Goal: Information Seeking & Learning: Learn about a topic

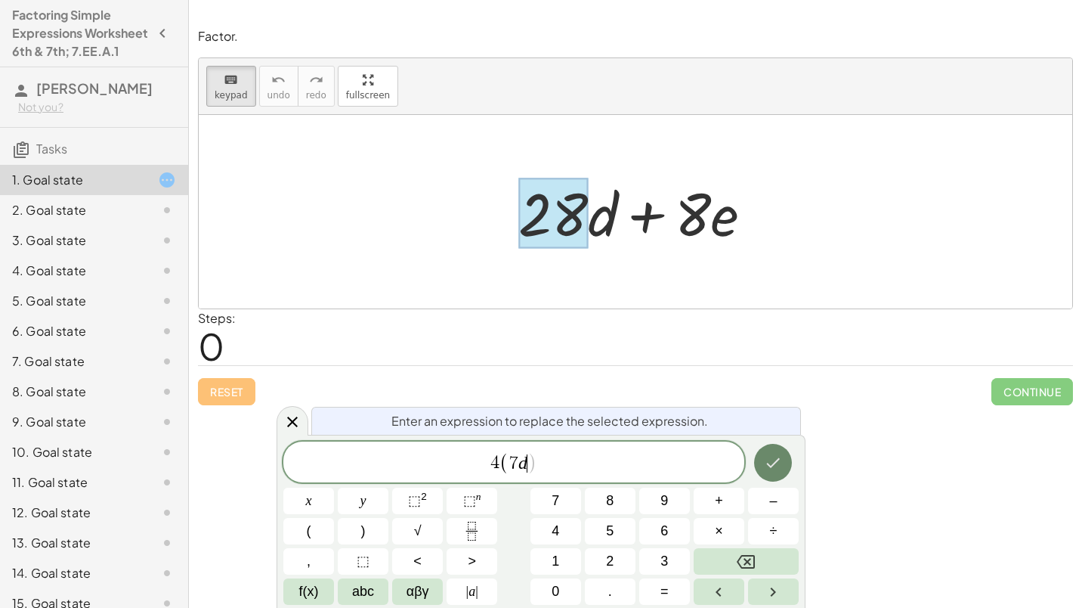
click at [782, 459] on icon "Done" at bounding box center [773, 462] width 18 height 18
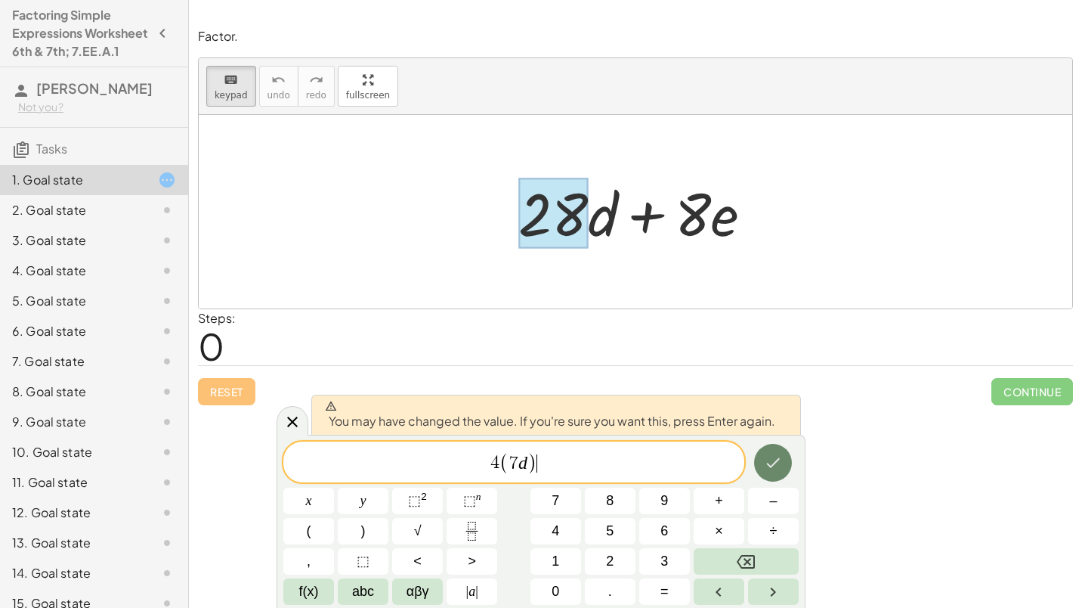
click at [771, 452] on button "Done" at bounding box center [773, 463] width 38 height 38
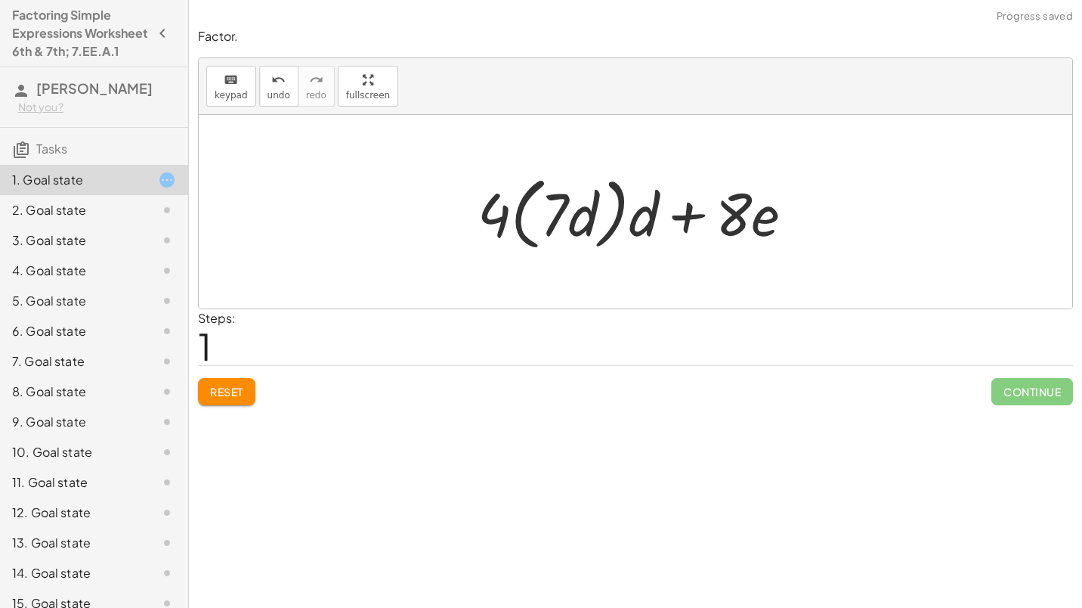
click at [665, 215] on div at bounding box center [641, 212] width 343 height 87
click at [642, 220] on div at bounding box center [641, 212] width 343 height 87
click at [645, 224] on div at bounding box center [641, 212] width 343 height 87
click at [738, 215] on div at bounding box center [641, 212] width 343 height 87
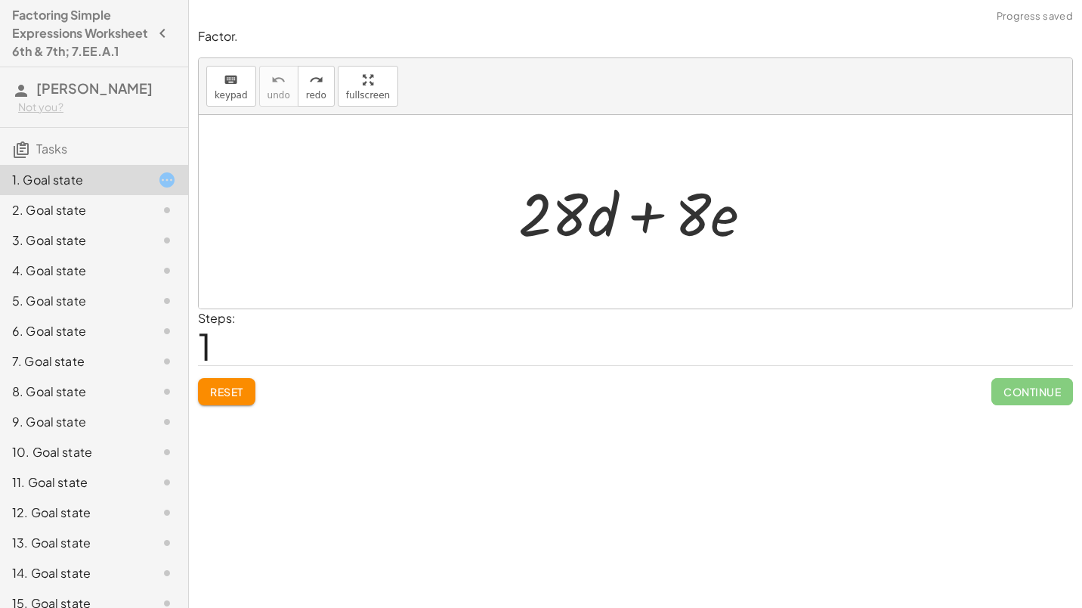
click at [606, 215] on div at bounding box center [641, 212] width 261 height 78
click at [555, 216] on div at bounding box center [641, 212] width 261 height 78
click at [229, 97] on span "keypad" at bounding box center [231, 95] width 33 height 11
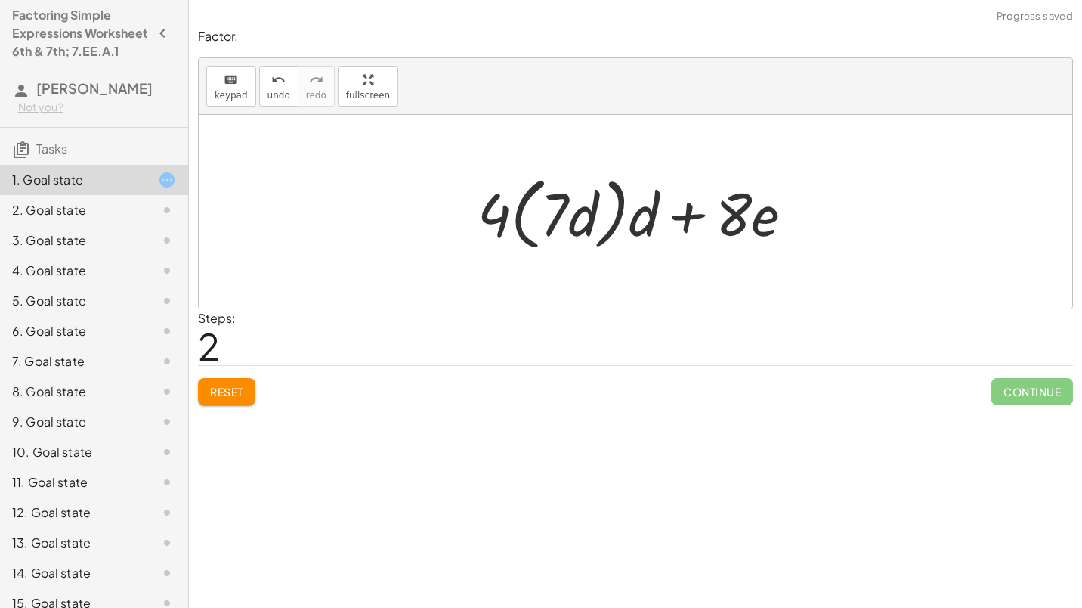
click at [267, 109] on div "keyboard keypad undo undo redo redo fullscreen" at bounding box center [635, 86] width 873 height 57
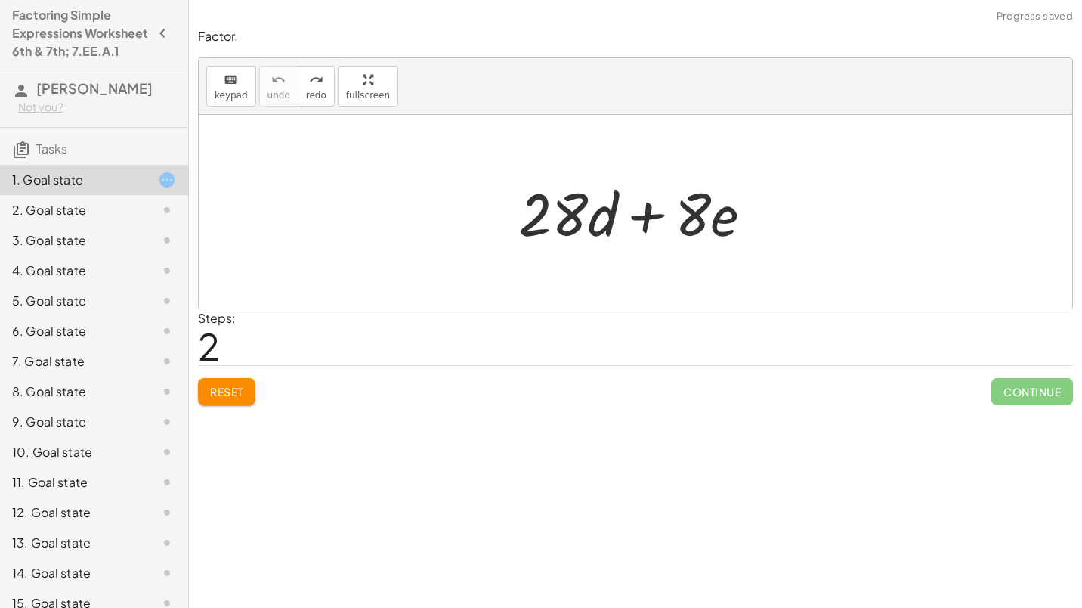
click at [231, 388] on span "Reset" at bounding box center [226, 392] width 33 height 14
click at [229, 82] on icon "keyboard" at bounding box center [231, 80] width 14 height 18
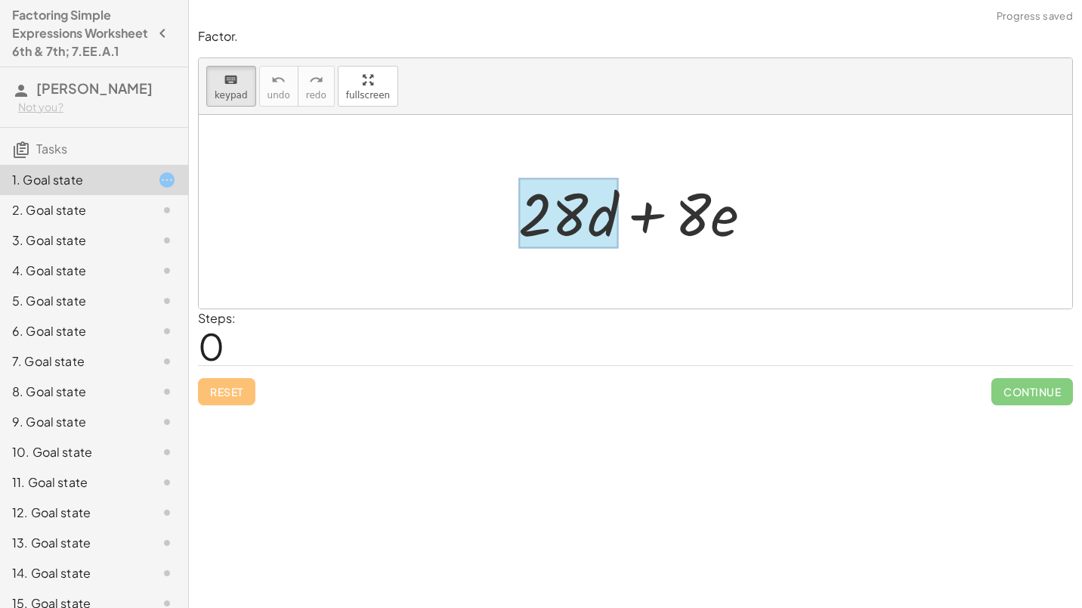
click at [604, 217] on div at bounding box center [568, 213] width 100 height 70
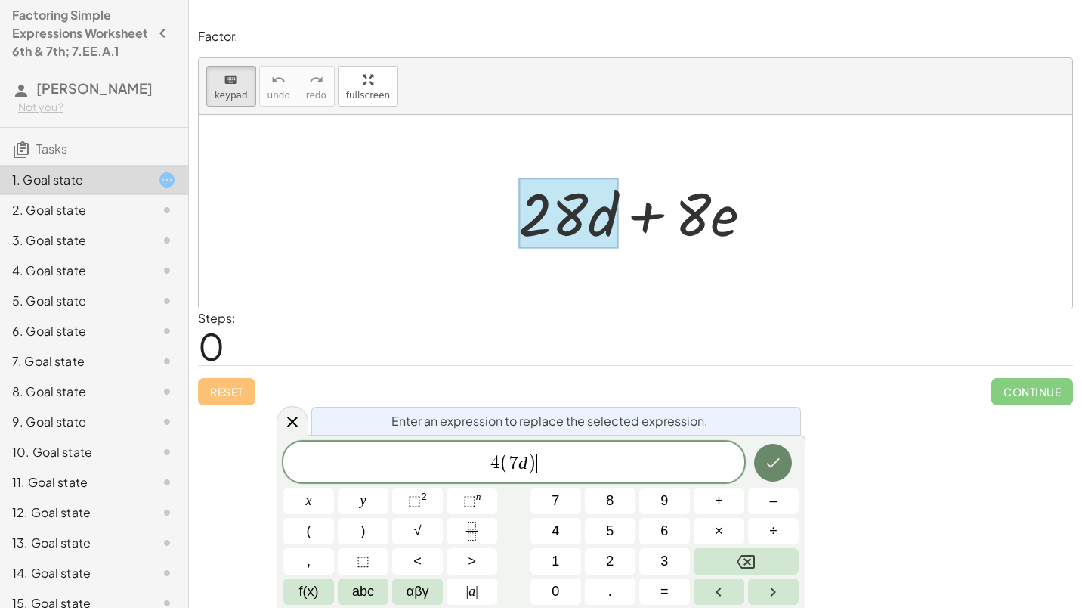
click at [783, 458] on button "Done" at bounding box center [773, 463] width 38 height 38
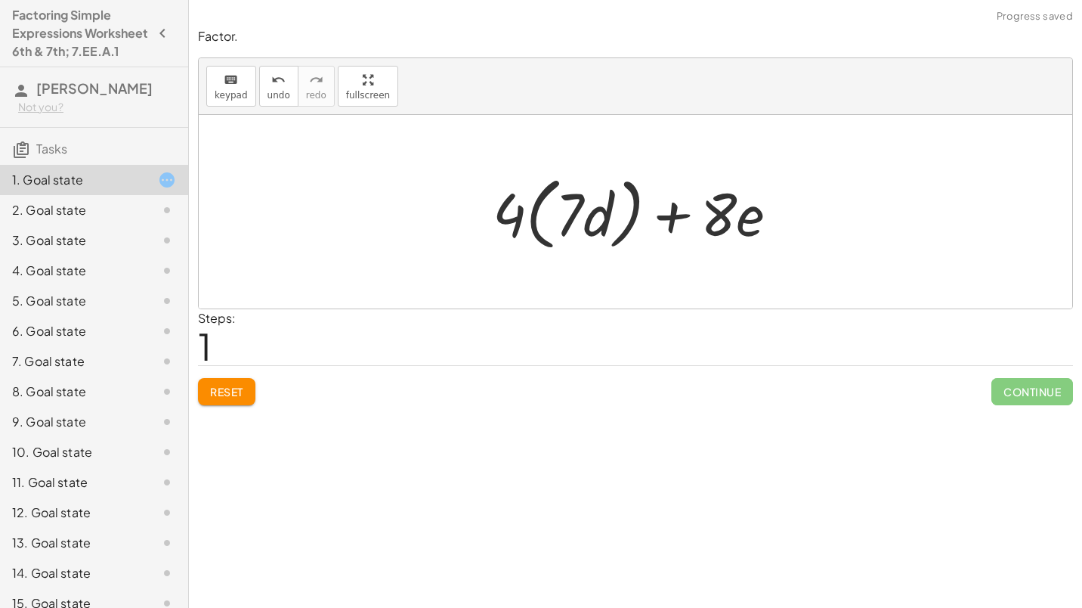
click at [676, 215] on div at bounding box center [641, 212] width 313 height 87
click at [720, 218] on div at bounding box center [641, 212] width 313 height 87
click at [238, 94] on span "keypad" at bounding box center [231, 95] width 33 height 11
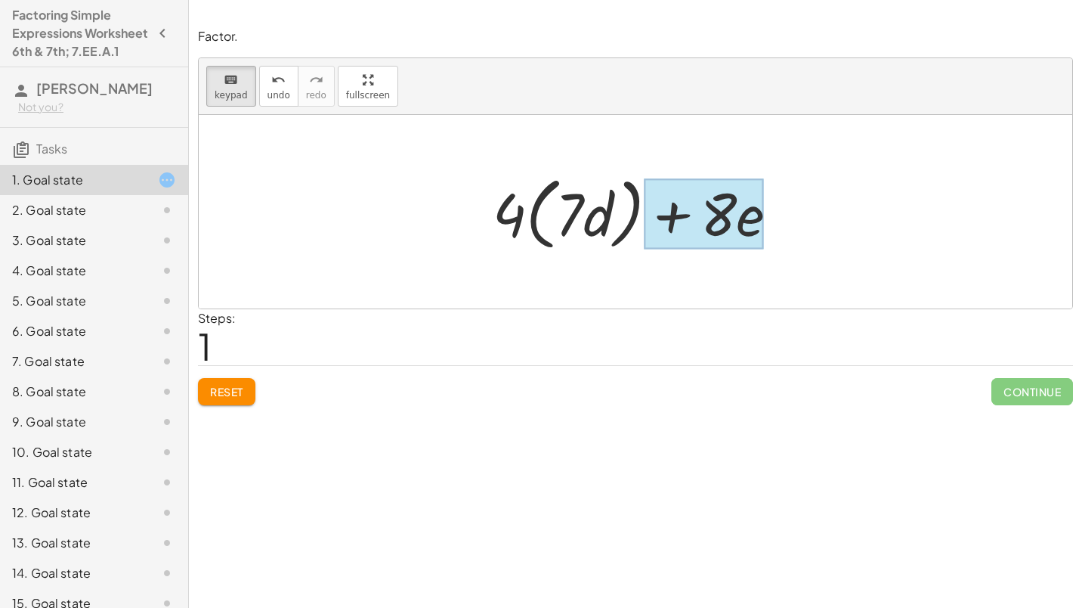
click at [747, 224] on div at bounding box center [704, 213] width 120 height 70
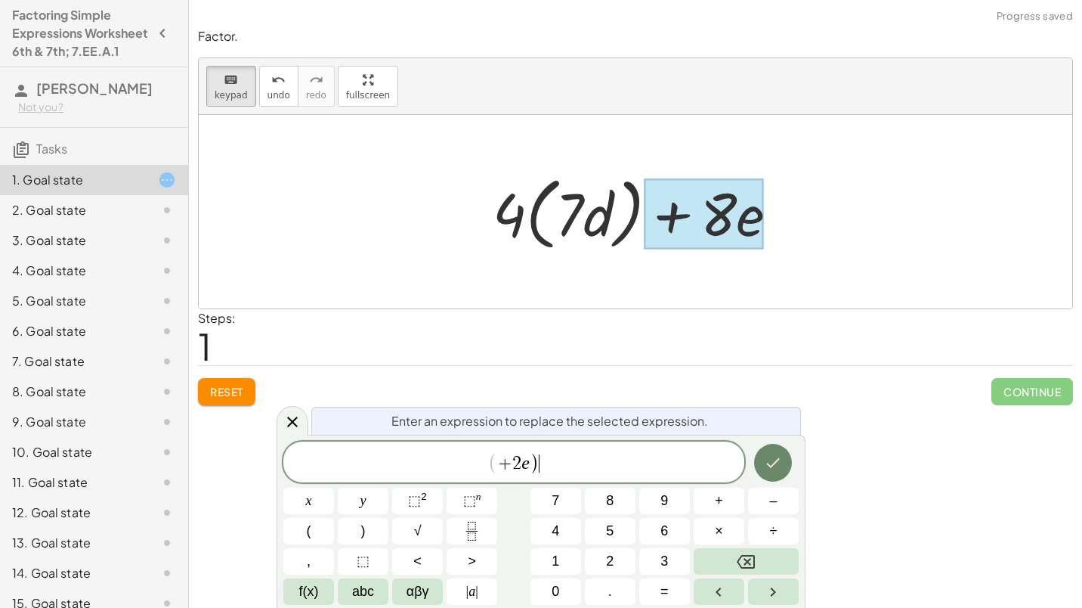
click at [774, 469] on icon "Done" at bounding box center [773, 462] width 18 height 18
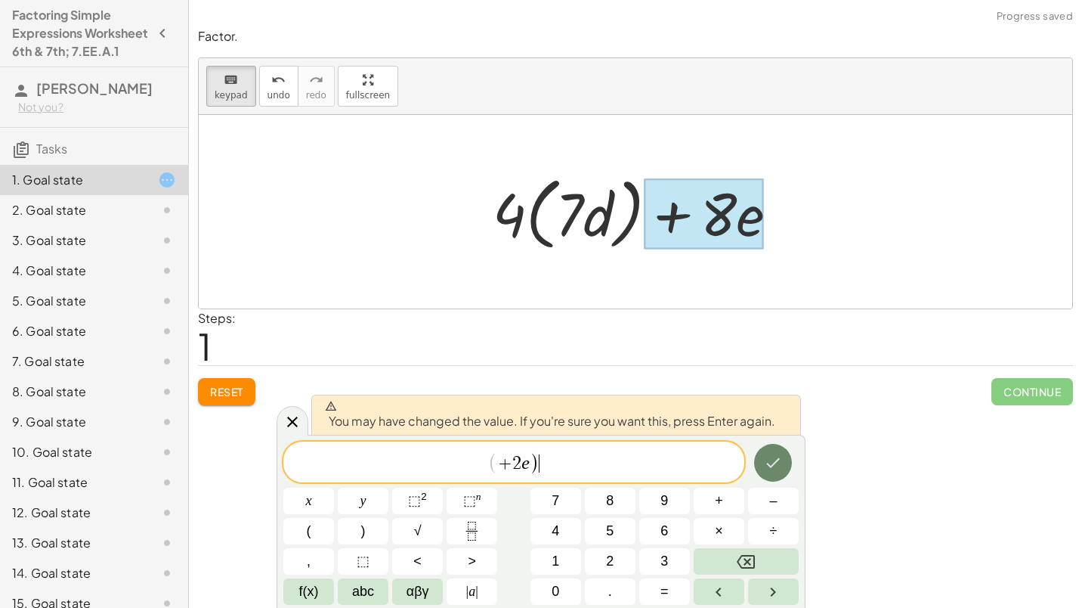
click at [765, 469] on icon "Done" at bounding box center [773, 462] width 18 height 18
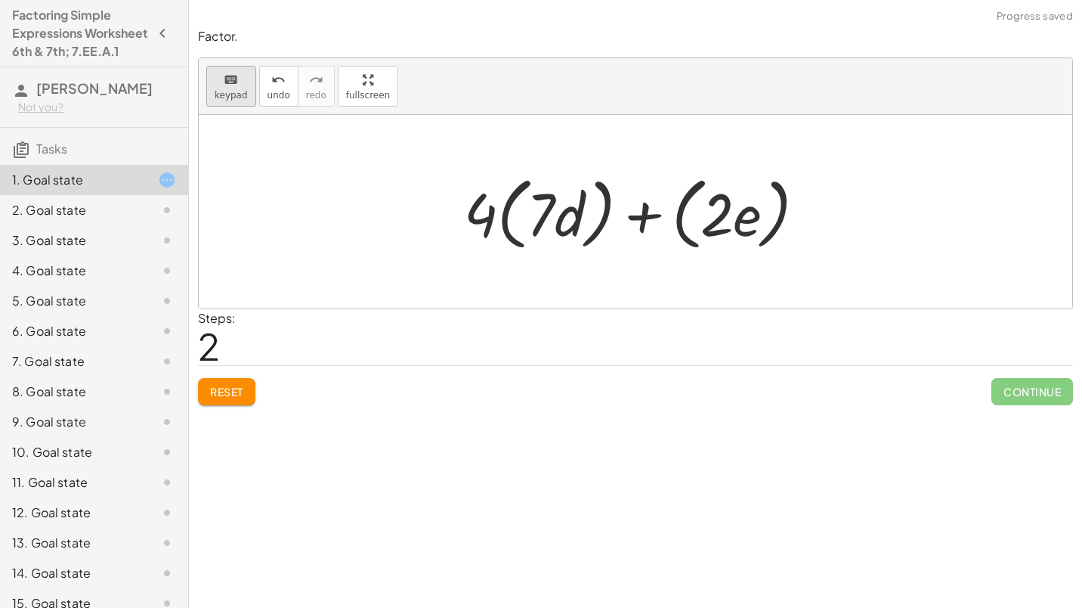
click at [233, 84] on icon "keyboard" at bounding box center [231, 80] width 14 height 18
click at [617, 214] on div at bounding box center [640, 212] width 369 height 87
click at [660, 212] on div at bounding box center [640, 212] width 369 height 87
click at [598, 199] on div at bounding box center [640, 212] width 369 height 87
click at [65, 219] on div "2. Goal state" at bounding box center [73, 210] width 122 height 18
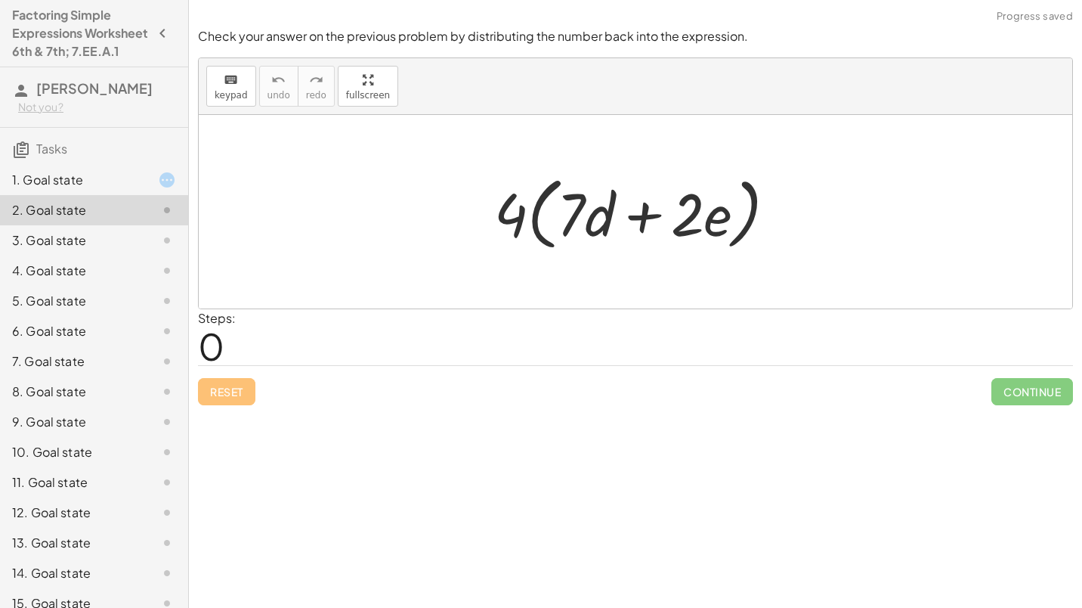
click at [79, 249] on div "3. Goal state" at bounding box center [73, 240] width 122 height 18
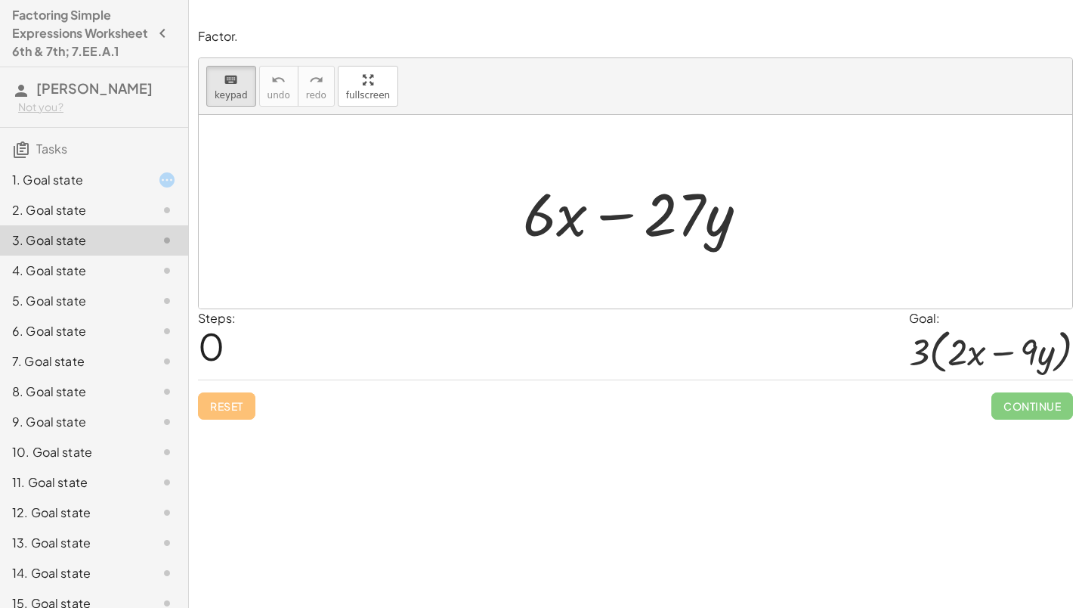
click at [77, 189] on div "1. Goal state" at bounding box center [73, 180] width 122 height 18
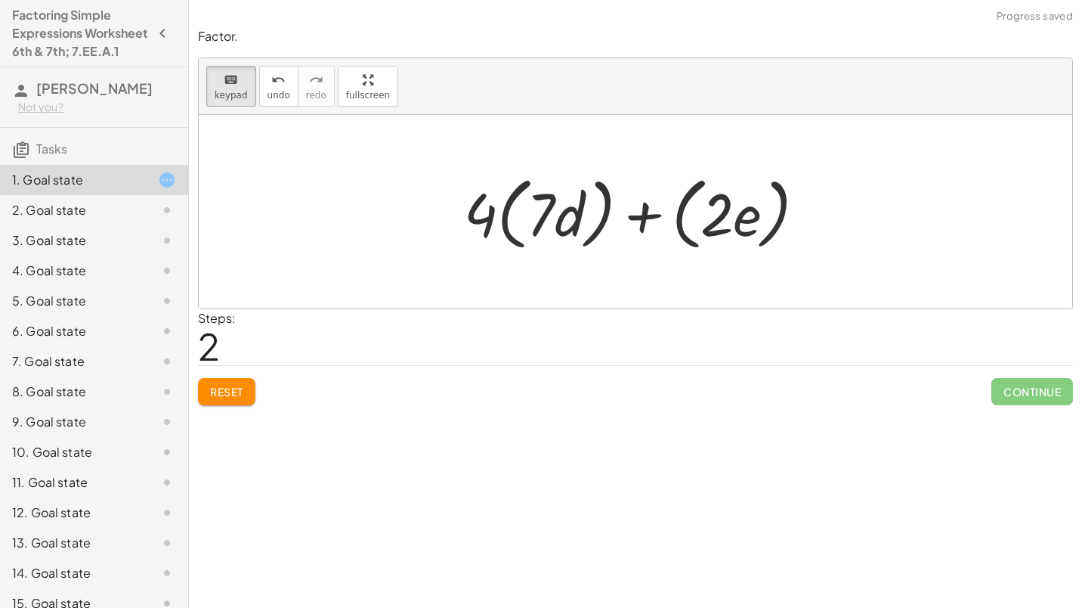
click at [243, 400] on button "Reset" at bounding box center [226, 391] width 57 height 27
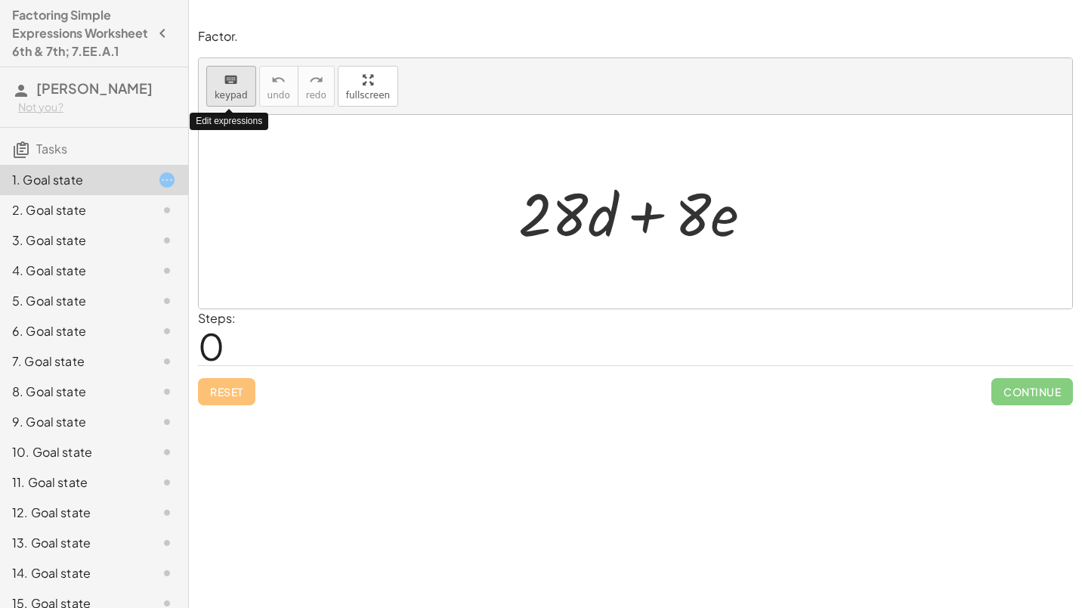
click at [227, 75] on icon "keyboard" at bounding box center [231, 80] width 14 height 18
click at [555, 228] on div at bounding box center [641, 212] width 261 height 78
click at [604, 222] on div at bounding box center [641, 212] width 261 height 78
click at [707, 210] on div at bounding box center [641, 212] width 261 height 78
click at [676, 218] on div at bounding box center [641, 212] width 261 height 78
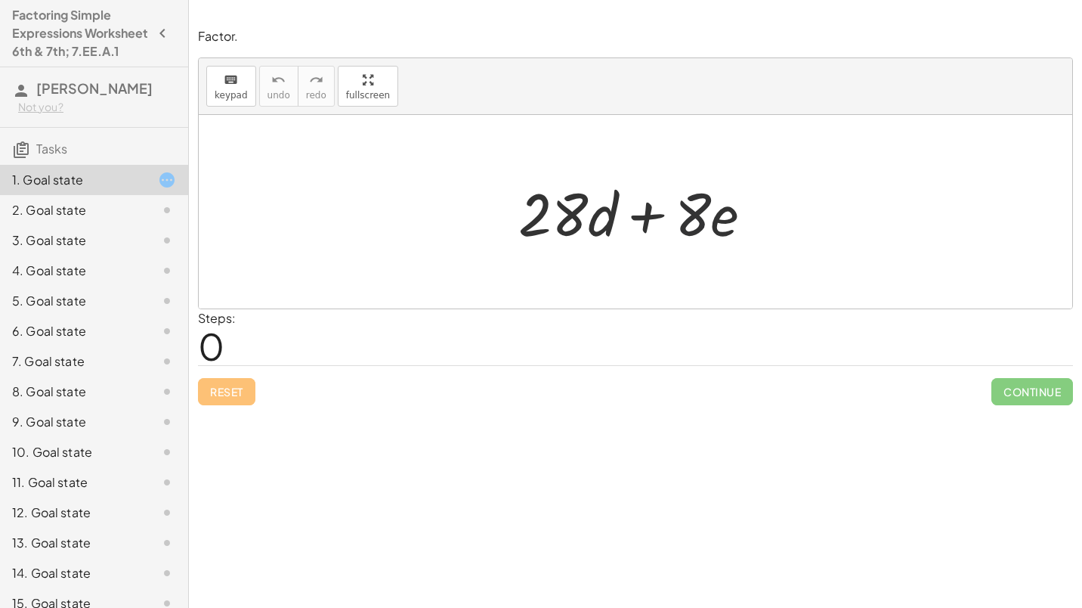
click at [622, 214] on div at bounding box center [641, 212] width 261 height 78
click at [558, 228] on div at bounding box center [641, 212] width 261 height 78
click at [235, 87] on icon "keyboard" at bounding box center [231, 80] width 14 height 18
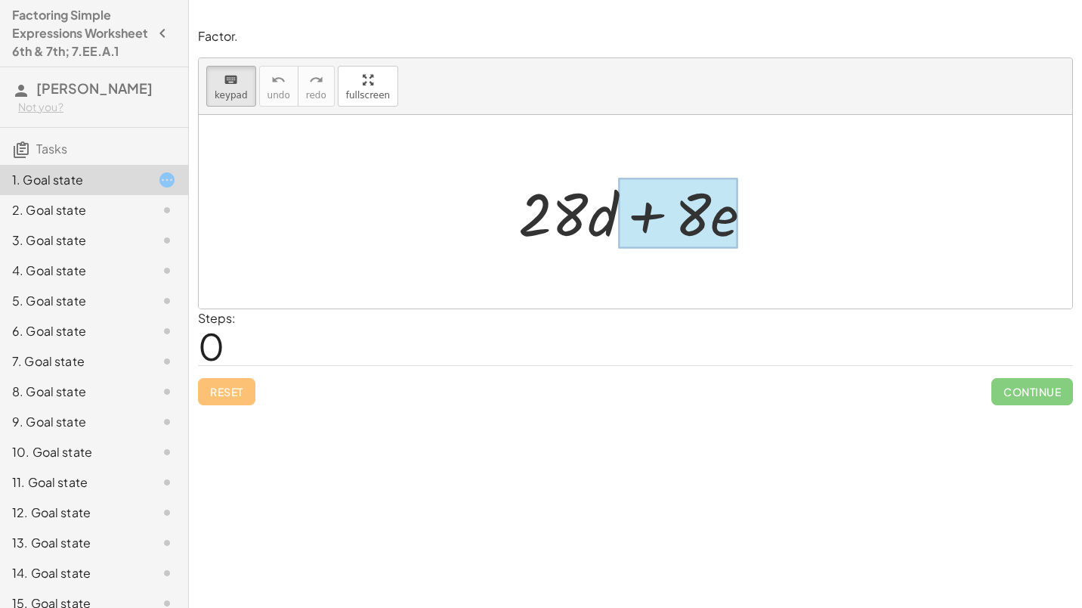
click at [728, 221] on div at bounding box center [678, 213] width 120 height 70
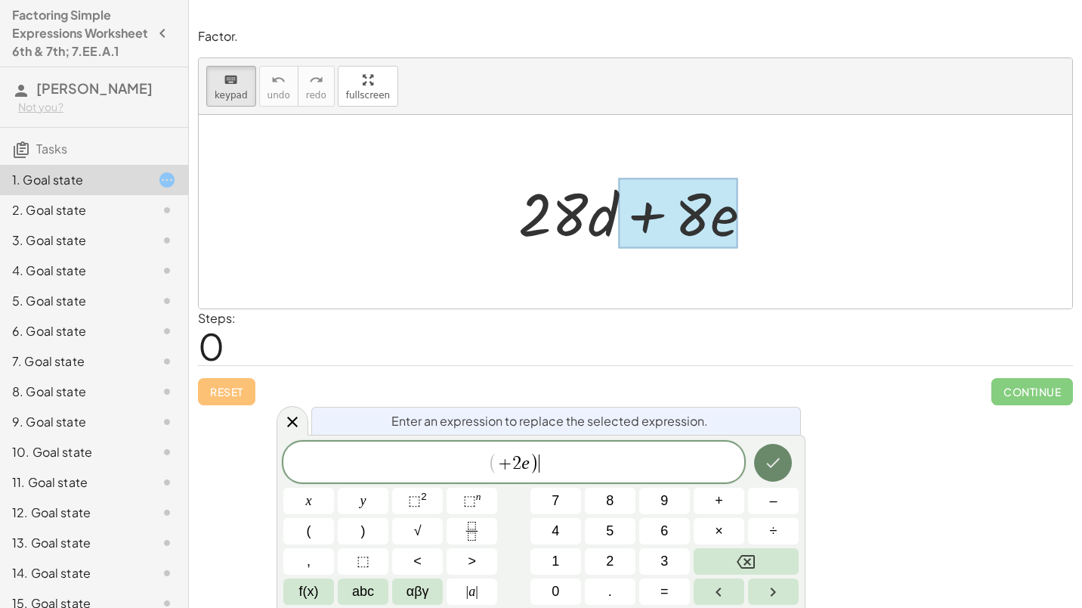
click at [768, 464] on icon "Done" at bounding box center [774, 463] width 14 height 10
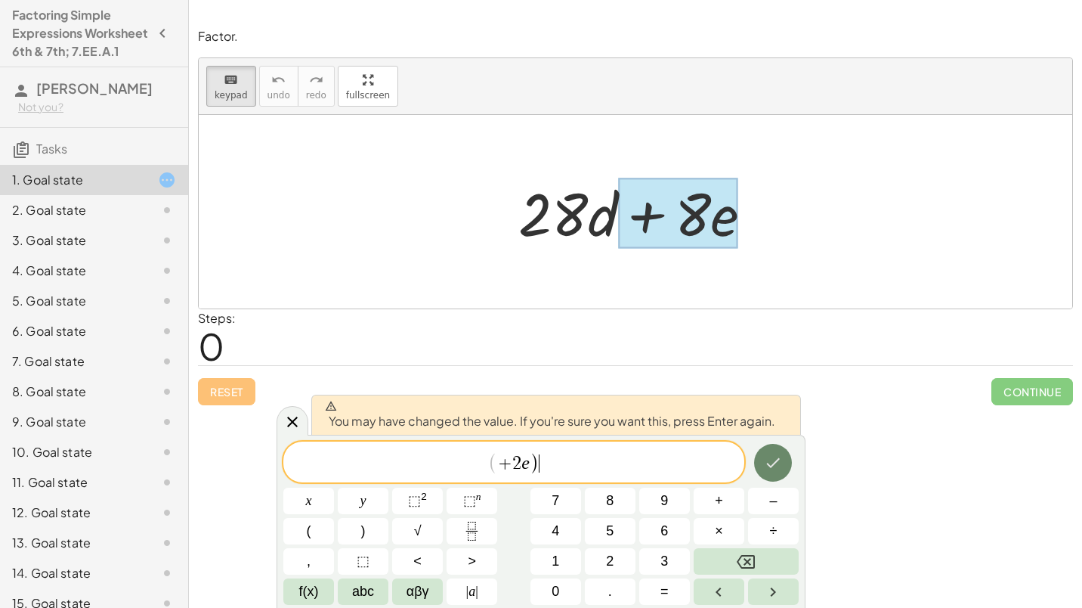
click at [768, 464] on icon "Done" at bounding box center [774, 463] width 14 height 10
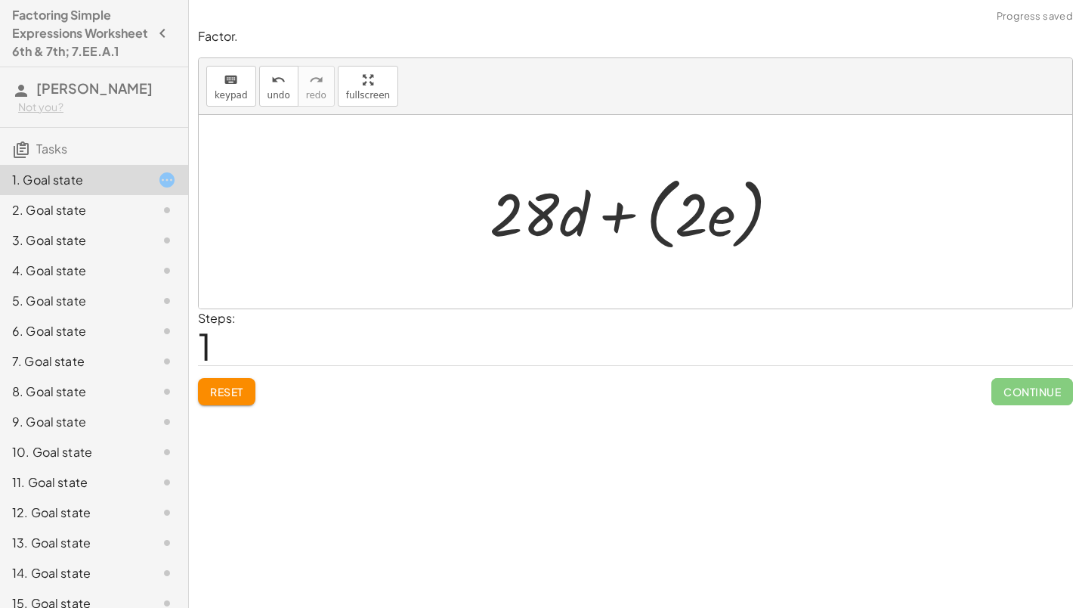
click at [702, 200] on div at bounding box center [641, 212] width 318 height 87
click at [661, 219] on div at bounding box center [641, 212] width 318 height 87
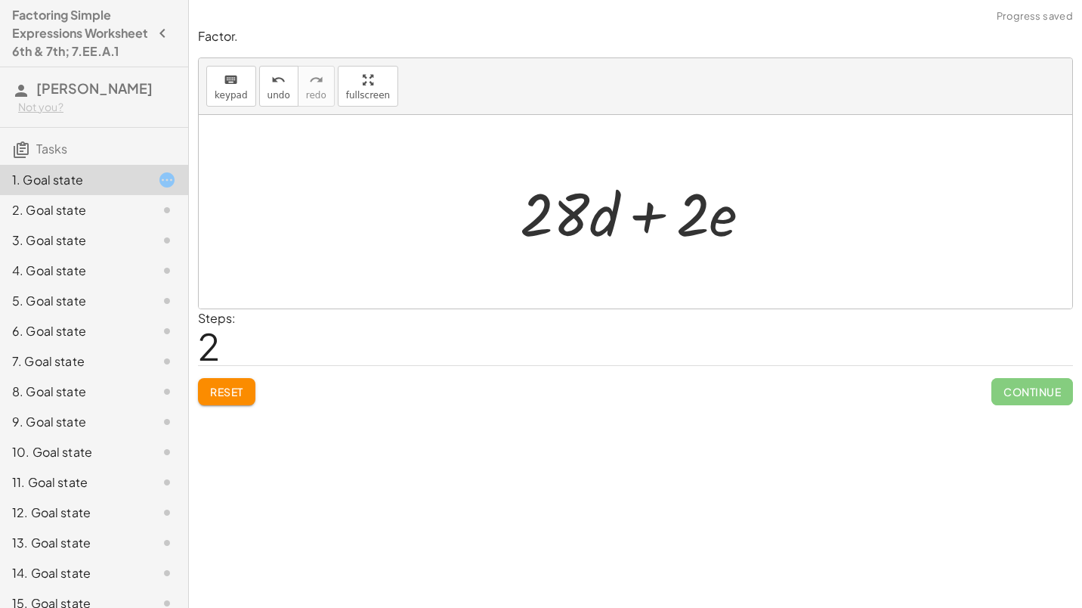
click at [585, 224] on div at bounding box center [641, 212] width 258 height 78
click at [224, 75] on icon "keyboard" at bounding box center [231, 80] width 14 height 18
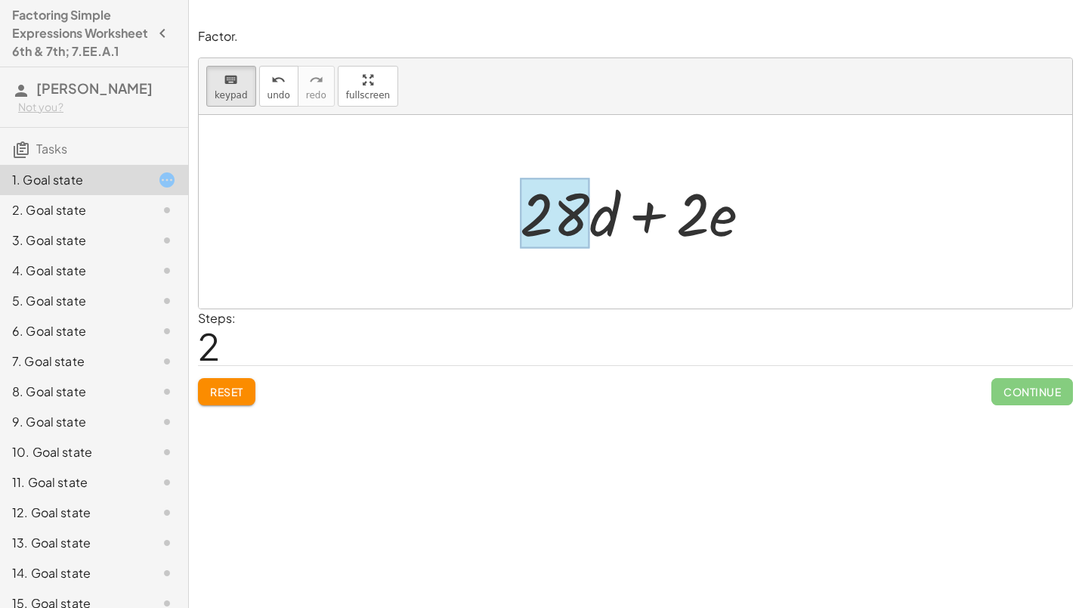
click at [557, 225] on div at bounding box center [555, 213] width 70 height 70
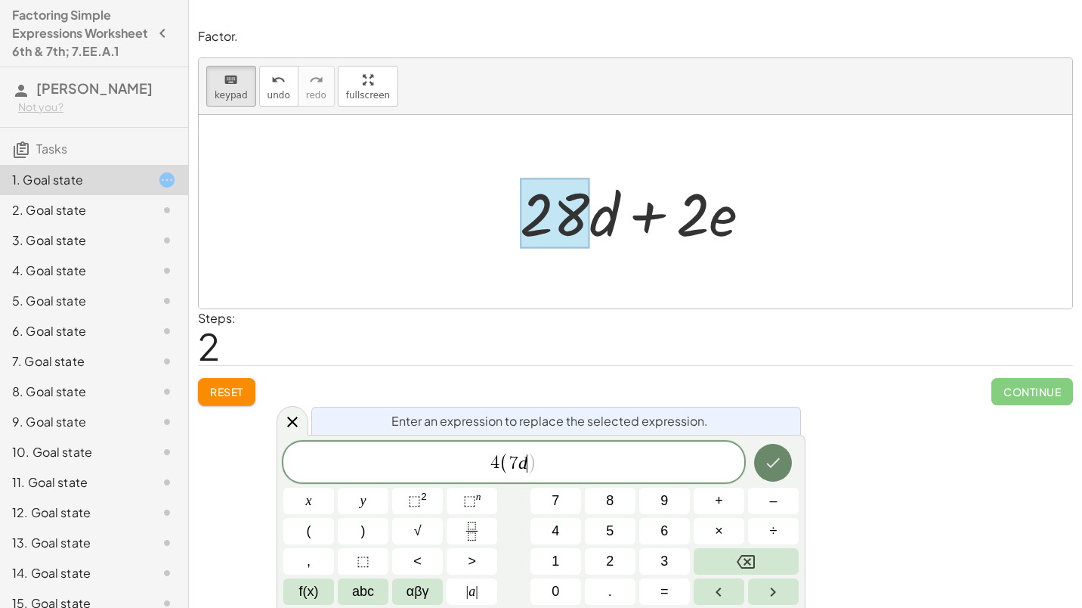
click at [781, 465] on icon "Done" at bounding box center [773, 462] width 18 height 18
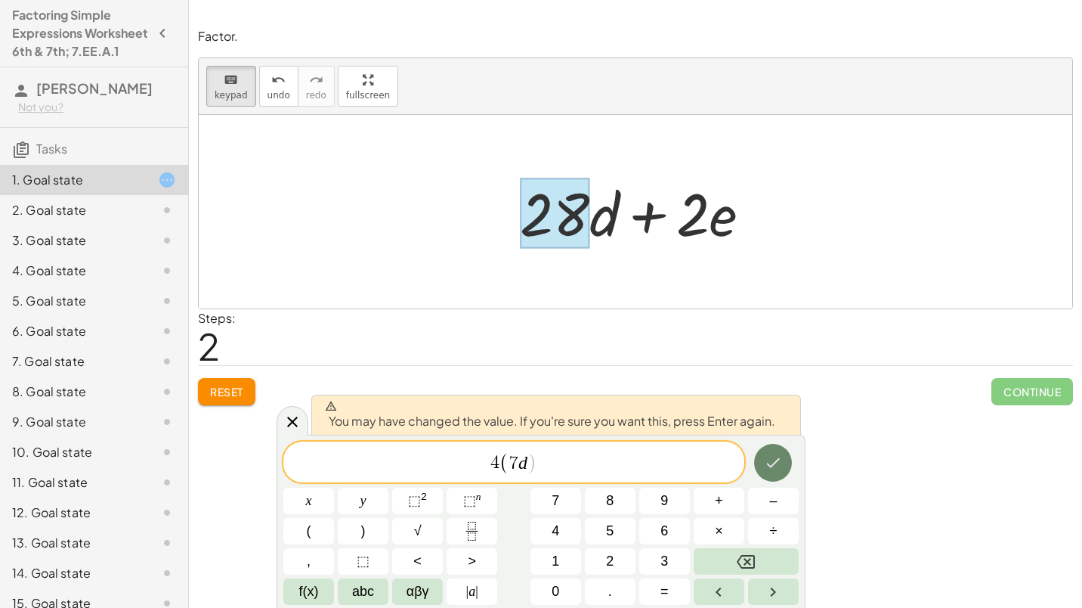
click at [781, 465] on icon "Done" at bounding box center [773, 462] width 18 height 18
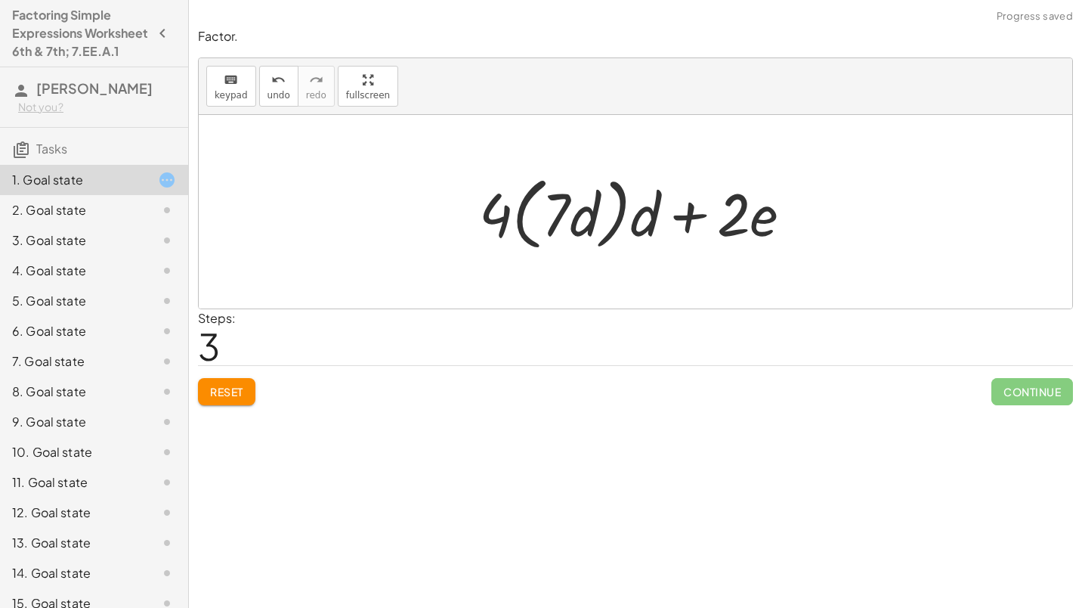
click at [613, 202] on div at bounding box center [642, 212] width 340 height 87
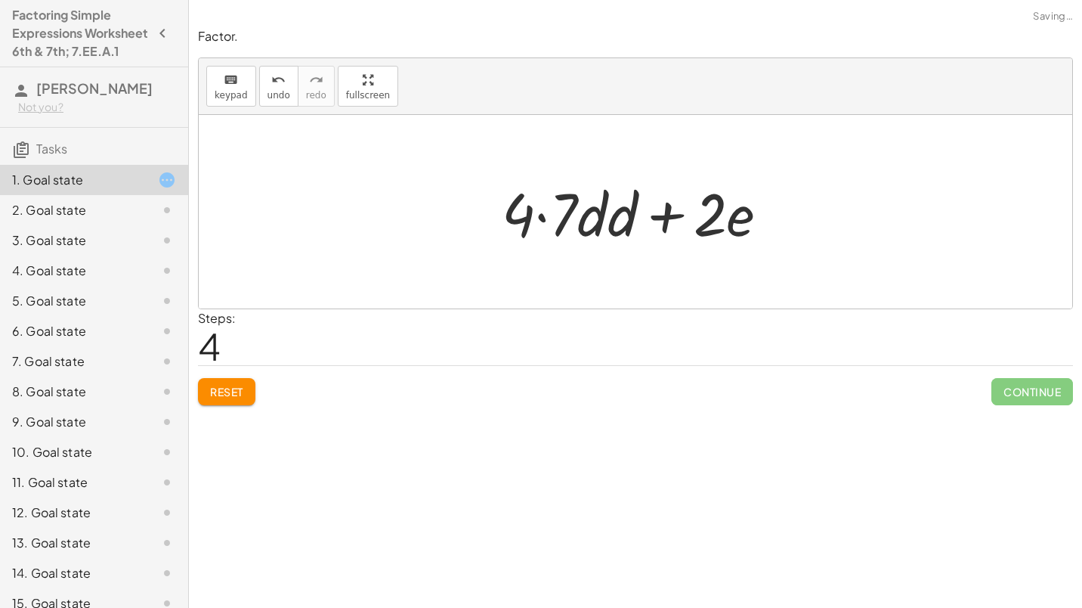
click at [624, 211] on div at bounding box center [641, 212] width 294 height 78
click at [624, 211] on div at bounding box center [641, 212] width 284 height 78
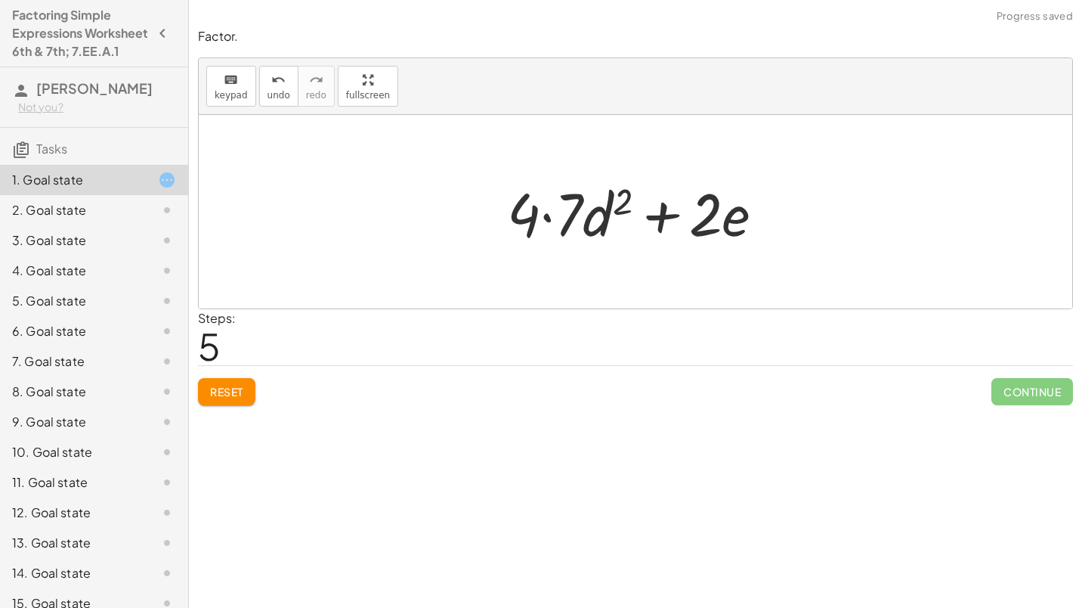
click at [620, 196] on div at bounding box center [641, 212] width 284 height 78
click at [603, 210] on div at bounding box center [641, 212] width 284 height 78
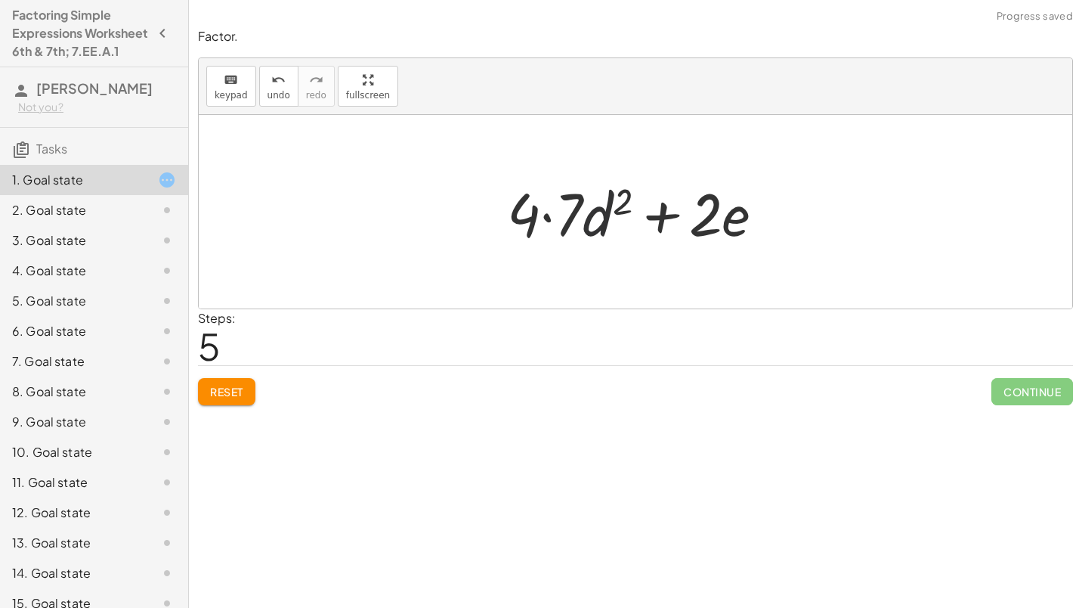
click at [603, 210] on div at bounding box center [641, 212] width 284 height 78
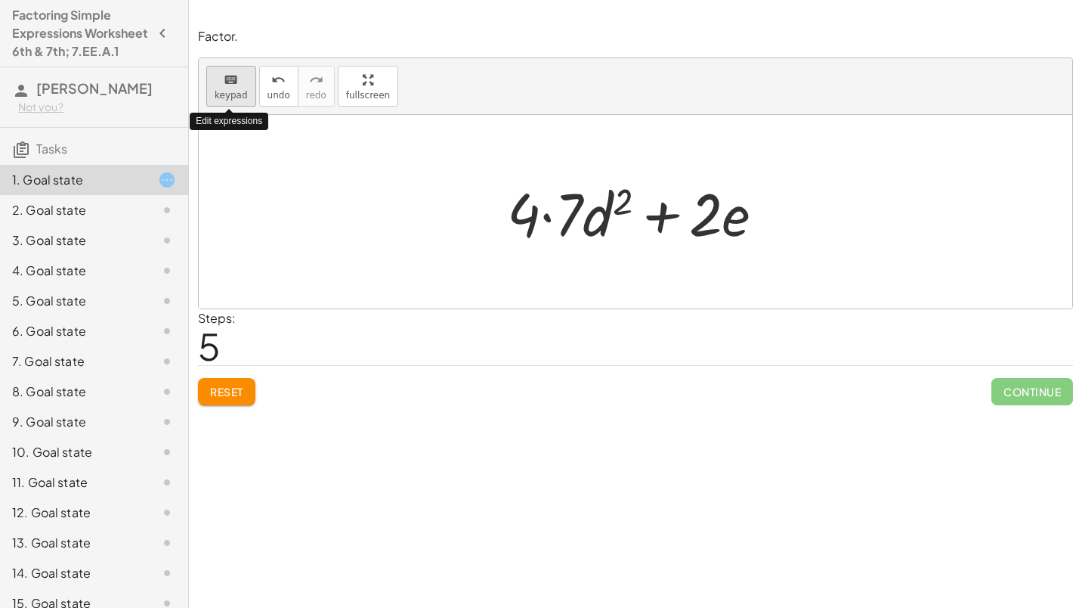
click at [237, 90] on span "keypad" at bounding box center [231, 95] width 33 height 11
click at [221, 387] on span "Reset" at bounding box center [226, 392] width 33 height 14
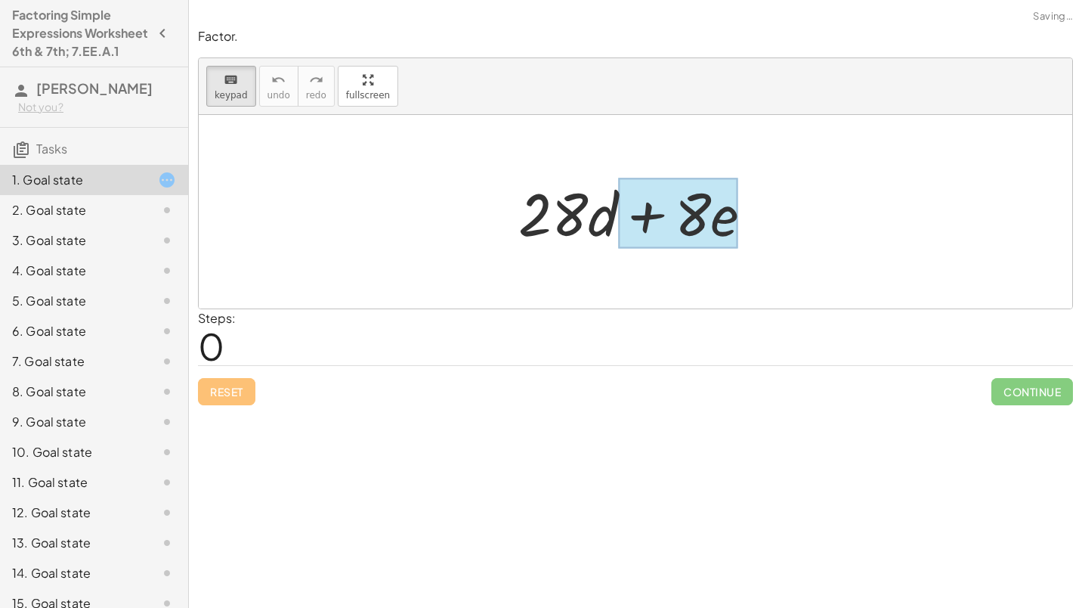
click at [107, 431] on div "9. Goal state" at bounding box center [73, 422] width 122 height 18
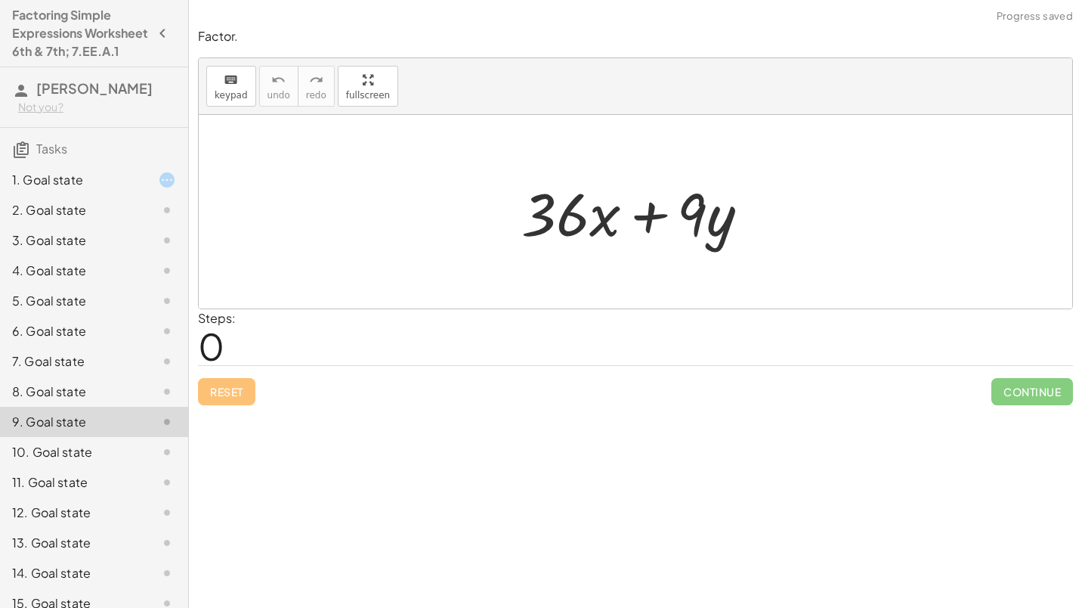
click at [48, 225] on div "1. Goal state" at bounding box center [94, 240] width 188 height 30
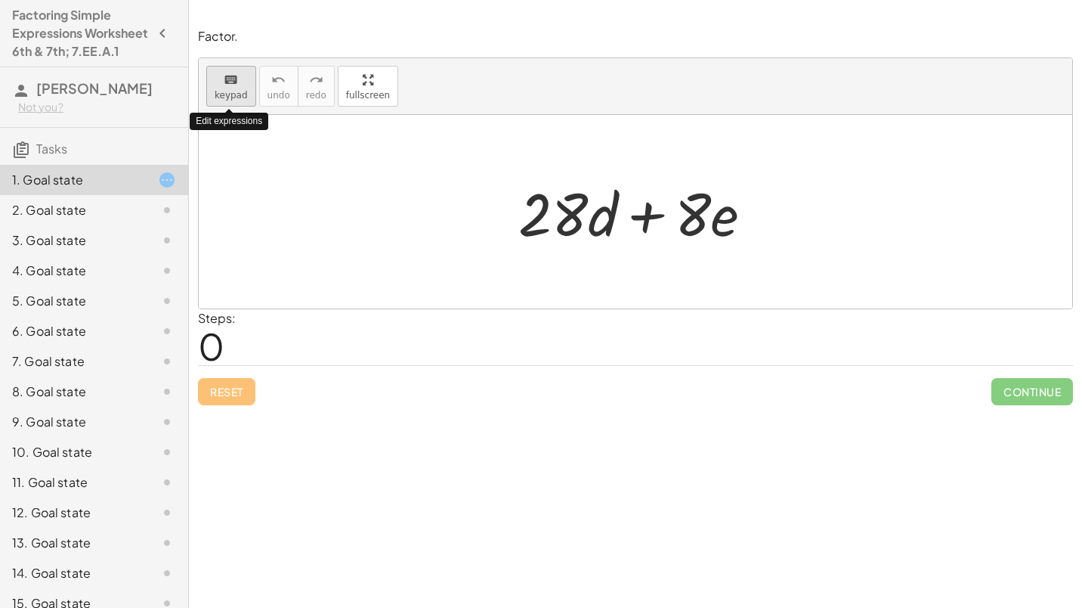
click at [227, 91] on span "keypad" at bounding box center [231, 95] width 33 height 11
click at [219, 339] on span "0" at bounding box center [211, 346] width 26 height 46
click at [231, 80] on icon "keyboard" at bounding box center [231, 80] width 14 height 18
drag, startPoint x: 555, startPoint y: 222, endPoint x: 620, endPoint y: 246, distance: 69.3
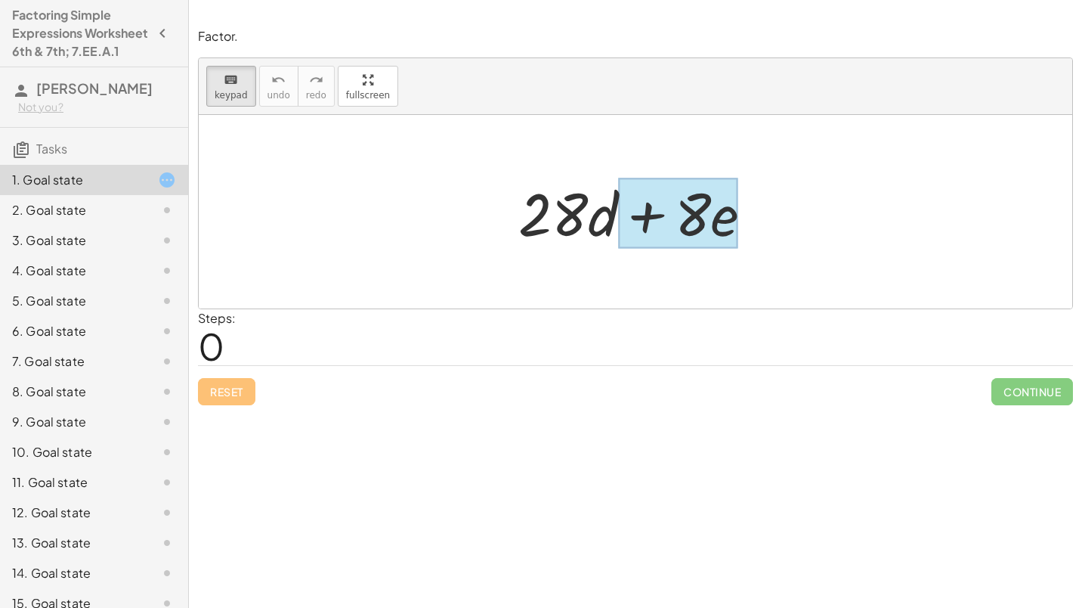
click at [722, 215] on div at bounding box center [678, 213] width 120 height 70
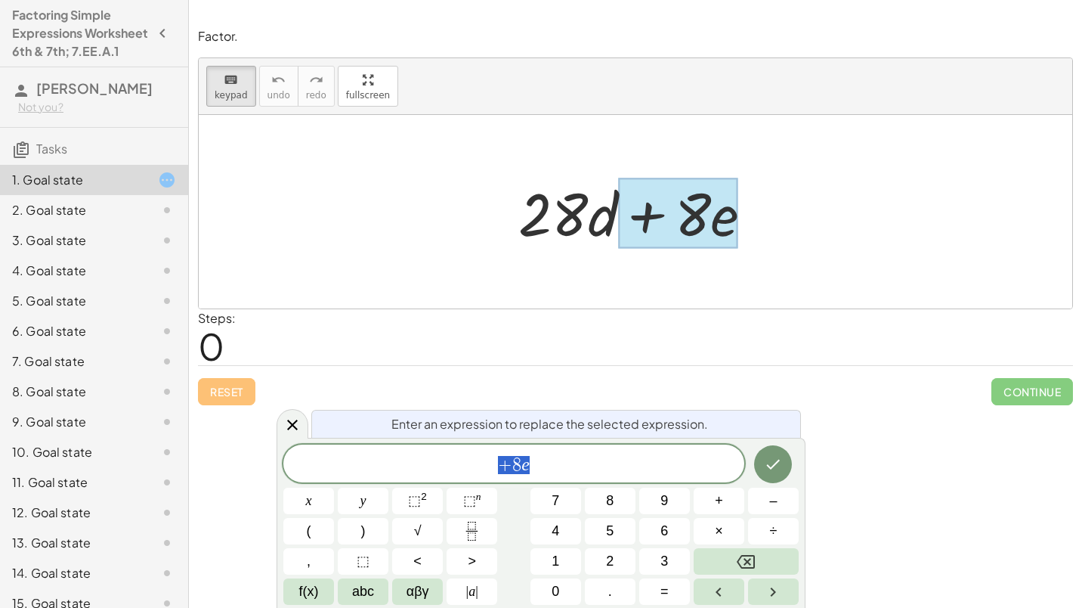
click at [429, 214] on div at bounding box center [635, 211] width 873 height 193
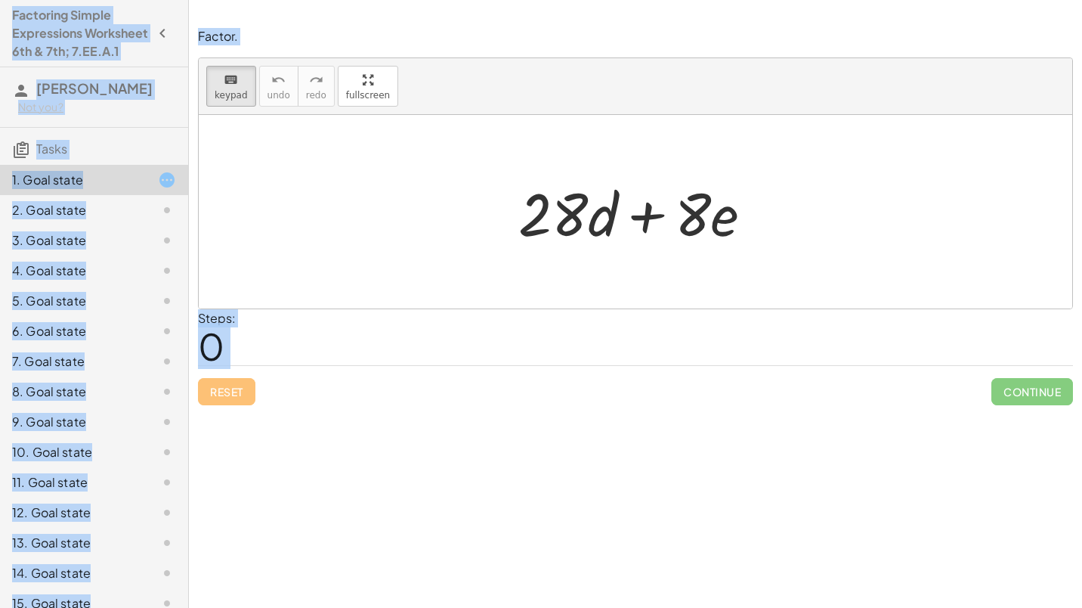
click at [646, 199] on div at bounding box center [641, 212] width 261 height 78
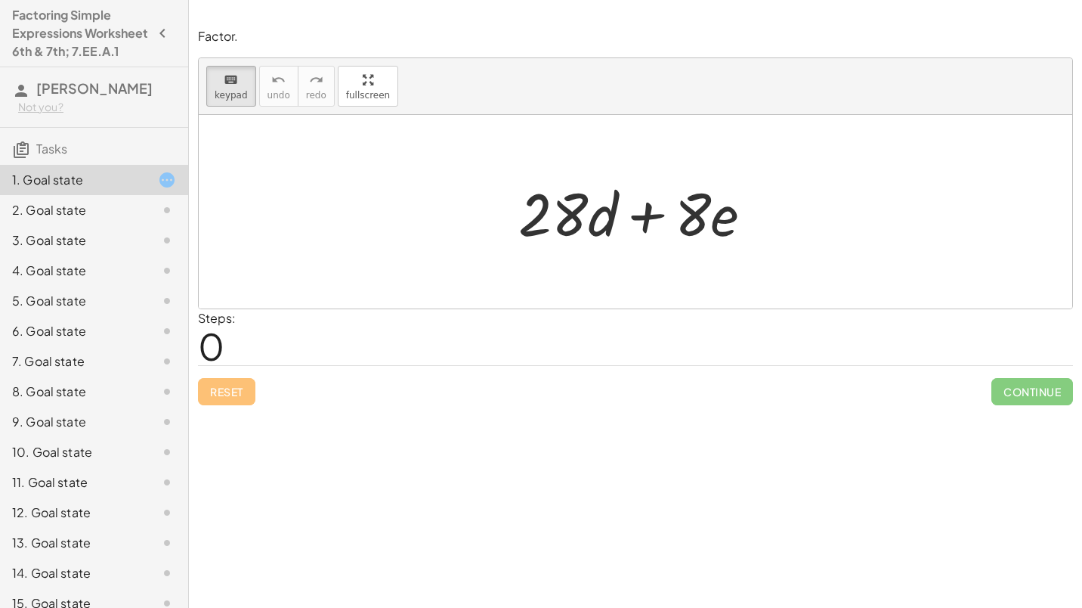
click at [646, 199] on div at bounding box center [641, 212] width 261 height 78
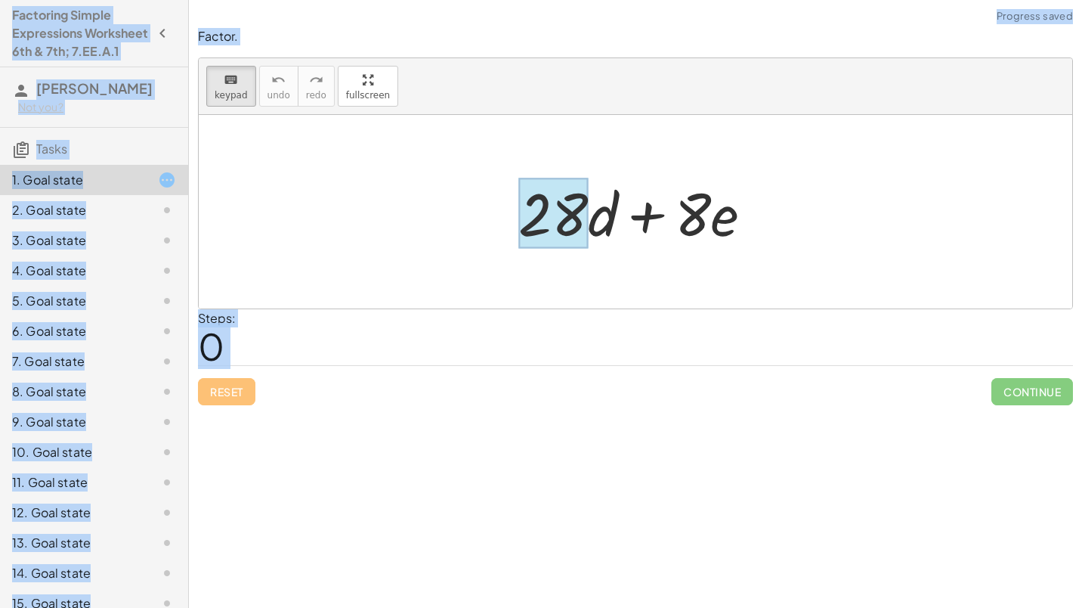
click at [588, 188] on div at bounding box center [553, 213] width 70 height 70
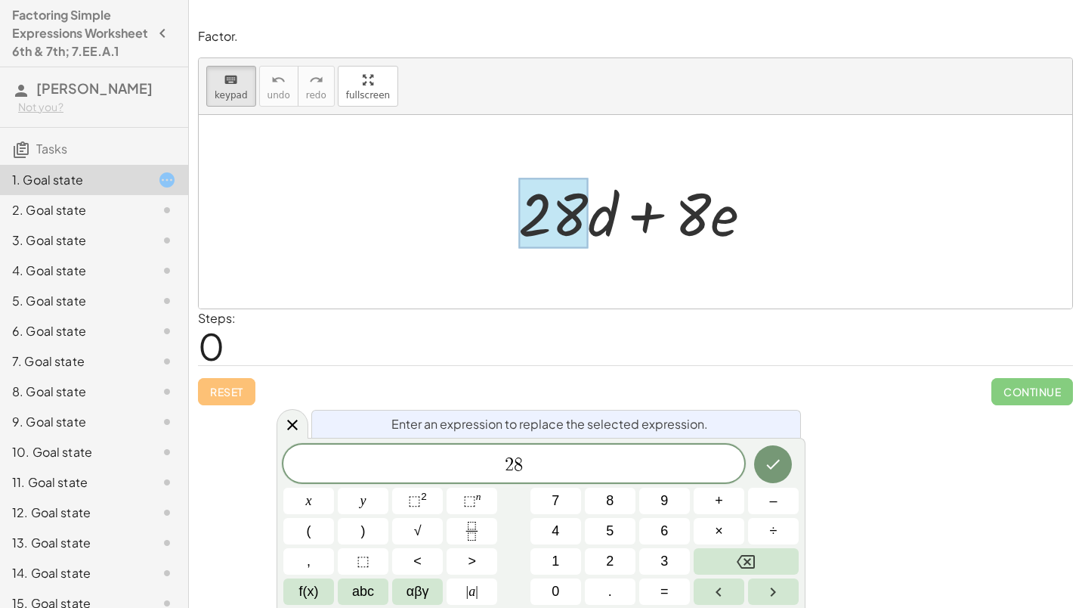
click at [587, 206] on div at bounding box center [553, 213] width 70 height 70
click at [299, 425] on icon at bounding box center [292, 425] width 18 height 18
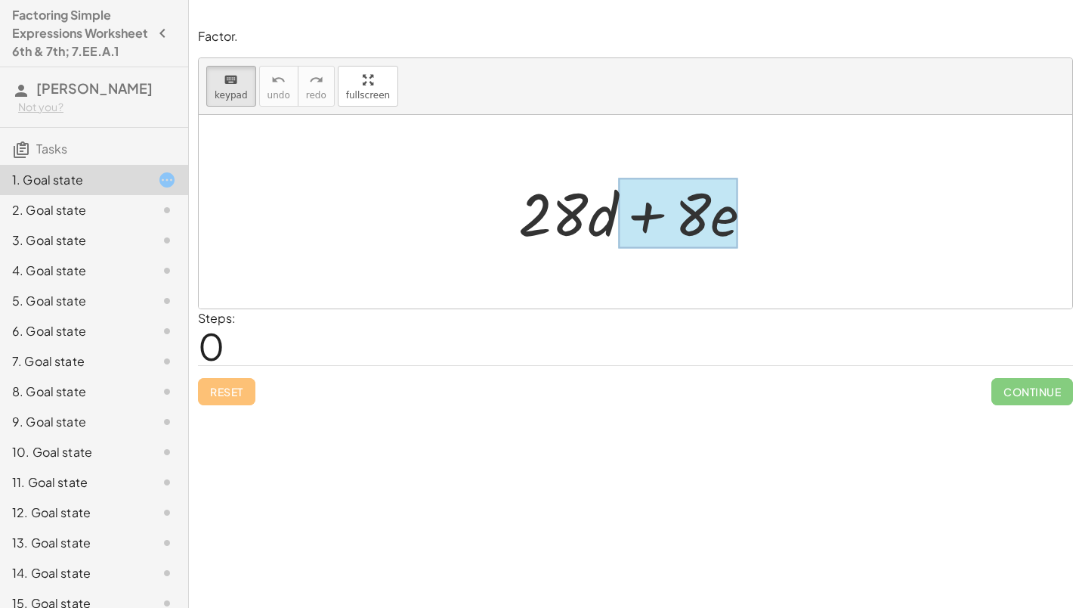
drag, startPoint x: 501, startPoint y: 172, endPoint x: 723, endPoint y: 243, distance: 233.2
click at [723, 243] on div "+ · 28 · d + · 8 · e" at bounding box center [636, 211] width 280 height 85
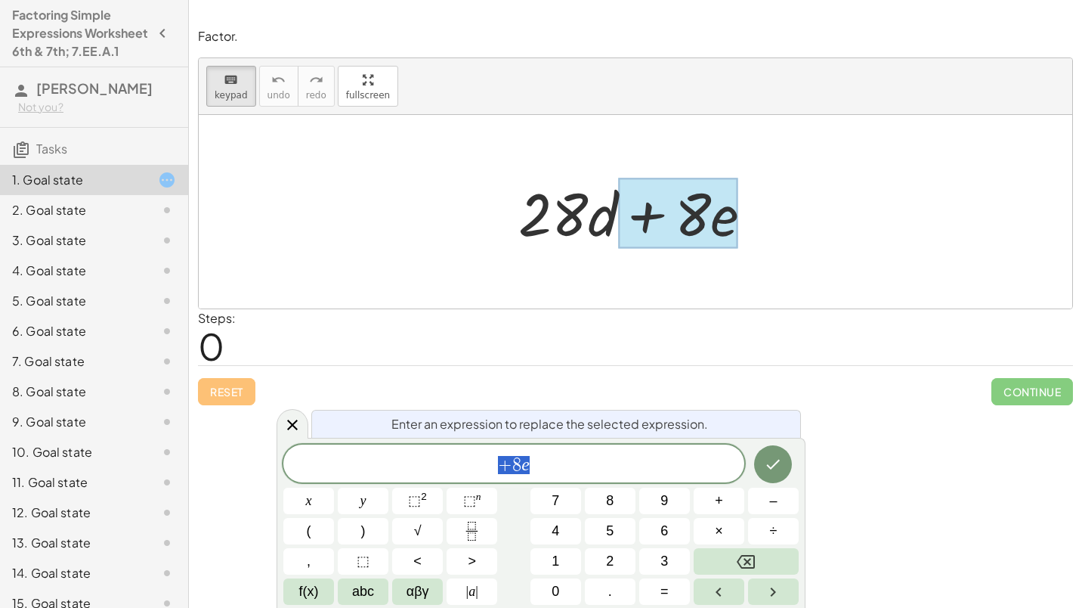
click at [407, 237] on div at bounding box center [635, 211] width 873 height 193
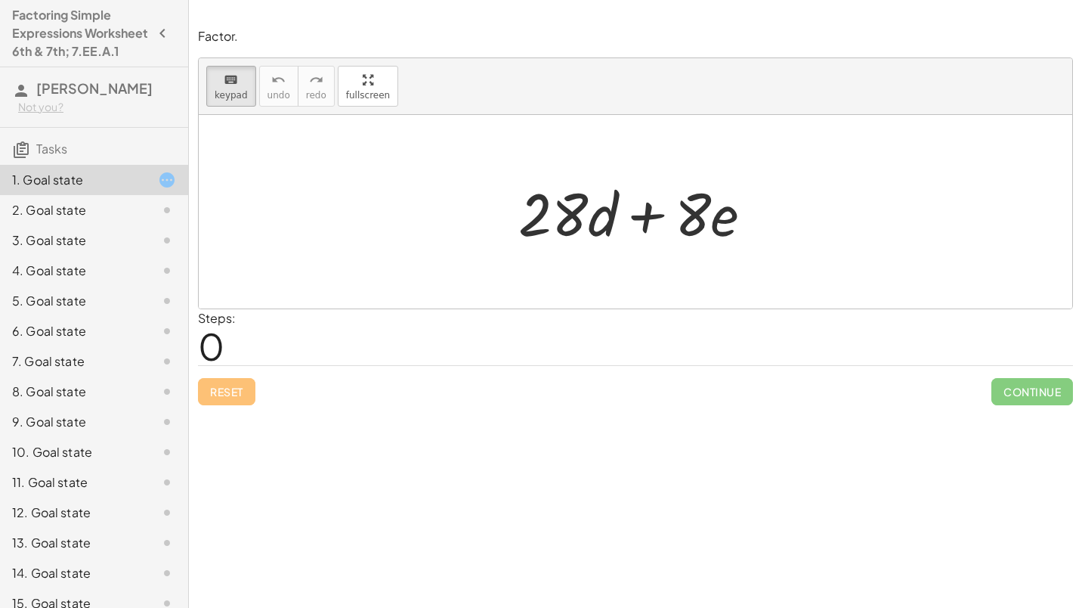
drag, startPoint x: 478, startPoint y: 176, endPoint x: 832, endPoint y: 289, distance: 371.1
click at [832, 289] on div at bounding box center [635, 211] width 873 height 193
drag, startPoint x: 482, startPoint y: 147, endPoint x: 797, endPoint y: 272, distance: 338.9
click at [818, 277] on div at bounding box center [635, 211] width 873 height 193
drag, startPoint x: 812, startPoint y: 273, endPoint x: 645, endPoint y: 206, distance: 179.7
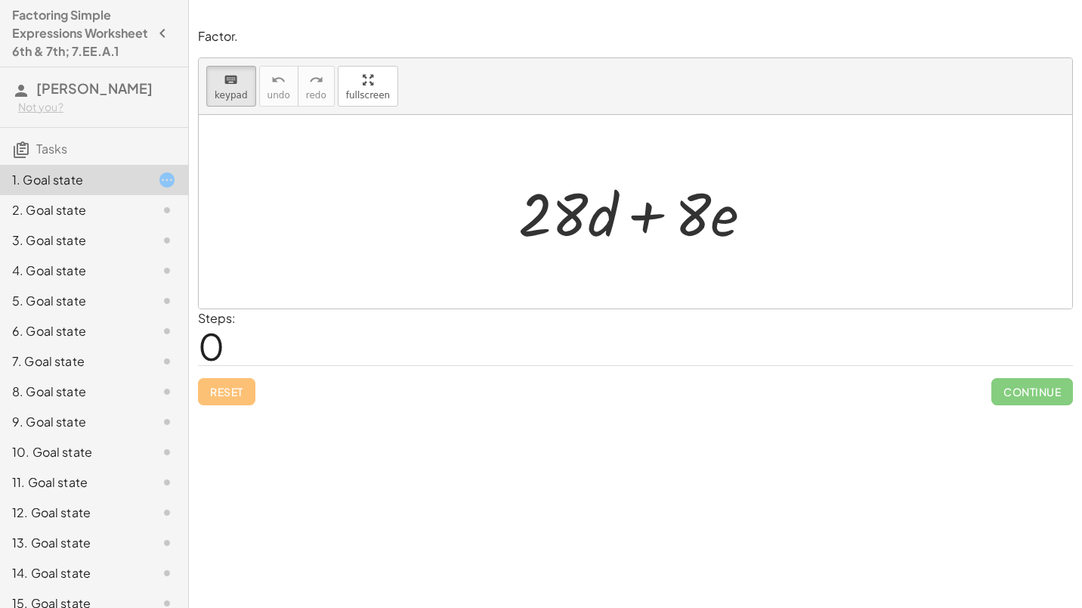
click at [645, 206] on div "+ · 28 · d + · 8 · e" at bounding box center [635, 211] width 873 height 193
drag, startPoint x: 543, startPoint y: 249, endPoint x: 594, endPoint y: 252, distance: 50.8
drag, startPoint x: 594, startPoint y: 252, endPoint x: 540, endPoint y: 248, distance: 53.8
click at [628, 213] on div "+ · 28 · d + · 8 · e" at bounding box center [628, 213] width 0 height 0
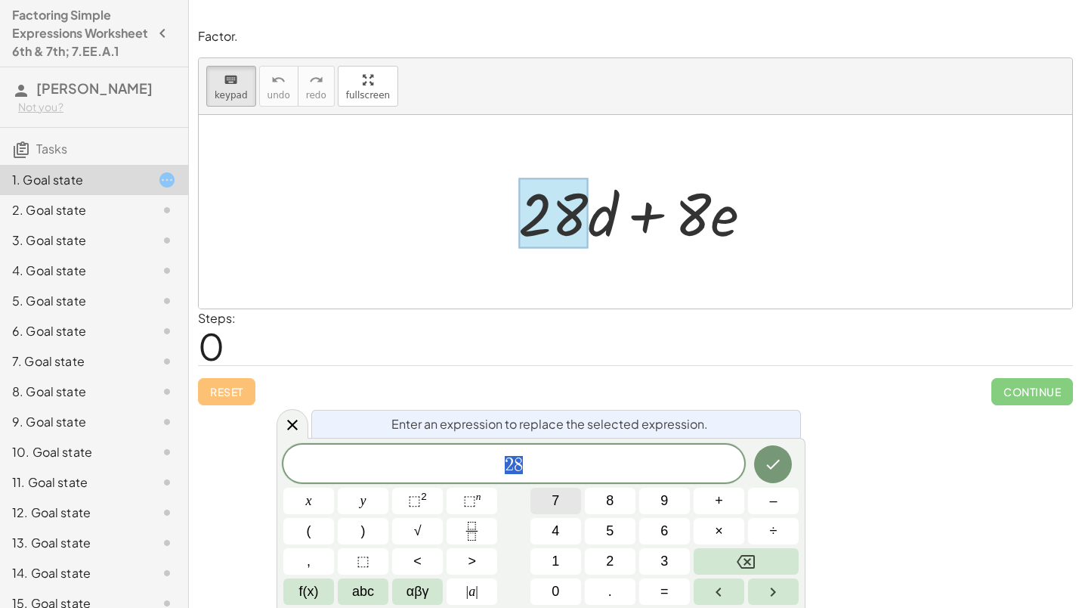
click at [561, 499] on button "7" at bounding box center [555, 500] width 51 height 26
click at [309, 530] on span "(" at bounding box center [309, 531] width 5 height 20
click at [567, 532] on button "4" at bounding box center [555, 531] width 51 height 26
click at [749, 562] on icon "Backspace" at bounding box center [746, 562] width 18 height 14
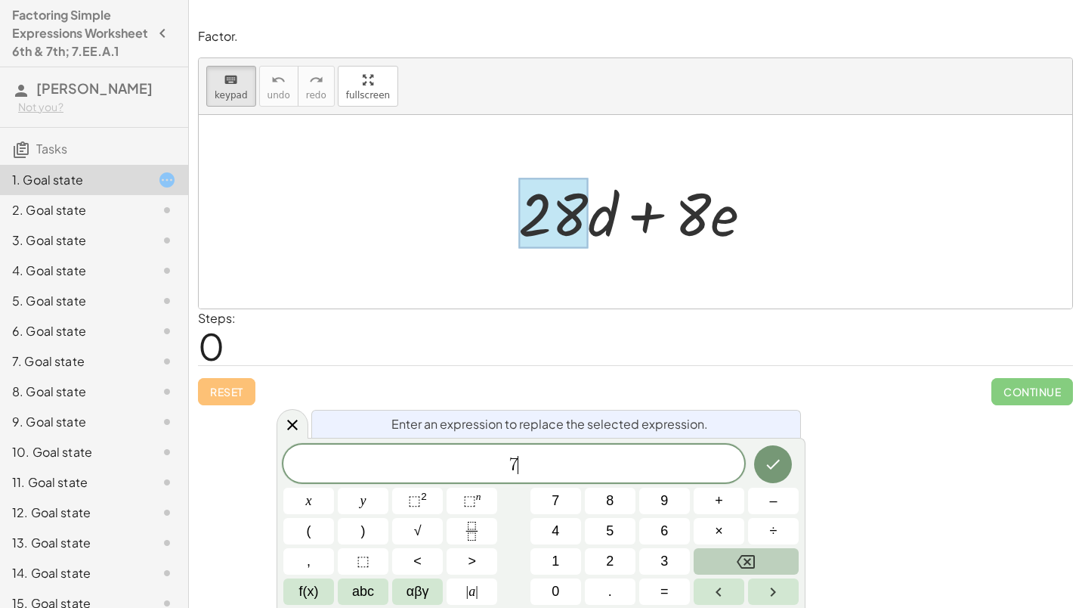
click at [749, 562] on icon "Backspace" at bounding box center [746, 562] width 18 height 14
click at [558, 528] on span "4" at bounding box center [556, 531] width 8 height 20
click at [322, 534] on button "(" at bounding box center [308, 531] width 51 height 26
click at [560, 507] on button "7" at bounding box center [555, 500] width 51 height 26
click at [351, 589] on button "abc" at bounding box center [363, 591] width 51 height 26
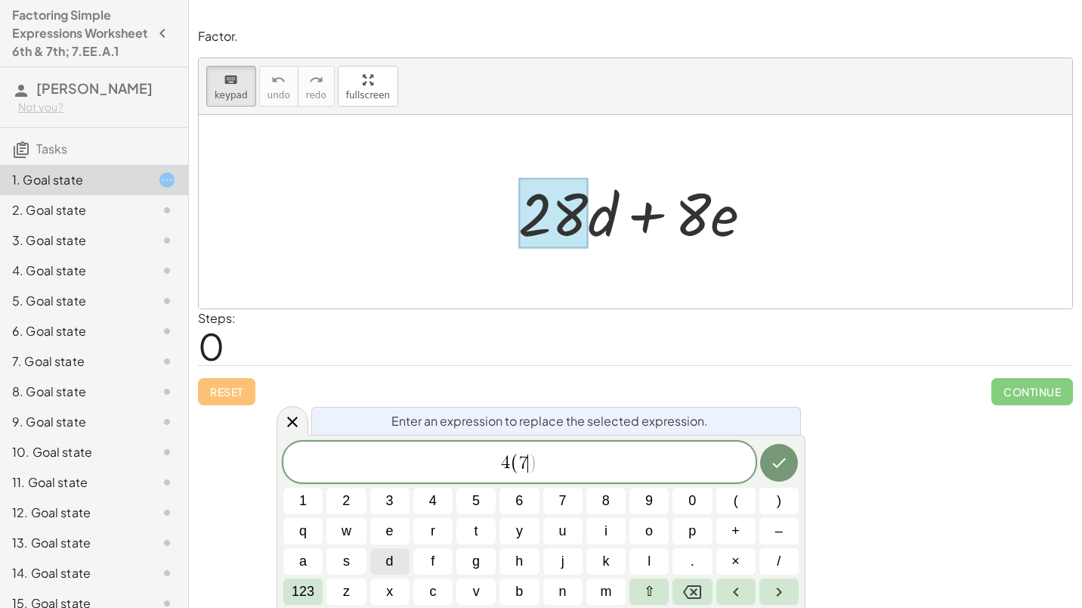
click at [402, 564] on button "d" at bounding box center [389, 561] width 39 height 26
click at [781, 470] on icon "Done" at bounding box center [779, 462] width 18 height 18
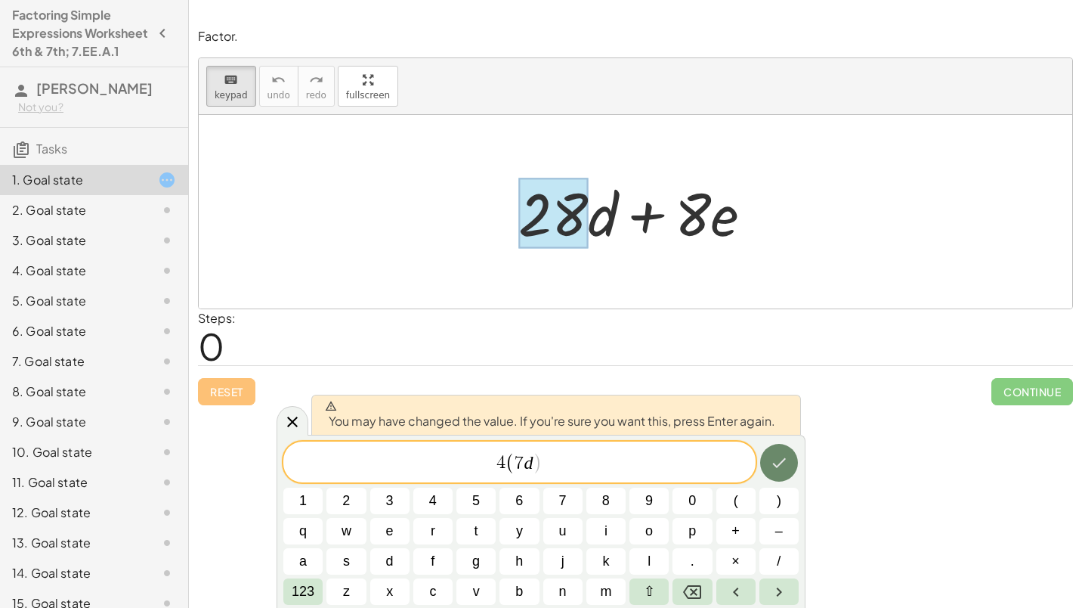
click at [781, 468] on icon "Done" at bounding box center [779, 462] width 18 height 18
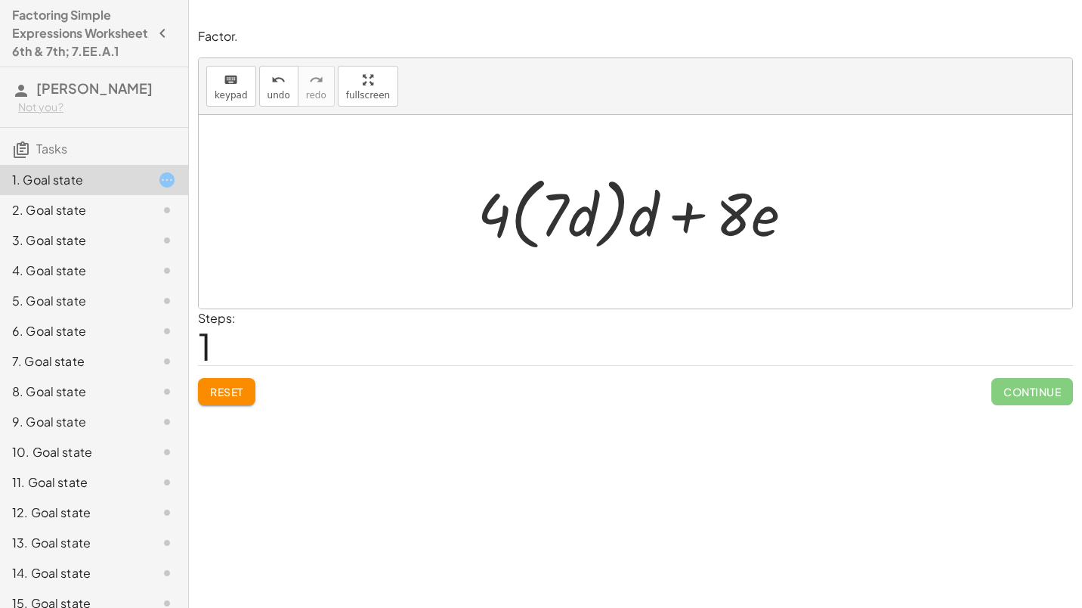
click at [235, 397] on span "Reset" at bounding box center [226, 392] width 33 height 14
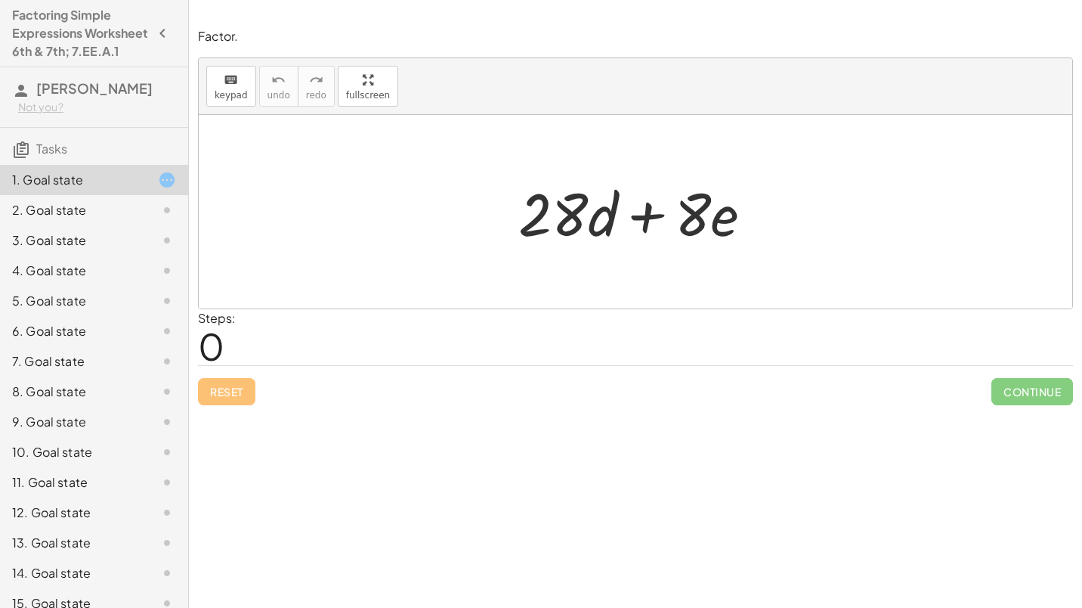
click at [591, 208] on div at bounding box center [641, 212] width 261 height 78
click at [562, 218] on div at bounding box center [641, 212] width 261 height 78
drag, startPoint x: 526, startPoint y: 208, endPoint x: 595, endPoint y: 221, distance: 70.7
click at [595, 221] on div at bounding box center [641, 212] width 261 height 78
click at [209, 387] on button "Reset" at bounding box center [226, 391] width 57 height 27
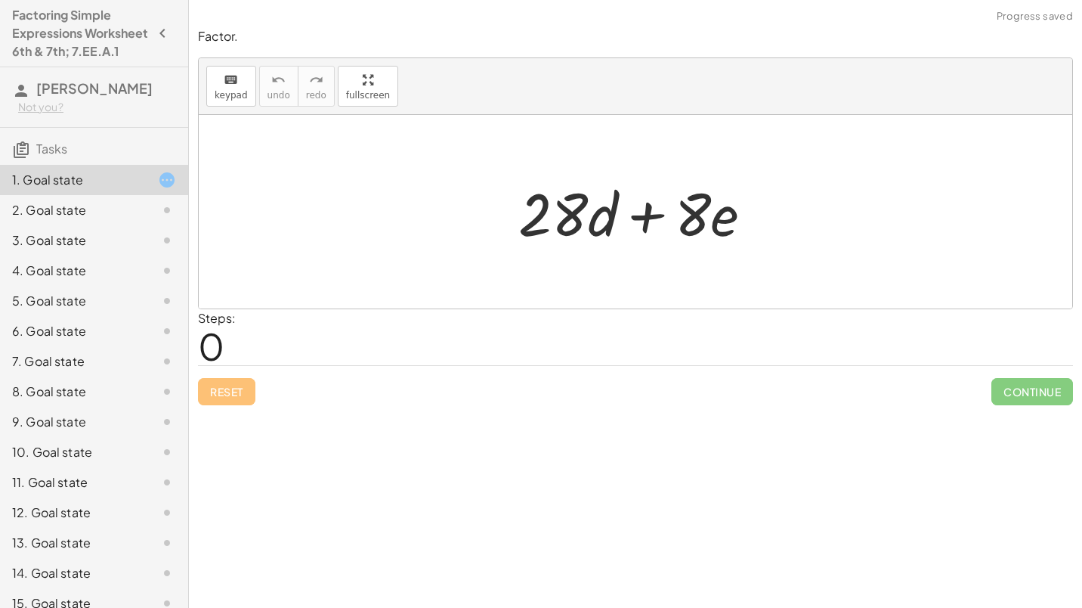
click at [570, 232] on div at bounding box center [641, 212] width 261 height 78
click at [598, 221] on div at bounding box center [641, 212] width 261 height 78
click at [552, 216] on div at bounding box center [641, 212] width 261 height 78
drag, startPoint x: 518, startPoint y: 211, endPoint x: 543, endPoint y: 211, distance: 25.7
click at [543, 211] on div at bounding box center [641, 212] width 261 height 78
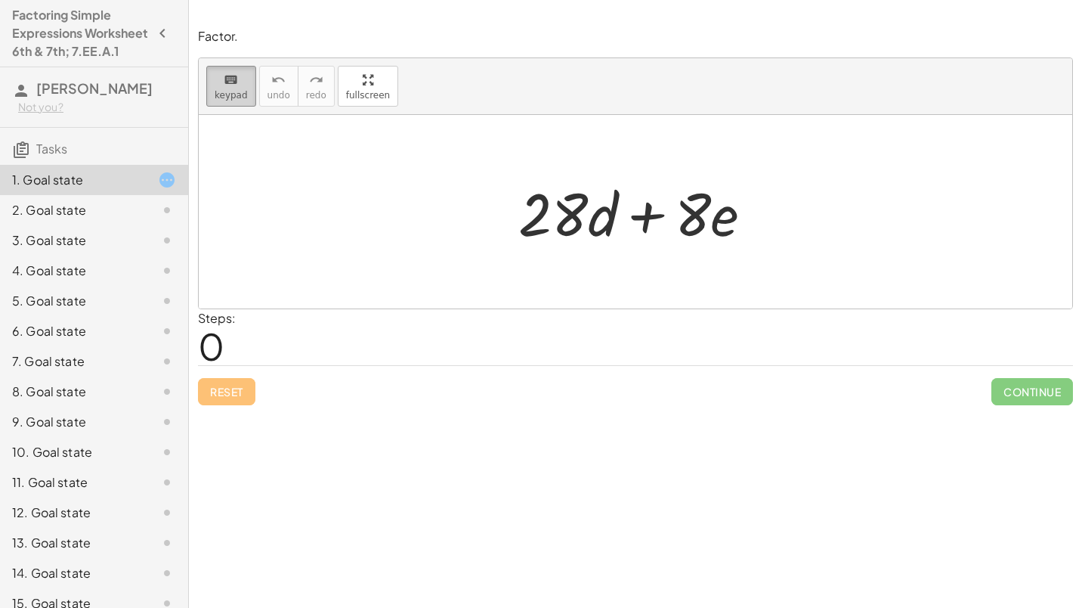
click at [240, 100] on span "keypad" at bounding box center [231, 95] width 33 height 11
click at [551, 209] on div at bounding box center [553, 213] width 70 height 70
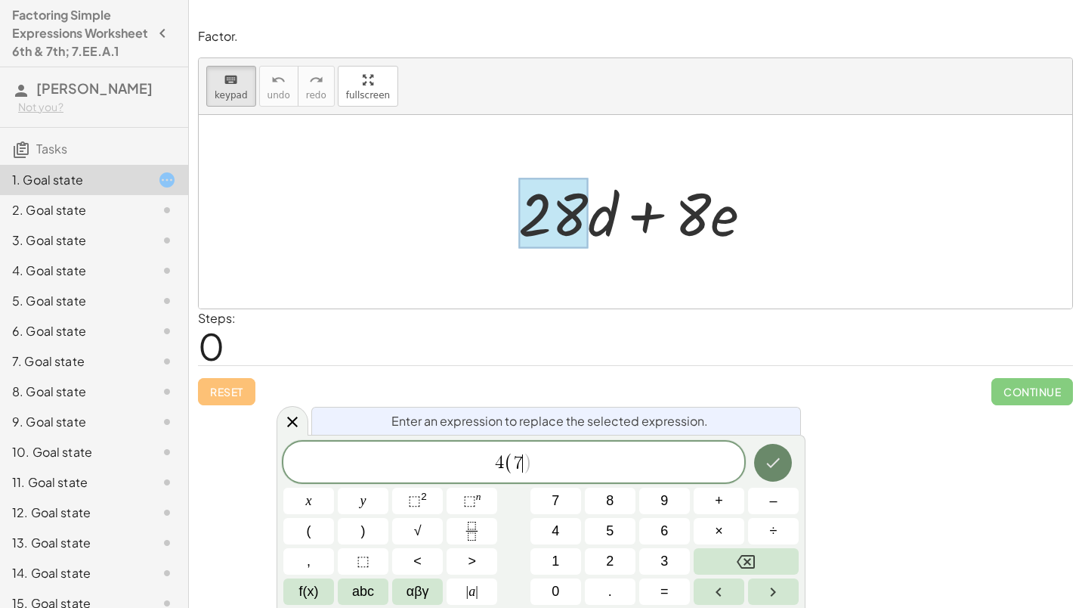
click at [781, 462] on icon "Done" at bounding box center [773, 462] width 18 height 18
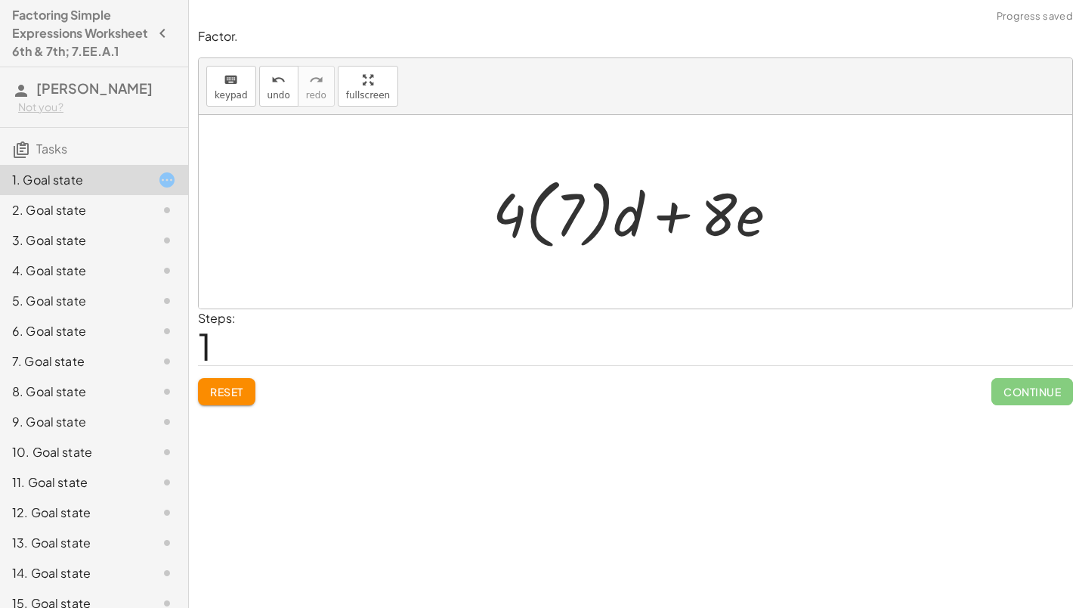
click at [629, 200] on div at bounding box center [641, 212] width 313 height 84
click at [603, 206] on div at bounding box center [641, 212] width 313 height 84
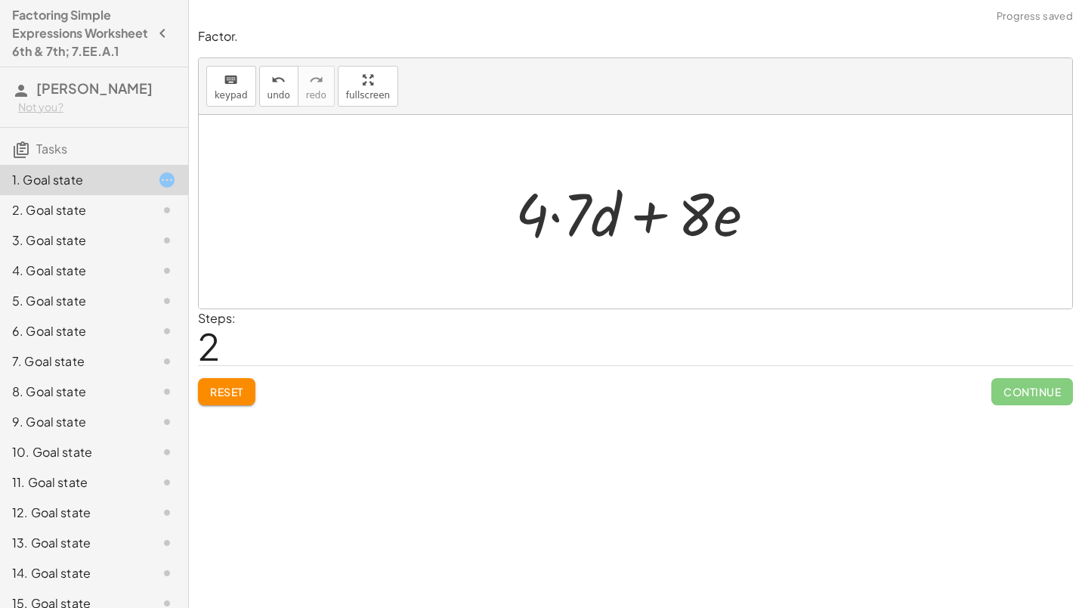
click at [703, 224] on div at bounding box center [641, 212] width 267 height 78
click at [236, 108] on div "keyboard keypad undo undo redo redo fullscreen" at bounding box center [635, 86] width 873 height 57
click at [227, 103] on button "keyboard keypad" at bounding box center [231, 86] width 50 height 41
click at [208, 95] on button "keyboard keypad" at bounding box center [231, 86] width 50 height 41
click at [215, 95] on span "keypad" at bounding box center [231, 95] width 33 height 11
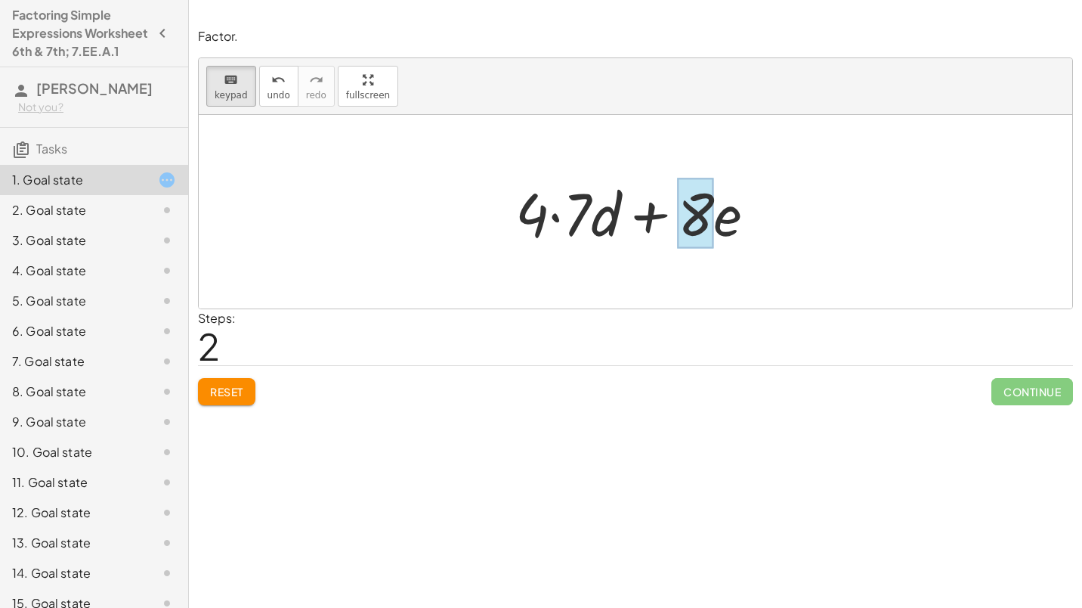
click at [696, 206] on div at bounding box center [696, 213] width 36 height 70
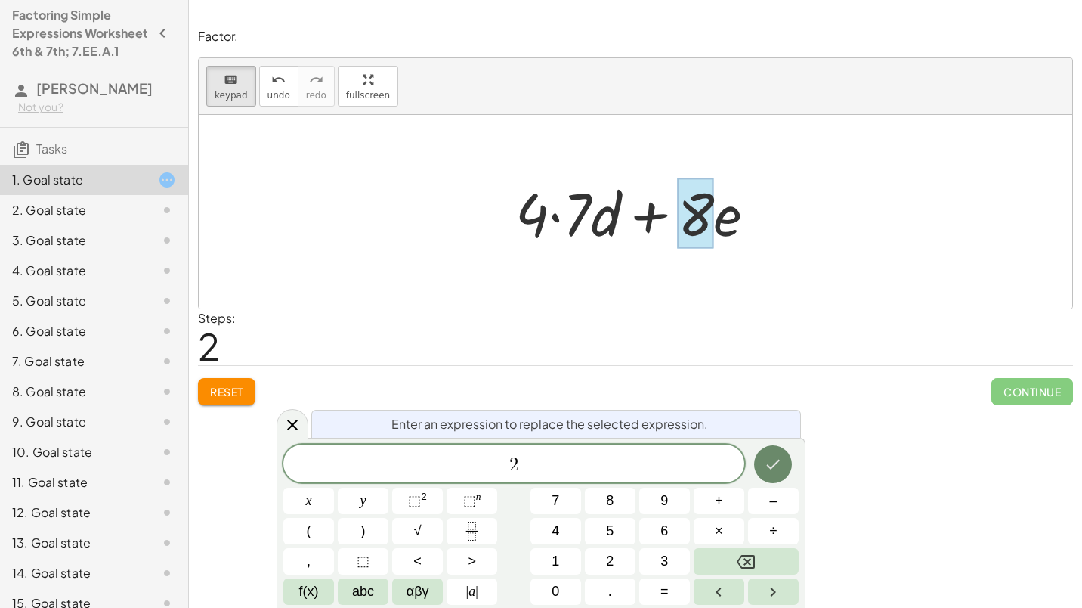
click at [773, 452] on button "Done" at bounding box center [773, 464] width 38 height 38
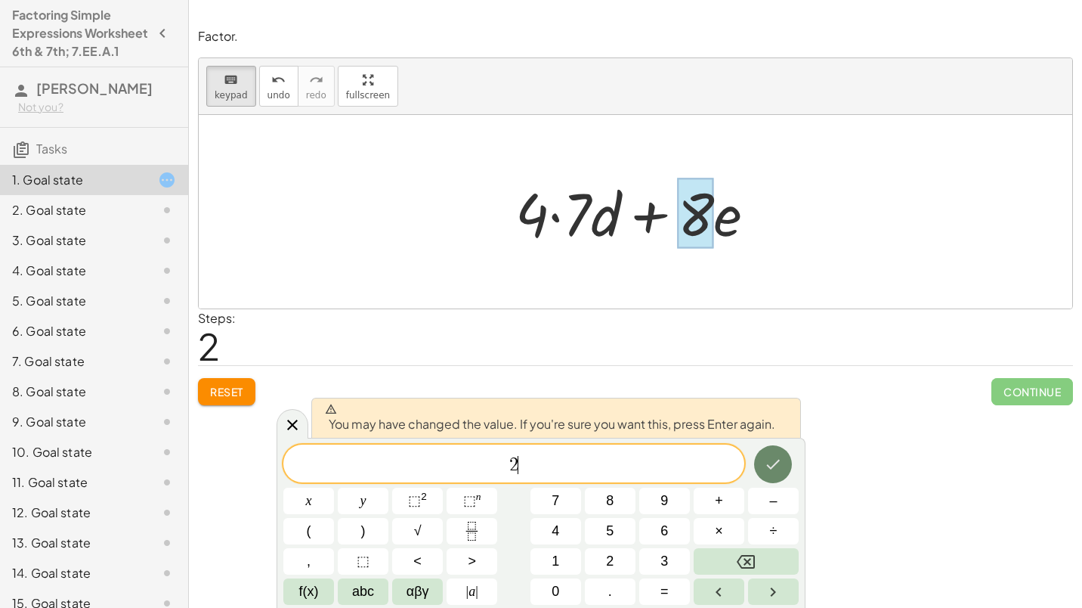
click at [773, 452] on button "Done" at bounding box center [773, 464] width 38 height 38
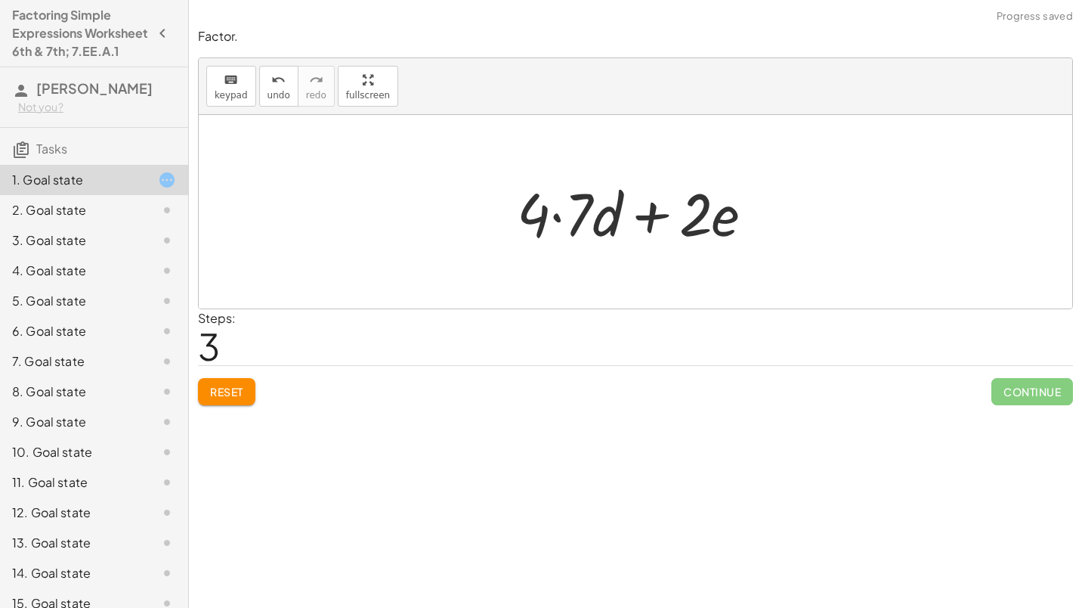
click at [561, 221] on div at bounding box center [641, 212] width 264 height 78
click at [689, 218] on div at bounding box center [641, 212] width 258 height 78
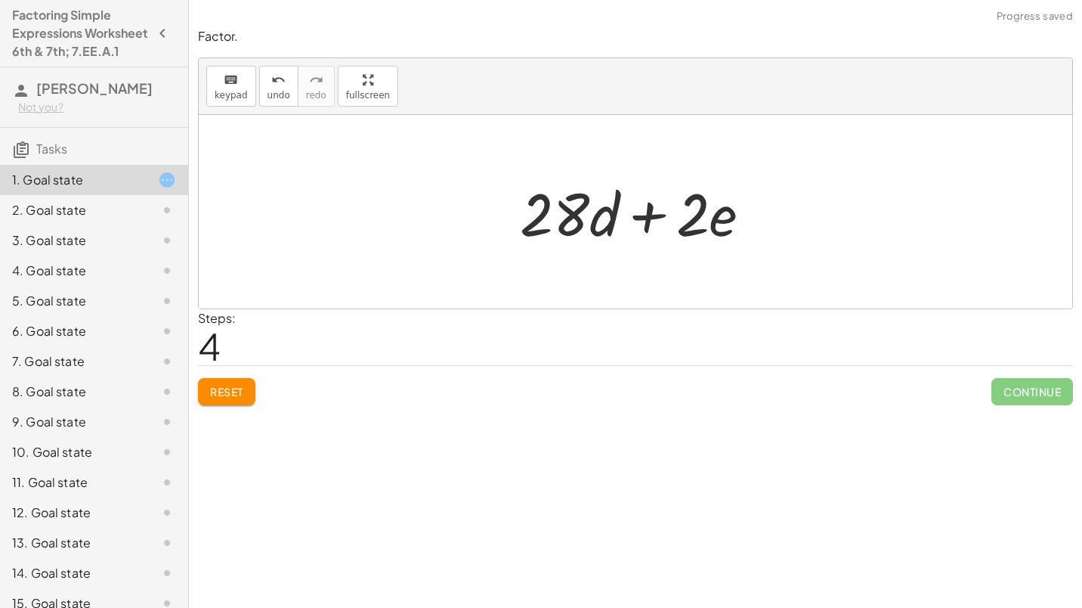
click at [217, 384] on button "Reset" at bounding box center [226, 391] width 57 height 27
click at [574, 221] on div at bounding box center [641, 212] width 261 height 78
click at [560, 216] on div at bounding box center [641, 212] width 261 height 78
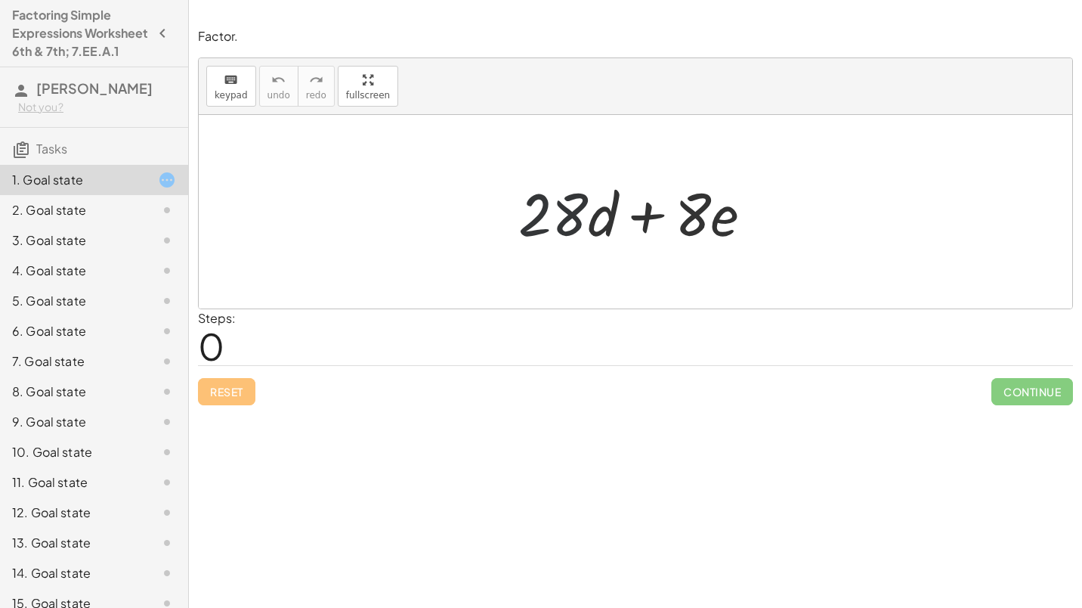
click at [560, 216] on div at bounding box center [641, 212] width 261 height 78
click at [635, 209] on div at bounding box center [641, 212] width 261 height 78
click at [595, 219] on div at bounding box center [641, 212] width 261 height 78
click at [555, 213] on div at bounding box center [641, 212] width 261 height 78
click at [559, 212] on div at bounding box center [641, 212] width 261 height 78
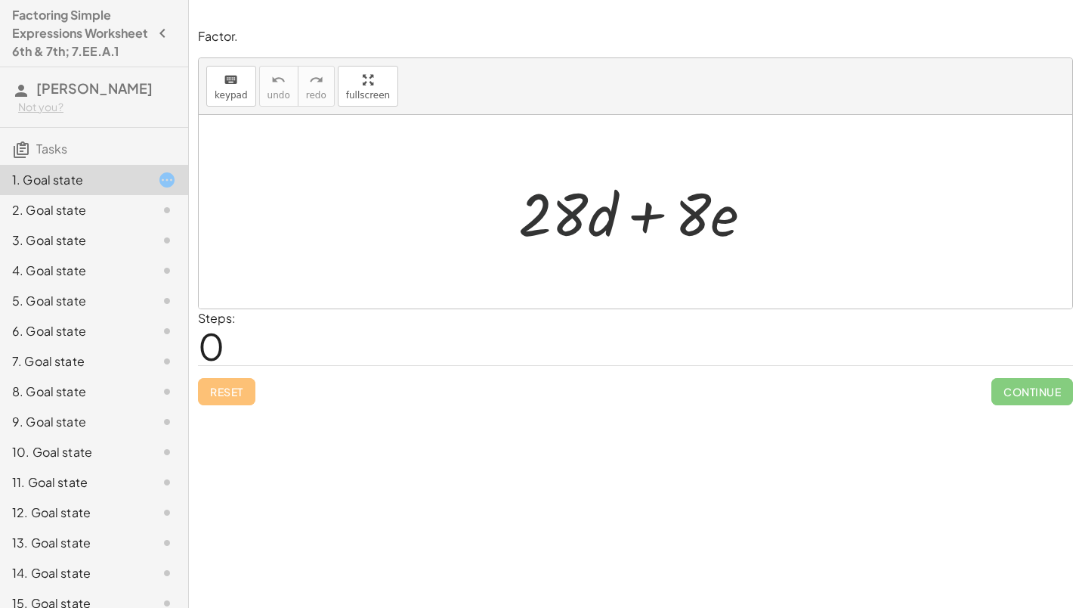
click at [559, 212] on div at bounding box center [641, 212] width 261 height 78
click at [555, 212] on div at bounding box center [641, 212] width 261 height 78
click at [567, 220] on div at bounding box center [641, 212] width 261 height 78
drag, startPoint x: 578, startPoint y: 219, endPoint x: 528, endPoint y: 207, distance: 51.3
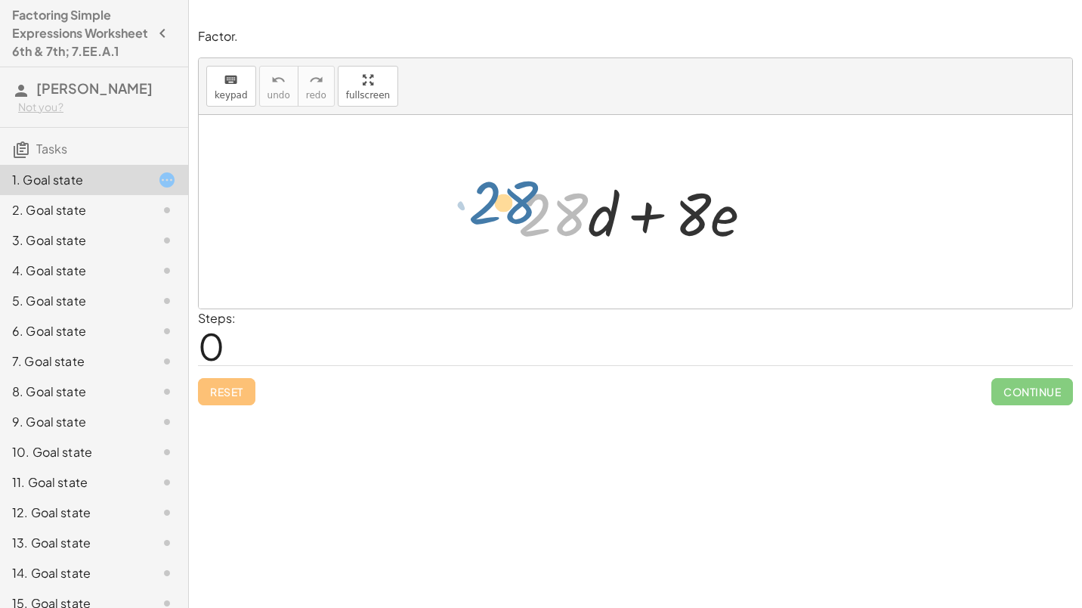
click at [528, 207] on div at bounding box center [641, 212] width 261 height 78
drag, startPoint x: 558, startPoint y: 214, endPoint x: 433, endPoint y: 210, distance: 125.5
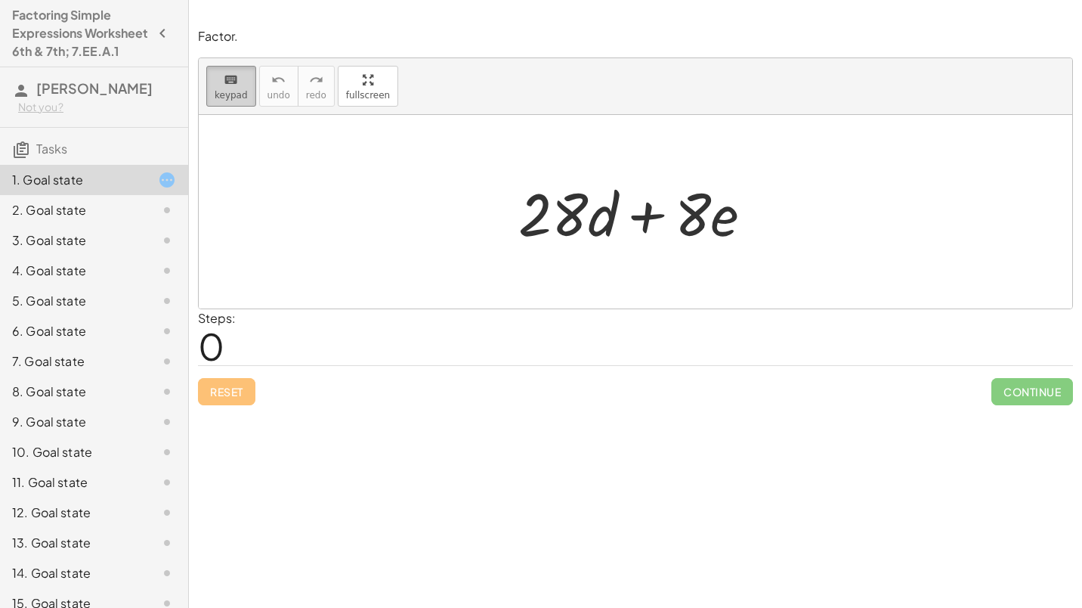
click at [218, 90] on span "keypad" at bounding box center [231, 95] width 33 height 11
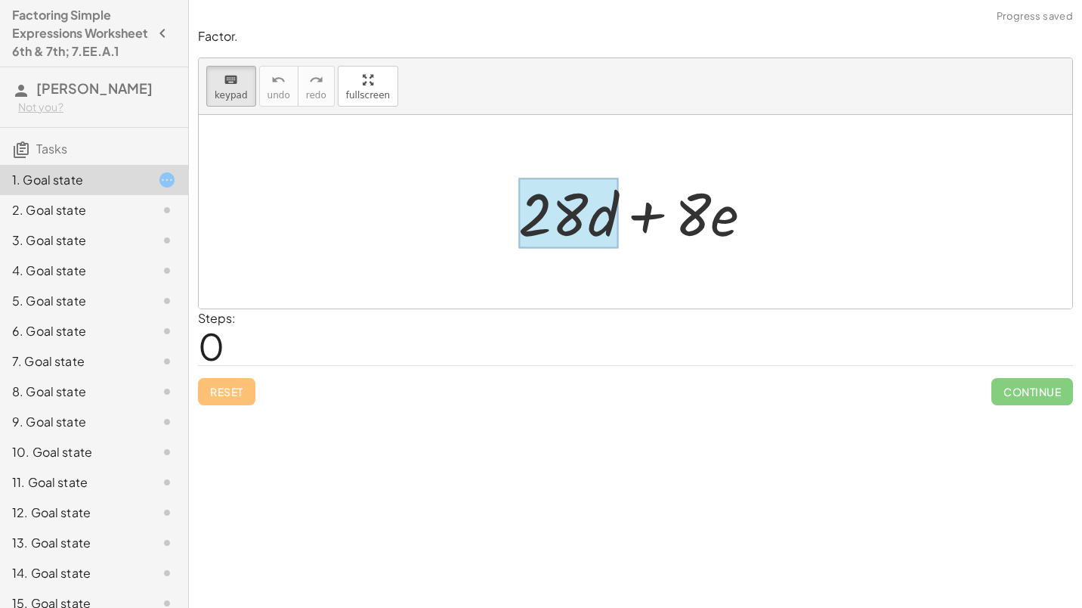
click at [602, 215] on div at bounding box center [568, 213] width 100 height 70
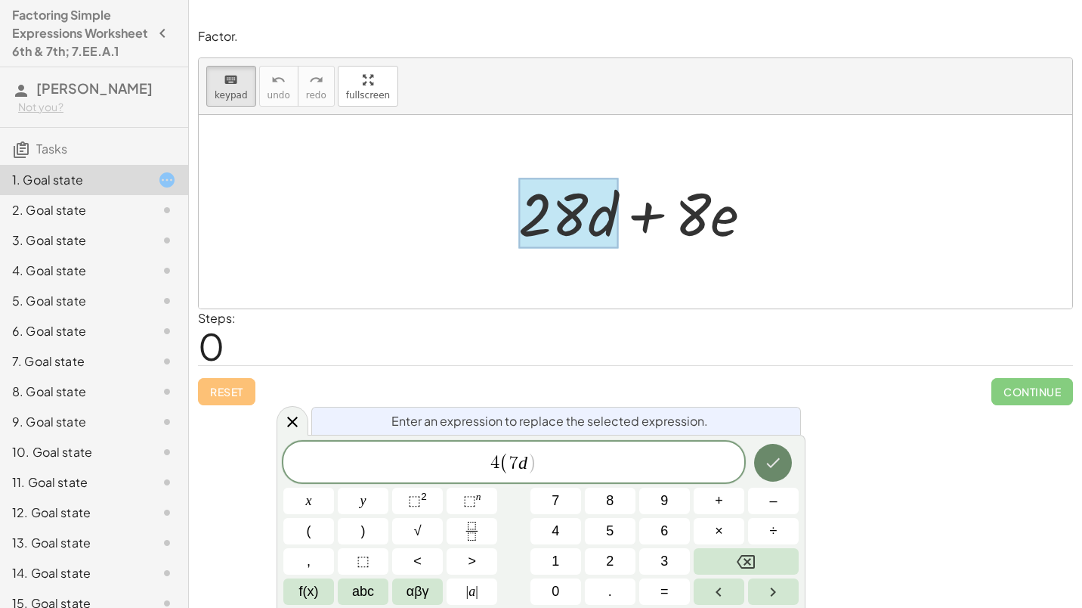
click at [772, 462] on icon "Done" at bounding box center [773, 462] width 18 height 18
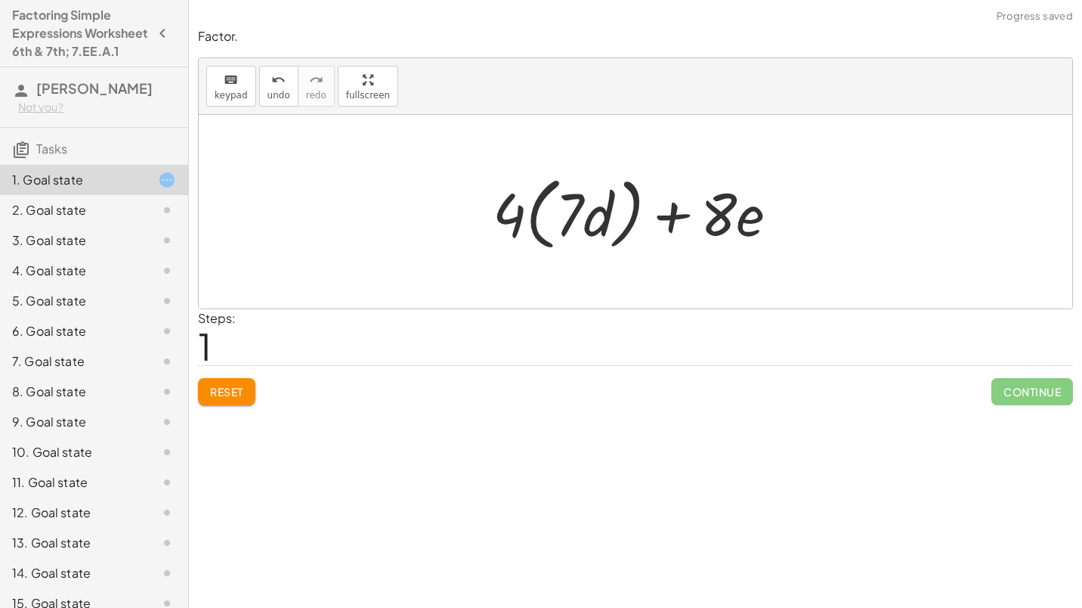
click at [725, 214] on div at bounding box center [641, 212] width 313 height 87
click at [719, 216] on div at bounding box center [641, 212] width 313 height 87
click at [711, 216] on div at bounding box center [641, 212] width 313 height 87
click at [721, 209] on div at bounding box center [641, 212] width 313 height 87
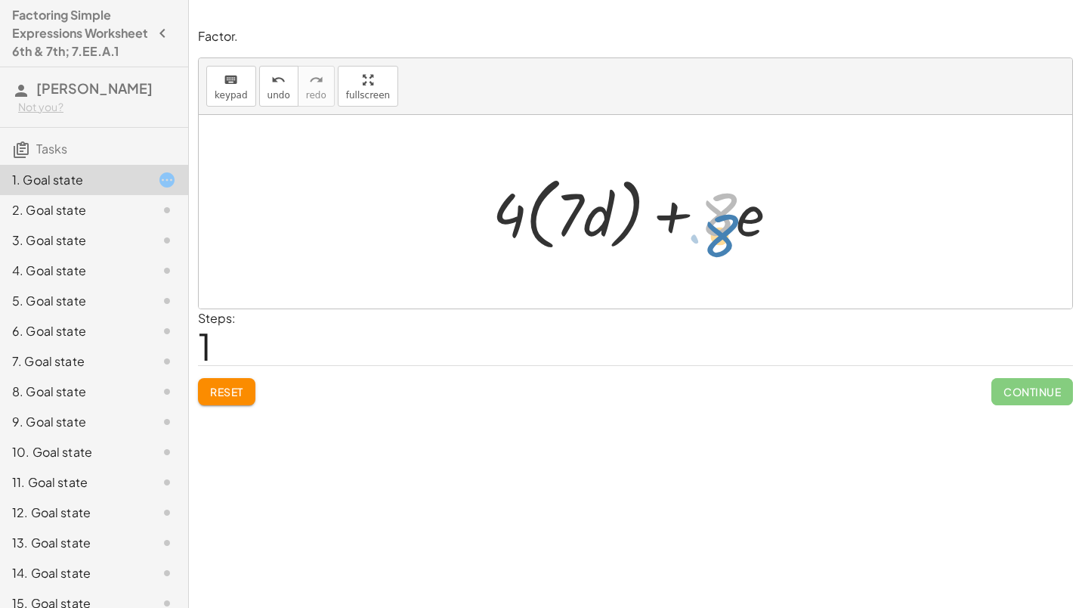
drag, startPoint x: 711, startPoint y: 182, endPoint x: 713, endPoint y: 201, distance: 19.0
click at [713, 201] on div at bounding box center [641, 212] width 313 height 87
click at [728, 212] on div at bounding box center [641, 212] width 313 height 87
drag, startPoint x: 799, startPoint y: 248, endPoint x: 682, endPoint y: 180, distance: 136.1
click at [682, 180] on div "+ · 28 · d + · 8 · e + · 8 · e + · 4 · ( · 7 · d )" at bounding box center [636, 212] width 332 height 94
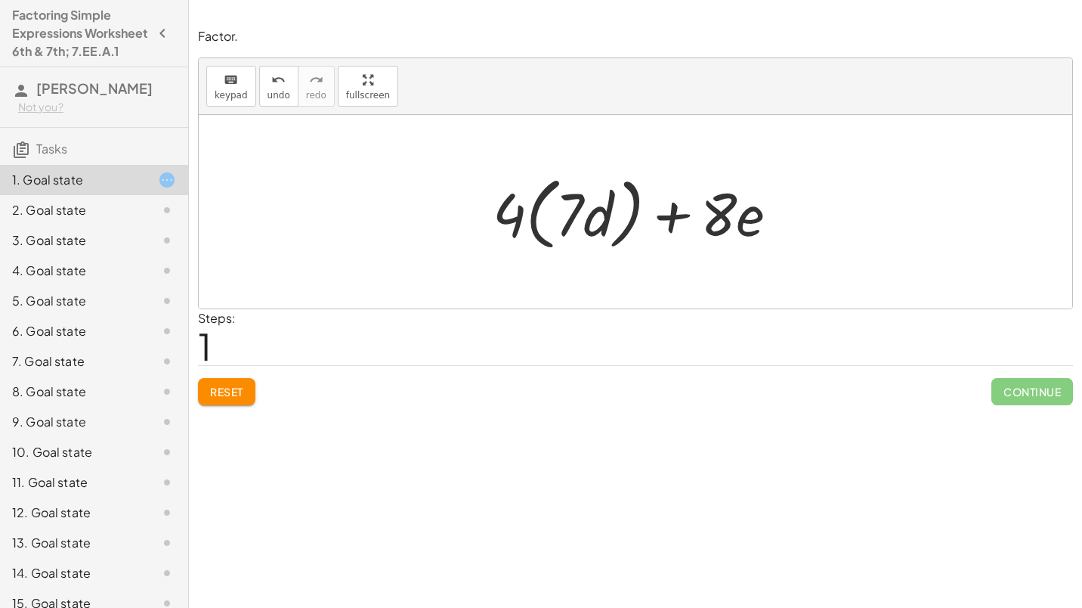
click at [715, 205] on div at bounding box center [641, 212] width 313 height 87
click at [720, 206] on div at bounding box center [641, 212] width 313 height 87
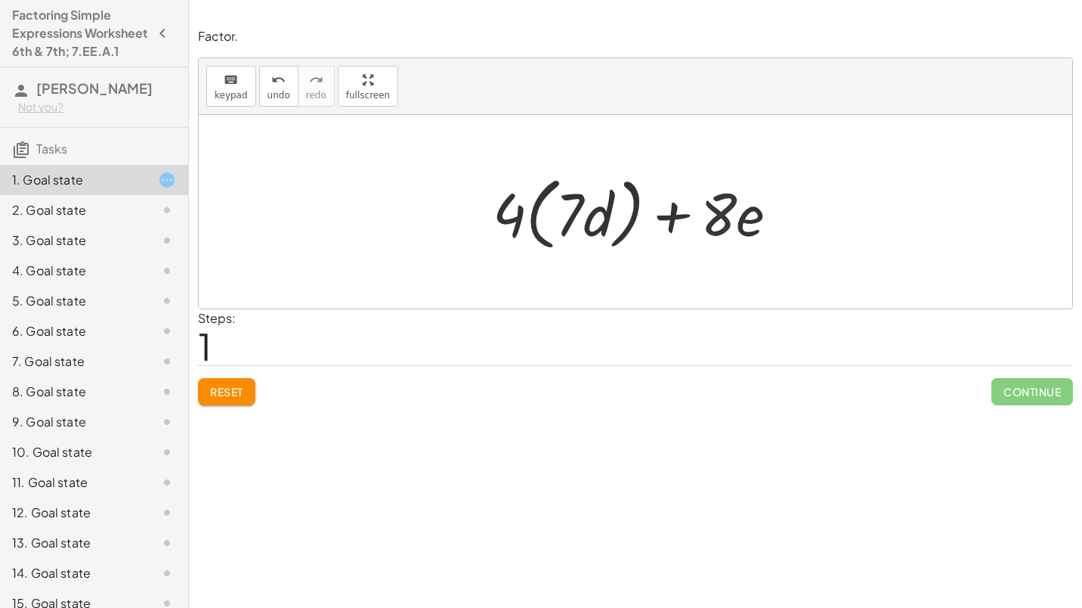
click at [720, 206] on div at bounding box center [641, 212] width 313 height 87
click at [743, 209] on div at bounding box center [641, 212] width 313 height 87
click at [780, 230] on div at bounding box center [641, 212] width 313 height 87
click at [206, 397] on button "Reset" at bounding box center [226, 391] width 57 height 27
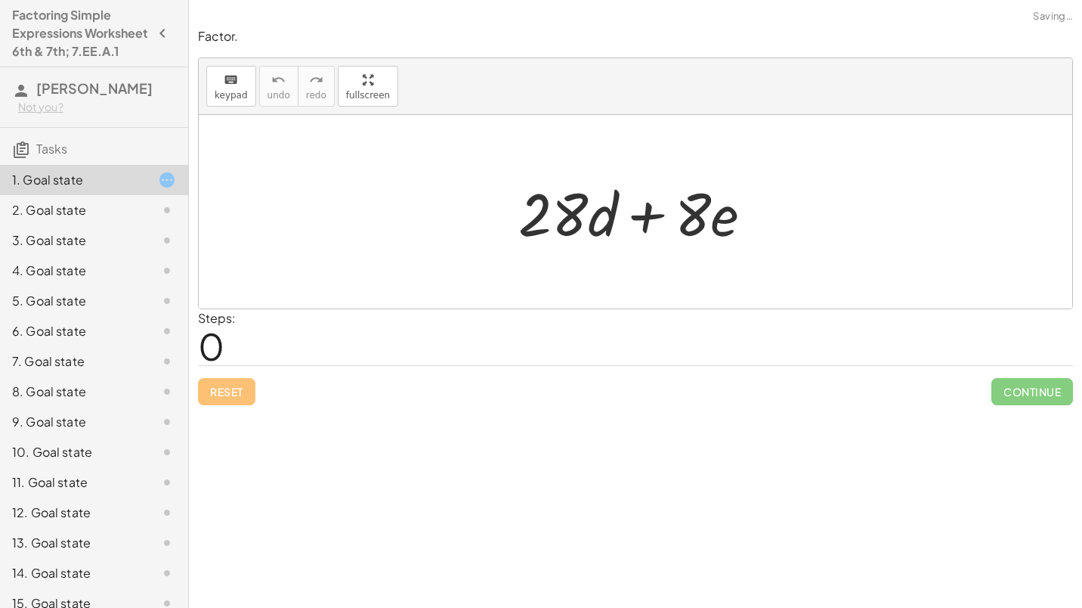
click at [590, 205] on div at bounding box center [641, 212] width 261 height 78
click at [233, 101] on button "keyboard keypad" at bounding box center [231, 86] width 50 height 41
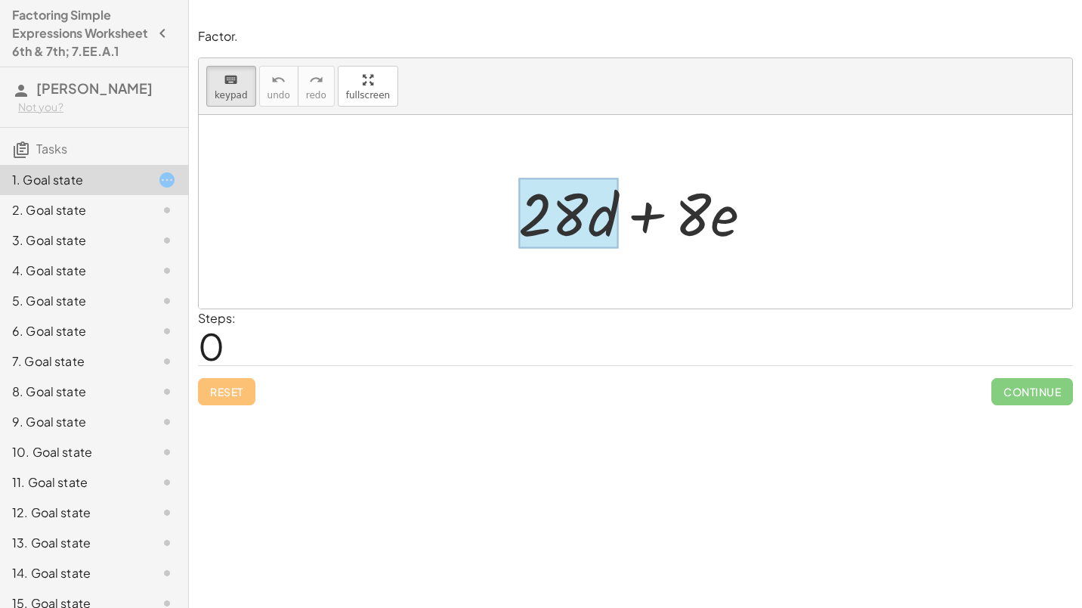
click at [595, 213] on div at bounding box center [568, 213] width 100 height 70
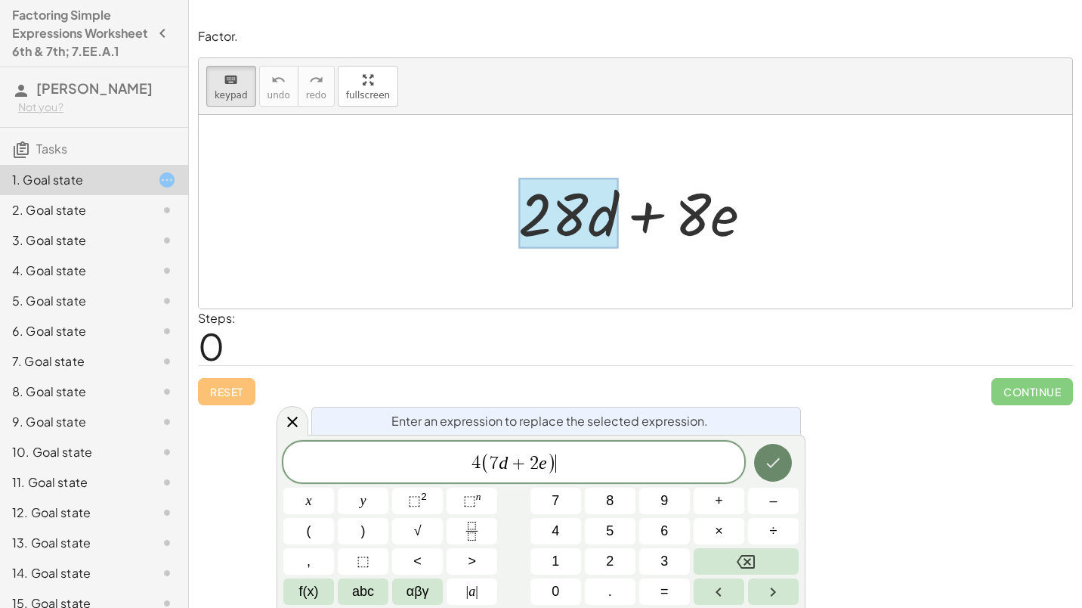
click at [781, 456] on icon "Done" at bounding box center [773, 462] width 18 height 18
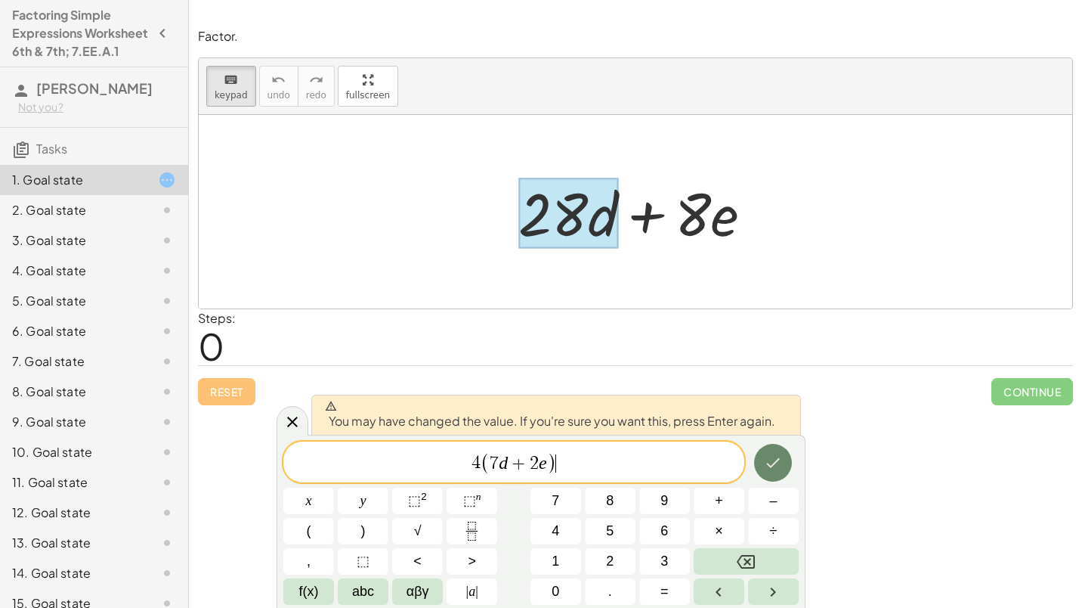
click at [781, 456] on icon "Done" at bounding box center [773, 462] width 18 height 18
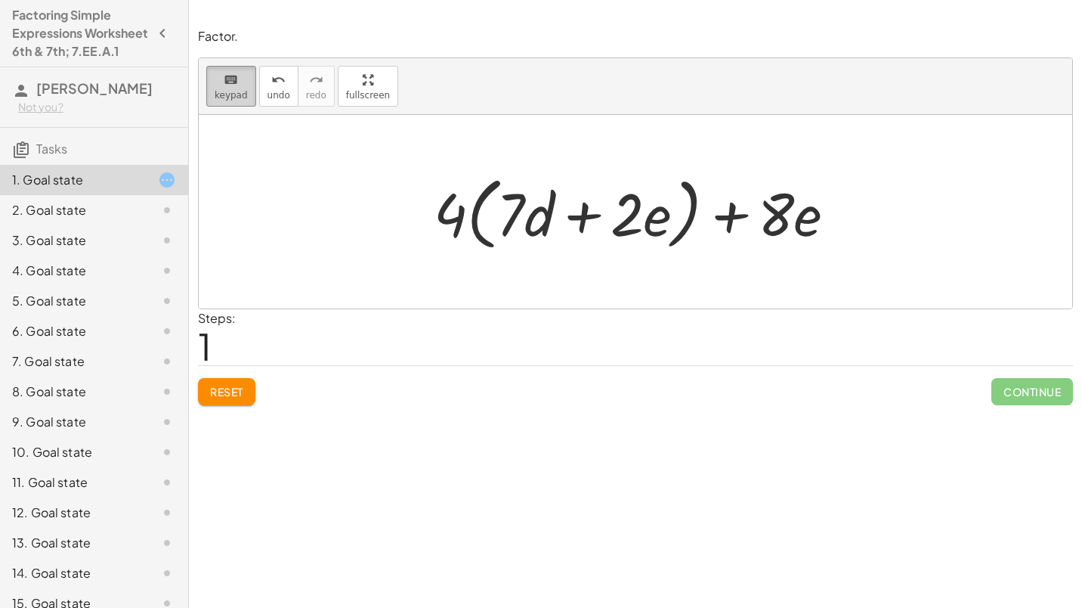
click at [212, 85] on button "keyboard keypad" at bounding box center [231, 86] width 50 height 41
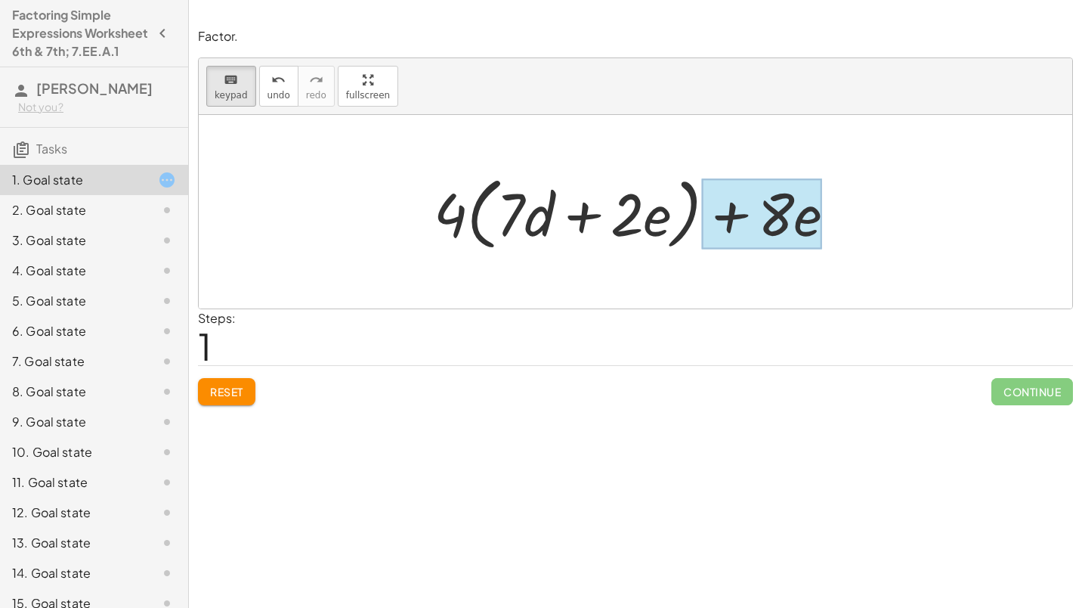
click at [800, 215] on div at bounding box center [762, 213] width 120 height 70
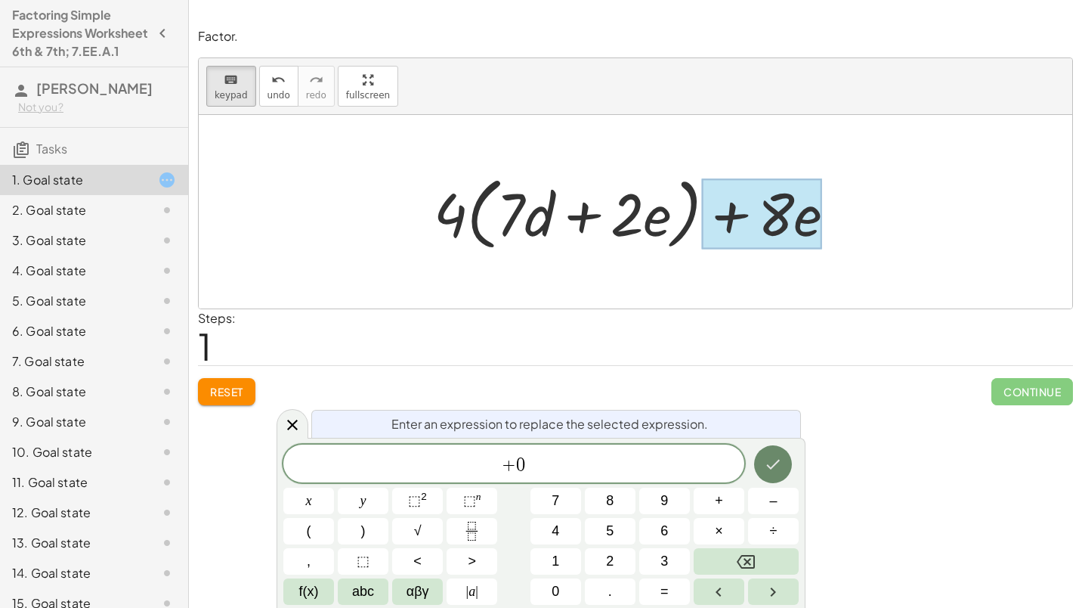
click at [788, 462] on button "Done" at bounding box center [773, 464] width 38 height 38
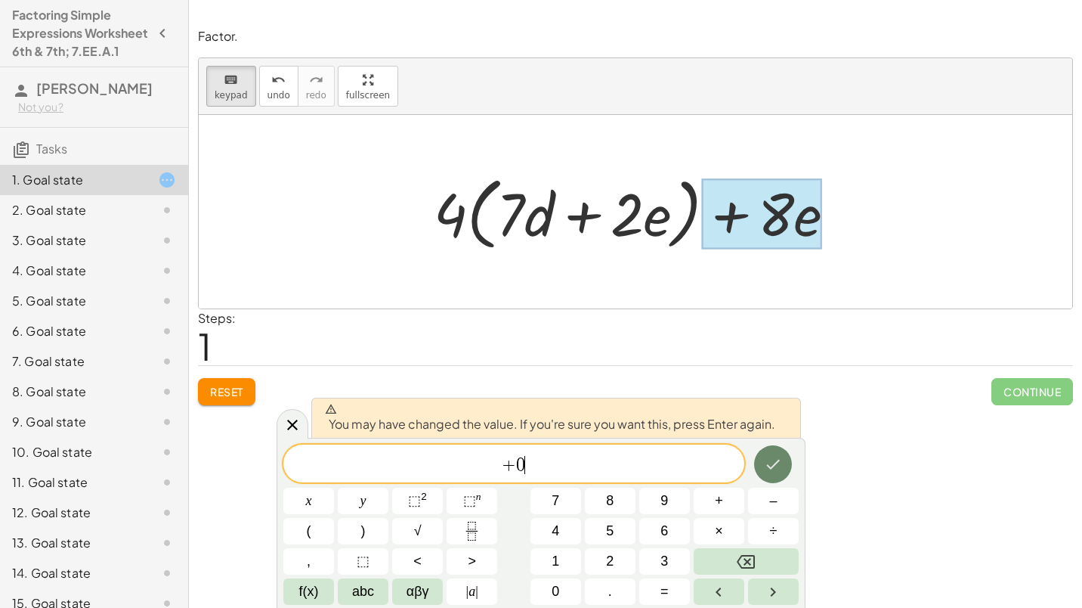
click at [788, 462] on button "Done" at bounding box center [773, 464] width 38 height 38
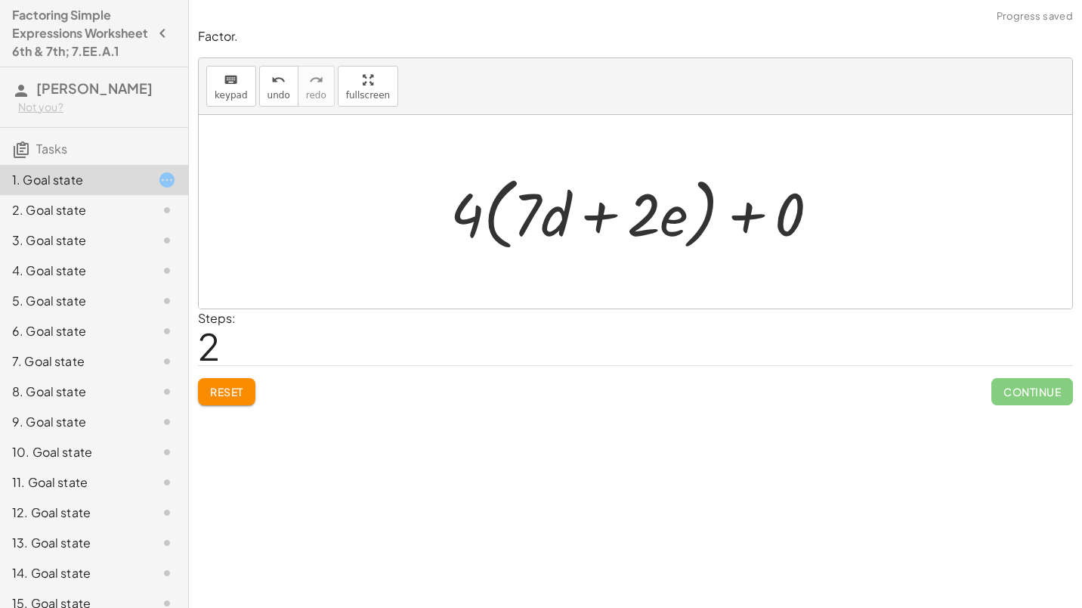
click at [744, 215] on div at bounding box center [641, 212] width 396 height 87
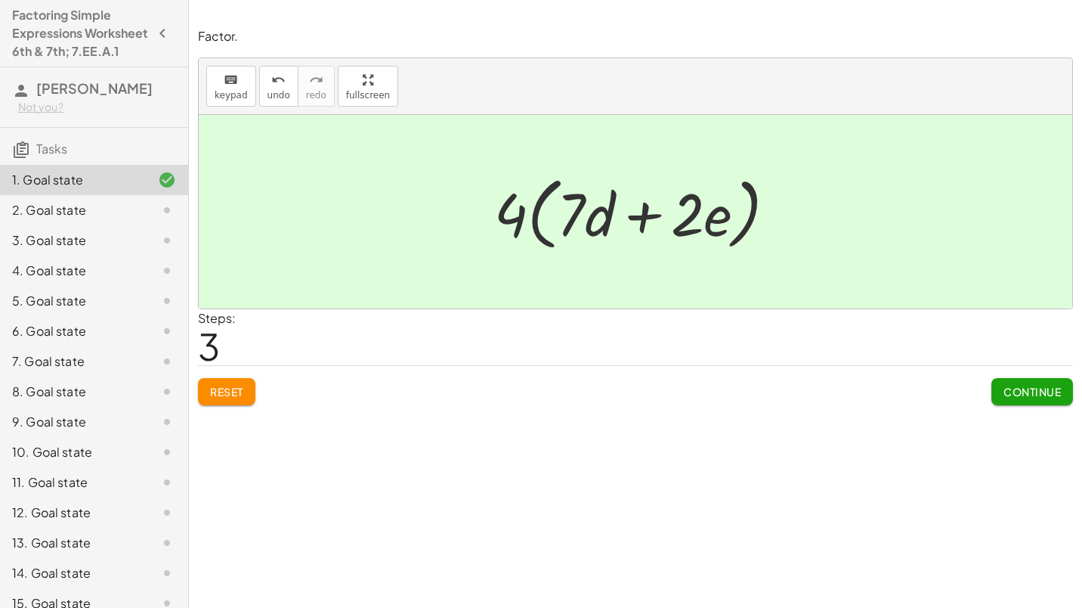
click at [1081, 313] on html "Factoring Simple Expressions Worksheet 6th & 7th; 7.EE.A.1 Anushka Ragi Not you…" at bounding box center [541, 304] width 1082 height 608
click at [1033, 393] on span "Continue" at bounding box center [1031, 392] width 57 height 14
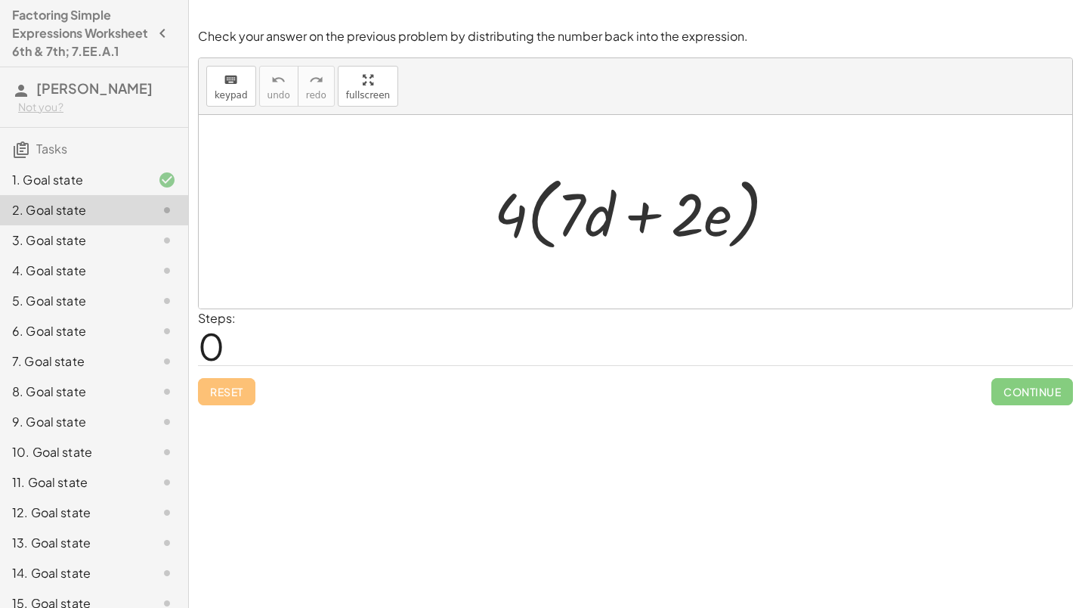
click at [616, 236] on div at bounding box center [642, 212] width 310 height 87
click at [580, 221] on div at bounding box center [642, 212] width 310 height 87
click at [534, 224] on div at bounding box center [642, 212] width 310 height 87
click at [530, 224] on div at bounding box center [642, 212] width 310 height 87
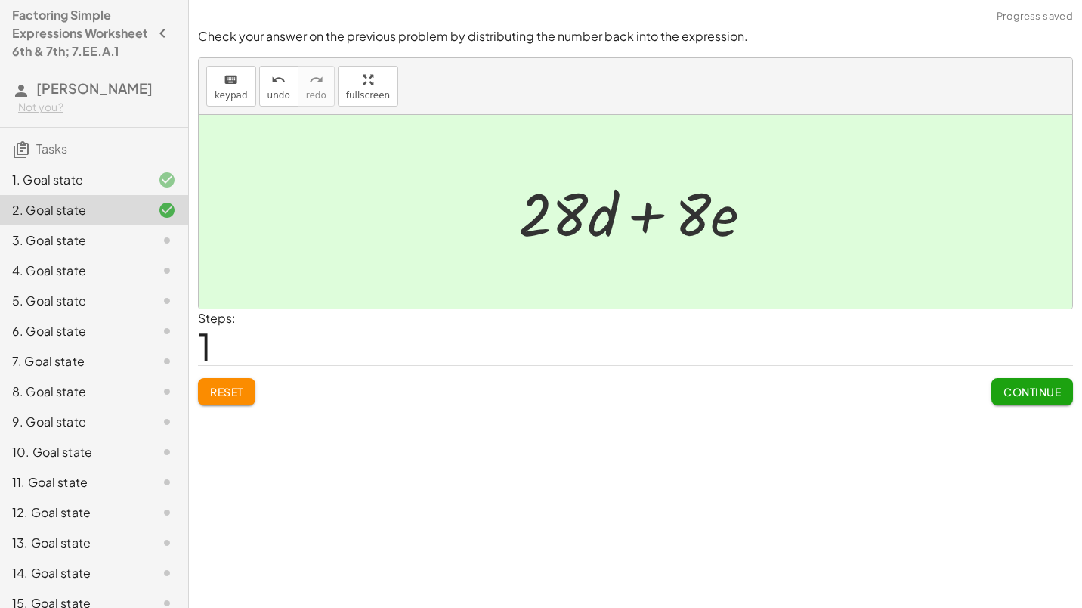
click at [1022, 386] on span "Continue" at bounding box center [1031, 392] width 57 height 14
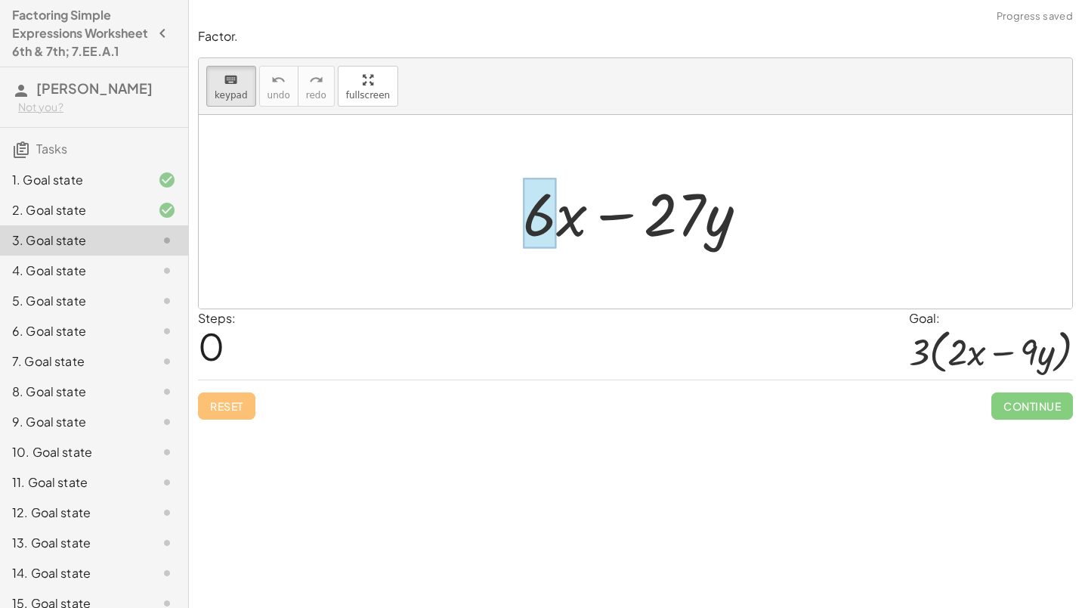
click at [551, 237] on div at bounding box center [539, 213] width 33 height 70
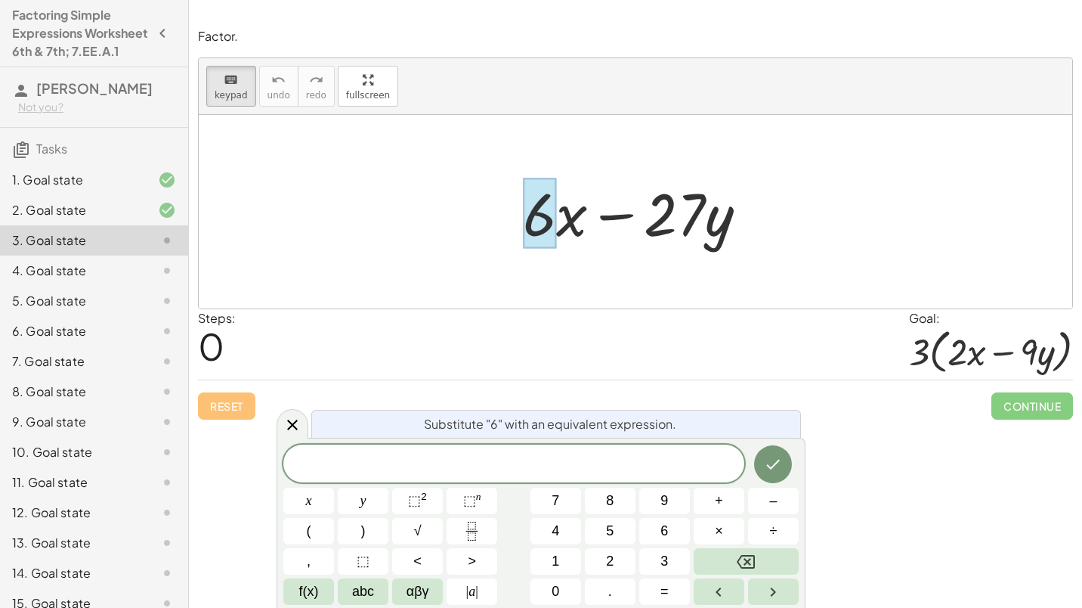
click at [222, 402] on div "Reset Continue" at bounding box center [635, 399] width 875 height 40
click at [778, 451] on button "Done" at bounding box center [773, 464] width 38 height 38
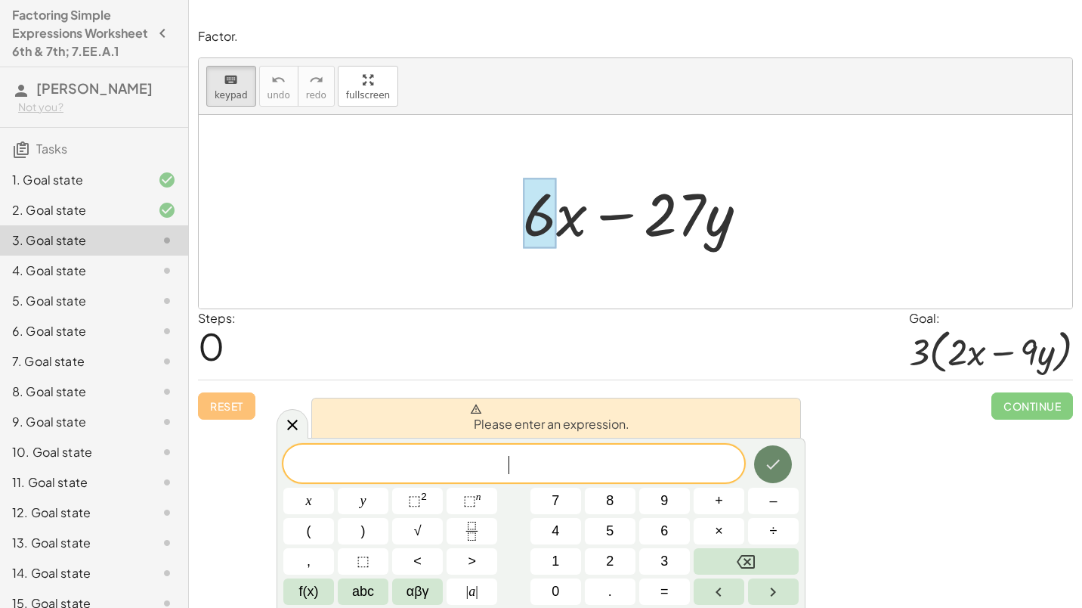
click at [758, 453] on button "Done" at bounding box center [773, 464] width 38 height 38
click at [763, 472] on button "Done" at bounding box center [773, 464] width 38 height 38
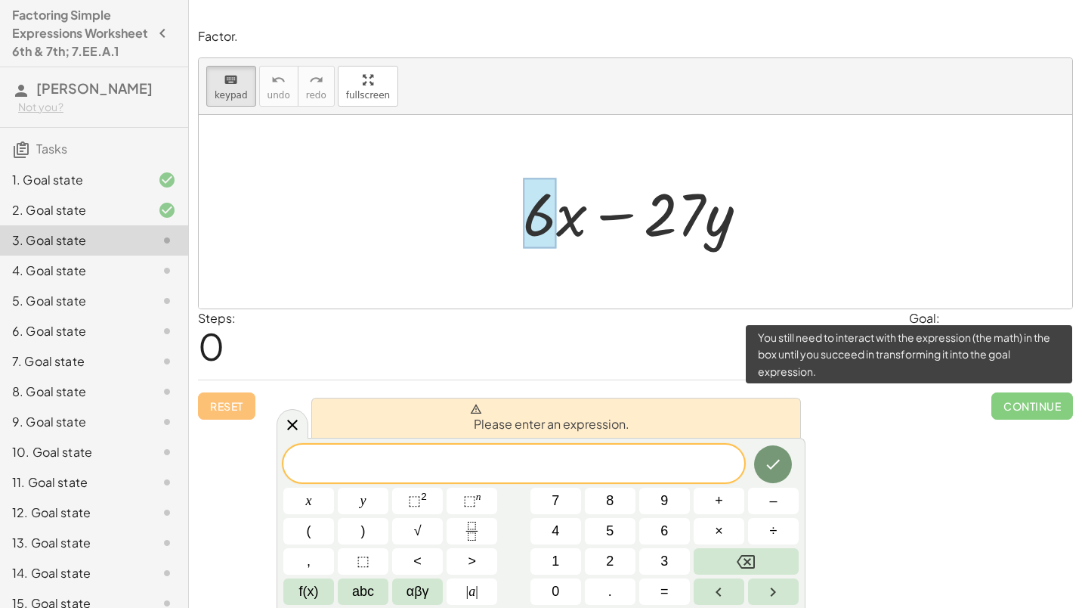
click at [1037, 400] on span "Continue" at bounding box center [1032, 405] width 82 height 27
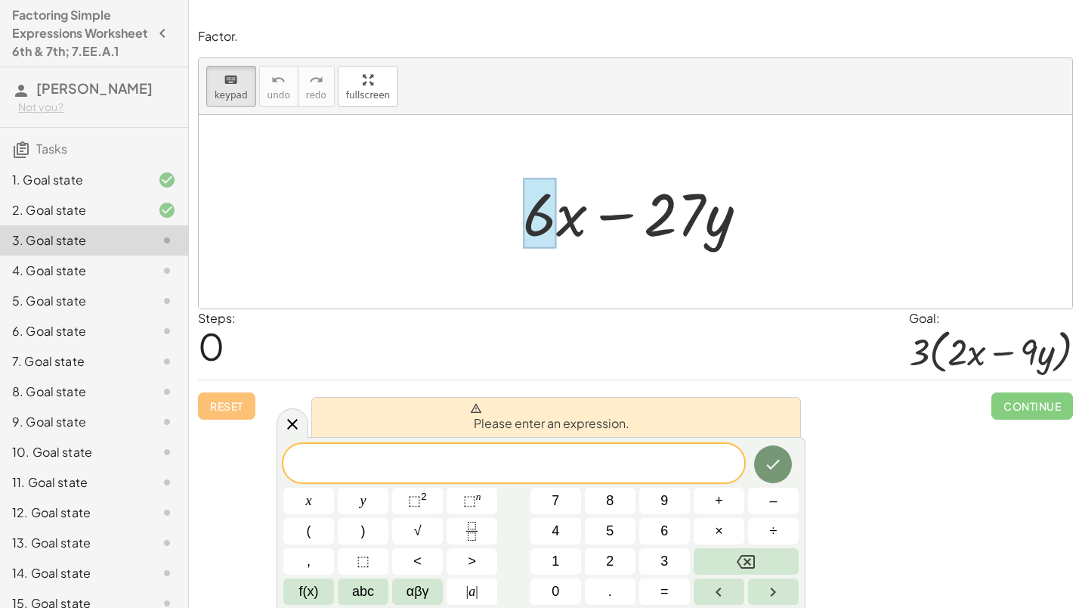
click at [94, 280] on div "4. Goal state" at bounding box center [73, 270] width 122 height 18
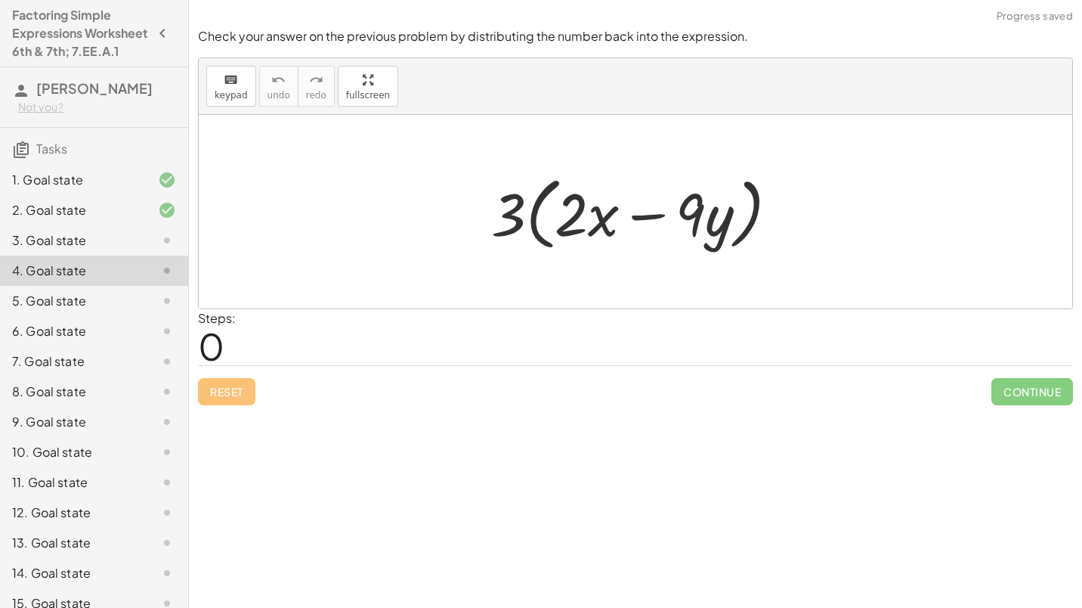
click at [103, 249] on div "3. Goal state" at bounding box center [73, 240] width 122 height 18
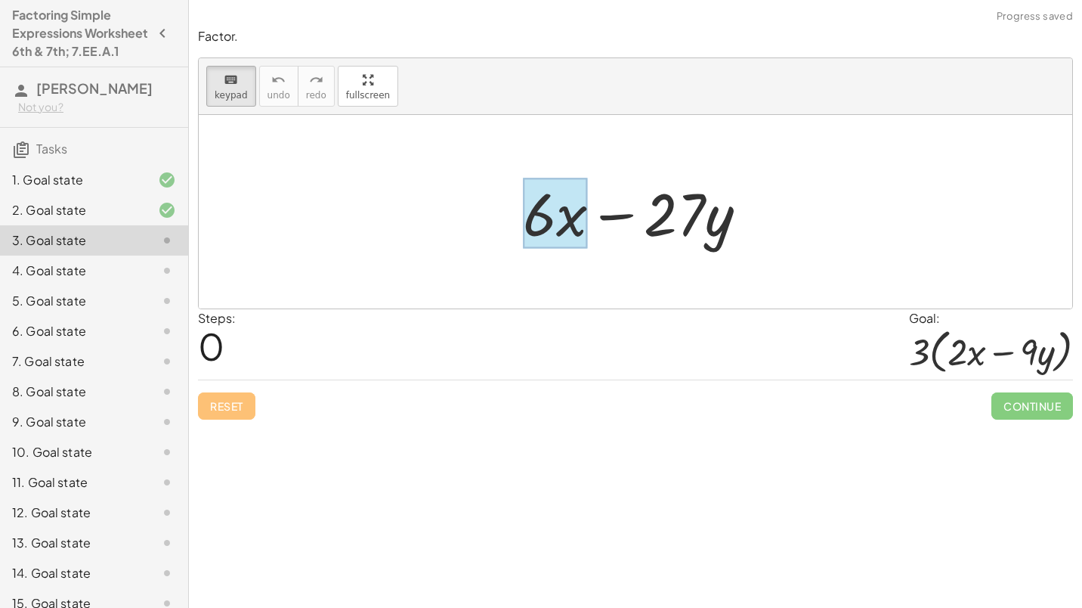
click at [583, 221] on div at bounding box center [555, 213] width 65 height 70
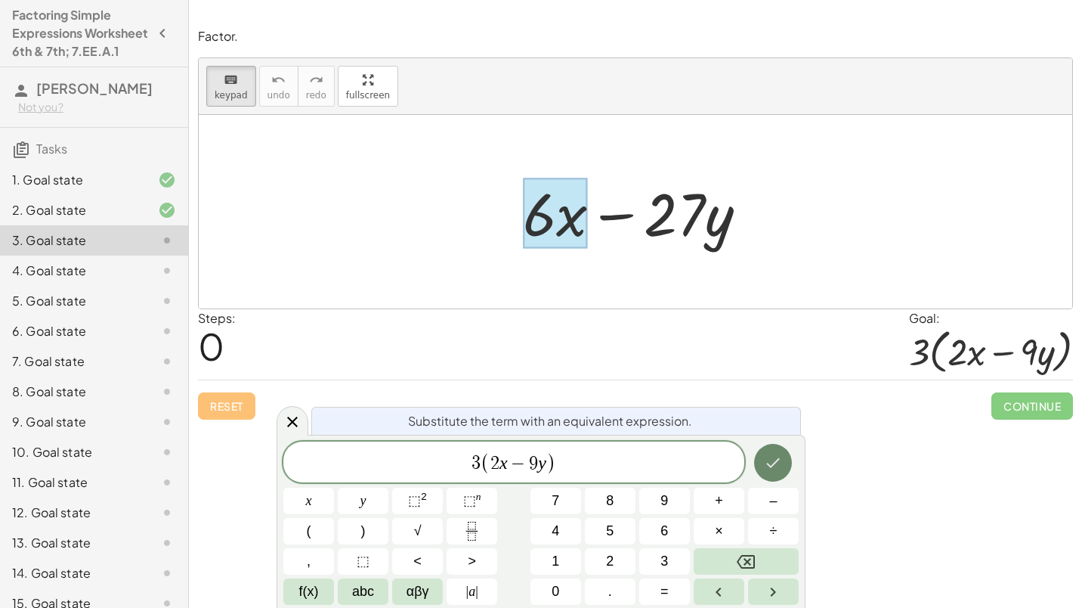
click at [784, 465] on button "Done" at bounding box center [773, 463] width 38 height 38
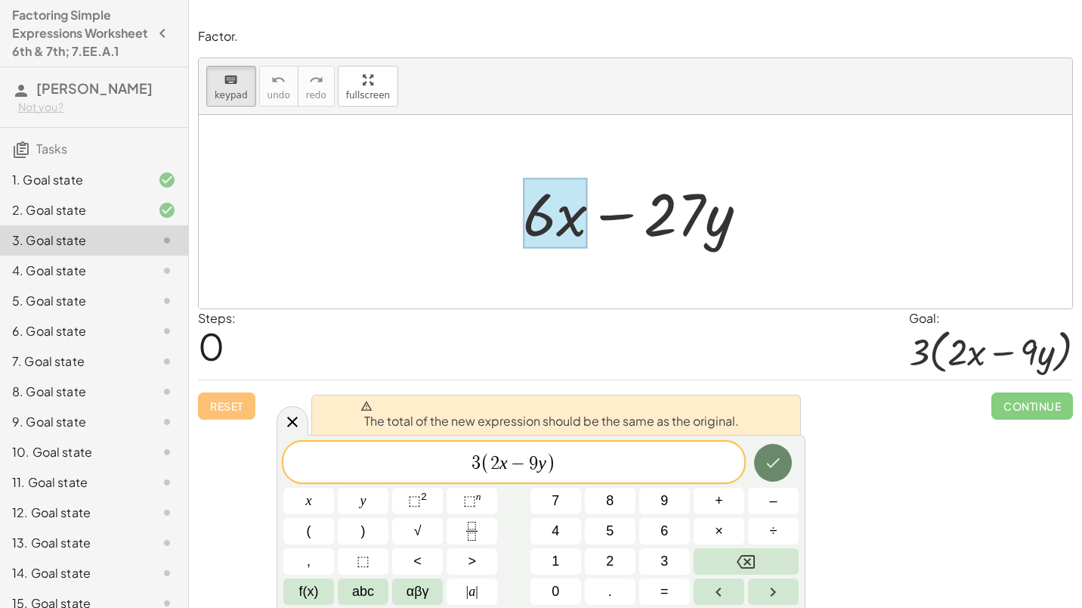
click at [784, 465] on button "Done" at bounding box center [773, 463] width 38 height 38
click at [762, 456] on button "Done" at bounding box center [773, 463] width 38 height 38
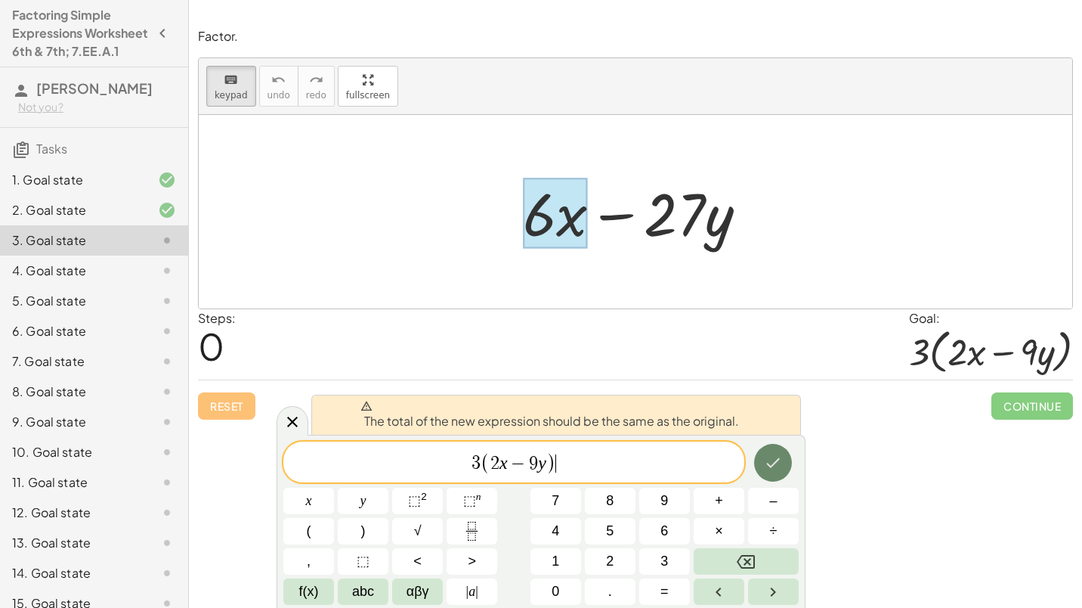
click at [764, 456] on icon "Done" at bounding box center [773, 462] width 18 height 18
click at [767, 456] on icon "Done" at bounding box center [773, 462] width 18 height 18
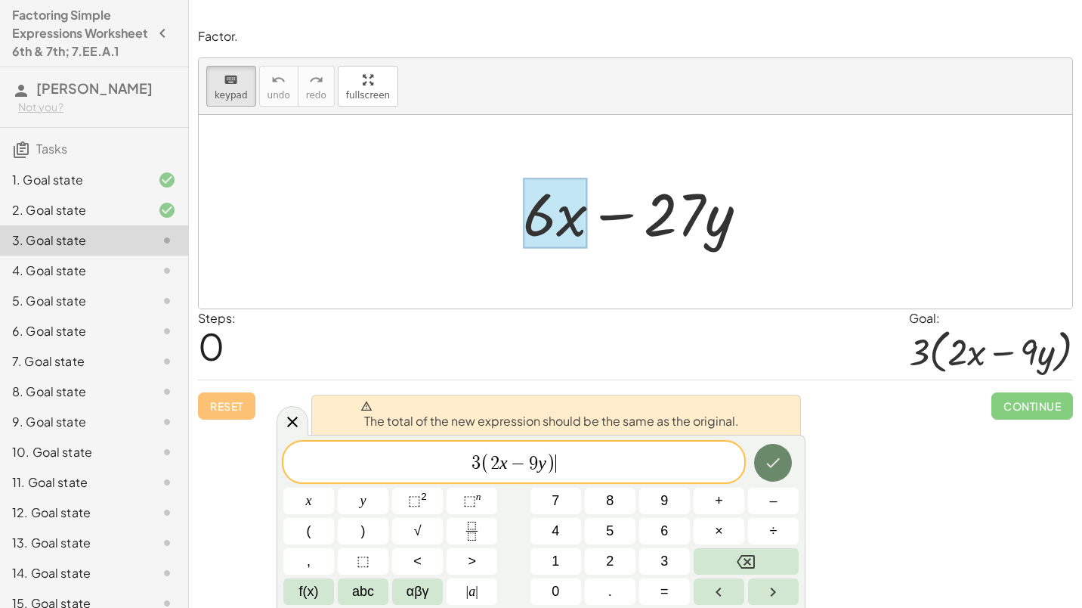
click at [767, 456] on icon "Done" at bounding box center [773, 462] width 18 height 18
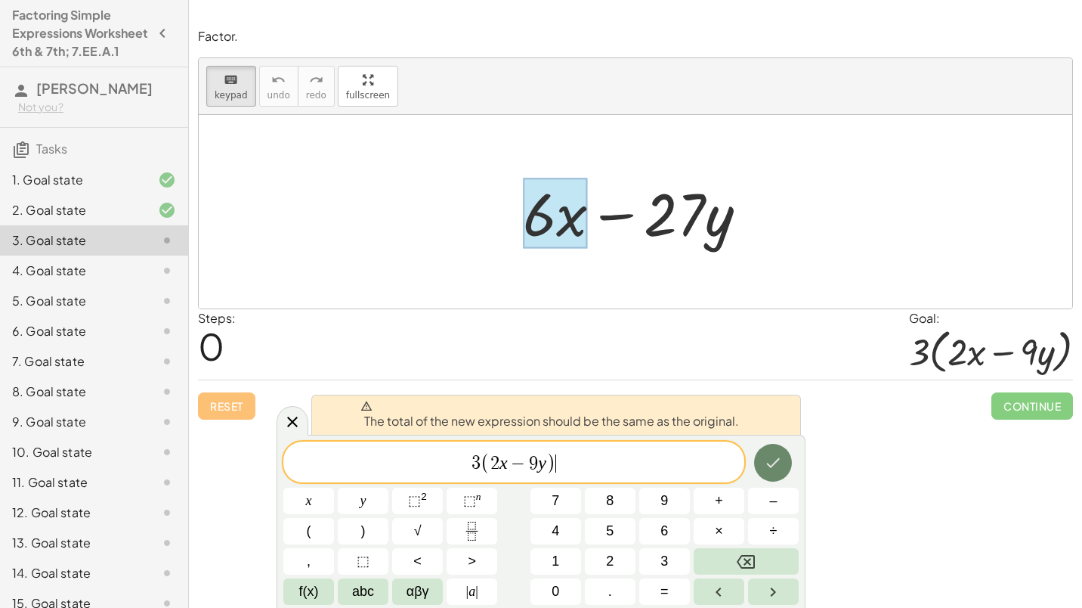
click at [767, 456] on icon "Done" at bounding box center [773, 462] width 18 height 18
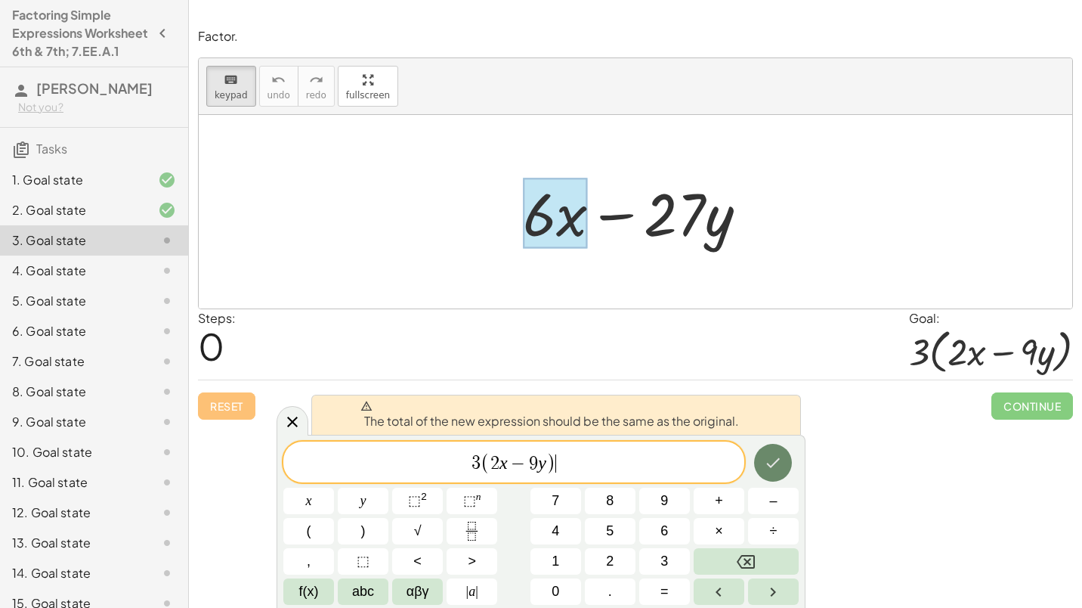
click at [767, 456] on icon "Done" at bounding box center [773, 462] width 18 height 18
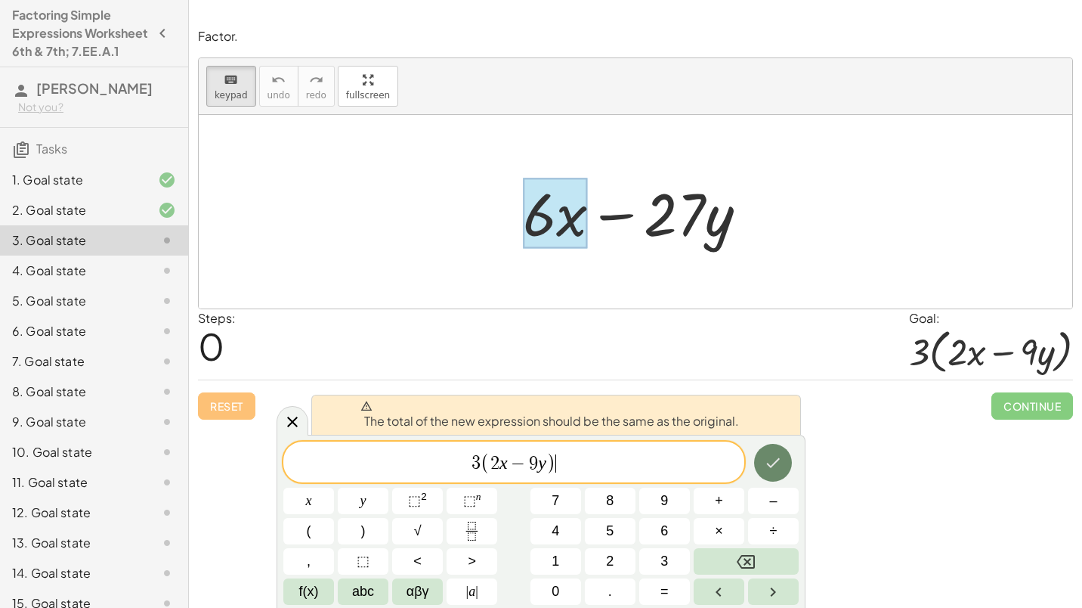
click at [767, 456] on icon "Done" at bounding box center [773, 462] width 18 height 18
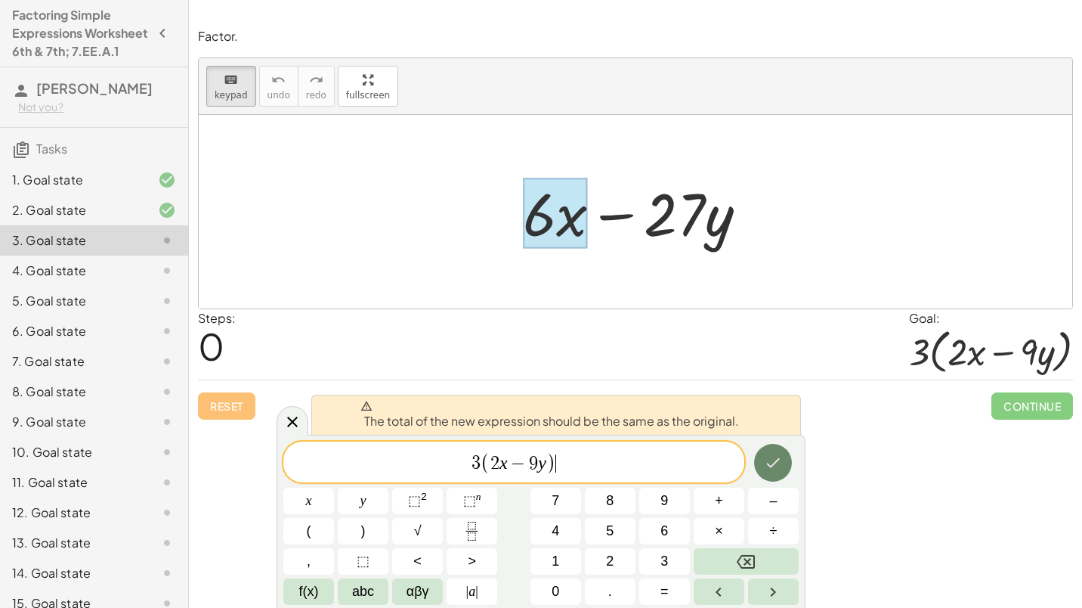
click at [767, 456] on icon "Done" at bounding box center [773, 462] width 18 height 18
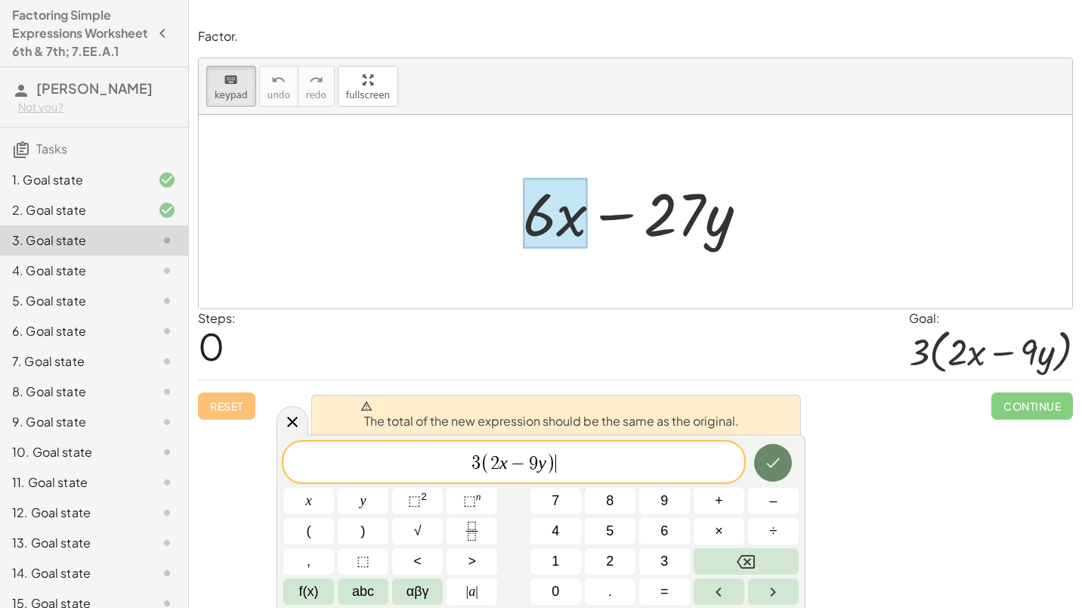
click at [767, 456] on icon "Done" at bounding box center [773, 462] width 18 height 18
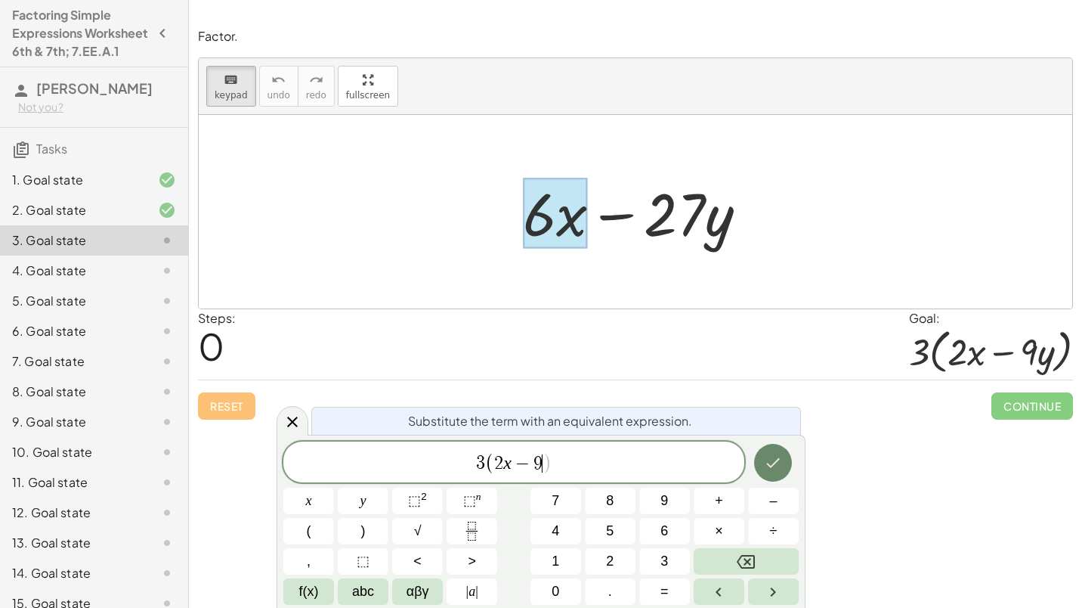
click at [770, 472] on icon "Done" at bounding box center [773, 462] width 18 height 18
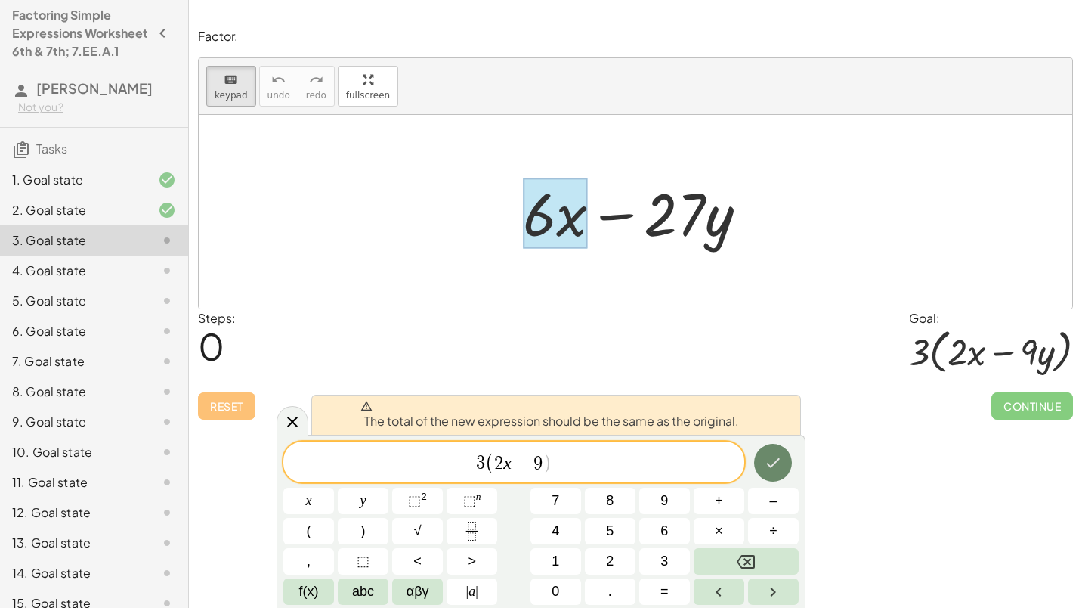
click at [770, 472] on icon "Done" at bounding box center [773, 462] width 18 height 18
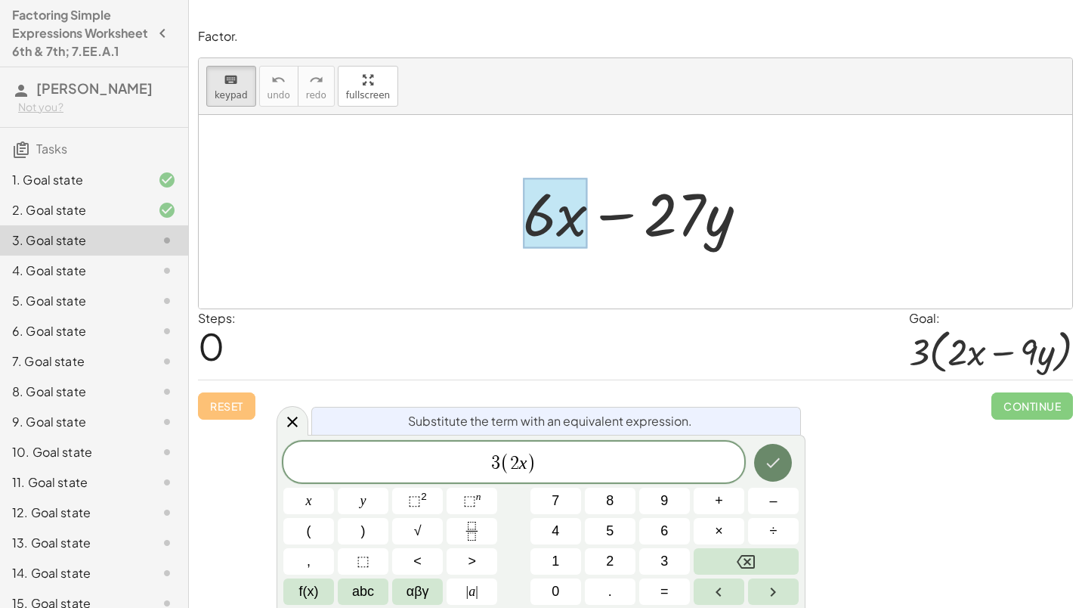
click at [779, 478] on button "Done" at bounding box center [773, 463] width 38 height 38
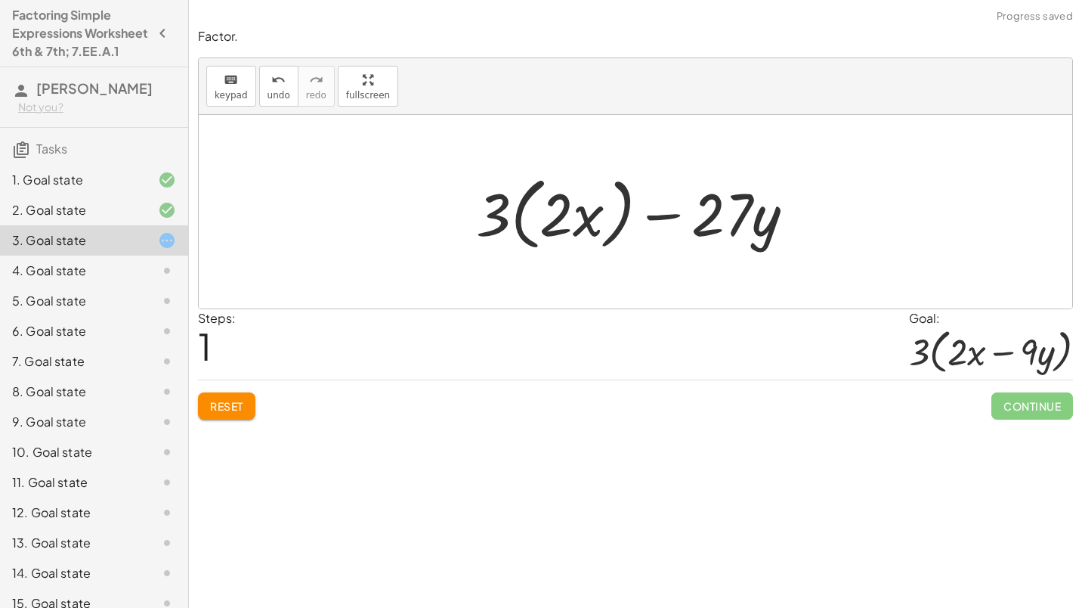
click at [727, 236] on div at bounding box center [641, 212] width 346 height 87
click at [750, 221] on div at bounding box center [641, 212] width 346 height 87
click at [240, 98] on span "keypad" at bounding box center [231, 95] width 33 height 11
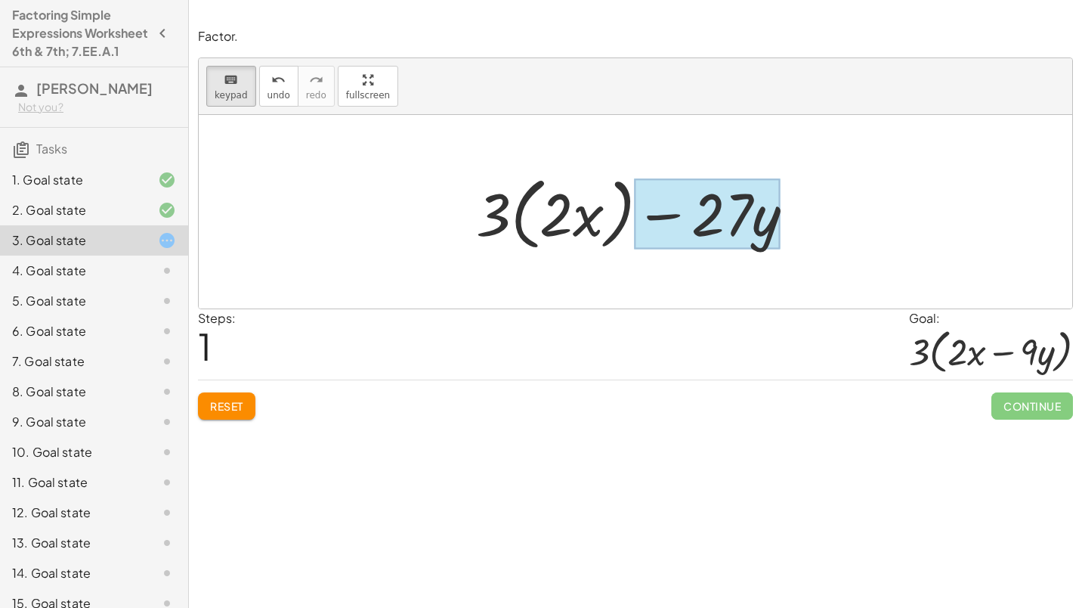
click at [780, 240] on div at bounding box center [708, 213] width 146 height 70
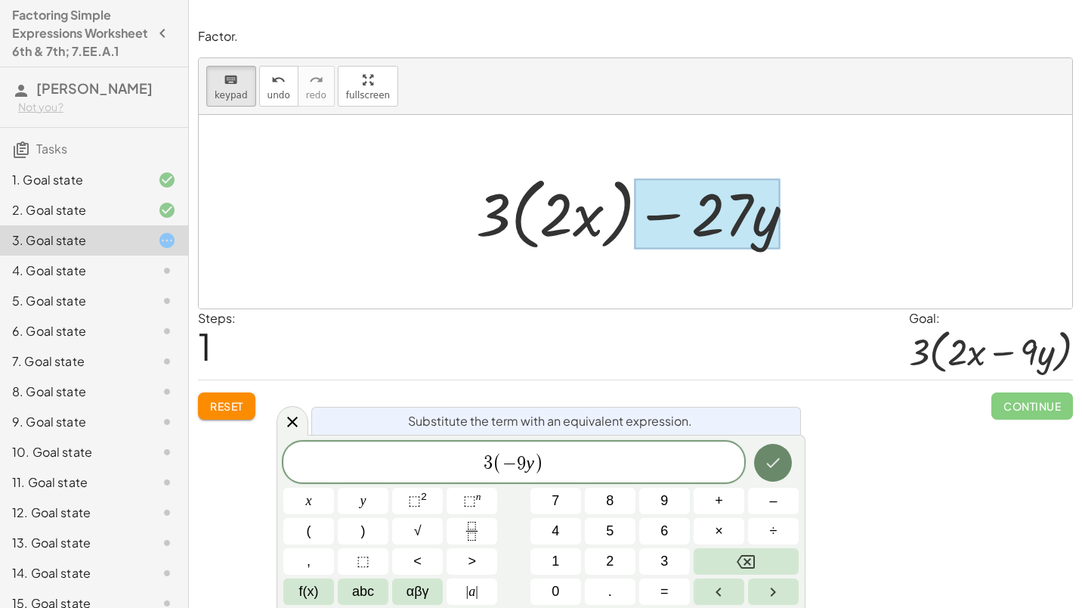
click at [778, 468] on icon "Done" at bounding box center [773, 462] width 18 height 18
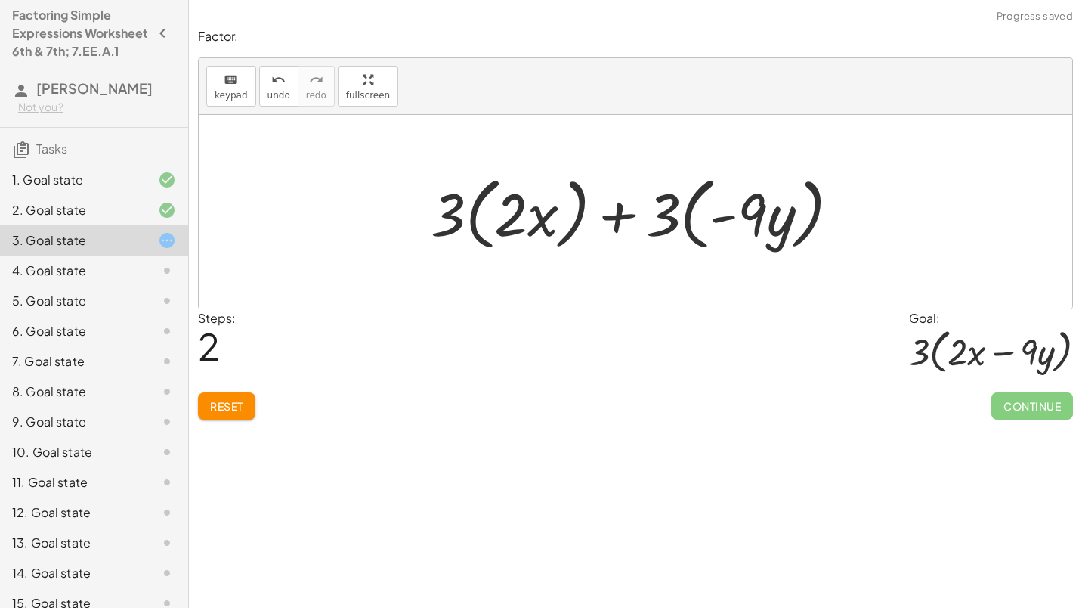
click at [490, 238] on div at bounding box center [641, 212] width 437 height 87
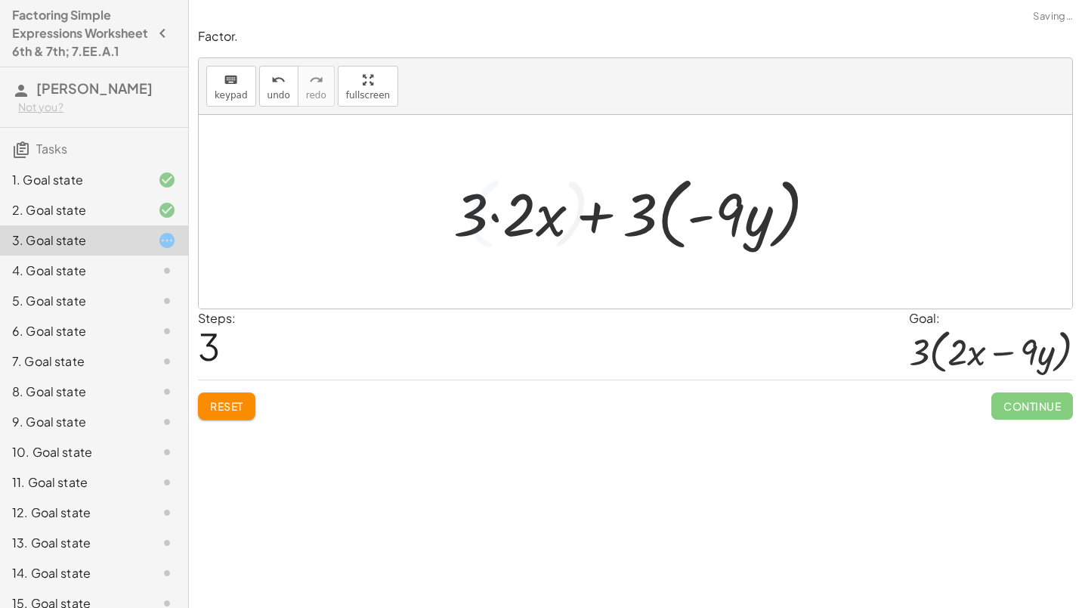
click at [651, 226] on div at bounding box center [641, 212] width 391 height 87
click at [604, 223] on div at bounding box center [641, 212] width 391 height 87
click at [720, 215] on div at bounding box center [641, 212] width 391 height 87
click at [748, 218] on div at bounding box center [641, 212] width 391 height 87
click at [654, 222] on div at bounding box center [641, 212] width 391 height 87
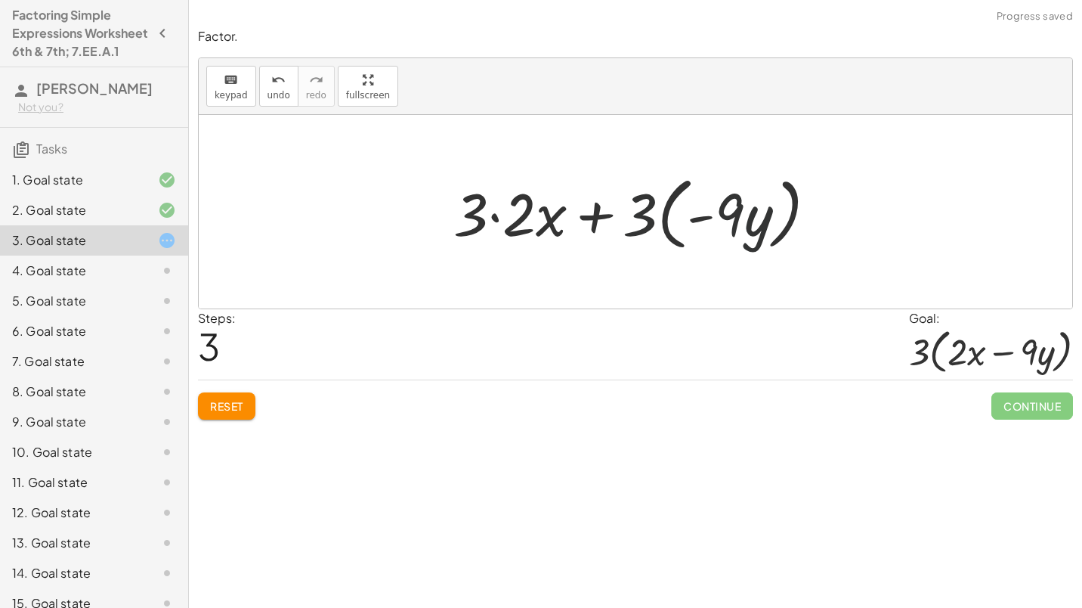
drag, startPoint x: 662, startPoint y: 222, endPoint x: 722, endPoint y: 224, distance: 60.5
click at [688, 223] on div at bounding box center [641, 212] width 391 height 87
click at [736, 225] on div at bounding box center [641, 212] width 391 height 87
drag, startPoint x: 736, startPoint y: 225, endPoint x: 692, endPoint y: 225, distance: 43.8
click at [734, 225] on div at bounding box center [641, 212] width 391 height 87
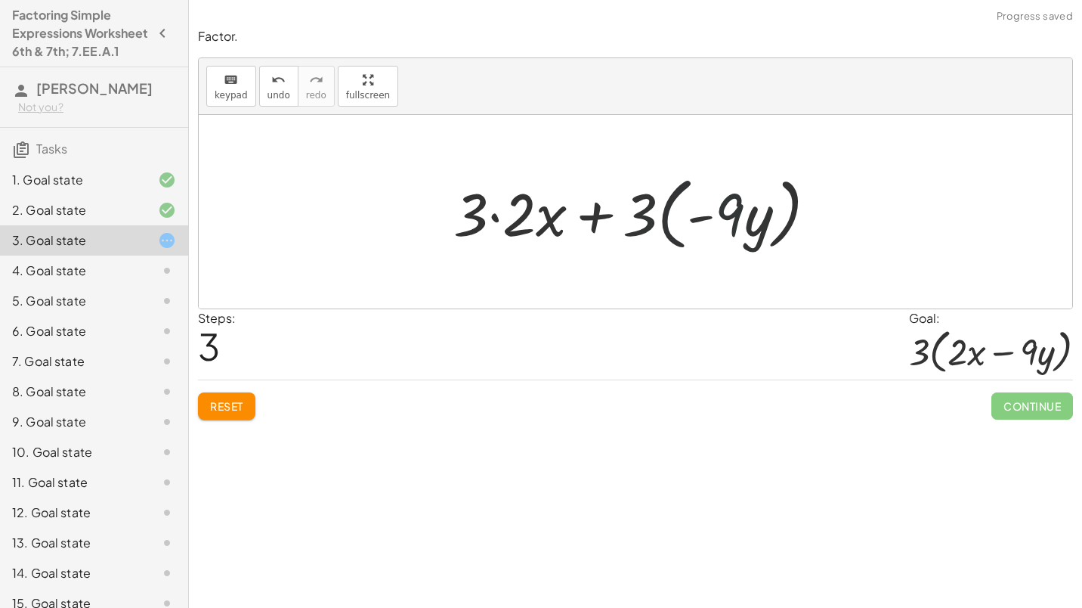
click at [692, 225] on div at bounding box center [641, 212] width 391 height 87
click at [653, 227] on div at bounding box center [641, 212] width 391 height 87
click at [620, 231] on div at bounding box center [641, 212] width 391 height 87
click at [558, 231] on div at bounding box center [641, 212] width 391 height 87
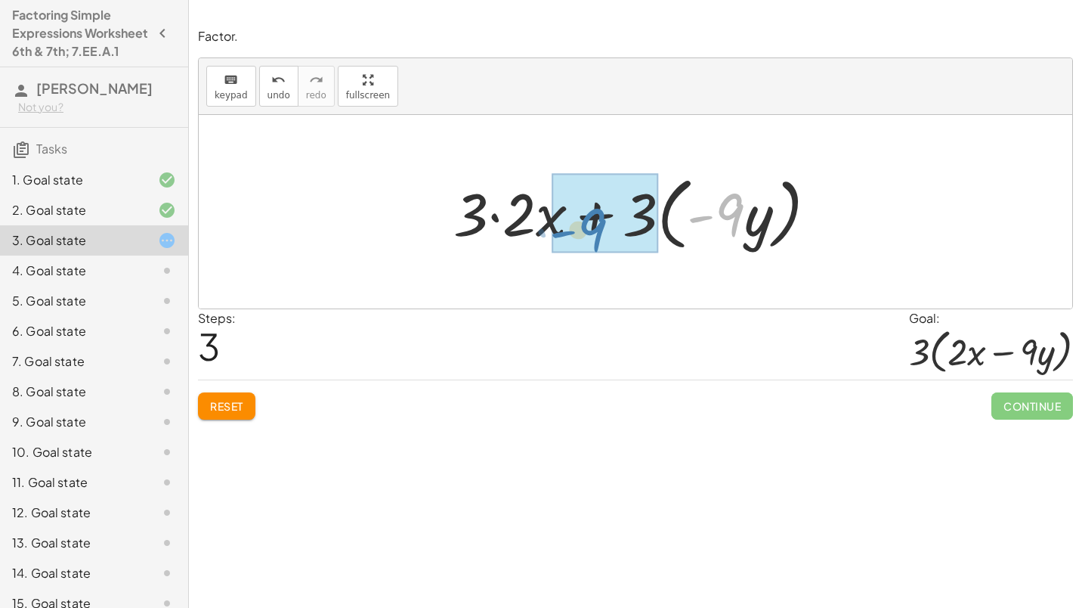
drag, startPoint x: 728, startPoint y: 222, endPoint x: 590, endPoint y: 237, distance: 139.1
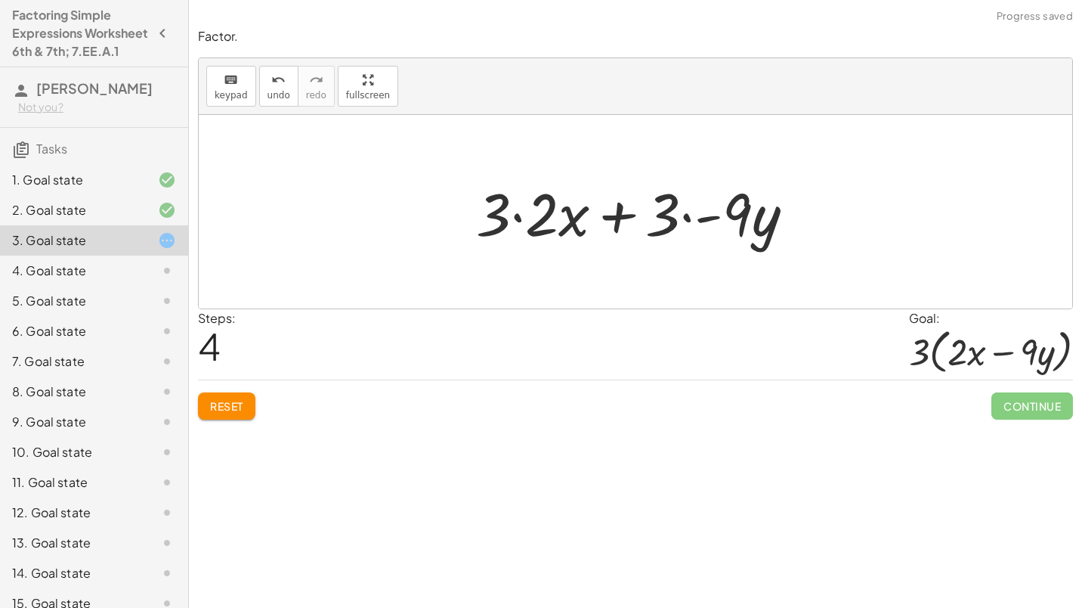
click at [203, 402] on button "Reset" at bounding box center [226, 405] width 57 height 27
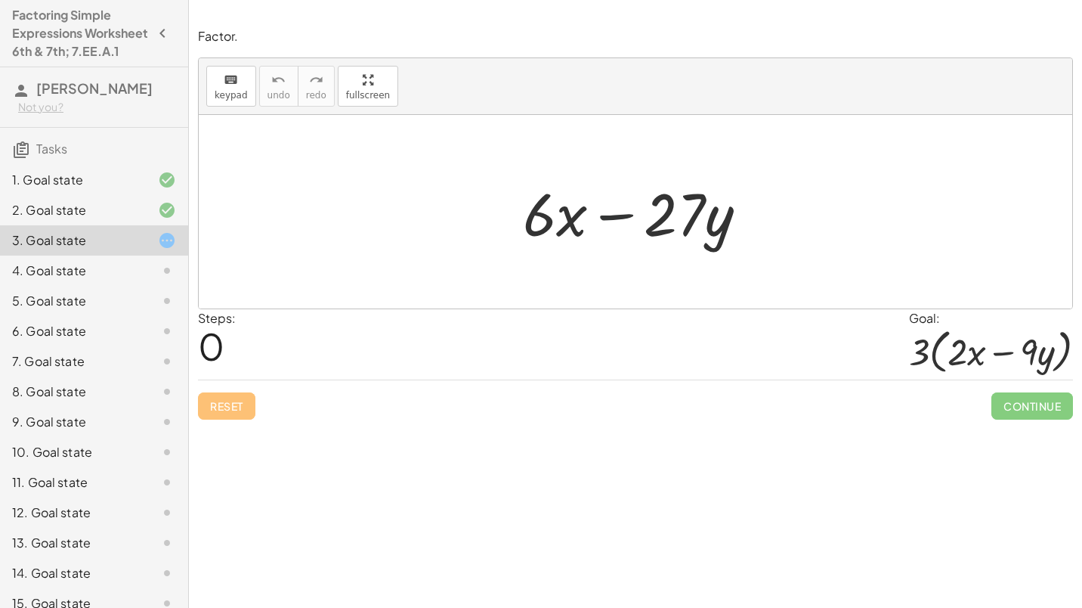
click at [612, 214] on div at bounding box center [641, 212] width 252 height 78
click at [541, 227] on div at bounding box center [641, 212] width 252 height 78
click at [558, 226] on div at bounding box center [641, 212] width 252 height 78
click at [555, 219] on div at bounding box center [641, 212] width 252 height 78
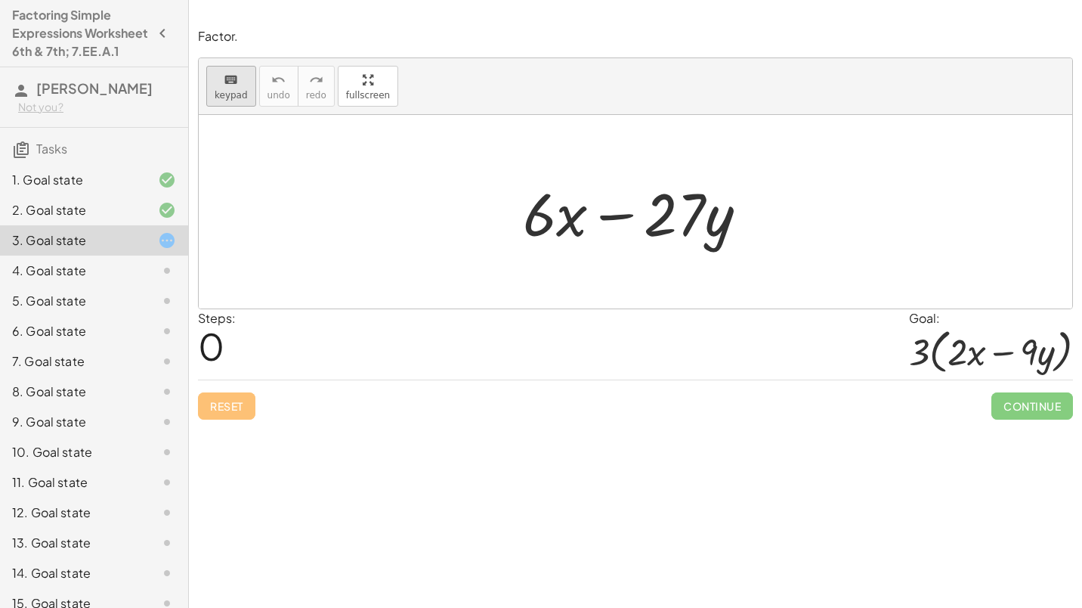
click at [215, 79] on div "keyboard" at bounding box center [231, 79] width 33 height 18
click at [528, 234] on div at bounding box center [539, 213] width 33 height 70
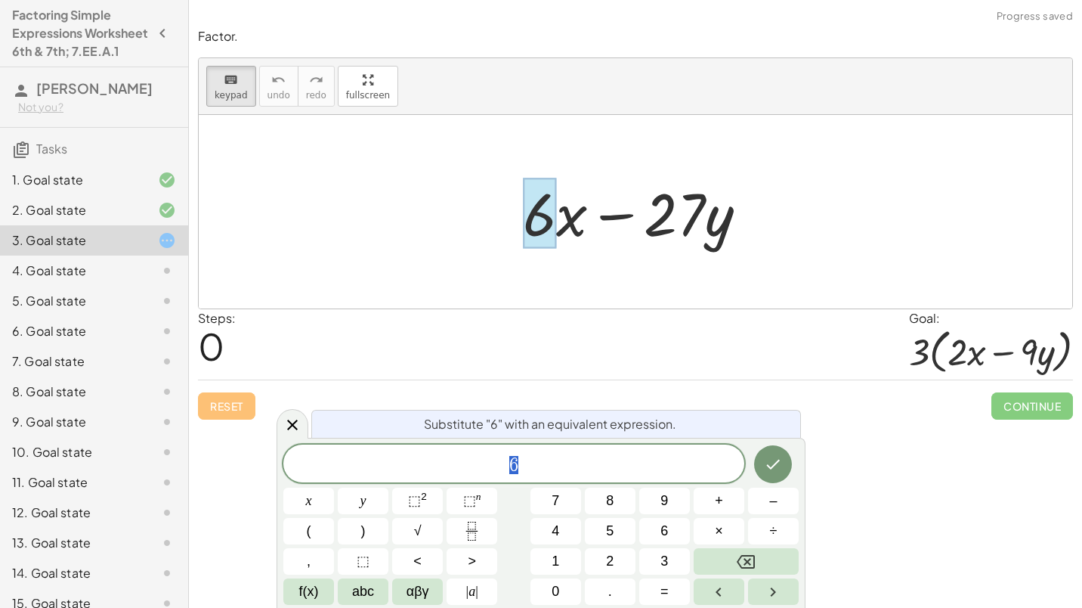
click at [623, 245] on div at bounding box center [641, 212] width 252 height 78
click at [296, 422] on icon at bounding box center [292, 424] width 11 height 11
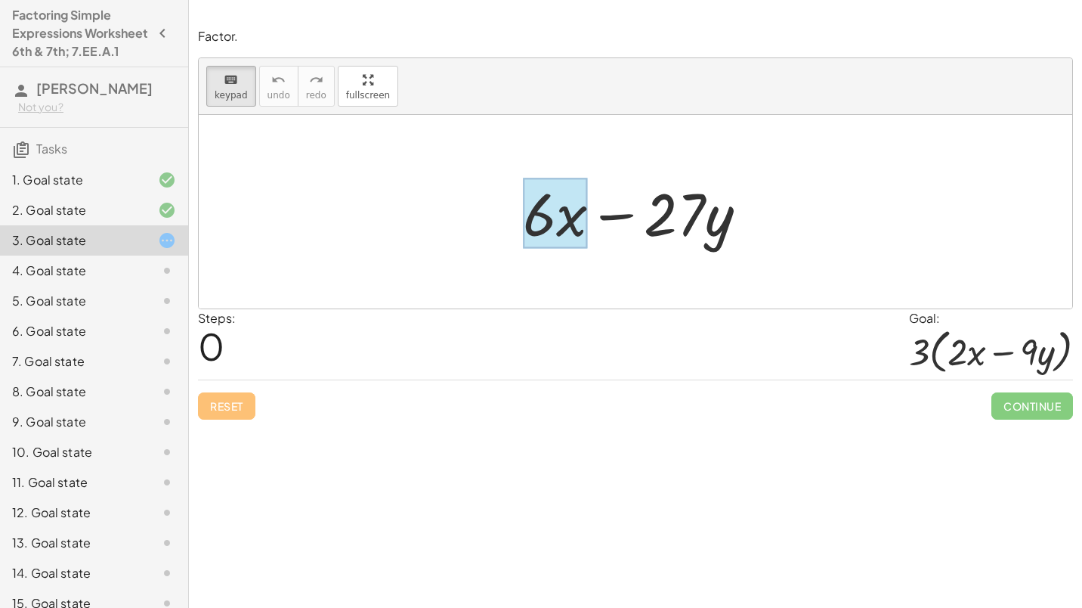
click at [577, 218] on div at bounding box center [555, 213] width 65 height 70
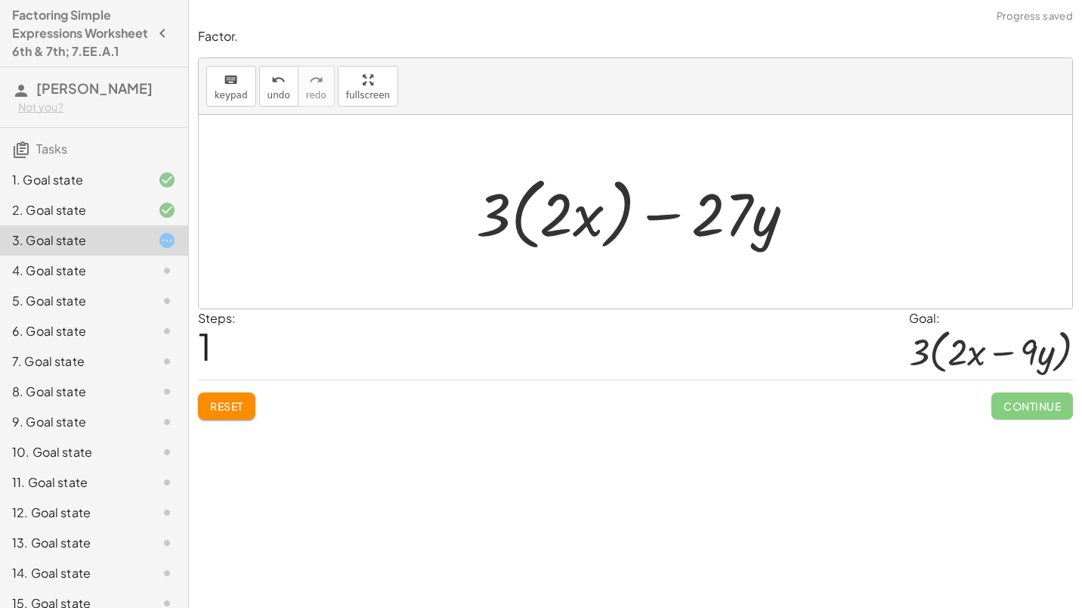
click at [717, 214] on div at bounding box center [641, 212] width 346 height 87
click at [762, 224] on div at bounding box center [641, 212] width 346 height 87
click at [664, 214] on div at bounding box center [641, 212] width 346 height 87
click at [710, 208] on div at bounding box center [641, 212] width 346 height 87
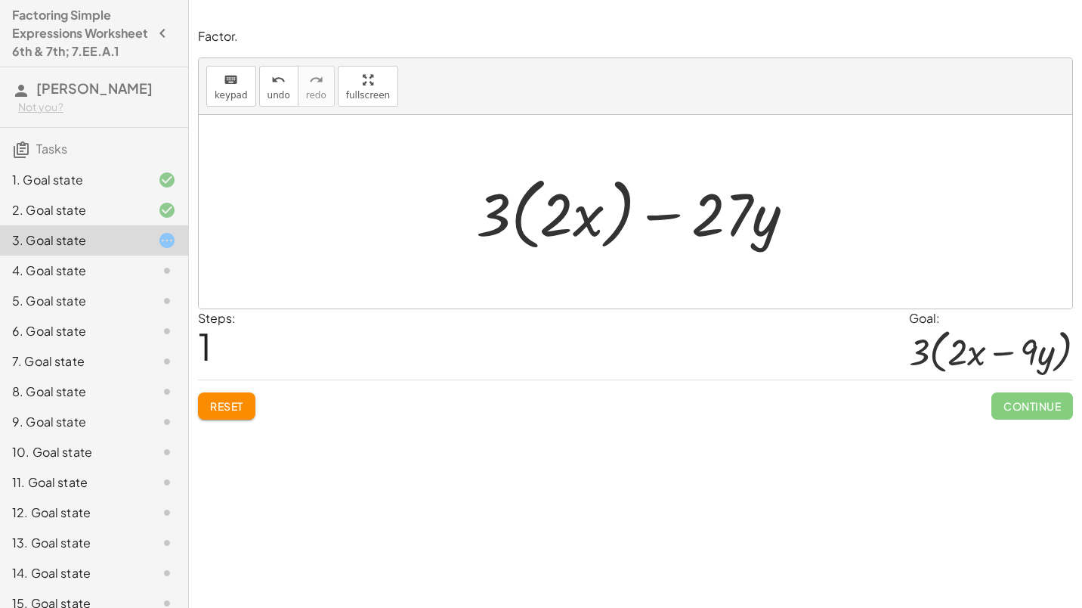
drag, startPoint x: 734, startPoint y: 213, endPoint x: 713, endPoint y: 221, distance: 21.8
click at [713, 221] on div at bounding box center [641, 212] width 346 height 87
click at [757, 216] on div at bounding box center [641, 212] width 346 height 87
click at [217, 90] on span "keypad" at bounding box center [231, 95] width 33 height 11
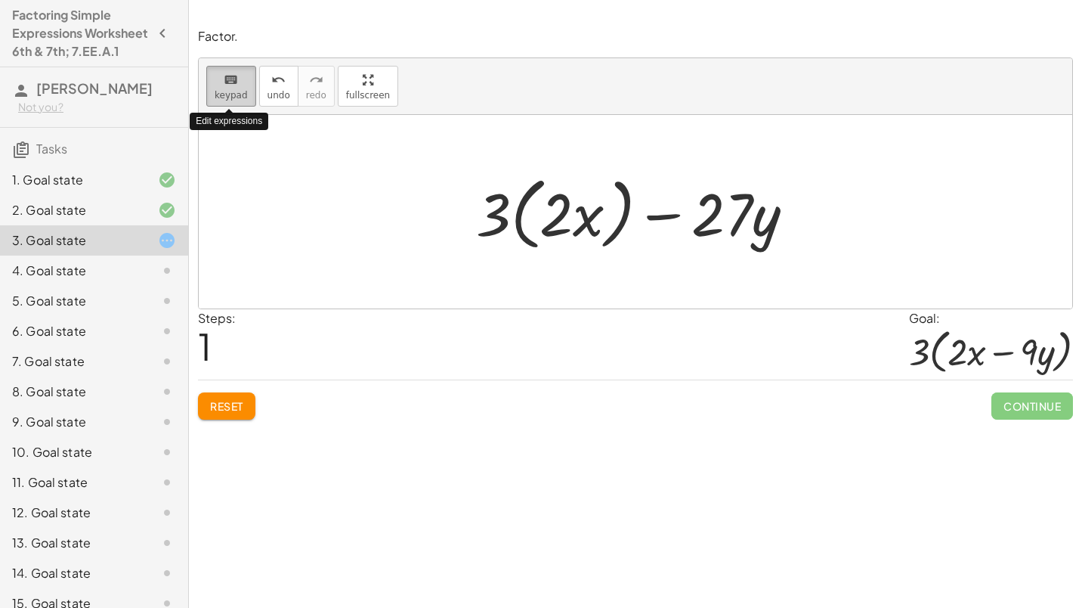
click at [227, 94] on span "keypad" at bounding box center [231, 95] width 33 height 11
click at [711, 195] on div at bounding box center [641, 212] width 346 height 87
click at [235, 90] on span "keypad" at bounding box center [231, 95] width 33 height 11
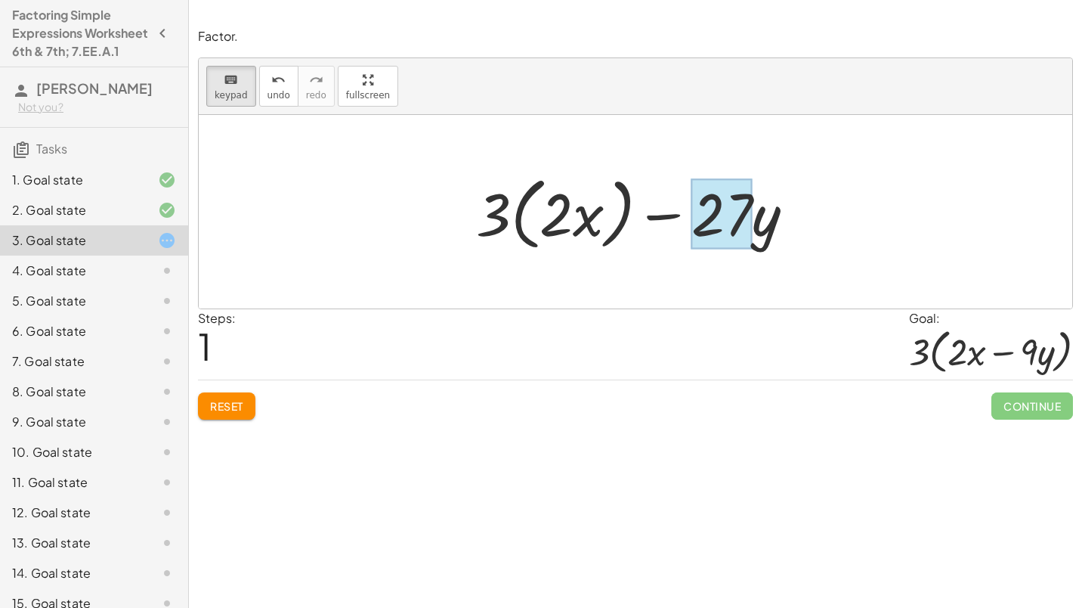
click at [736, 209] on div at bounding box center [721, 213] width 61 height 70
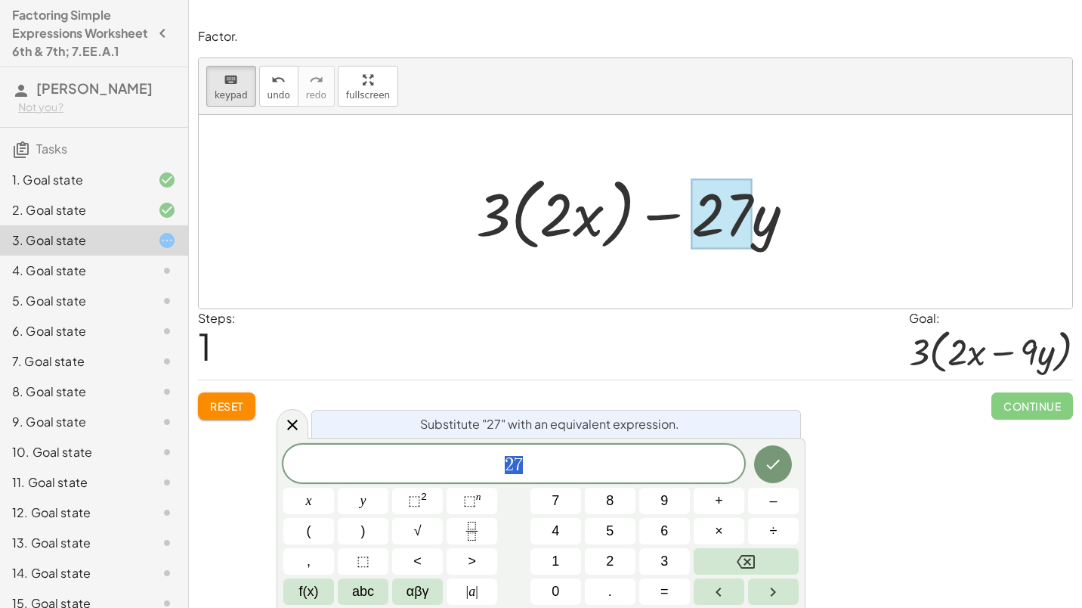
click at [751, 195] on div at bounding box center [721, 213] width 61 height 70
drag, startPoint x: 783, startPoint y: 243, endPoint x: 719, endPoint y: 200, distance: 76.3
click at [628, 213] on div "− · 27 · y + · 3 · ( · 2 · x )" at bounding box center [628, 213] width 0 height 0
drag, startPoint x: 819, startPoint y: 189, endPoint x: 795, endPoint y: 196, distance: 25.1
click at [805, 194] on div "+ · 6 · x − · 27 · y − · 27 · y + · 3 · ( · 2 · x )" at bounding box center [635, 211] width 873 height 193
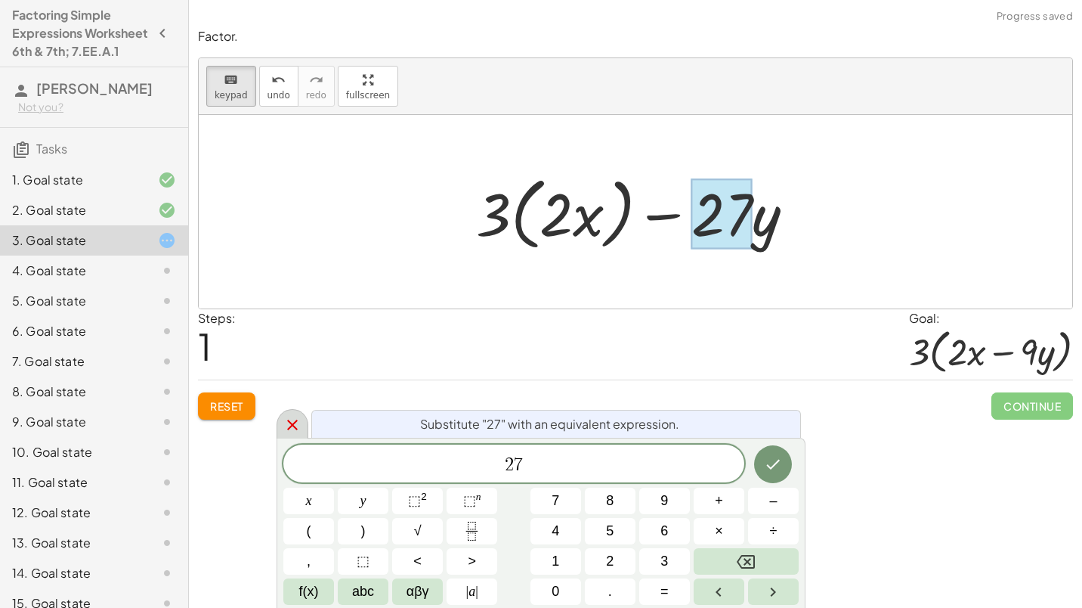
click at [301, 425] on div at bounding box center [293, 423] width 32 height 29
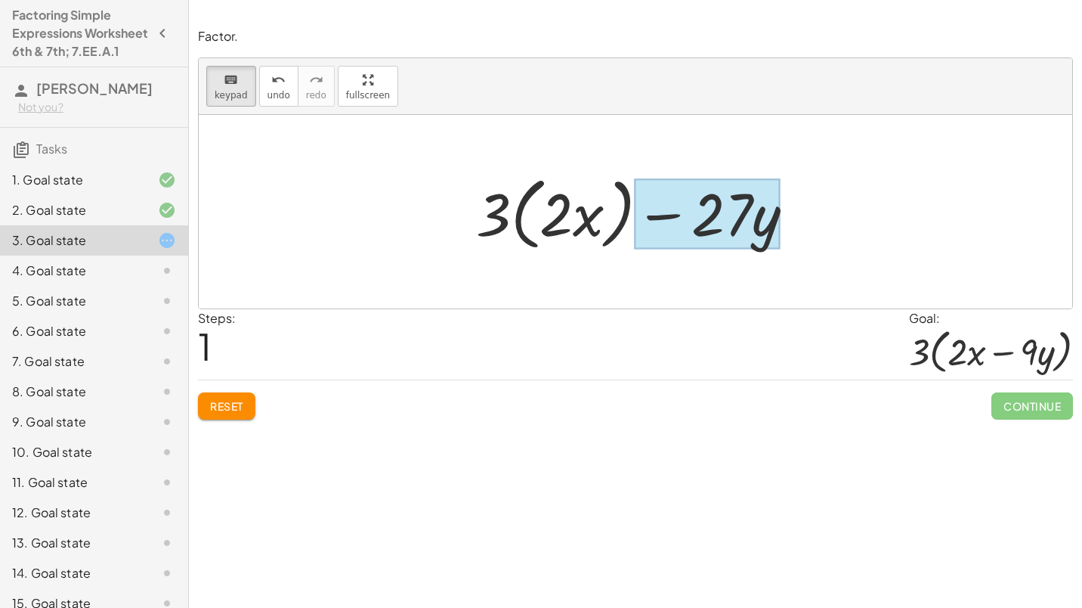
click at [767, 224] on div at bounding box center [708, 213] width 146 height 70
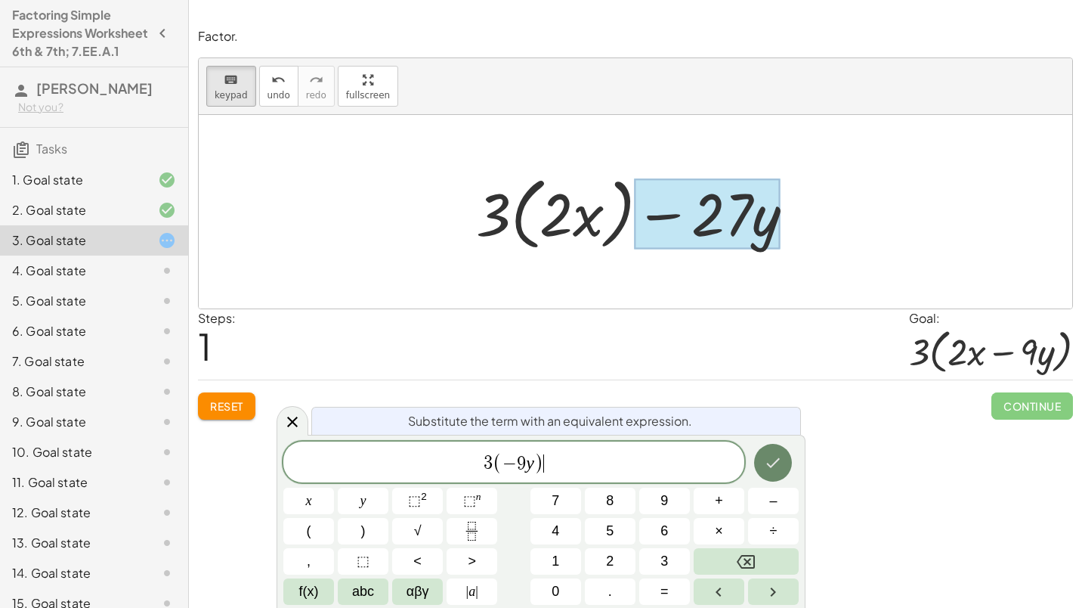
click at [776, 449] on button "Done" at bounding box center [773, 463] width 38 height 38
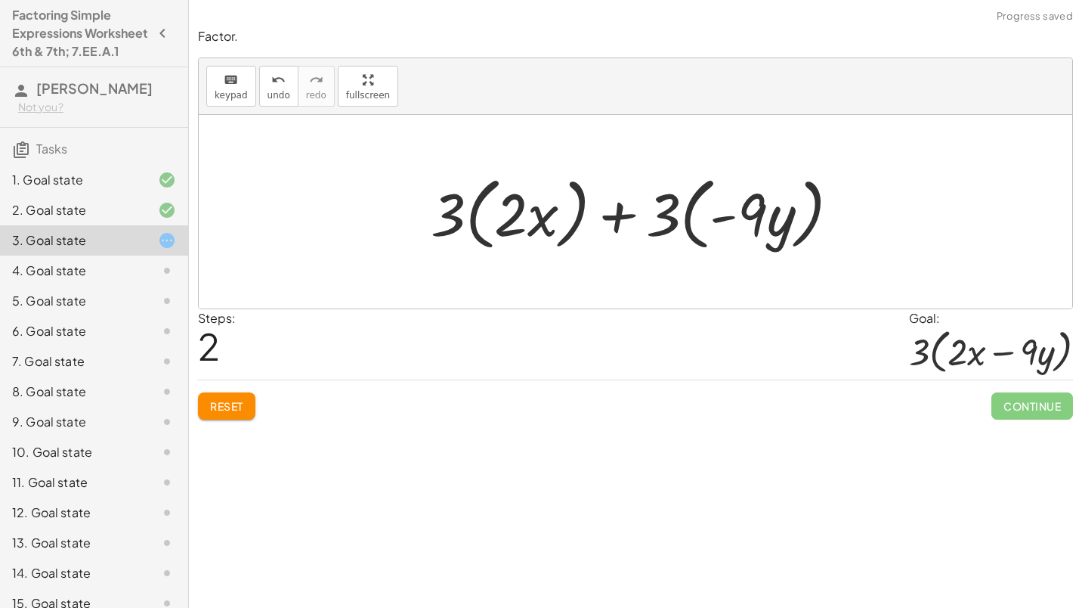
click at [623, 234] on div at bounding box center [641, 212] width 437 height 87
click at [496, 226] on div at bounding box center [641, 212] width 437 height 87
click at [456, 209] on div at bounding box center [641, 212] width 437 height 87
click at [556, 201] on div at bounding box center [641, 212] width 437 height 87
click at [689, 209] on div at bounding box center [641, 212] width 437 height 87
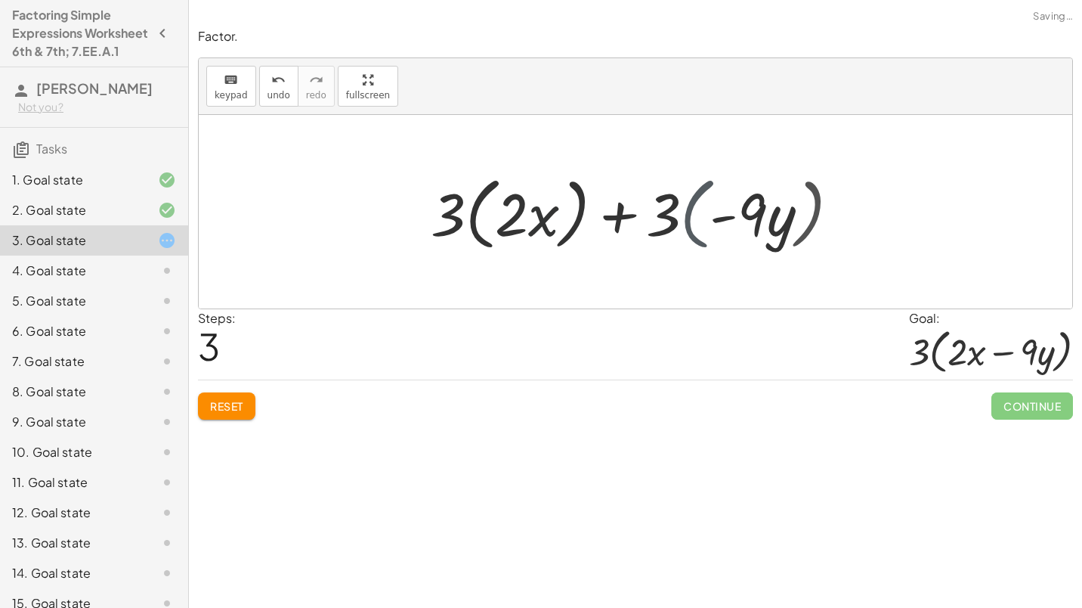
click at [787, 215] on div at bounding box center [641, 212] width 391 height 87
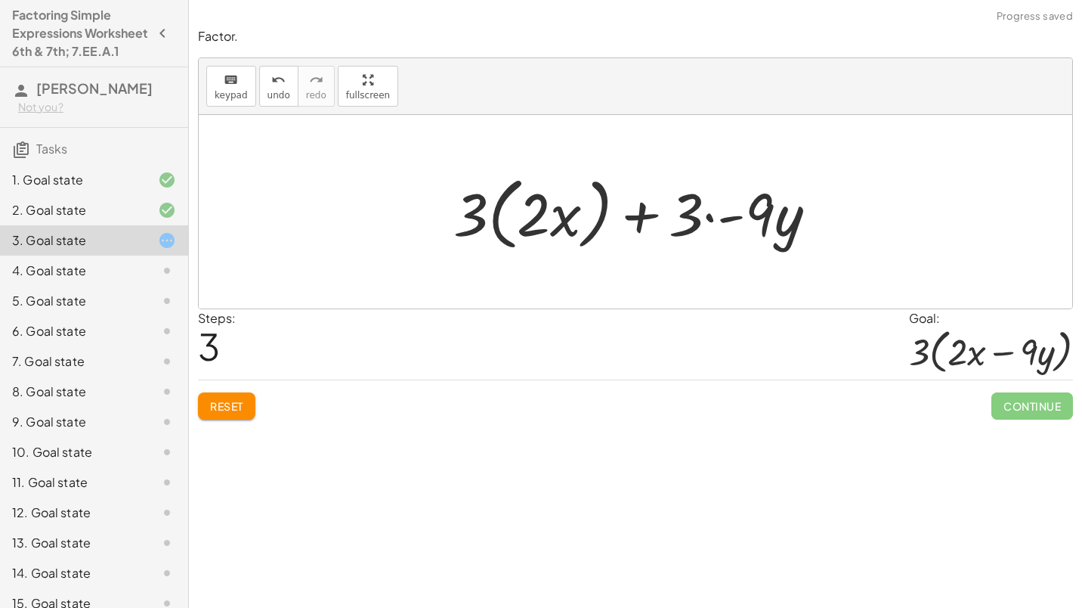
click at [503, 224] on div at bounding box center [641, 212] width 391 height 87
click at [538, 223] on div at bounding box center [640, 212] width 345 height 78
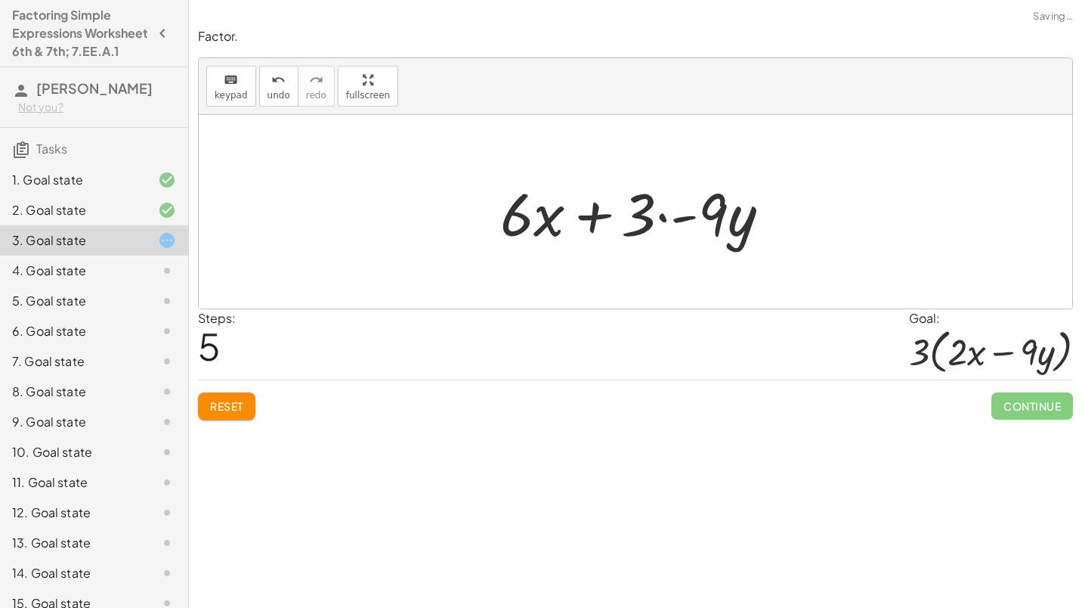
click at [586, 218] on div at bounding box center [641, 212] width 297 height 78
click at [743, 215] on div at bounding box center [641, 212] width 297 height 78
click at [678, 220] on div at bounding box center [641, 212] width 297 height 78
click at [703, 220] on div at bounding box center [641, 212] width 280 height 78
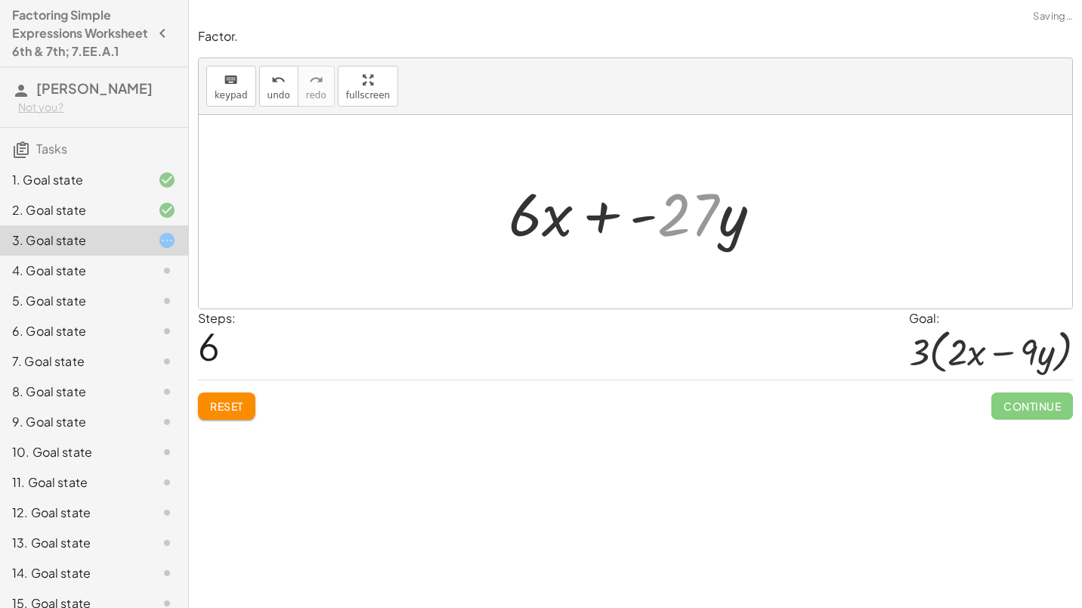
click at [703, 220] on div at bounding box center [641, 212] width 280 height 78
click at [598, 230] on div at bounding box center [641, 212] width 280 height 78
click at [598, 230] on div at bounding box center [641, 212] width 252 height 78
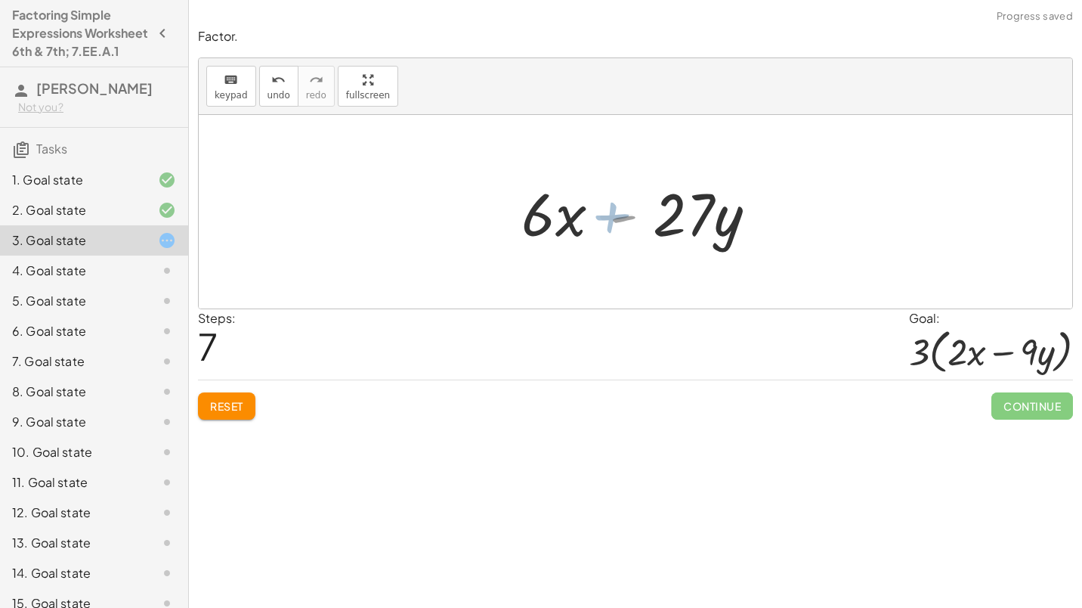
click at [598, 230] on div at bounding box center [641, 212] width 252 height 78
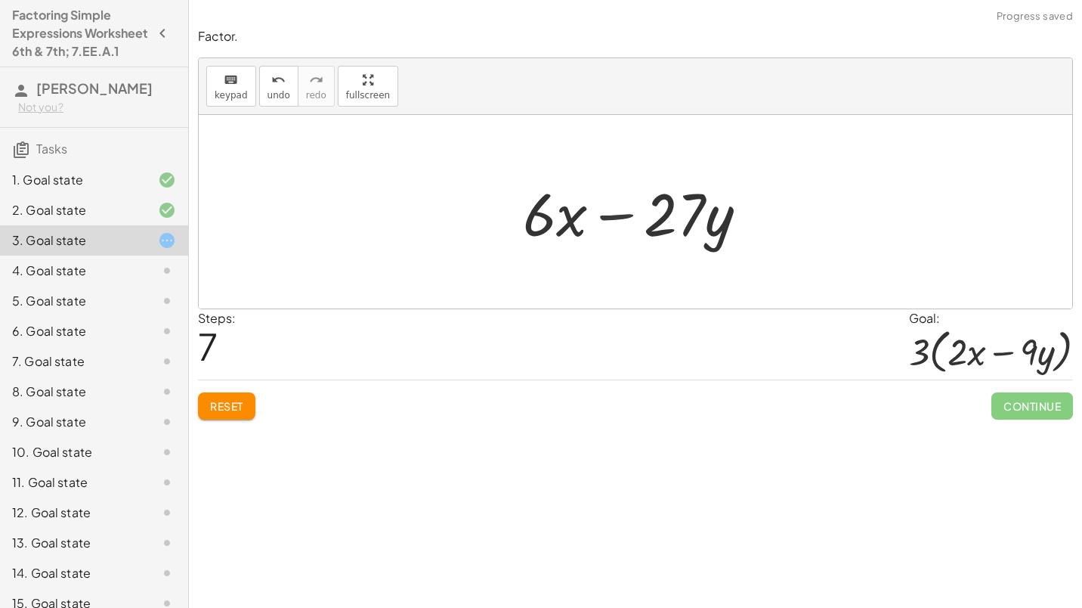
click at [598, 230] on div at bounding box center [641, 212] width 252 height 78
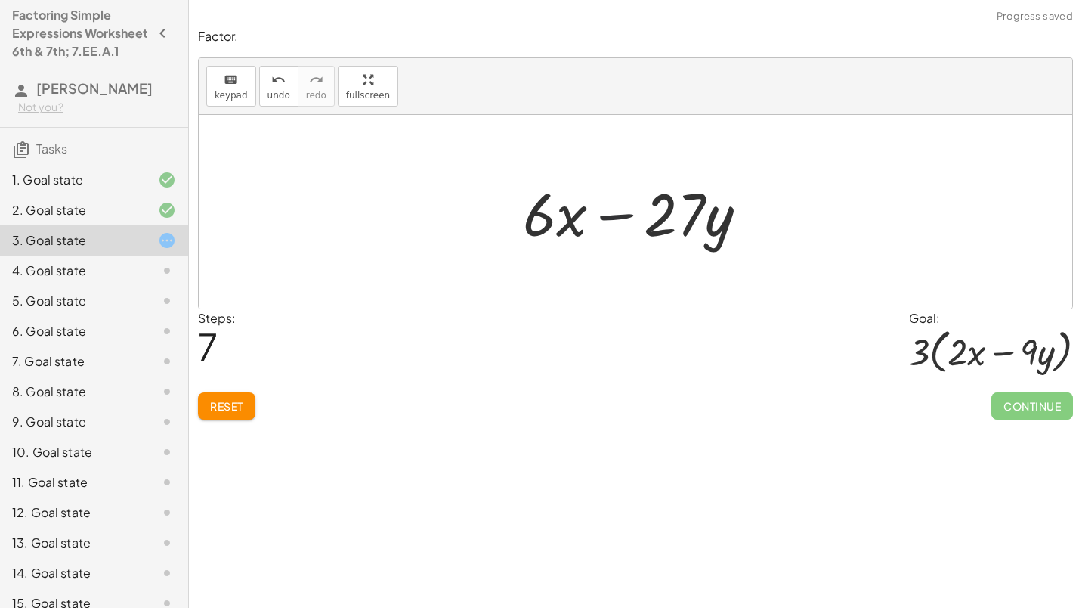
click at [598, 230] on div at bounding box center [641, 212] width 252 height 78
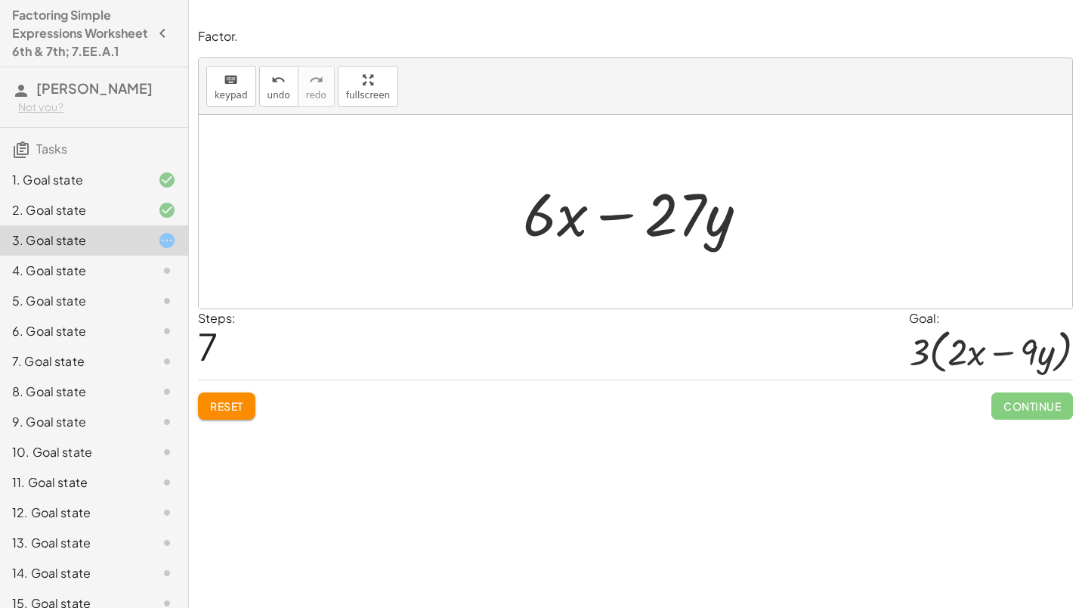
click at [598, 230] on div at bounding box center [641, 212] width 252 height 78
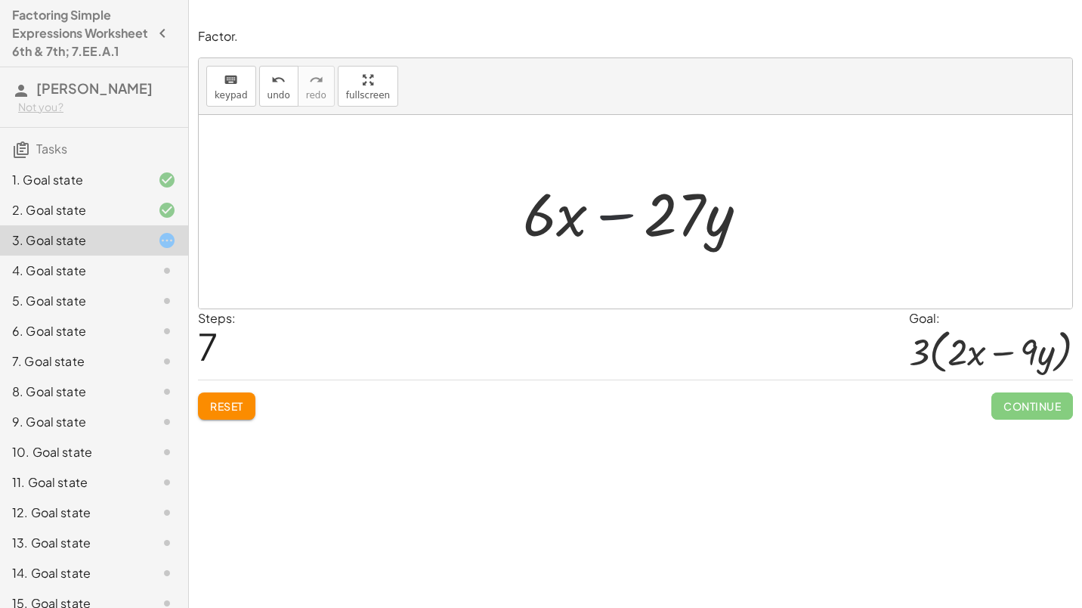
click at [598, 230] on div at bounding box center [641, 212] width 252 height 78
click at [243, 394] on button "Reset" at bounding box center [226, 405] width 57 height 27
click at [666, 429] on div "Factor. keyboard keypad undo undo redo redo fullscreen + · 28 · d + · 8 · e + ·…" at bounding box center [635, 304] width 893 height 608
click at [215, 92] on span "keypad" at bounding box center [231, 95] width 33 height 11
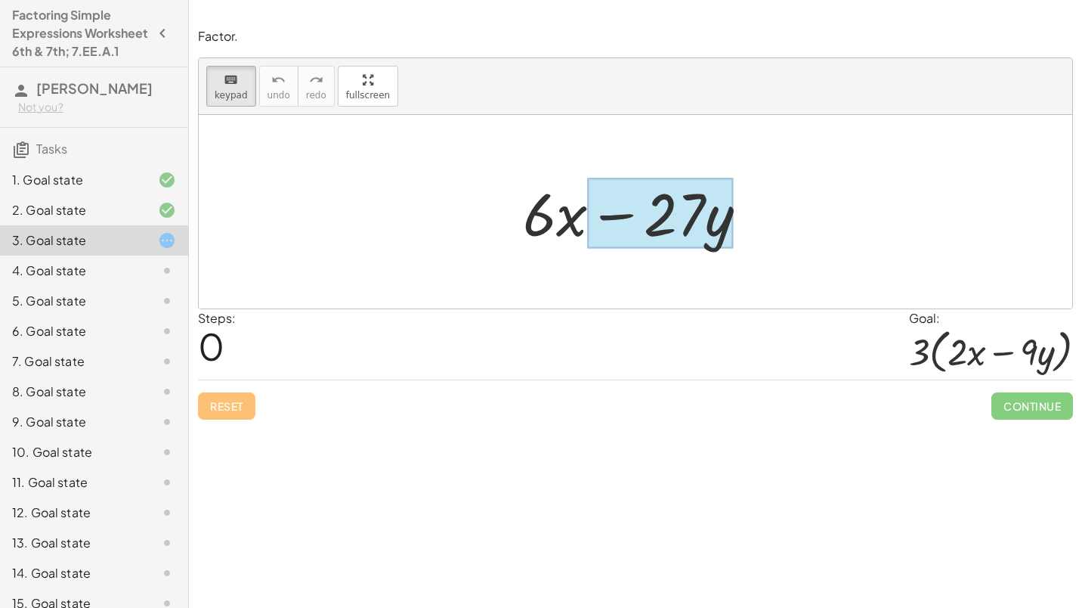
click at [734, 218] on div at bounding box center [641, 212] width 252 height 78
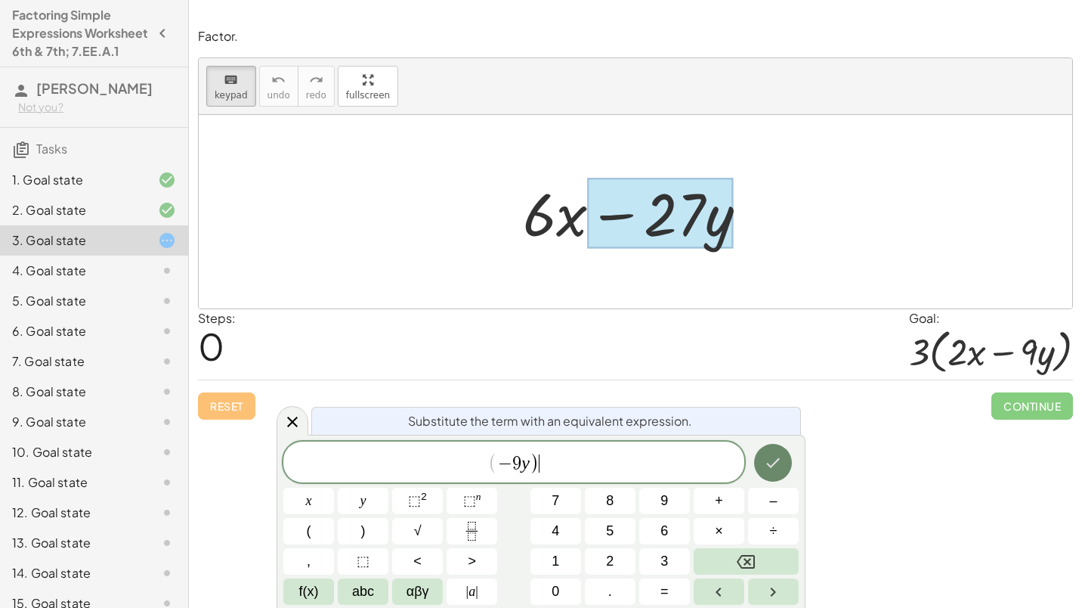
click at [769, 448] on button "Done" at bounding box center [773, 463] width 38 height 38
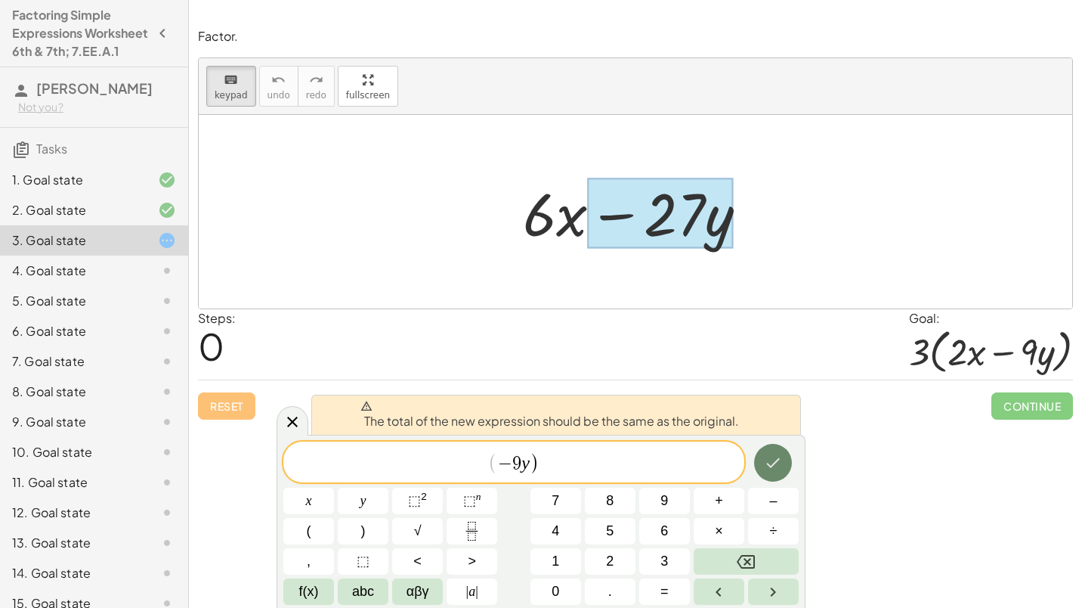
click at [769, 448] on button "Done" at bounding box center [773, 463] width 38 height 38
click at [769, 451] on button "Done" at bounding box center [773, 463] width 38 height 38
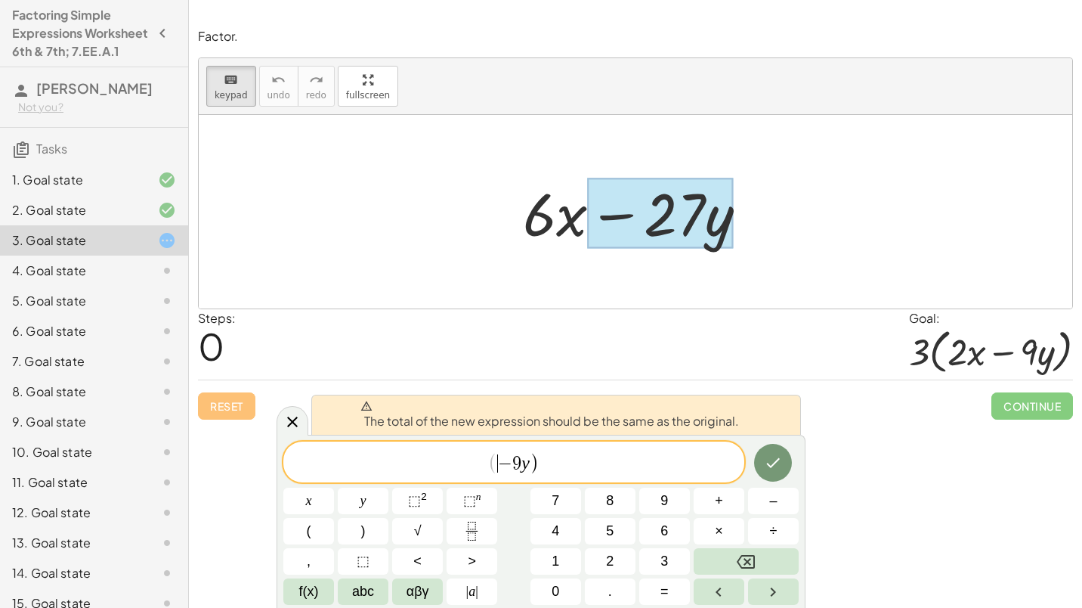
click at [499, 464] on span "−" at bounding box center [505, 463] width 14 height 18
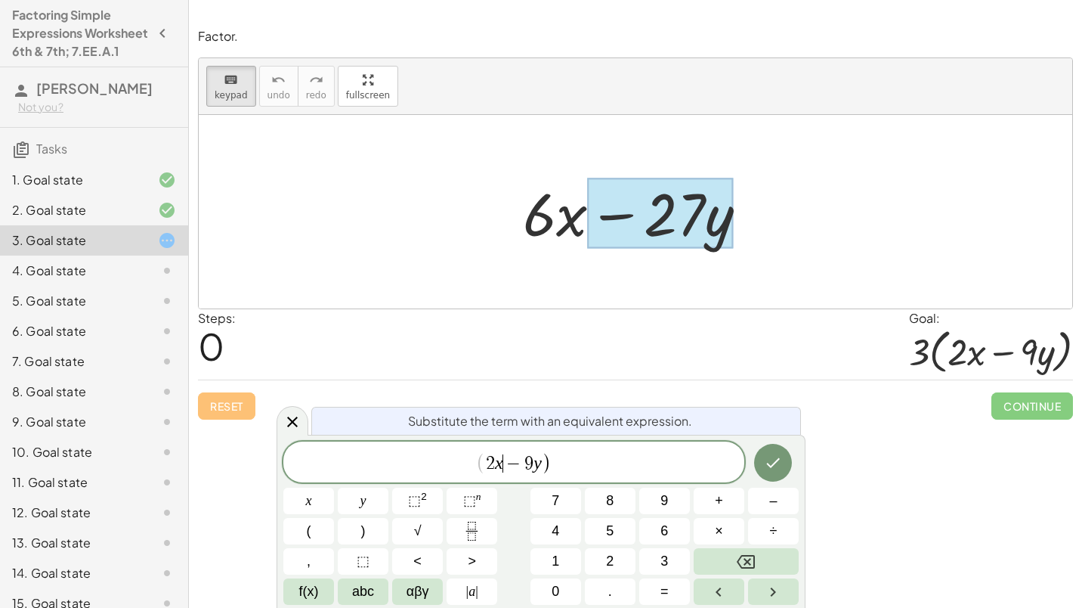
click at [474, 465] on span "( 2 x ​ − 9 y )" at bounding box center [513, 462] width 461 height 25
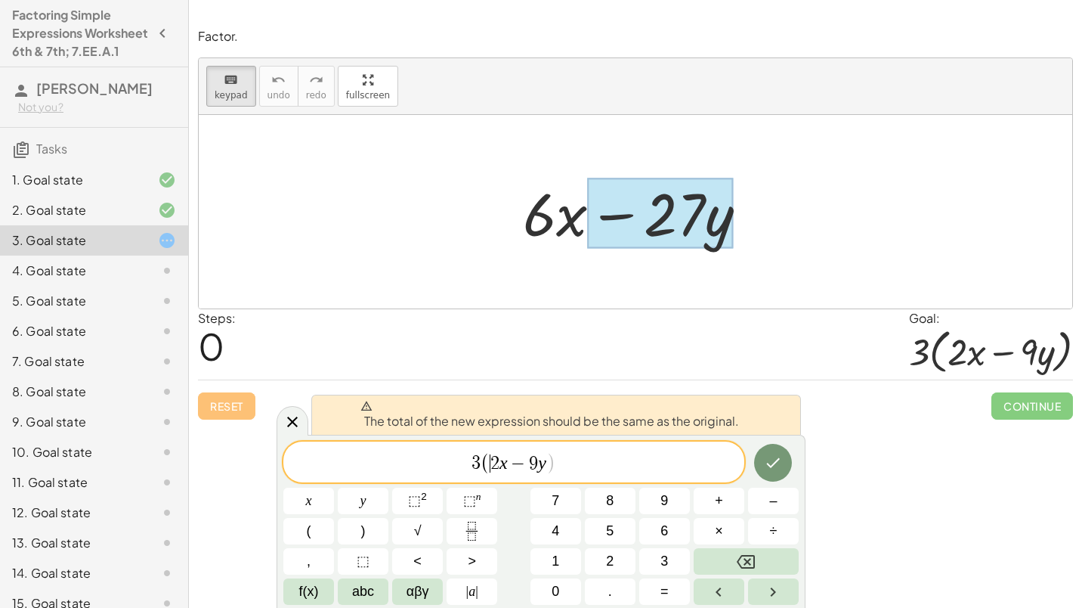
click at [554, 468] on span ")" at bounding box center [551, 463] width 10 height 22
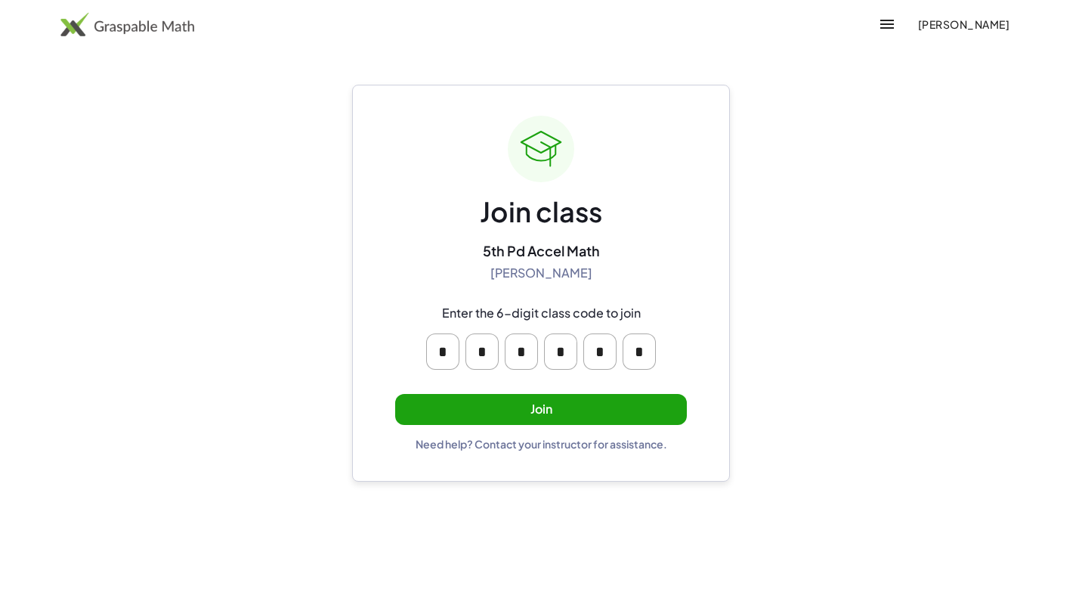
click at [627, 410] on button "Join" at bounding box center [541, 409] width 292 height 31
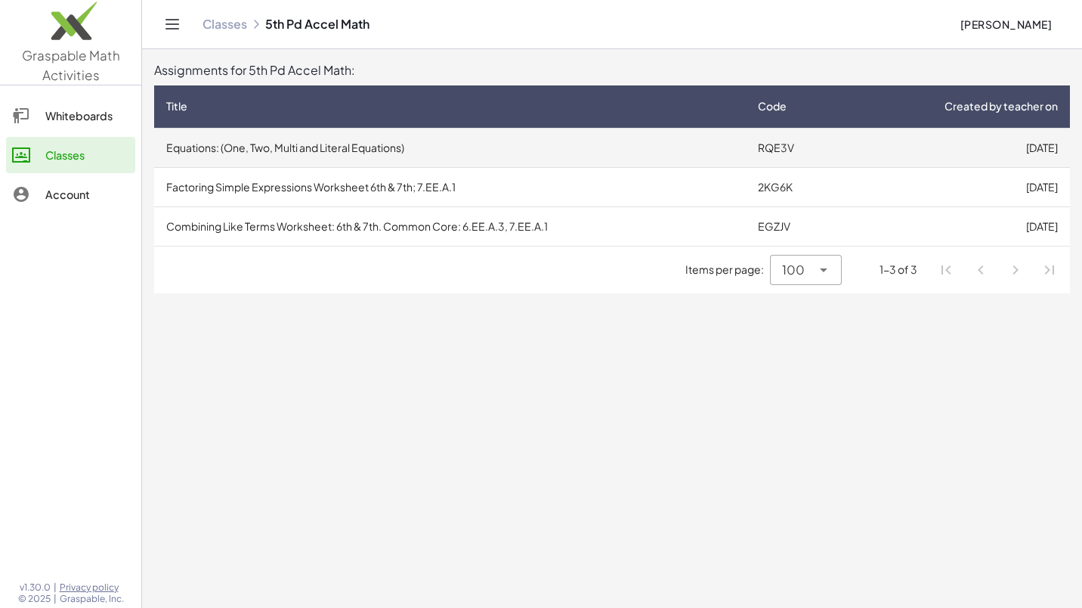
click at [506, 147] on td "Equations: (One, Two, Multi and Literal Equations)" at bounding box center [450, 147] width 592 height 39
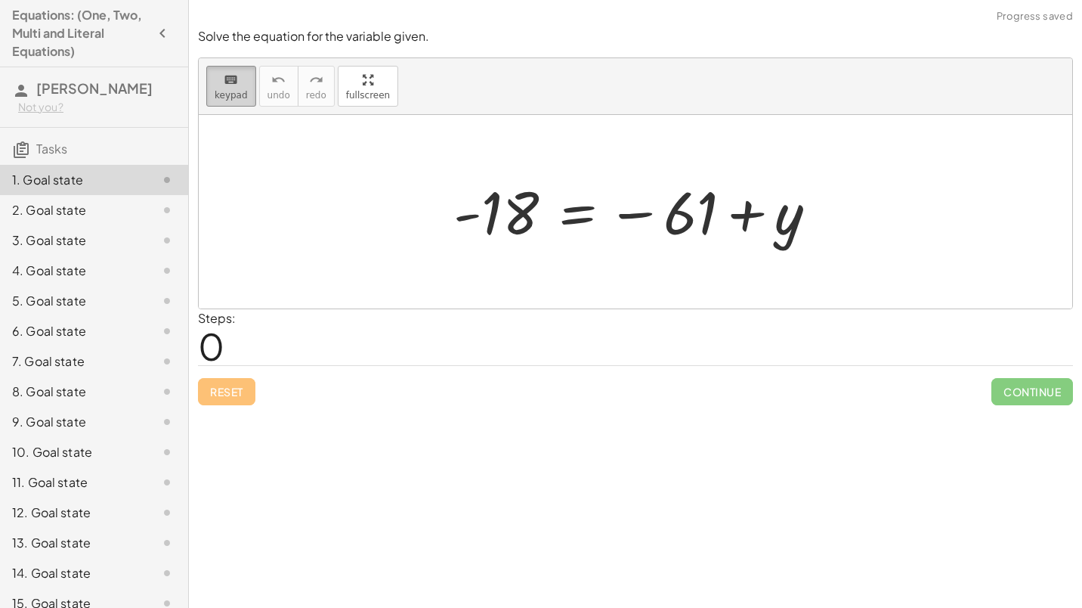
click at [225, 97] on span "keypad" at bounding box center [231, 95] width 33 height 11
click at [225, 73] on icon "keyboard" at bounding box center [231, 80] width 14 height 18
click at [502, 213] on div at bounding box center [641, 212] width 391 height 75
click at [684, 225] on div at bounding box center [641, 212] width 391 height 75
click at [594, 213] on div at bounding box center [641, 212] width 391 height 75
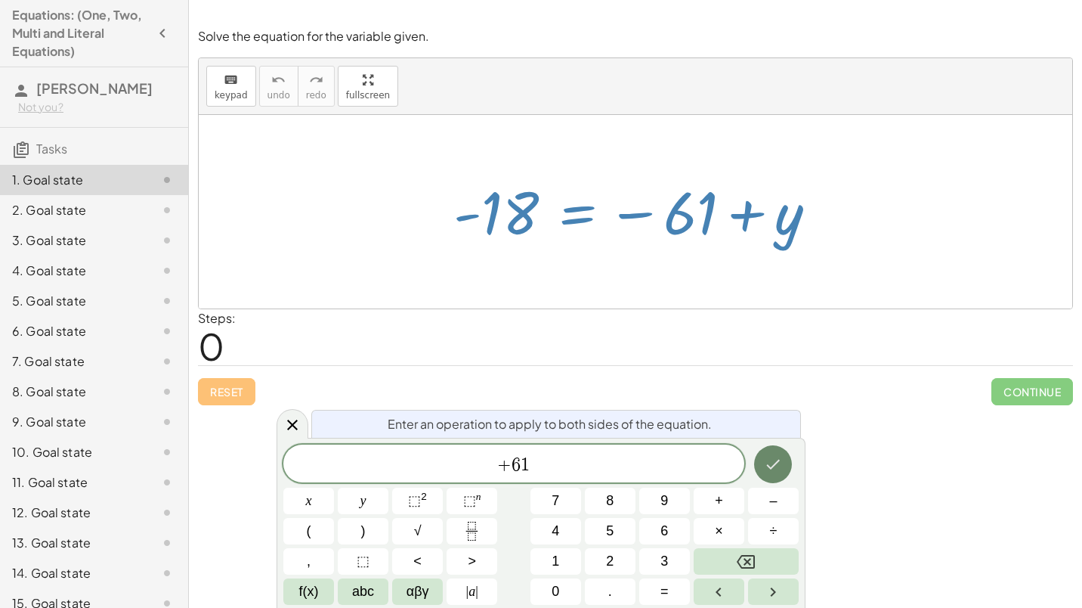
click at [771, 469] on icon "Done" at bounding box center [773, 464] width 18 height 18
click at [790, 465] on button "Done" at bounding box center [773, 464] width 38 height 38
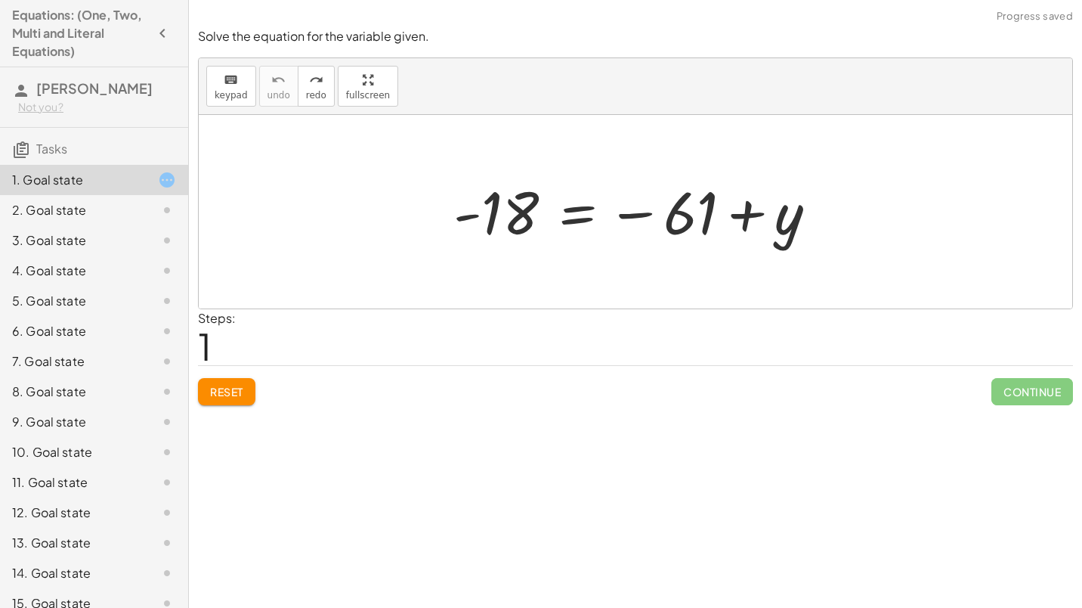
click at [546, 190] on div at bounding box center [641, 212] width 391 height 75
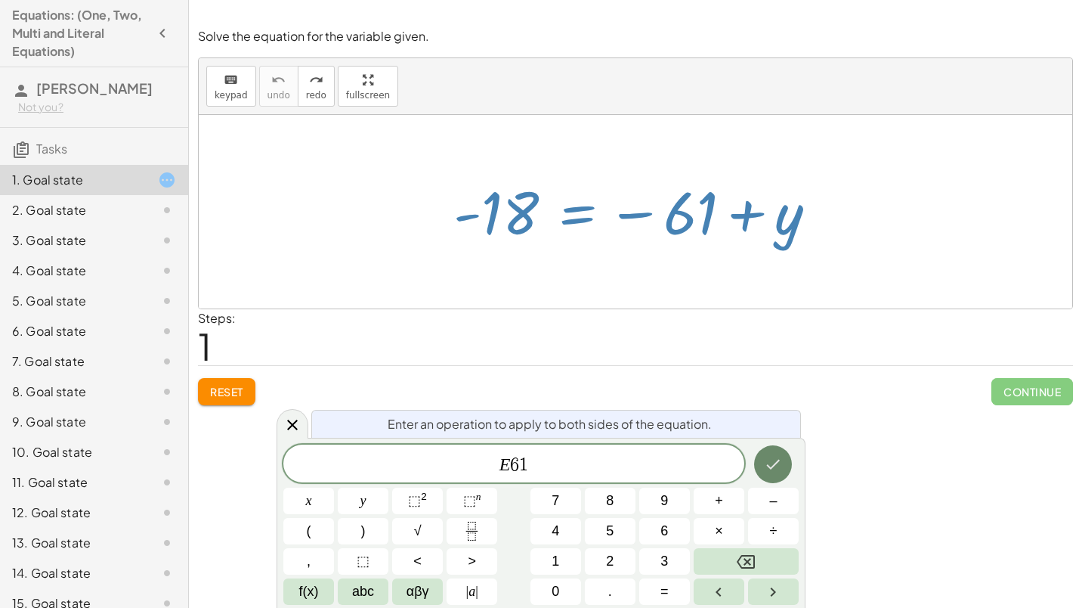
click at [772, 456] on icon "Done" at bounding box center [773, 464] width 18 height 18
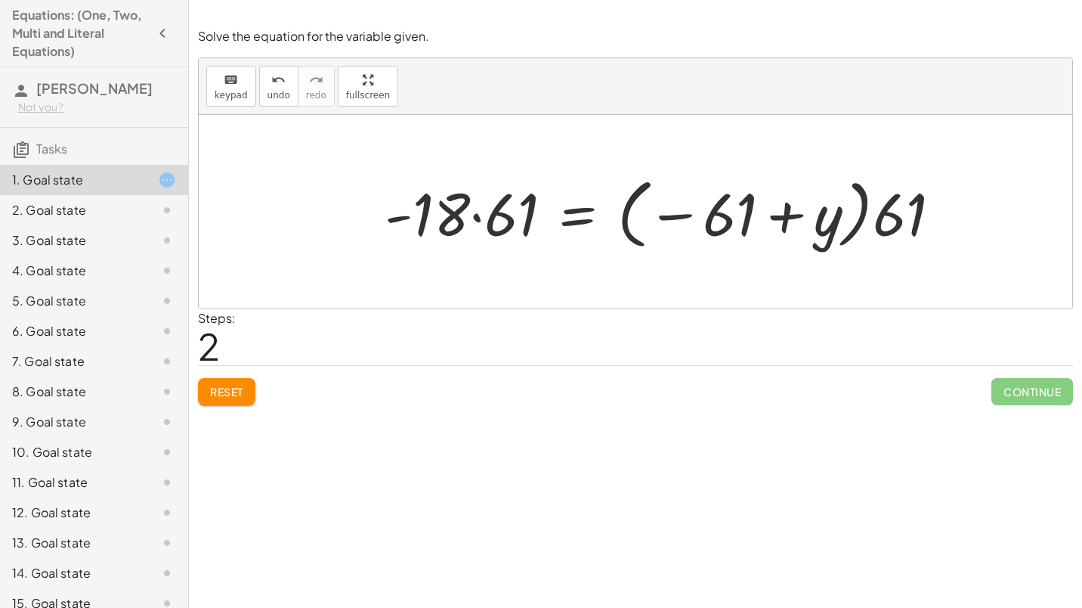
click at [484, 209] on div at bounding box center [669, 212] width 584 height 84
click at [704, 206] on div at bounding box center [667, 212] width 589 height 84
click at [864, 206] on div at bounding box center [667, 212] width 589 height 84
click at [274, 91] on span "undo" at bounding box center [278, 95] width 23 height 11
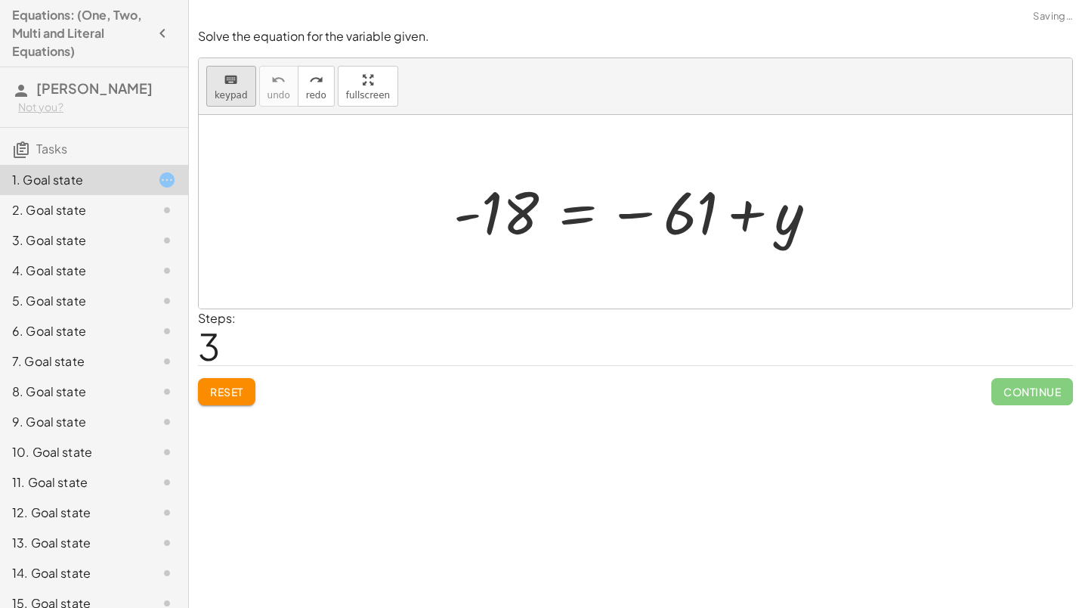
click at [232, 85] on icon "keyboard" at bounding box center [231, 80] width 14 height 18
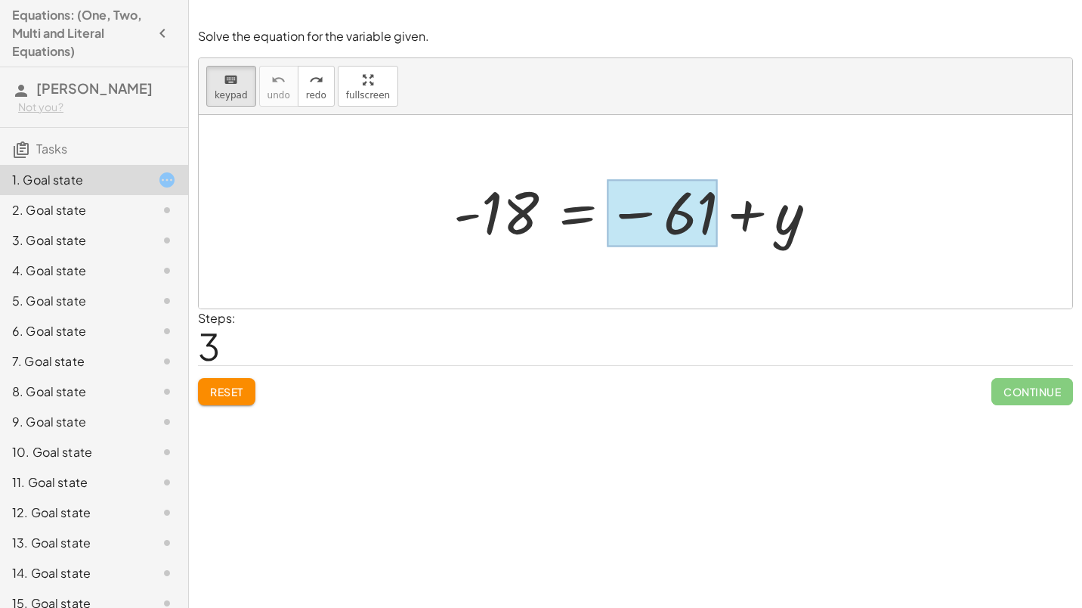
click at [685, 219] on div at bounding box center [662, 213] width 111 height 67
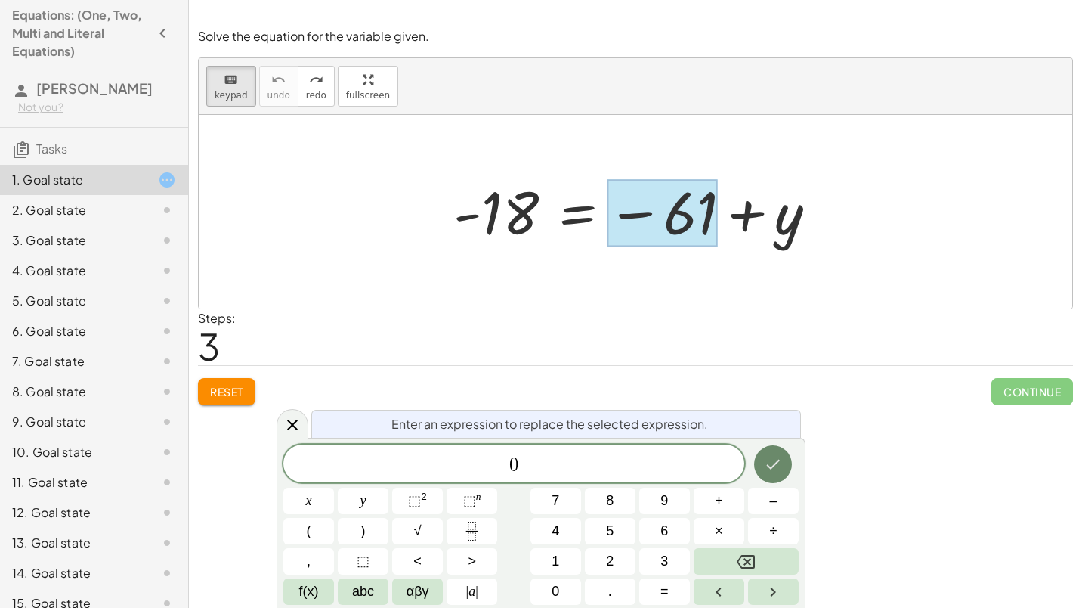
click at [775, 470] on icon "Done" at bounding box center [773, 464] width 18 height 18
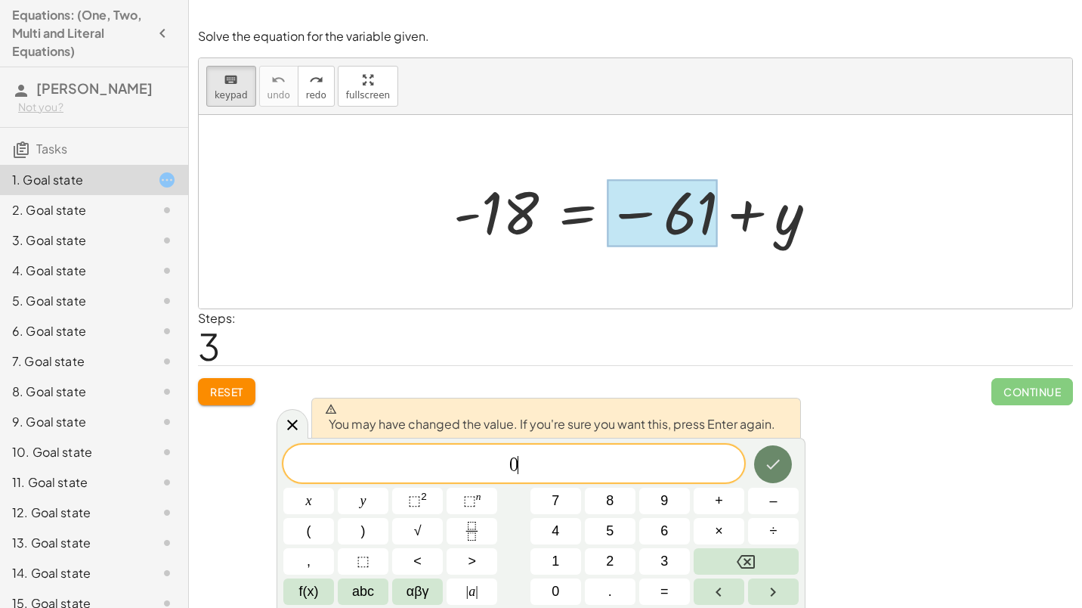
click at [775, 470] on icon "Done" at bounding box center [773, 464] width 18 height 18
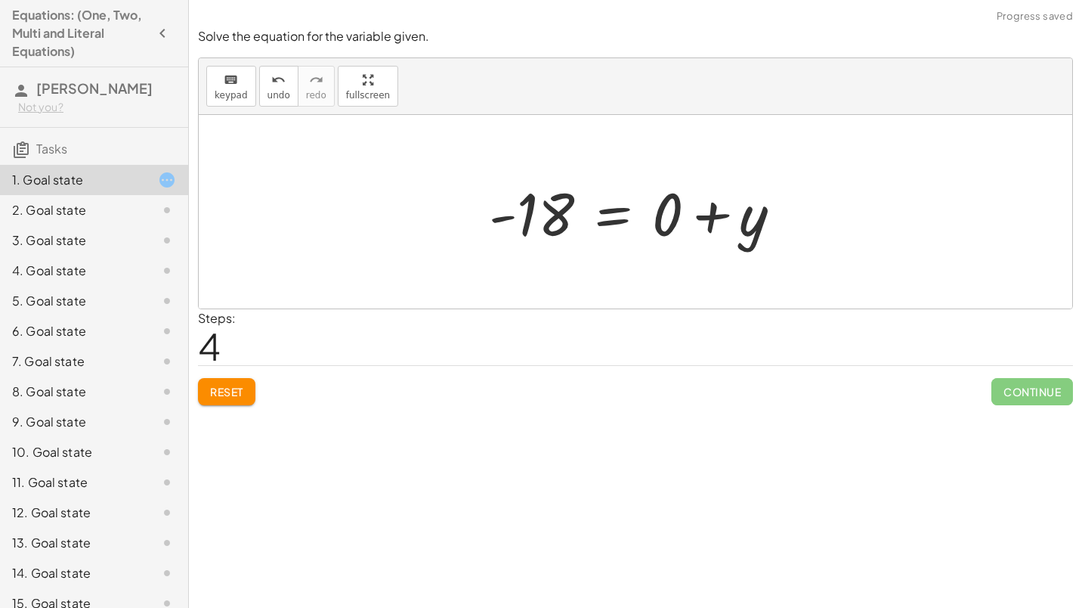
click at [514, 209] on div at bounding box center [641, 212] width 320 height 78
click at [248, 88] on button "keyboard keypad" at bounding box center [231, 86] width 50 height 41
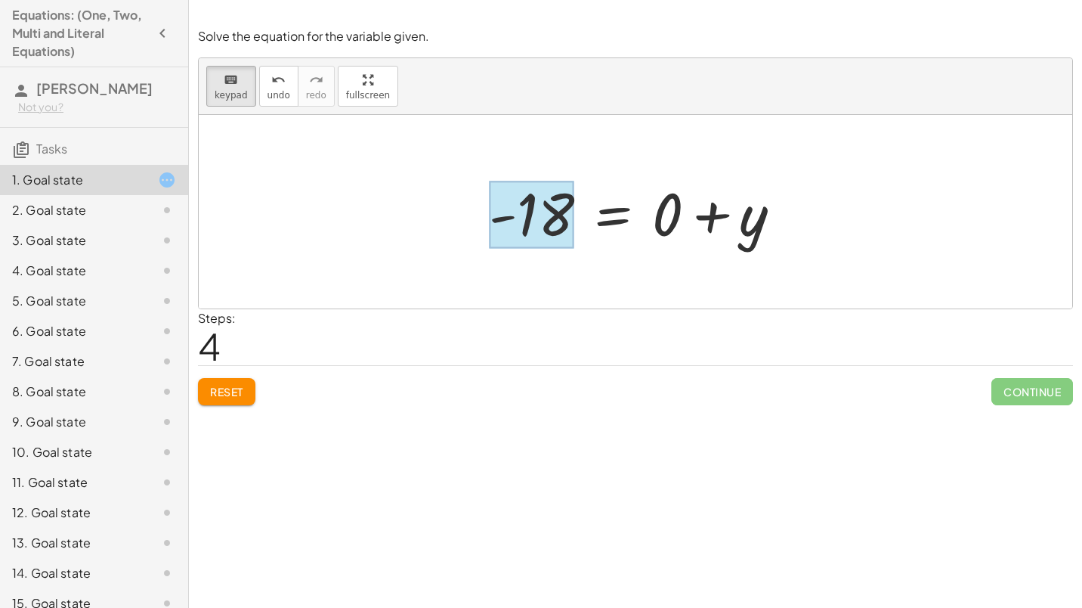
click at [533, 193] on div at bounding box center [531, 214] width 85 height 67
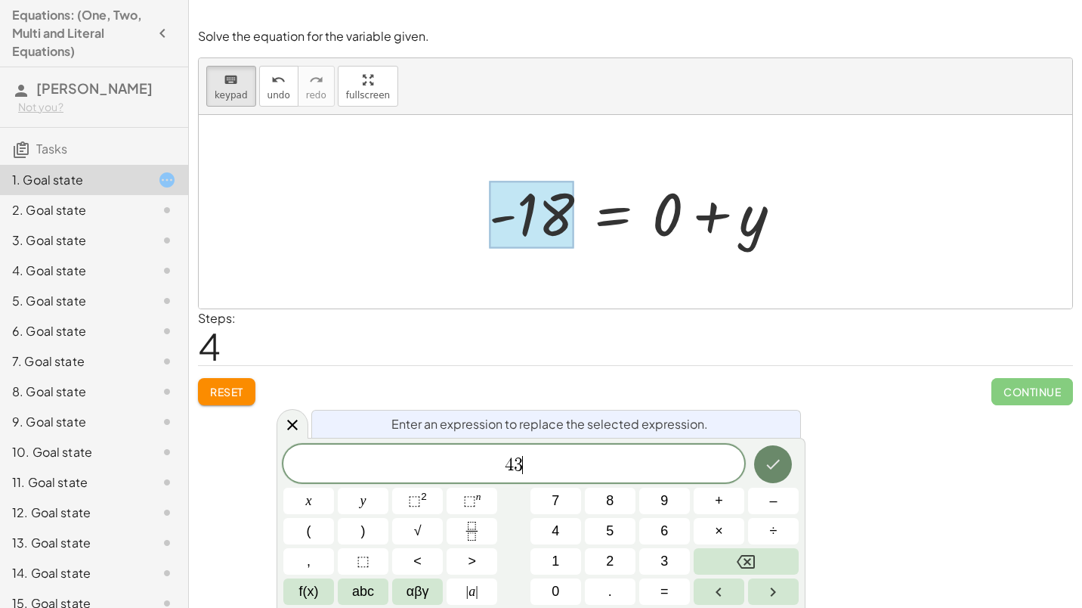
click at [778, 462] on icon "Done" at bounding box center [773, 464] width 18 height 18
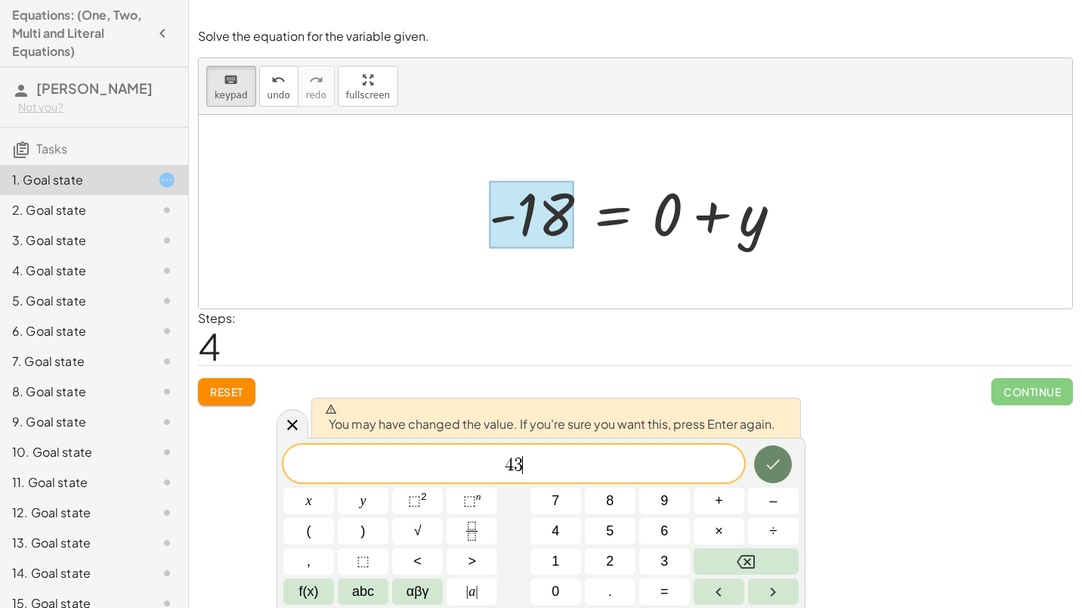
click at [759, 464] on button "Done" at bounding box center [773, 464] width 38 height 38
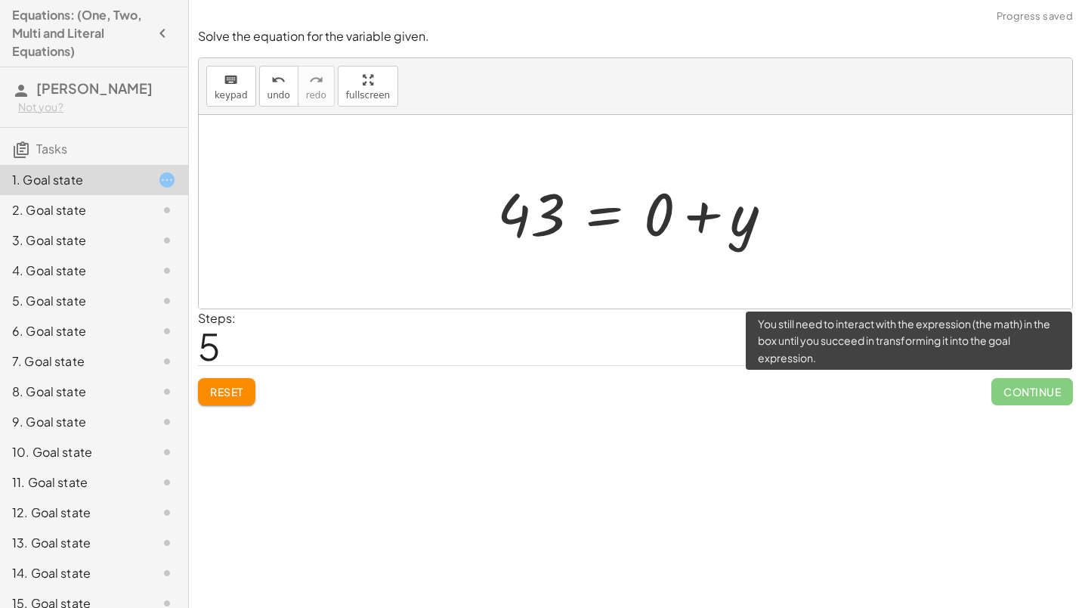
click at [1036, 396] on span "Continue" at bounding box center [1032, 391] width 82 height 27
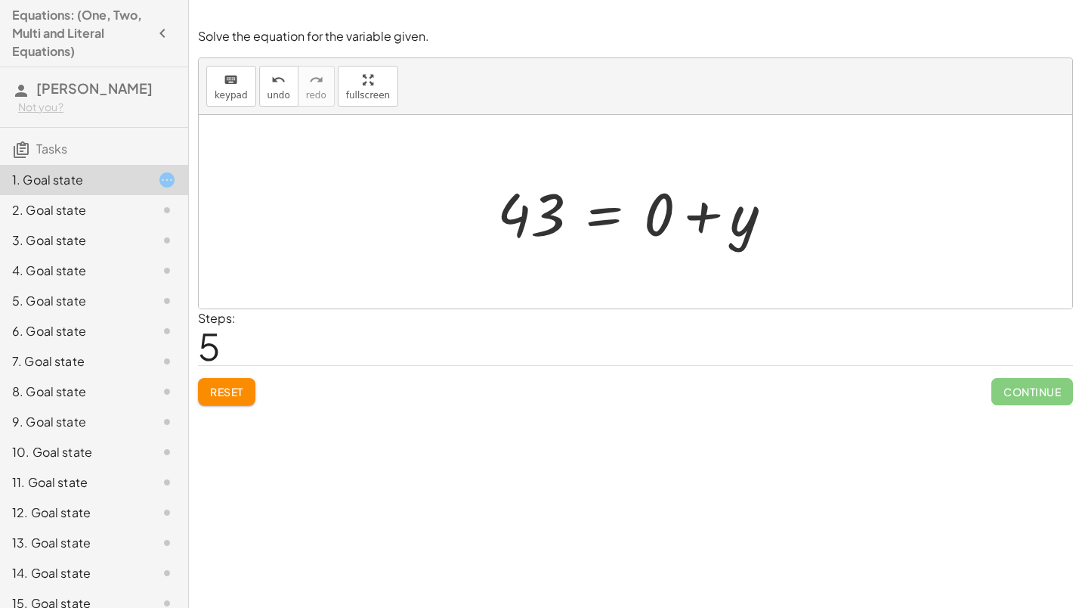
click at [691, 209] on div at bounding box center [641, 212] width 303 height 78
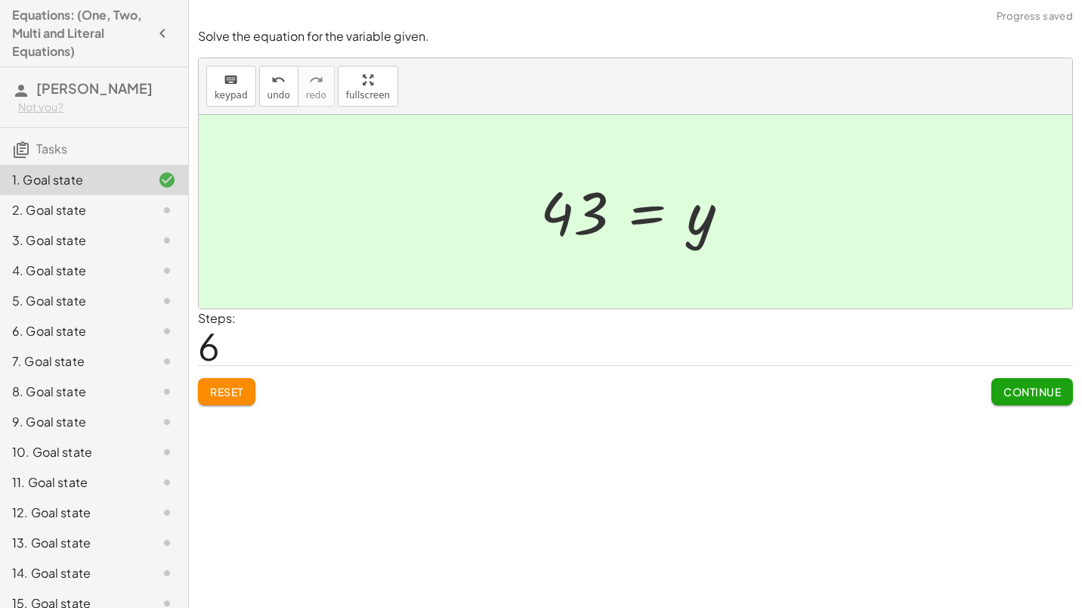
click at [1004, 395] on span "Continue" at bounding box center [1031, 392] width 57 height 14
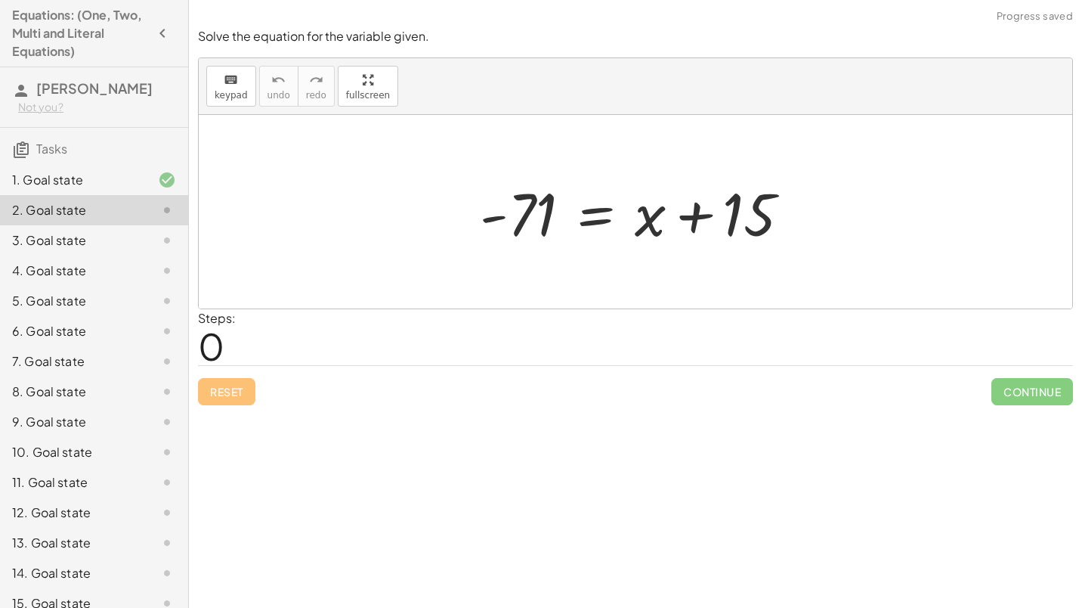
click at [608, 555] on div "Solve the equation for the variable given. keyboard keypad undo undo redo redo …" at bounding box center [635, 304] width 893 height 608
click at [673, 205] on div at bounding box center [641, 212] width 338 height 78
click at [517, 215] on div at bounding box center [641, 212] width 338 height 78
click at [218, 73] on div "keyboard" at bounding box center [231, 79] width 33 height 18
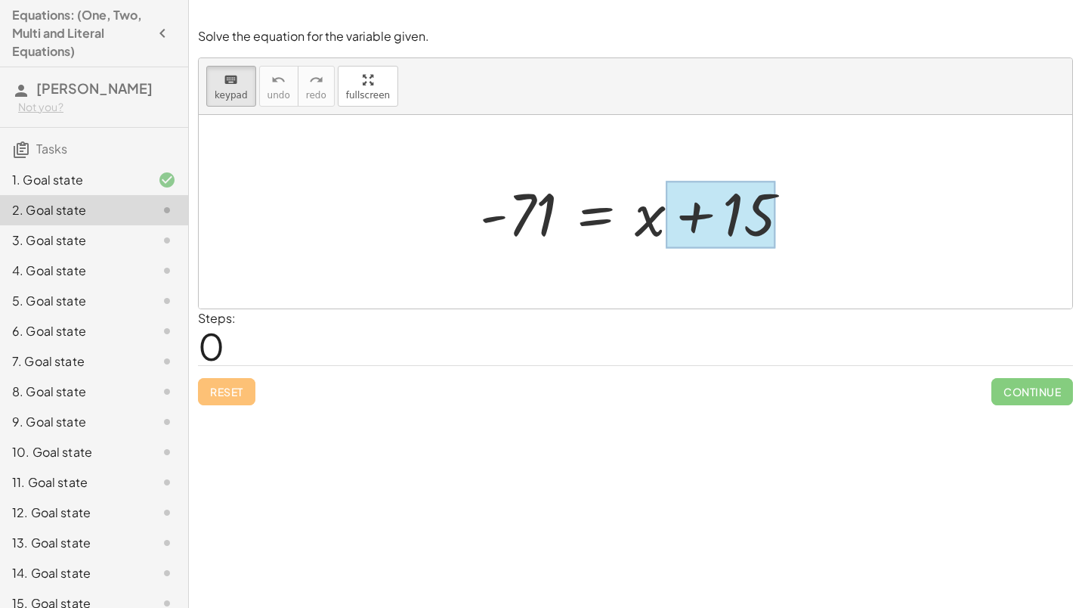
click at [756, 212] on div at bounding box center [721, 214] width 110 height 67
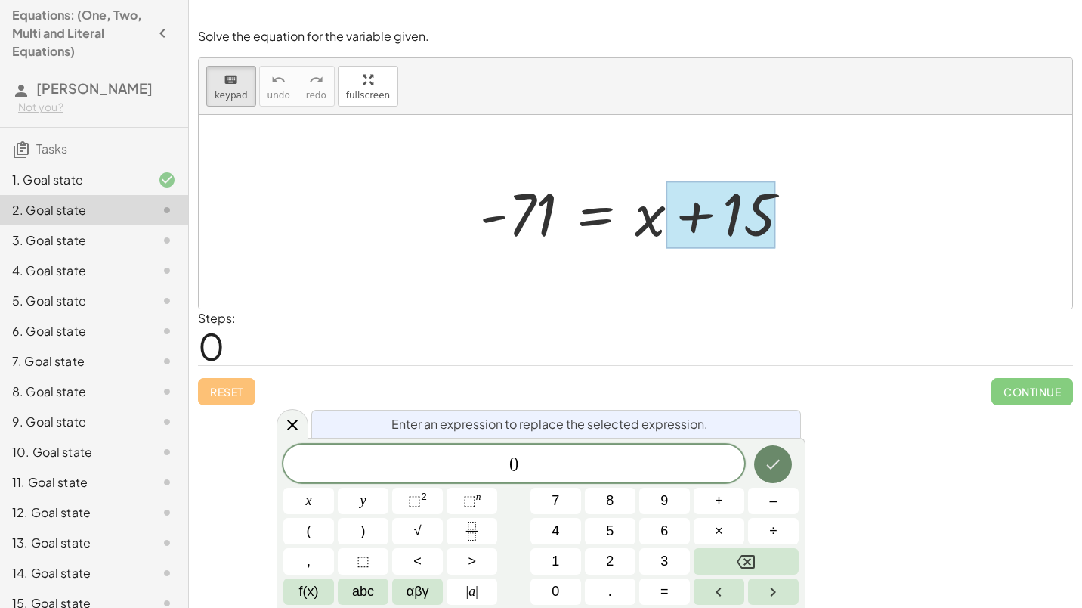
click at [785, 471] on button "Done" at bounding box center [773, 464] width 38 height 38
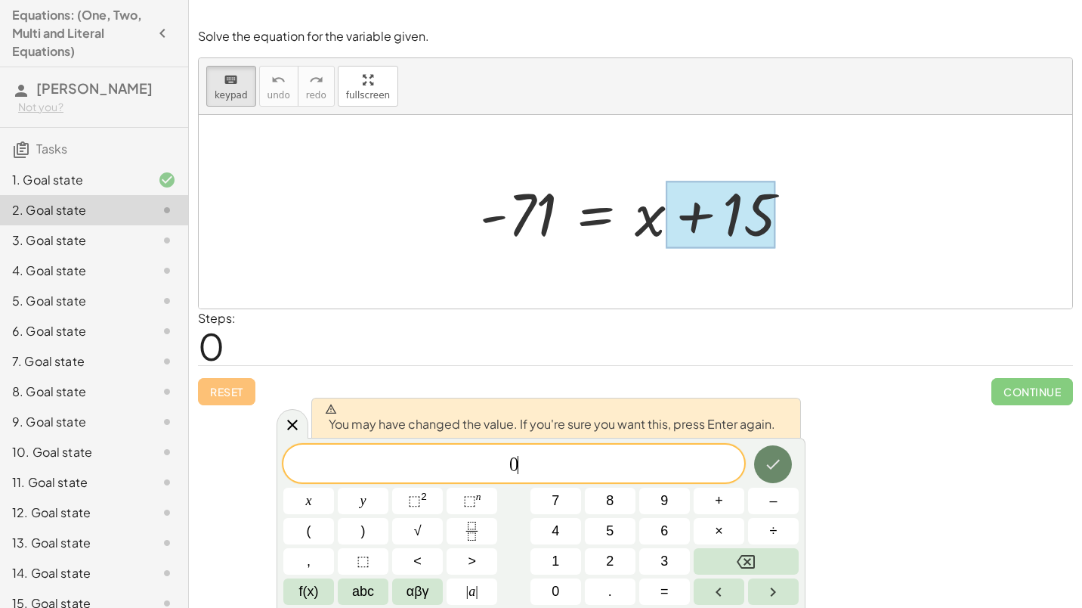
click at [785, 471] on button "Done" at bounding box center [773, 464] width 38 height 38
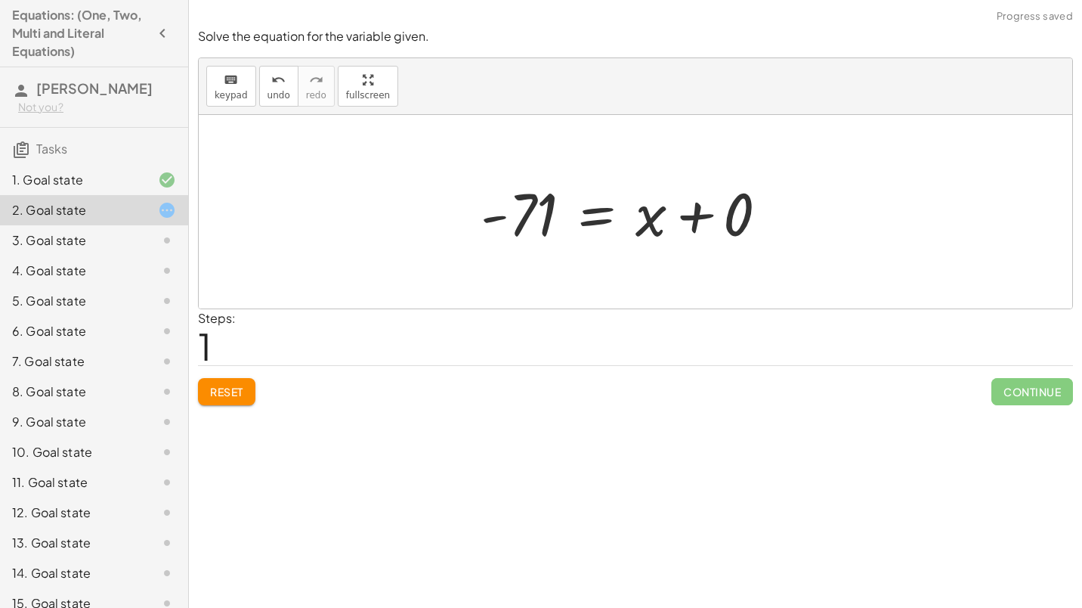
click at [540, 222] on div at bounding box center [630, 212] width 314 height 78
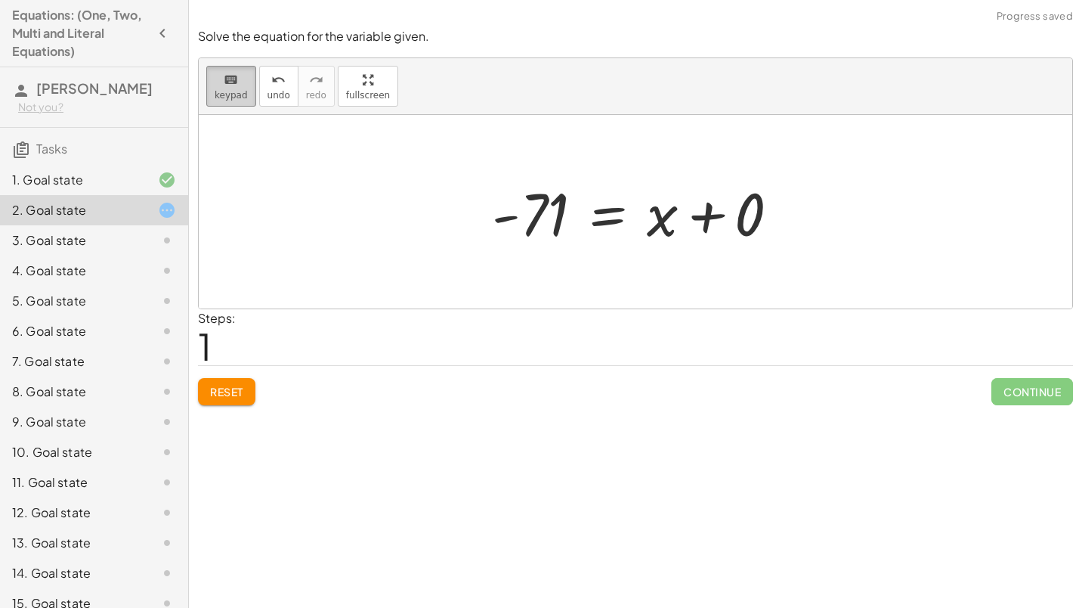
click at [227, 73] on icon "keyboard" at bounding box center [231, 80] width 14 height 18
click at [551, 199] on div at bounding box center [530, 214] width 76 height 67
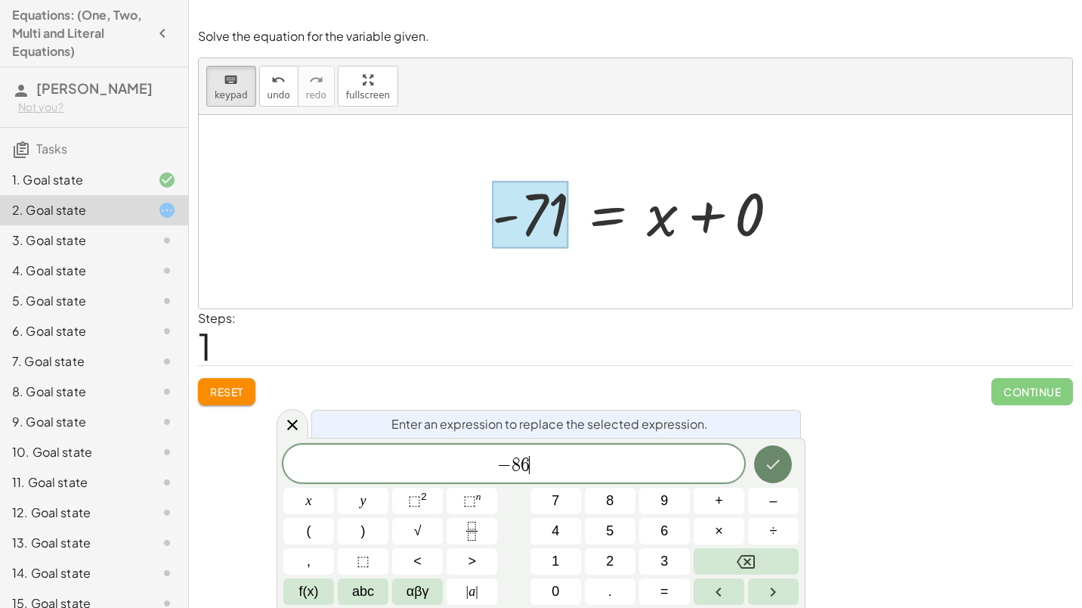
click at [769, 461] on icon "Done" at bounding box center [773, 464] width 18 height 18
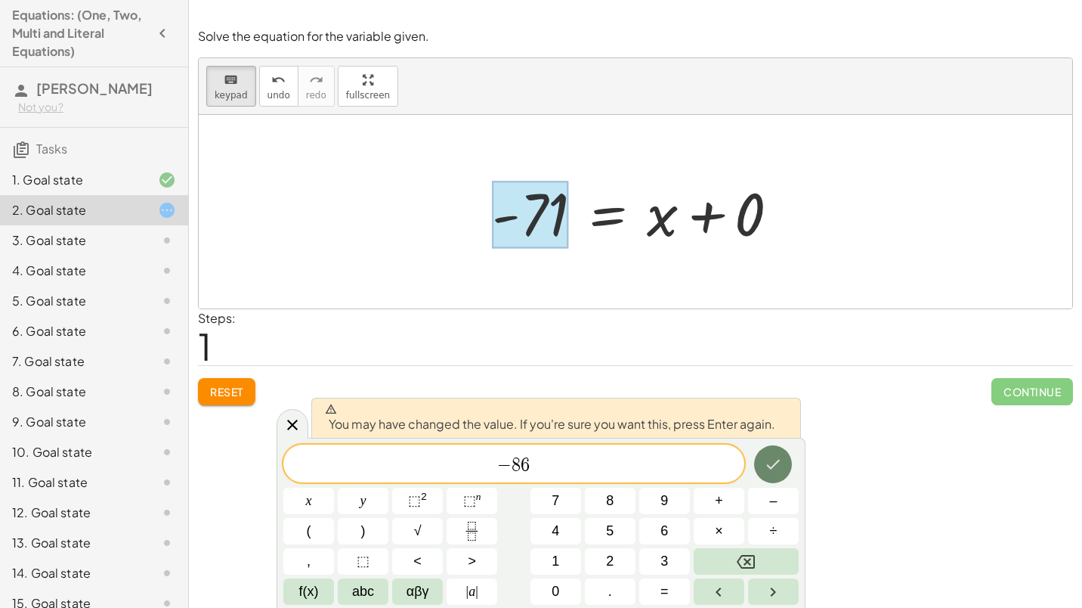
click at [769, 461] on icon "Done" at bounding box center [773, 464] width 18 height 18
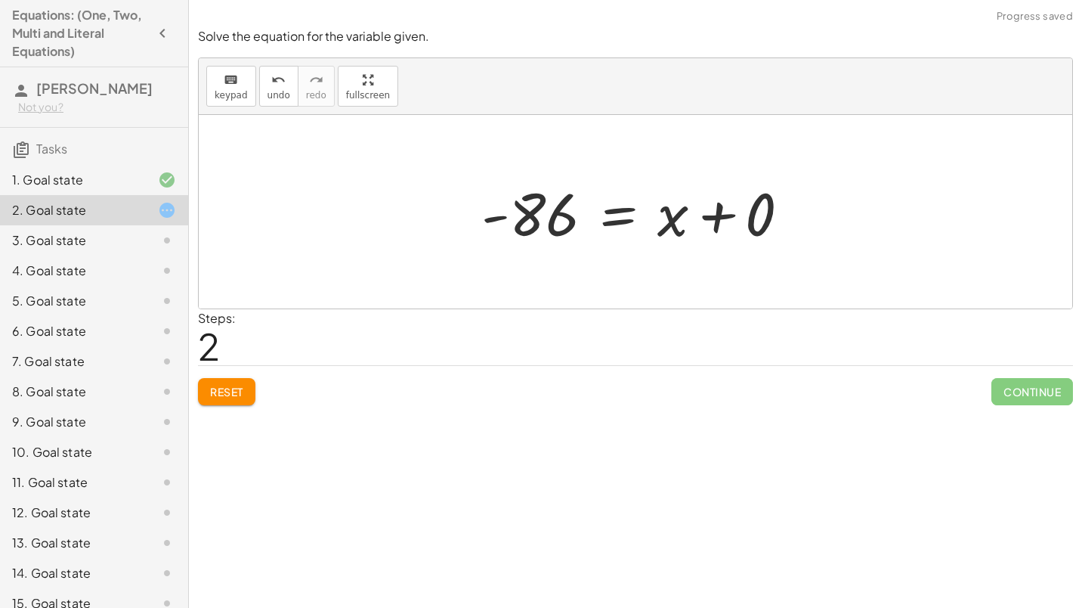
click at [719, 228] on div at bounding box center [641, 212] width 335 height 78
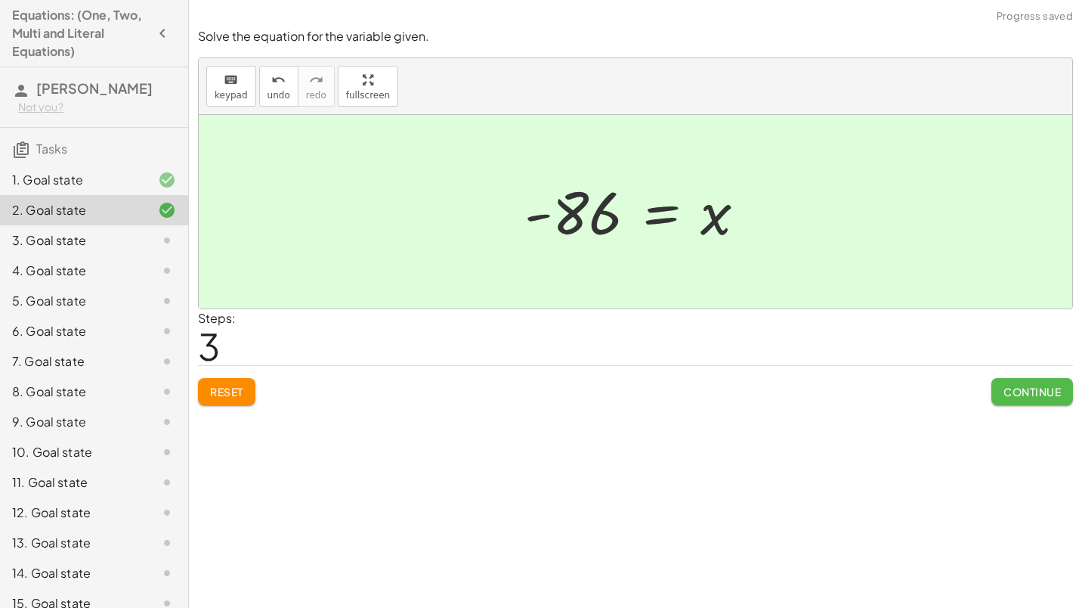
click at [1006, 387] on span "Continue" at bounding box center [1031, 392] width 57 height 14
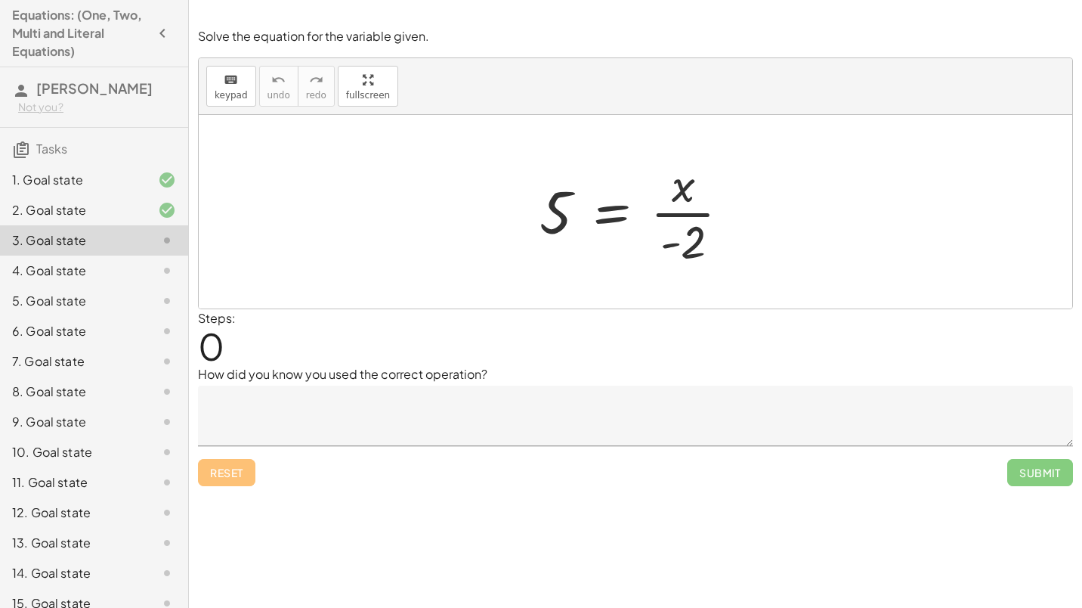
click at [629, 410] on textarea at bounding box center [635, 415] width 875 height 60
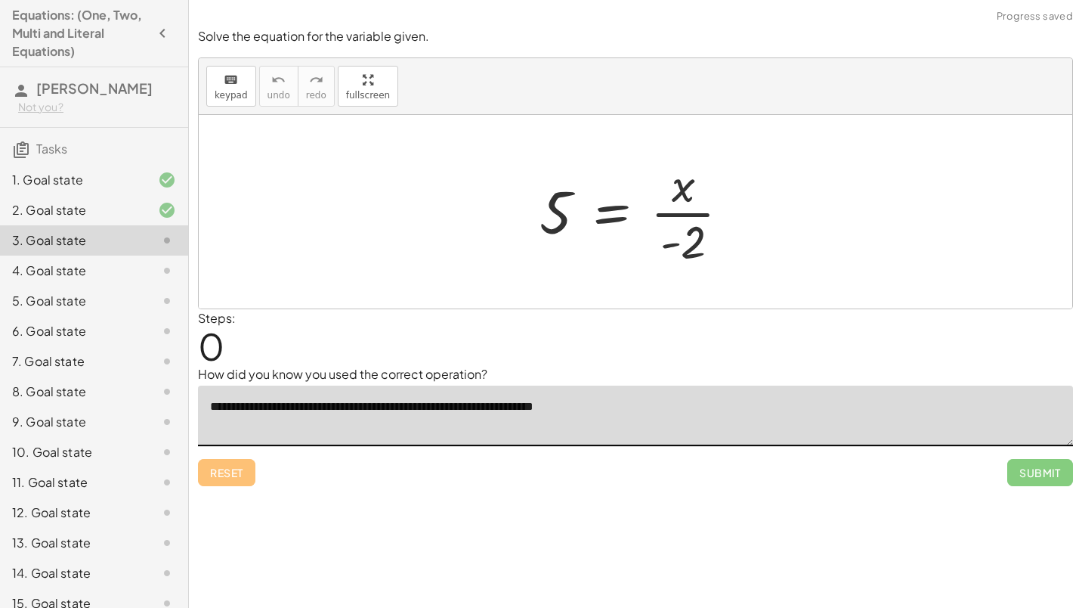
click at [469, 410] on textarea "**********" at bounding box center [635, 415] width 875 height 60
click at [0, 0] on div "**********" at bounding box center [0, 0] width 0 height 0
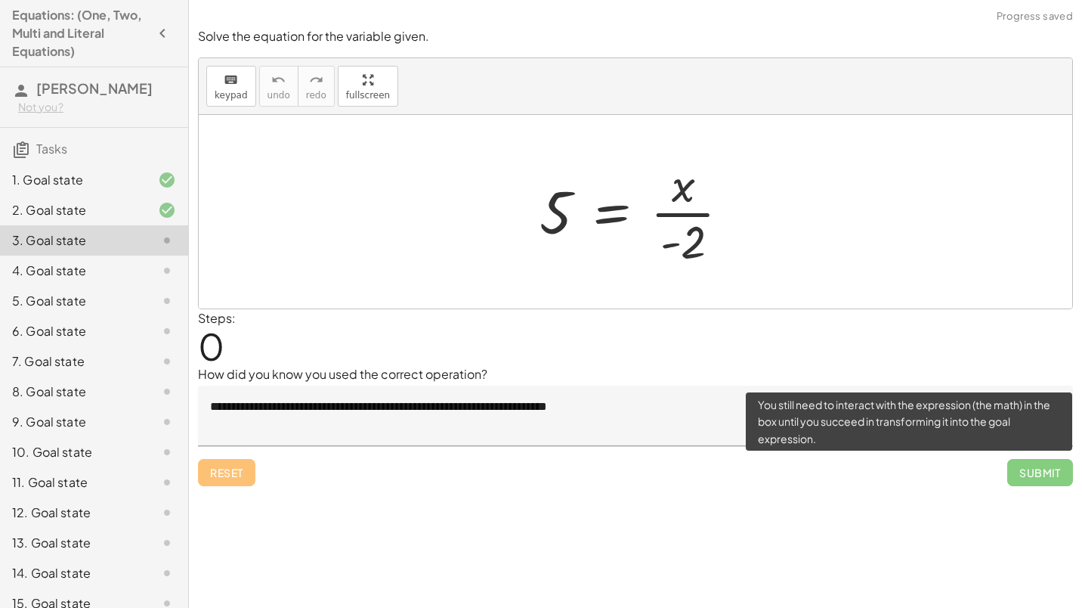
click at [1023, 469] on span "Submit" at bounding box center [1040, 472] width 66 height 27
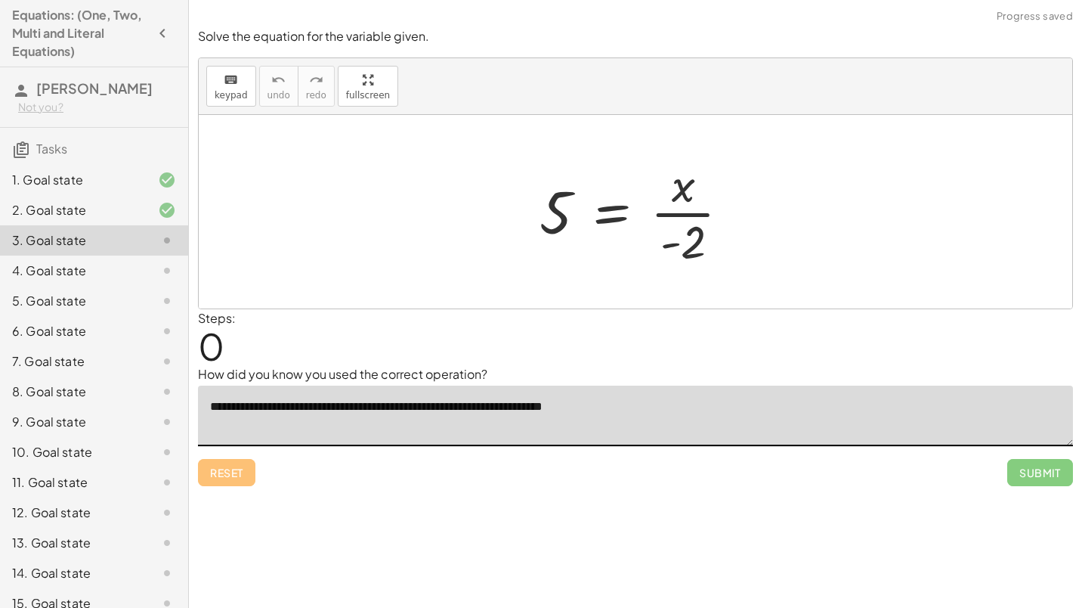
type textarea "**********"
click at [0, 0] on div "**********" at bounding box center [0, 0] width 0 height 0
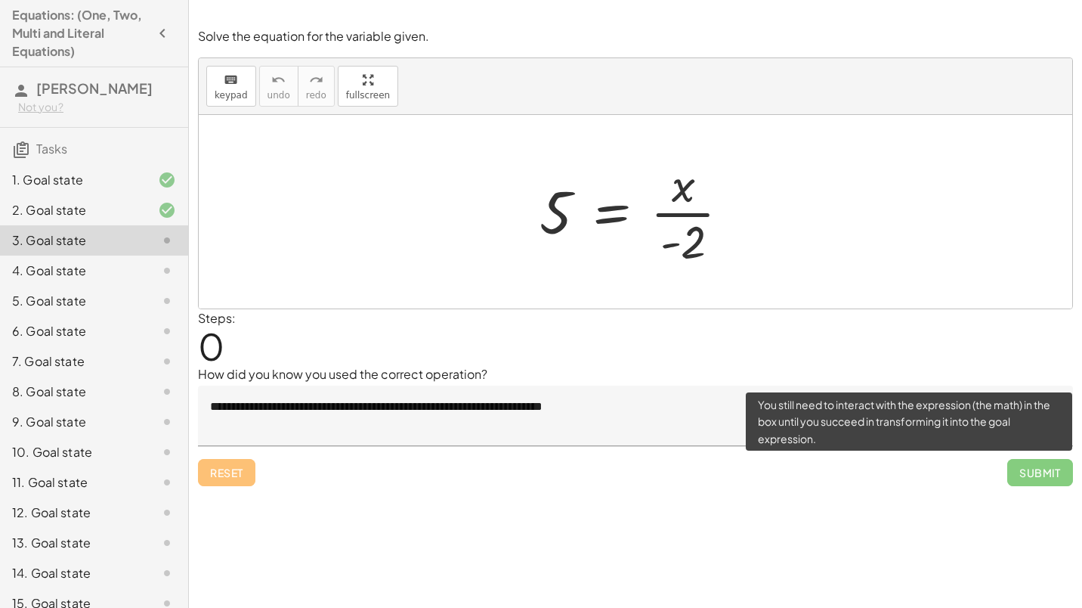
click at [1018, 461] on span "Submit" at bounding box center [1040, 472] width 66 height 27
click at [1046, 467] on span "Submit" at bounding box center [1040, 472] width 66 height 27
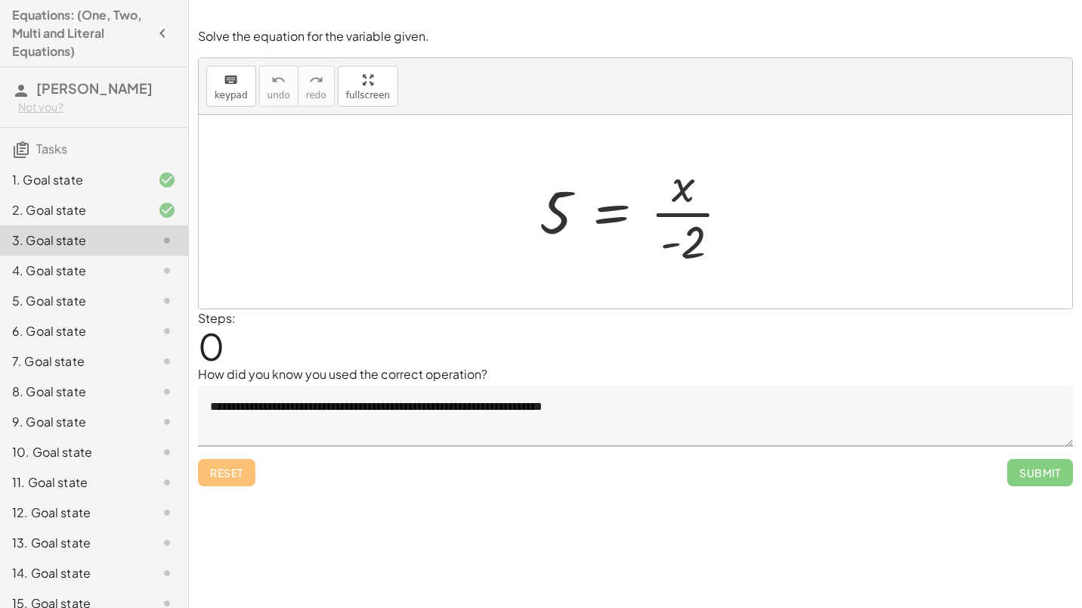
click at [692, 246] on div at bounding box center [641, 211] width 218 height 116
click at [547, 215] on div at bounding box center [641, 211] width 218 height 116
click at [688, 252] on div at bounding box center [641, 211] width 218 height 116
click at [241, 100] on span "keypad" at bounding box center [231, 95] width 33 height 11
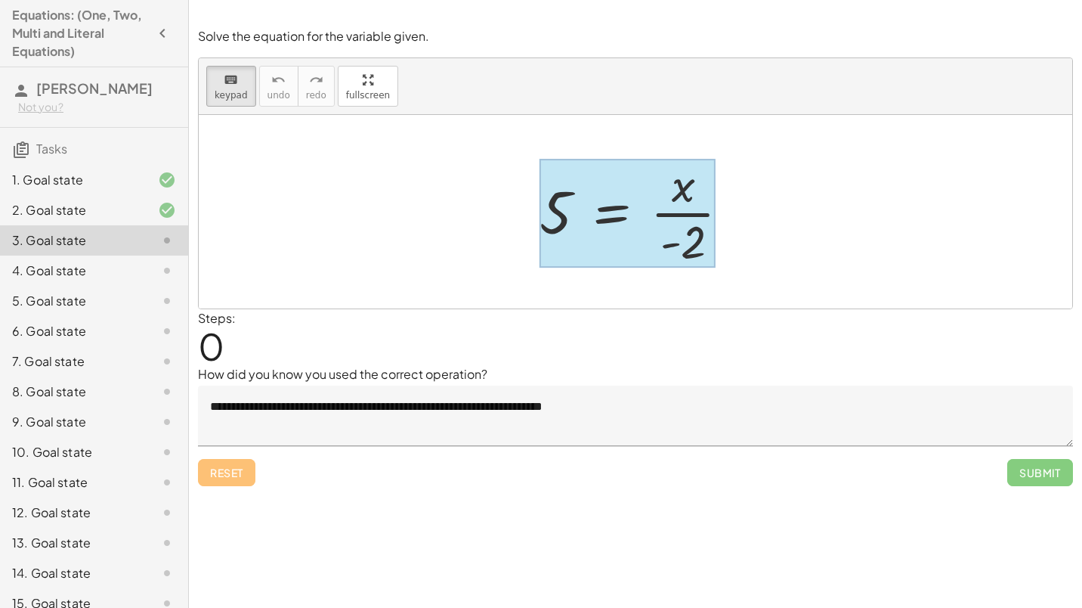
click at [579, 209] on div at bounding box center [628, 213] width 176 height 109
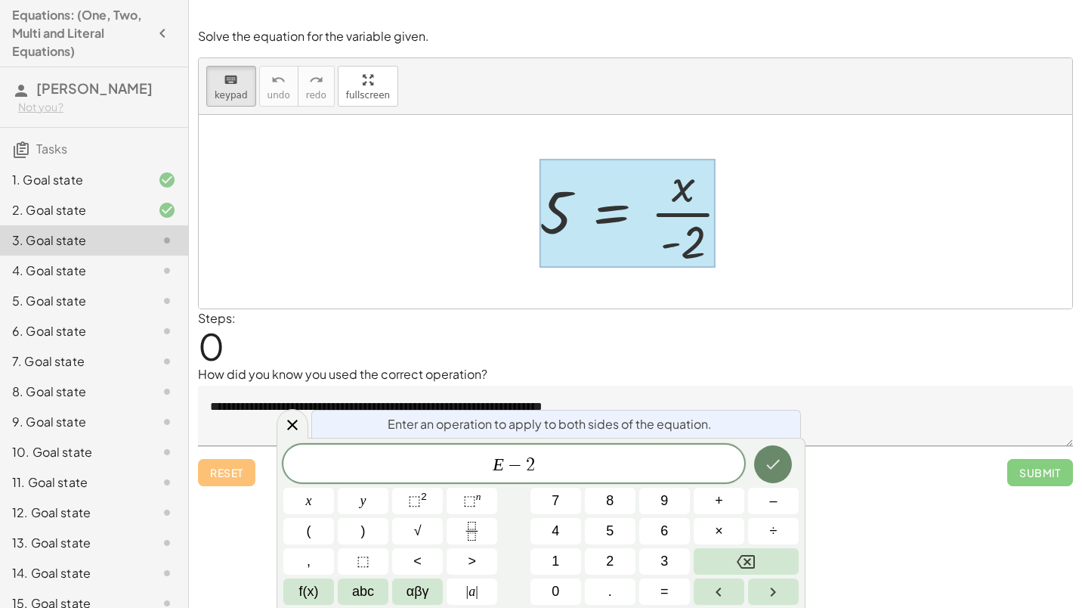
click at [784, 466] on button "Done" at bounding box center [773, 464] width 38 height 38
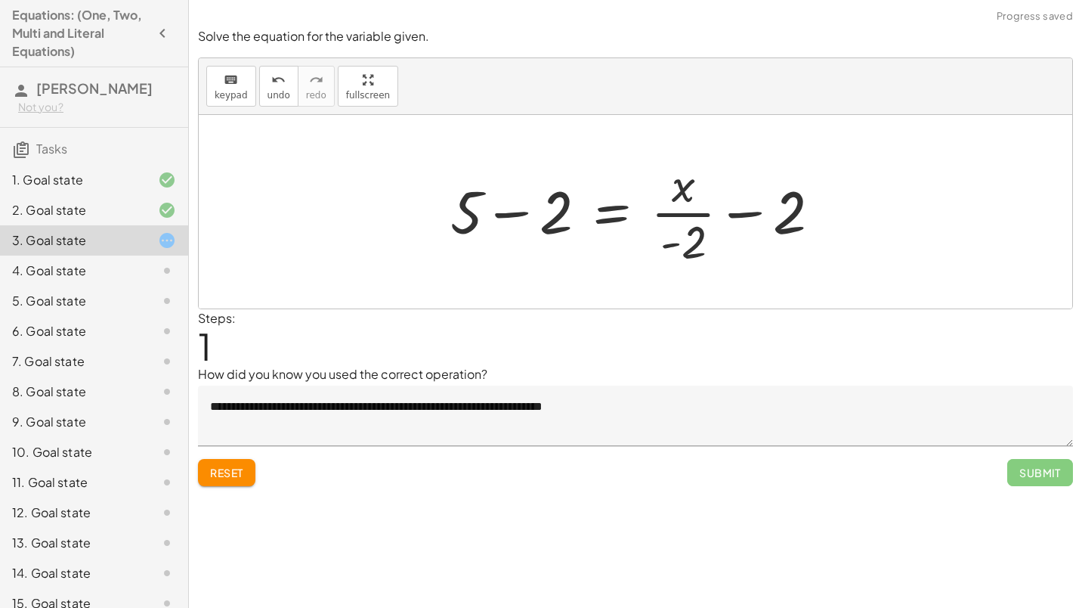
click at [682, 223] on div at bounding box center [641, 211] width 397 height 116
click at [768, 208] on div at bounding box center [641, 211] width 397 height 116
click at [746, 215] on div at bounding box center [641, 211] width 397 height 116
click at [552, 209] on div at bounding box center [641, 211] width 397 height 116
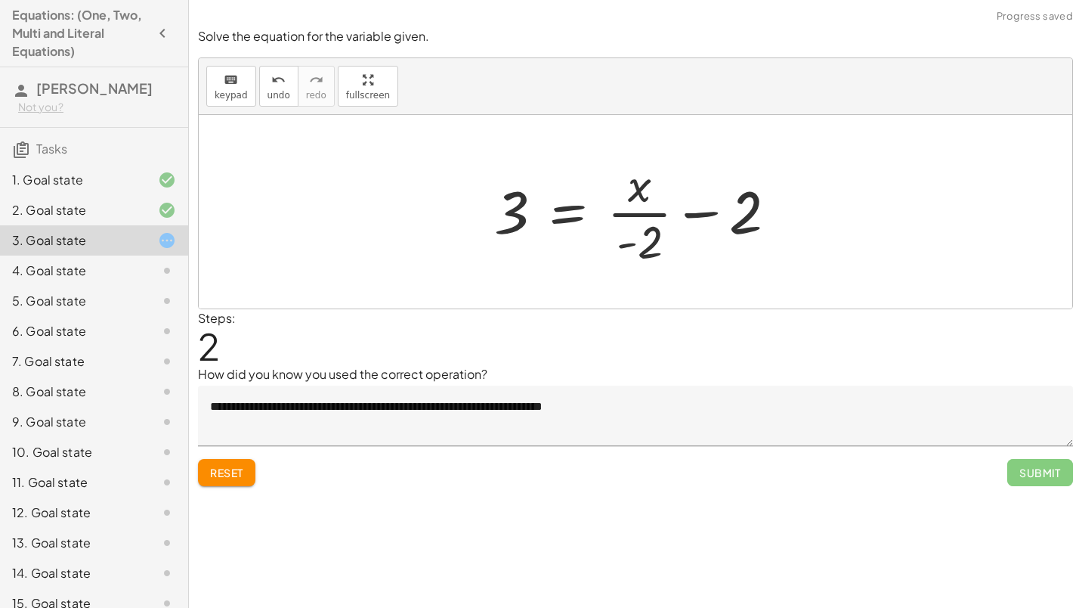
click at [672, 206] on div at bounding box center [642, 211] width 310 height 116
click at [708, 208] on div at bounding box center [642, 211] width 310 height 116
click at [237, 93] on span "keypad" at bounding box center [231, 95] width 33 height 11
click at [283, 100] on span "undo" at bounding box center [278, 95] width 23 height 11
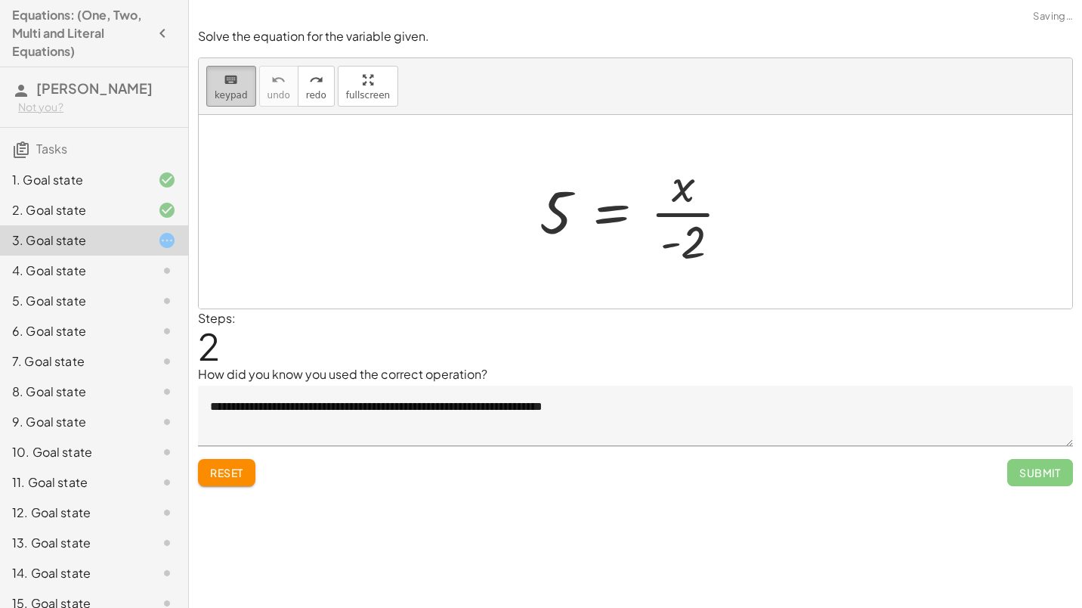
click at [245, 104] on button "keyboard keypad" at bounding box center [231, 86] width 50 height 41
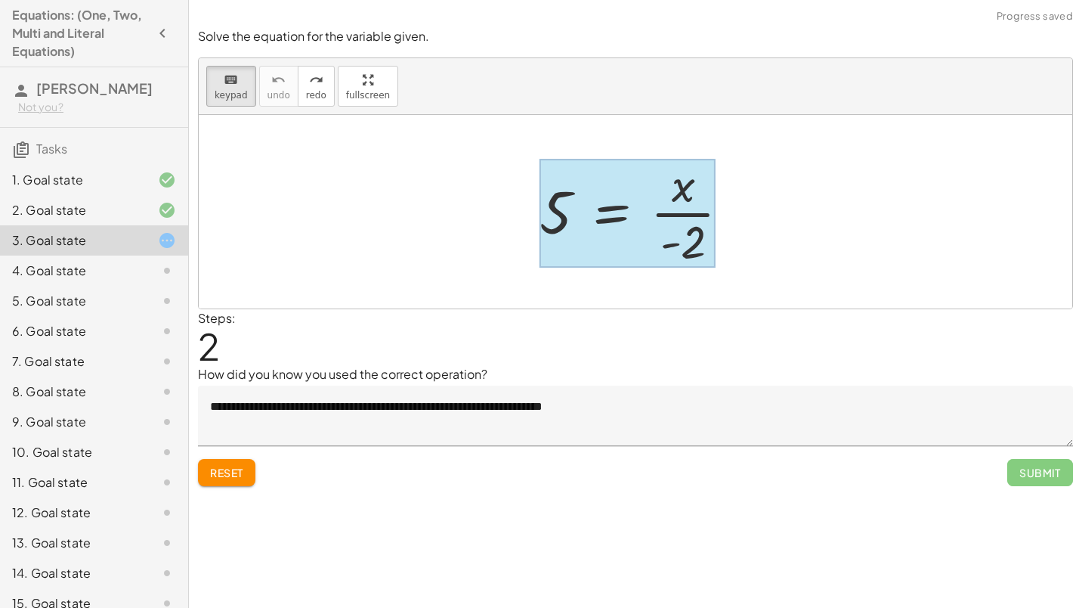
click at [603, 213] on div at bounding box center [628, 213] width 176 height 109
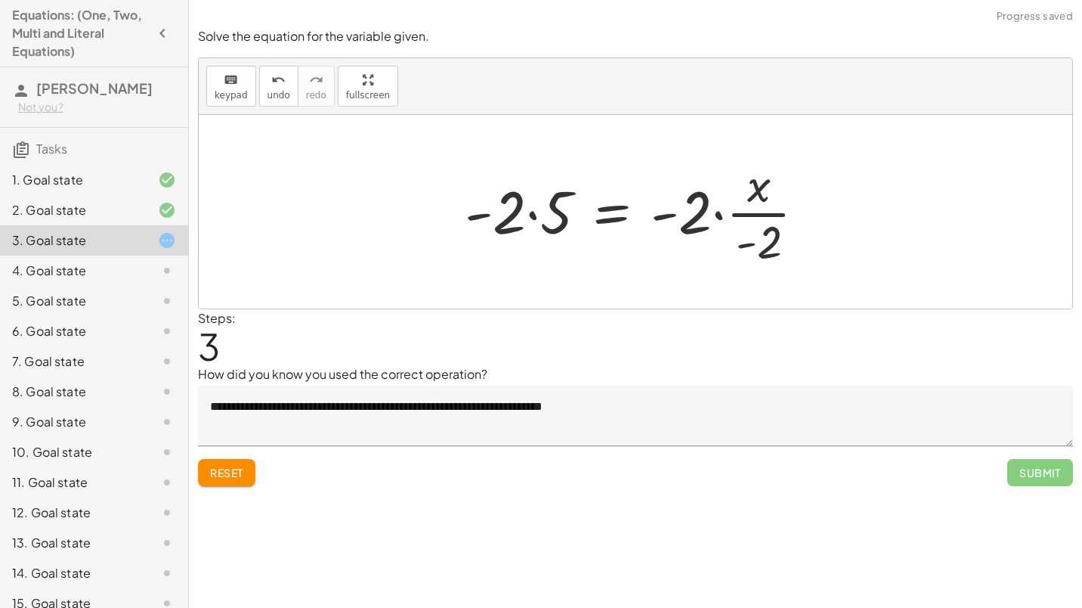
click at [731, 209] on div at bounding box center [641, 211] width 368 height 116
click at [742, 215] on div at bounding box center [641, 211] width 368 height 116
click at [691, 211] on div at bounding box center [641, 211] width 368 height 116
drag, startPoint x: 769, startPoint y: 215, endPoint x: 713, endPoint y: 212, distance: 56.0
click at [759, 214] on div at bounding box center [641, 211] width 368 height 116
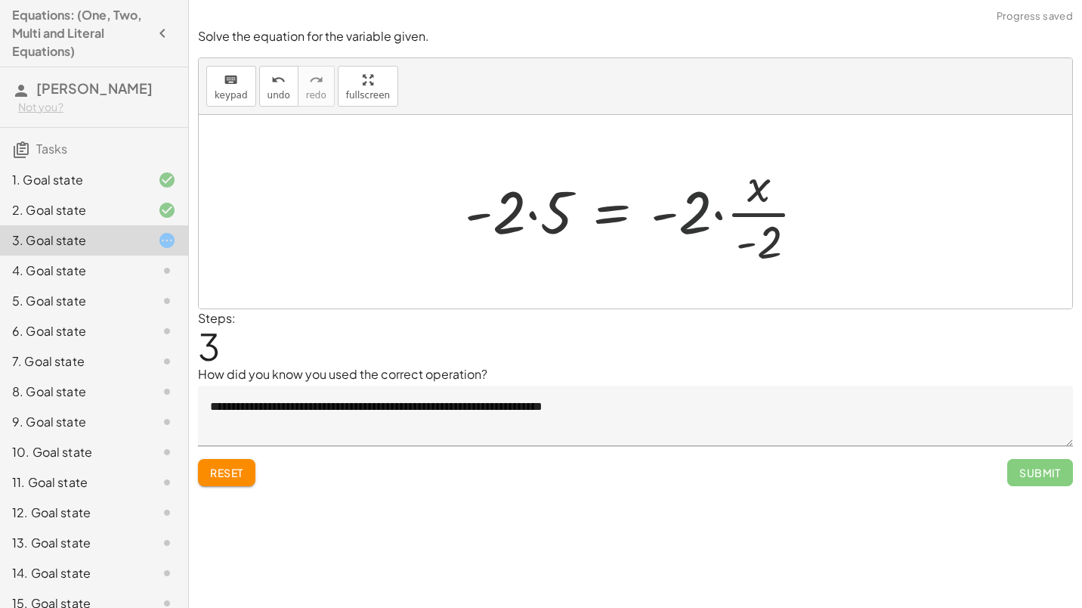
drag, startPoint x: 644, startPoint y: 201, endPoint x: 567, endPoint y: 188, distance: 77.4
click at [643, 201] on div at bounding box center [641, 211] width 368 height 116
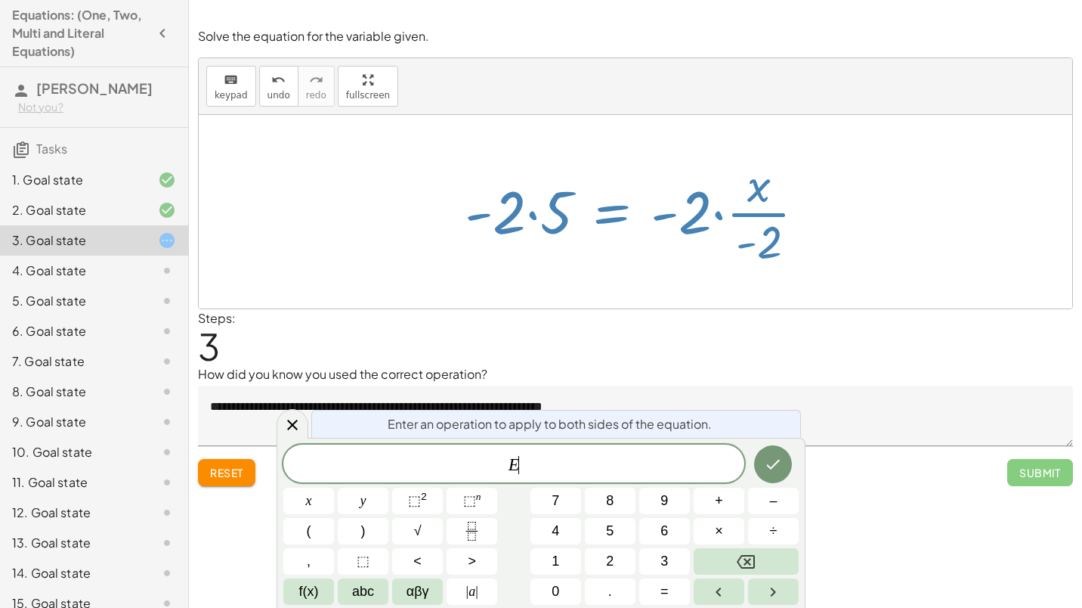
click at [533, 203] on div at bounding box center [641, 211] width 368 height 116
click at [537, 203] on div at bounding box center [641, 211] width 368 height 116
click at [491, 229] on div at bounding box center [641, 211] width 368 height 116
drag, startPoint x: 608, startPoint y: 224, endPoint x: 670, endPoint y: 224, distance: 62.7
click at [618, 224] on div at bounding box center [641, 211] width 368 height 116
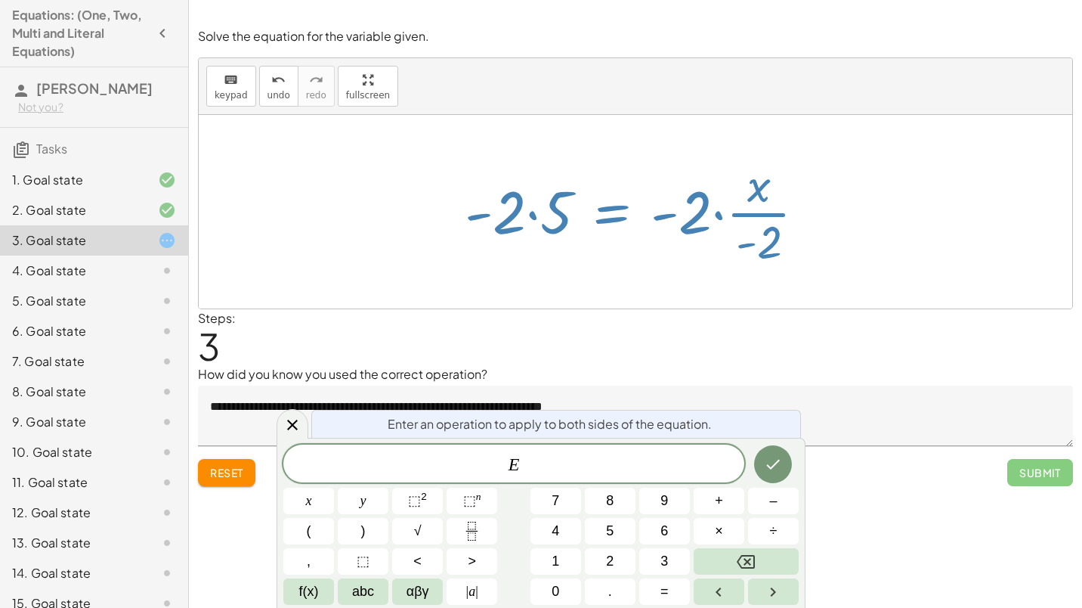
click at [715, 224] on div at bounding box center [641, 211] width 368 height 116
click at [750, 224] on div at bounding box center [641, 211] width 368 height 116
click at [248, 457] on div "Reset Submit" at bounding box center [635, 466] width 875 height 40
click at [229, 465] on span "Reset" at bounding box center [226, 472] width 33 height 14
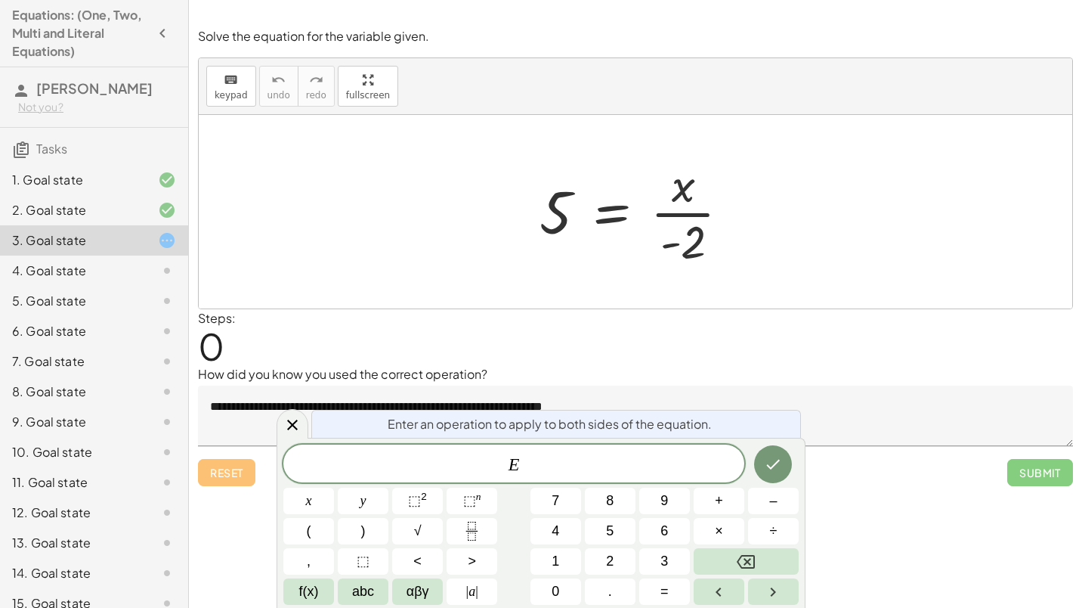
click at [622, 198] on div at bounding box center [641, 211] width 218 height 116
click at [327, 258] on div at bounding box center [635, 211] width 873 height 193
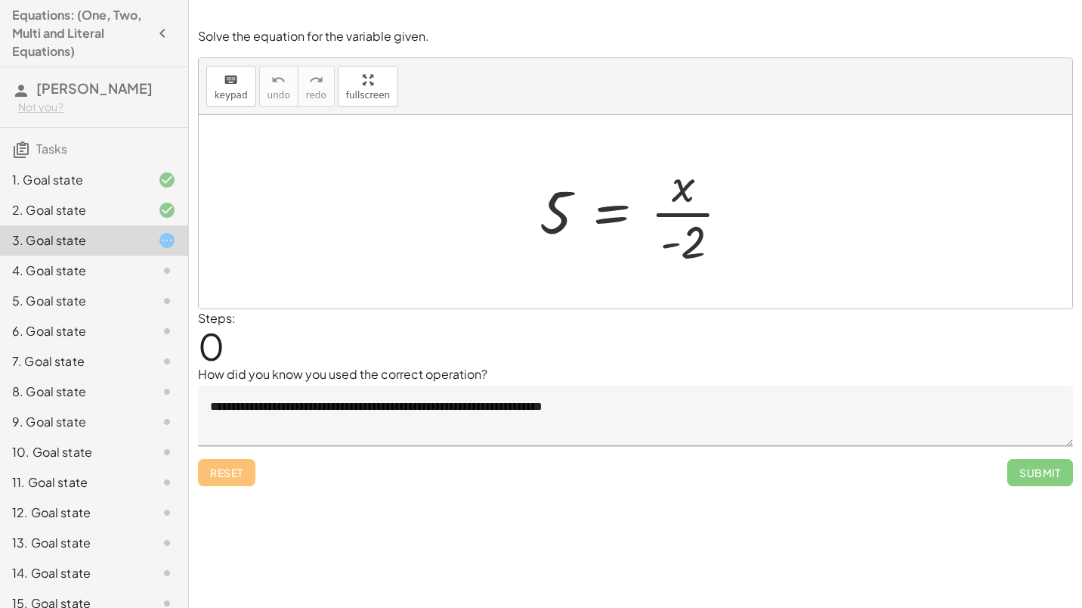
click at [618, 216] on div at bounding box center [641, 211] width 218 height 116
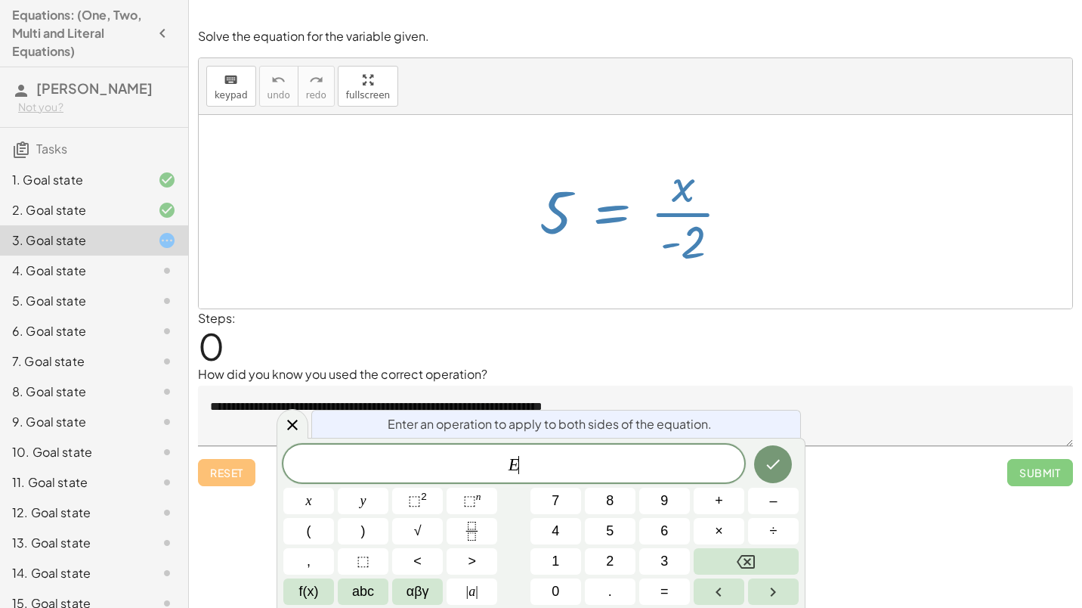
click at [618, 216] on div at bounding box center [641, 211] width 218 height 116
click at [780, 468] on icon "Done" at bounding box center [773, 464] width 18 height 18
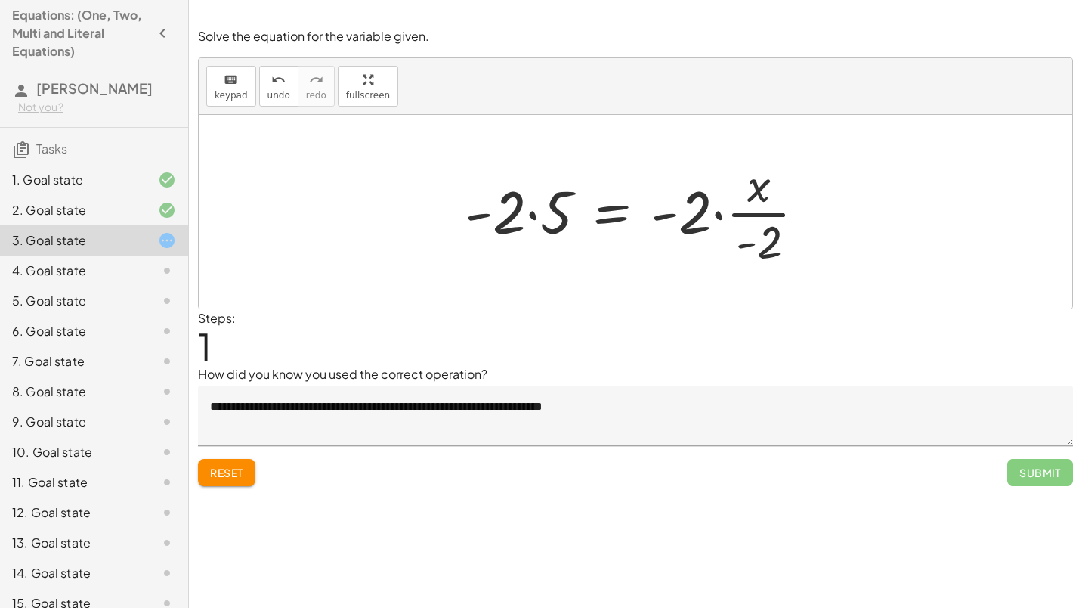
click at [712, 205] on div at bounding box center [641, 211] width 368 height 116
drag, startPoint x: 719, startPoint y: 208, endPoint x: 756, endPoint y: 212, distance: 36.5
click at [722, 207] on div at bounding box center [641, 211] width 368 height 116
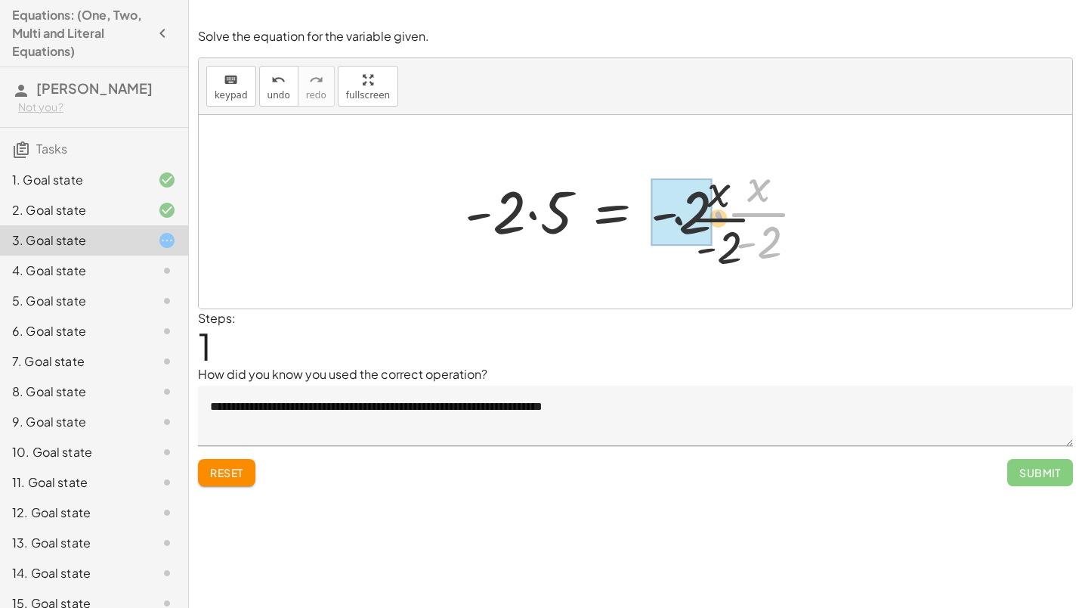
drag, startPoint x: 734, startPoint y: 221, endPoint x: 685, endPoint y: 238, distance: 52.1
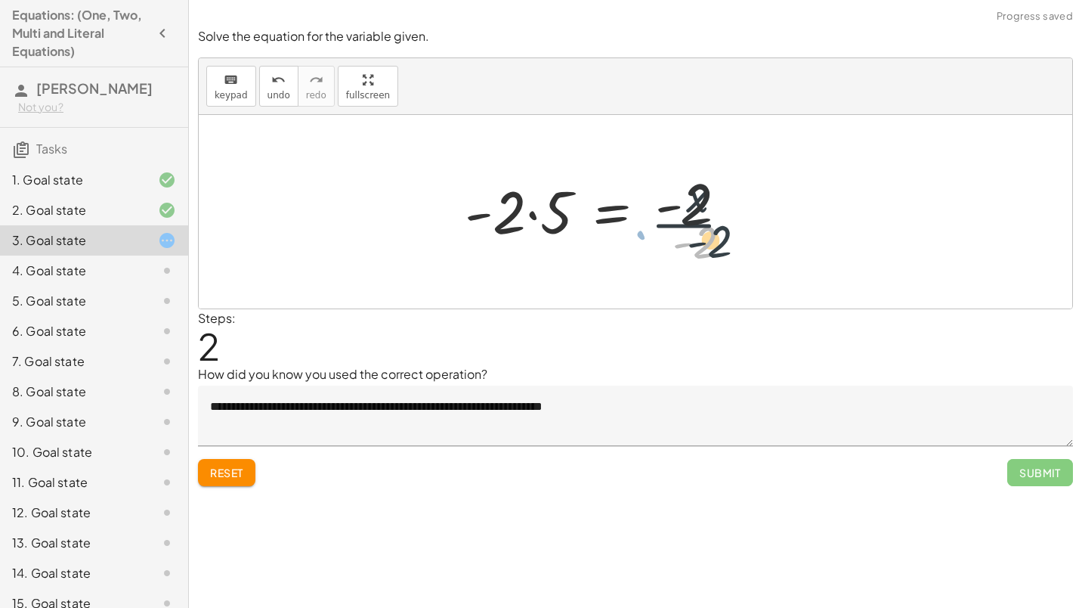
click at [713, 233] on div at bounding box center [615, 211] width 317 height 116
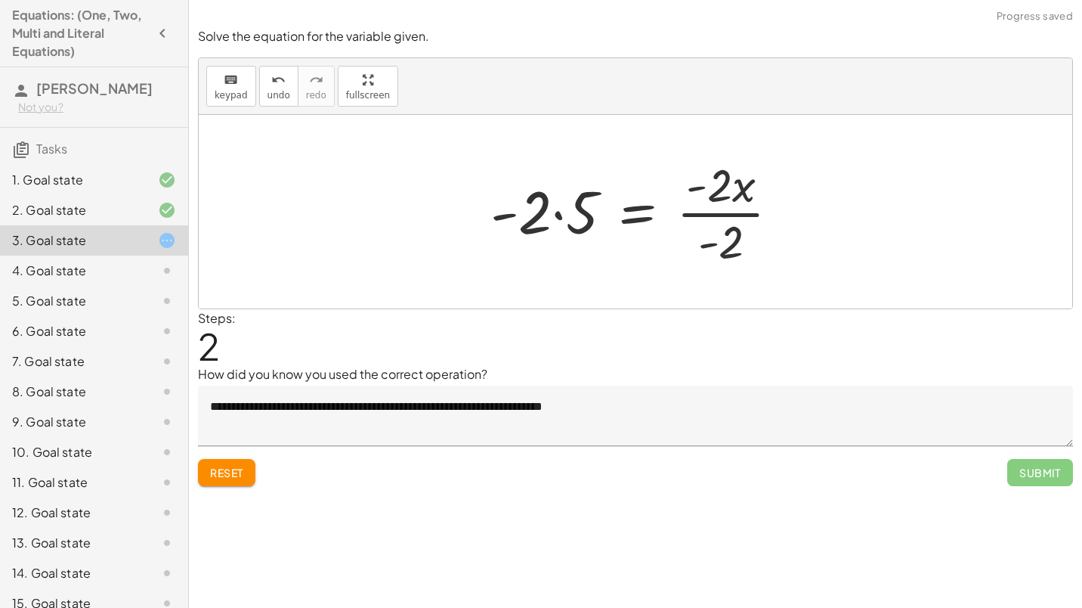
click at [734, 211] on div at bounding box center [641, 211] width 317 height 116
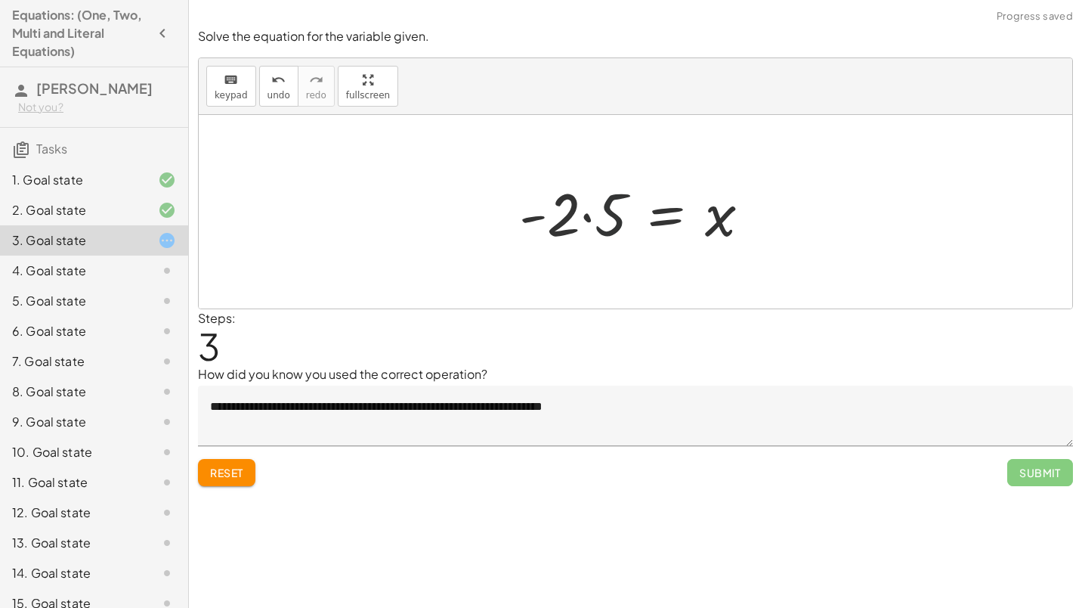
click at [600, 230] on div at bounding box center [641, 212] width 259 height 78
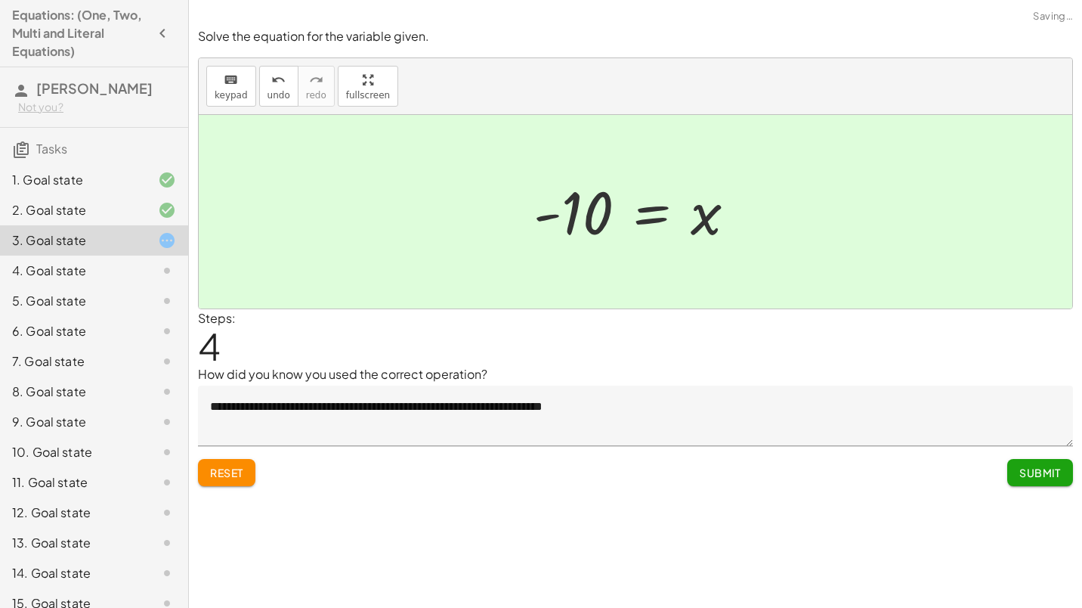
click at [1028, 462] on button "Submit" at bounding box center [1040, 472] width 66 height 27
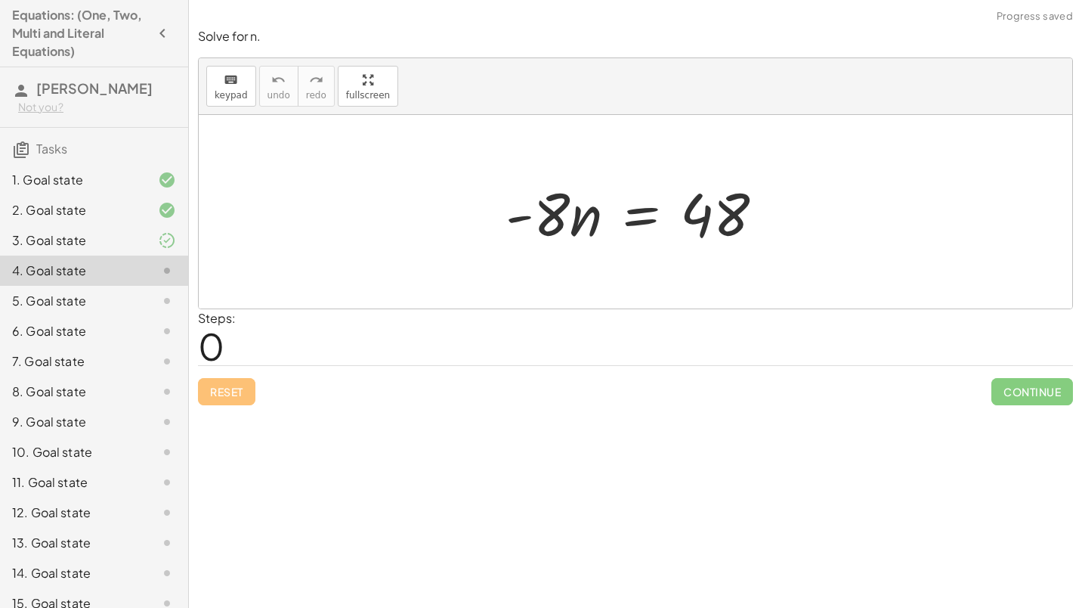
click at [626, 231] on div at bounding box center [641, 212] width 286 height 78
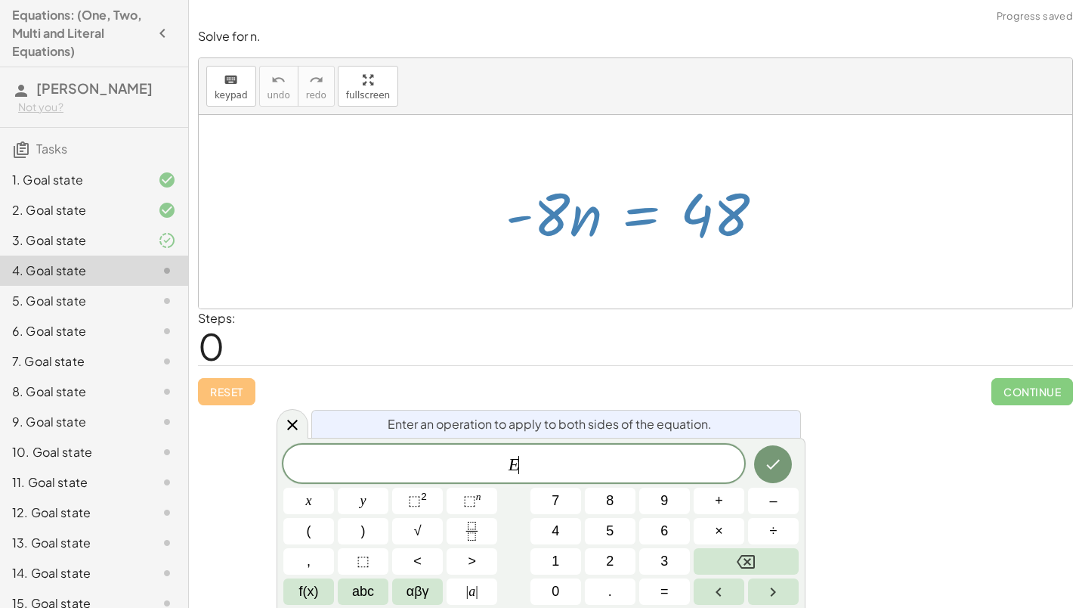
click at [626, 231] on div at bounding box center [641, 212] width 286 height 78
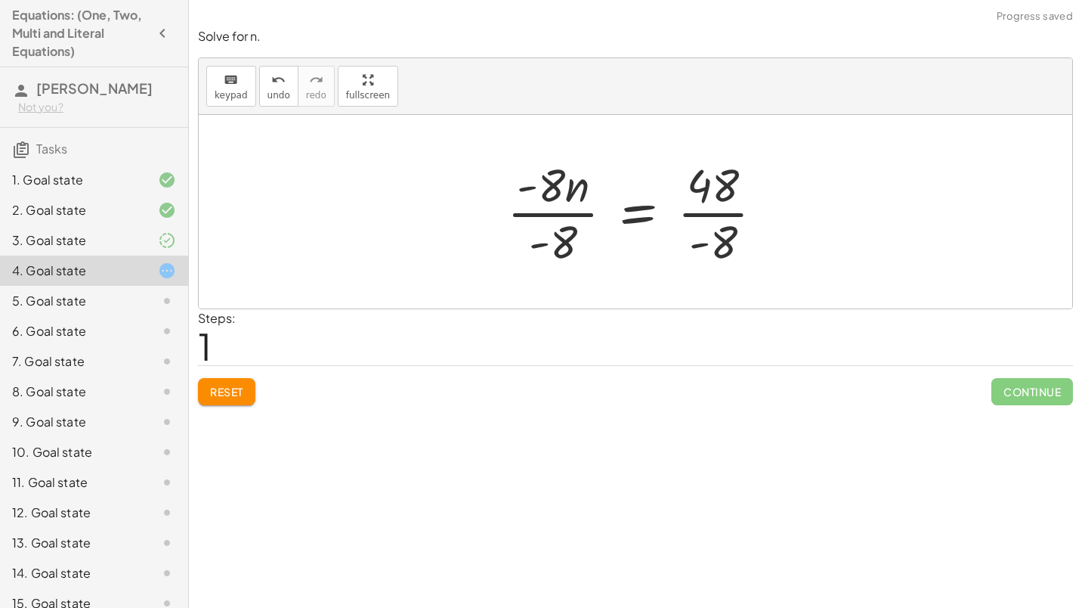
click at [558, 225] on div at bounding box center [641, 211] width 284 height 116
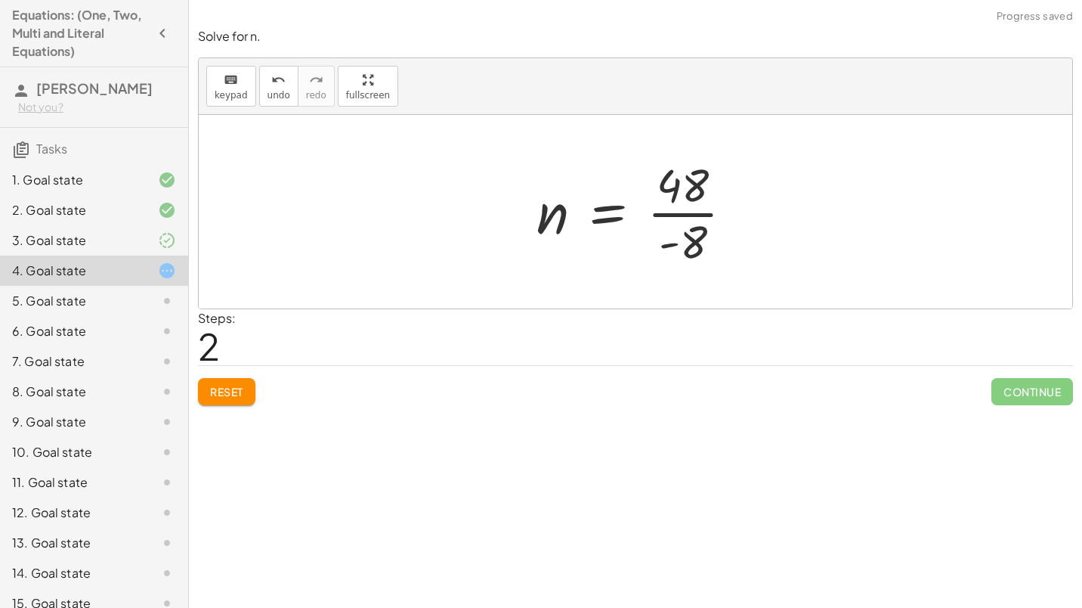
click at [686, 200] on div at bounding box center [641, 211] width 224 height 116
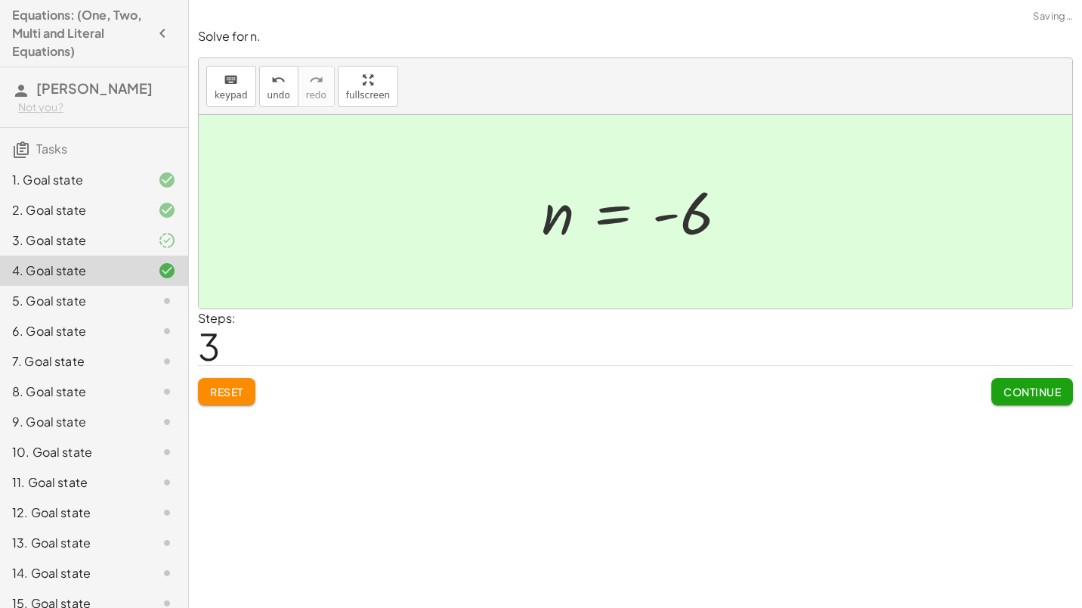
click at [1028, 387] on span "Continue" at bounding box center [1031, 392] width 57 height 14
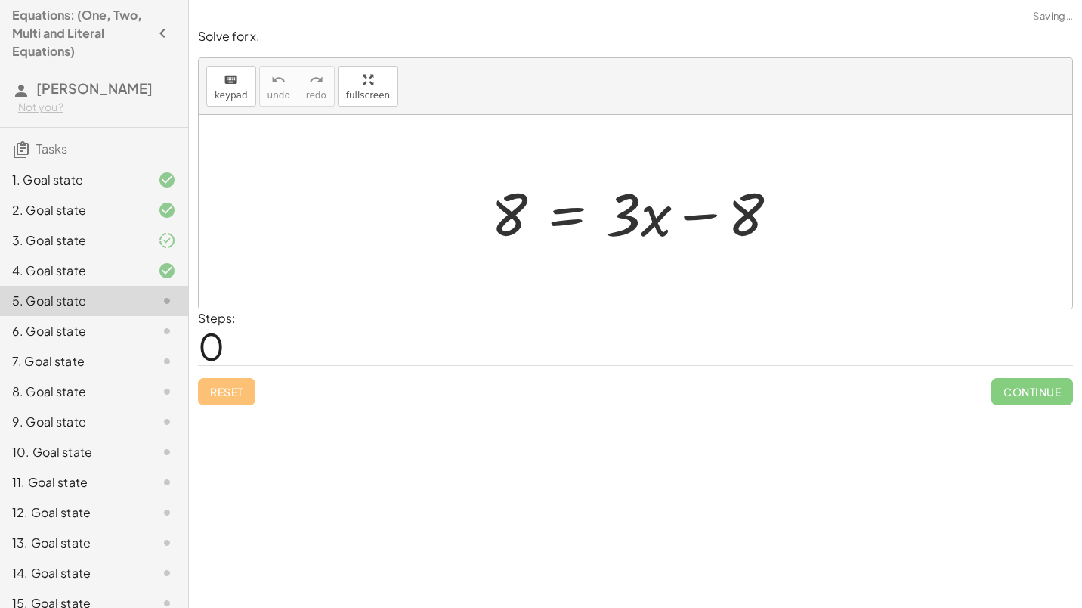
click at [607, 227] on div at bounding box center [641, 212] width 315 height 78
click at [567, 221] on div at bounding box center [641, 212] width 315 height 78
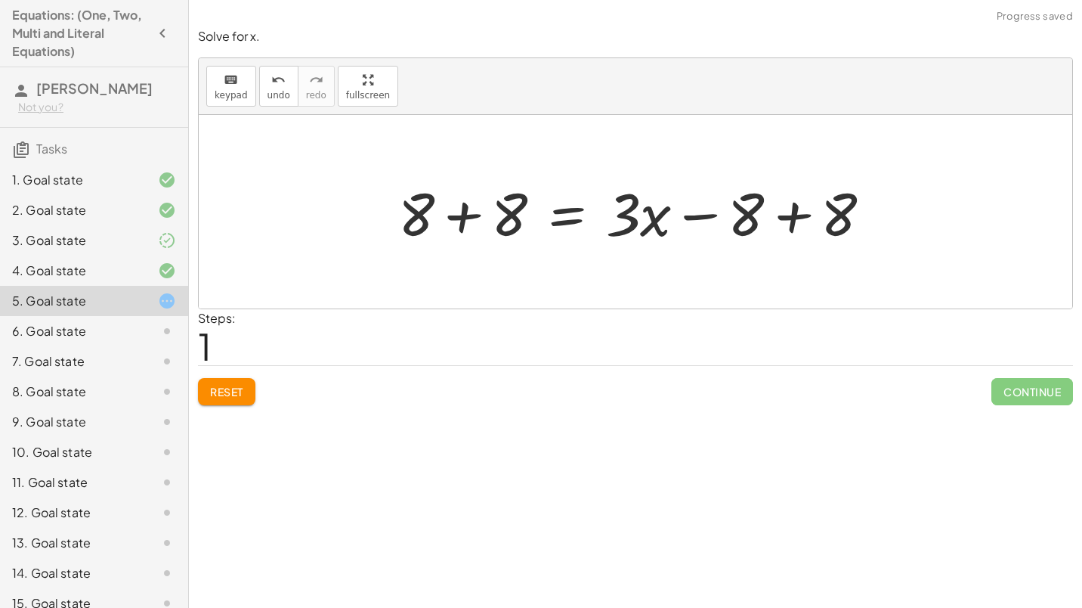
click at [500, 201] on div at bounding box center [641, 212] width 500 height 78
click at [786, 186] on div at bounding box center [677, 212] width 425 height 78
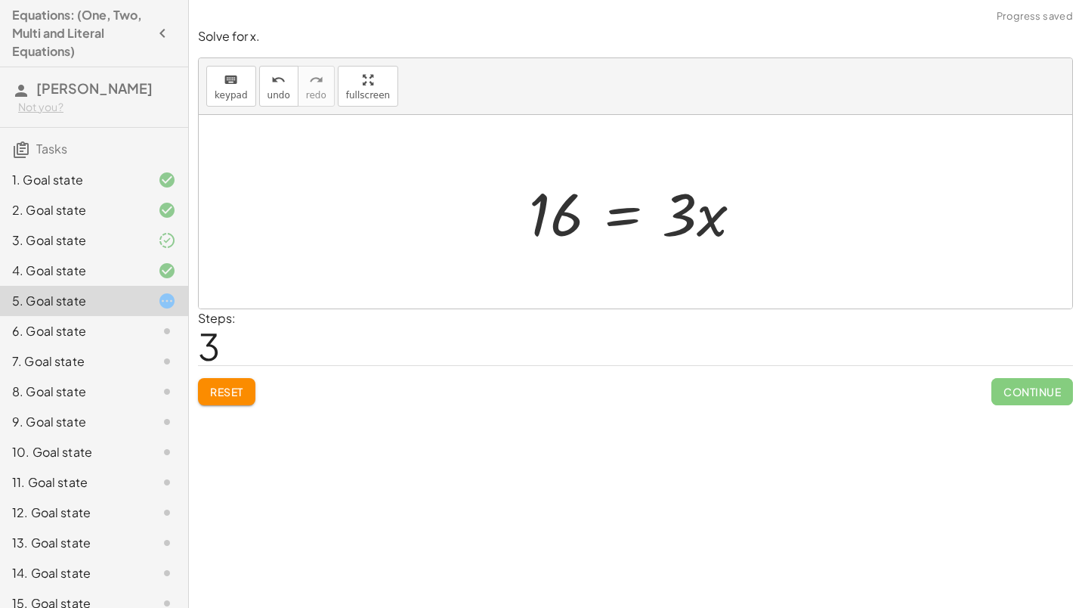
click at [615, 235] on div at bounding box center [641, 212] width 240 height 78
click at [716, 234] on div at bounding box center [640, 211] width 249 height 116
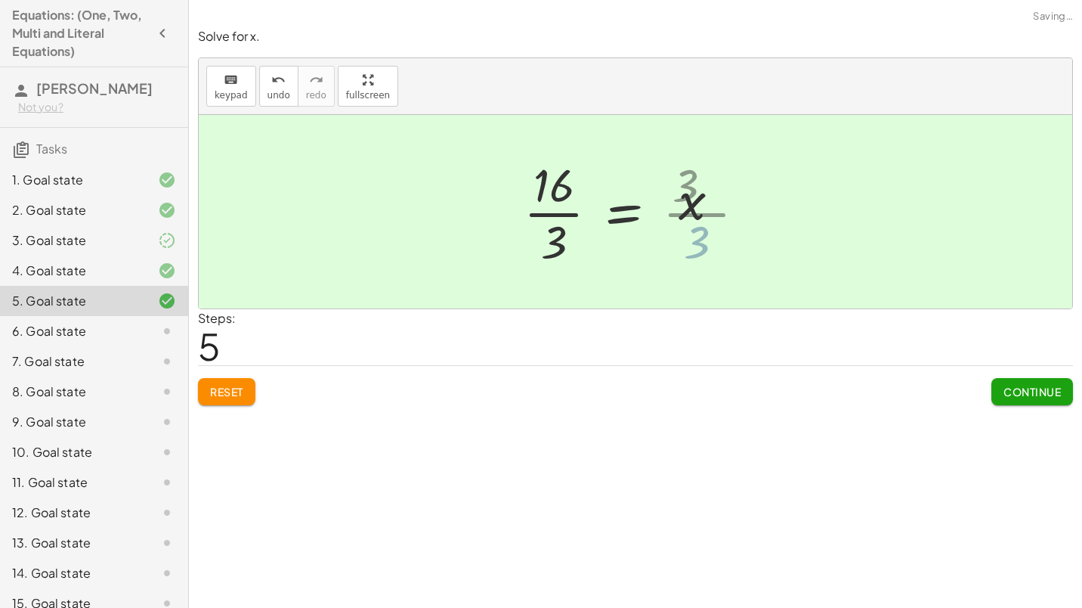
click at [558, 217] on div at bounding box center [622, 211] width 212 height 116
click at [1021, 397] on span "Continue" at bounding box center [1031, 392] width 57 height 14
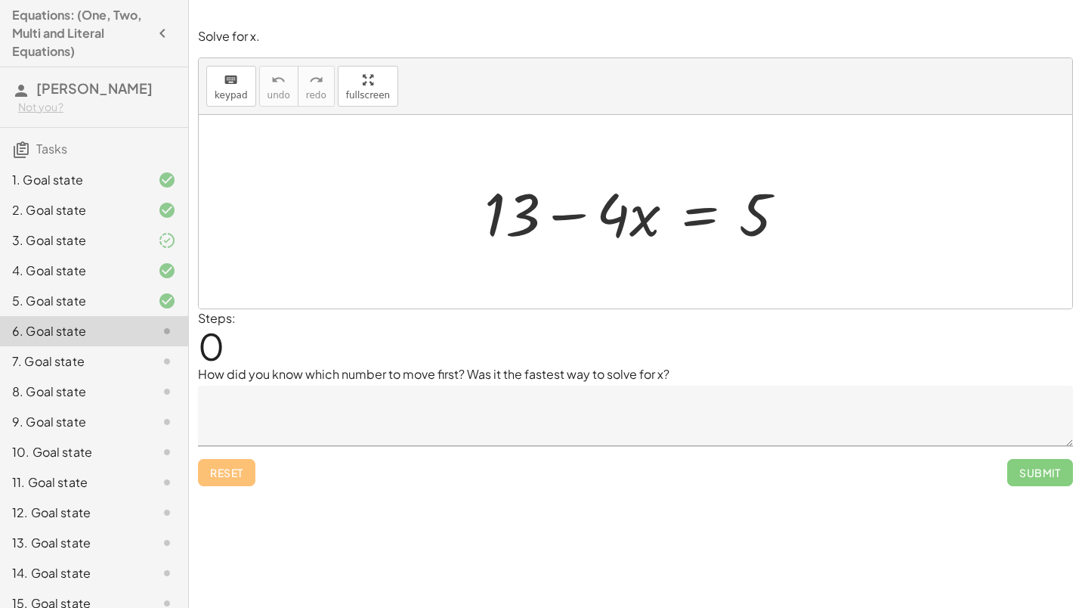
click at [441, 404] on textarea at bounding box center [635, 415] width 875 height 60
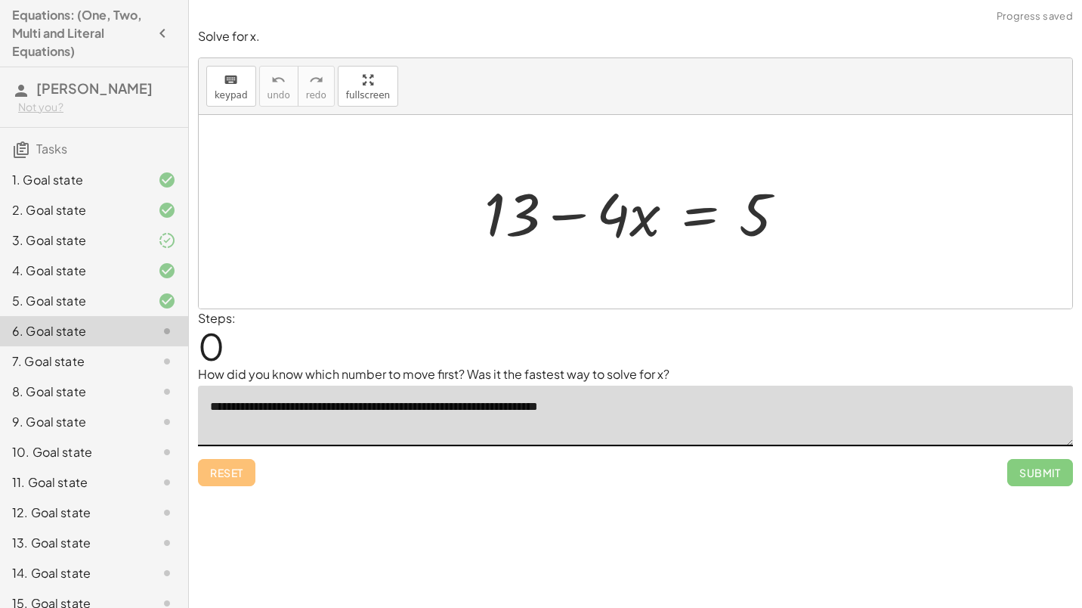
click at [661, 231] on div at bounding box center [641, 212] width 329 height 78
type textarea "**********"
click at [662, 231] on div at bounding box center [641, 212] width 329 height 78
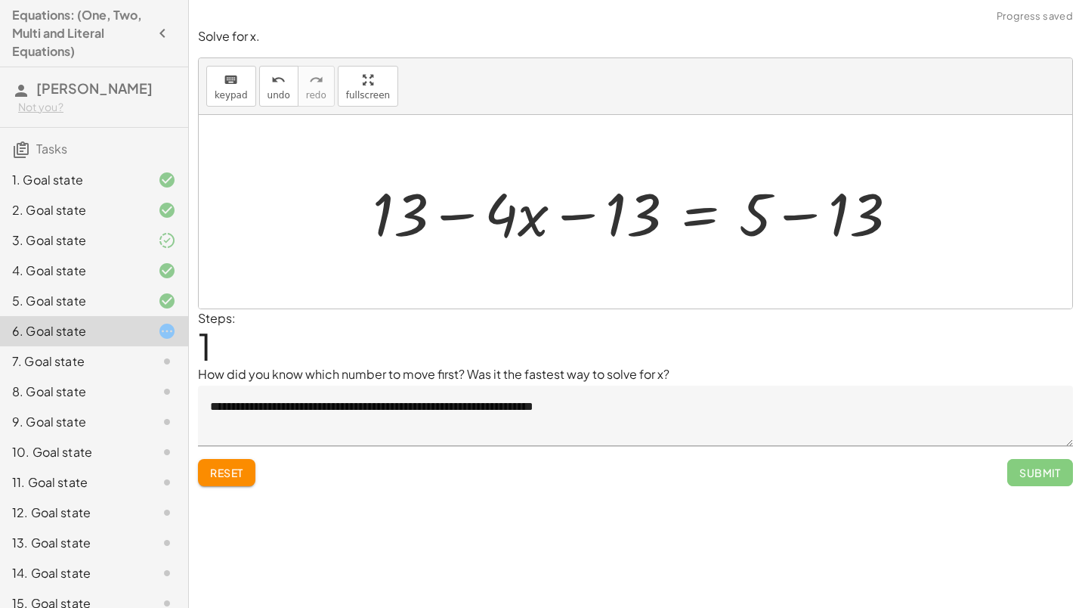
click at [530, 224] on div at bounding box center [641, 212] width 552 height 78
click at [397, 169] on div "+ 13 − · 4 · x = 5 + 13 − · 4 · x = 5 − 13 + − 13" at bounding box center [635, 211] width 571 height 85
click at [452, 201] on div at bounding box center [641, 212] width 552 height 78
drag, startPoint x: 539, startPoint y: 215, endPoint x: 570, endPoint y: 220, distance: 31.3
click at [570, 220] on div at bounding box center [641, 212] width 552 height 78
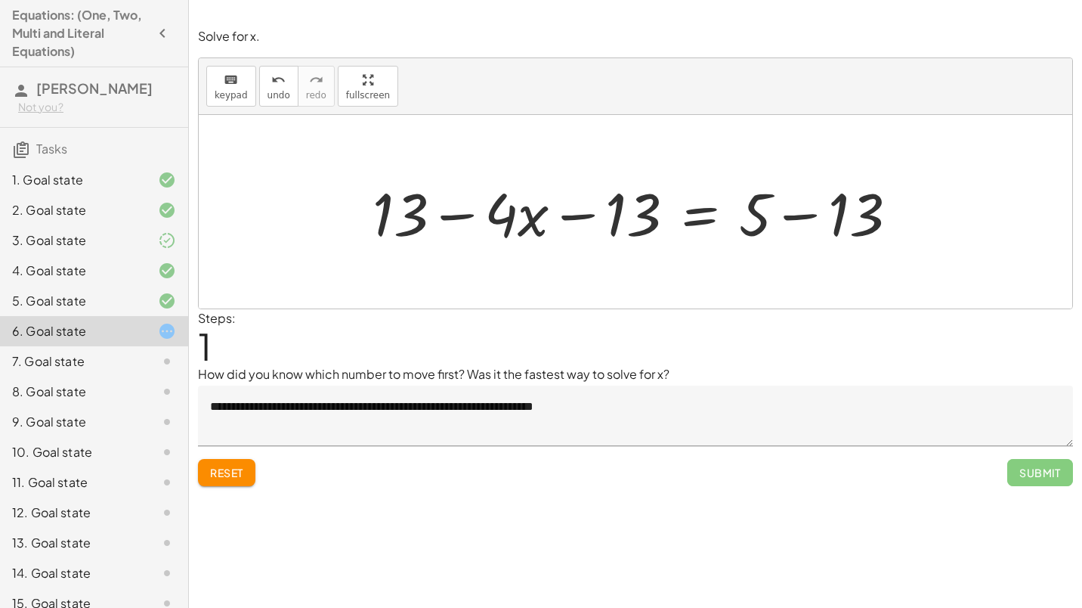
click at [597, 219] on div at bounding box center [641, 212] width 552 height 78
click at [637, 214] on div at bounding box center [641, 212] width 552 height 78
click at [399, 205] on div at bounding box center [641, 212] width 552 height 78
click at [643, 230] on div at bounding box center [641, 212] width 552 height 78
drag, startPoint x: 391, startPoint y: 196, endPoint x: 515, endPoint y: 196, distance: 123.9
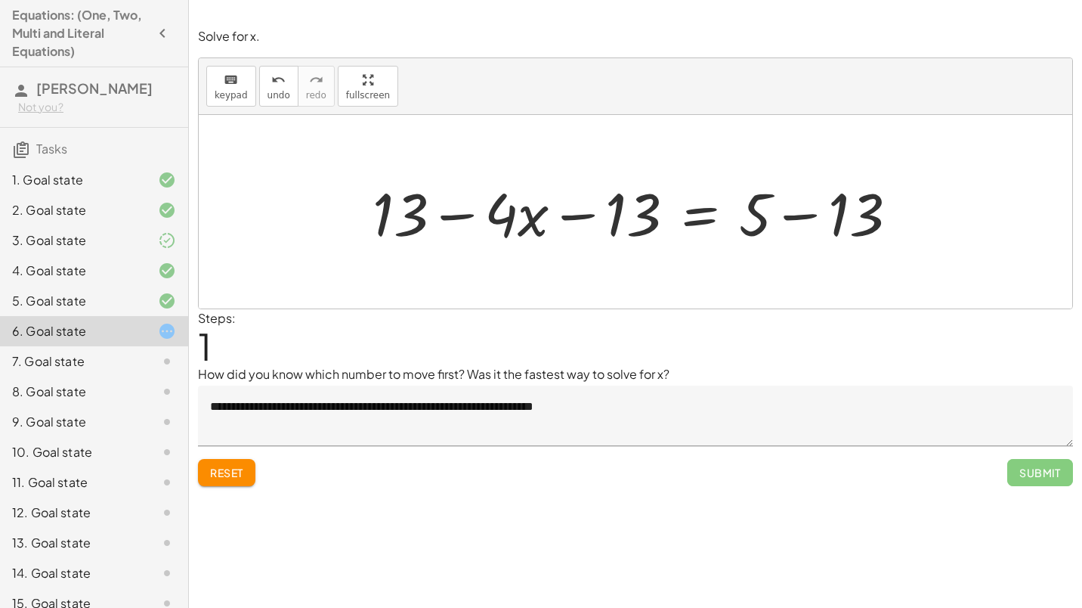
click at [391, 196] on div at bounding box center [641, 212] width 552 height 78
click at [577, 196] on div at bounding box center [641, 212] width 552 height 78
click at [780, 227] on div at bounding box center [641, 212] width 552 height 78
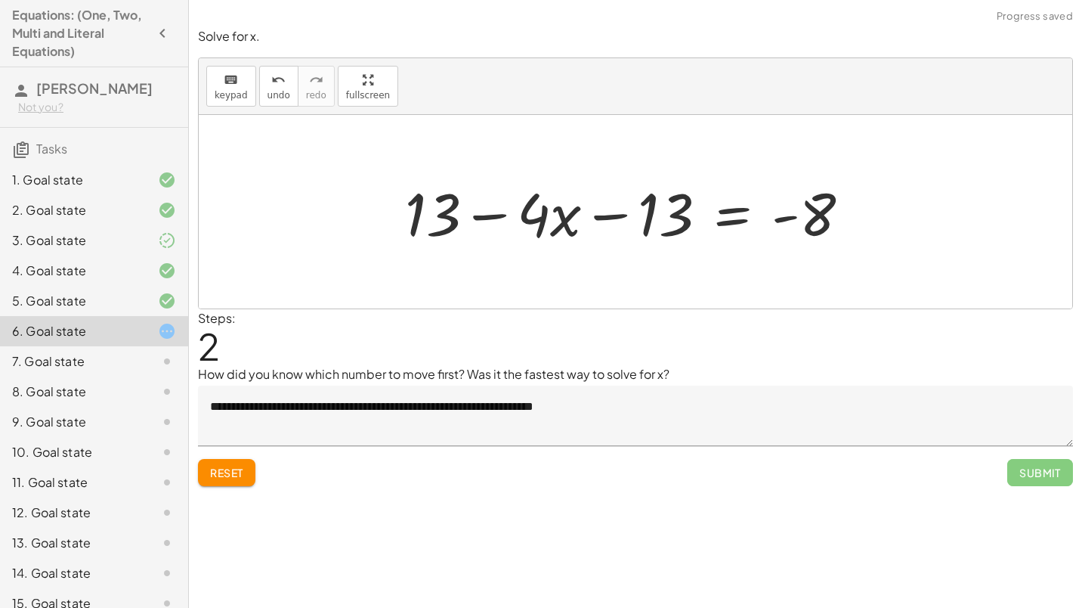
click at [615, 221] on div at bounding box center [633, 212] width 472 height 78
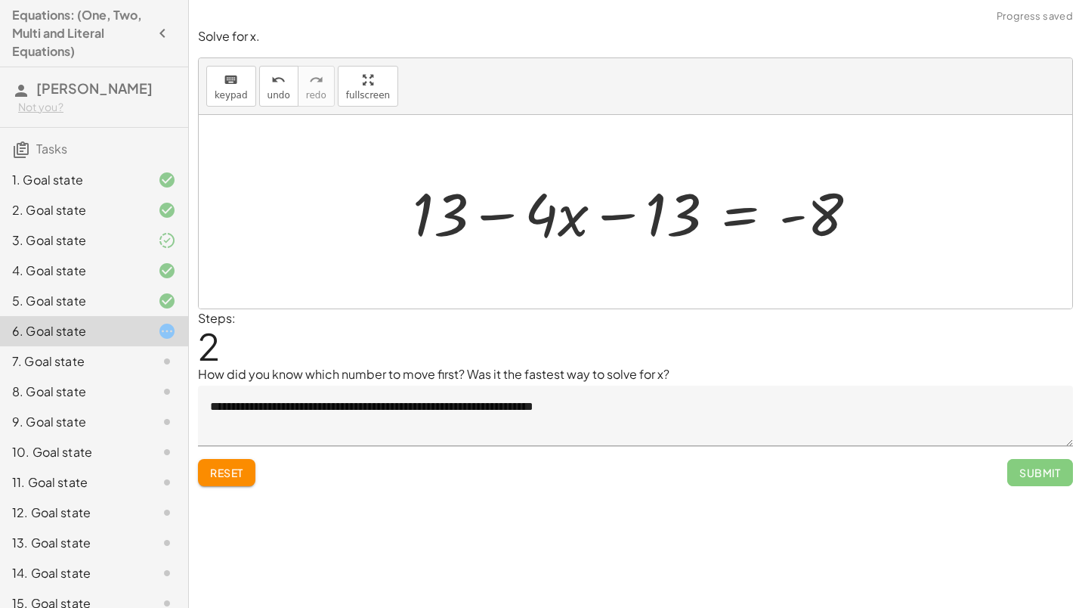
click at [470, 209] on div at bounding box center [641, 212] width 472 height 78
click at [665, 214] on div at bounding box center [641, 212] width 472 height 78
click at [644, 214] on div at bounding box center [641, 212] width 472 height 78
click at [499, 210] on div at bounding box center [641, 212] width 472 height 78
click at [227, 476] on span "Reset" at bounding box center [226, 472] width 33 height 14
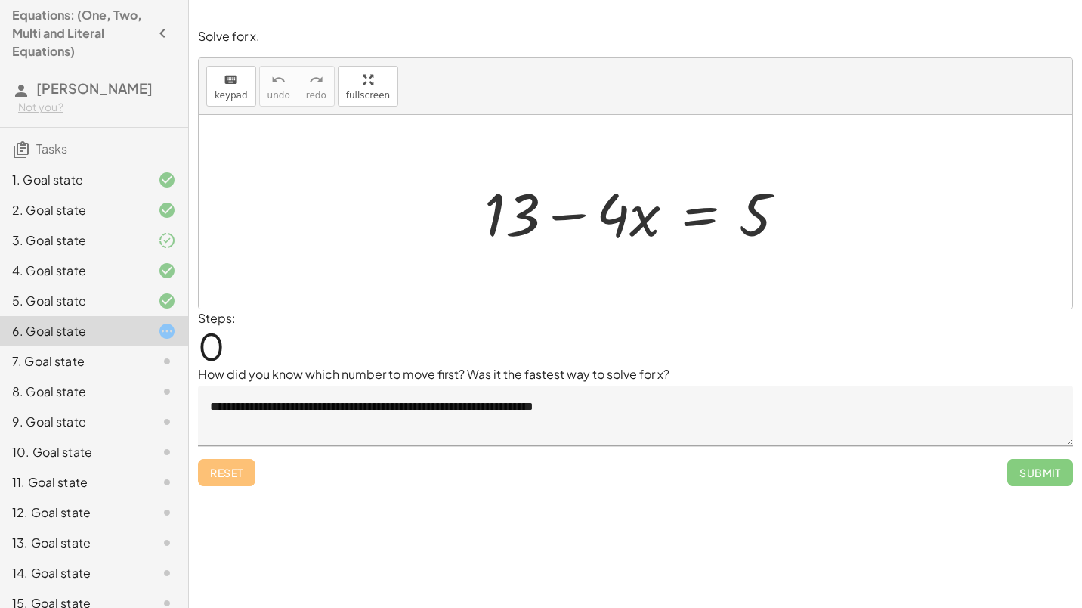
click at [498, 199] on div at bounding box center [641, 212] width 329 height 78
click at [663, 207] on div at bounding box center [641, 212] width 329 height 78
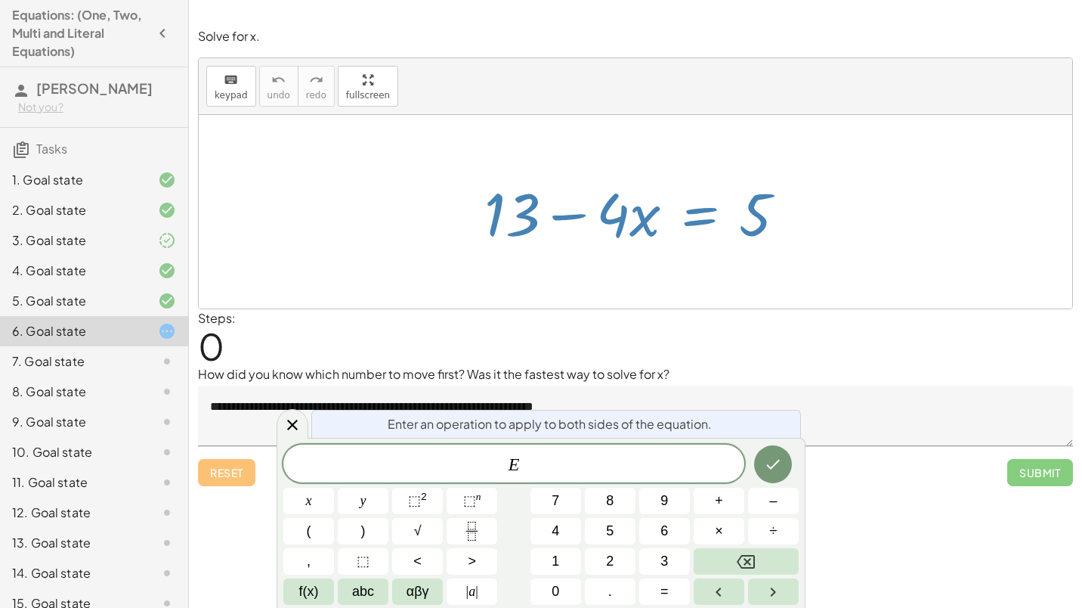
click at [663, 207] on div at bounding box center [641, 212] width 329 height 78
click at [769, 458] on icon "Done" at bounding box center [773, 464] width 18 height 18
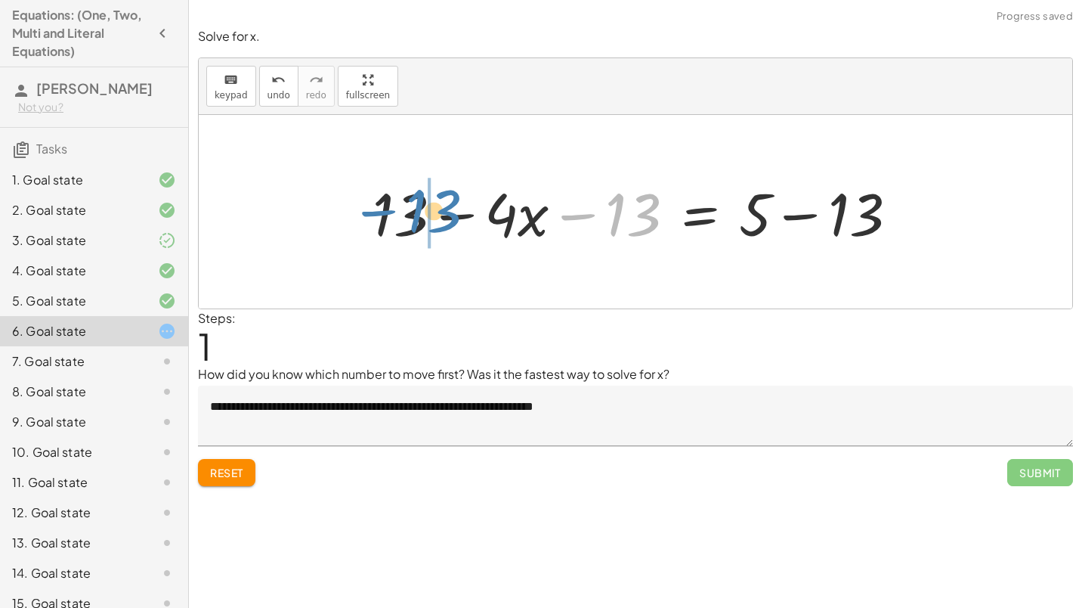
drag, startPoint x: 638, startPoint y: 230, endPoint x: 439, endPoint y: 226, distance: 199.5
click at [439, 226] on div at bounding box center [641, 212] width 552 height 78
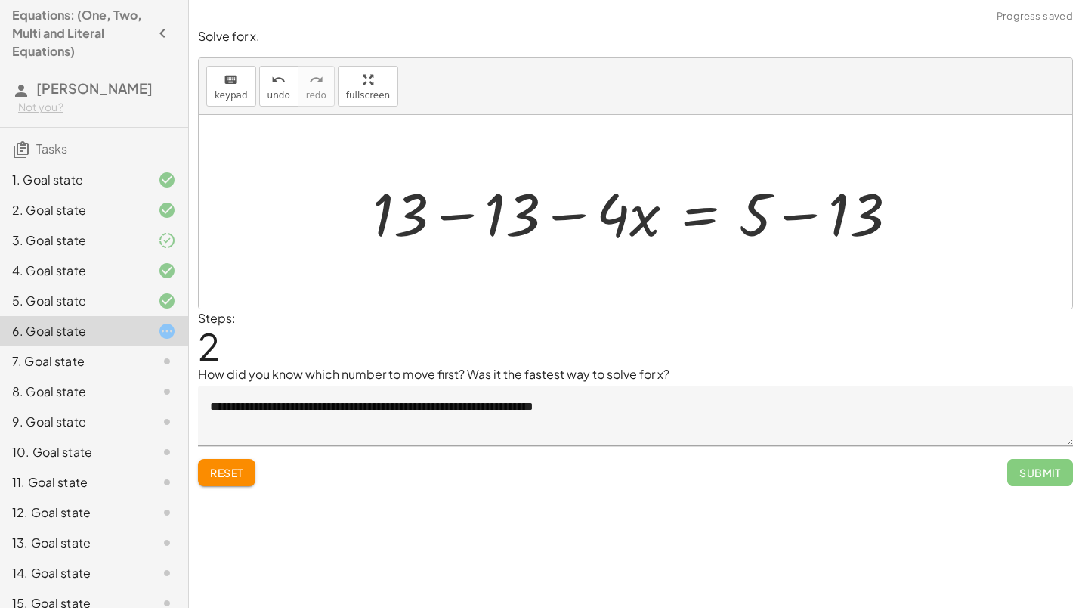
click at [472, 226] on div at bounding box center [641, 212] width 552 height 78
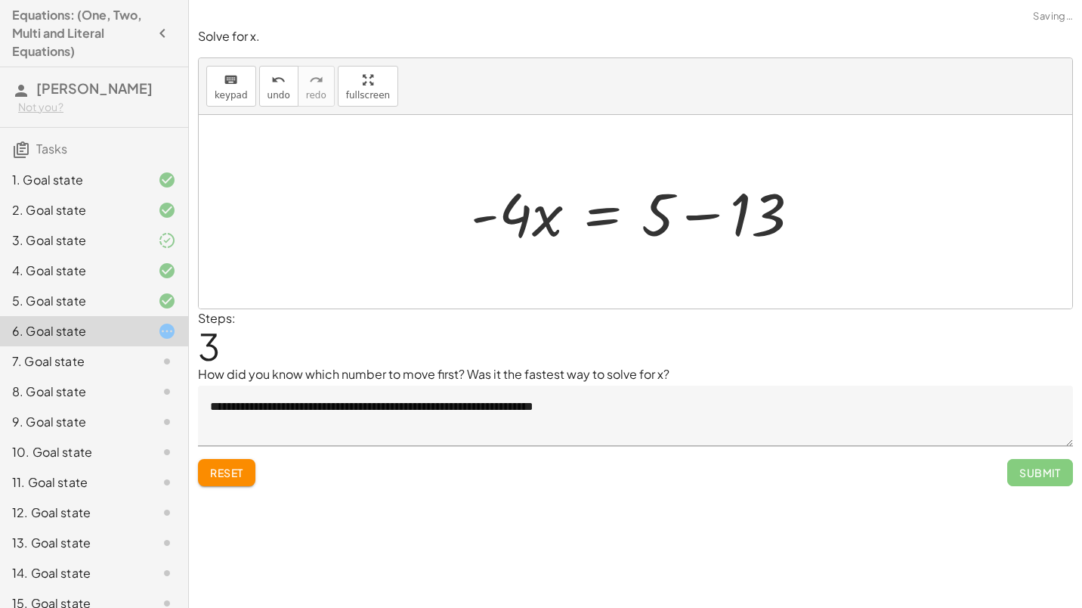
click at [707, 227] on div at bounding box center [641, 212] width 357 height 78
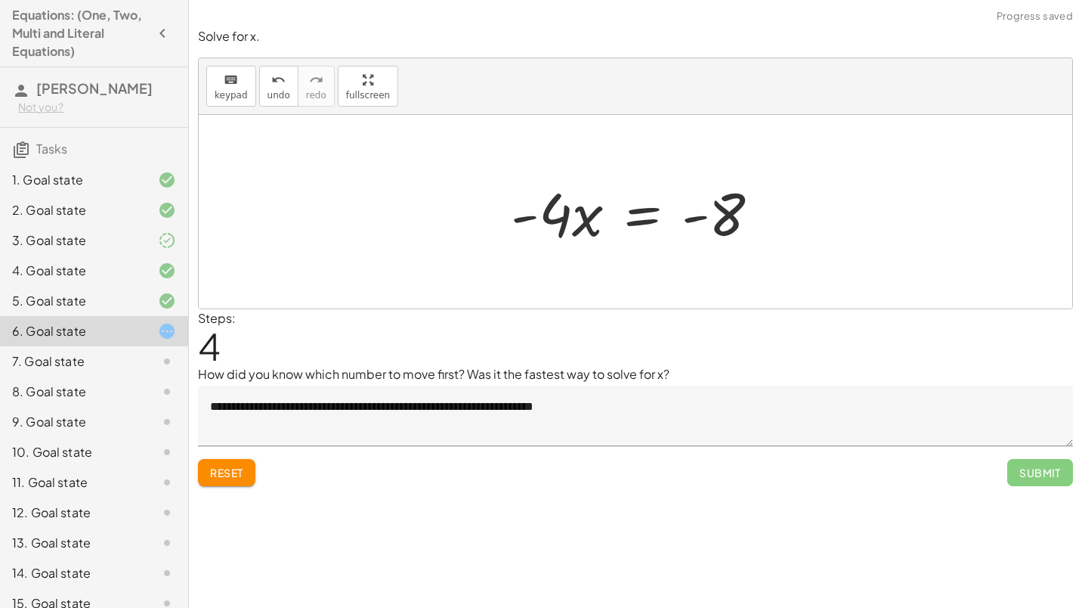
click at [622, 230] on div at bounding box center [641, 212] width 277 height 78
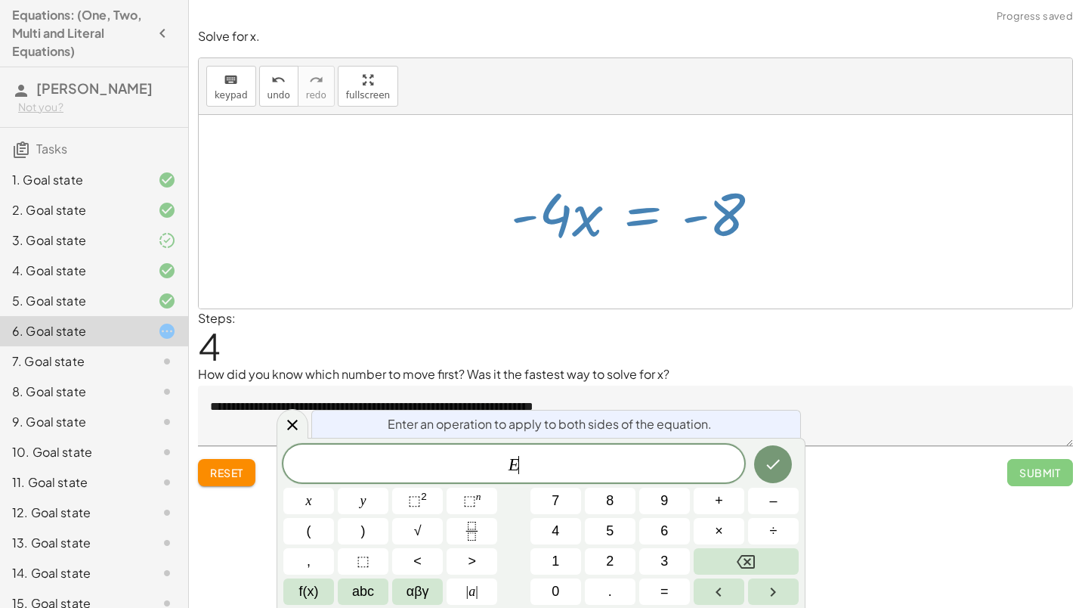
click at [622, 230] on div at bounding box center [641, 212] width 277 height 78
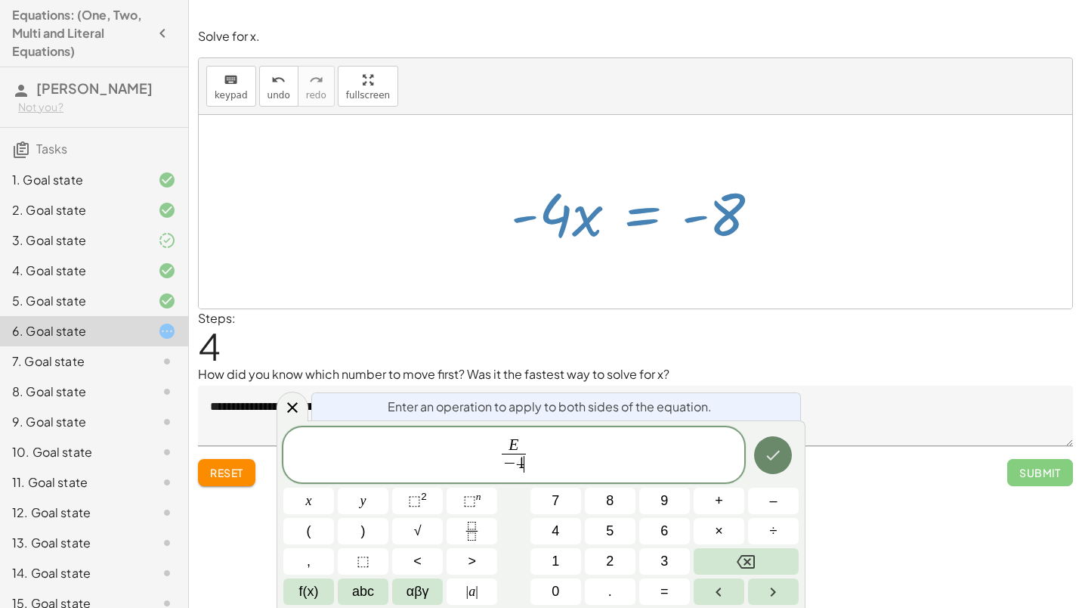
click at [762, 441] on button "Done" at bounding box center [773, 455] width 38 height 38
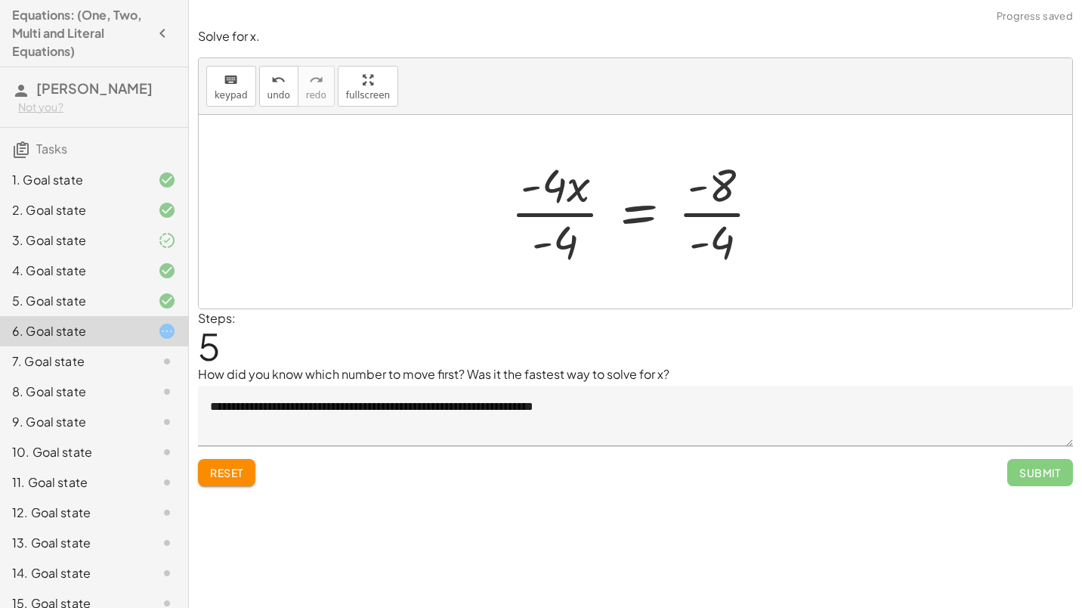
click at [570, 206] on div at bounding box center [641, 211] width 277 height 116
click at [731, 206] on div at bounding box center [670, 211] width 219 height 116
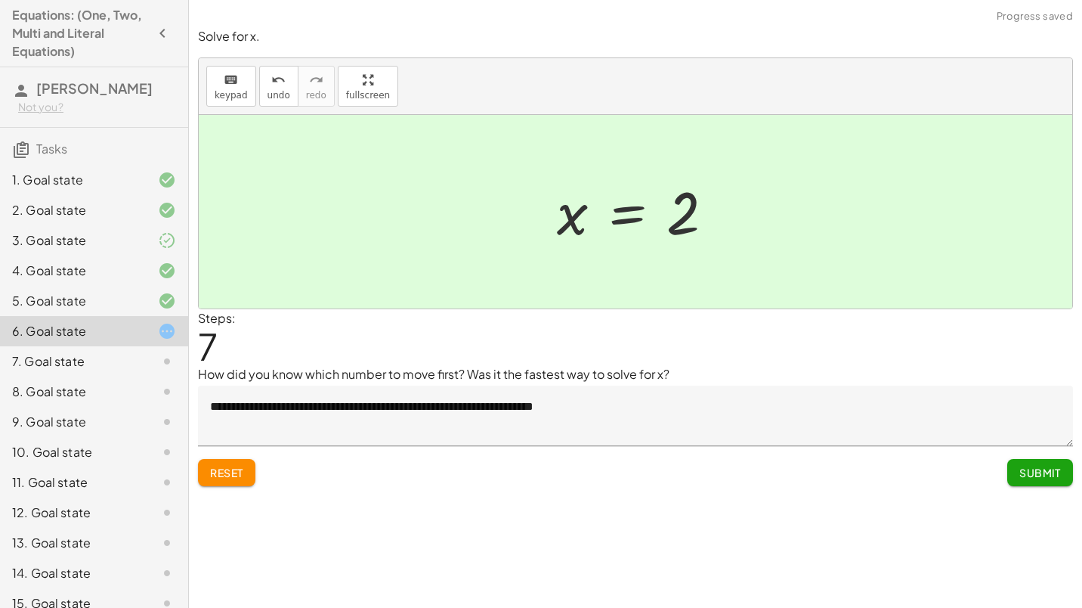
click at [1022, 472] on span "Submit" at bounding box center [1040, 472] width 42 height 14
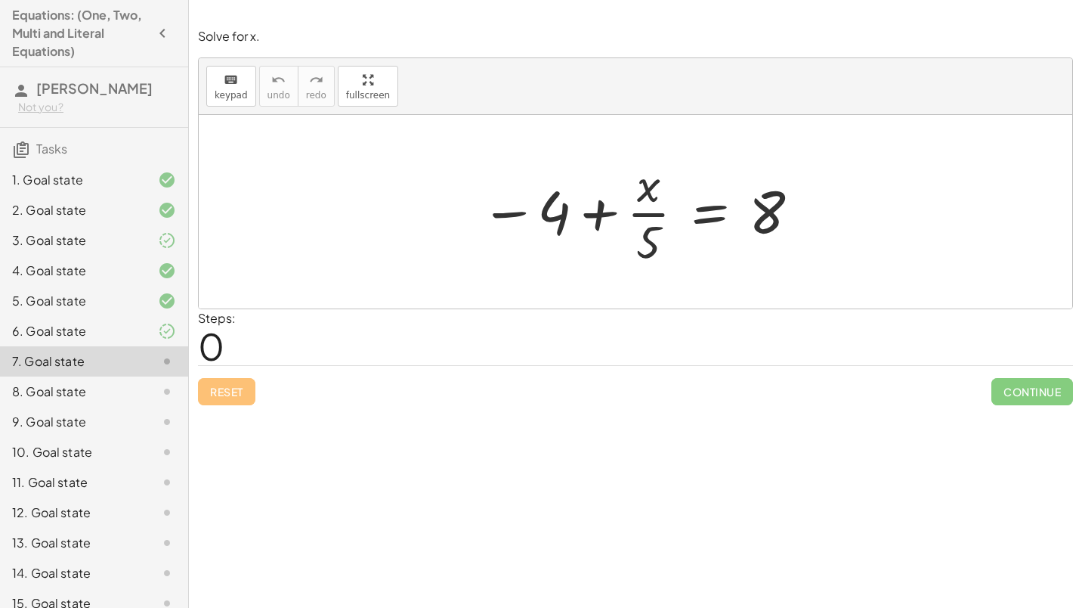
click at [741, 240] on div at bounding box center [641, 211] width 336 height 116
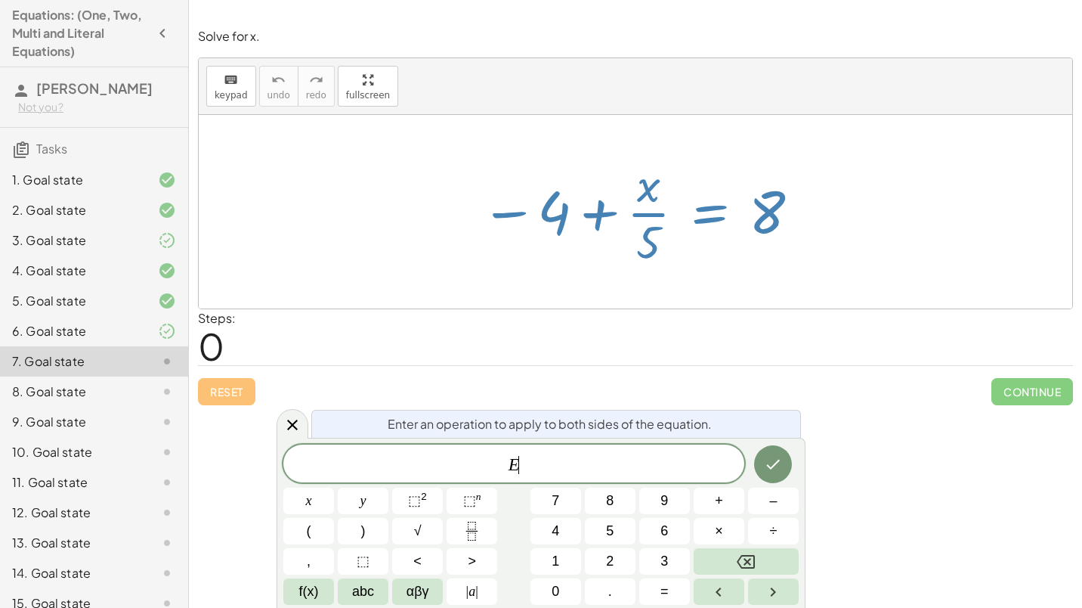
click at [741, 240] on div at bounding box center [641, 211] width 336 height 116
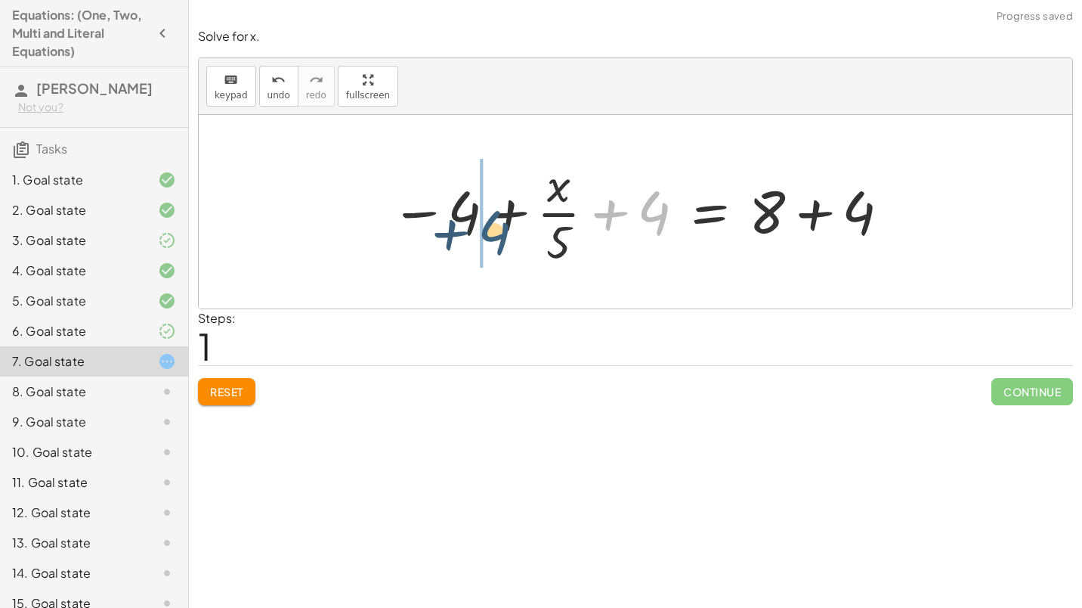
drag, startPoint x: 644, startPoint y: 220, endPoint x: 478, endPoint y: 240, distance: 167.5
click at [478, 240] on div at bounding box center [641, 211] width 516 height 116
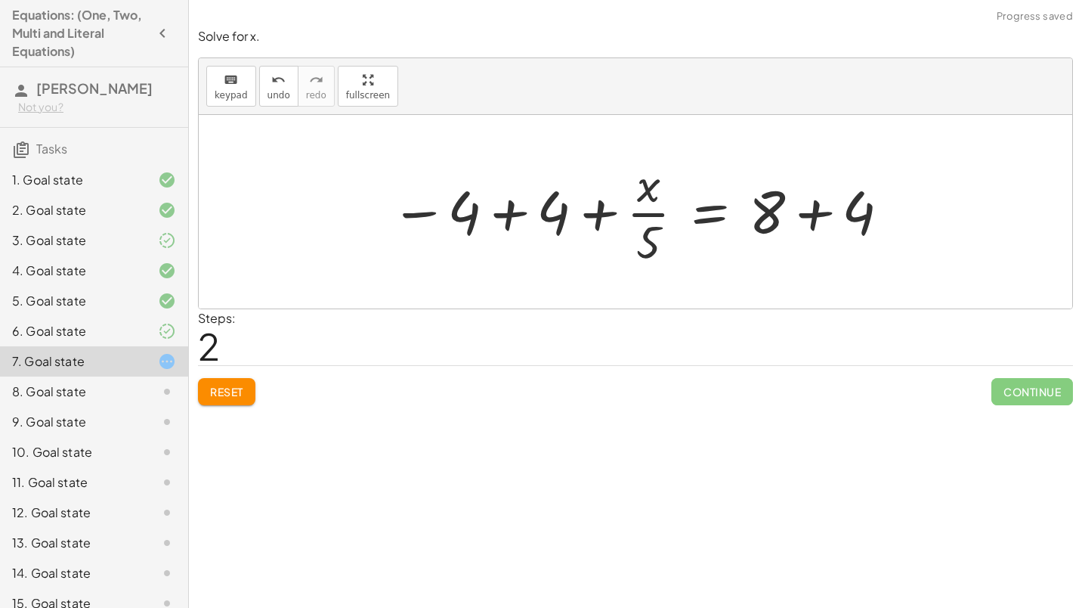
click at [501, 196] on div at bounding box center [641, 211] width 516 height 116
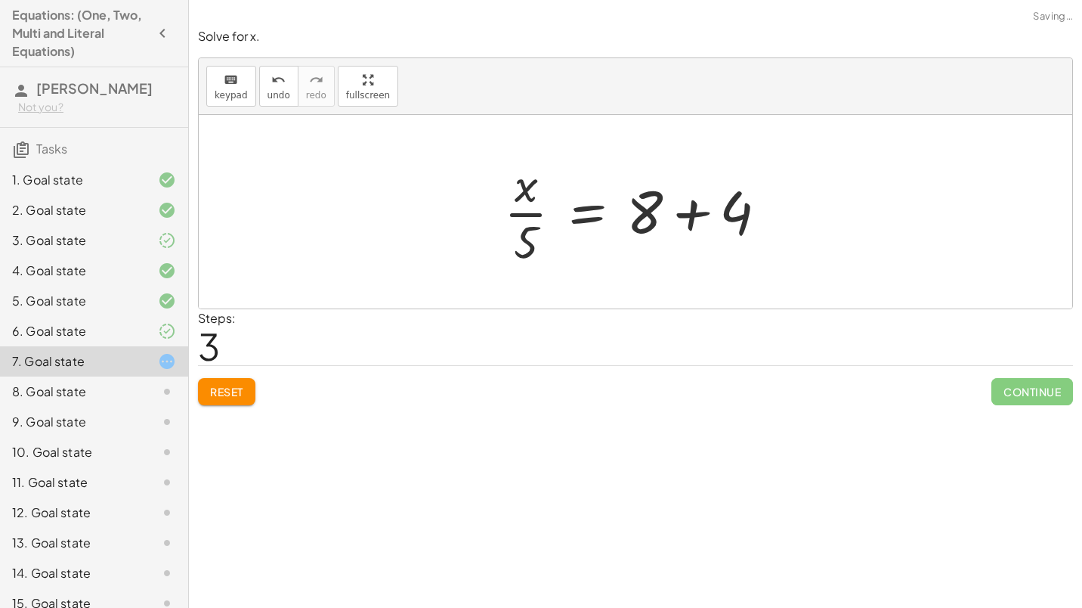
click at [716, 209] on div at bounding box center [641, 211] width 290 height 116
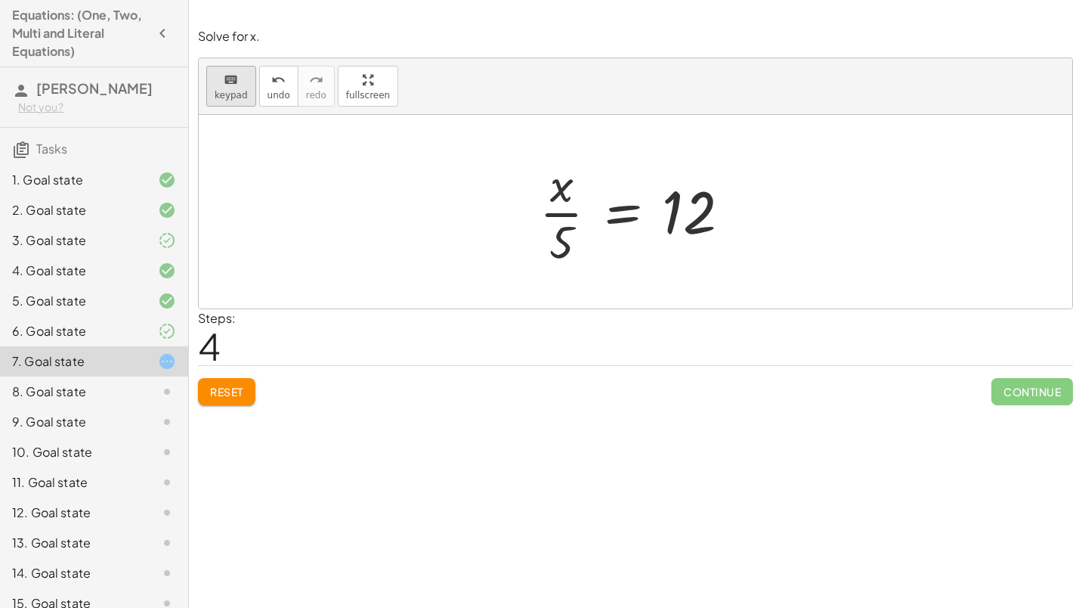
click at [224, 86] on icon "keyboard" at bounding box center [231, 80] width 14 height 18
click at [224, 83] on icon "keyboard" at bounding box center [231, 80] width 14 height 18
click at [626, 230] on div at bounding box center [641, 211] width 218 height 116
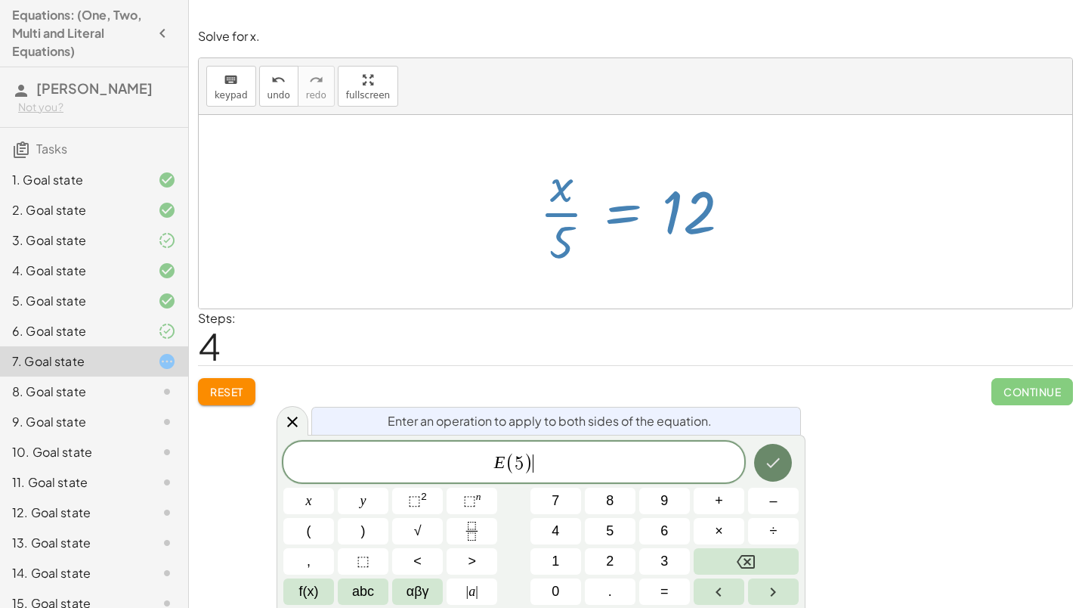
click at [761, 453] on button "Done" at bounding box center [773, 463] width 38 height 38
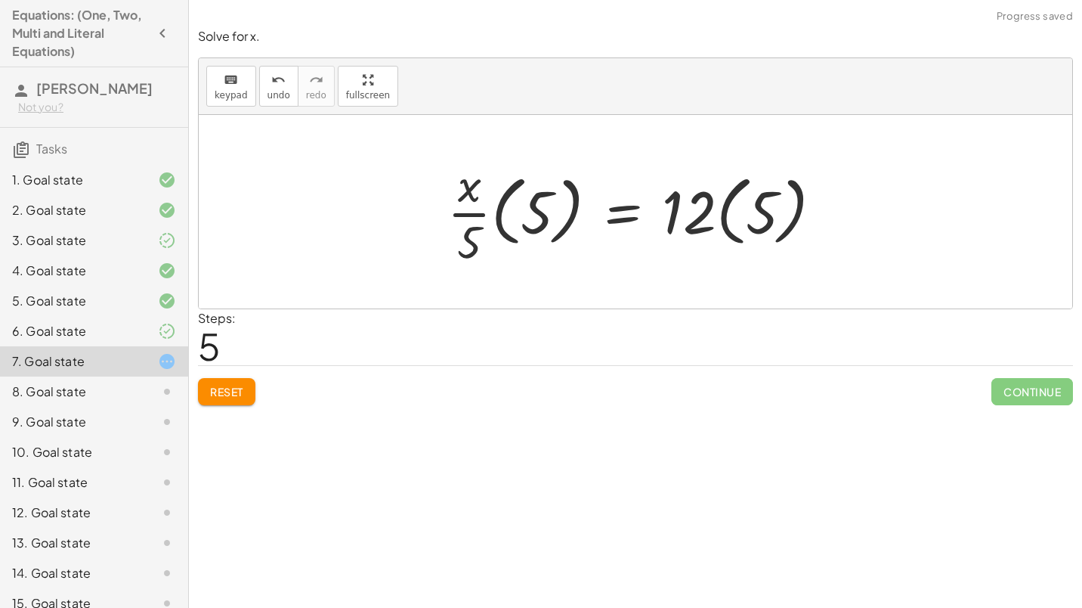
click at [489, 255] on div at bounding box center [641, 211] width 403 height 116
click at [500, 221] on div at bounding box center [641, 211] width 403 height 116
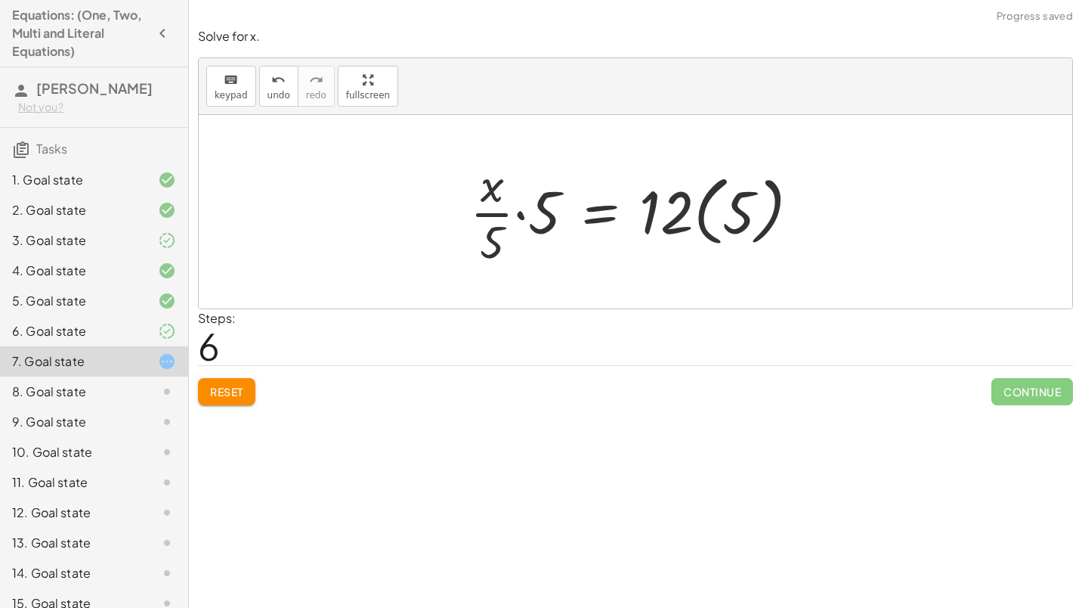
click at [479, 181] on div at bounding box center [640, 211] width 357 height 116
click at [533, 212] on div at bounding box center [640, 211] width 357 height 116
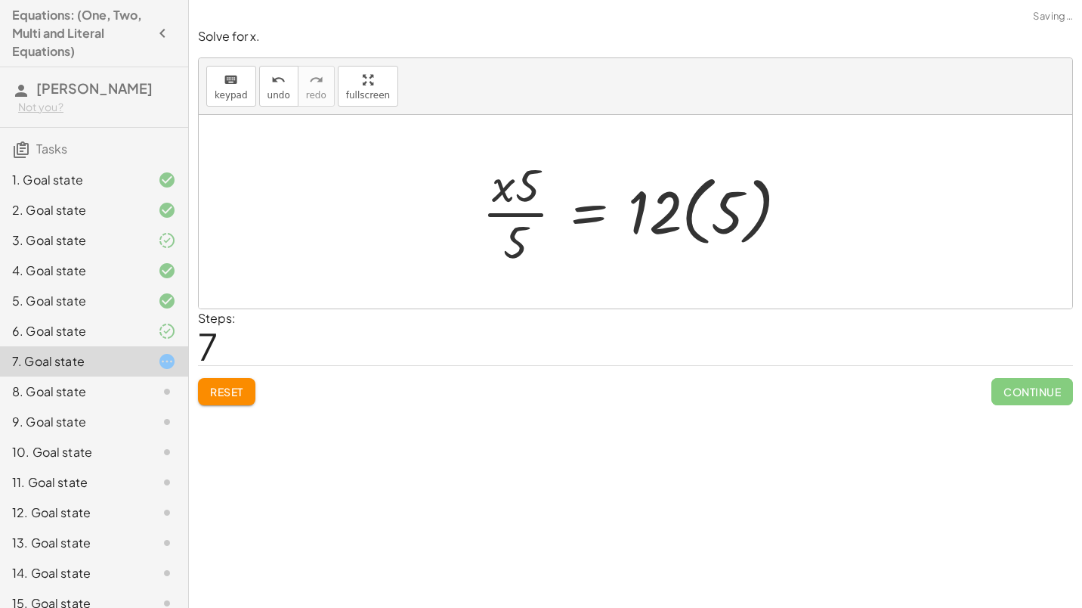
click at [506, 190] on div at bounding box center [642, 211] width 334 height 116
click at [504, 193] on div at bounding box center [642, 211] width 334 height 116
click at [525, 196] on div at bounding box center [642, 211] width 334 height 116
click at [512, 194] on div at bounding box center [642, 211] width 334 height 116
click at [538, 198] on div at bounding box center [642, 211] width 334 height 116
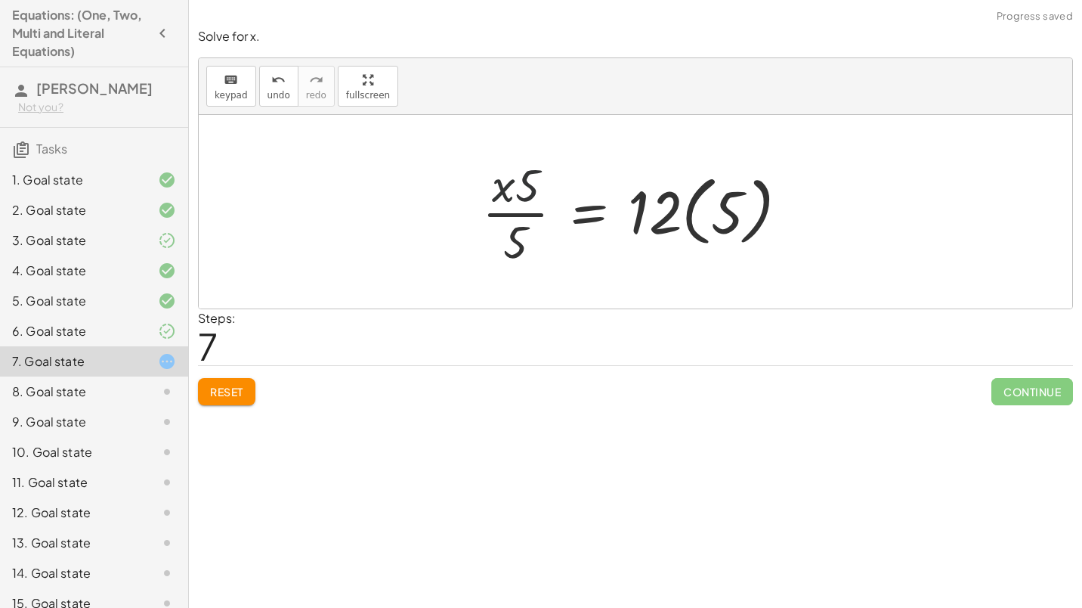
click at [509, 199] on div at bounding box center [642, 211] width 334 height 116
drag, startPoint x: 530, startPoint y: 192, endPoint x: 491, endPoint y: 194, distance: 38.6
click at [491, 194] on div at bounding box center [642, 211] width 334 height 116
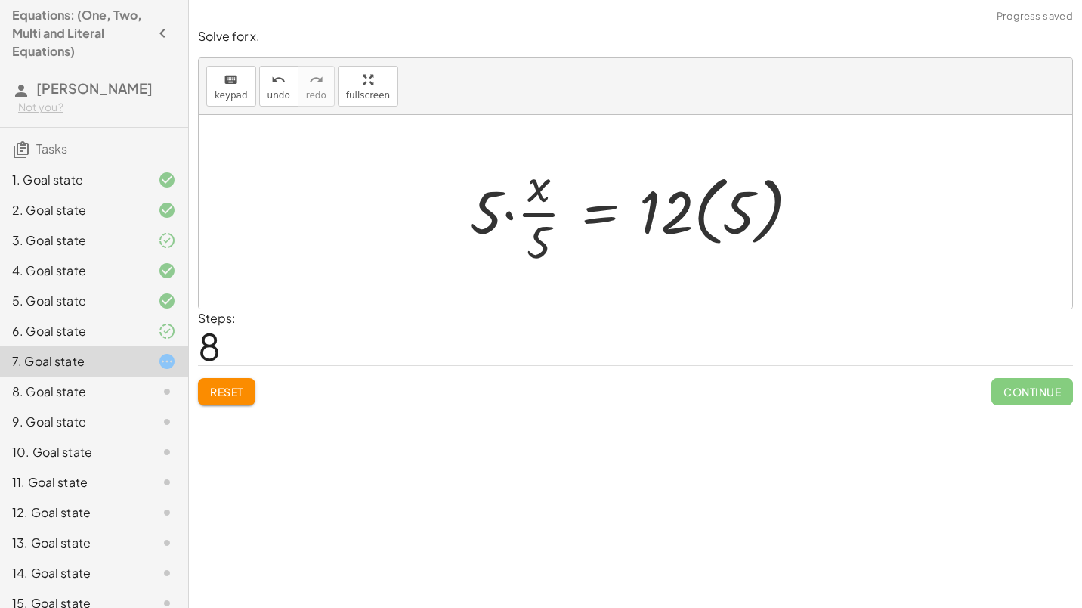
click at [529, 194] on div at bounding box center [640, 211] width 357 height 116
click at [524, 219] on div at bounding box center [640, 211] width 357 height 116
click at [504, 221] on div at bounding box center [640, 211] width 357 height 116
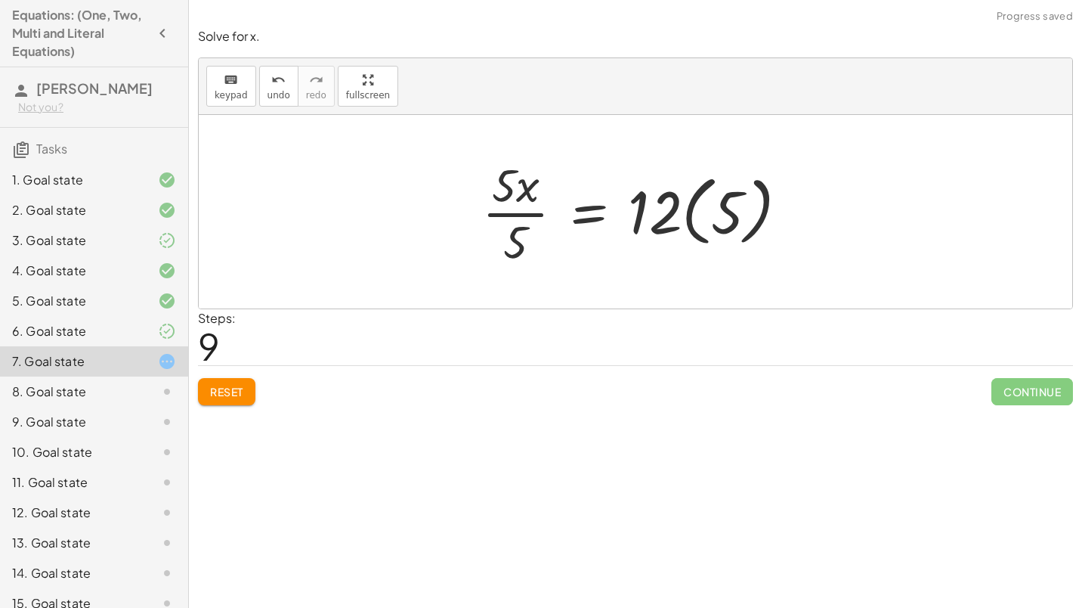
click at [512, 201] on div at bounding box center [642, 211] width 334 height 116
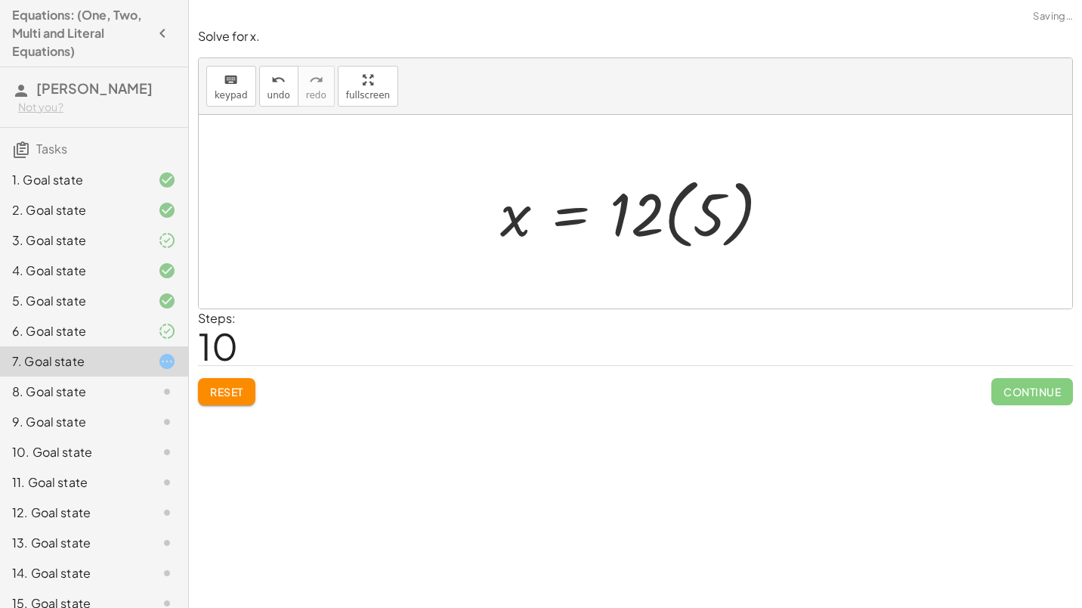
click at [645, 220] on div at bounding box center [642, 212] width 298 height 84
click at [671, 220] on div at bounding box center [642, 212] width 298 height 84
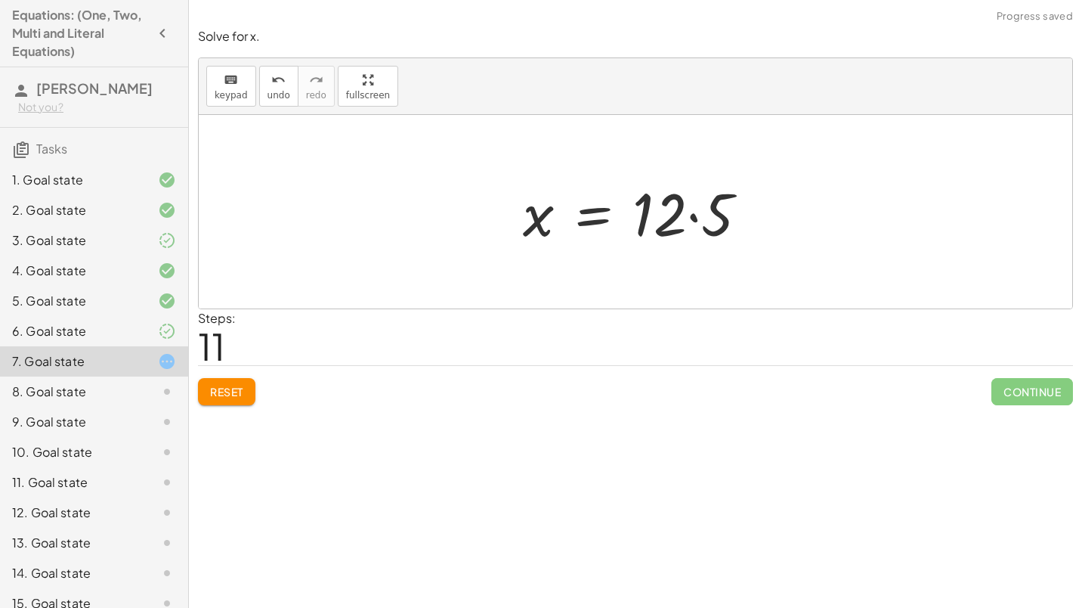
click at [676, 224] on div at bounding box center [641, 212] width 252 height 78
click at [720, 222] on div at bounding box center [641, 212] width 252 height 78
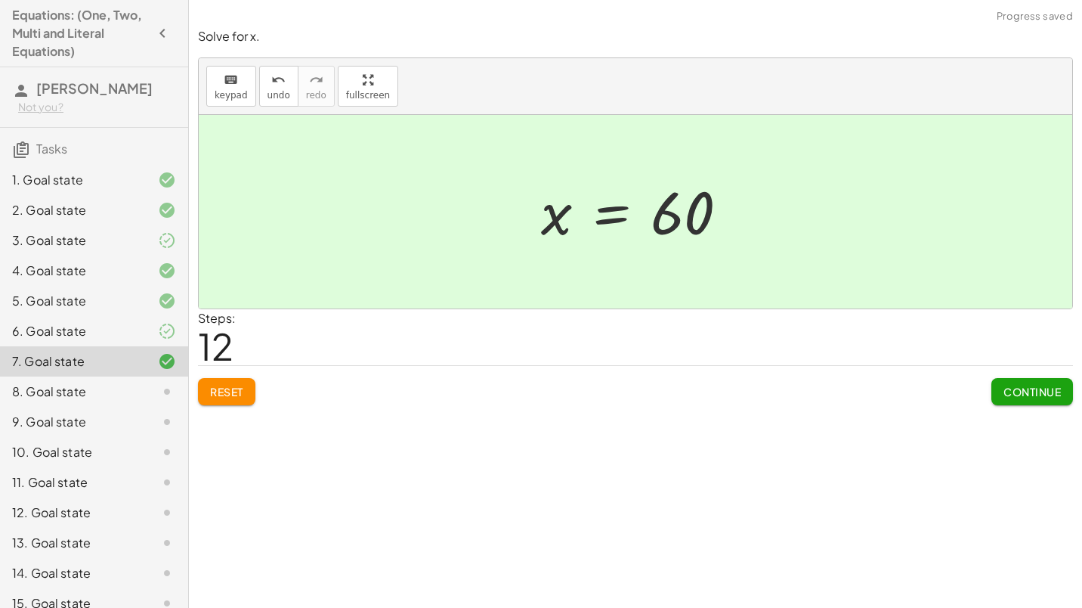
click at [1042, 397] on span "Continue" at bounding box center [1031, 392] width 57 height 14
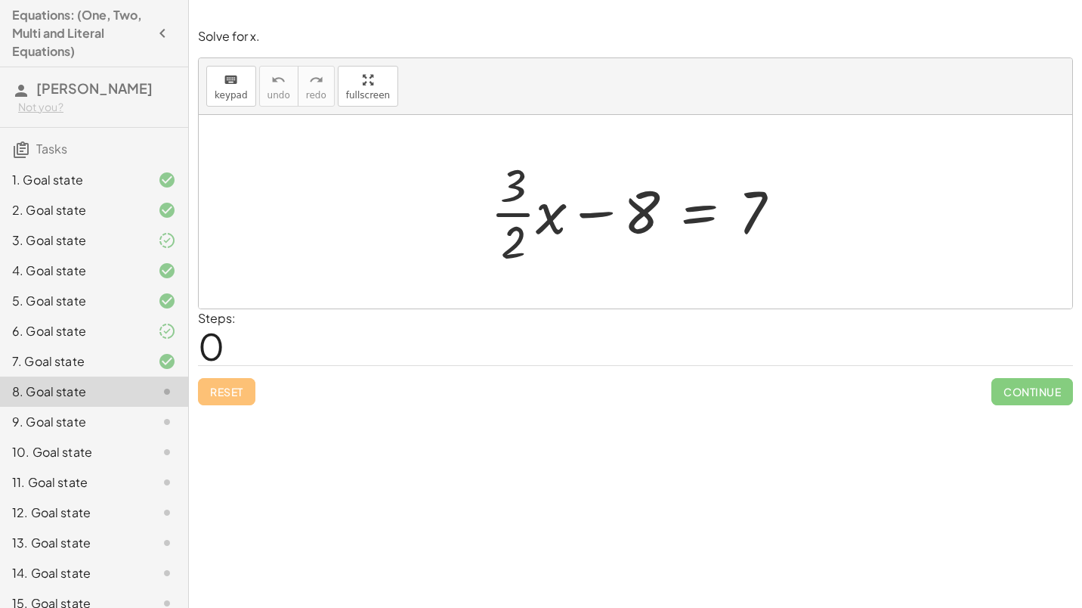
click at [683, 230] on div at bounding box center [641, 211] width 317 height 116
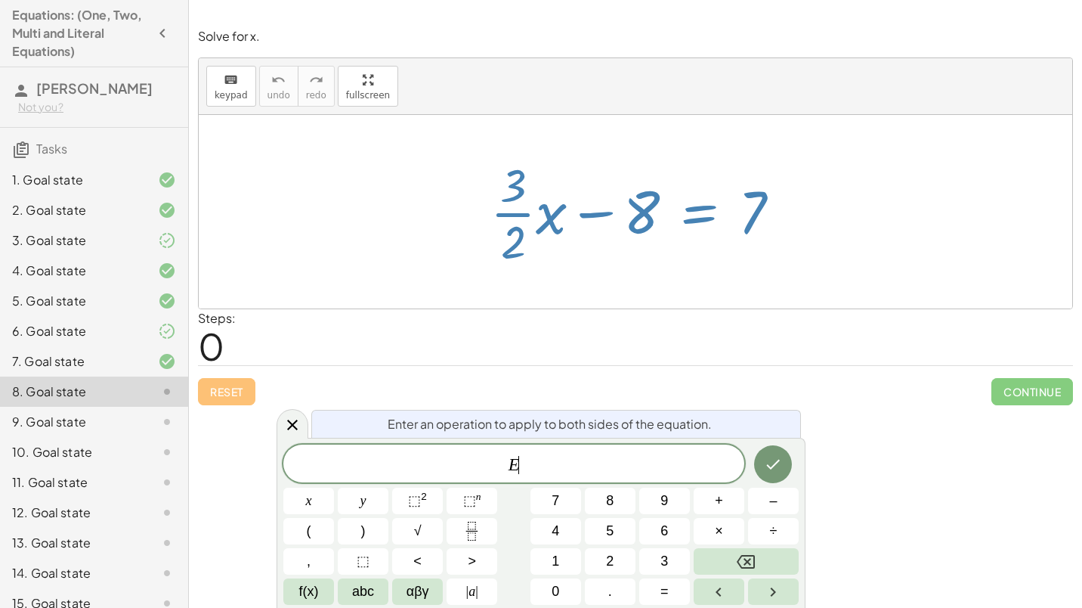
click at [683, 230] on div at bounding box center [641, 211] width 317 height 116
click at [770, 464] on icon "Done" at bounding box center [773, 464] width 18 height 18
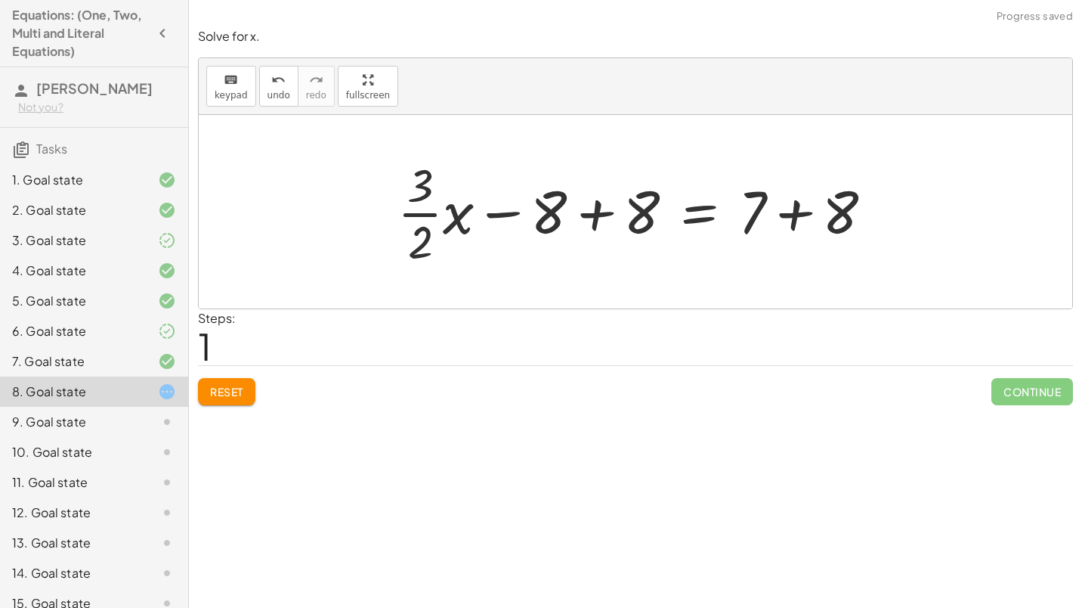
click at [580, 211] on div at bounding box center [641, 211] width 503 height 116
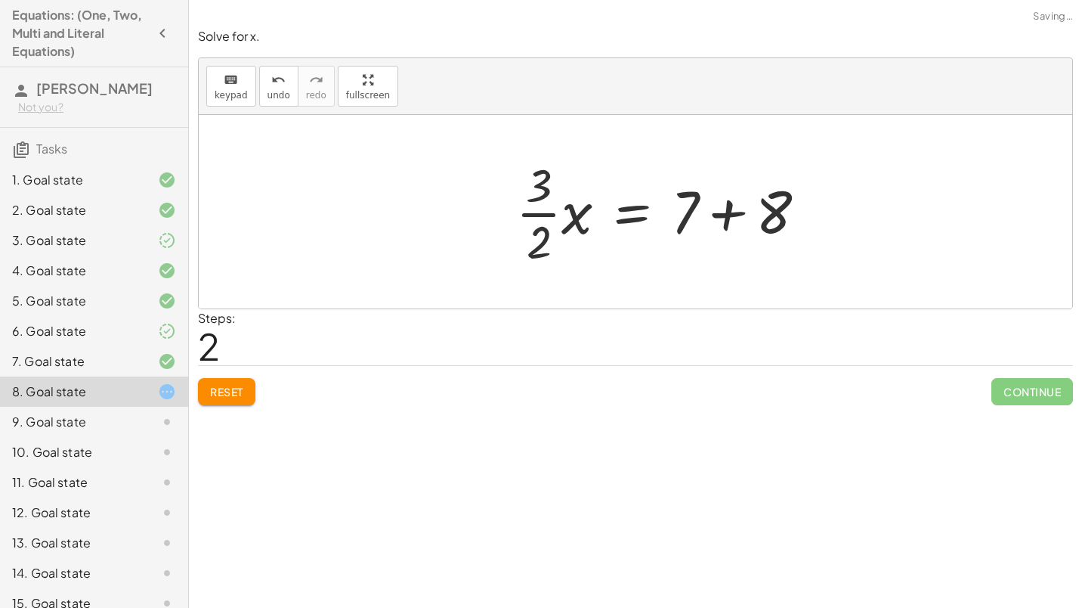
click at [827, 215] on div "+ · · 3 · 2 · x − 8 = 7 + · · 3 · 2 · x − 8 + 8 = + 7 + 8 + · · 3 · 2 · x + 0 =…" at bounding box center [635, 211] width 873 height 193
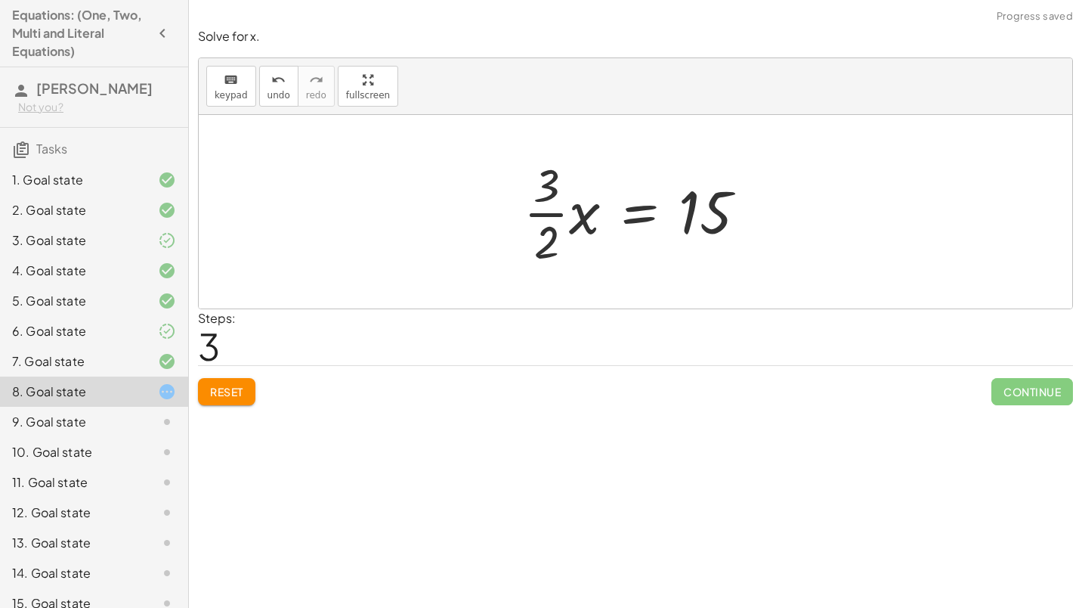
click at [580, 221] on div at bounding box center [641, 211] width 250 height 116
click at [580, 221] on div at bounding box center [645, 211] width 243 height 116
click at [570, 206] on div at bounding box center [641, 211] width 243 height 116
click at [629, 228] on div at bounding box center [641, 211] width 243 height 116
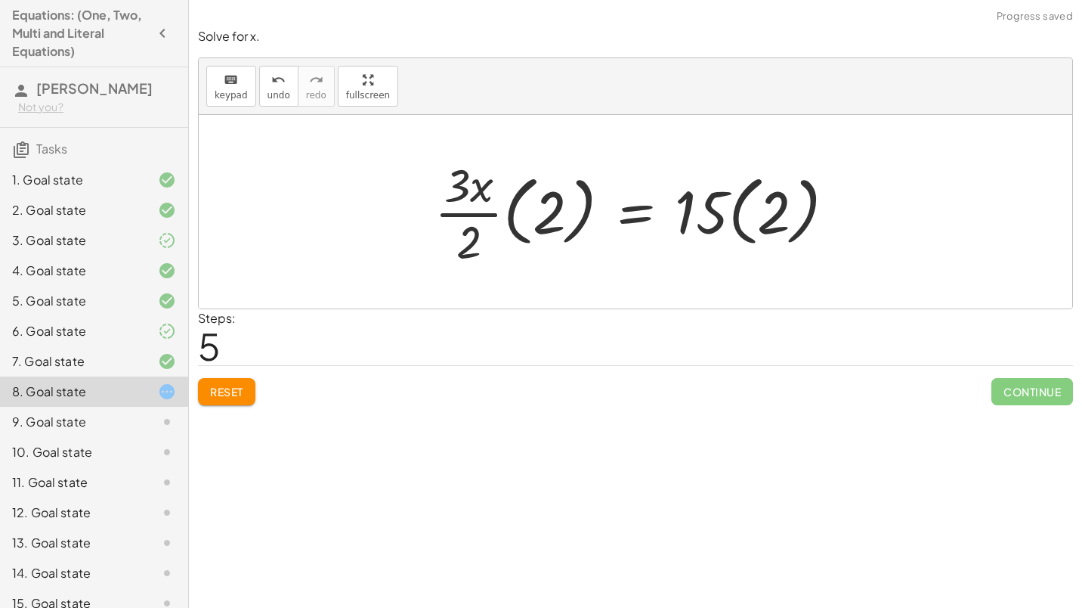
click at [491, 218] on div at bounding box center [641, 211] width 428 height 116
click at [528, 215] on div at bounding box center [641, 211] width 428 height 116
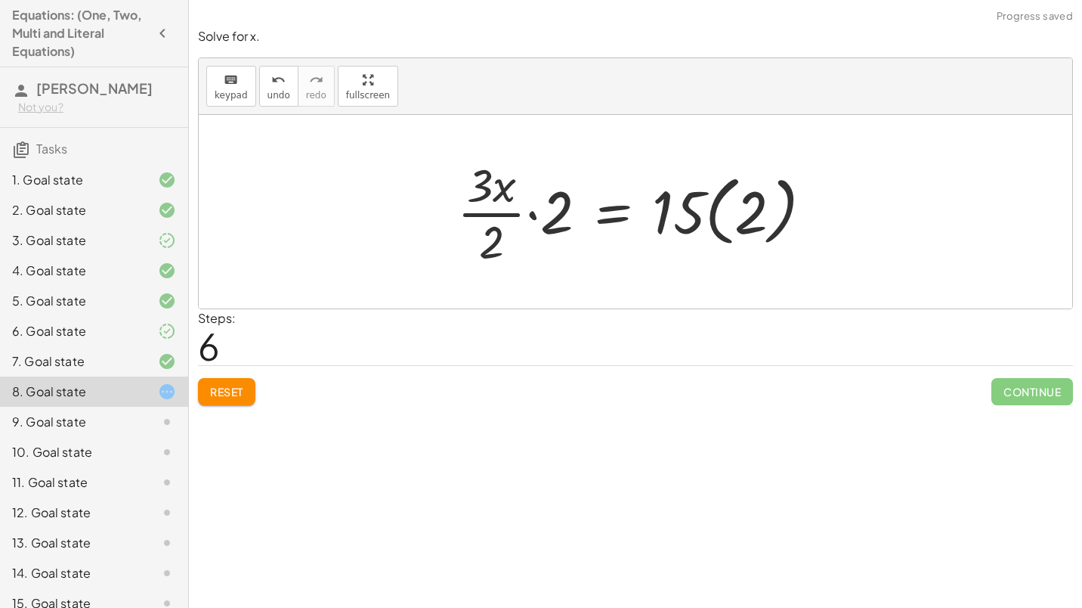
click at [545, 206] on div at bounding box center [641, 211] width 382 height 116
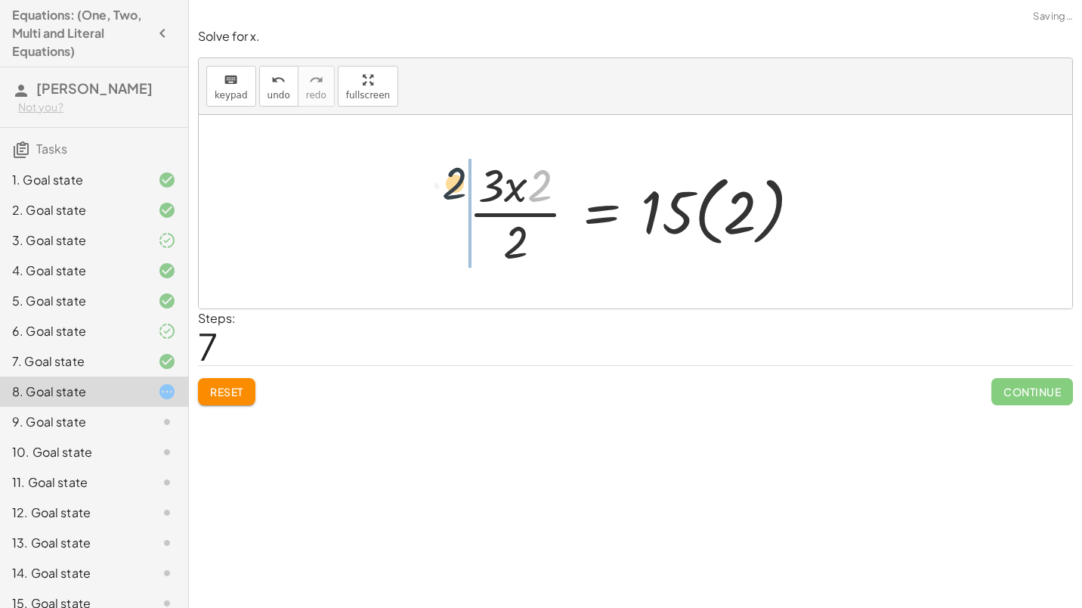
drag, startPoint x: 541, startPoint y: 196, endPoint x: 454, endPoint y: 193, distance: 86.9
click at [454, 193] on div "+ · · 3 · 2 · x − 8 = 7 + · · 3 · 2 · x − 8 + 8 = + 7 + 8 + · · 3 · 2 · x + 0 =…" at bounding box center [635, 212] width 379 height 124
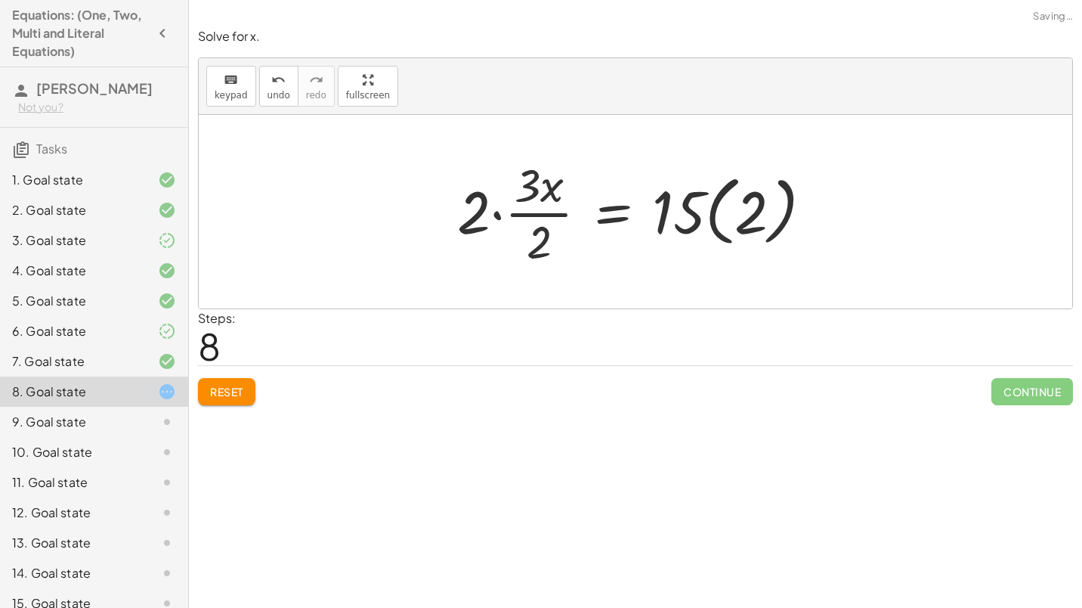
click at [519, 194] on div at bounding box center [641, 211] width 382 height 116
click at [499, 210] on div at bounding box center [641, 211] width 382 height 116
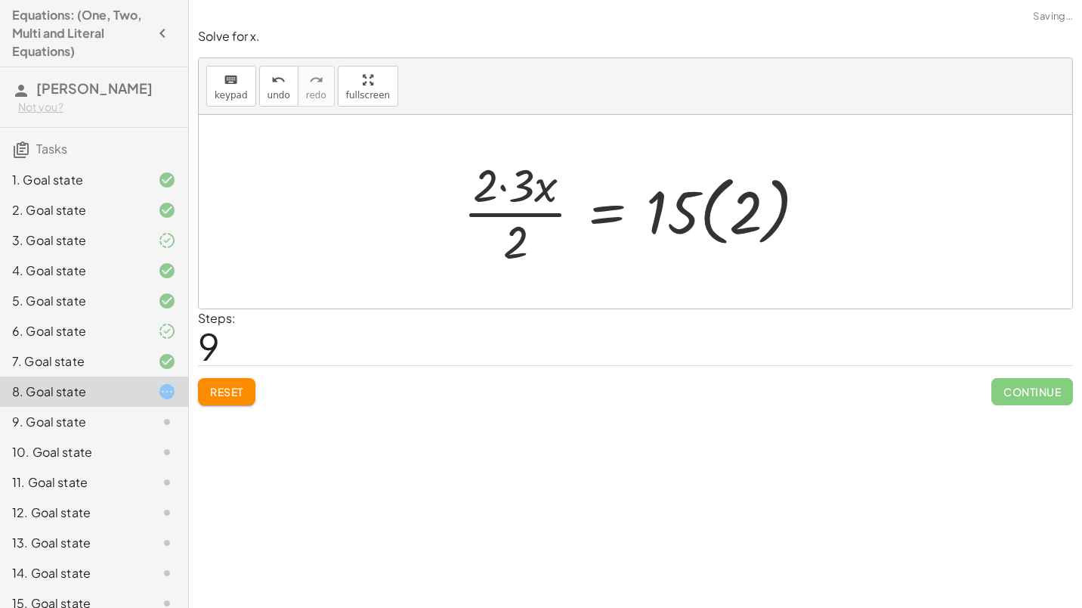
click at [536, 199] on div at bounding box center [641, 211] width 371 height 116
click at [540, 195] on div at bounding box center [641, 211] width 371 height 116
click at [517, 194] on div at bounding box center [641, 211] width 371 height 116
click at [510, 208] on div at bounding box center [659, 211] width 335 height 116
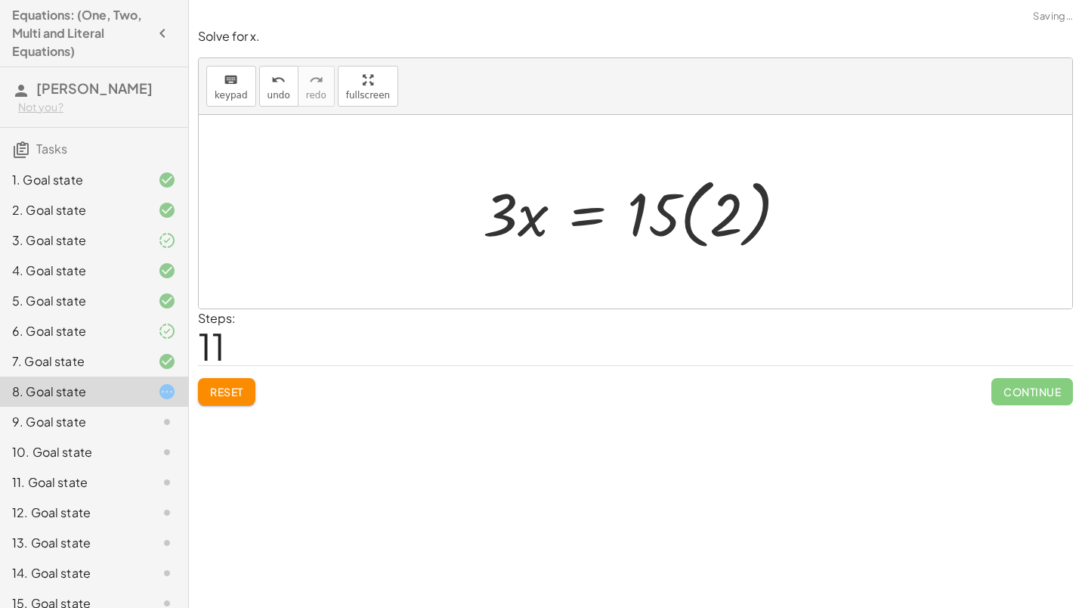
click at [677, 217] on div at bounding box center [641, 212] width 332 height 84
click at [731, 225] on div at bounding box center [641, 212] width 332 height 84
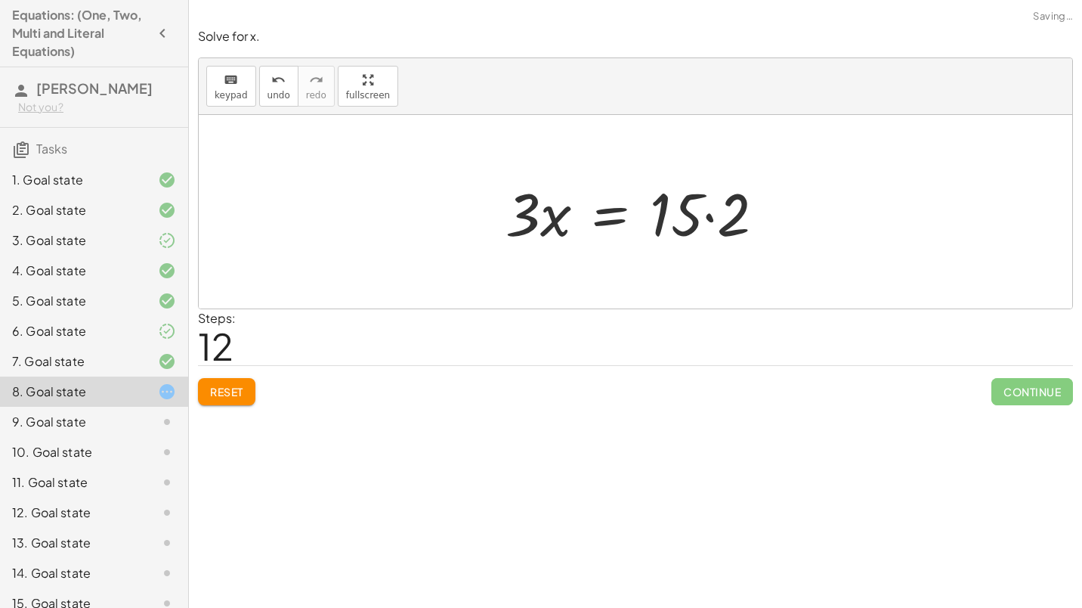
click at [734, 220] on div at bounding box center [641, 212] width 286 height 78
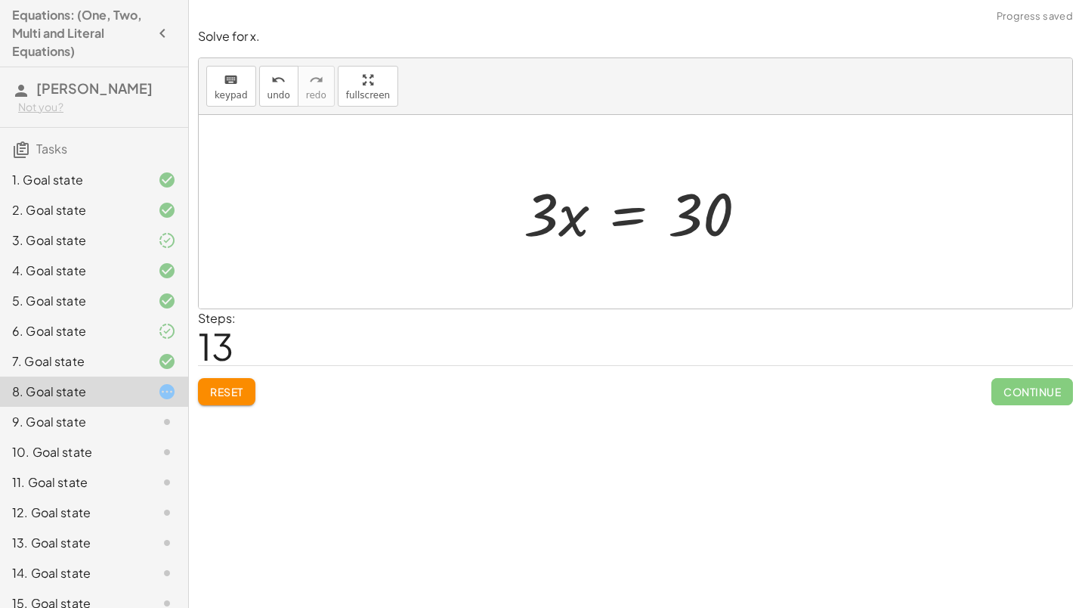
click at [580, 181] on div at bounding box center [641, 212] width 250 height 78
click at [599, 201] on div at bounding box center [641, 212] width 250 height 78
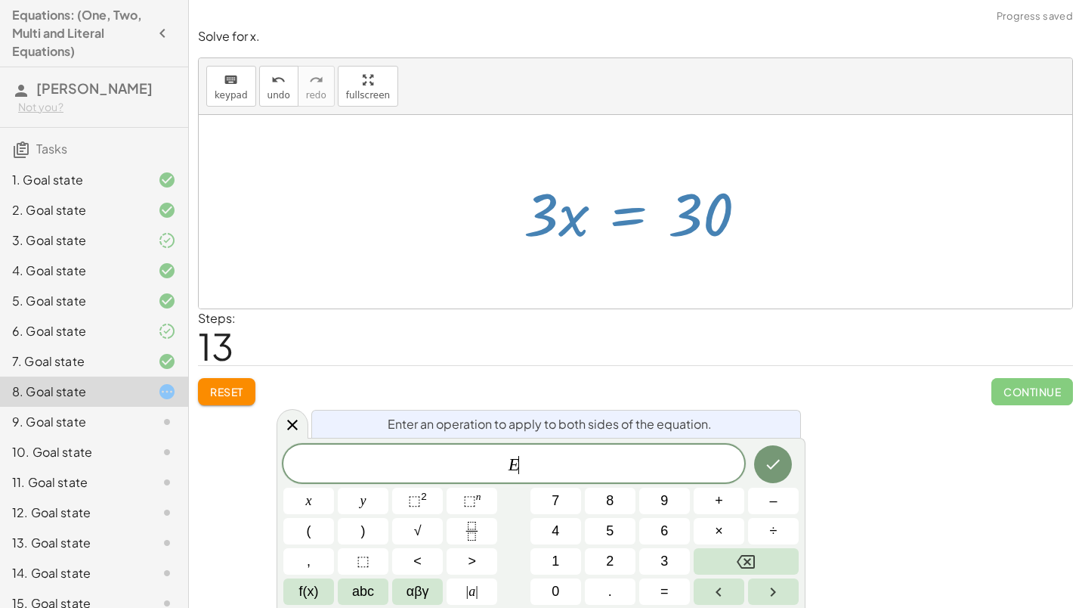
click at [599, 201] on div at bounding box center [641, 212] width 250 height 78
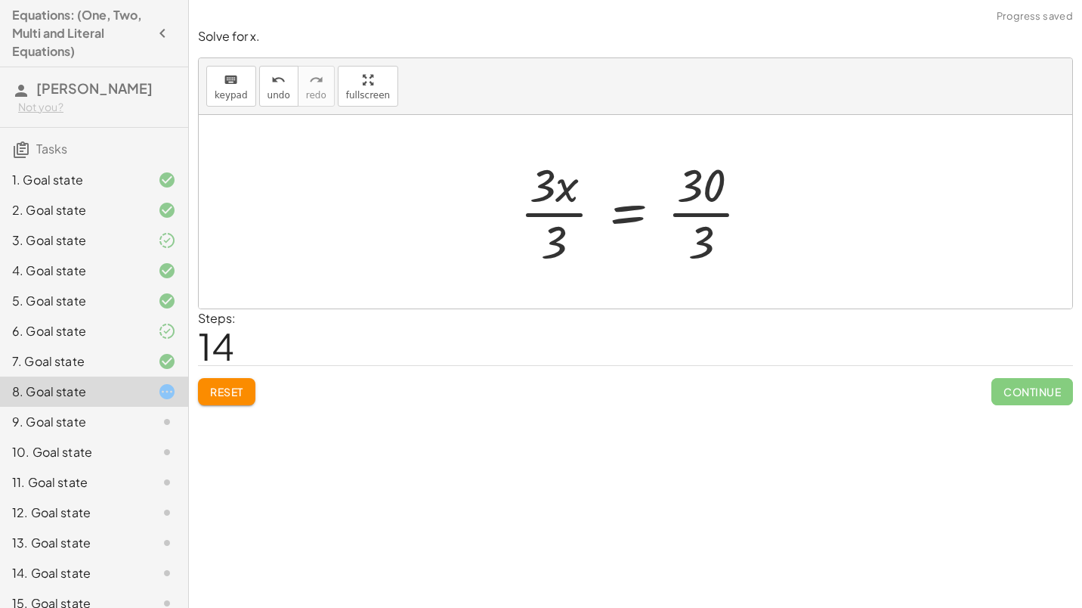
click at [649, 201] on div at bounding box center [640, 211] width 257 height 116
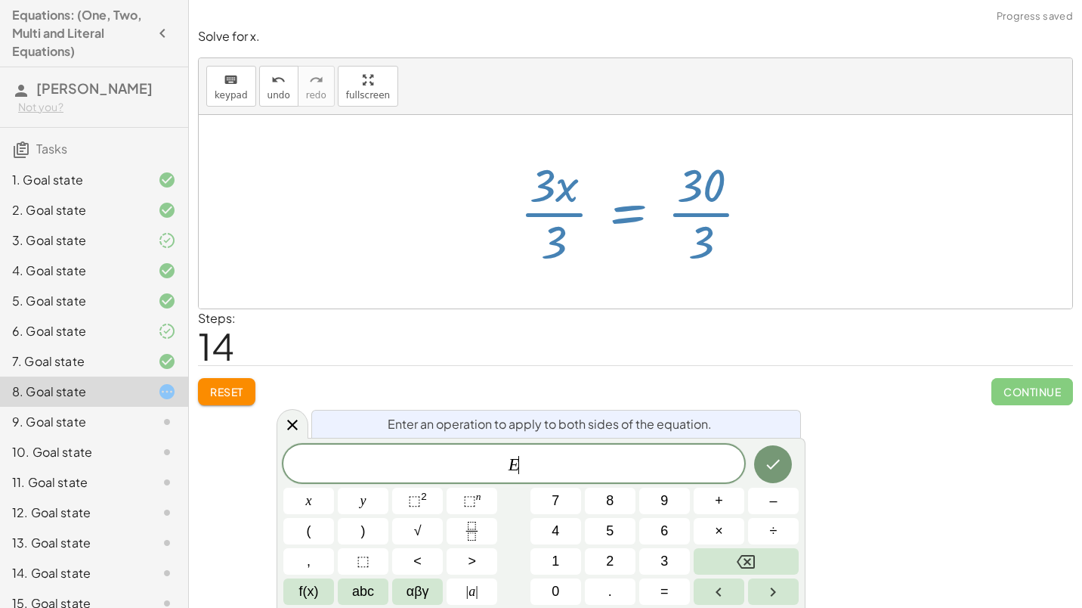
click at [565, 211] on div at bounding box center [640, 211] width 257 height 116
click at [766, 463] on icon "Done" at bounding box center [773, 464] width 18 height 18
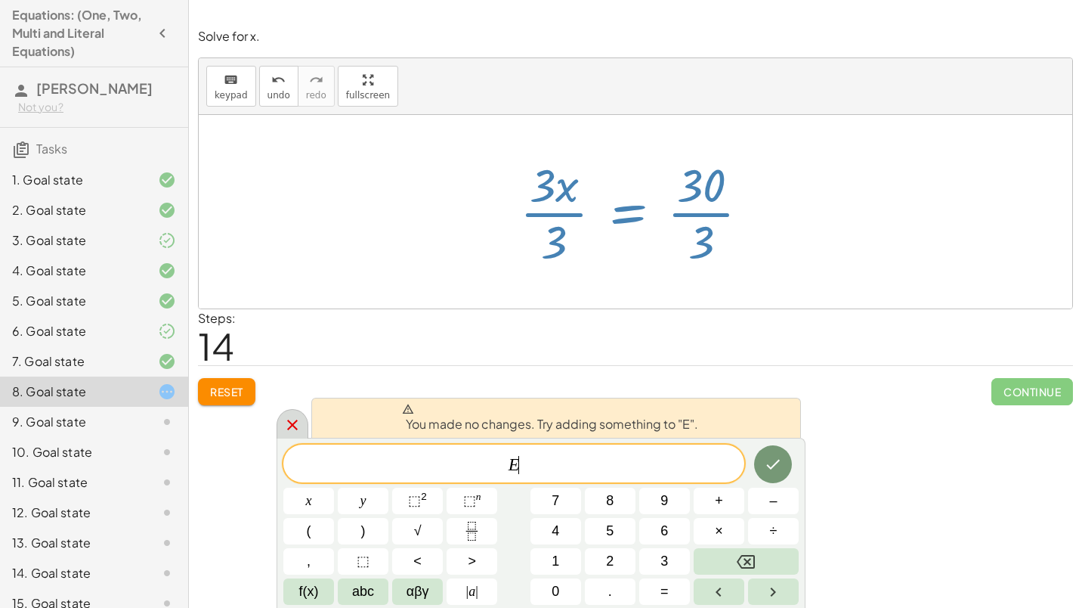
click at [307, 418] on div at bounding box center [293, 423] width 32 height 29
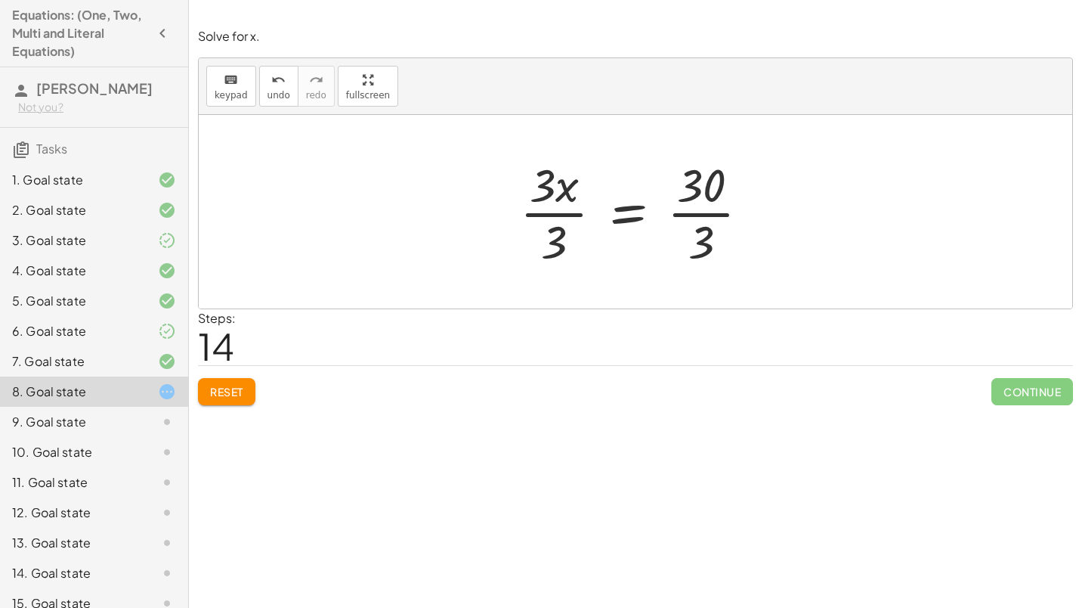
click at [576, 215] on div at bounding box center [640, 211] width 257 height 116
click at [690, 218] on div at bounding box center [654, 211] width 219 height 116
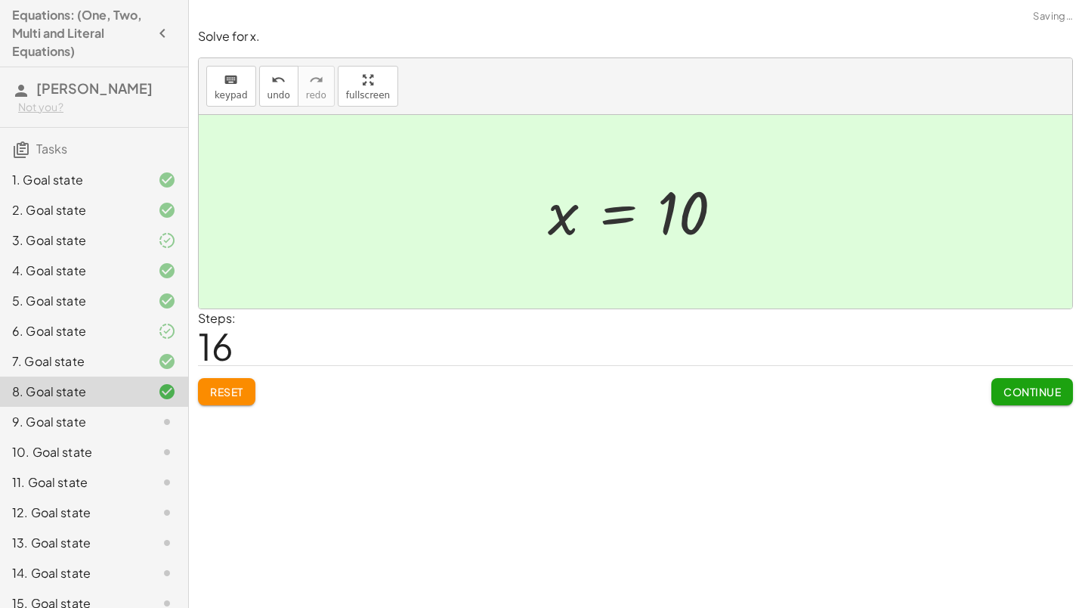
click at [1015, 396] on span "Continue" at bounding box center [1031, 392] width 57 height 14
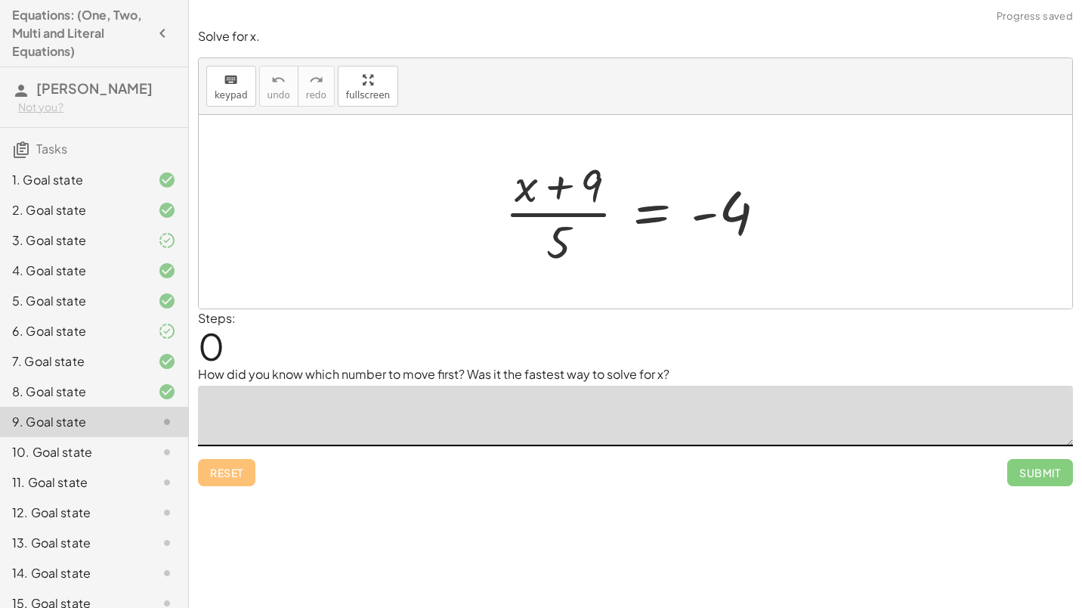
click at [380, 413] on textarea at bounding box center [635, 415] width 875 height 60
click at [632, 221] on div at bounding box center [641, 211] width 289 height 116
type textarea "**********"
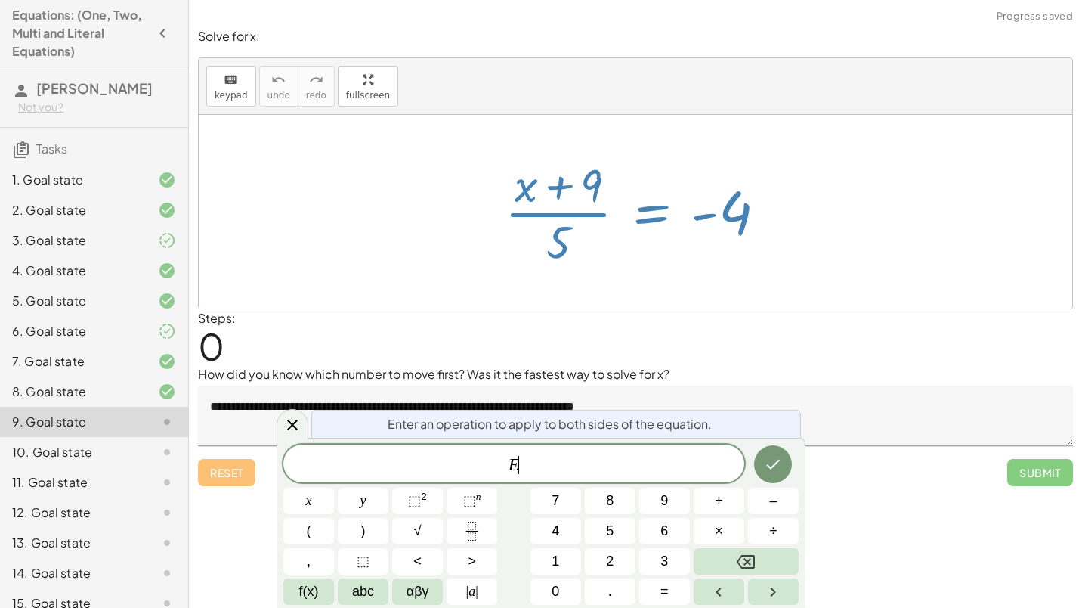
click at [632, 221] on div at bounding box center [641, 211] width 289 height 116
click at [784, 459] on button "Done" at bounding box center [773, 463] width 38 height 38
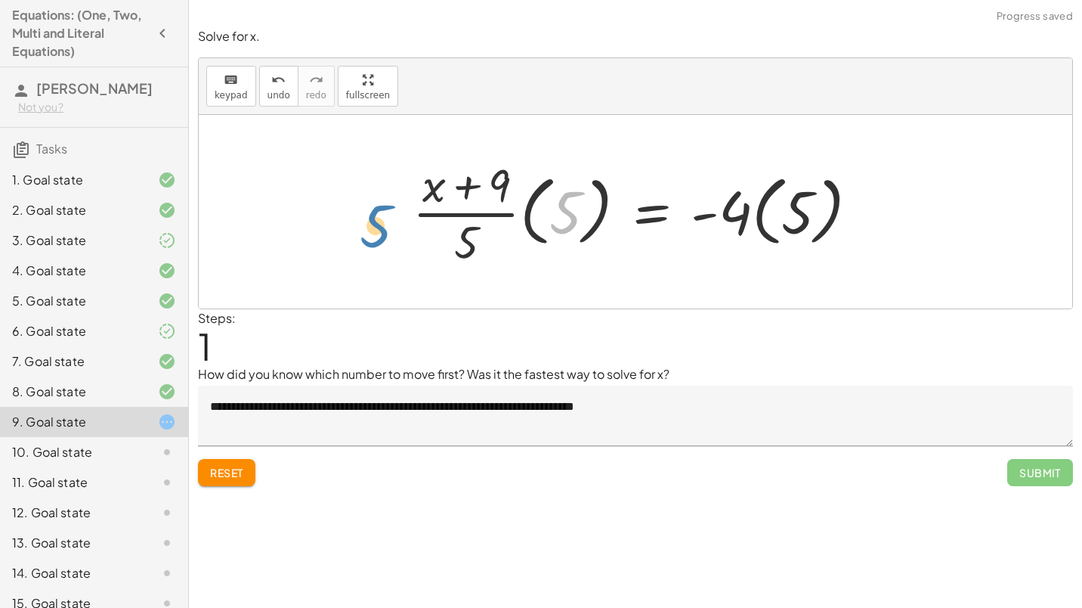
drag, startPoint x: 572, startPoint y: 227, endPoint x: 383, endPoint y: 236, distance: 189.1
click at [382, 239] on div "· ( + x + 9 ) · 5 = - 4 5 · ( + x + 9 ) · 5 = - 4 · · ( 5 ) · · ( 5 )" at bounding box center [635, 211] width 873 height 193
click at [534, 213] on div at bounding box center [641, 211] width 473 height 116
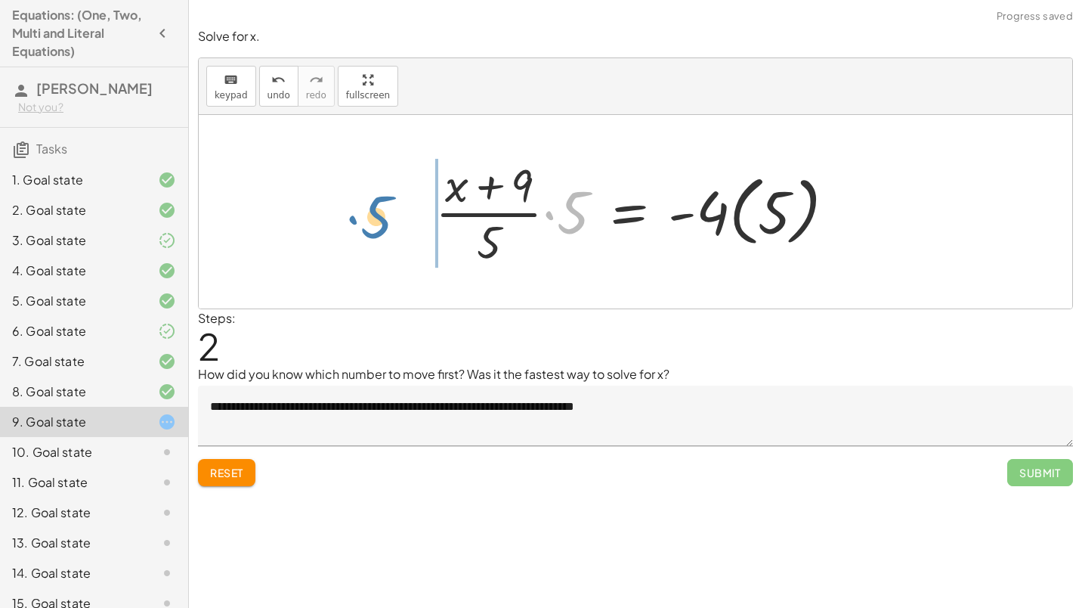
drag, startPoint x: 573, startPoint y: 213, endPoint x: 372, endPoint y: 217, distance: 201.0
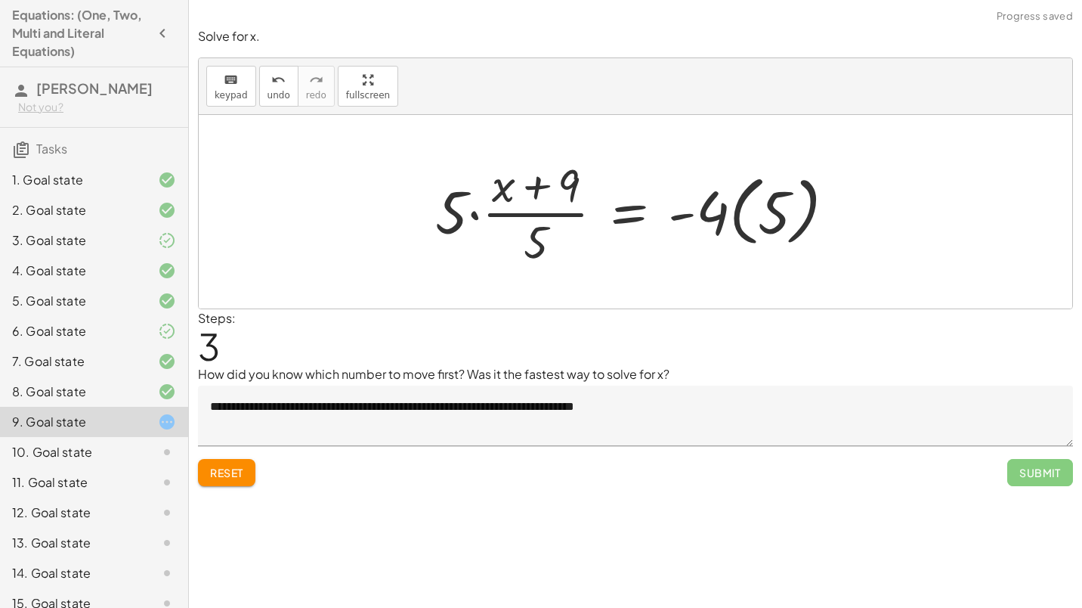
click at [561, 206] on div at bounding box center [642, 211] width 428 height 116
click at [498, 191] on div at bounding box center [642, 211] width 428 height 116
click at [528, 183] on div at bounding box center [642, 211] width 428 height 116
click at [461, 210] on div at bounding box center [642, 211] width 428 height 116
click at [541, 199] on div at bounding box center [642, 211] width 428 height 116
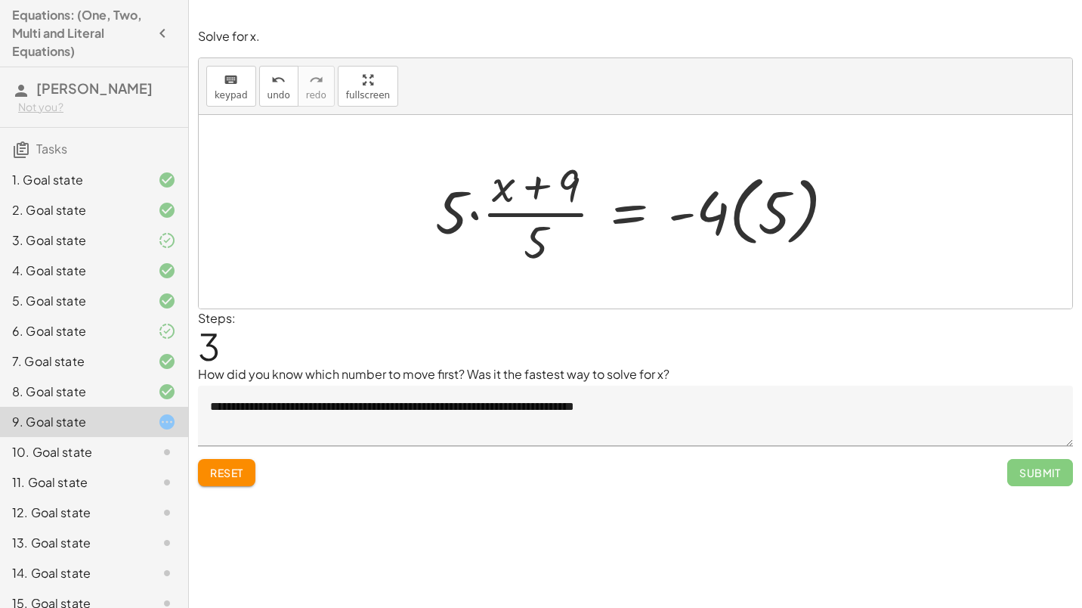
click at [448, 227] on div at bounding box center [642, 211] width 428 height 116
click at [558, 215] on div at bounding box center [642, 211] width 428 height 116
click at [560, 211] on div at bounding box center [642, 211] width 428 height 116
click at [456, 211] on div at bounding box center [642, 211] width 428 height 116
click at [538, 209] on div at bounding box center [642, 211] width 428 height 116
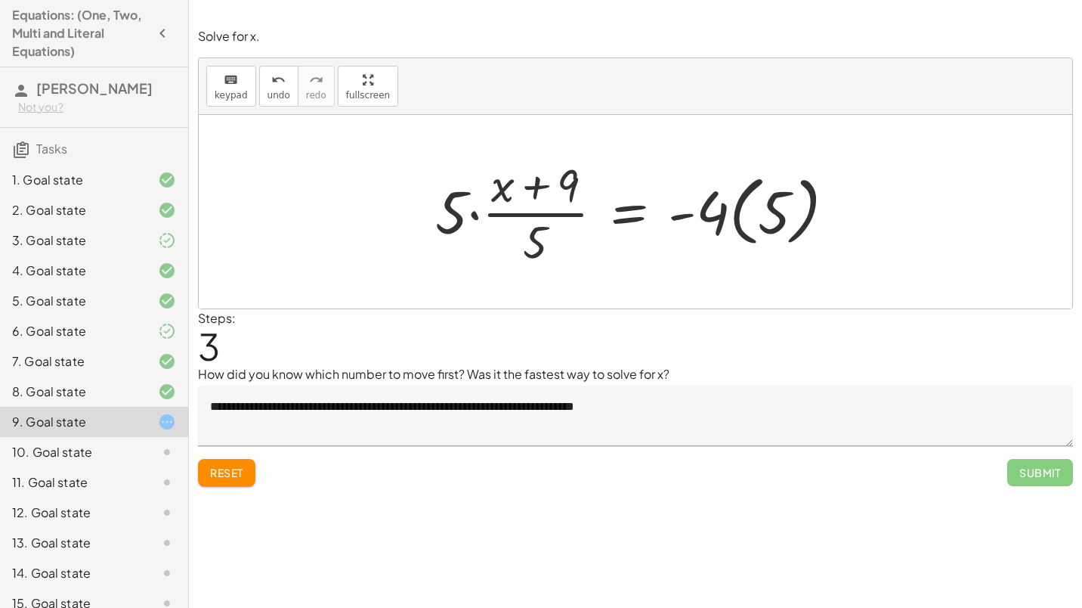
click at [450, 210] on div at bounding box center [642, 211] width 428 height 116
click at [533, 209] on div at bounding box center [642, 211] width 428 height 116
click at [446, 209] on div at bounding box center [642, 211] width 428 height 116
click at [518, 209] on div at bounding box center [642, 211] width 428 height 116
click at [728, 209] on div at bounding box center [642, 211] width 428 height 116
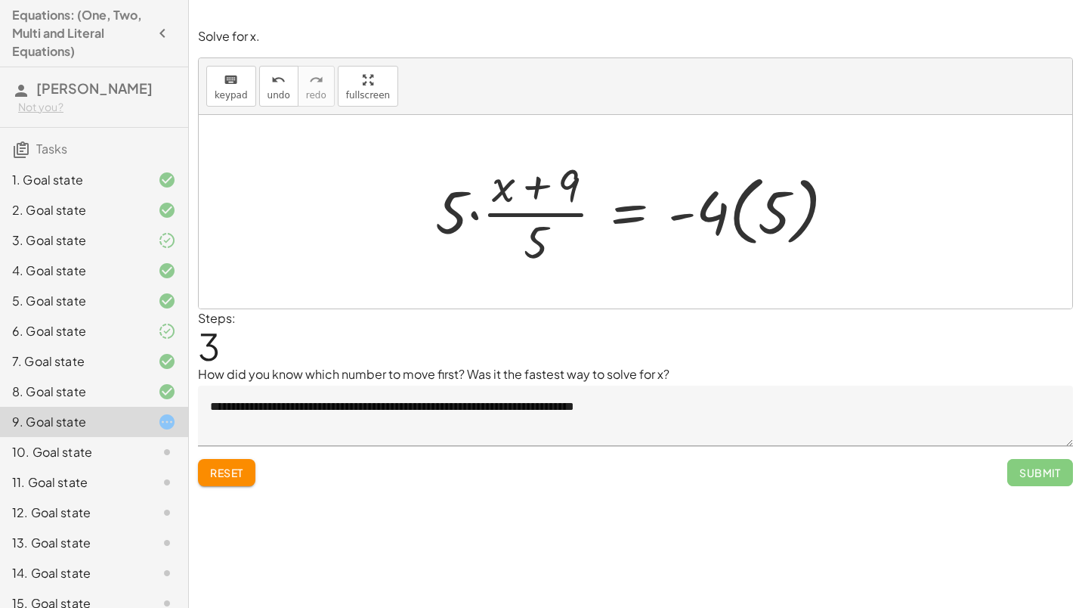
click at [768, 210] on div at bounding box center [642, 211] width 428 height 116
click at [769, 212] on div at bounding box center [619, 211] width 382 height 116
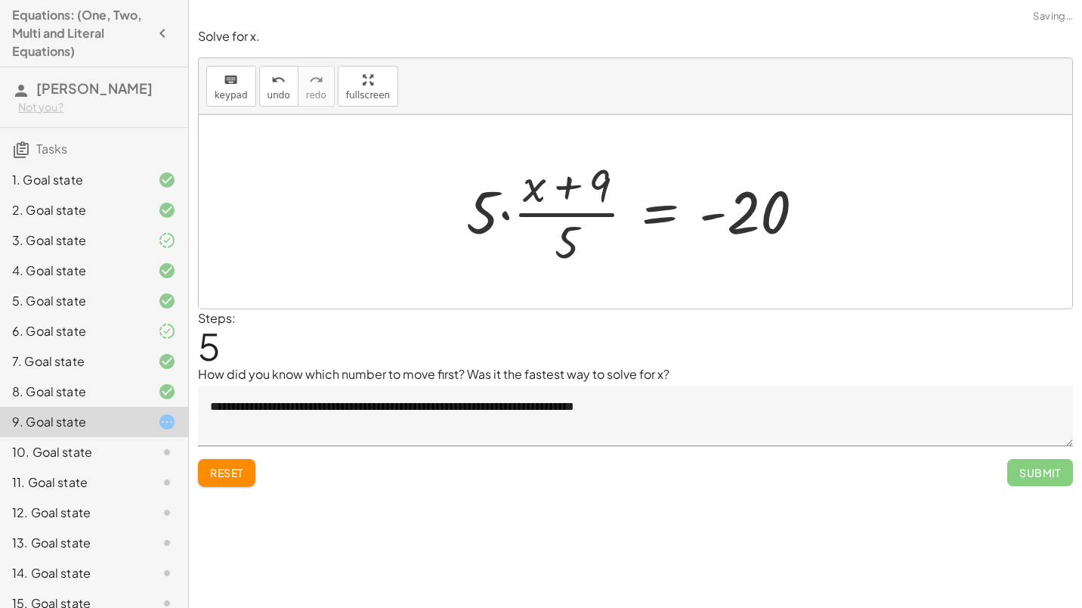
click at [489, 214] on div at bounding box center [642, 211] width 366 height 116
click at [590, 204] on div at bounding box center [642, 211] width 366 height 116
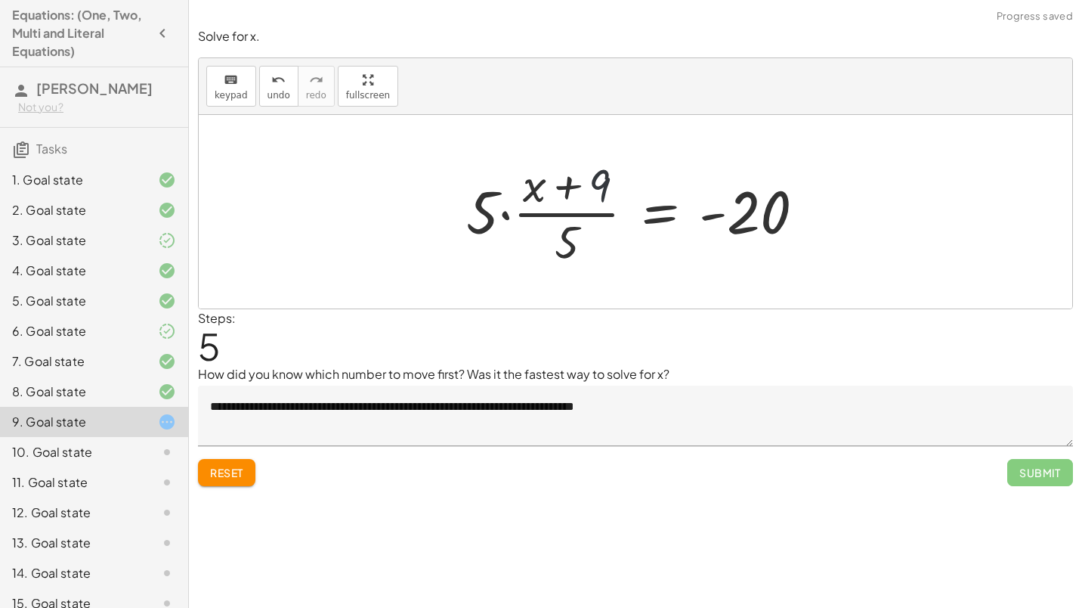
click at [590, 204] on div at bounding box center [642, 211] width 366 height 116
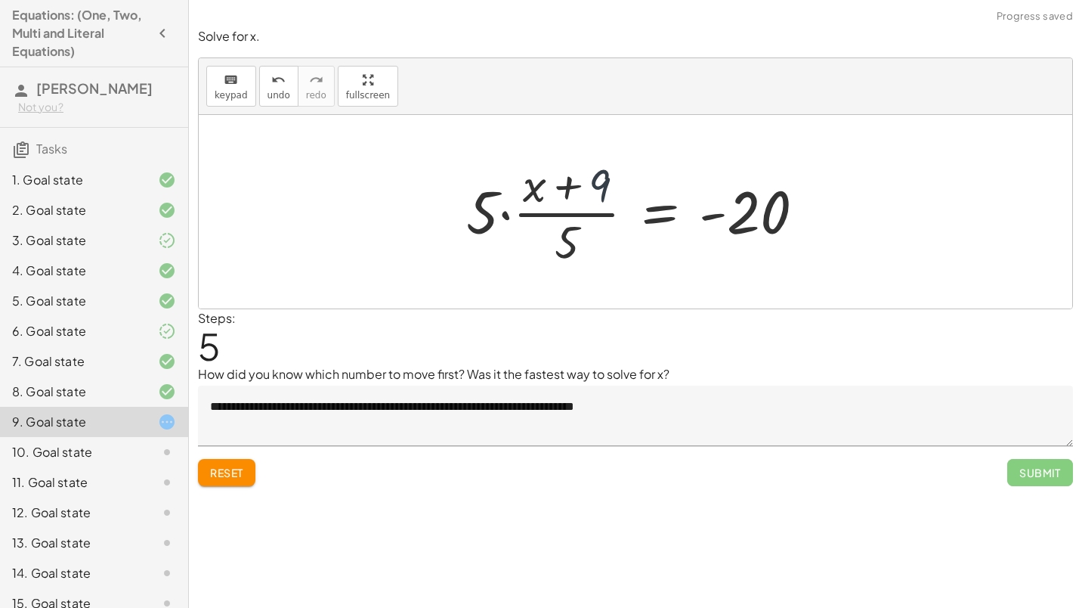
click at [590, 204] on div at bounding box center [642, 211] width 366 height 116
click at [571, 242] on div at bounding box center [642, 211] width 366 height 116
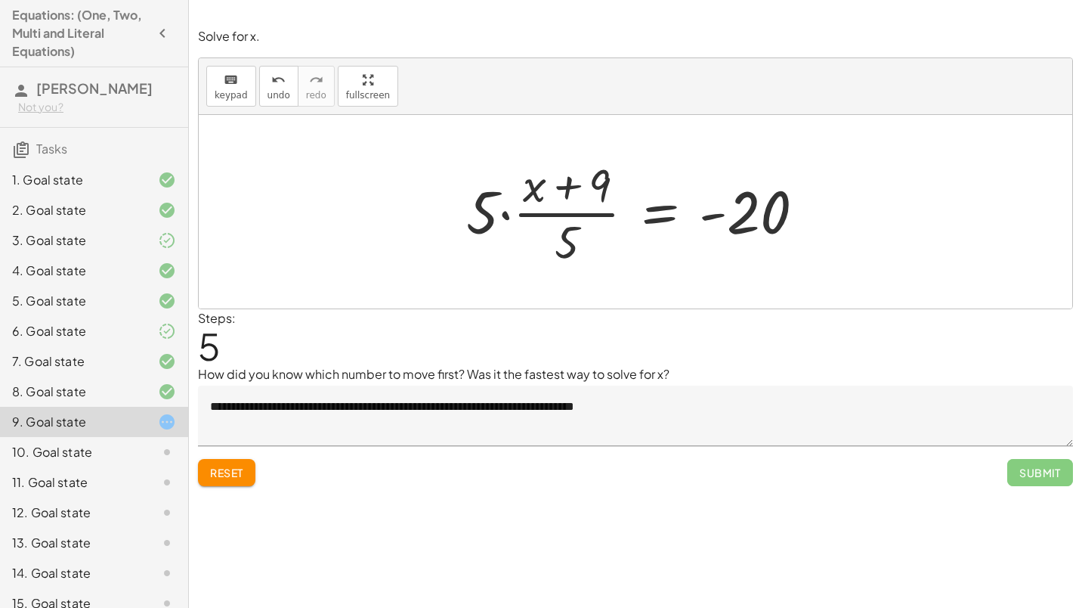
click at [480, 223] on div at bounding box center [642, 211] width 366 height 116
click at [563, 210] on div at bounding box center [642, 211] width 366 height 116
click at [495, 214] on div at bounding box center [642, 211] width 366 height 116
click at [580, 210] on div at bounding box center [642, 211] width 366 height 116
click at [513, 209] on div at bounding box center [642, 211] width 366 height 116
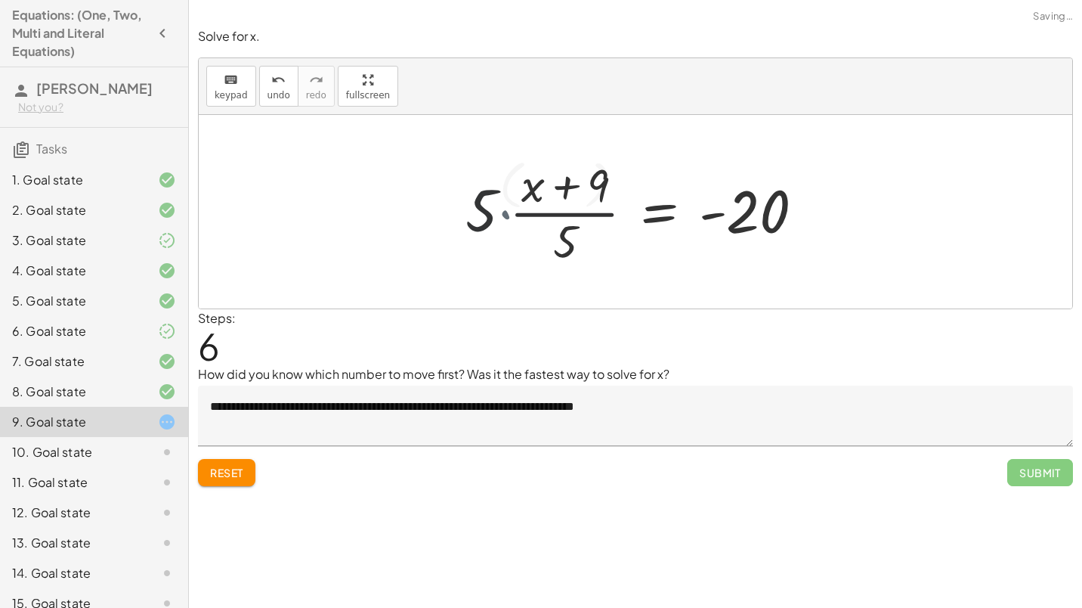
click at [586, 199] on div at bounding box center [630, 211] width 388 height 123
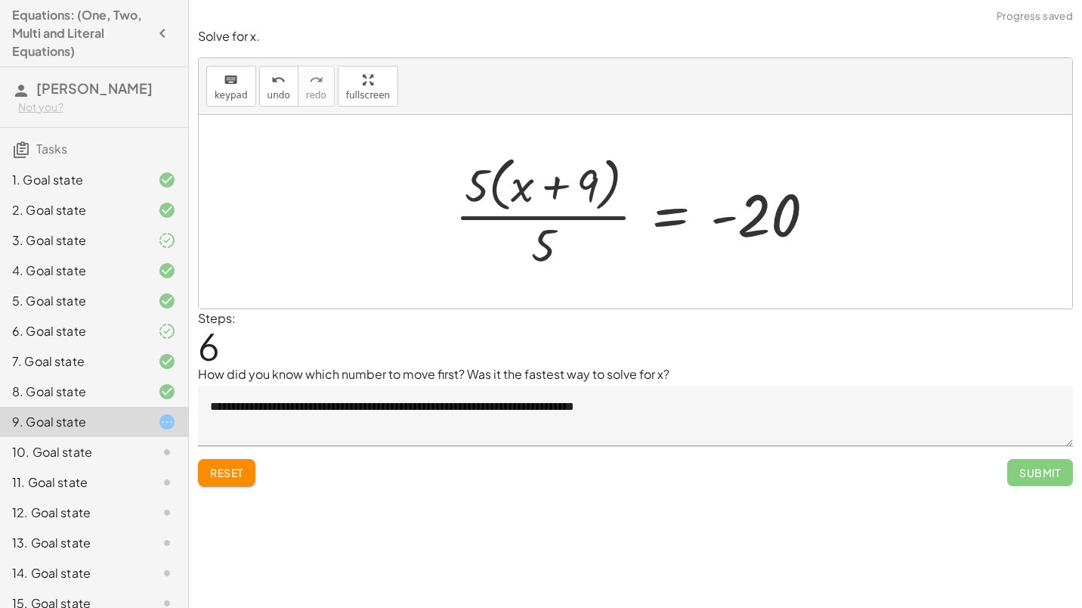
click at [514, 196] on div at bounding box center [641, 211] width 388 height 123
click at [576, 196] on div at bounding box center [641, 211] width 388 height 123
click at [466, 196] on div at bounding box center [641, 211] width 388 height 123
click at [558, 236] on div at bounding box center [641, 211] width 388 height 123
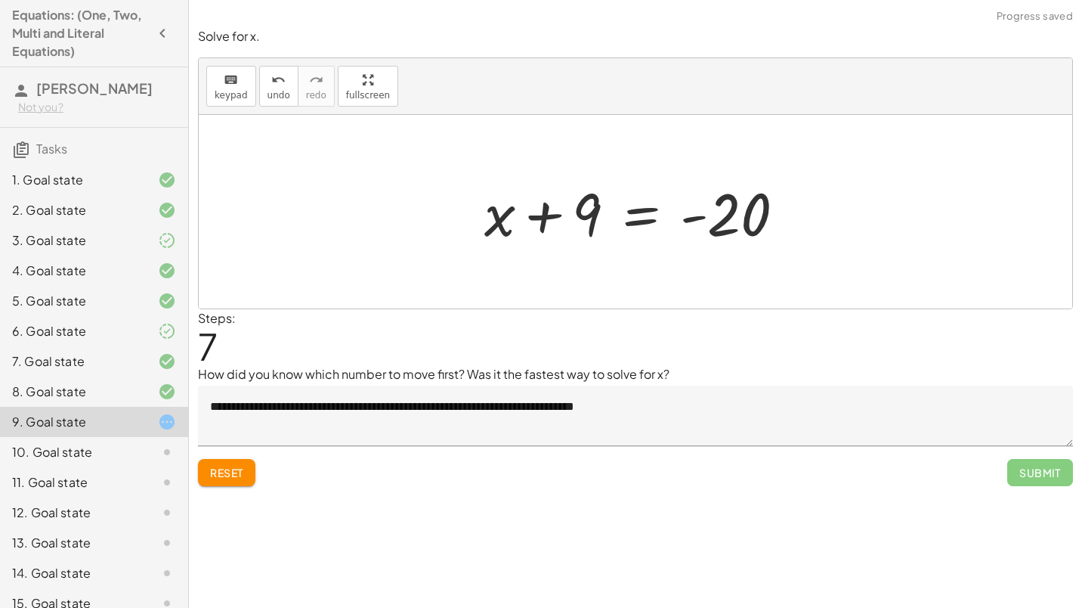
click at [543, 224] on div at bounding box center [641, 212] width 328 height 78
click at [604, 203] on div at bounding box center [641, 212] width 328 height 78
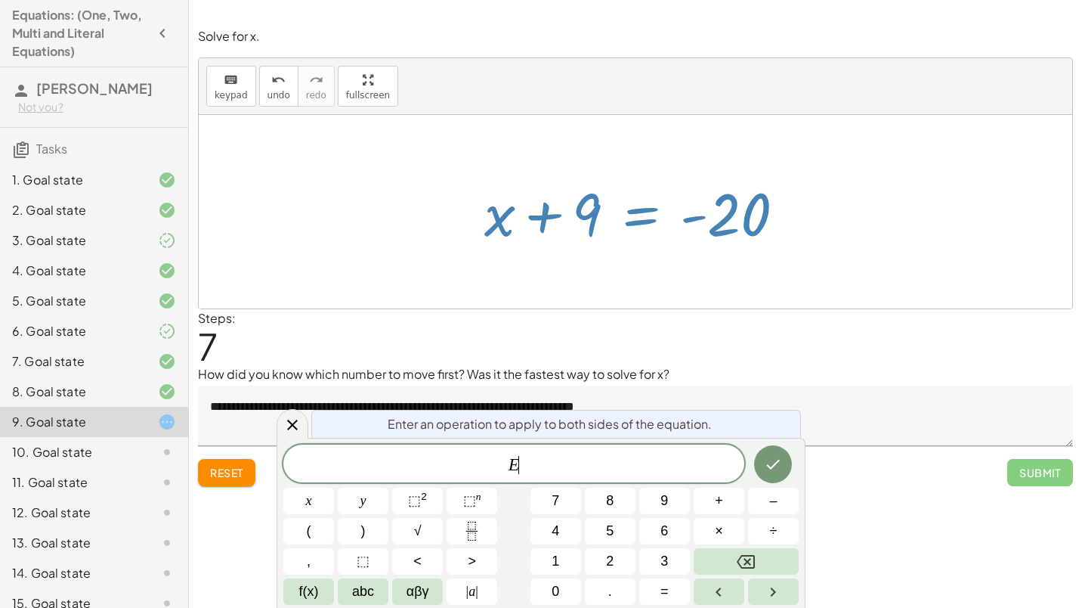
click at [604, 203] on div at bounding box center [641, 212] width 328 height 78
click at [773, 470] on icon "Done" at bounding box center [773, 464] width 18 height 18
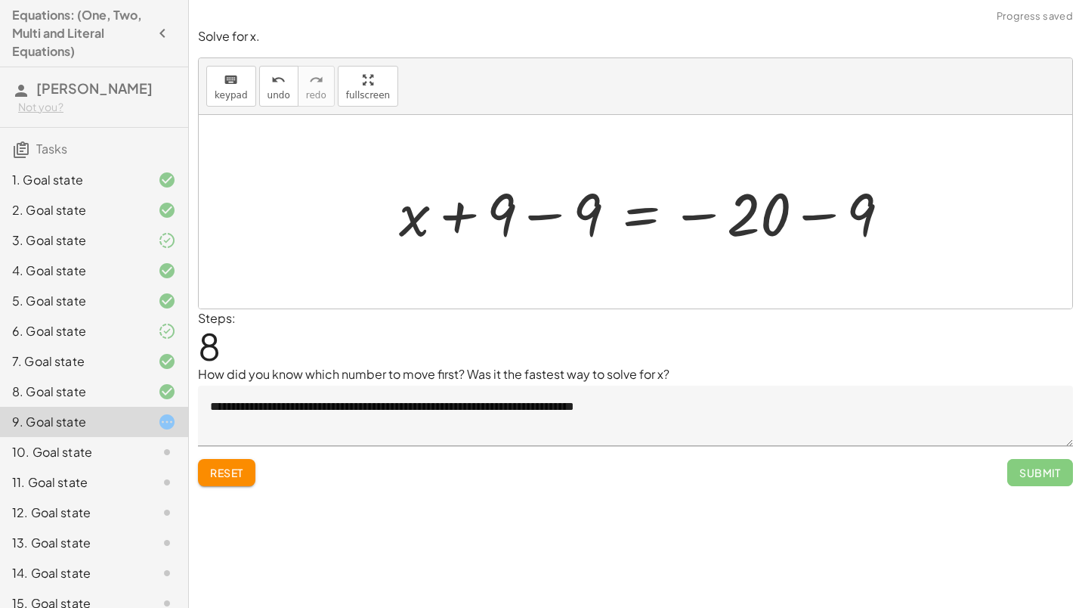
click at [520, 227] on div at bounding box center [650, 212] width 518 height 78
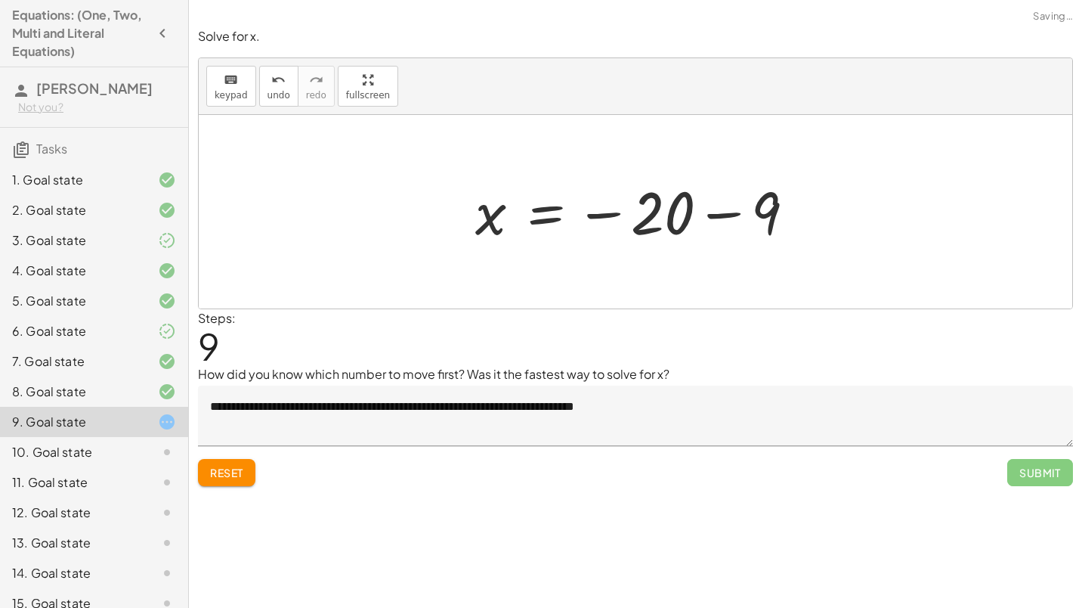
click at [752, 224] on div at bounding box center [641, 212] width 347 height 75
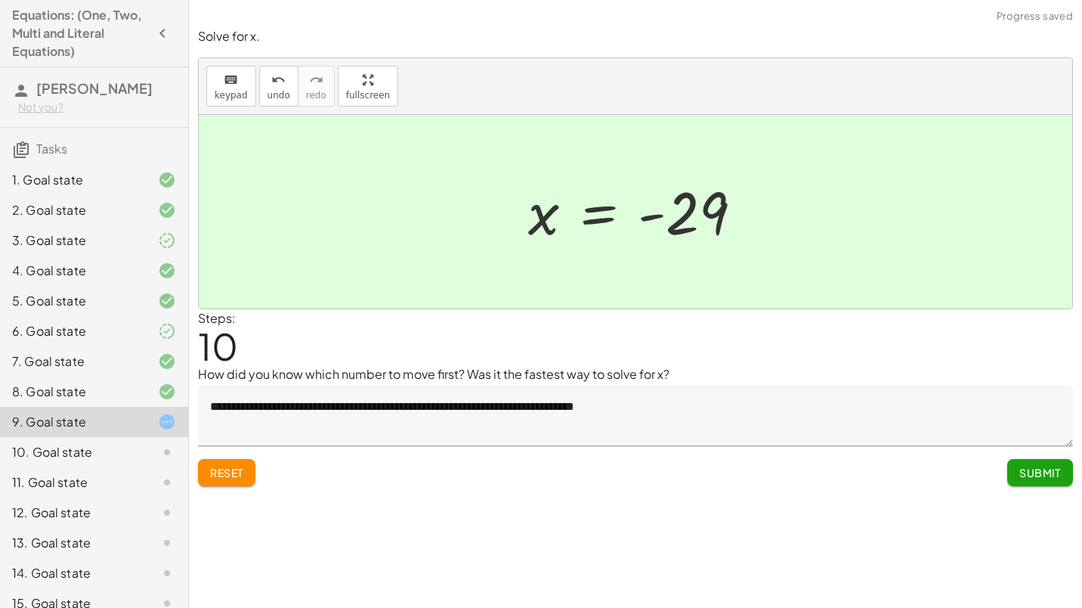
click at [1052, 477] on span "Submit" at bounding box center [1040, 472] width 42 height 14
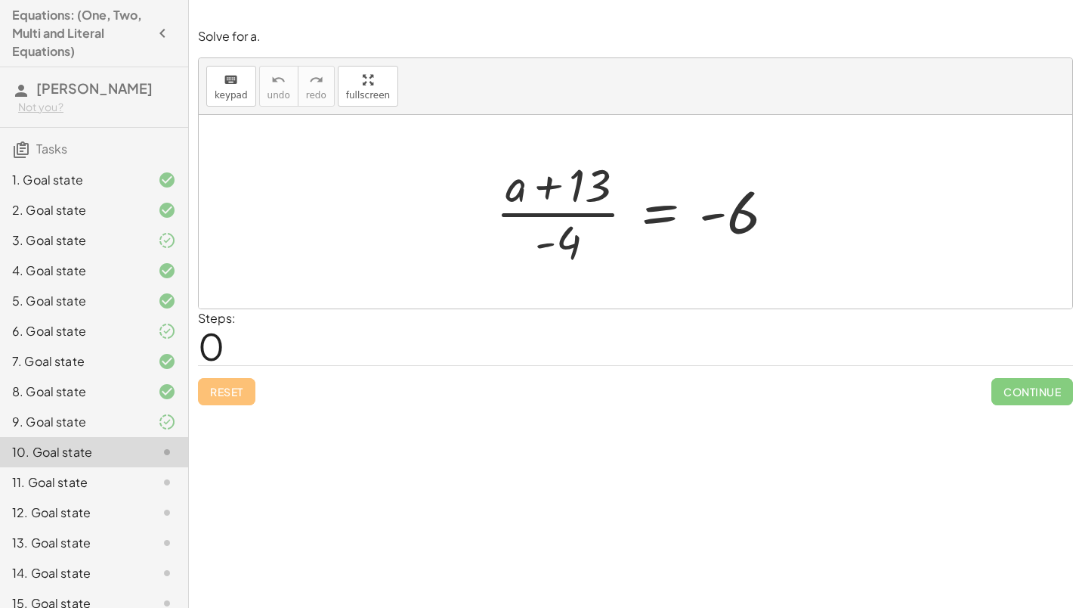
click at [671, 224] on div at bounding box center [641, 211] width 306 height 116
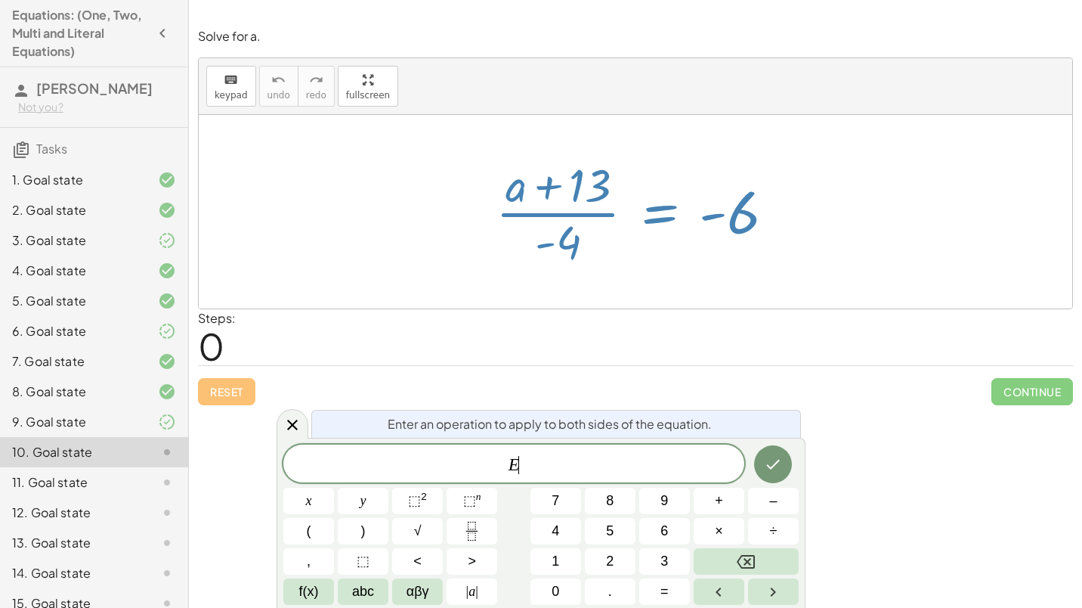
click at [671, 224] on div at bounding box center [641, 211] width 306 height 116
click at [757, 452] on button "Done" at bounding box center [773, 463] width 38 height 38
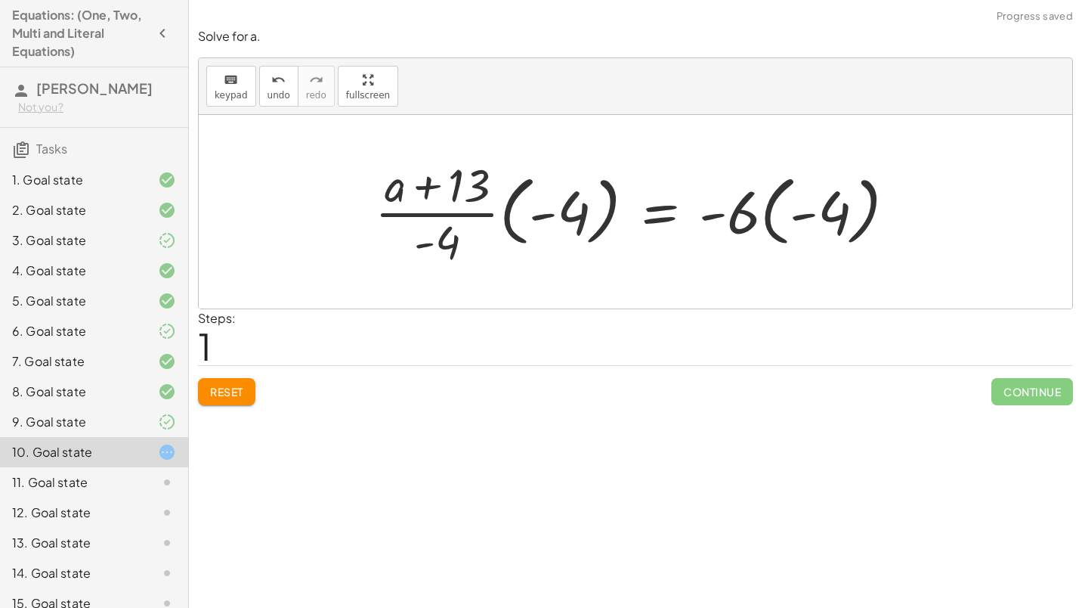
click at [559, 221] on div at bounding box center [641, 211] width 548 height 116
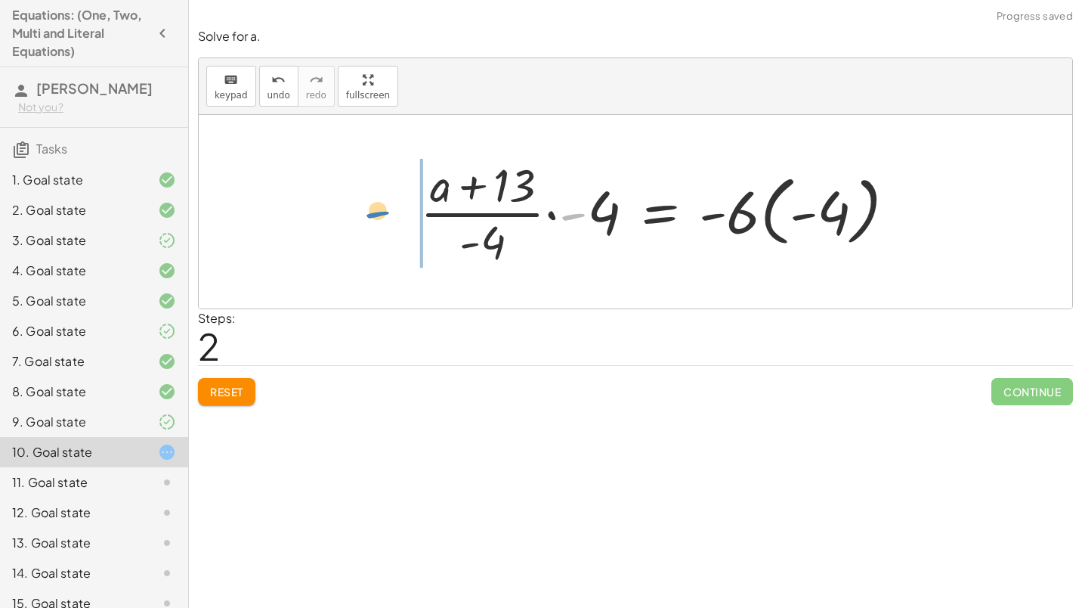
drag, startPoint x: 583, startPoint y: 212, endPoint x: 388, endPoint y: 211, distance: 195.7
click at [388, 211] on div "· ( + a + 13 ) · - 4 = - 6 · · ( + a + 13 ) · - 4 · ( - 4 ) = · - 6 · ( - 4 ) -…" at bounding box center [635, 211] width 873 height 193
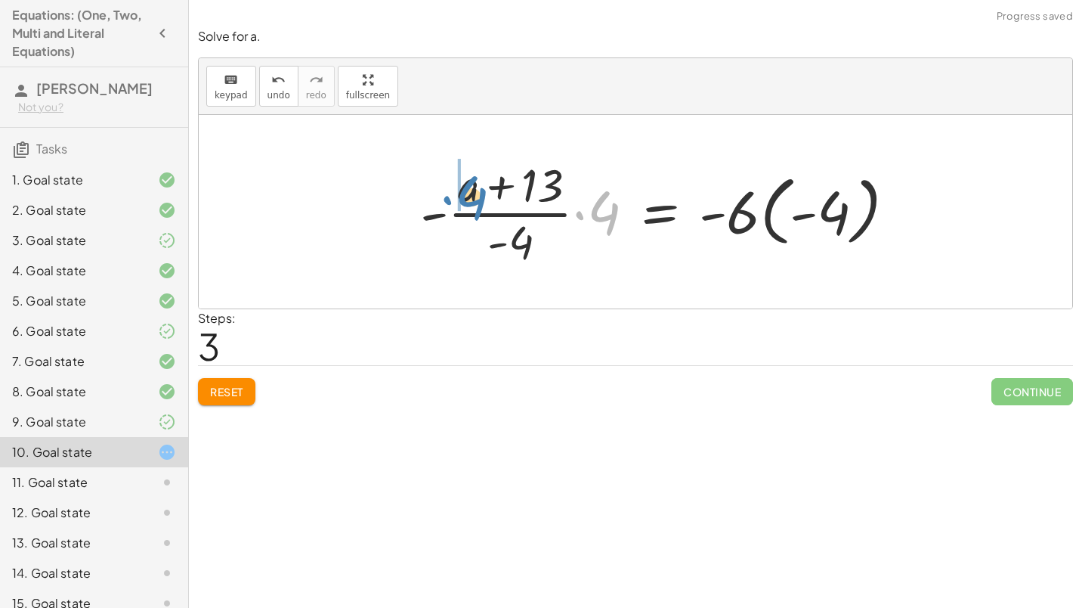
drag, startPoint x: 608, startPoint y: 202, endPoint x: 477, endPoint y: 187, distance: 132.3
click at [477, 187] on div at bounding box center [664, 211] width 502 height 116
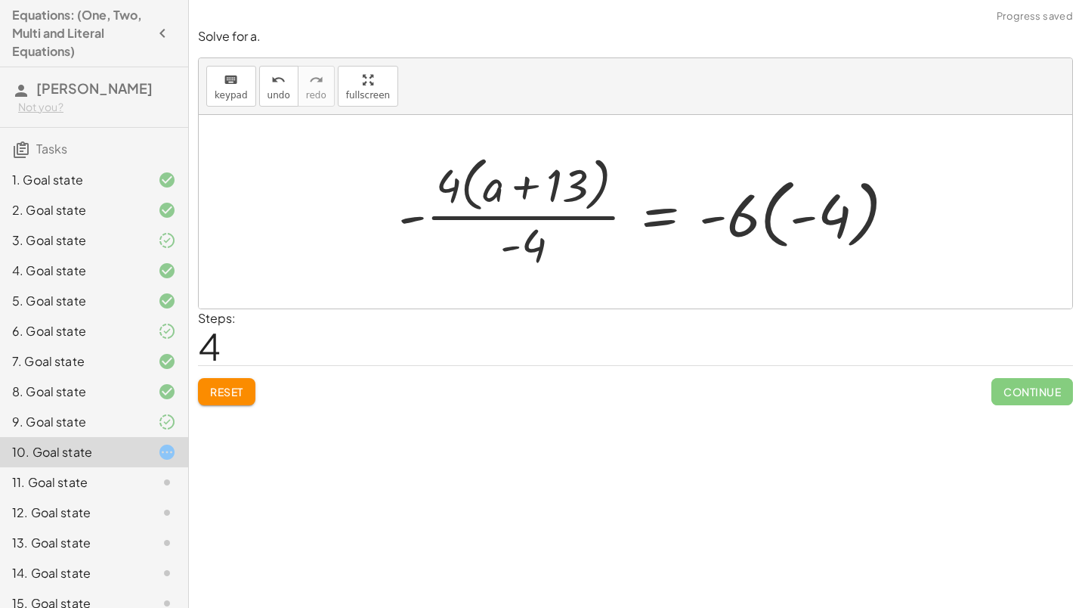
click at [506, 181] on div at bounding box center [653, 211] width 524 height 123
click at [444, 193] on div at bounding box center [653, 211] width 524 height 123
click at [530, 183] on div at bounding box center [653, 211] width 524 height 123
click at [499, 207] on div at bounding box center [653, 211] width 524 height 123
click at [501, 219] on div at bounding box center [653, 211] width 524 height 123
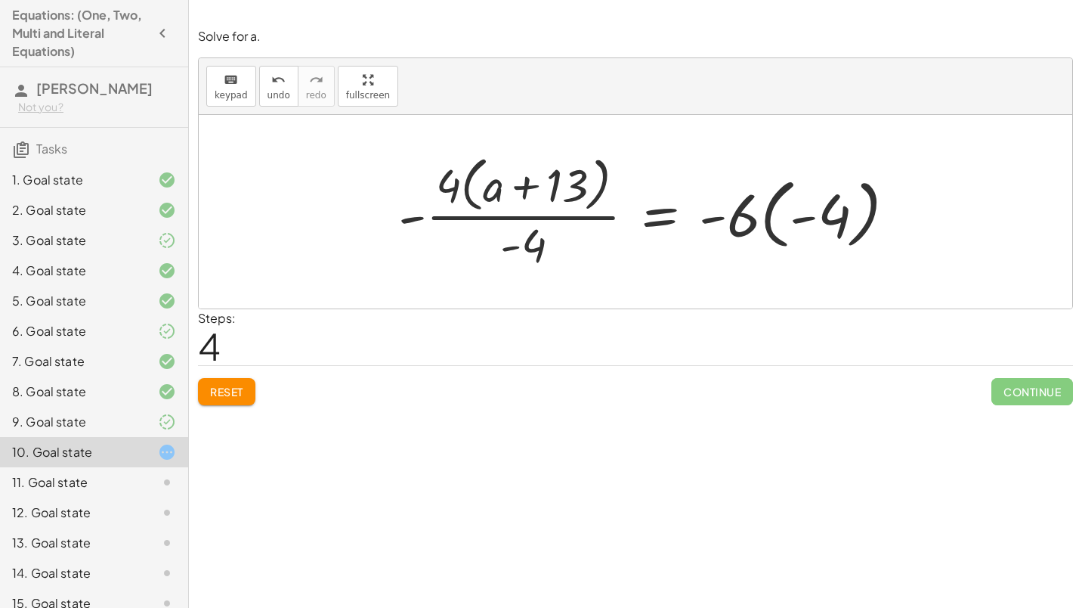
click at [431, 198] on div at bounding box center [653, 211] width 524 height 123
click at [536, 196] on div at bounding box center [653, 211] width 524 height 123
click at [514, 224] on div at bounding box center [653, 211] width 524 height 123
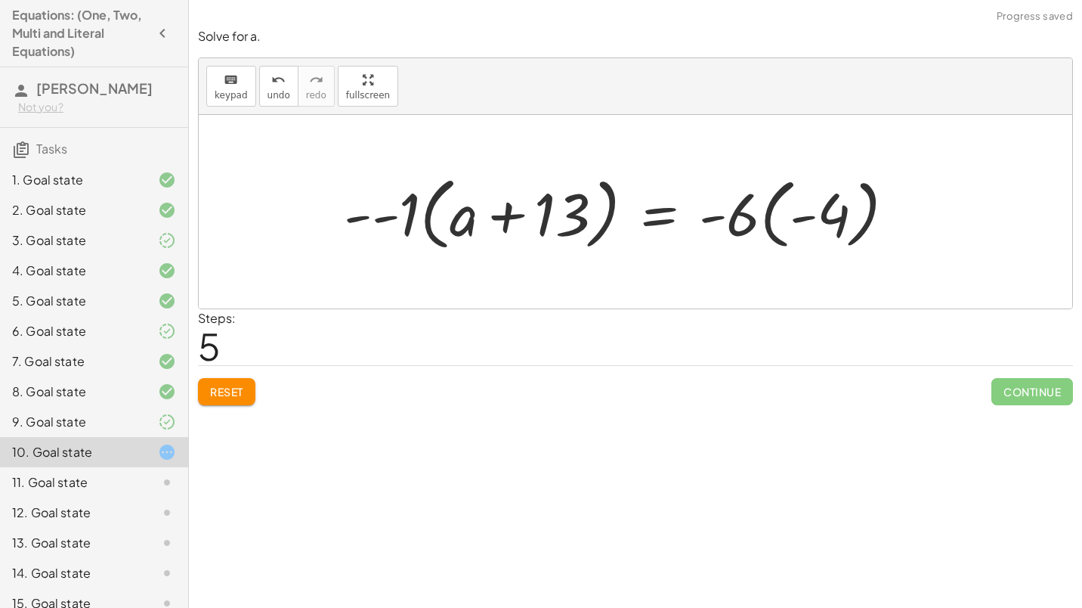
click at [516, 213] on div at bounding box center [625, 212] width 579 height 87
click at [382, 215] on div at bounding box center [625, 212] width 579 height 87
click at [477, 221] on div at bounding box center [653, 212] width 523 height 87
click at [421, 216] on div at bounding box center [653, 212] width 523 height 87
click at [496, 221] on div at bounding box center [653, 212] width 523 height 87
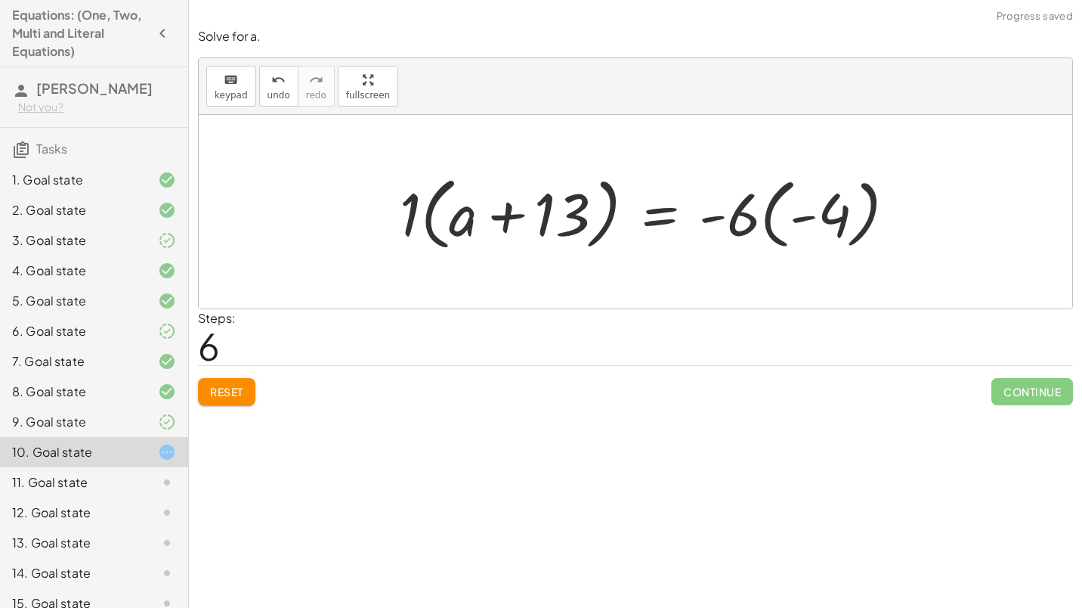
click at [560, 222] on div at bounding box center [653, 212] width 523 height 87
click at [512, 221] on div at bounding box center [653, 212] width 523 height 87
click at [246, 387] on button "Reset" at bounding box center [226, 391] width 57 height 27
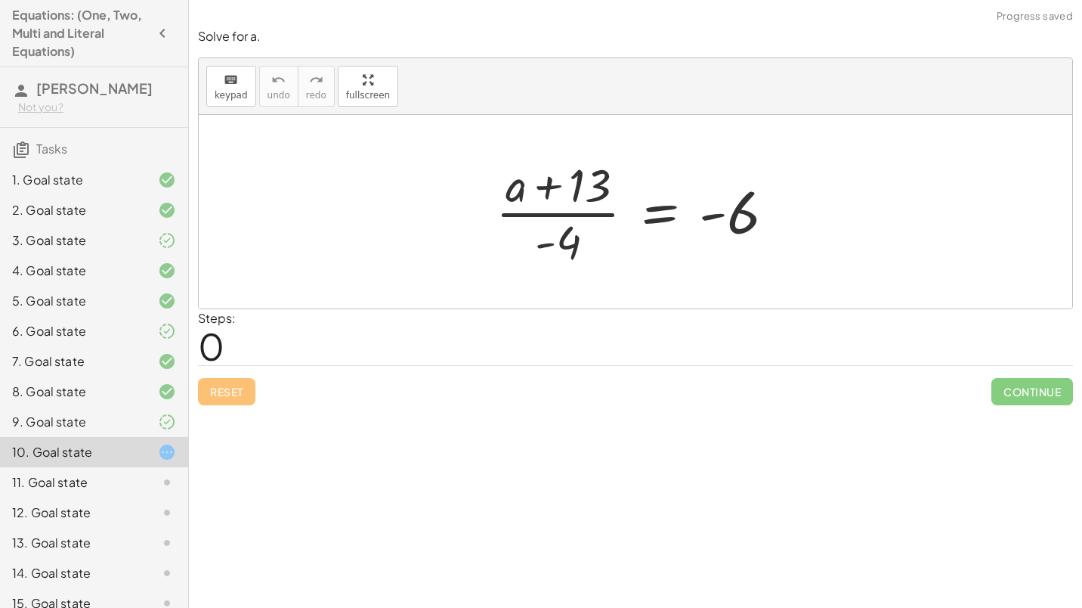
click at [641, 199] on div at bounding box center [641, 211] width 306 height 116
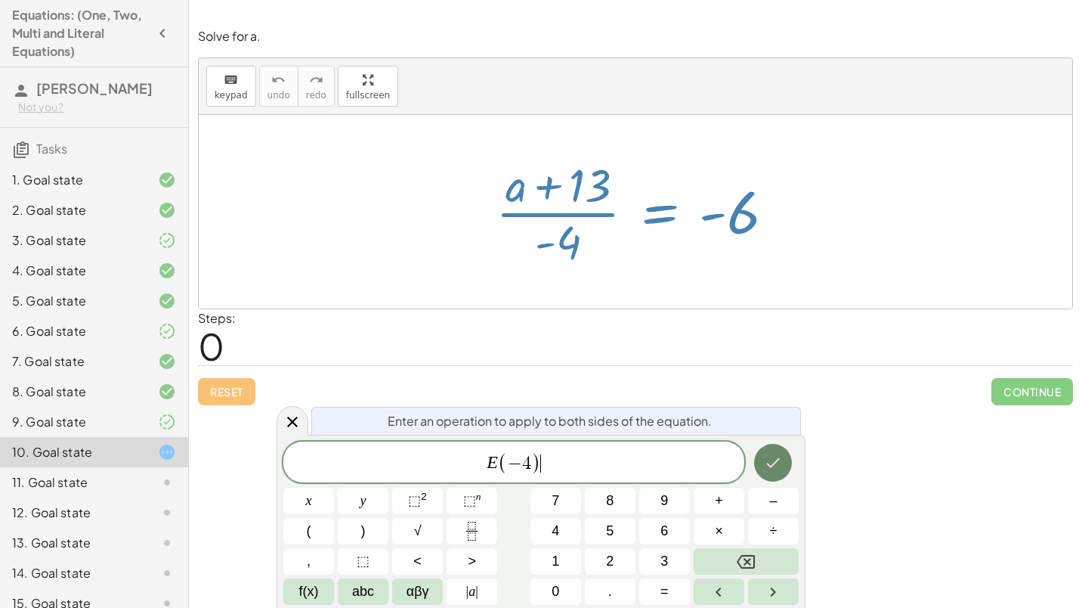
click at [775, 467] on icon "Done" at bounding box center [773, 462] width 18 height 18
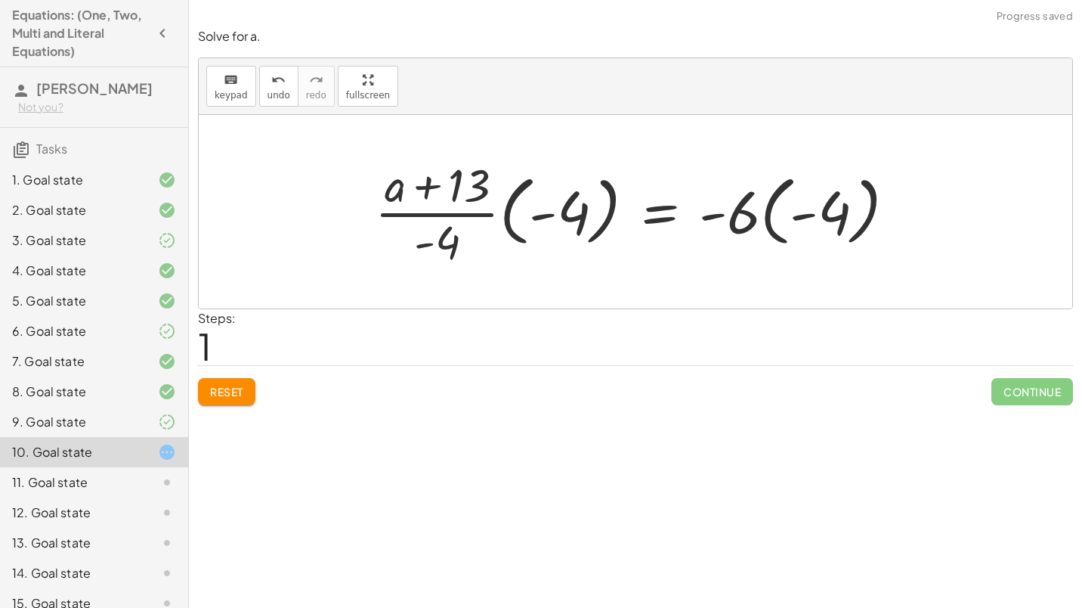
click at [592, 231] on div at bounding box center [641, 211] width 548 height 116
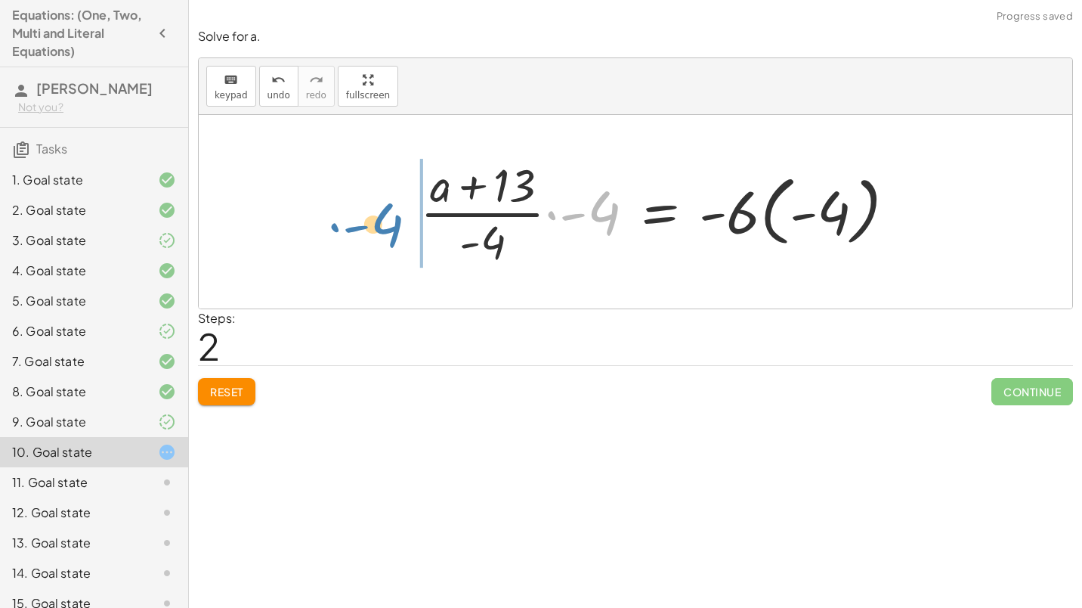
drag, startPoint x: 605, startPoint y: 217, endPoint x: 388, endPoint y: 229, distance: 217.2
click at [388, 229] on div "· ( + a + 13 ) · - 4 = - 6 · · ( + a + 13 ) · - 4 · ( - 4 ) = · - 6 · ( - 4 ) ·…" at bounding box center [635, 211] width 873 height 193
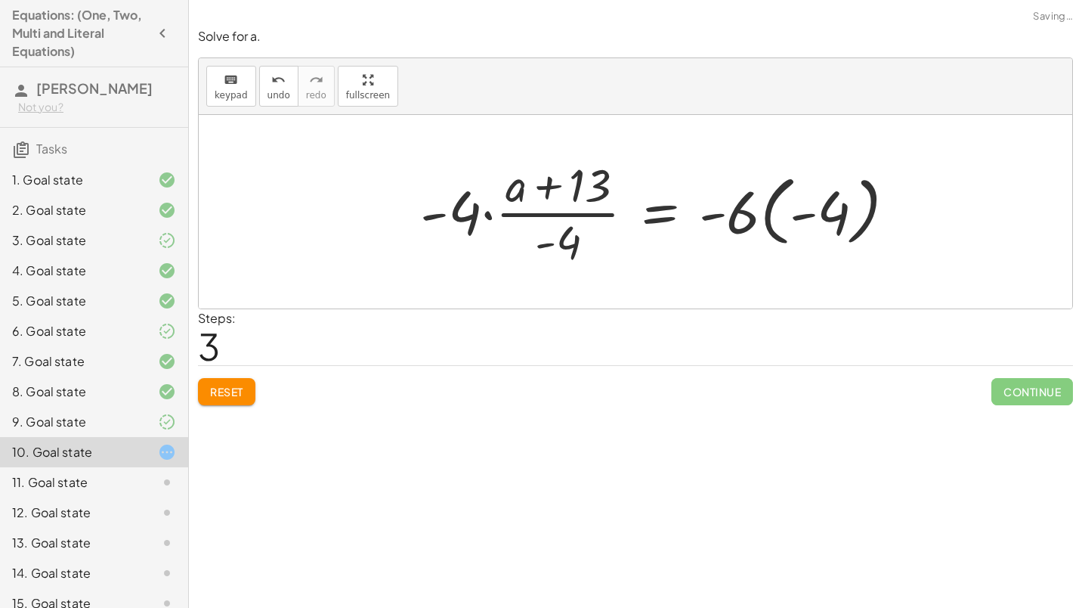
click at [574, 195] on div at bounding box center [664, 211] width 502 height 116
click at [509, 196] on div at bounding box center [664, 211] width 502 height 116
click at [511, 215] on div at bounding box center [664, 211] width 502 height 116
click at [558, 203] on div at bounding box center [664, 211] width 502 height 116
click at [460, 210] on div at bounding box center [664, 211] width 502 height 116
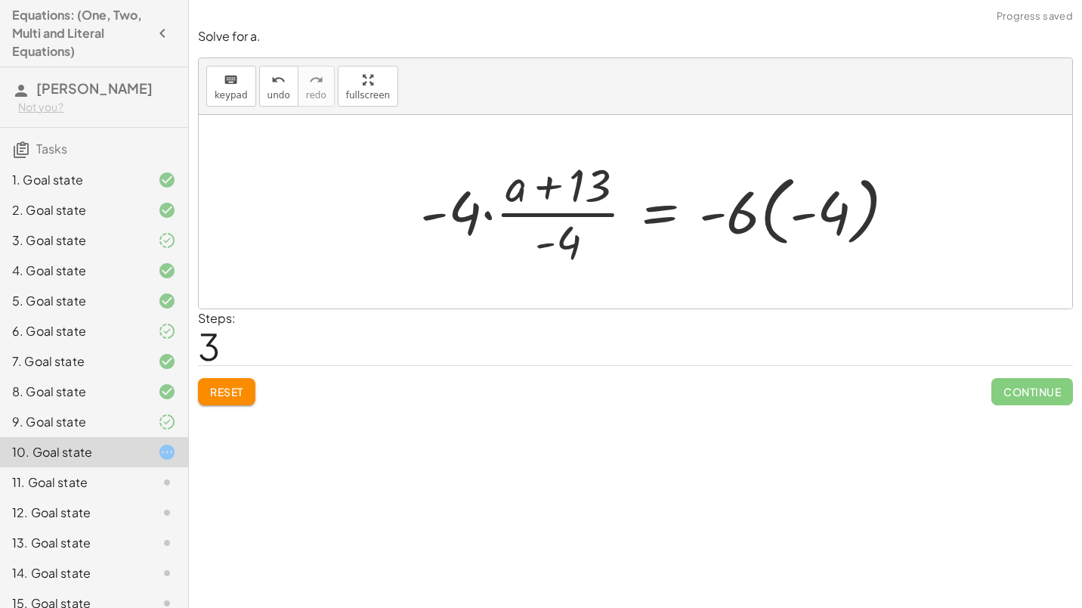
click at [539, 206] on div at bounding box center [664, 211] width 502 height 116
click at [471, 212] on div at bounding box center [664, 211] width 502 height 116
click at [582, 207] on div at bounding box center [664, 211] width 502 height 116
click at [574, 214] on div at bounding box center [664, 211] width 502 height 116
click at [564, 239] on div at bounding box center [664, 211] width 502 height 116
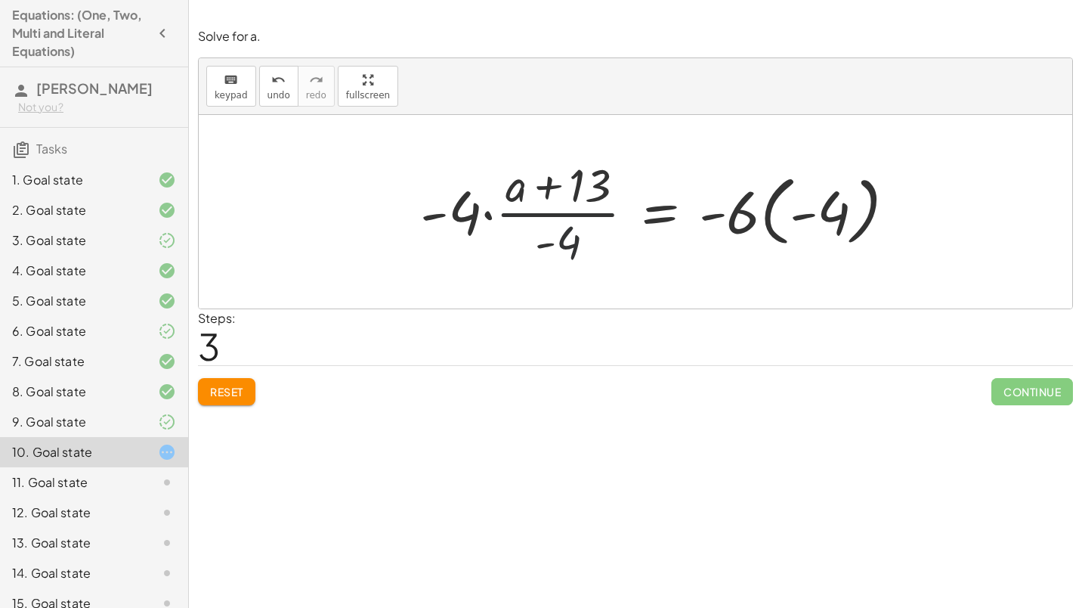
click at [484, 226] on div at bounding box center [664, 211] width 502 height 116
click at [464, 221] on div at bounding box center [656, 211] width 518 height 123
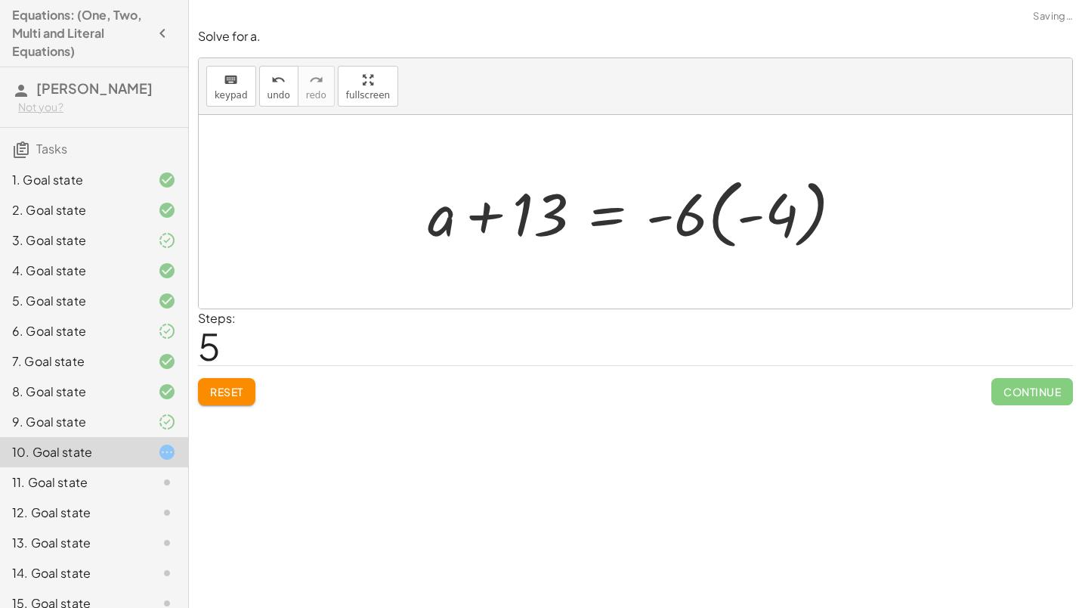
click at [701, 224] on div at bounding box center [641, 212] width 442 height 84
click at [729, 224] on div at bounding box center [641, 212] width 442 height 84
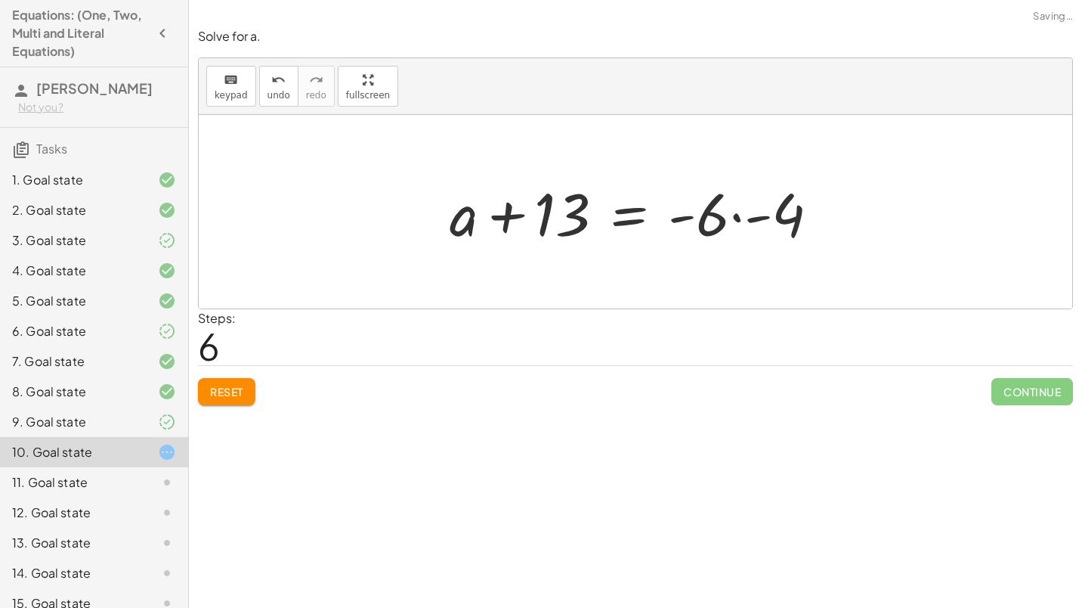
click at [732, 224] on div at bounding box center [640, 212] width 397 height 78
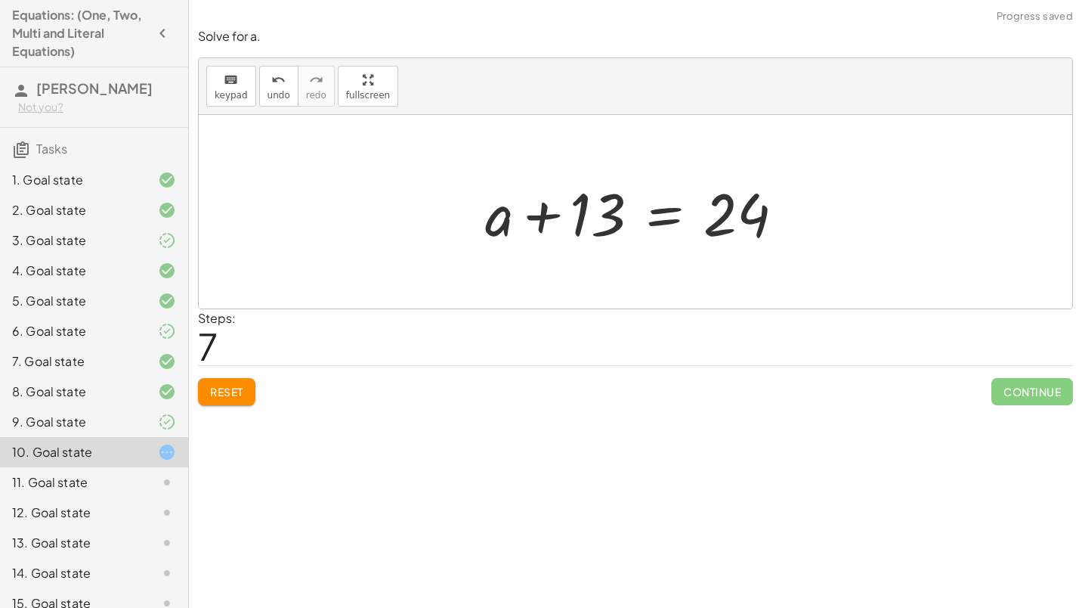
click at [615, 183] on div at bounding box center [641, 212] width 326 height 78
click at [608, 183] on div at bounding box center [641, 212] width 326 height 78
click at [650, 196] on div at bounding box center [641, 212] width 326 height 78
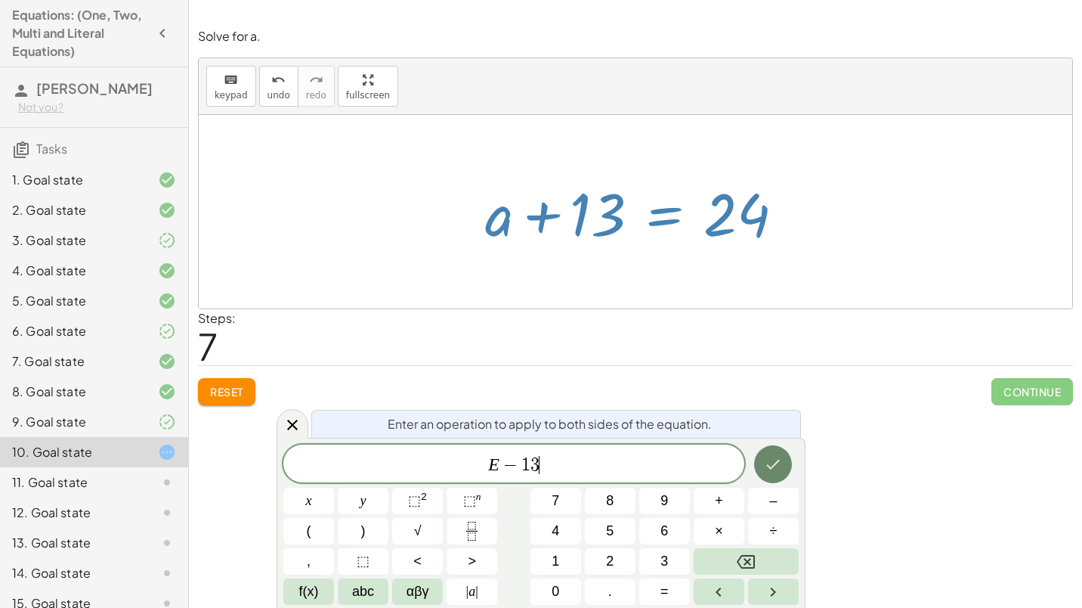
click at [771, 473] on button "Done" at bounding box center [773, 464] width 38 height 38
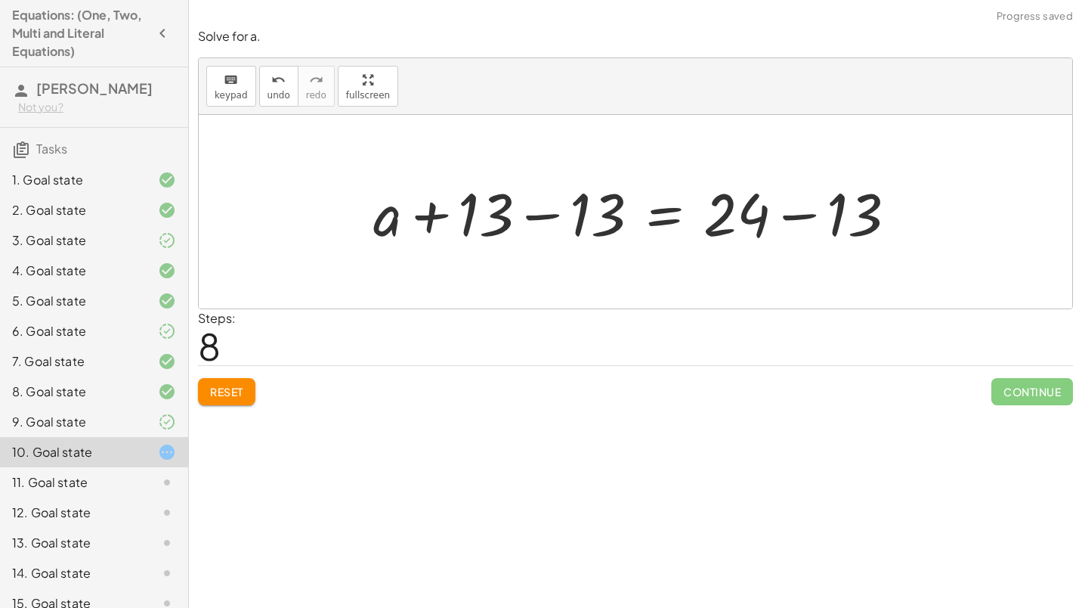
click at [535, 240] on div at bounding box center [641, 212] width 550 height 78
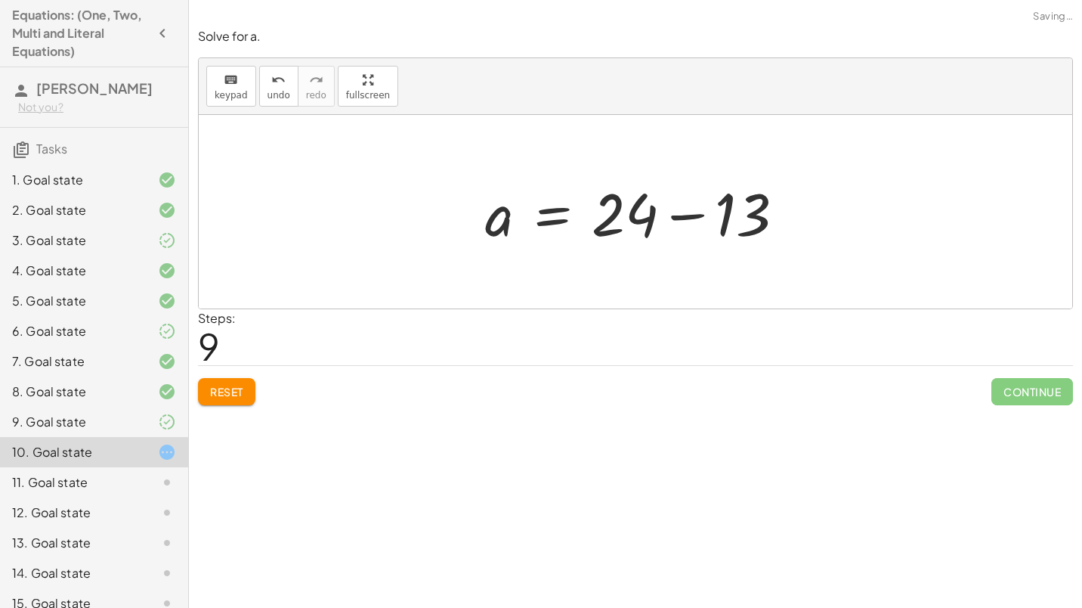
click at [720, 216] on div at bounding box center [641, 212] width 326 height 78
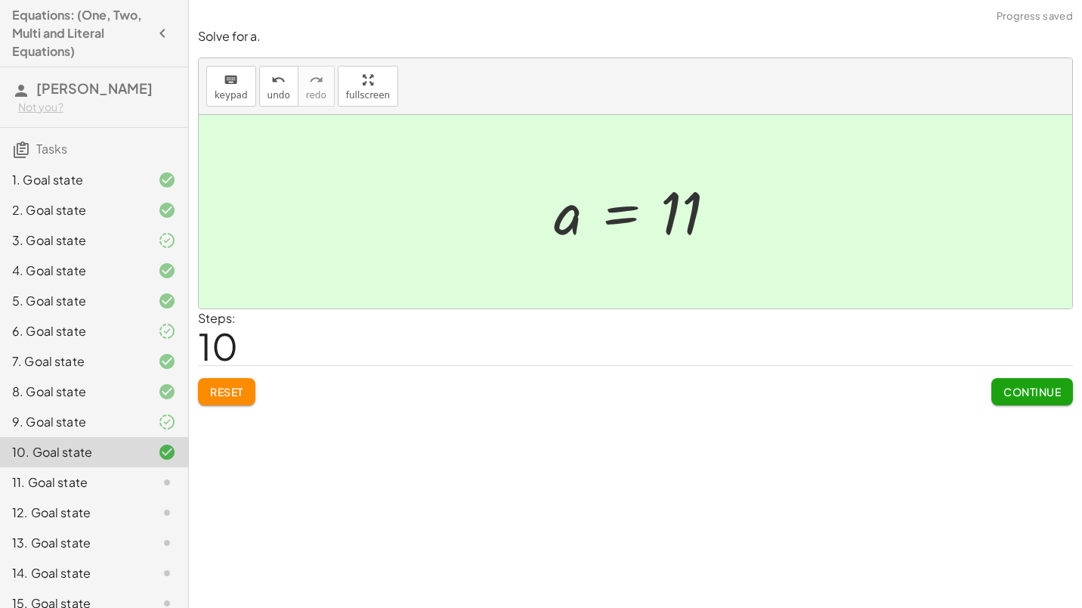
click at [1059, 393] on span "Continue" at bounding box center [1031, 392] width 57 height 14
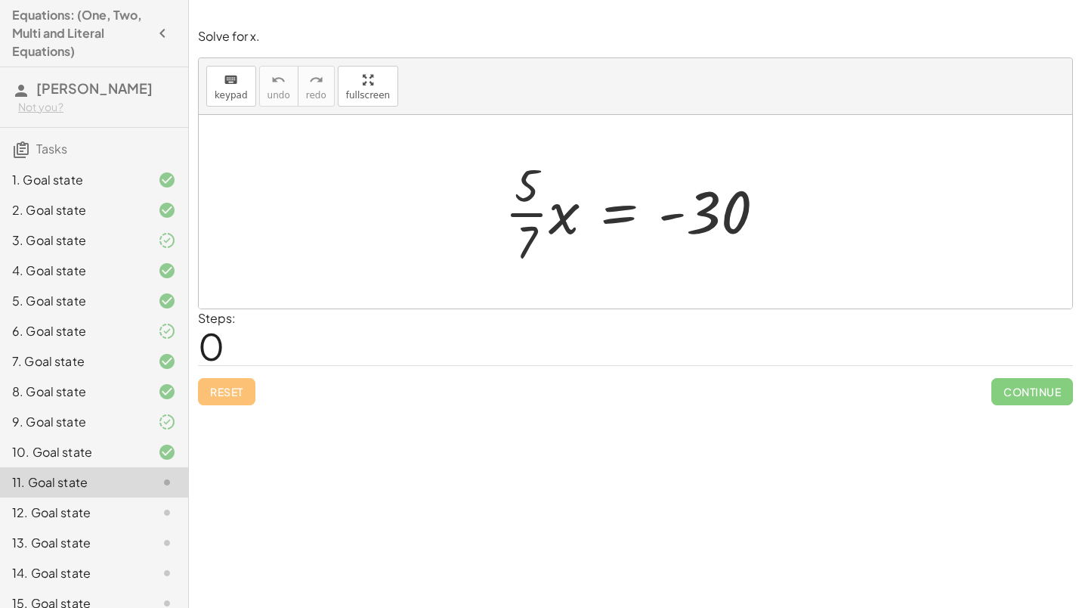
click at [552, 210] on div at bounding box center [641, 211] width 288 height 116
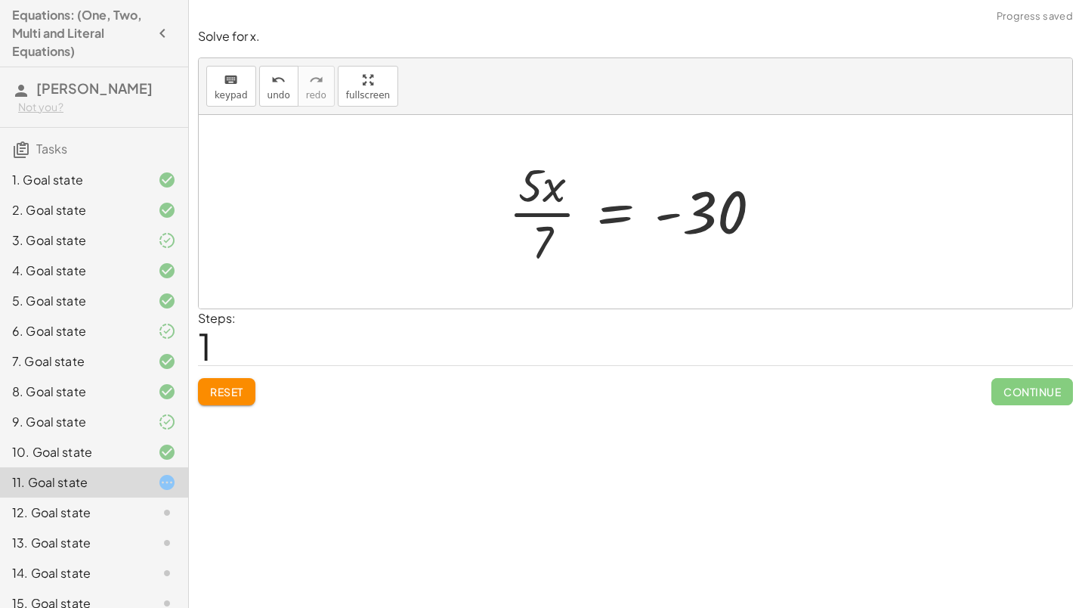
click at [615, 215] on div at bounding box center [641, 211] width 280 height 116
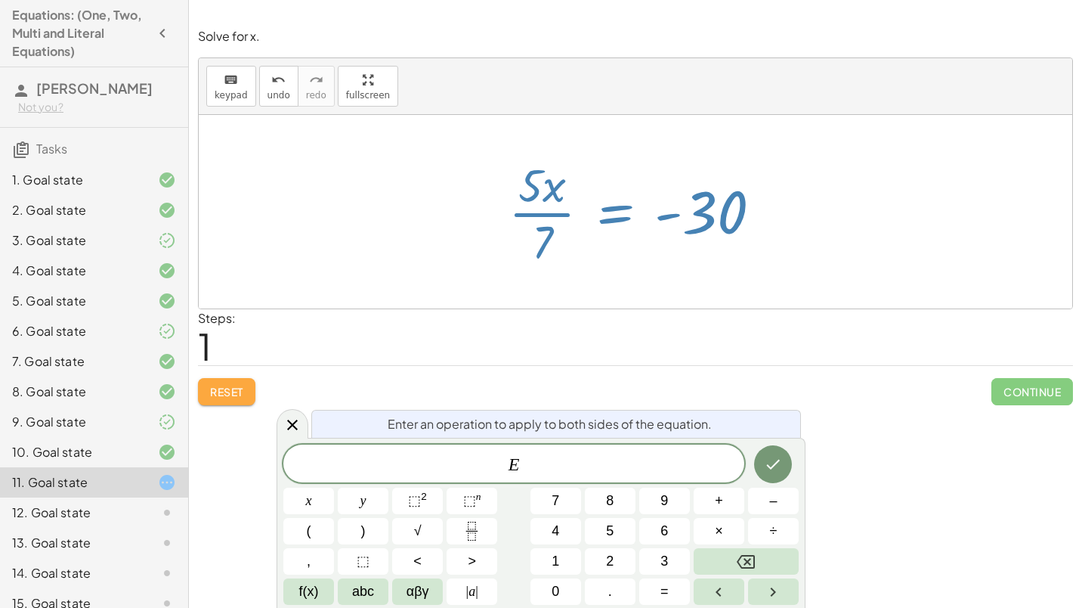
click at [226, 379] on button "Reset" at bounding box center [226, 391] width 57 height 27
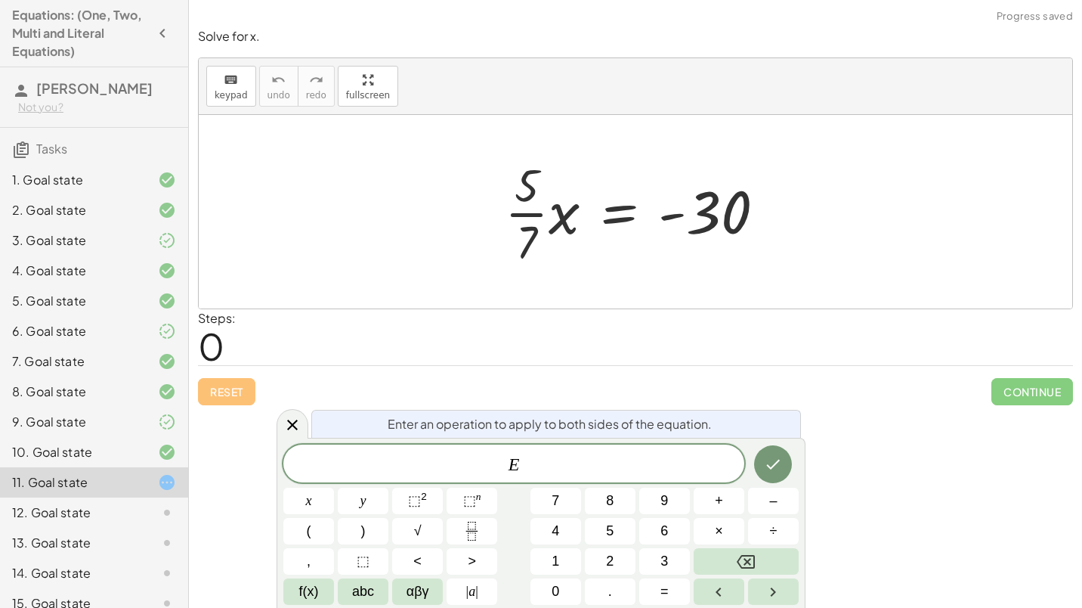
click at [577, 454] on span "E" at bounding box center [513, 464] width 461 height 21
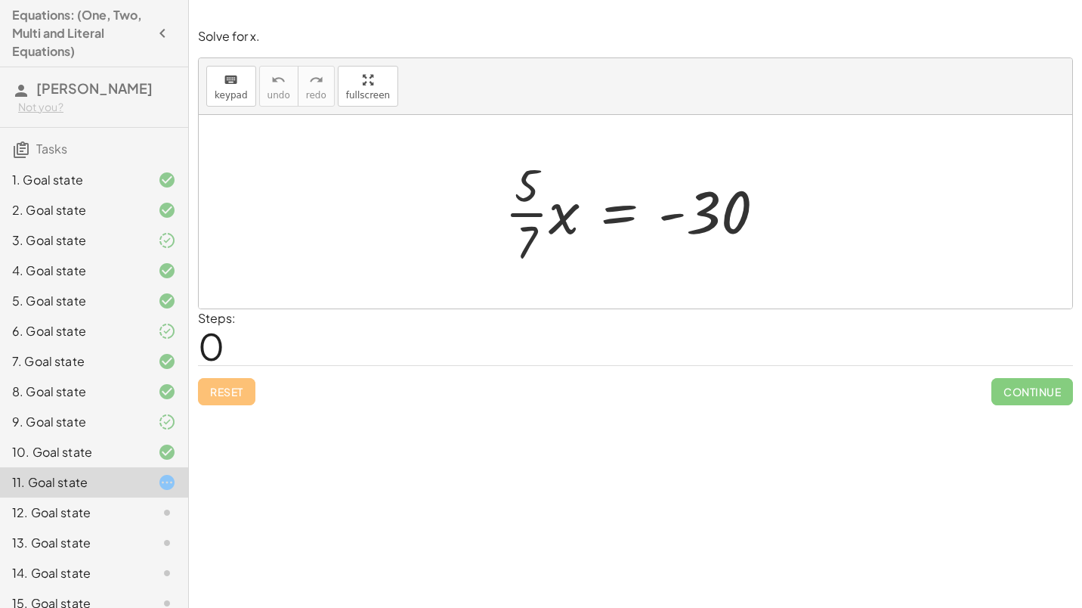
click at [624, 215] on div at bounding box center [641, 211] width 288 height 116
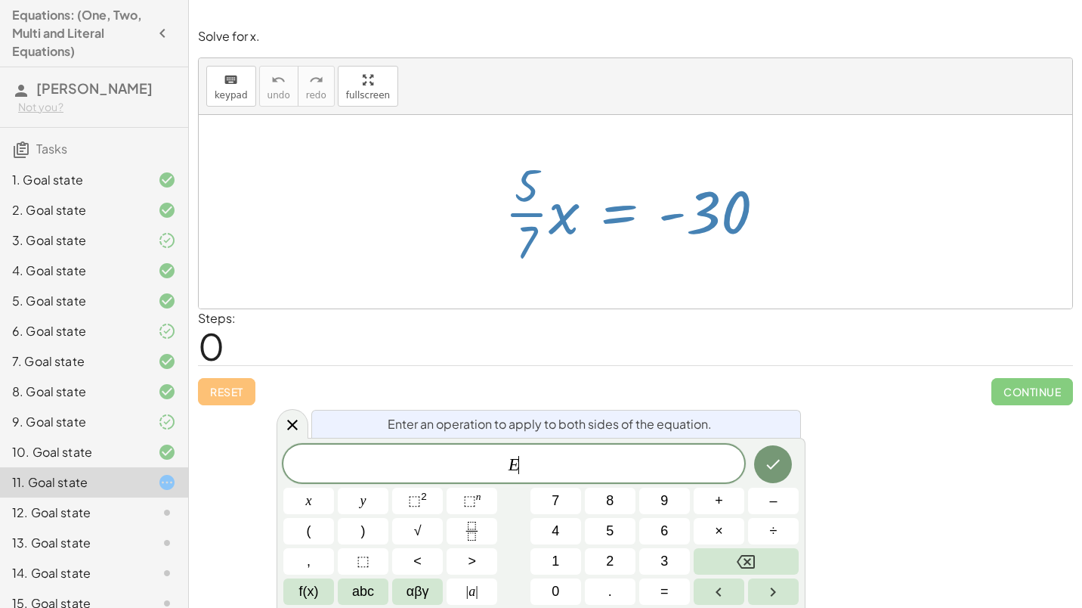
click at [624, 215] on div at bounding box center [641, 211] width 288 height 116
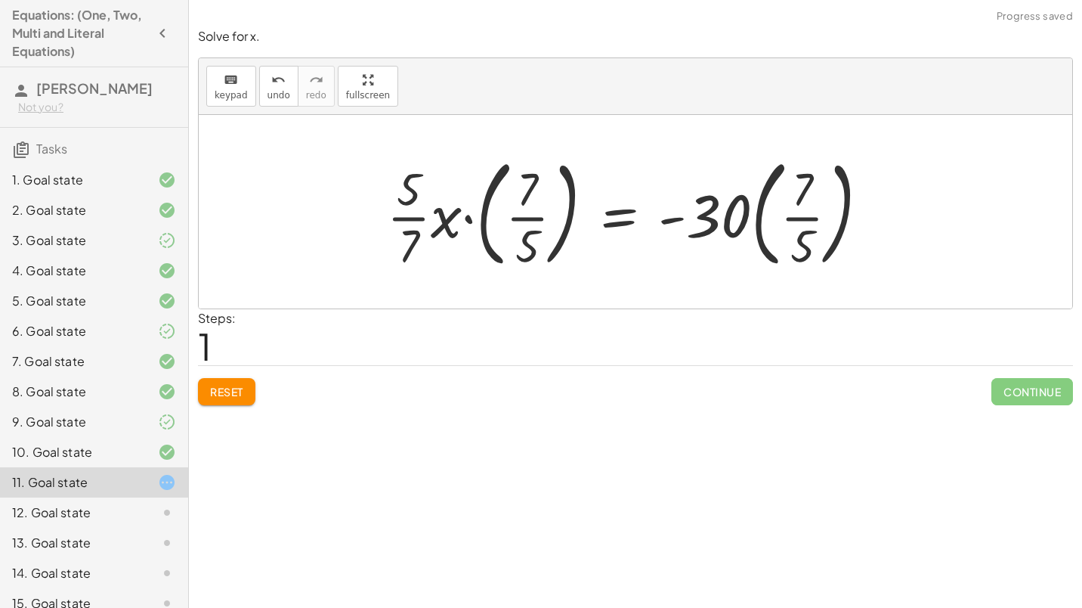
click at [492, 245] on div at bounding box center [633, 211] width 509 height 125
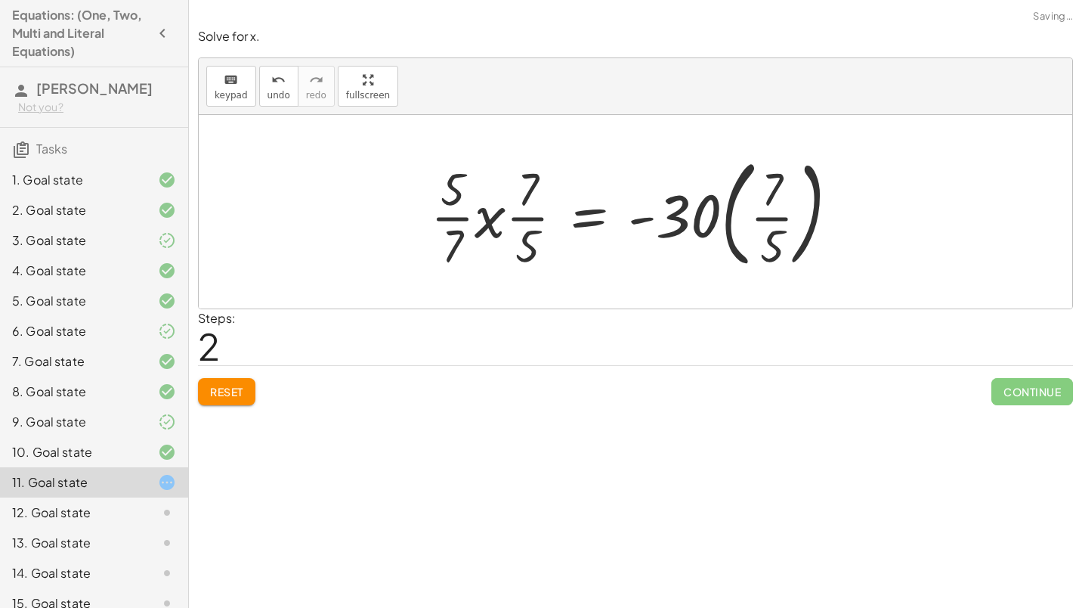
click at [553, 246] on div at bounding box center [640, 211] width 435 height 125
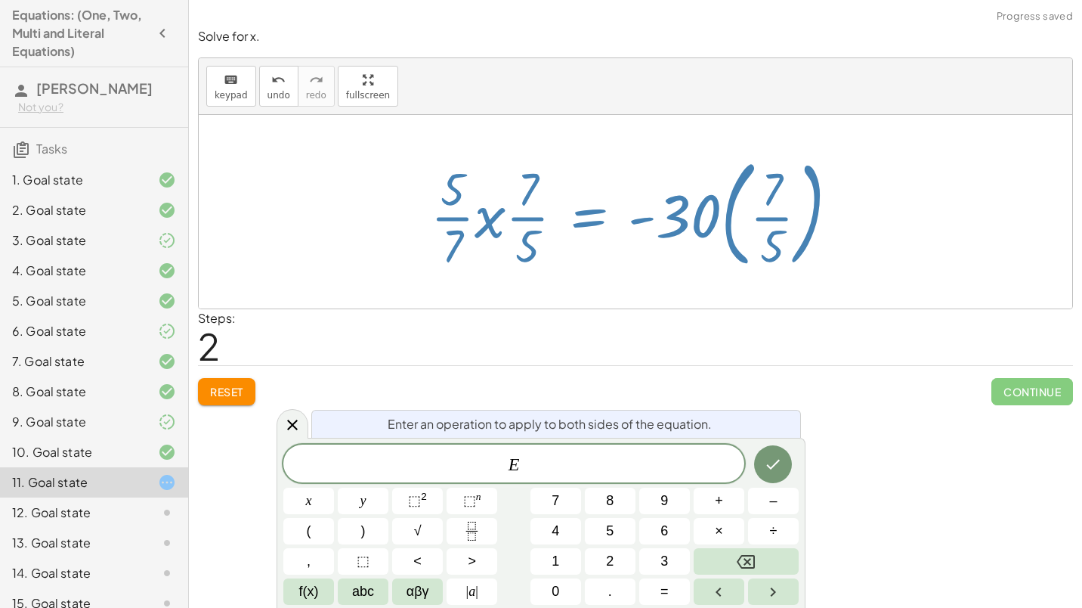
click at [534, 246] on div at bounding box center [640, 211] width 435 height 125
click at [290, 418] on icon at bounding box center [292, 425] width 18 height 18
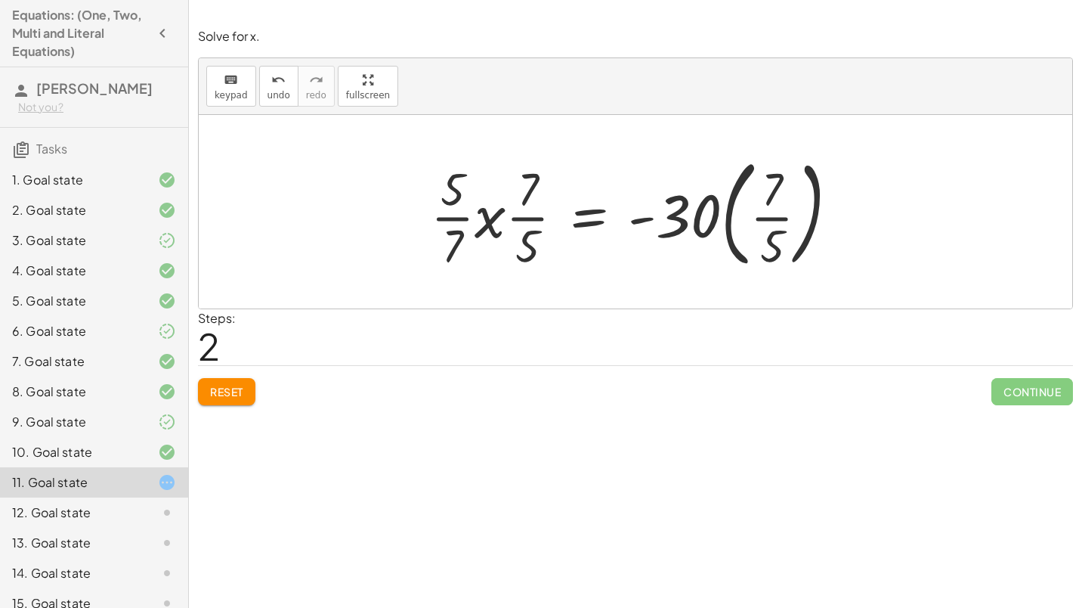
click at [476, 212] on div at bounding box center [640, 211] width 435 height 125
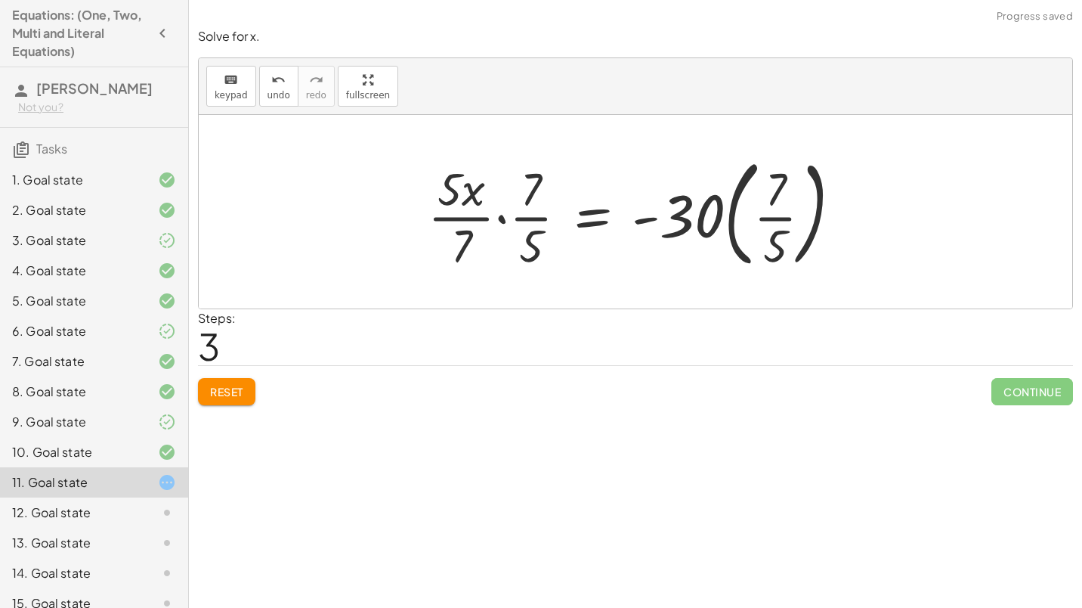
click at [523, 206] on div at bounding box center [641, 211] width 442 height 125
click at [440, 222] on div at bounding box center [641, 211] width 442 height 125
click at [544, 217] on div at bounding box center [641, 211] width 442 height 125
click at [443, 231] on div at bounding box center [641, 211] width 442 height 125
click at [527, 242] on div at bounding box center [641, 211] width 442 height 125
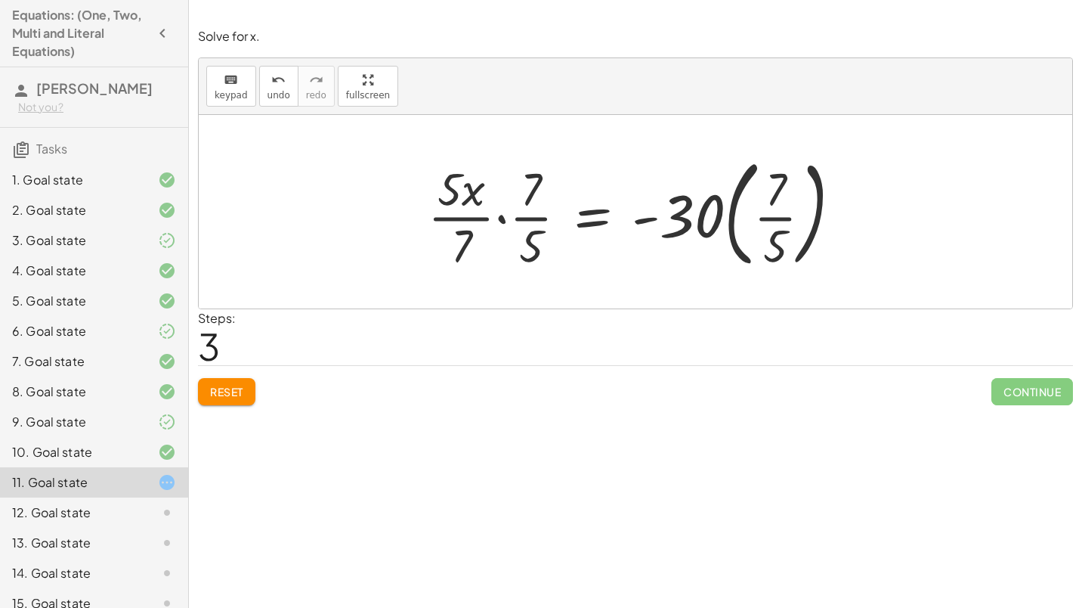
click at [438, 240] on div at bounding box center [641, 211] width 442 height 125
click at [529, 200] on div at bounding box center [641, 211] width 442 height 125
click at [465, 205] on div at bounding box center [641, 211] width 442 height 125
click at [465, 209] on div at bounding box center [641, 211] width 442 height 125
click at [514, 212] on div at bounding box center [641, 211] width 442 height 125
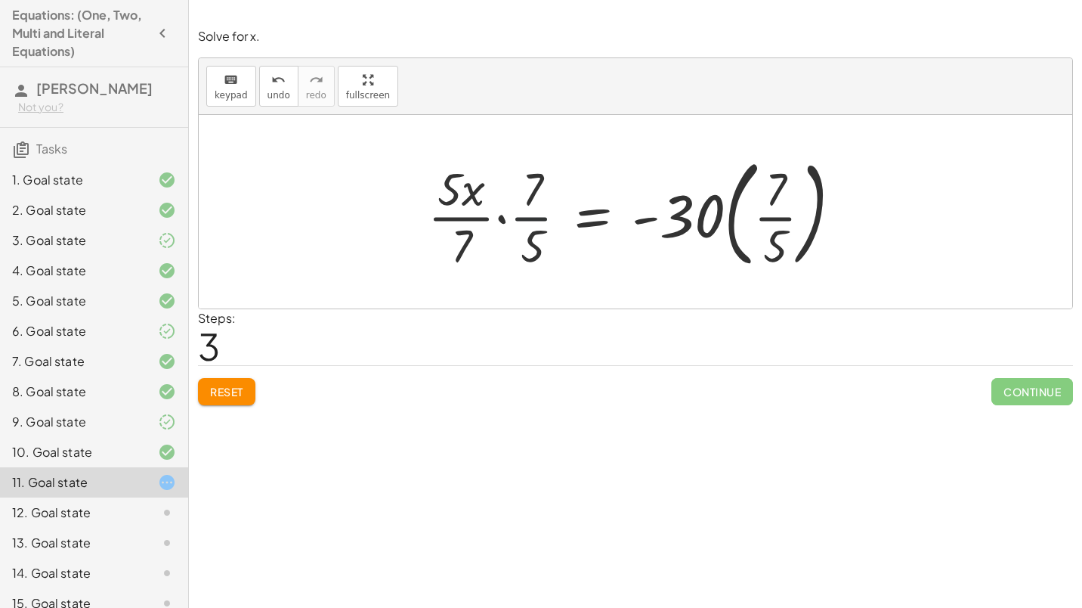
click at [526, 224] on div at bounding box center [641, 211] width 442 height 125
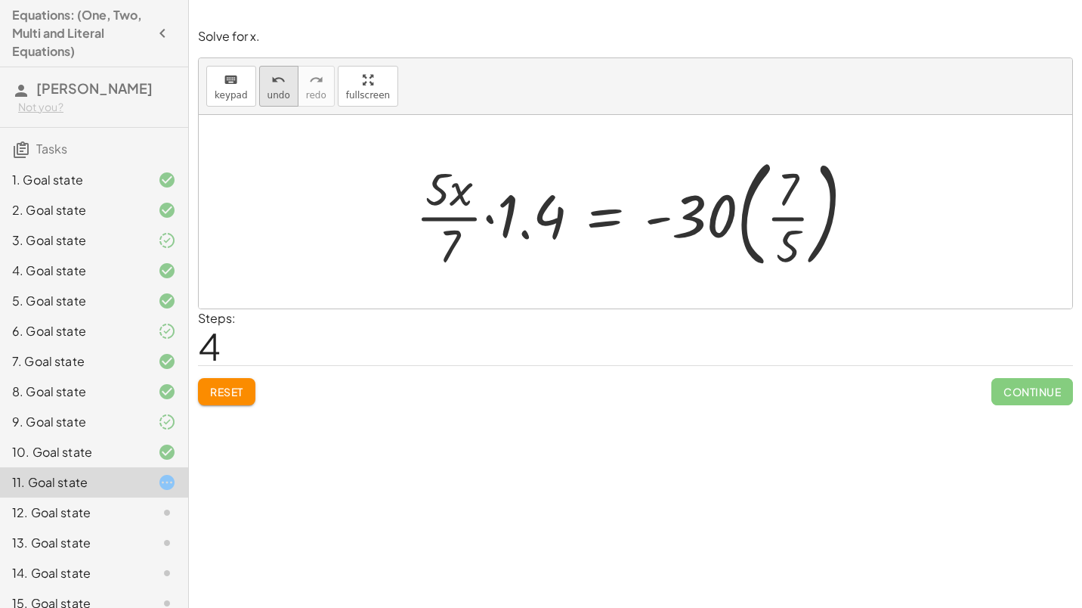
click at [272, 95] on span "undo" at bounding box center [278, 95] width 23 height 11
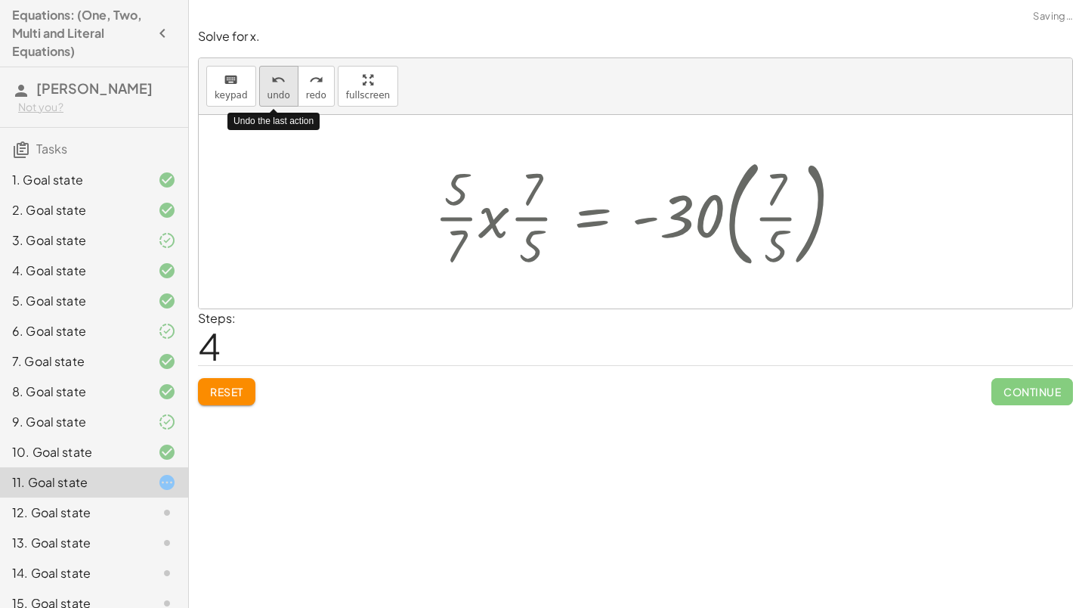
click at [272, 95] on span "undo" at bounding box center [278, 95] width 23 height 11
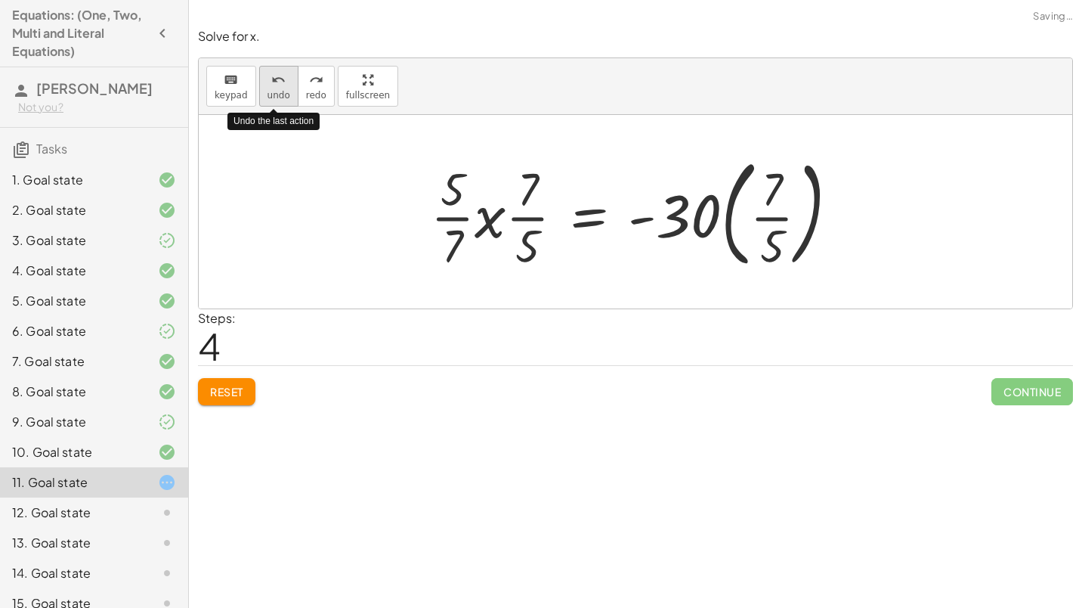
click at [272, 95] on span "undo" at bounding box center [278, 95] width 23 height 11
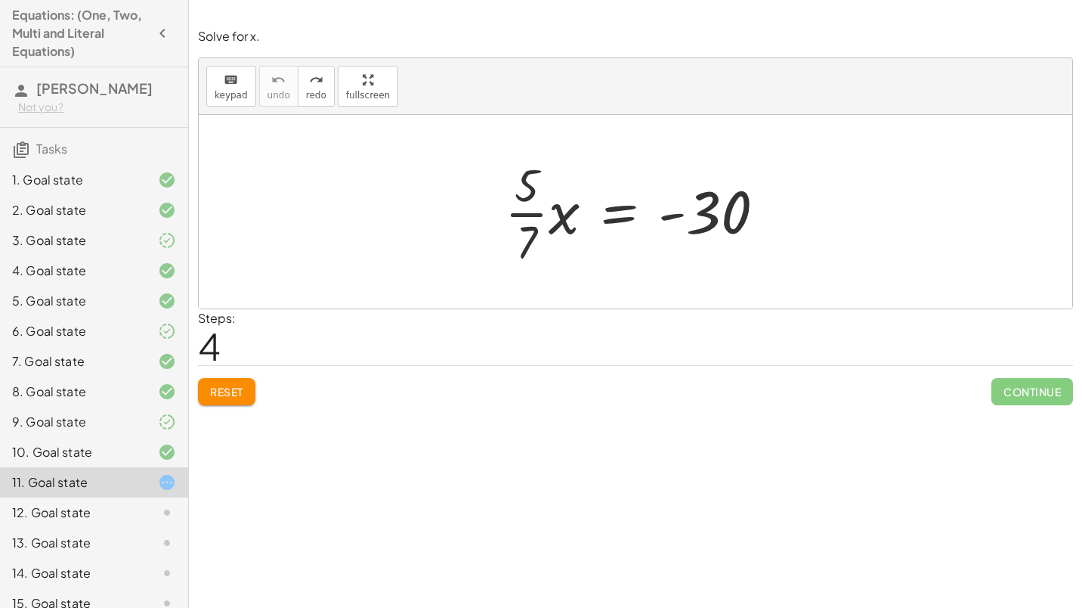
click at [233, 387] on span "Reset" at bounding box center [226, 392] width 33 height 14
click at [567, 222] on div at bounding box center [641, 211] width 288 height 116
click at [611, 215] on div at bounding box center [641, 211] width 280 height 116
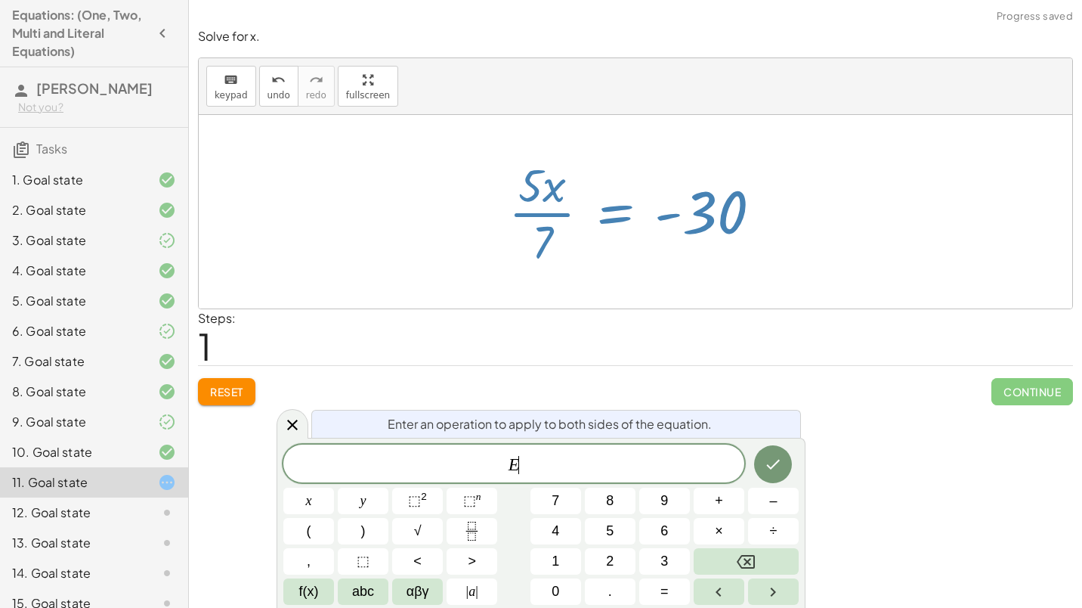
click at [611, 215] on div at bounding box center [641, 211] width 280 height 116
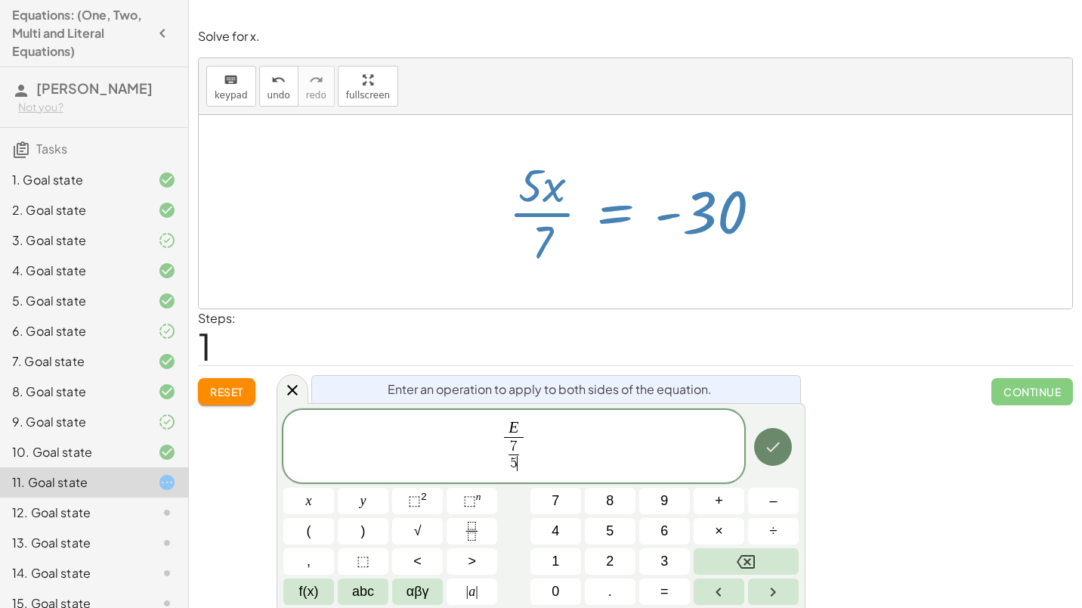
click at [775, 450] on icon "Done" at bounding box center [773, 447] width 18 height 18
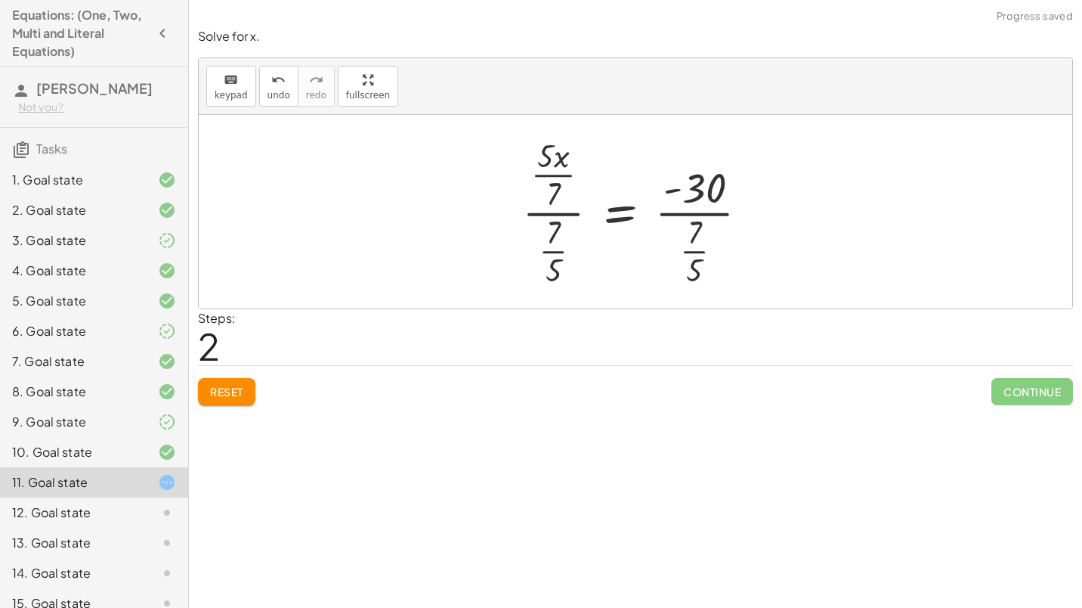
click at [561, 249] on div at bounding box center [642, 211] width 254 height 157
drag, startPoint x: 524, startPoint y: 191, endPoint x: 719, endPoint y: 175, distance: 196.4
click at [719, 175] on div "· · 5 · 7 · x = - 30 · 5 · x · 7 = - 30 · · 5 · x · 7 · · 7 · 5 = · - 30 · · 7 …" at bounding box center [635, 211] width 873 height 193
click at [262, 93] on button "undo undo" at bounding box center [278, 86] width 39 height 41
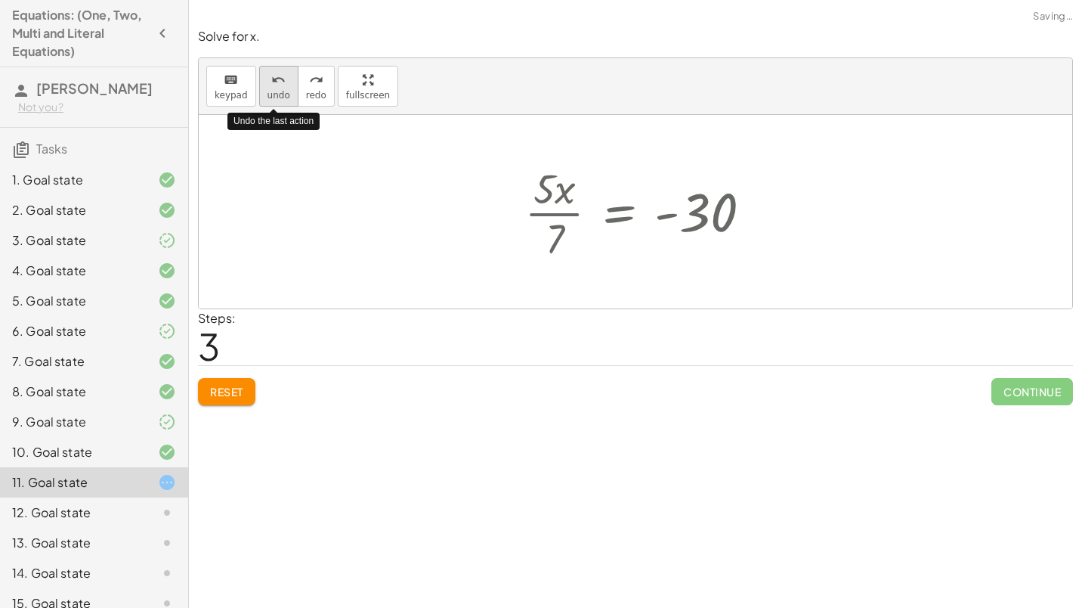
click at [262, 93] on button "undo undo" at bounding box center [278, 86] width 39 height 41
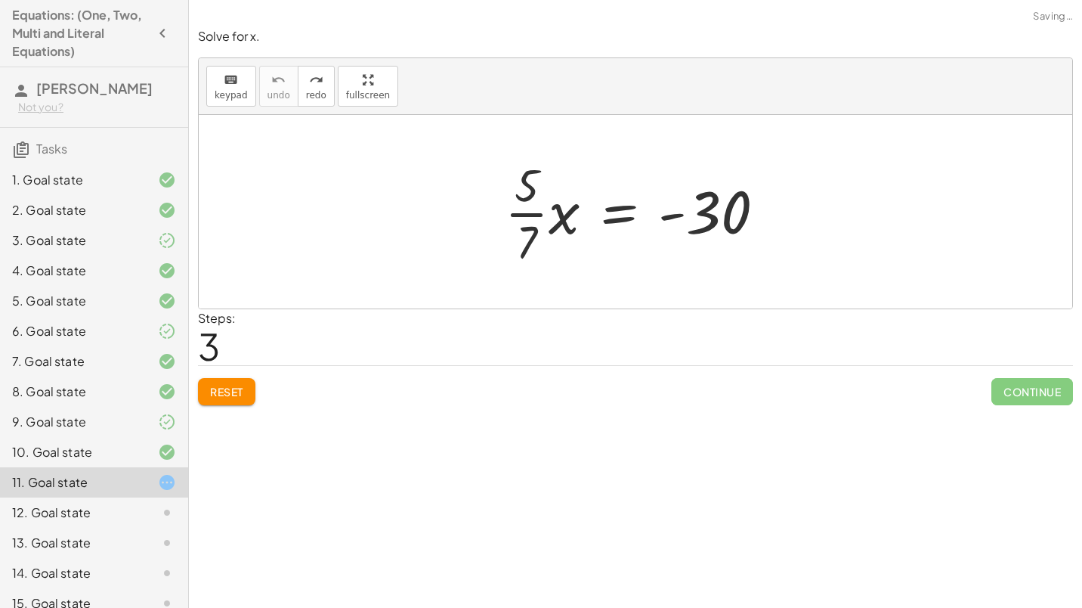
click at [239, 392] on span "Reset" at bounding box center [226, 392] width 33 height 14
click at [601, 223] on div at bounding box center [641, 211] width 288 height 116
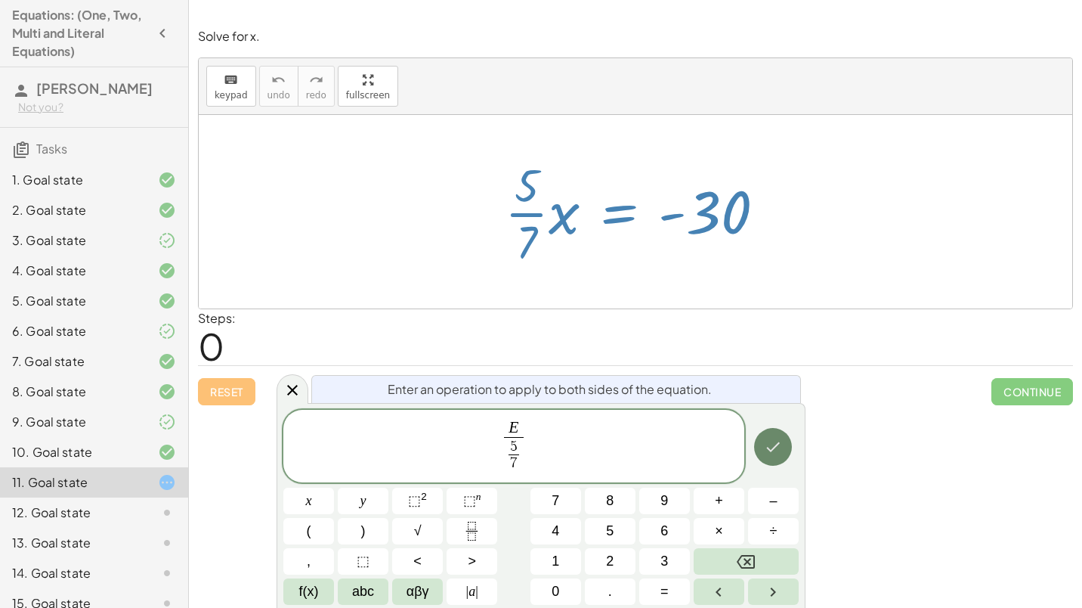
click at [771, 439] on icon "Done" at bounding box center [773, 447] width 18 height 18
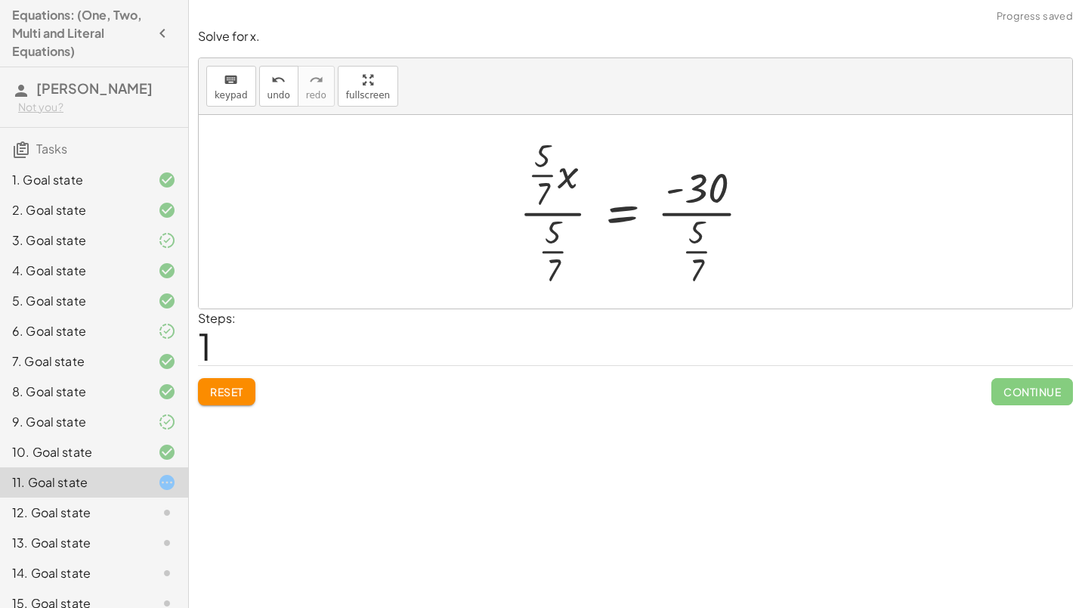
click at [546, 209] on div at bounding box center [641, 211] width 259 height 157
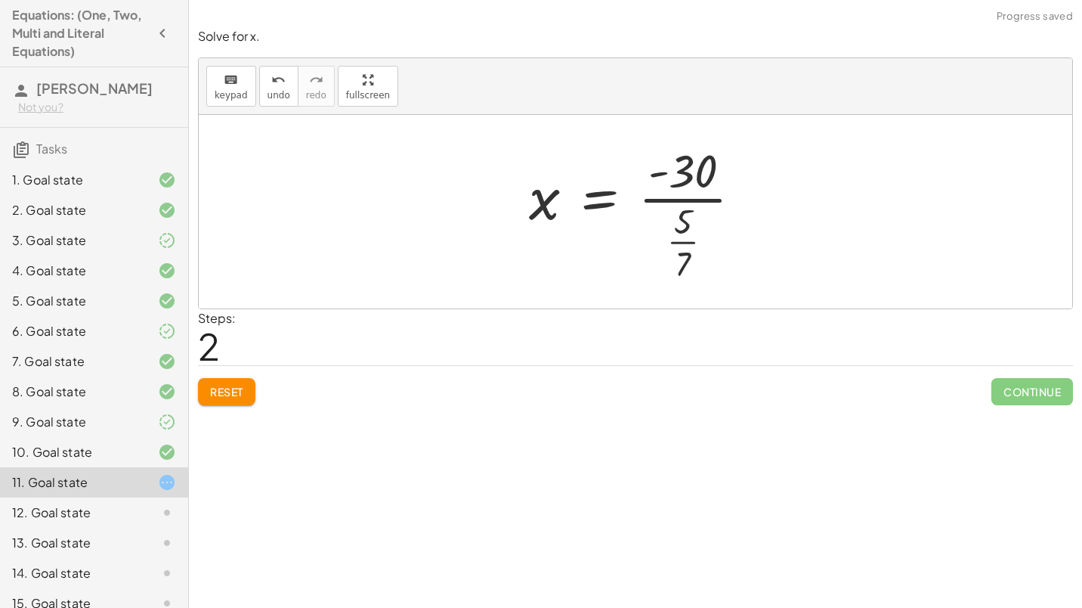
click at [707, 210] on div at bounding box center [641, 212] width 240 height 146
click at [693, 196] on div at bounding box center [641, 212] width 240 height 146
click at [694, 190] on div at bounding box center [641, 212] width 240 height 146
click at [684, 244] on div at bounding box center [641, 212] width 240 height 146
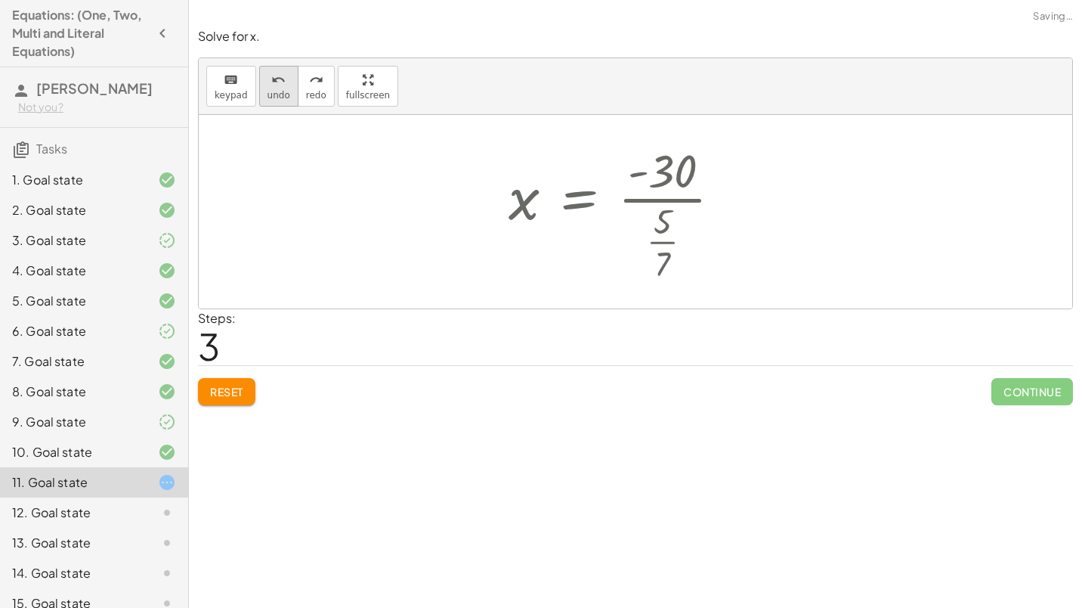
click at [276, 91] on span "undo" at bounding box center [278, 95] width 23 height 11
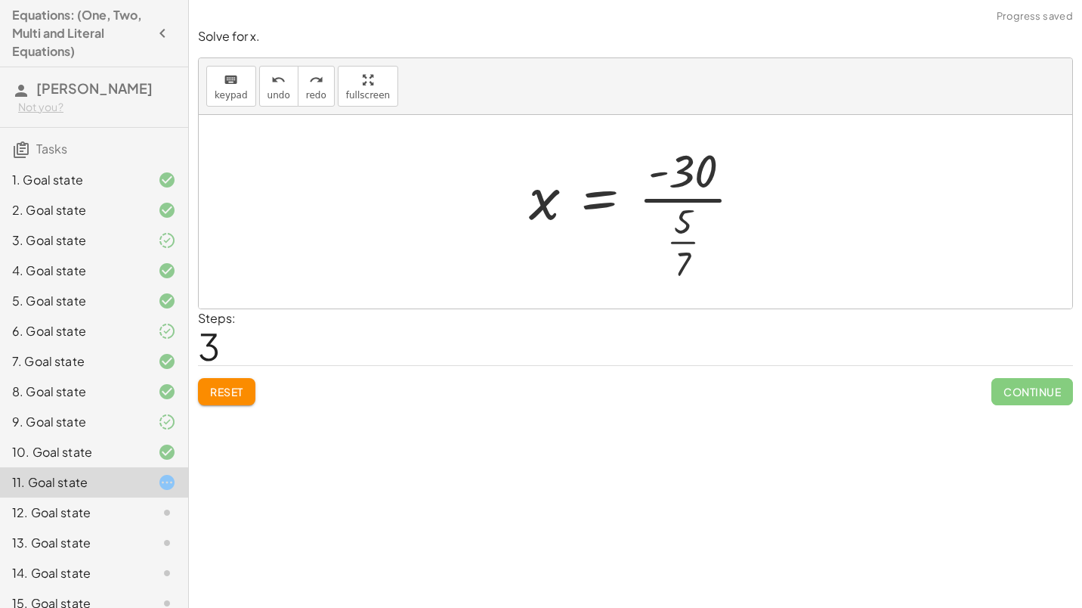
click at [699, 171] on div at bounding box center [641, 212] width 240 height 146
click at [685, 200] on div at bounding box center [641, 212] width 240 height 146
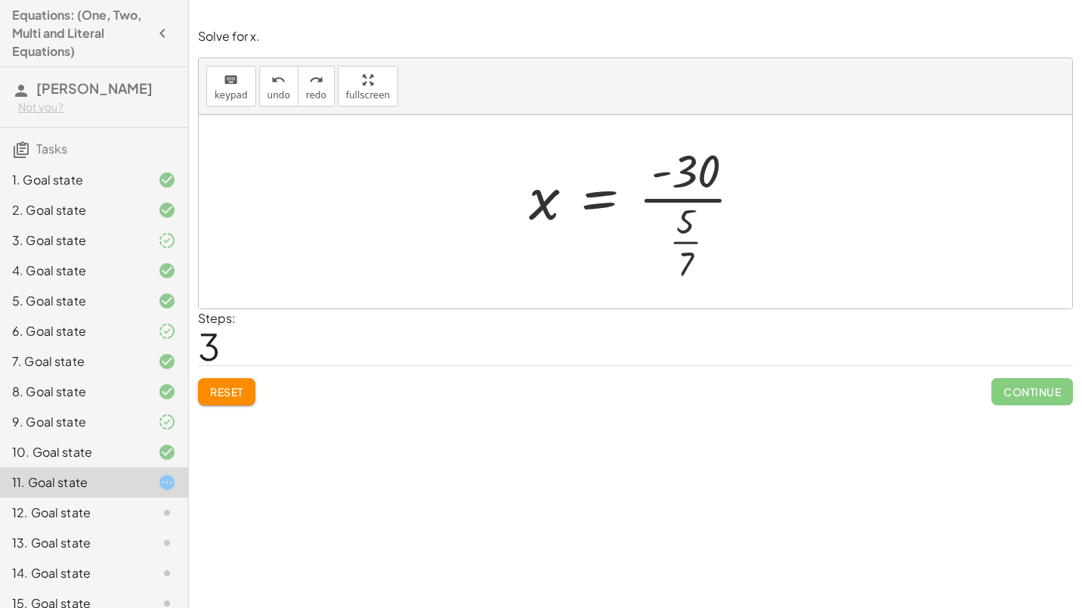
click at [685, 200] on div at bounding box center [641, 212] width 240 height 146
click at [682, 220] on div at bounding box center [641, 212] width 240 height 146
click at [608, 192] on div at bounding box center [641, 212] width 240 height 146
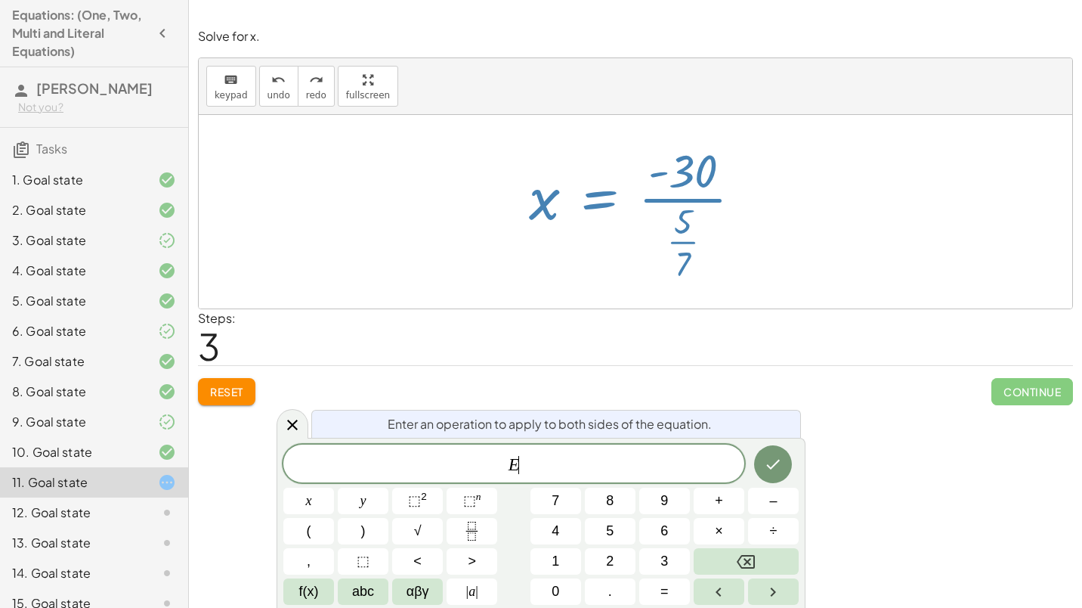
click at [608, 192] on div at bounding box center [641, 212] width 240 height 146
click at [694, 200] on div at bounding box center [641, 212] width 240 height 146
click at [281, 74] on div "undo" at bounding box center [278, 79] width 23 height 18
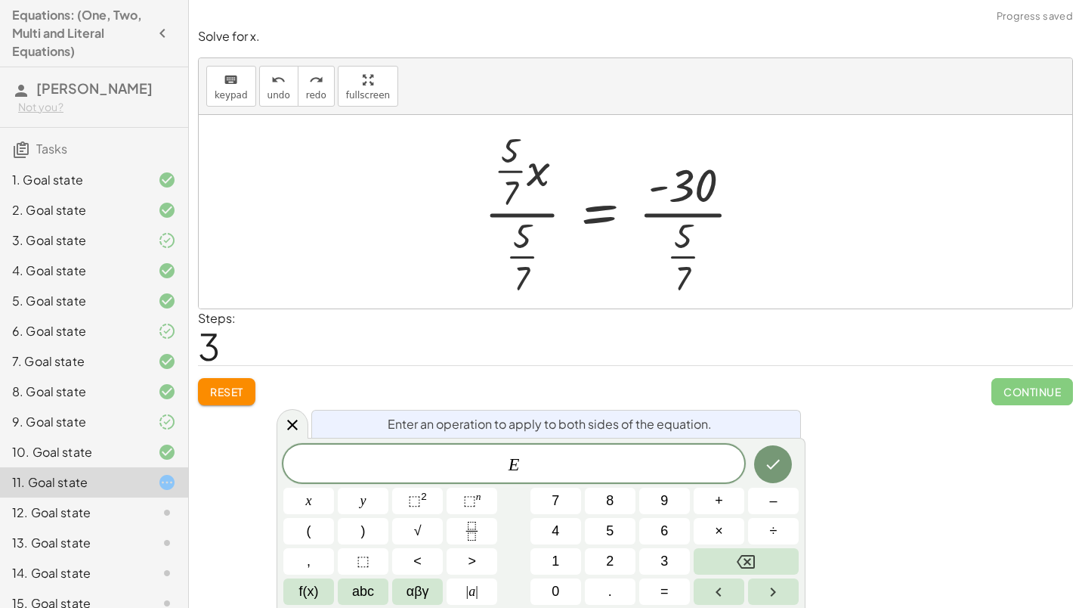
click at [236, 393] on span "Reset" at bounding box center [226, 392] width 33 height 14
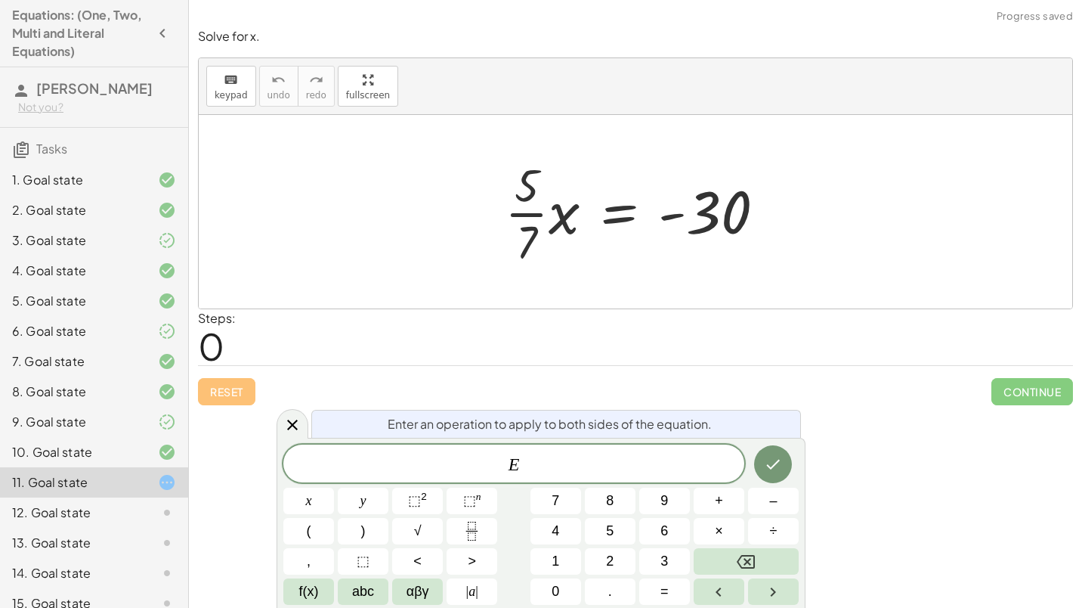
click at [533, 215] on div at bounding box center [641, 211] width 288 height 116
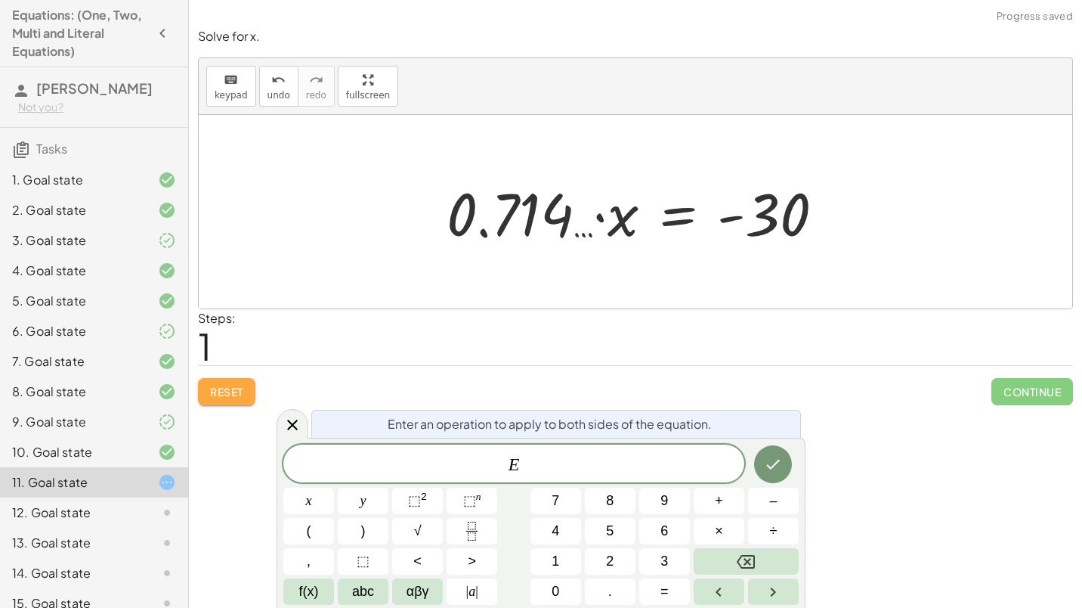
click at [227, 388] on span "Reset" at bounding box center [226, 392] width 33 height 14
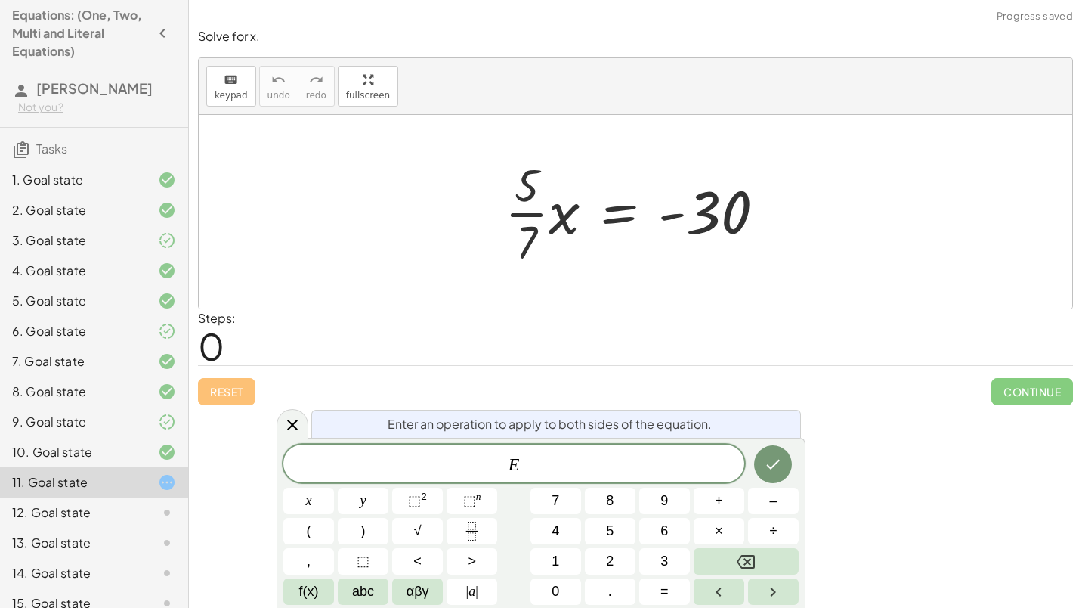
click at [614, 221] on div at bounding box center [641, 211] width 288 height 116
click at [299, 429] on icon at bounding box center [292, 425] width 18 height 18
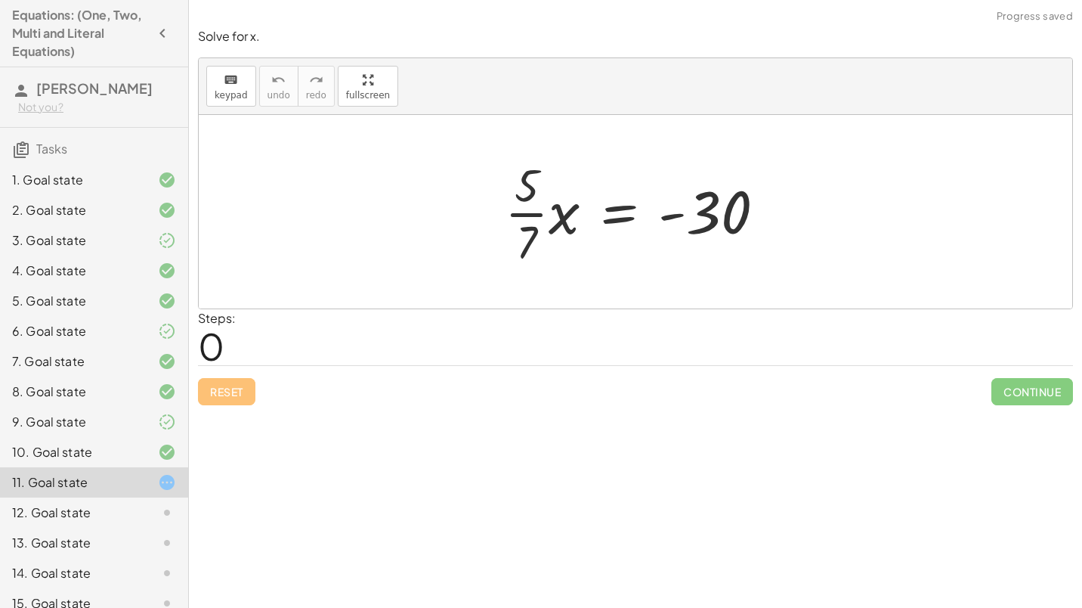
click at [623, 217] on div at bounding box center [641, 211] width 288 height 116
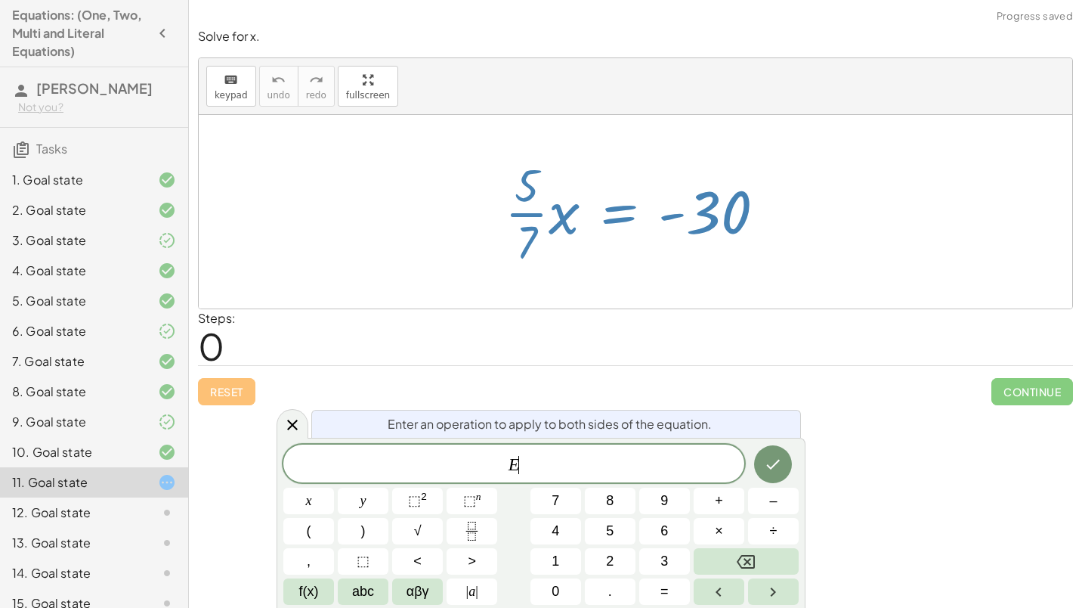
click at [623, 217] on div at bounding box center [641, 211] width 288 height 116
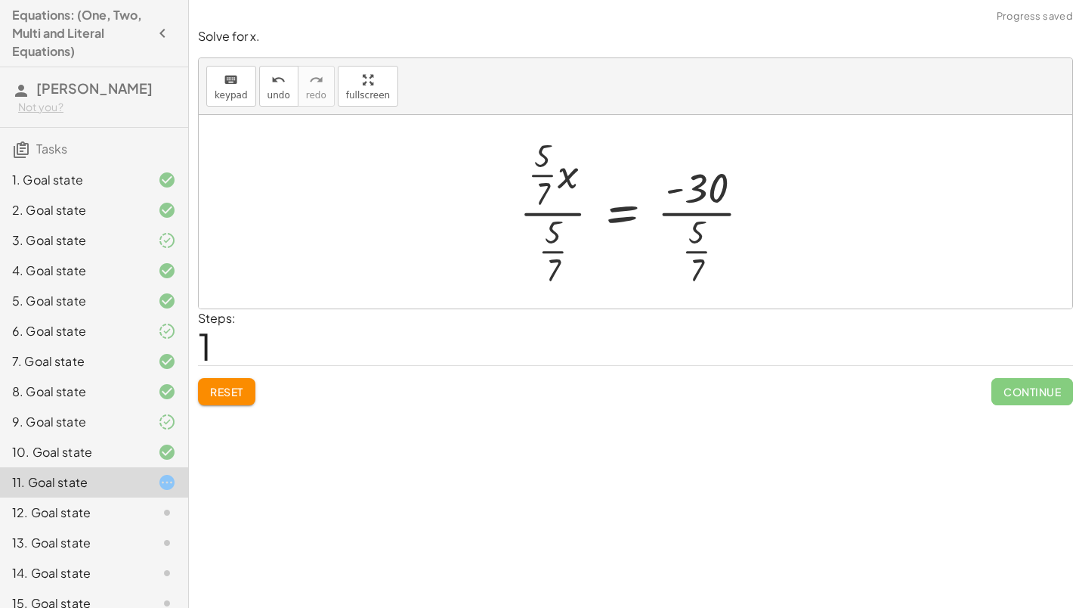
click at [703, 207] on div at bounding box center [641, 211] width 259 height 157
click at [729, 215] on div at bounding box center [641, 211] width 259 height 157
click at [672, 210] on div at bounding box center [641, 211] width 259 height 157
click at [710, 187] on div at bounding box center [641, 211] width 259 height 157
click at [697, 208] on div at bounding box center [641, 211] width 259 height 157
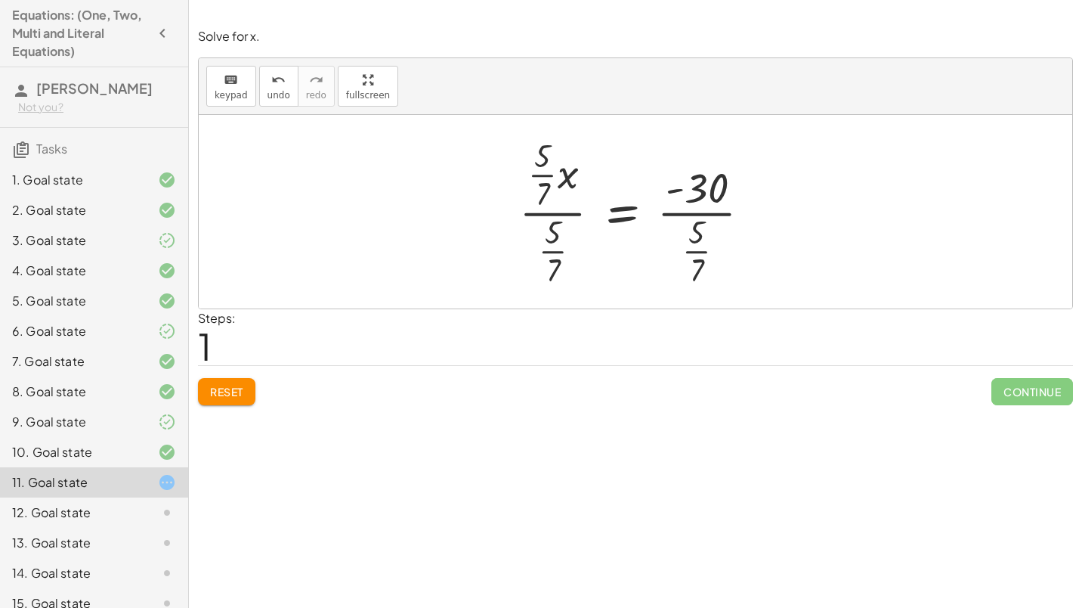
click at [705, 215] on div at bounding box center [641, 211] width 259 height 157
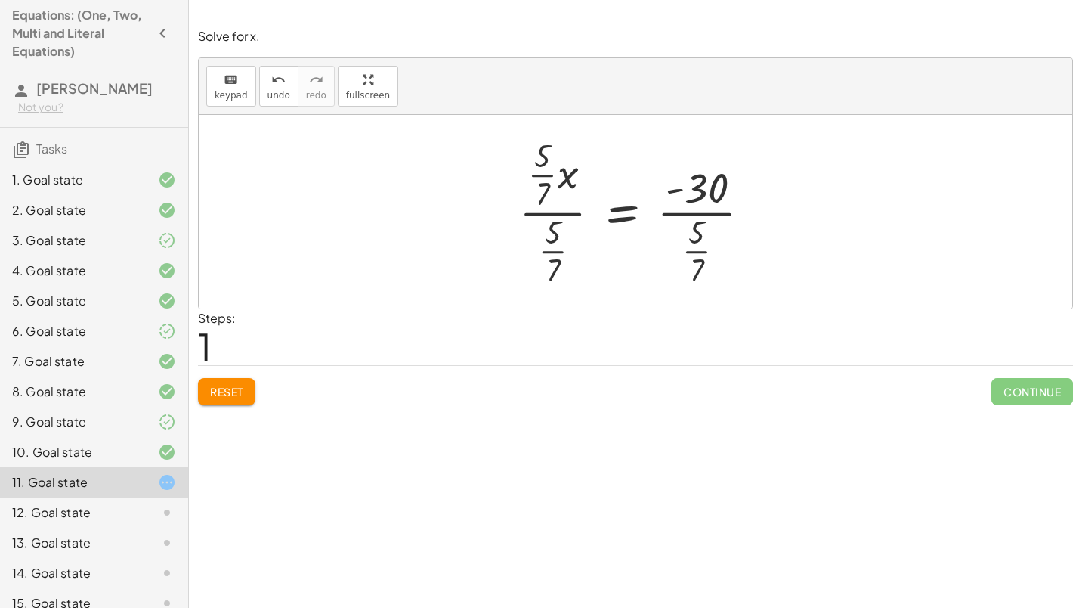
click at [218, 395] on span "Reset" at bounding box center [226, 392] width 33 height 14
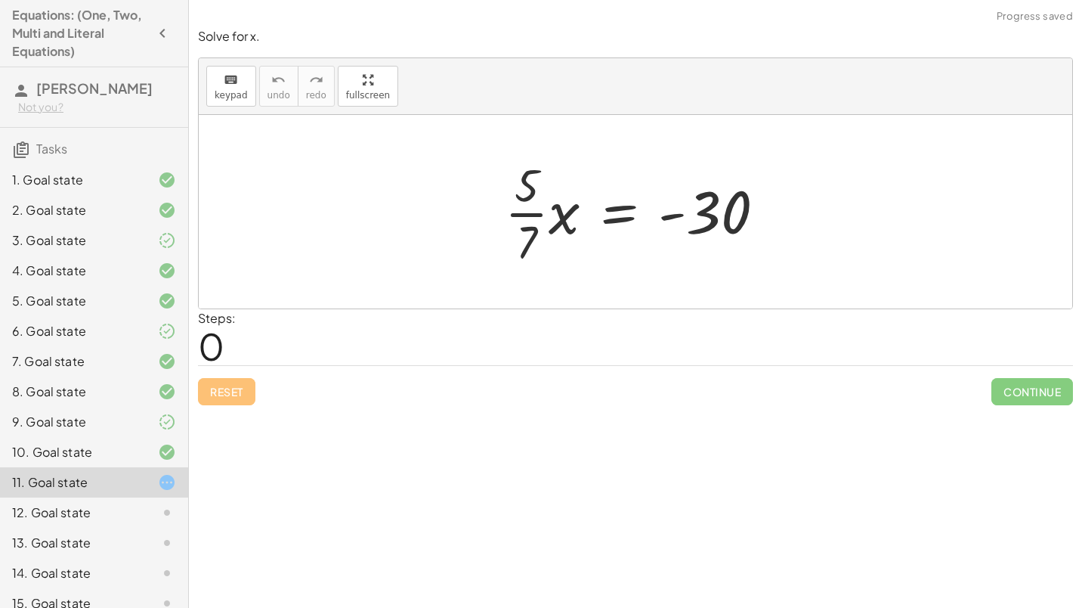
click at [638, 233] on div at bounding box center [641, 211] width 288 height 116
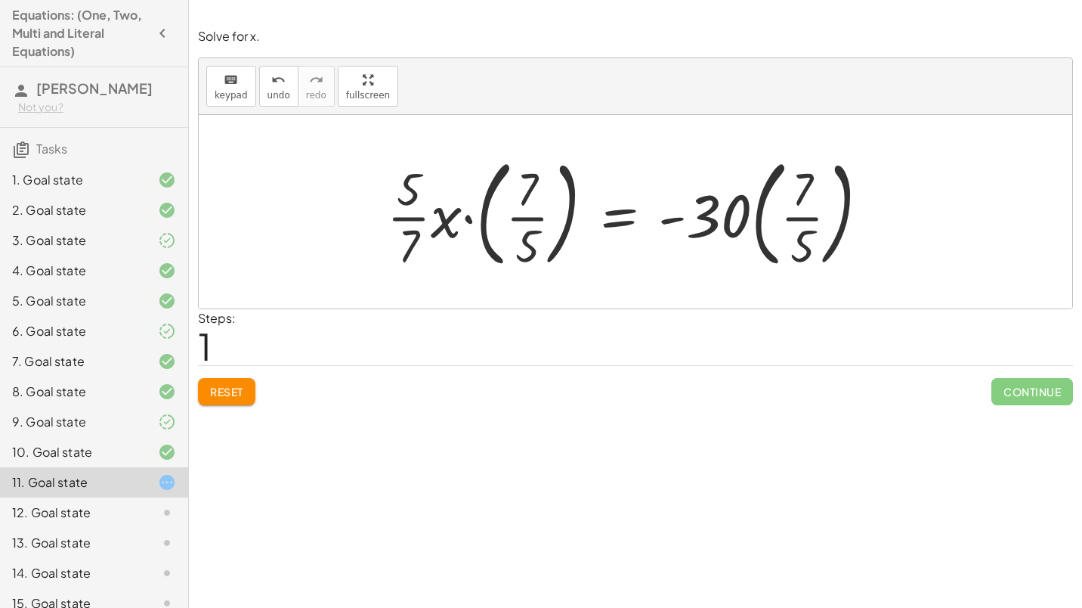
click at [777, 218] on div at bounding box center [633, 211] width 509 height 125
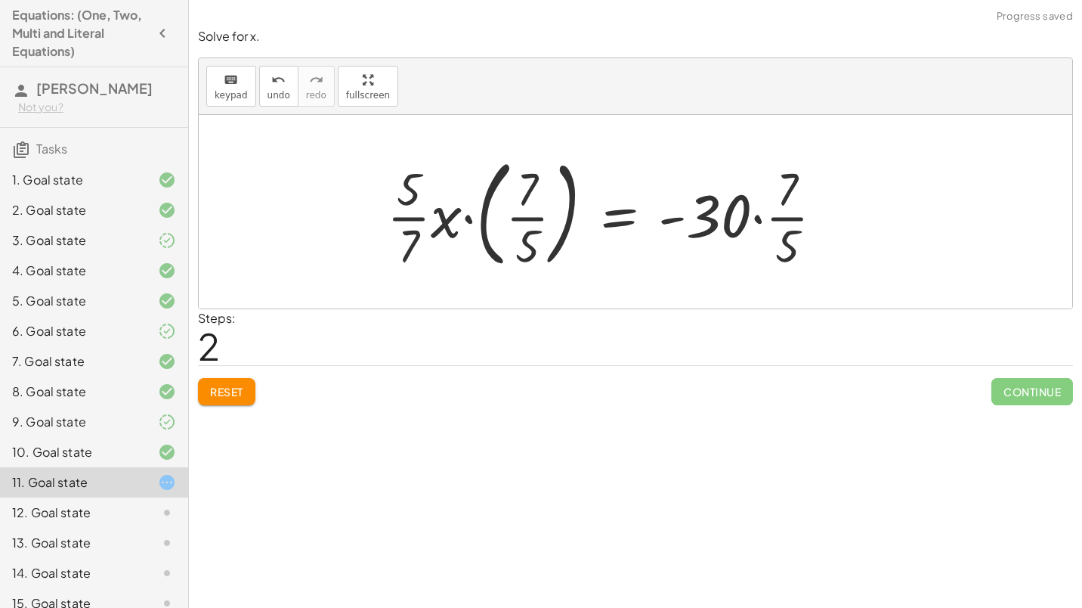
click at [736, 218] on div at bounding box center [611, 211] width 464 height 125
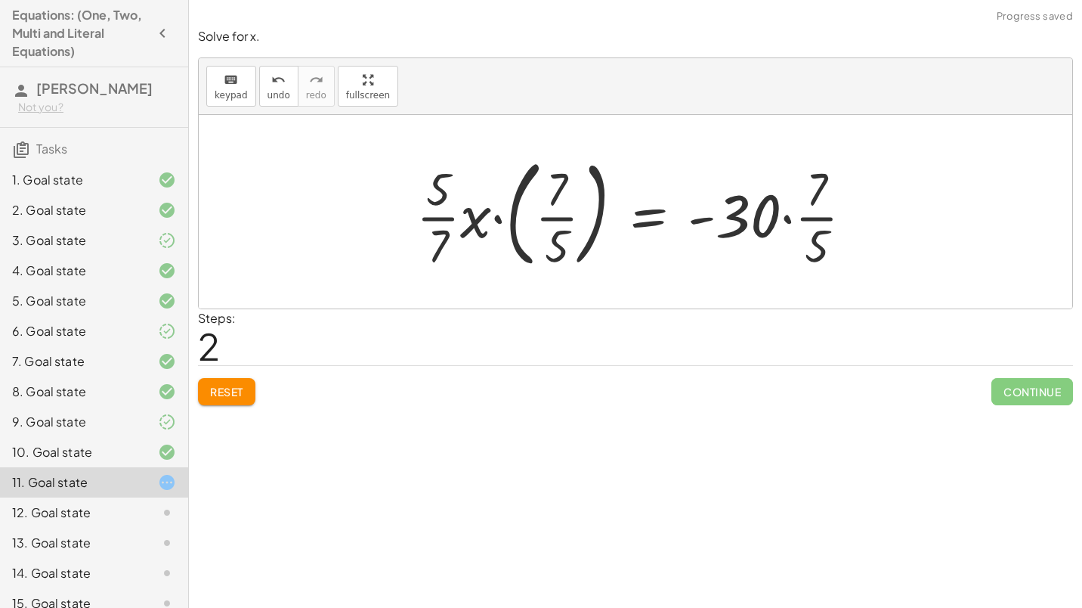
click at [755, 217] on div at bounding box center [641, 211] width 464 height 125
click at [819, 217] on div at bounding box center [641, 211] width 464 height 125
click at [761, 217] on div at bounding box center [641, 211] width 464 height 125
click at [808, 217] on div at bounding box center [641, 211] width 464 height 125
click at [745, 215] on div at bounding box center [641, 211] width 464 height 125
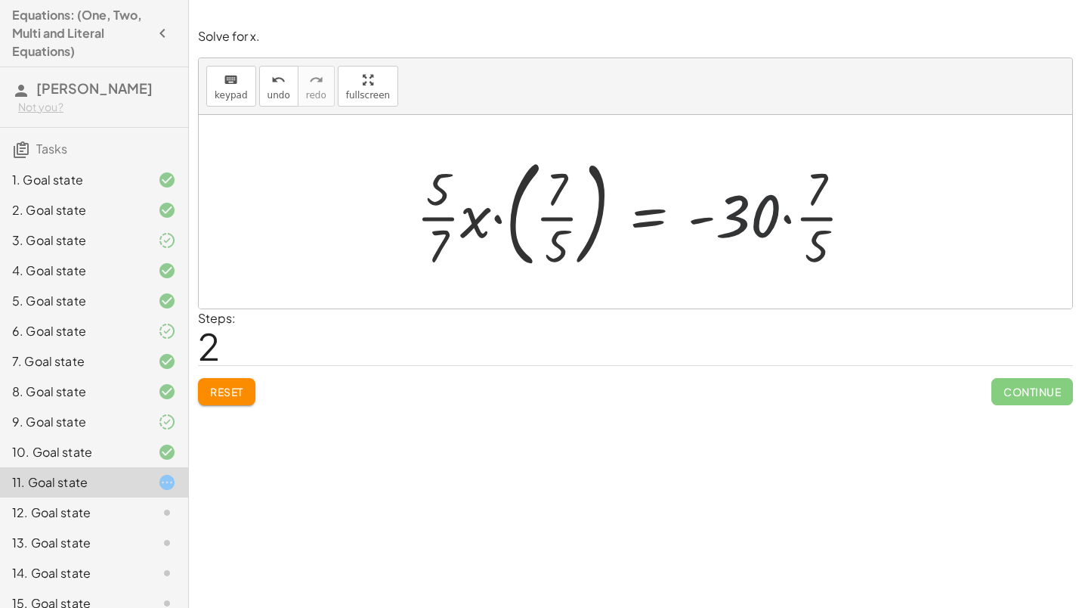
click at [820, 215] on div at bounding box center [641, 211] width 464 height 125
click at [741, 218] on div at bounding box center [641, 211] width 464 height 125
click at [817, 218] on div at bounding box center [641, 211] width 464 height 125
click at [753, 215] on div at bounding box center [641, 211] width 464 height 125
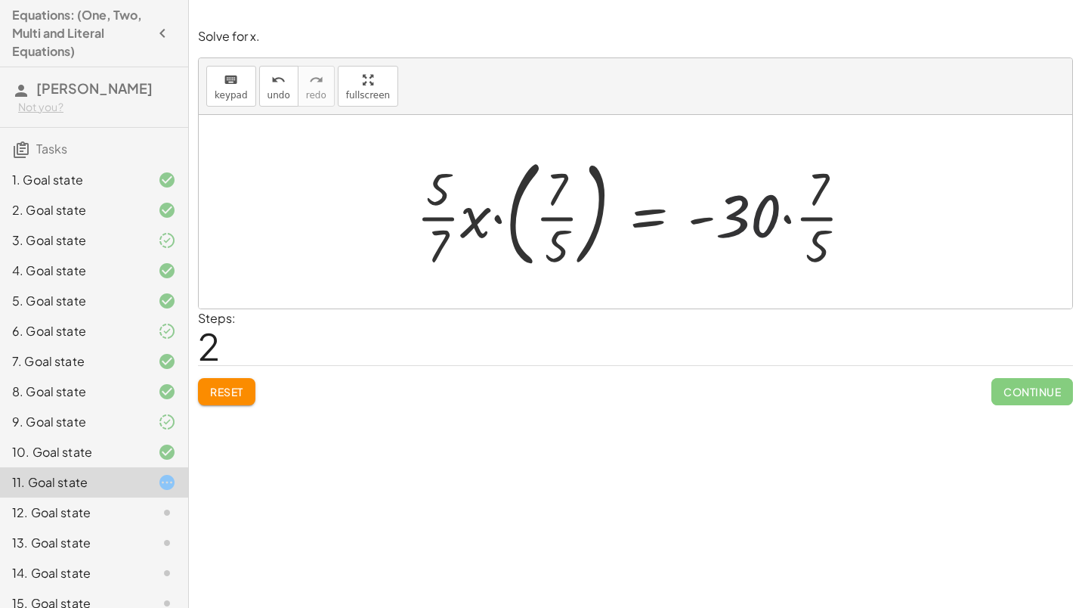
click at [753, 215] on div at bounding box center [641, 211] width 464 height 125
click at [493, 211] on div at bounding box center [641, 211] width 464 height 125
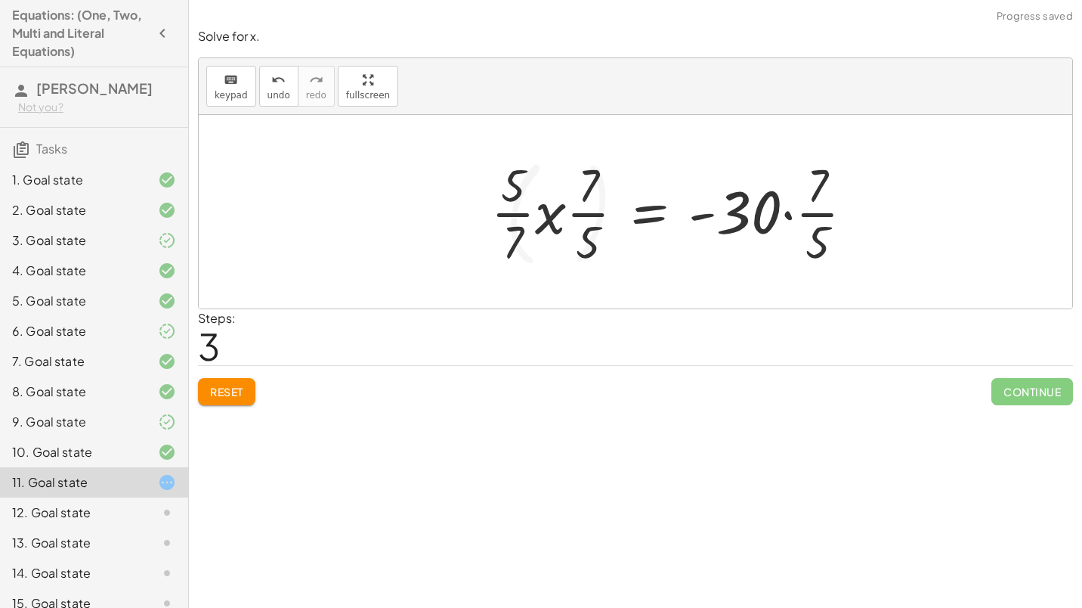
click at [578, 209] on div at bounding box center [679, 211] width 390 height 116
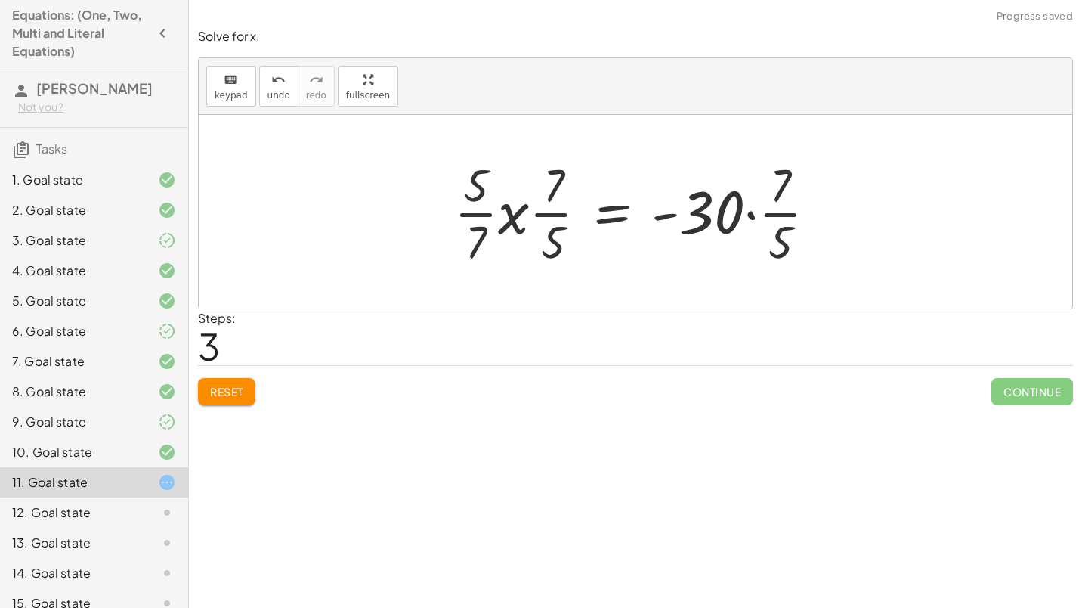
click at [500, 214] on div at bounding box center [642, 211] width 390 height 116
click at [471, 213] on div at bounding box center [639, 211] width 397 height 116
click at [527, 212] on div at bounding box center [641, 211] width 397 height 116
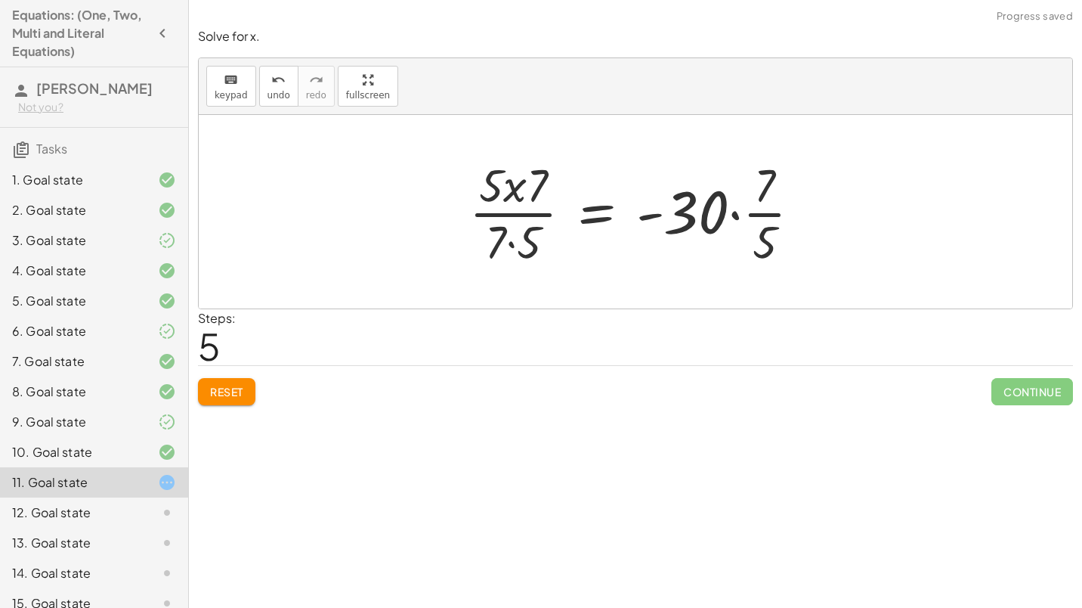
click at [514, 188] on div at bounding box center [641, 211] width 359 height 116
click at [506, 211] on div at bounding box center [641, 211] width 359 height 116
click at [510, 241] on div at bounding box center [641, 211] width 359 height 116
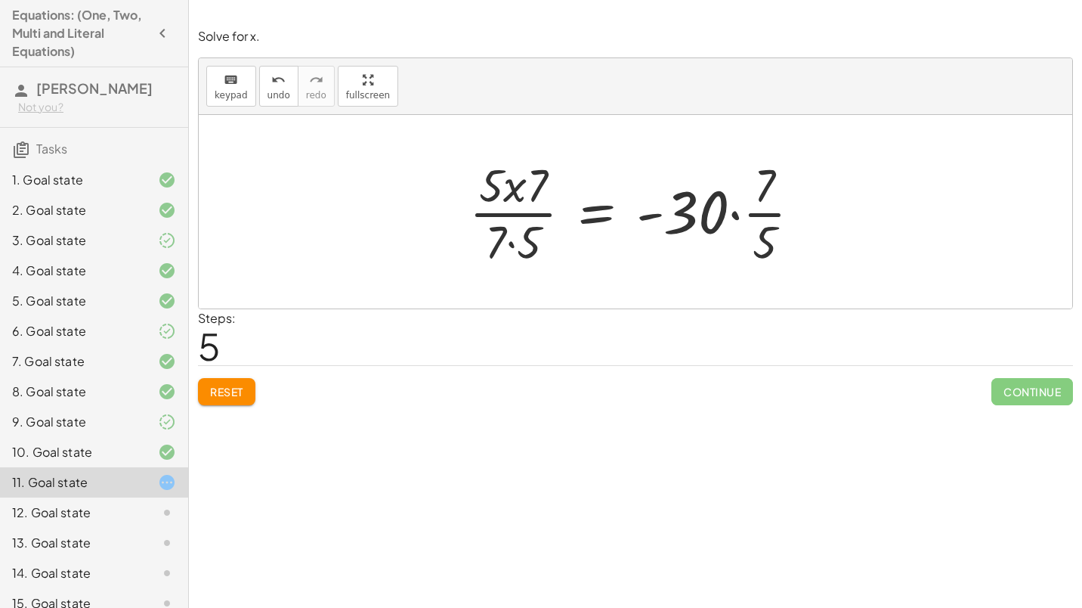
click at [510, 241] on div at bounding box center [641, 211] width 359 height 116
click at [518, 187] on div at bounding box center [641, 211] width 359 height 116
drag, startPoint x: 536, startPoint y: 181, endPoint x: 456, endPoint y: 175, distance: 81.1
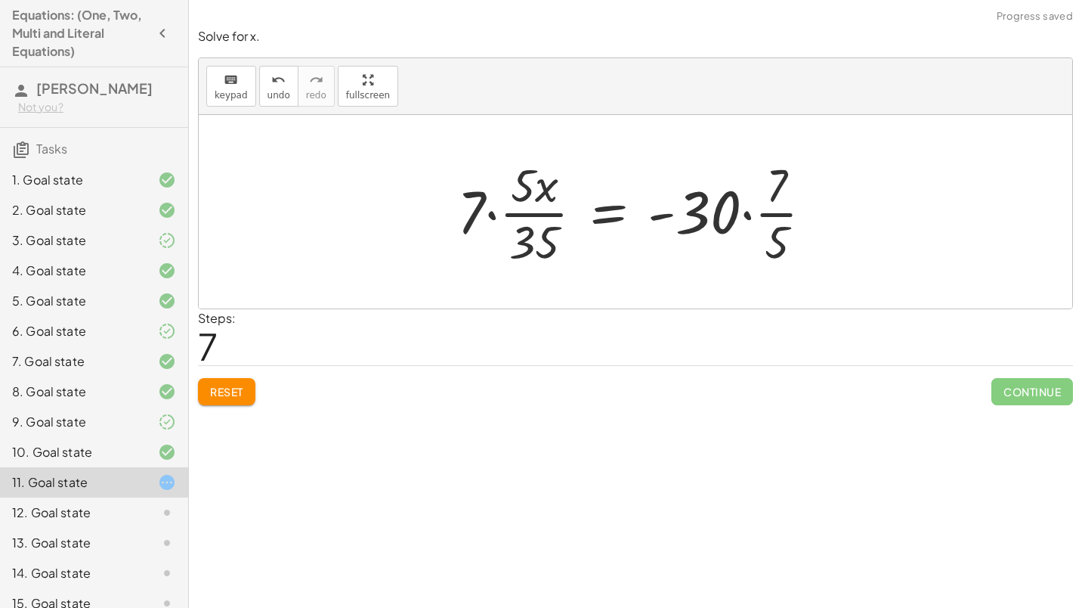
click at [493, 212] on div at bounding box center [641, 211] width 383 height 116
click at [493, 212] on div at bounding box center [647, 211] width 369 height 116
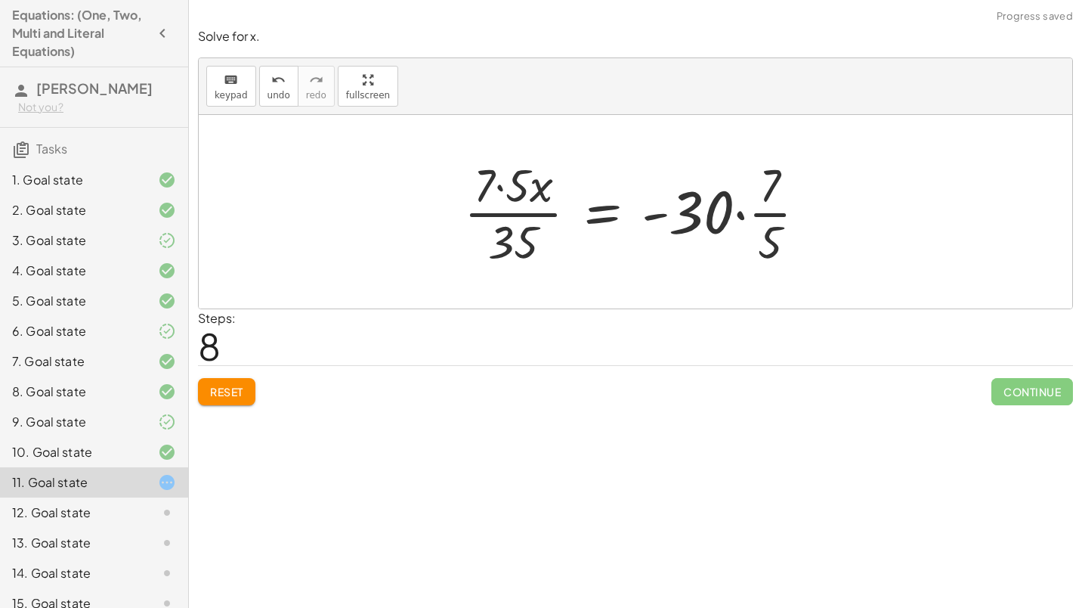
click at [501, 186] on div at bounding box center [640, 211] width 369 height 116
click at [737, 214] on div at bounding box center [641, 211] width 364 height 116
click at [737, 214] on div at bounding box center [626, 211] width 334 height 116
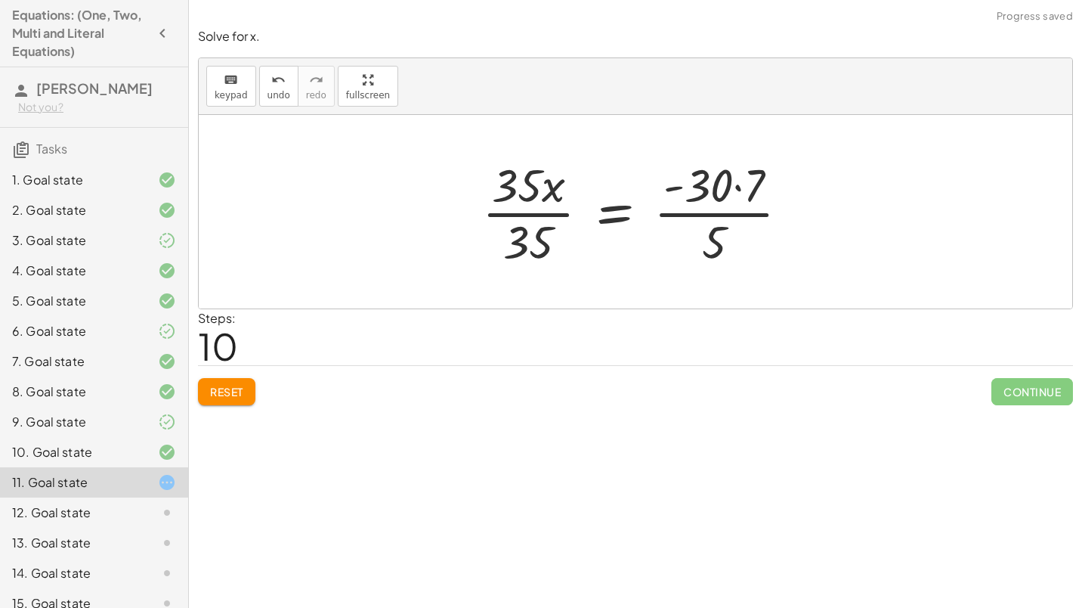
click at [737, 186] on div at bounding box center [642, 211] width 334 height 116
click at [721, 212] on div at bounding box center [641, 211] width 317 height 116
click at [721, 212] on div at bounding box center [637, 211] width 308 height 116
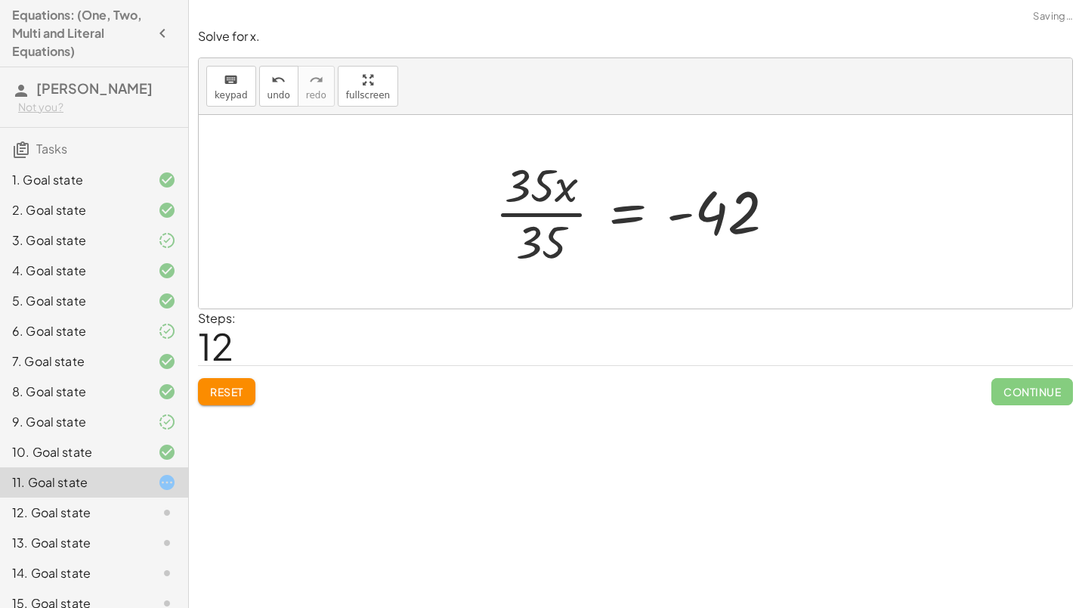
click at [559, 212] on div at bounding box center [641, 211] width 308 height 116
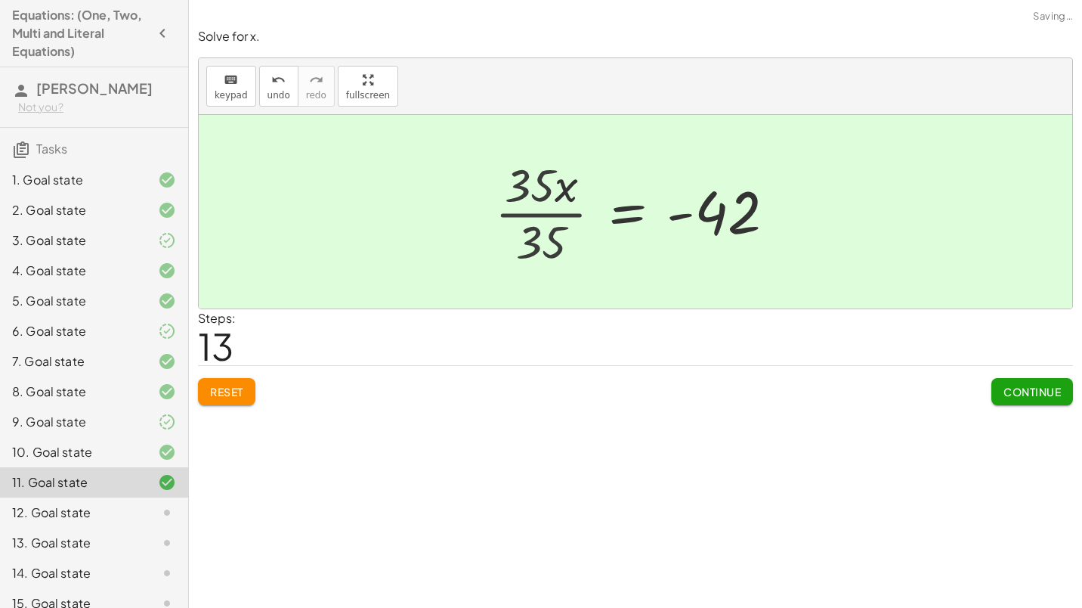
click at [559, 212] on div at bounding box center [672, 212] width 246 height 75
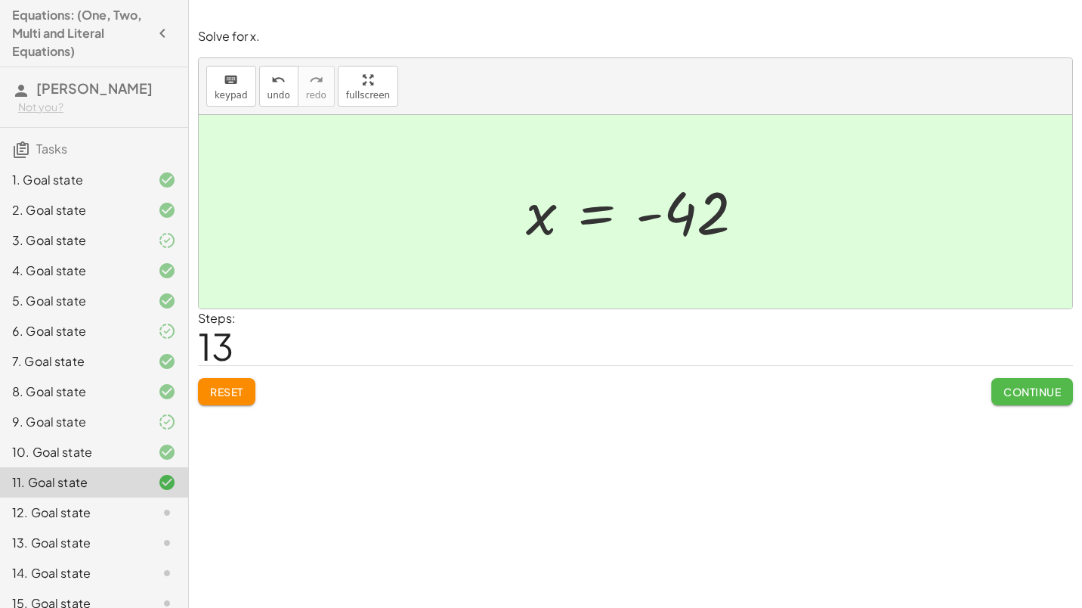
click at [1041, 392] on span "Continue" at bounding box center [1031, 392] width 57 height 14
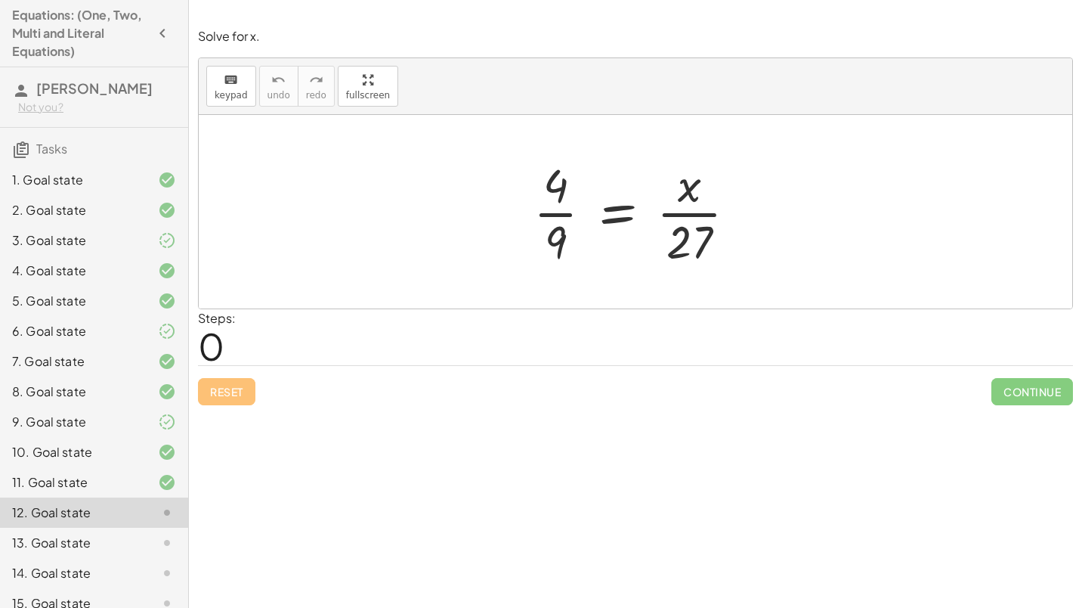
drag, startPoint x: 631, startPoint y: 203, endPoint x: 636, endPoint y: 197, distance: 8.0
click at [636, 197] on div at bounding box center [641, 211] width 230 height 116
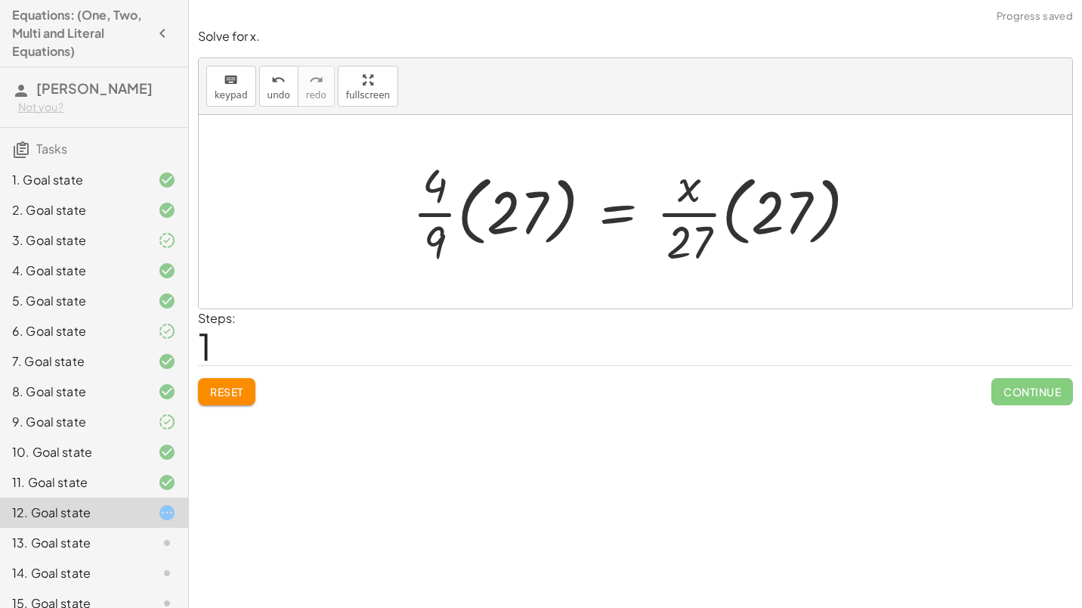
click at [522, 218] on div at bounding box center [641, 211] width 472 height 116
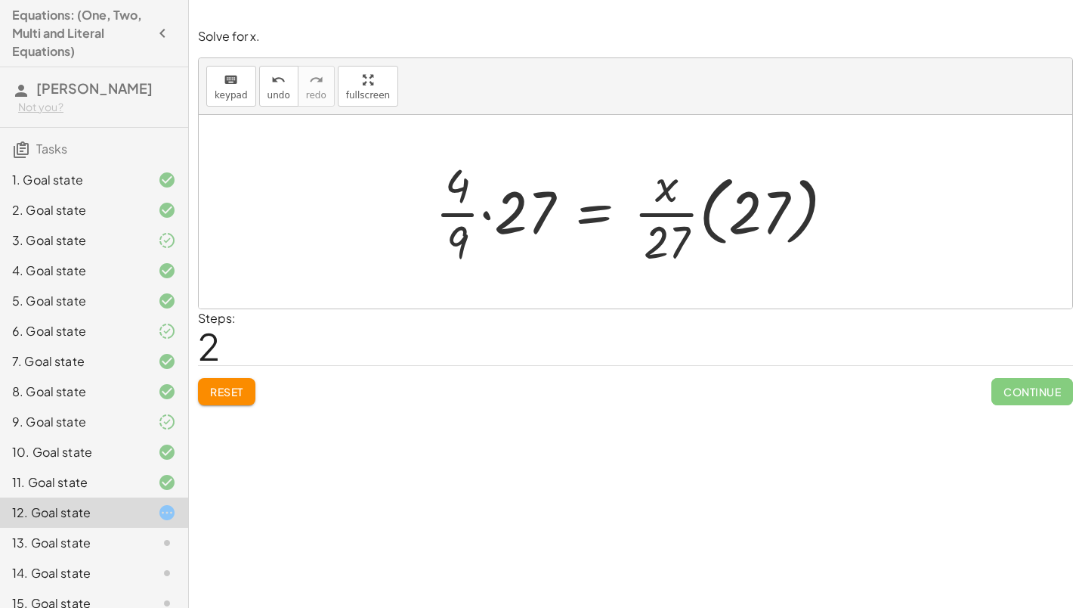
click at [487, 215] on div at bounding box center [641, 211] width 426 height 116
click at [487, 215] on div at bounding box center [650, 211] width 407 height 116
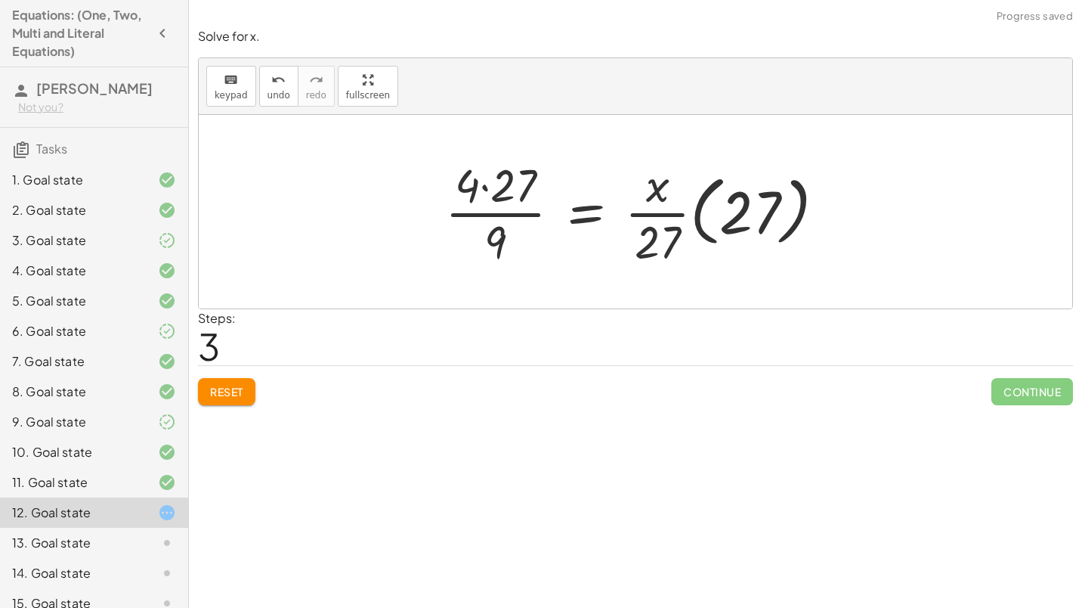
click at [488, 181] on div at bounding box center [641, 211] width 407 height 116
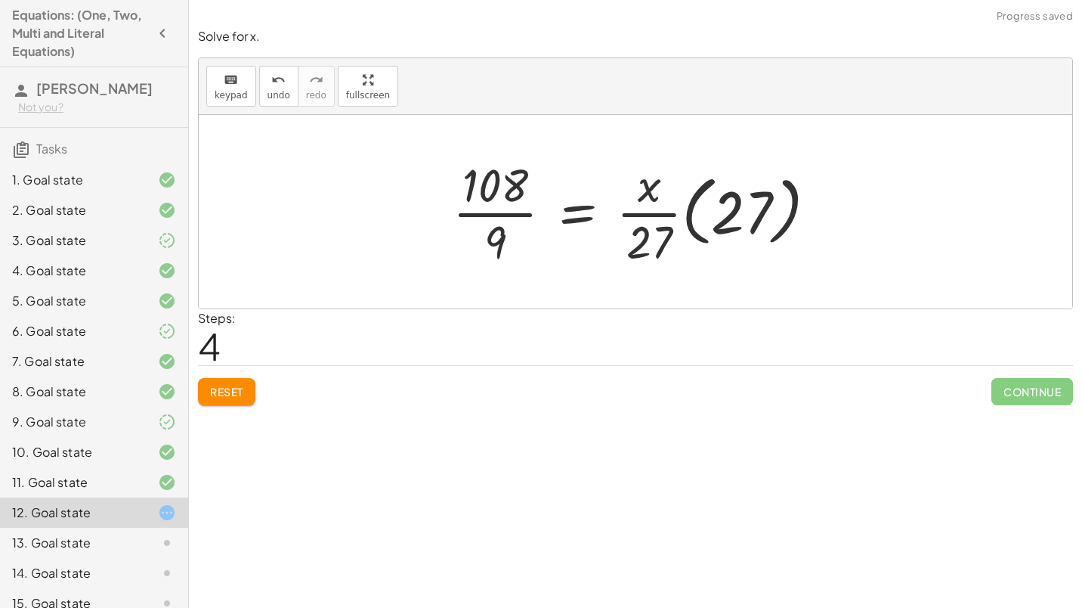
click at [492, 233] on div at bounding box center [640, 211] width 391 height 116
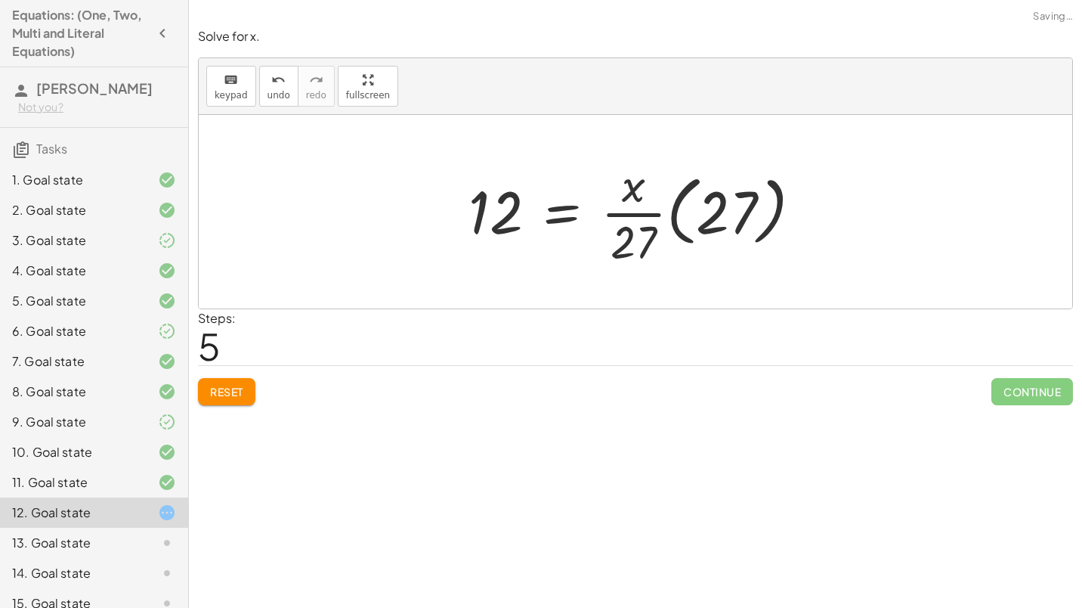
click at [695, 217] on div at bounding box center [641, 211] width 360 height 116
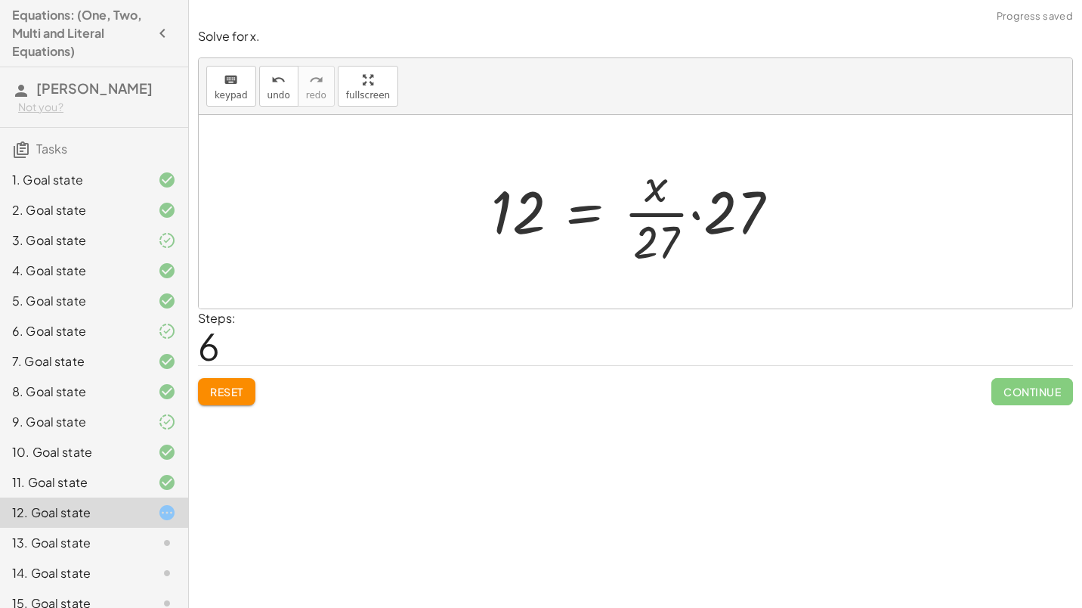
click at [694, 218] on div at bounding box center [641, 211] width 315 height 116
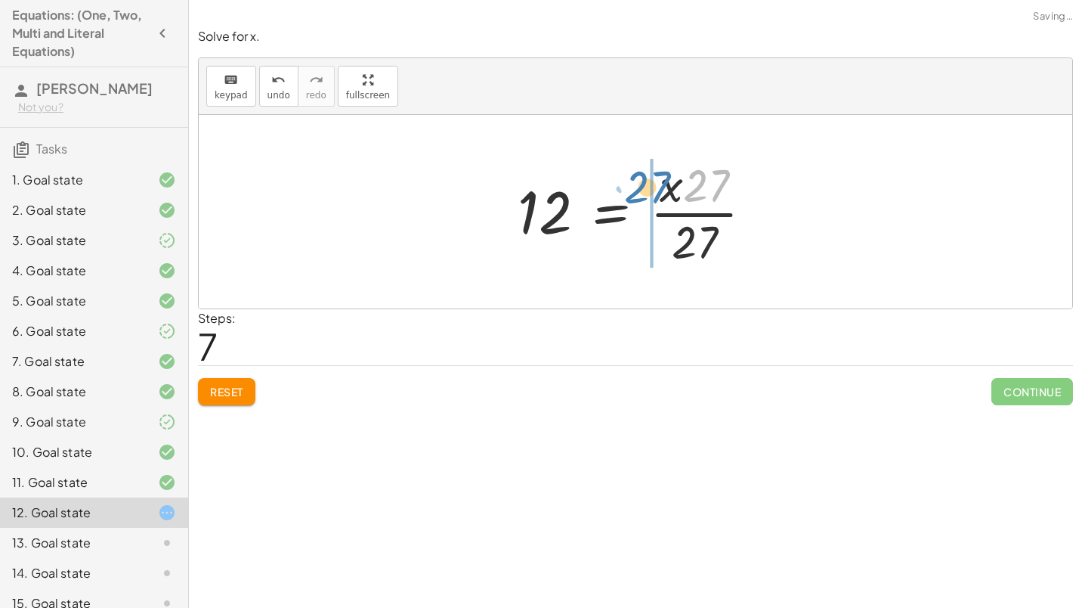
drag, startPoint x: 702, startPoint y: 192, endPoint x: 643, endPoint y: 193, distance: 59.0
click at [643, 193] on div at bounding box center [641, 211] width 263 height 116
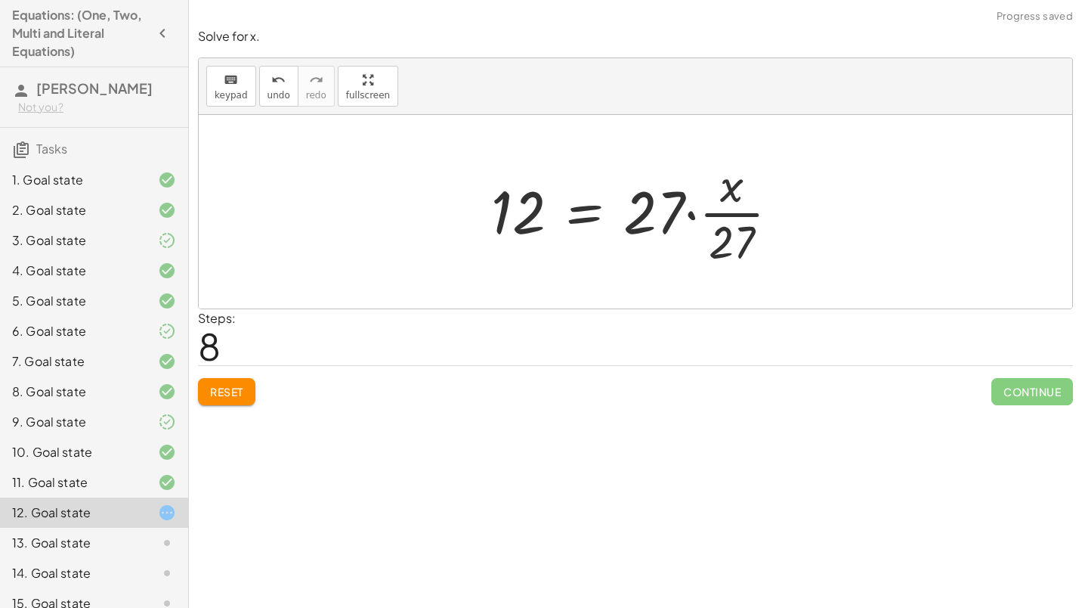
click at [723, 199] on div at bounding box center [641, 211] width 315 height 116
click at [688, 215] on div at bounding box center [641, 211] width 315 height 116
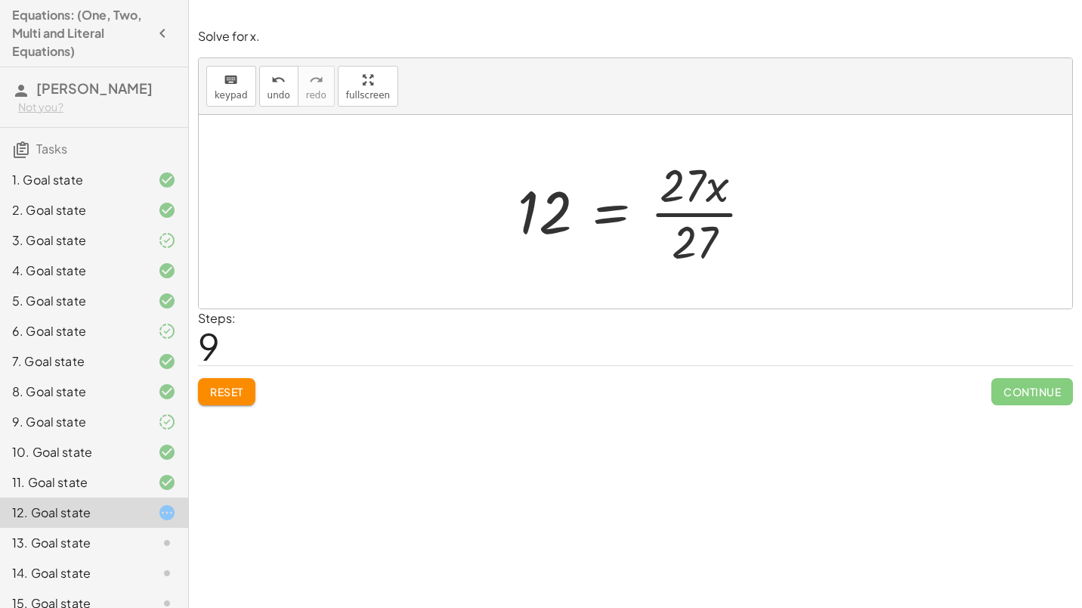
click at [722, 208] on div at bounding box center [641, 211] width 263 height 116
click at [716, 221] on div at bounding box center [641, 211] width 263 height 116
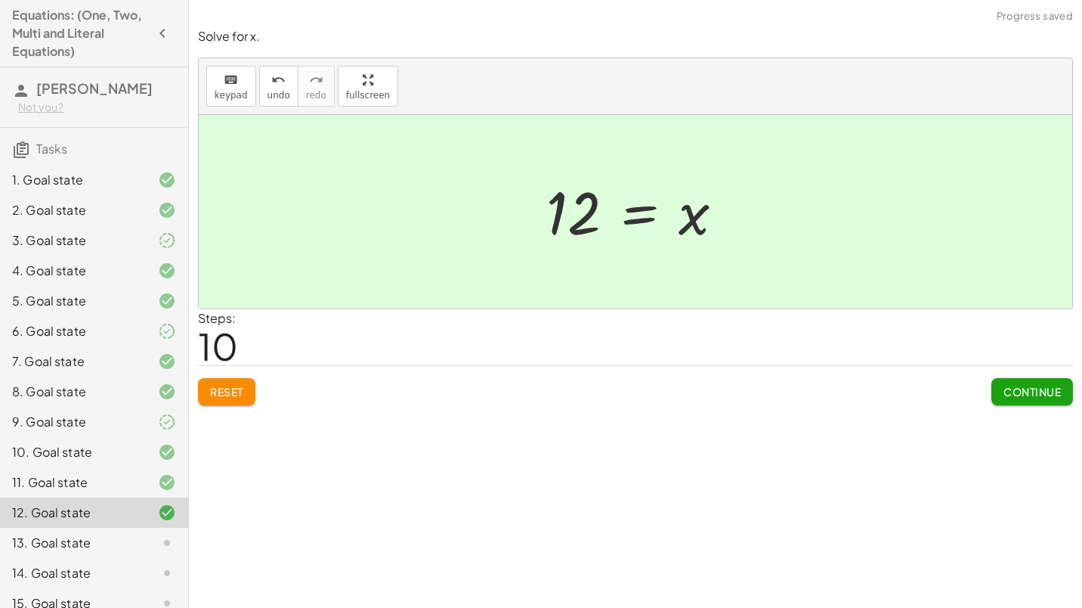
click at [1019, 398] on button "Continue" at bounding box center [1032, 391] width 82 height 27
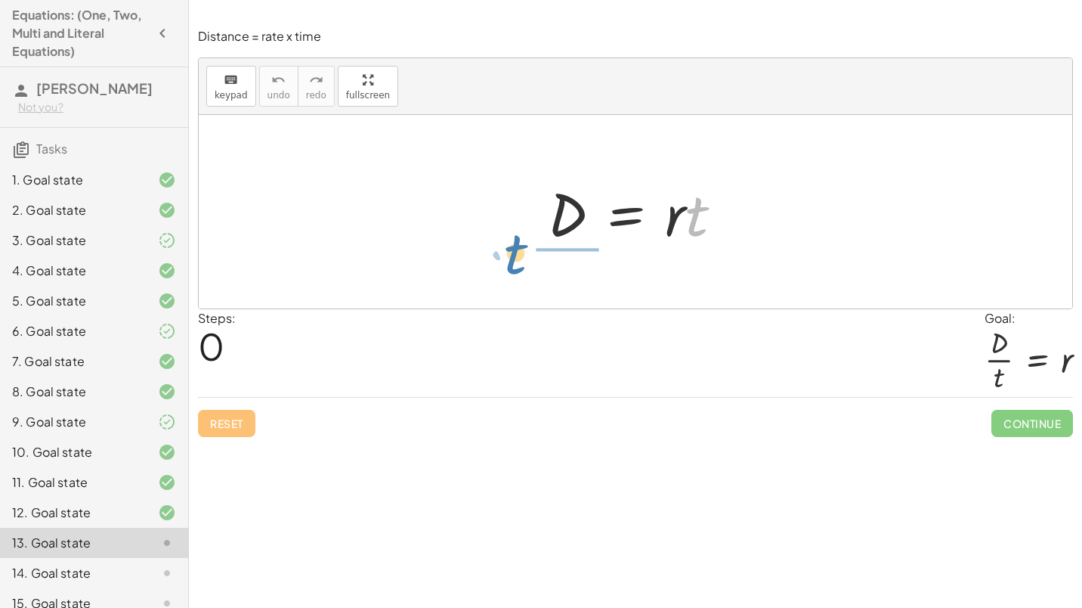
drag, startPoint x: 719, startPoint y: 237, endPoint x: 532, endPoint y: 274, distance: 191.0
click at [532, 274] on div "· t D = · r · t" at bounding box center [635, 211] width 873 height 193
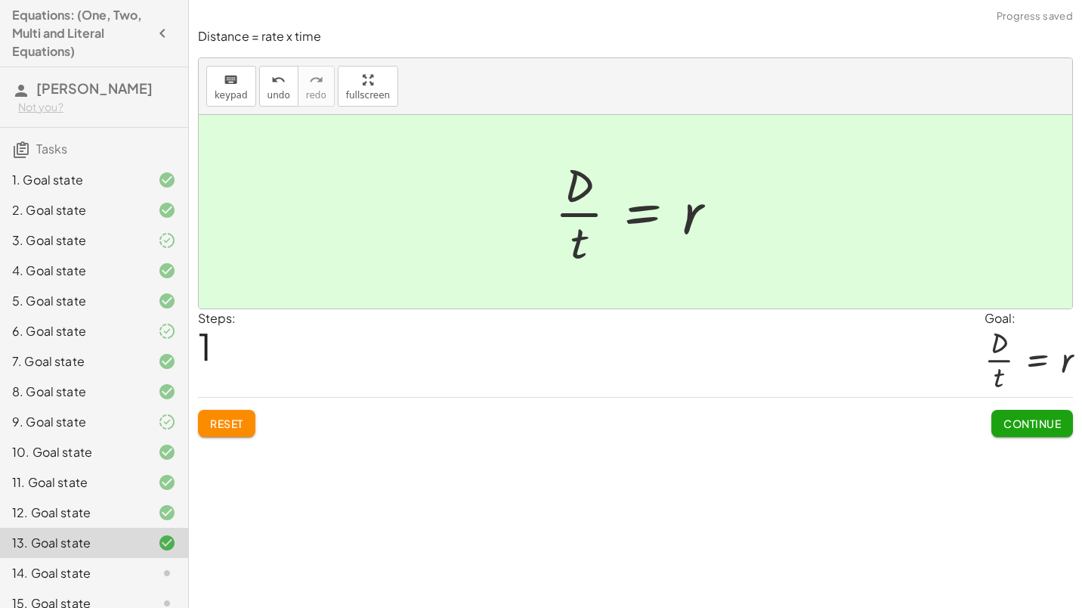
click at [1035, 431] on button "Continue" at bounding box center [1032, 423] width 82 height 27
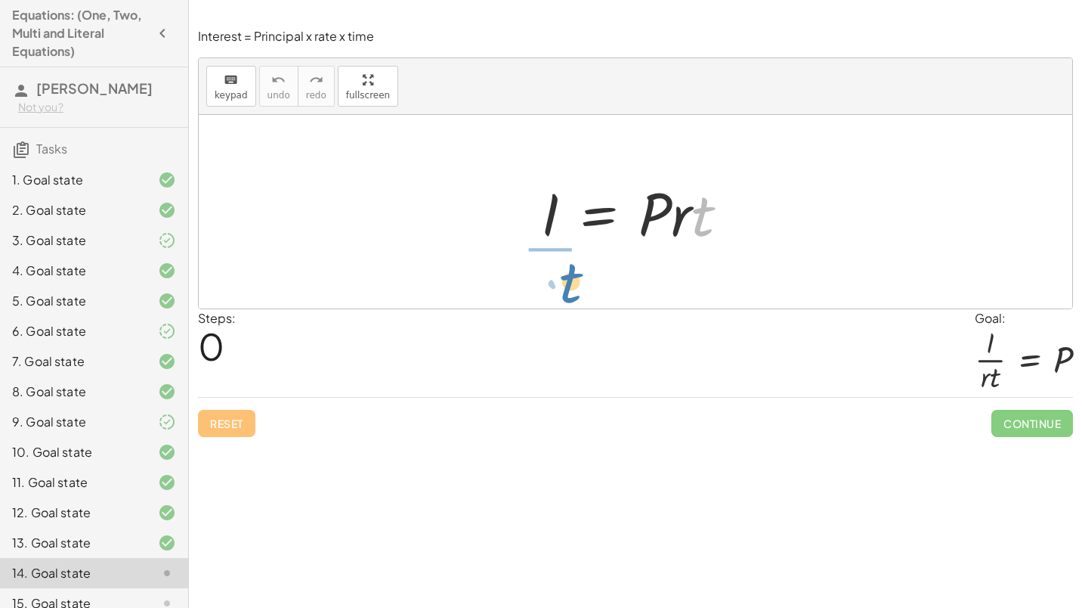
drag, startPoint x: 700, startPoint y: 229, endPoint x: 567, endPoint y: 295, distance: 148.7
click at [567, 295] on div "· t I = · P · r · t" at bounding box center [635, 211] width 873 height 193
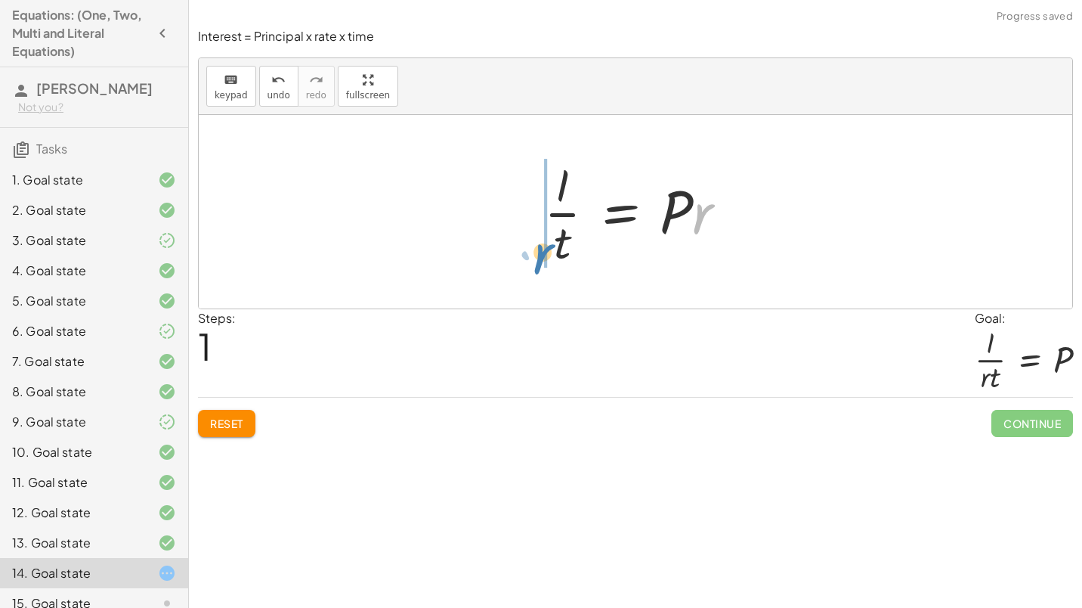
drag, startPoint x: 698, startPoint y: 219, endPoint x: 539, endPoint y: 259, distance: 164.4
click at [539, 259] on div at bounding box center [641, 211] width 210 height 116
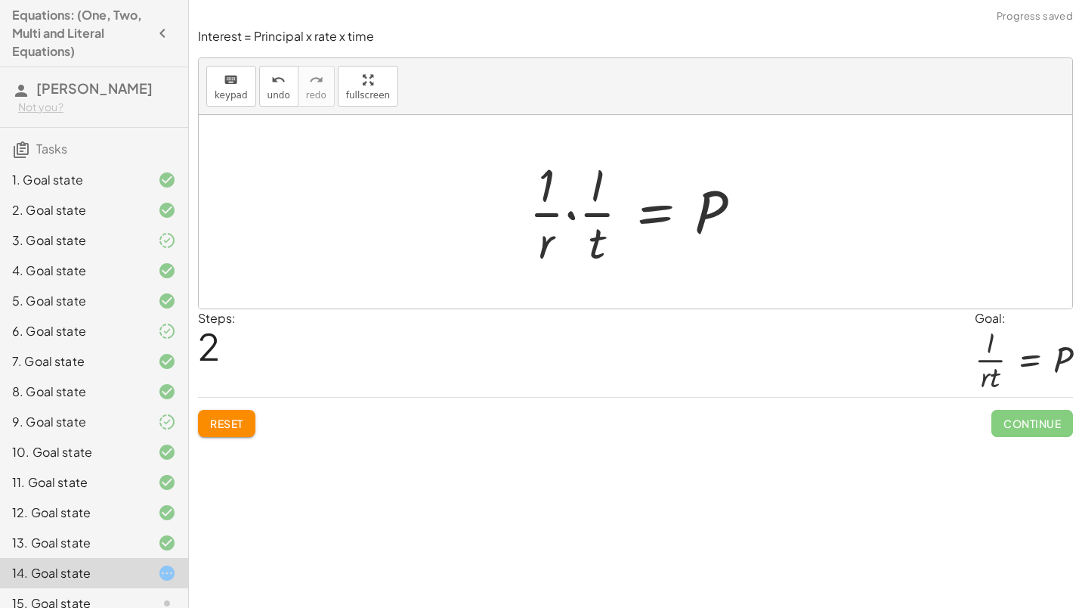
click at [552, 213] on div at bounding box center [641, 211] width 240 height 116
drag, startPoint x: 549, startPoint y: 232, endPoint x: 585, endPoint y: 237, distance: 36.6
click at [585, 237] on div at bounding box center [641, 211] width 240 height 116
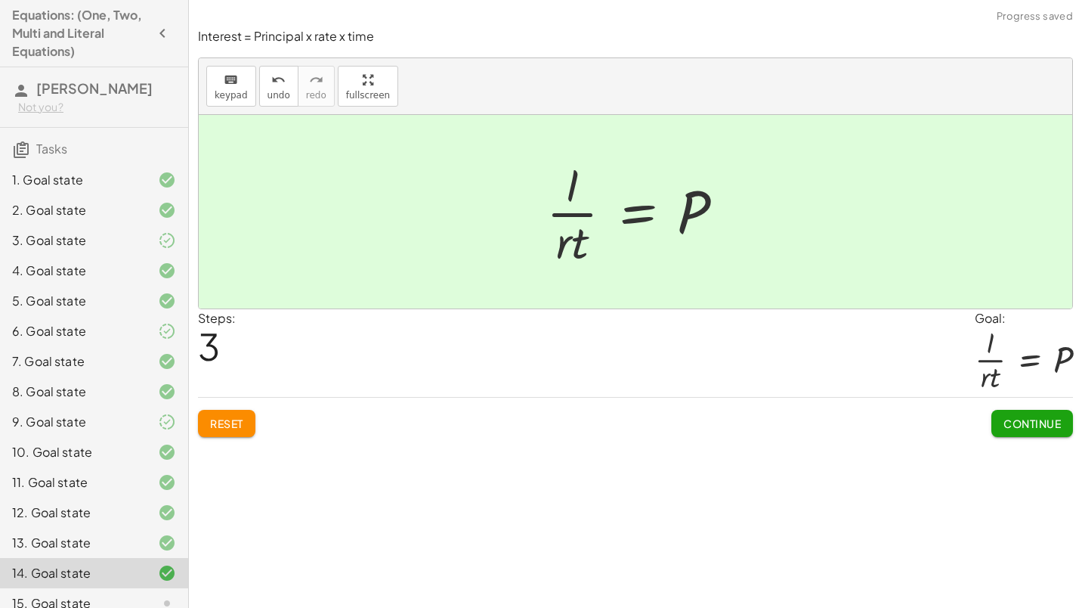
click at [1048, 429] on span "Continue" at bounding box center [1031, 423] width 57 height 14
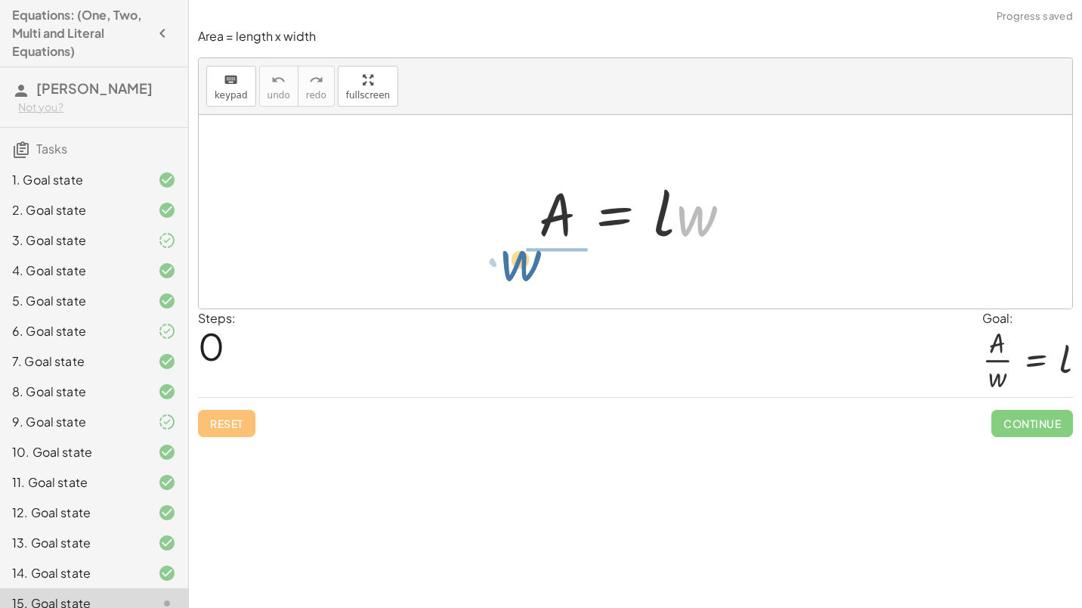
drag, startPoint x: 698, startPoint y: 225, endPoint x: 520, endPoint y: 270, distance: 183.8
click at [520, 270] on div "· w A = · l · w" at bounding box center [635, 211] width 873 height 193
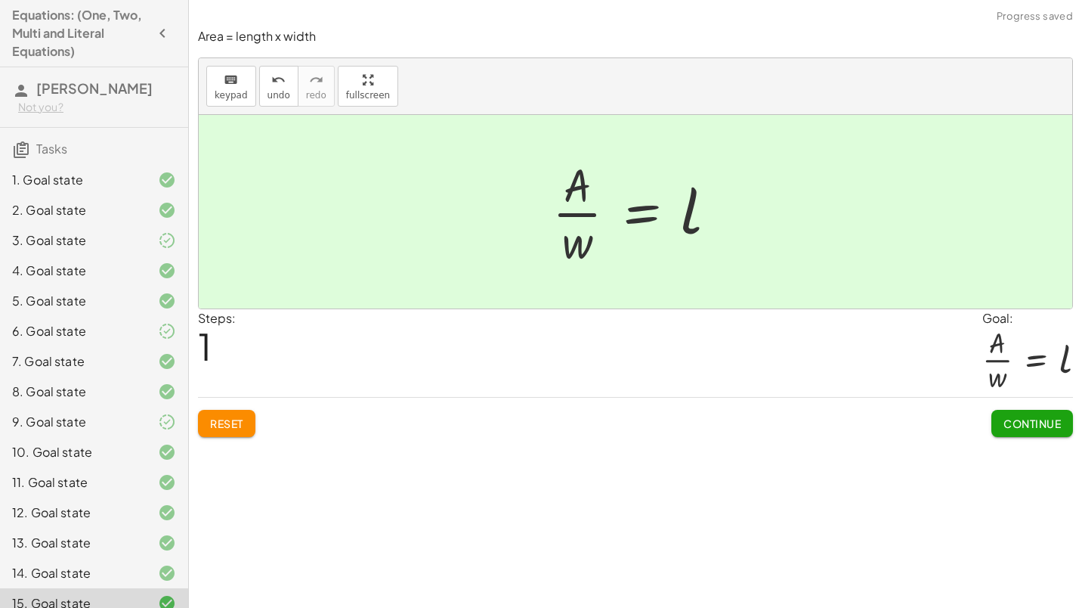
click at [1010, 425] on span "Continue" at bounding box center [1031, 423] width 57 height 14
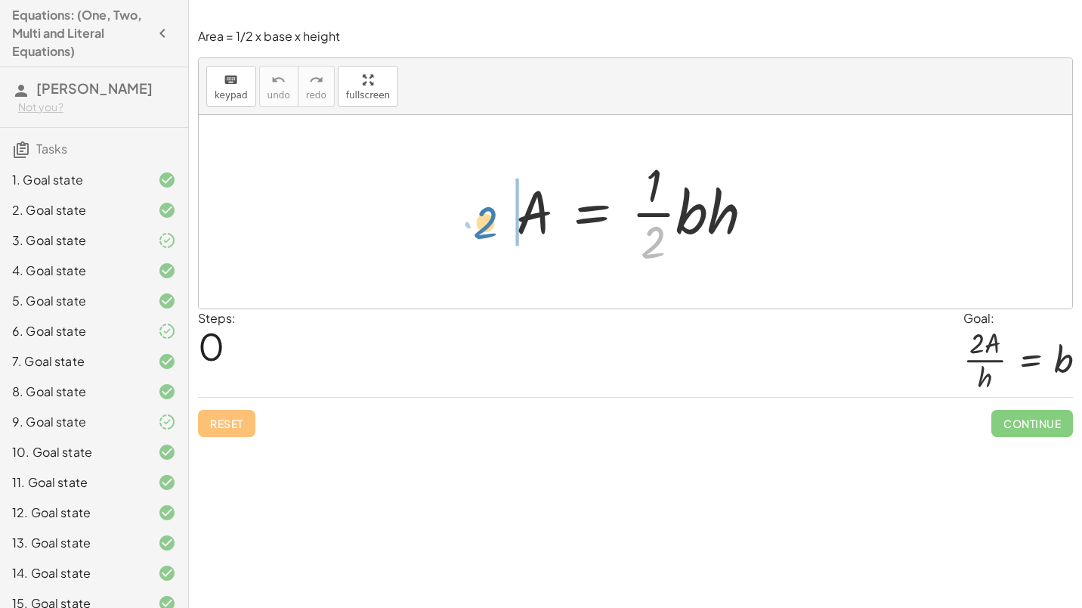
drag, startPoint x: 654, startPoint y: 237, endPoint x: 485, endPoint y: 217, distance: 170.4
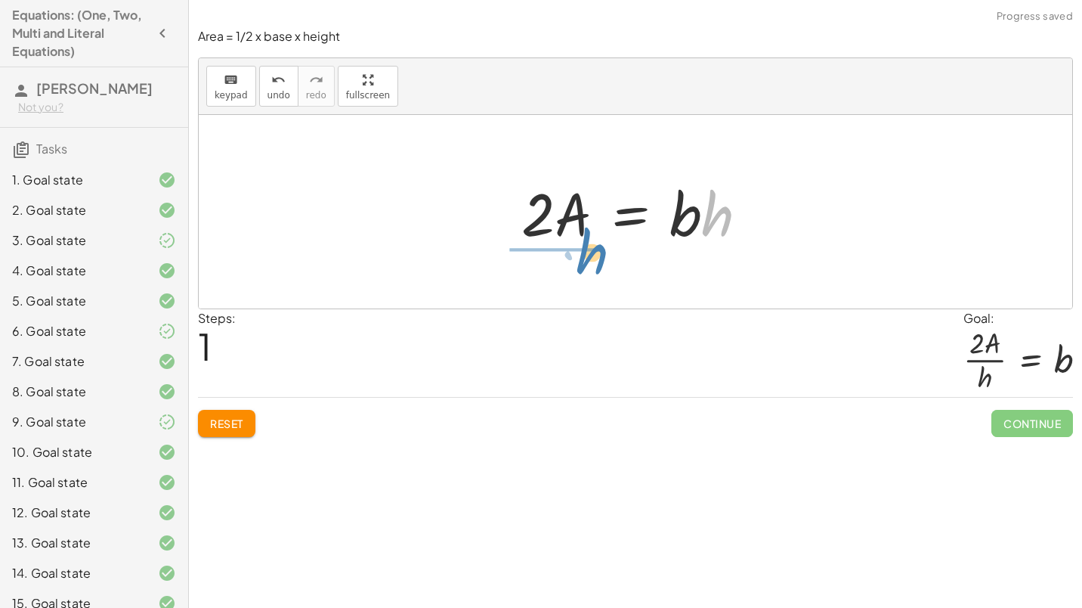
drag, startPoint x: 723, startPoint y: 221, endPoint x: 596, endPoint y: 258, distance: 132.2
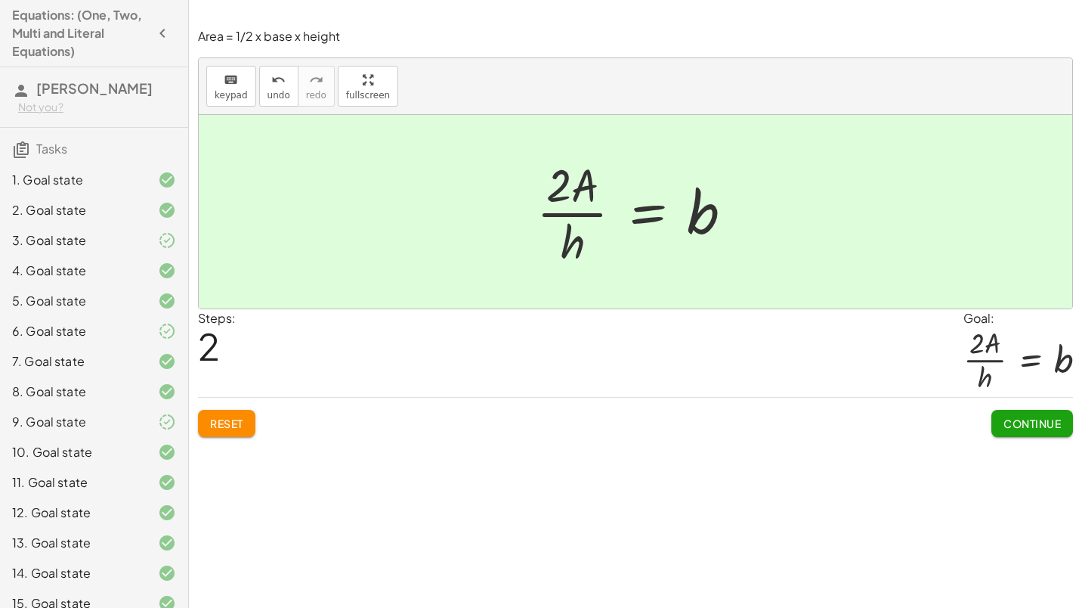
click at [1022, 416] on span "Continue" at bounding box center [1031, 423] width 57 height 14
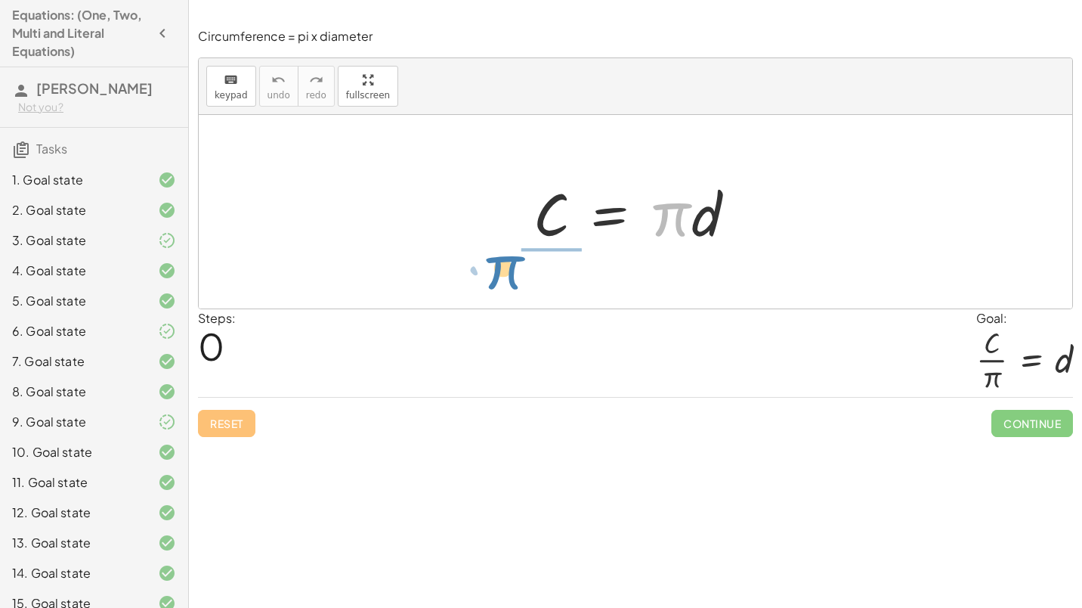
drag, startPoint x: 677, startPoint y: 227, endPoint x: 510, endPoint y: 280, distance: 175.2
click at [510, 280] on div "· π C = · π · d" at bounding box center [635, 211] width 873 height 193
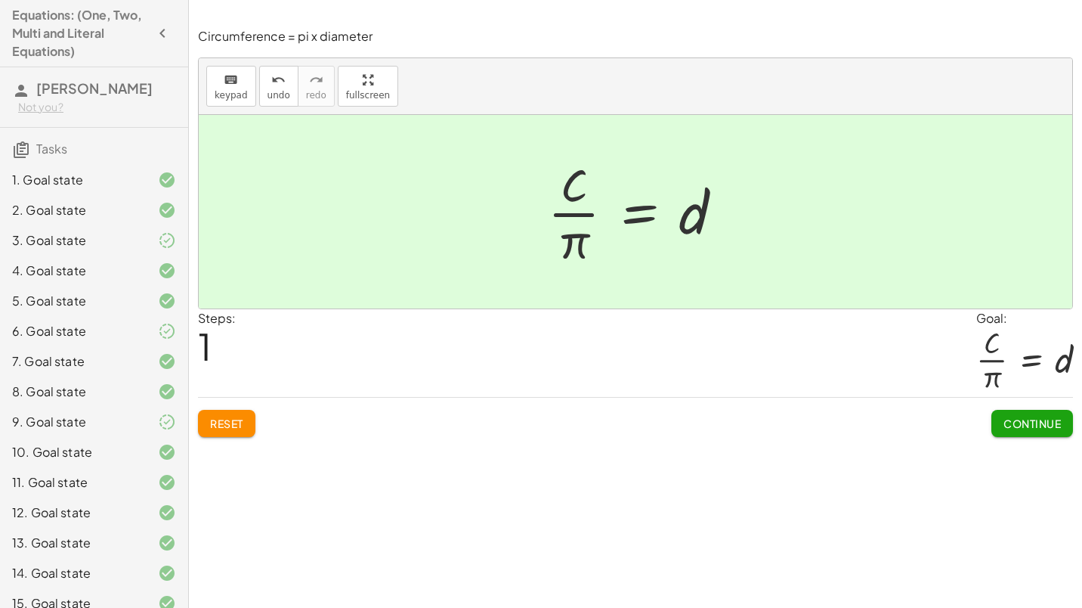
scroll to position [349, 0]
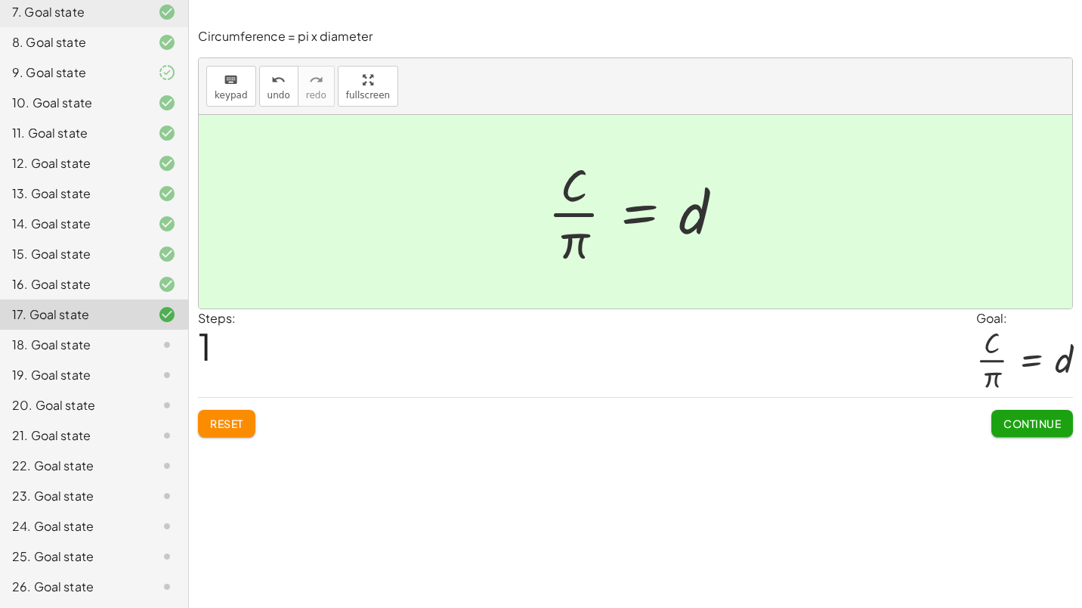
click at [1019, 430] on button "Continue" at bounding box center [1032, 423] width 82 height 27
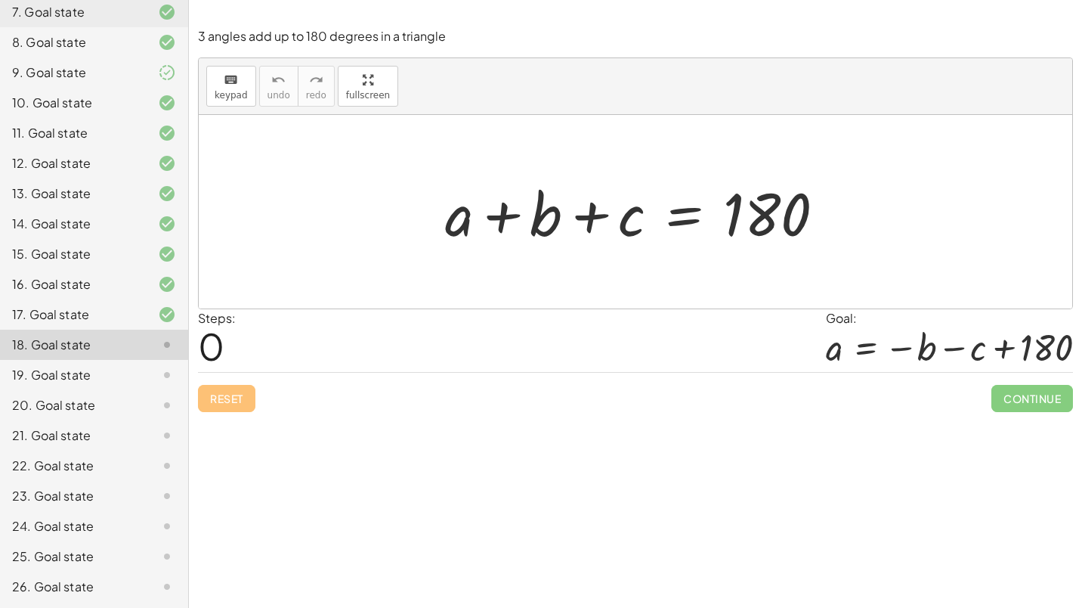
click at [515, 212] on div at bounding box center [641, 212] width 407 height 78
drag, startPoint x: 541, startPoint y: 207, endPoint x: 880, endPoint y: 227, distance: 339.1
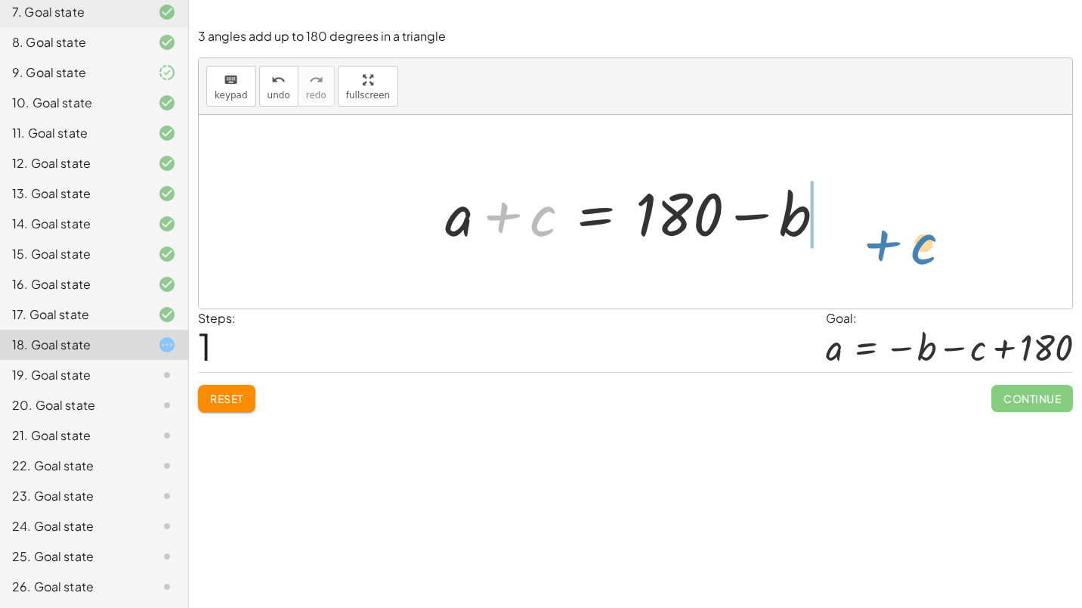
drag, startPoint x: 538, startPoint y: 224, endPoint x: 919, endPoint y: 251, distance: 381.8
click at [919, 251] on div "+ a + b + c = 180 + c + a b + c = 180 + −" at bounding box center [635, 211] width 873 height 193
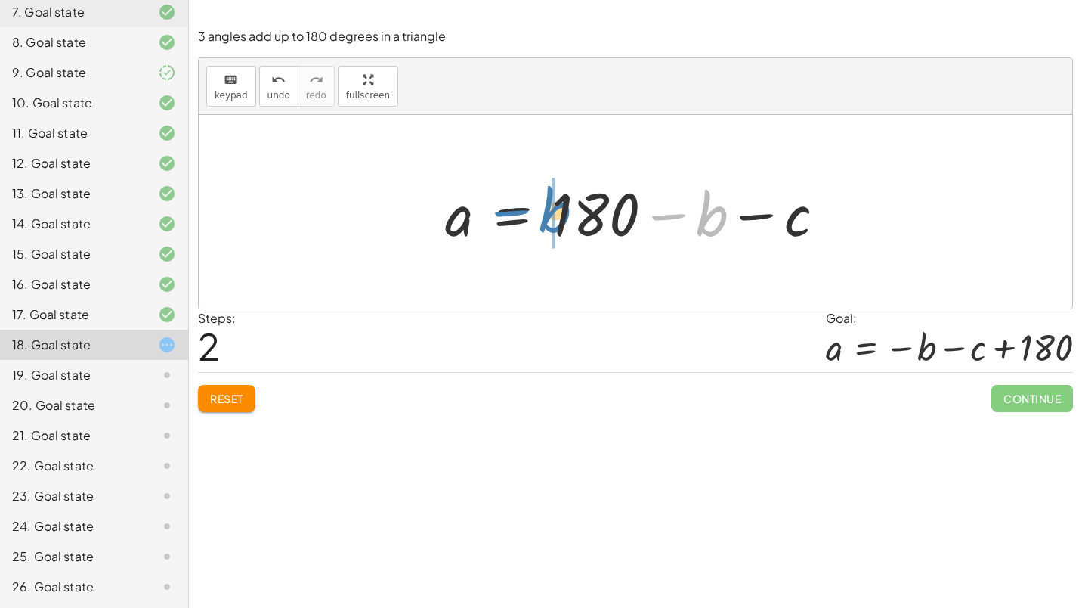
drag, startPoint x: 722, startPoint y: 227, endPoint x: 564, endPoint y: 221, distance: 158.0
click at [564, 221] on div at bounding box center [641, 212] width 407 height 78
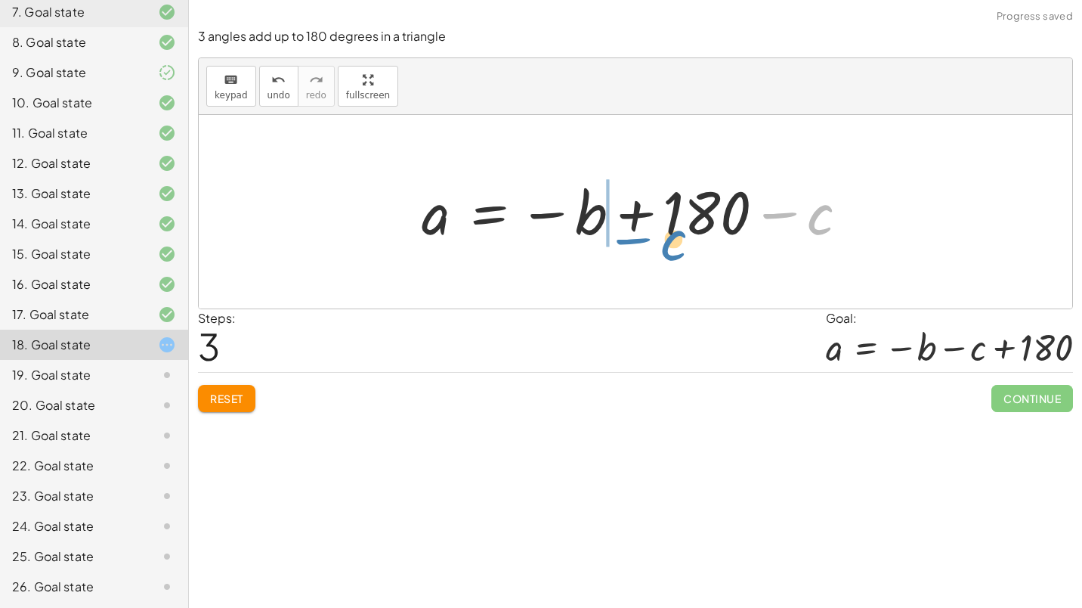
drag, startPoint x: 839, startPoint y: 222, endPoint x: 692, endPoint y: 248, distance: 148.8
click at [692, 248] on div at bounding box center [640, 212] width 453 height 75
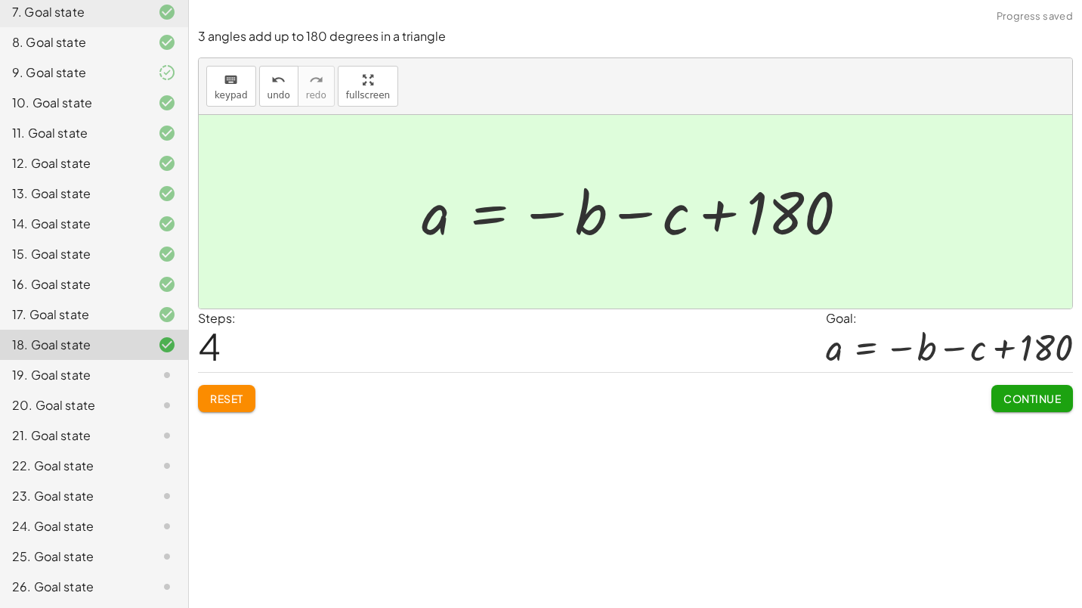
click at [1020, 387] on button "Continue" at bounding box center [1032, 398] width 82 height 27
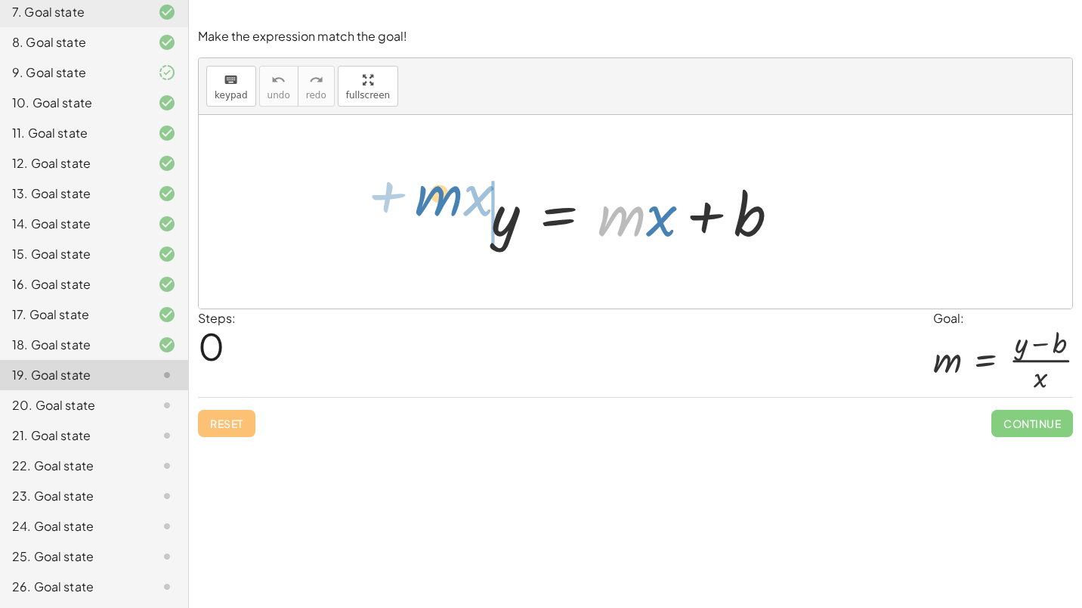
drag, startPoint x: 613, startPoint y: 224, endPoint x: 430, endPoint y: 205, distance: 183.9
click at [430, 205] on div "· m + · x y = + · m · x + b" at bounding box center [635, 211] width 873 height 193
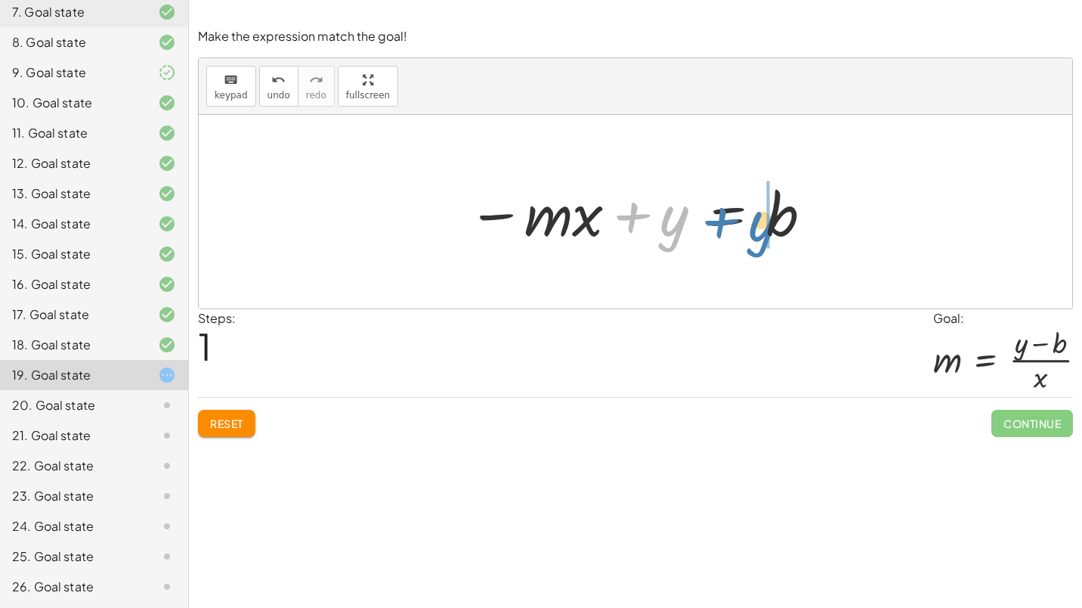
drag, startPoint x: 676, startPoint y: 226, endPoint x: 765, endPoint y: 231, distance: 88.6
click at [765, 231] on div at bounding box center [641, 212] width 362 height 78
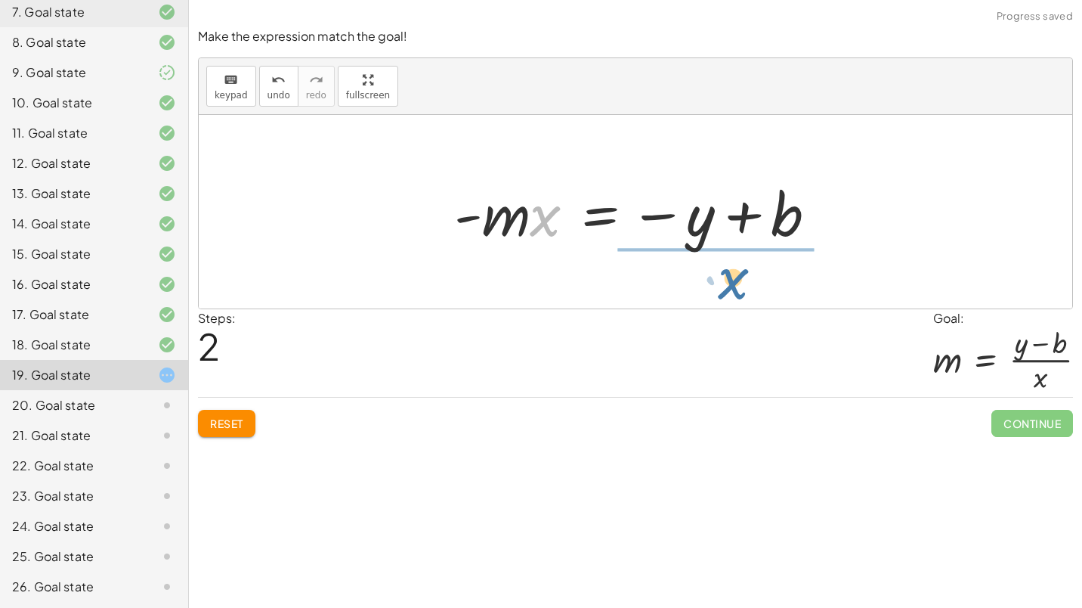
drag, startPoint x: 550, startPoint y: 216, endPoint x: 742, endPoint y: 279, distance: 201.9
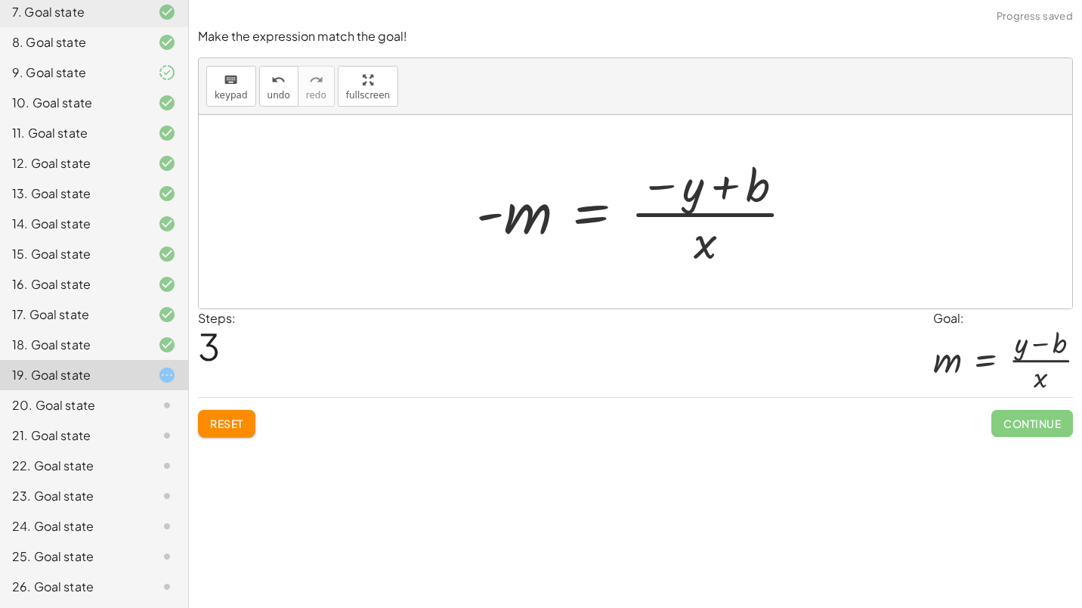
click at [524, 223] on div at bounding box center [640, 211] width 345 height 116
drag, startPoint x: 491, startPoint y: 218, endPoint x: 478, endPoint y: 243, distance: 27.7
click at [478, 243] on div at bounding box center [640, 211] width 345 height 116
drag, startPoint x: 491, startPoint y: 217, endPoint x: 703, endPoint y: 215, distance: 211.6
click at [703, 215] on div at bounding box center [640, 211] width 345 height 116
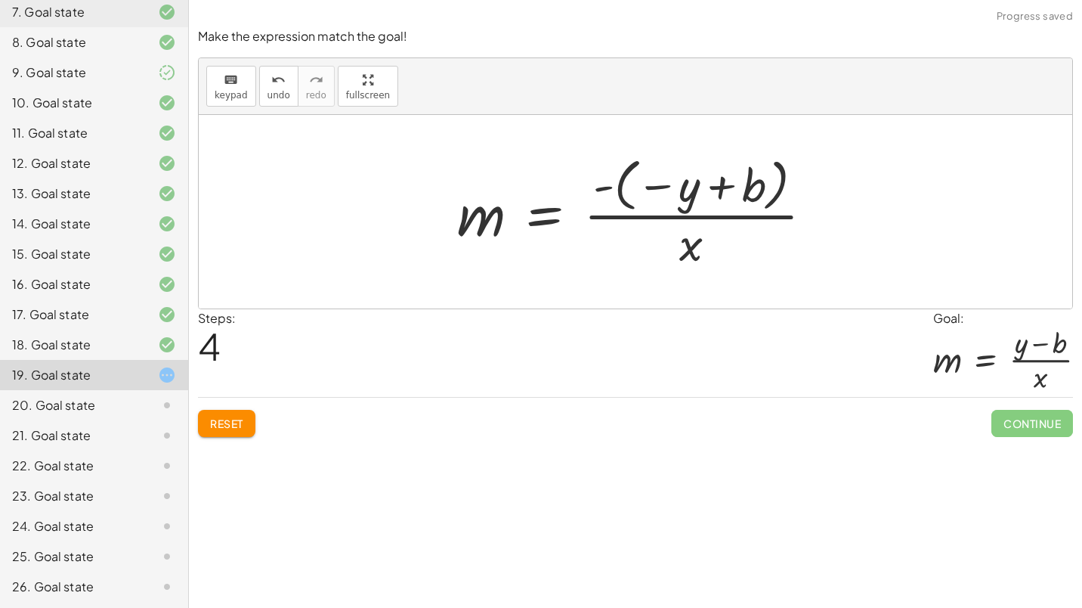
click at [601, 189] on div at bounding box center [641, 211] width 383 height 121
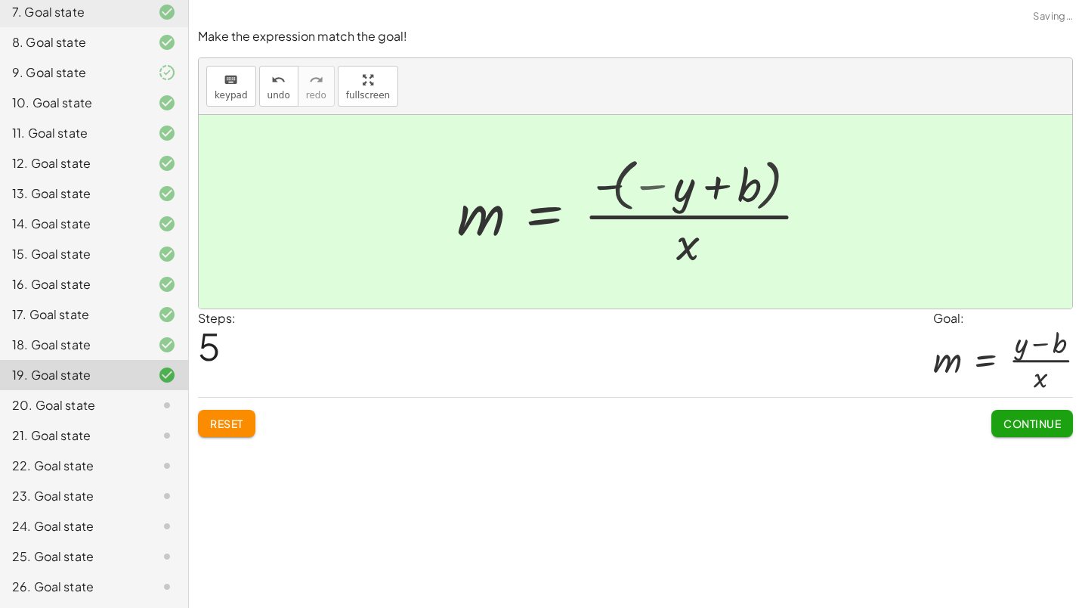
click at [601, 189] on div at bounding box center [587, 211] width 275 height 116
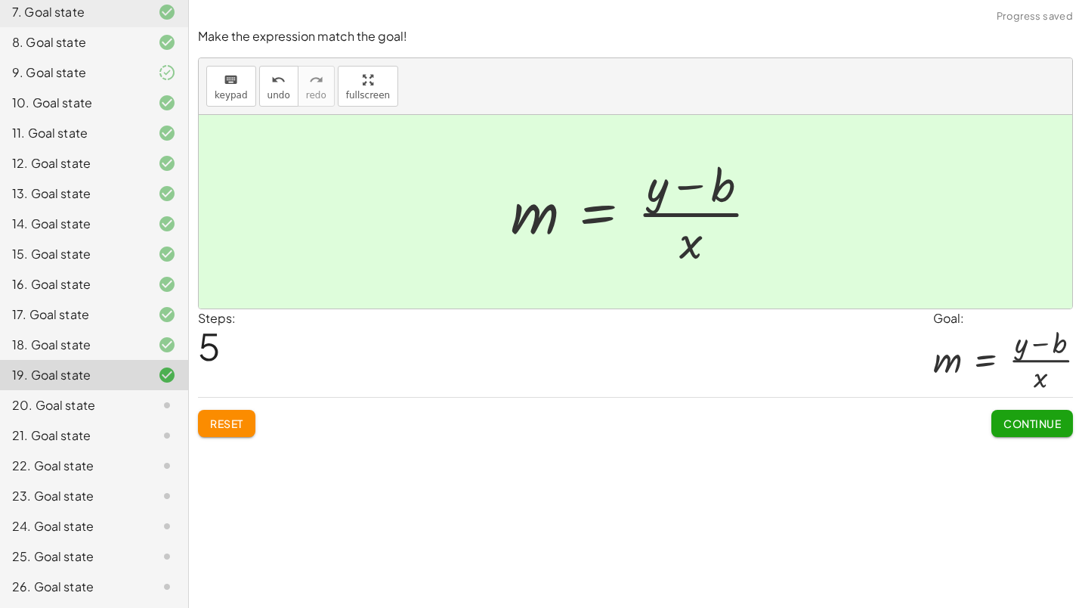
click at [1040, 422] on span "Continue" at bounding box center [1031, 423] width 57 height 14
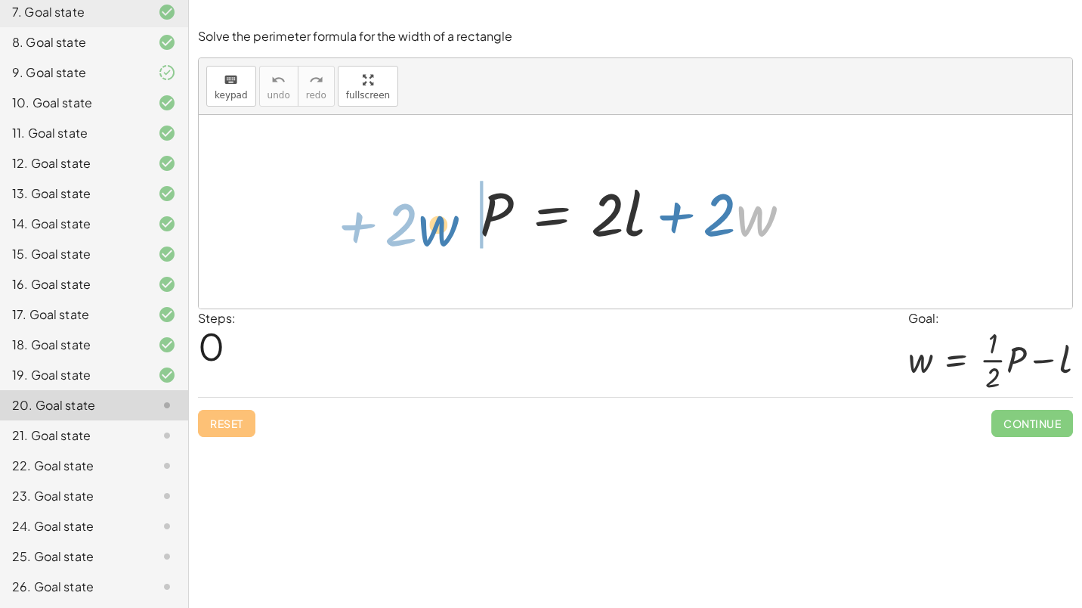
drag, startPoint x: 768, startPoint y: 228, endPoint x: 453, endPoint y: 237, distance: 314.4
click at [453, 237] on div "· w + · 2 P = + · 2 · l + · 2 · w" at bounding box center [635, 211] width 873 height 193
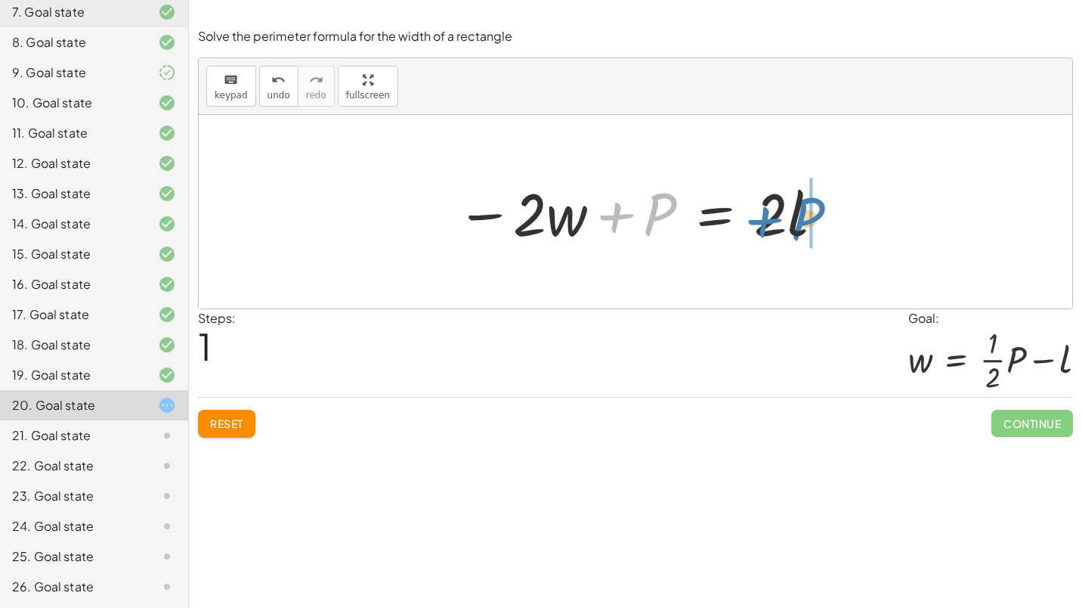
drag, startPoint x: 658, startPoint y: 221, endPoint x: 800, endPoint y: 224, distance: 142.1
click at [800, 224] on div at bounding box center [641, 212] width 385 height 78
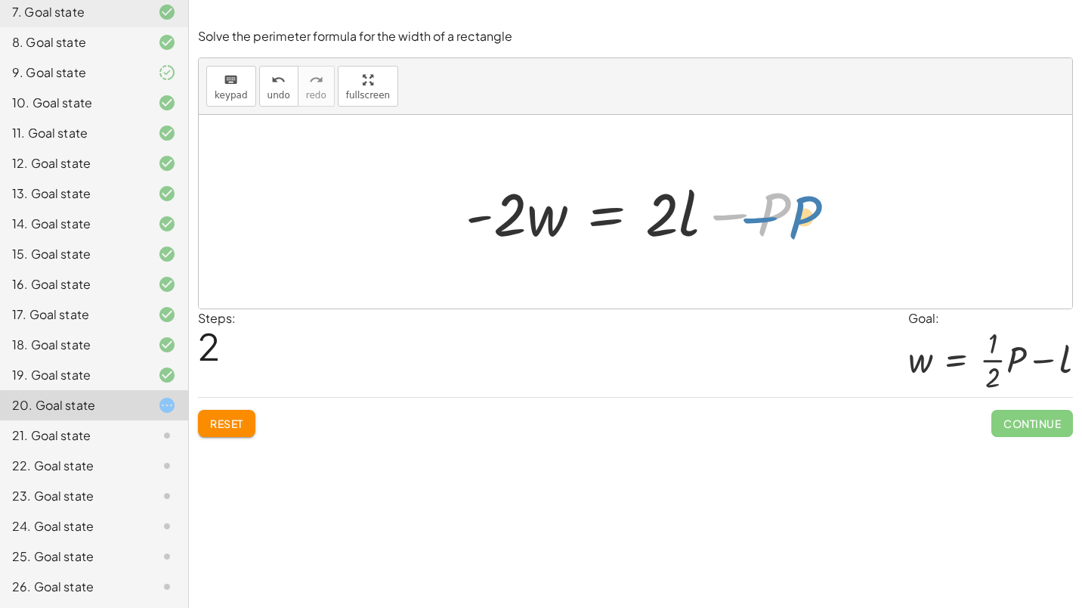
drag, startPoint x: 769, startPoint y: 216, endPoint x: 786, endPoint y: 219, distance: 16.9
click at [786, 219] on div at bounding box center [641, 212] width 366 height 78
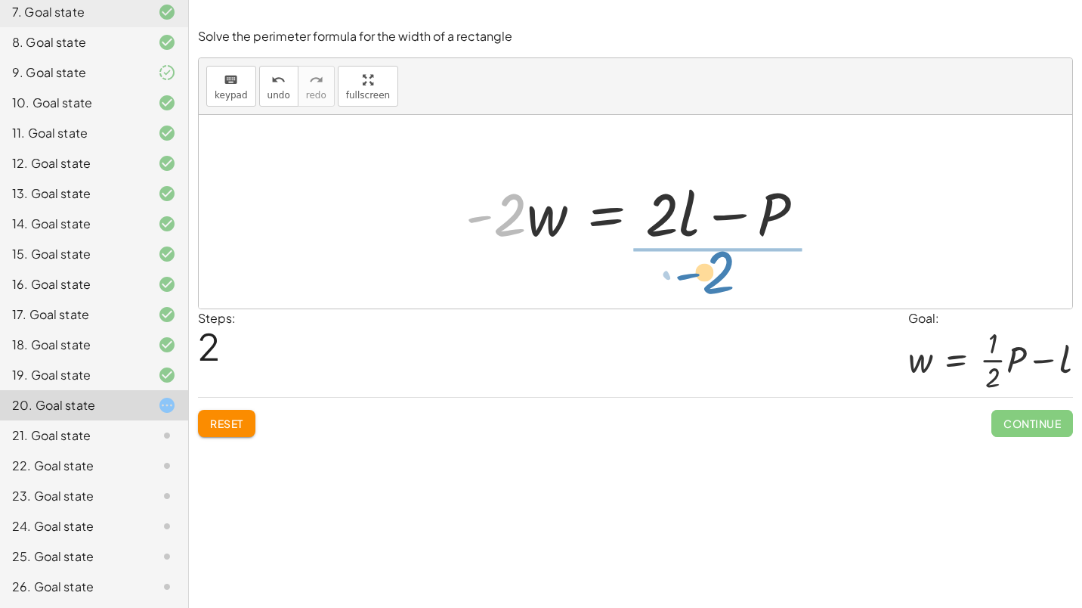
drag, startPoint x: 503, startPoint y: 209, endPoint x: 711, endPoint y: 267, distance: 216.0
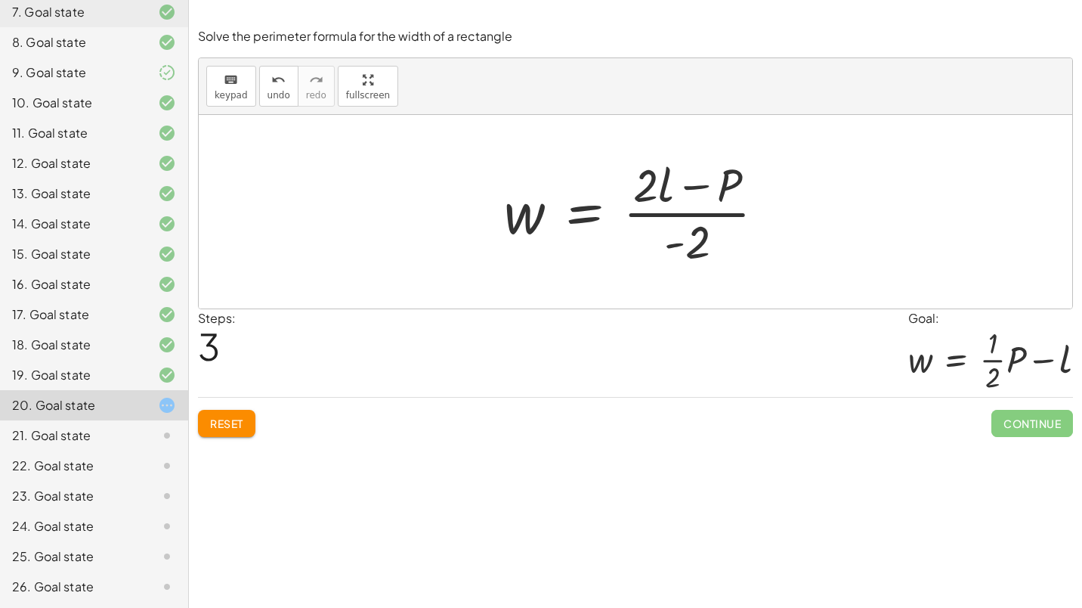
click at [691, 207] on div at bounding box center [640, 211] width 289 height 116
click at [692, 212] on div at bounding box center [640, 211] width 289 height 116
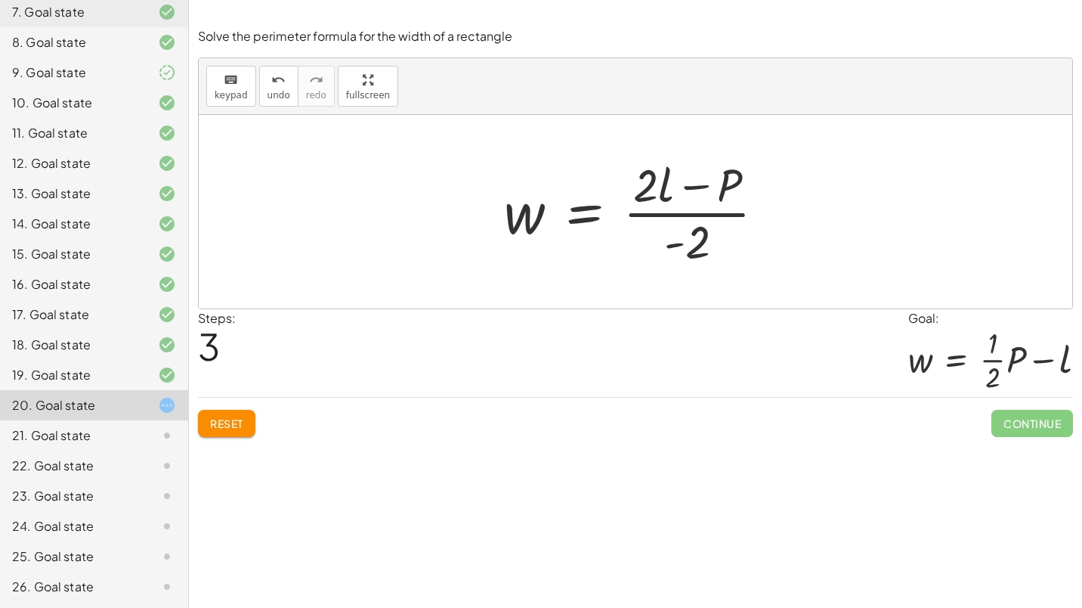
click at [692, 212] on div at bounding box center [640, 211] width 289 height 116
click at [227, 431] on button "Reset" at bounding box center [226, 423] width 57 height 27
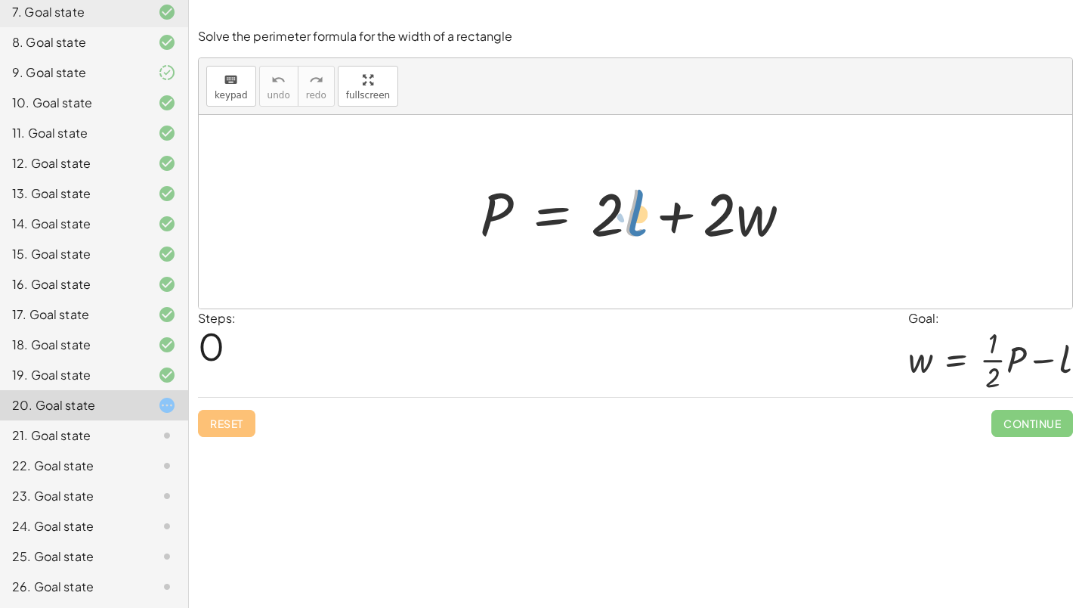
click at [631, 221] on div at bounding box center [641, 212] width 339 height 78
click at [604, 230] on div at bounding box center [641, 212] width 339 height 78
drag, startPoint x: 608, startPoint y: 207, endPoint x: 465, endPoint y: 218, distance: 143.3
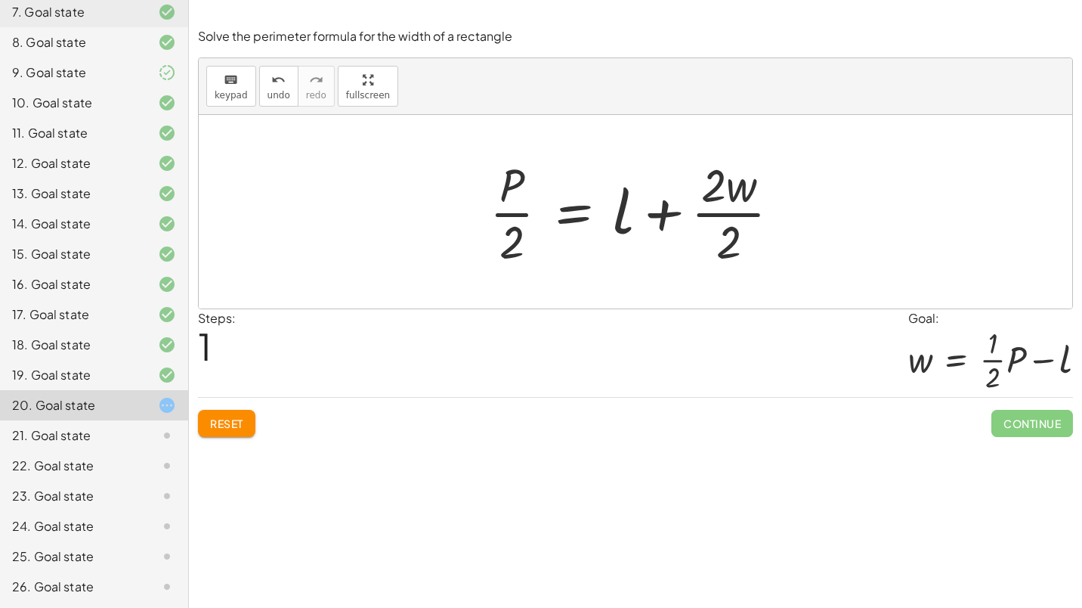
click at [236, 417] on span "Reset" at bounding box center [226, 423] width 33 height 14
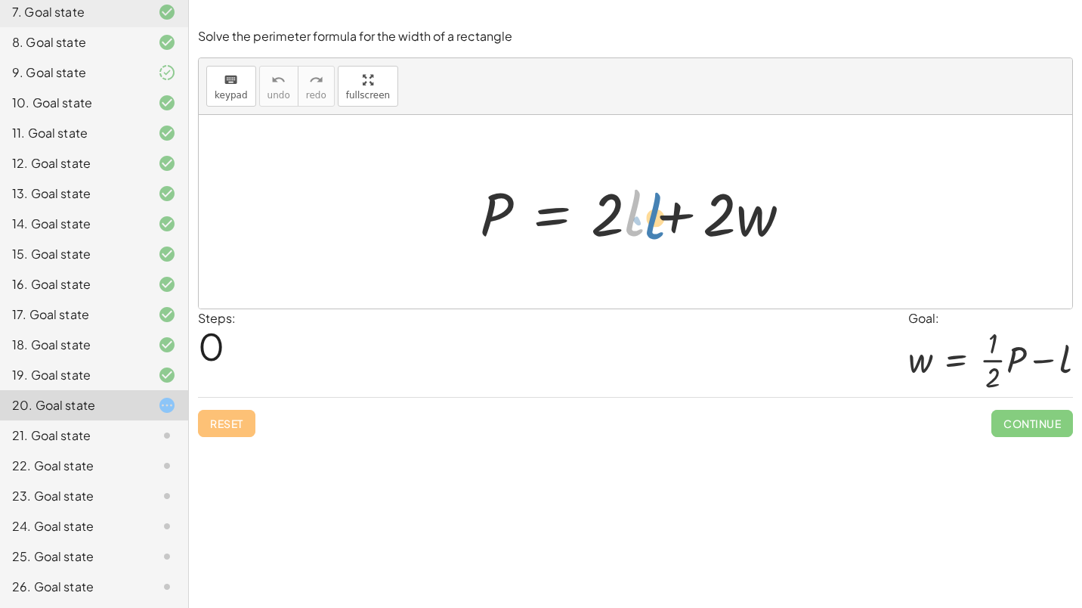
drag, startPoint x: 626, startPoint y: 218, endPoint x: 645, endPoint y: 219, distance: 19.0
click at [645, 219] on div at bounding box center [641, 212] width 339 height 78
drag, startPoint x: 653, startPoint y: 259, endPoint x: 611, endPoint y: 188, distance: 82.3
click at [611, 188] on div "P = + · 2 · l + · 2 · w" at bounding box center [635, 211] width 873 height 193
drag, startPoint x: 617, startPoint y: 206, endPoint x: 623, endPoint y: 196, distance: 11.5
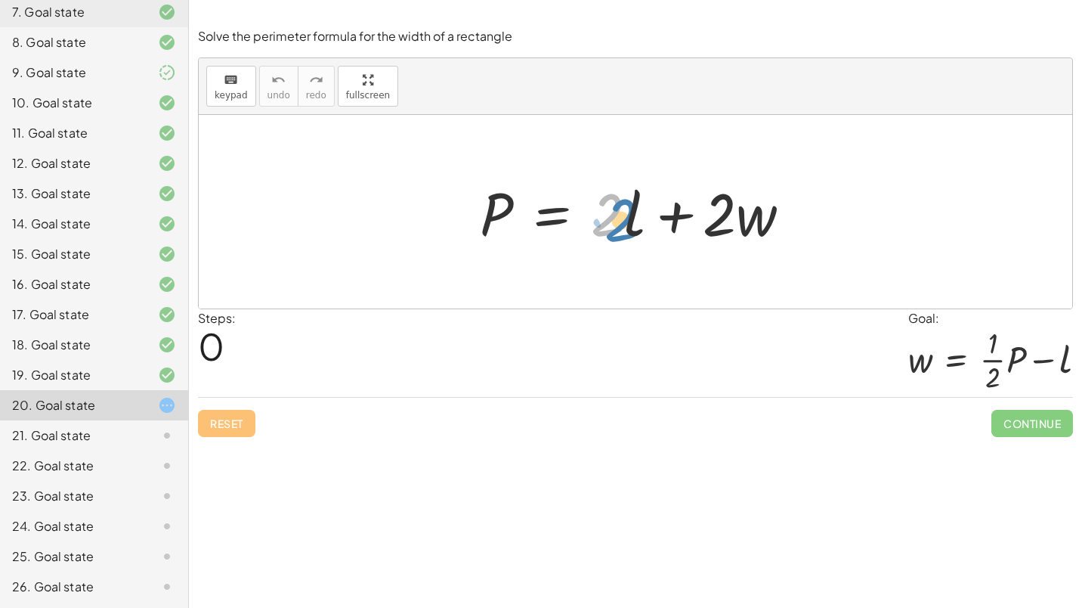
click at [623, 196] on div at bounding box center [641, 212] width 339 height 78
click at [634, 211] on div at bounding box center [641, 212] width 339 height 78
click at [558, 212] on div at bounding box center [641, 212] width 339 height 78
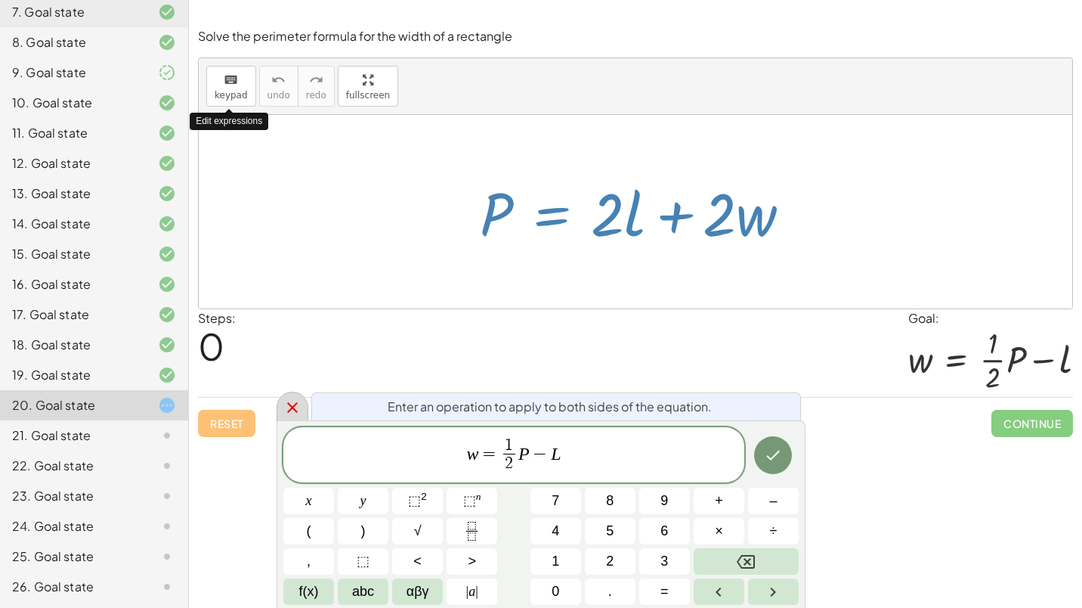
click at [291, 407] on icon at bounding box center [292, 407] width 11 height 11
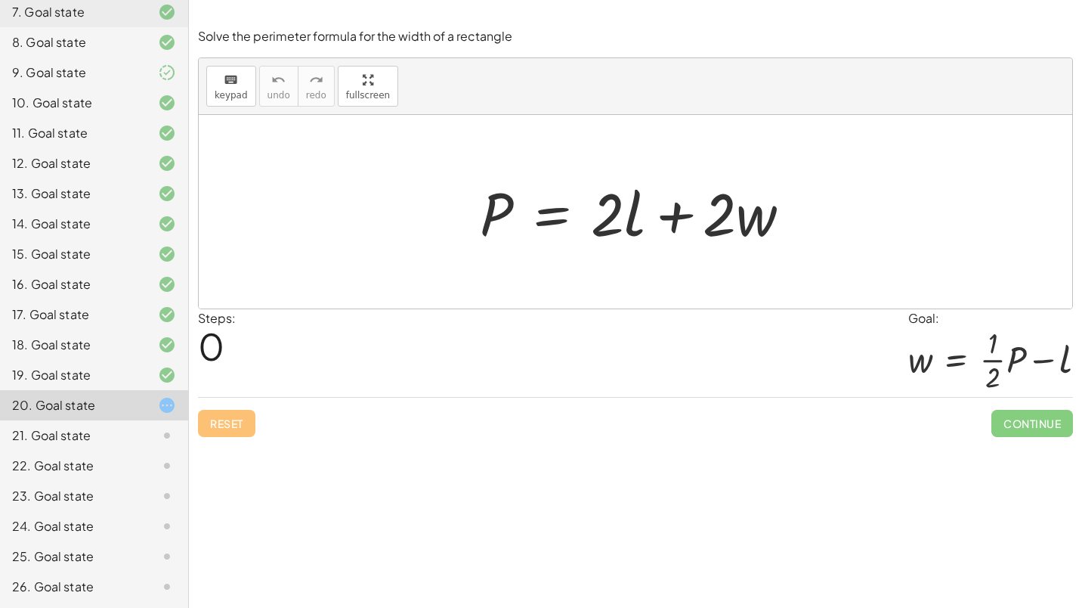
click at [231, 431] on div "Reset Continue" at bounding box center [635, 417] width 875 height 40
click at [560, 215] on div at bounding box center [641, 212] width 339 height 78
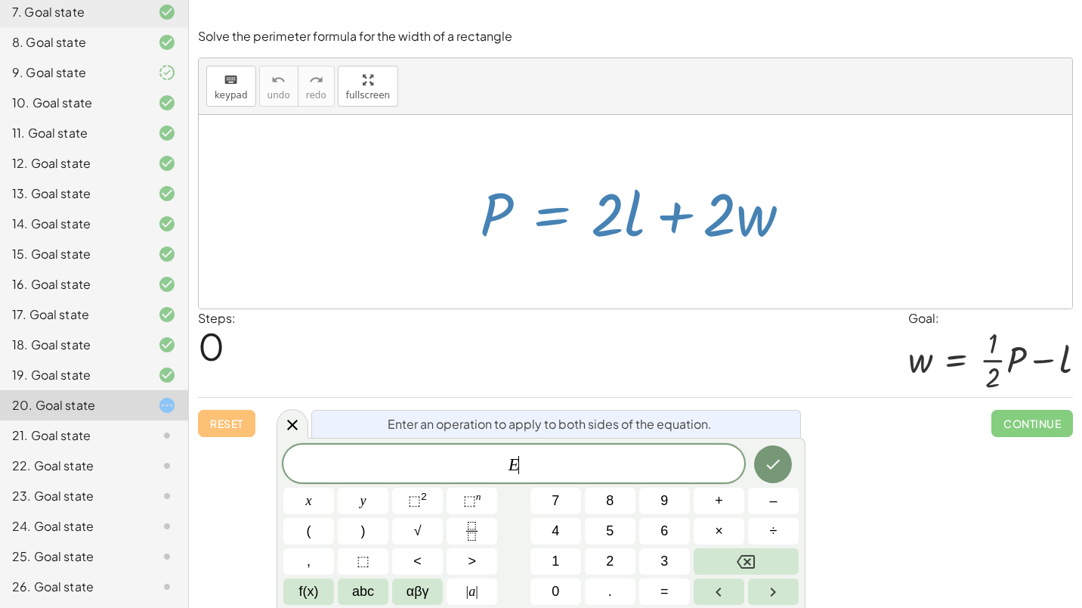
click at [560, 215] on div at bounding box center [641, 212] width 339 height 78
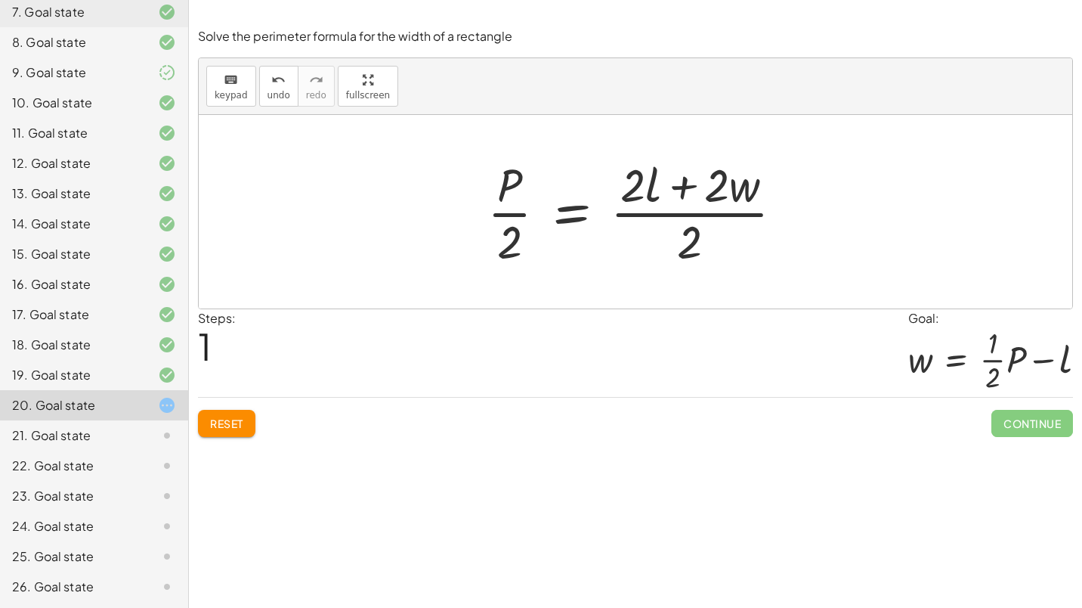
click at [700, 214] on div at bounding box center [641, 211] width 323 height 116
click at [679, 184] on div at bounding box center [641, 211] width 323 height 116
click at [638, 191] on div at bounding box center [641, 211] width 323 height 116
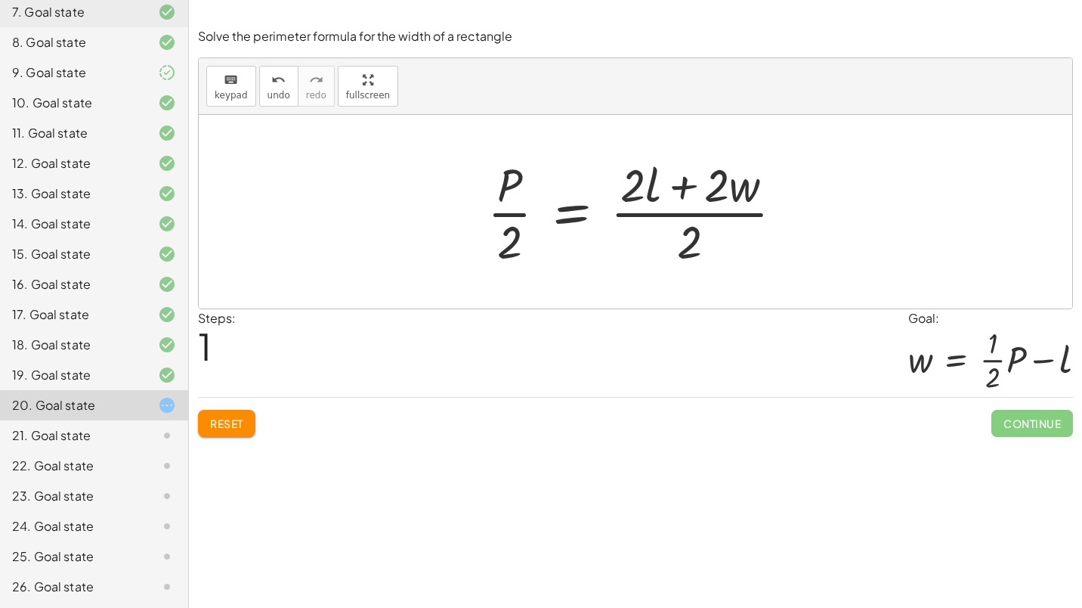
click at [638, 191] on div at bounding box center [641, 211] width 323 height 116
click at [700, 216] on div at bounding box center [641, 211] width 323 height 116
click at [697, 212] on div at bounding box center [641, 211] width 323 height 116
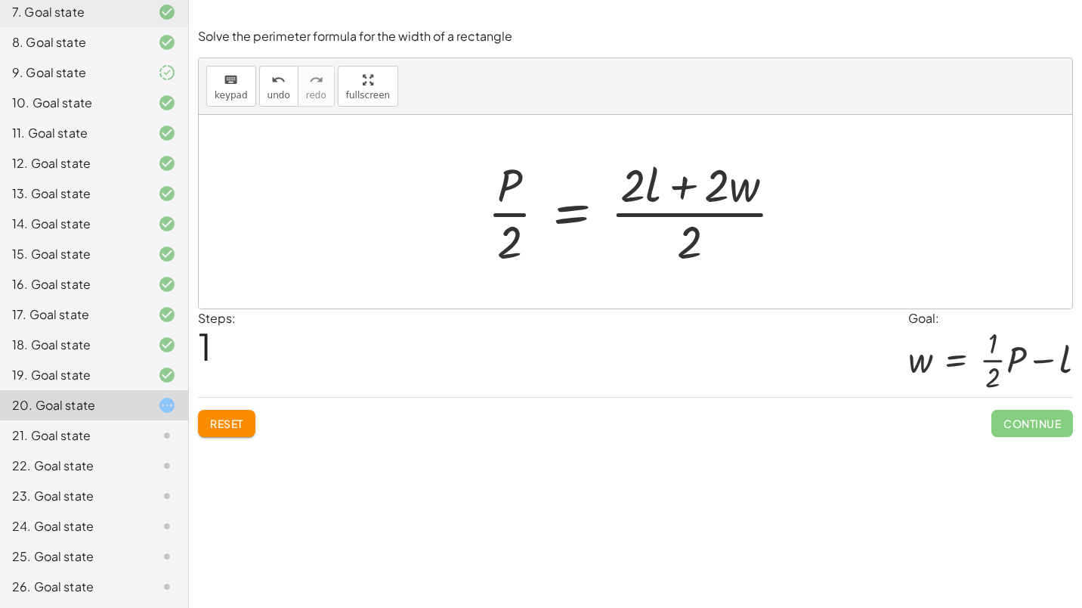
click at [516, 217] on div at bounding box center [641, 211] width 323 height 116
click at [224, 410] on button "Reset" at bounding box center [226, 423] width 57 height 27
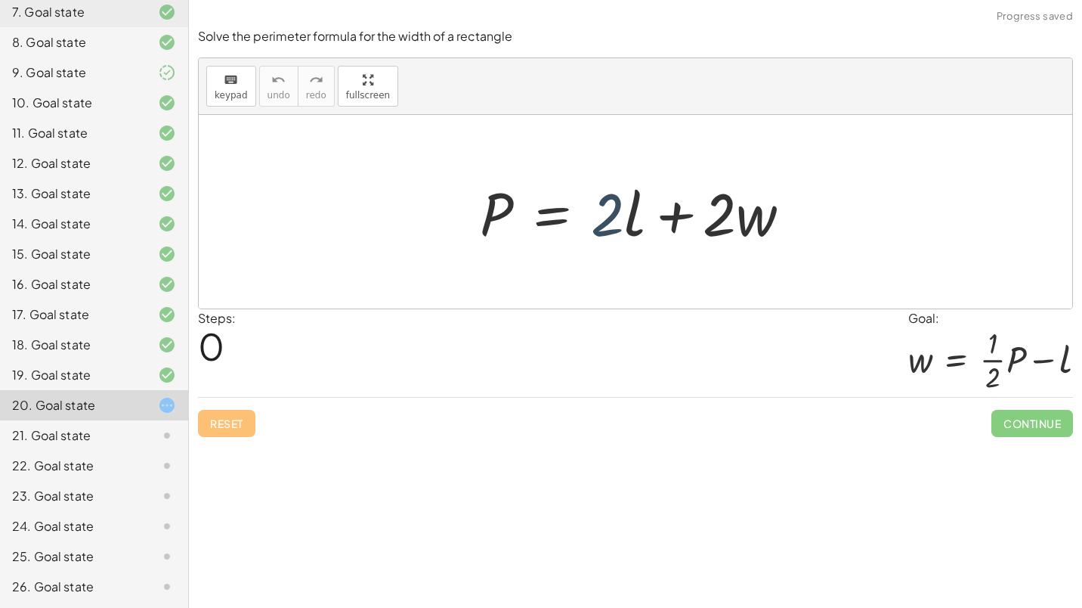
click at [611, 214] on div at bounding box center [641, 212] width 339 height 78
drag, startPoint x: 750, startPoint y: 218, endPoint x: 439, endPoint y: 217, distance: 311.3
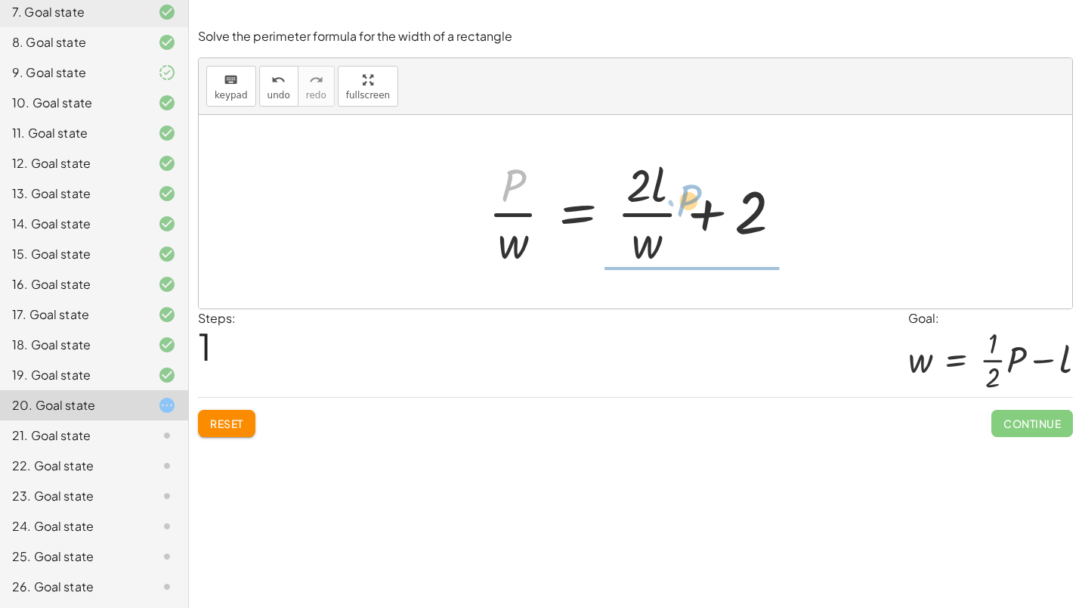
drag, startPoint x: 514, startPoint y: 190, endPoint x: 690, endPoint y: 206, distance: 176.7
click at [690, 206] on div at bounding box center [641, 211] width 321 height 116
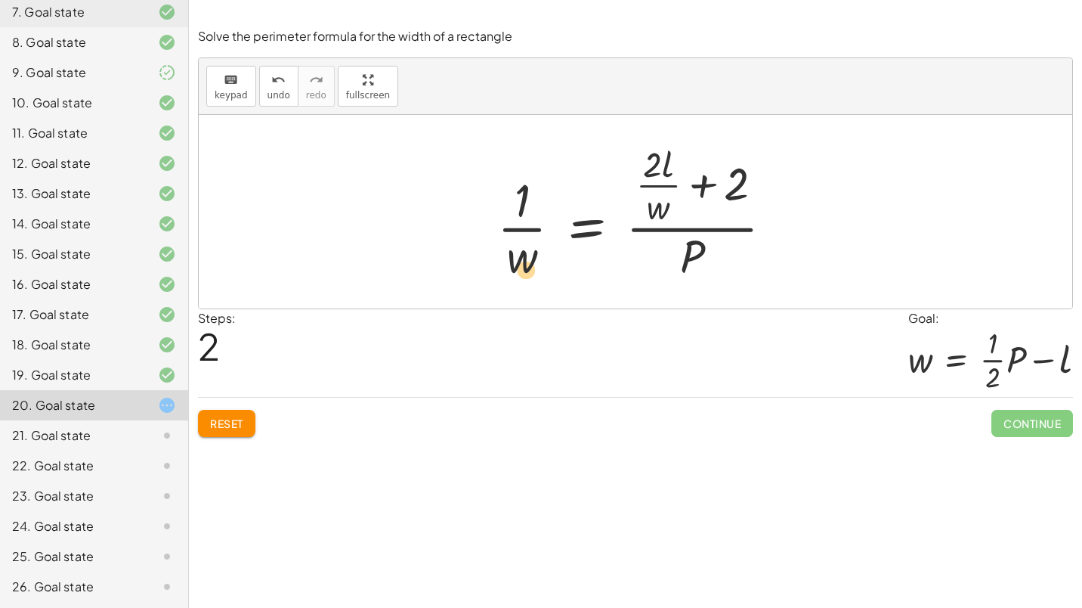
drag, startPoint x: 656, startPoint y: 167, endPoint x: 577, endPoint y: 262, distance: 123.9
click at [546, 268] on div at bounding box center [641, 212] width 303 height 146
drag, startPoint x: 735, startPoint y: 170, endPoint x: 510, endPoint y: 235, distance: 234.4
click at [510, 235] on div at bounding box center [641, 212] width 303 height 146
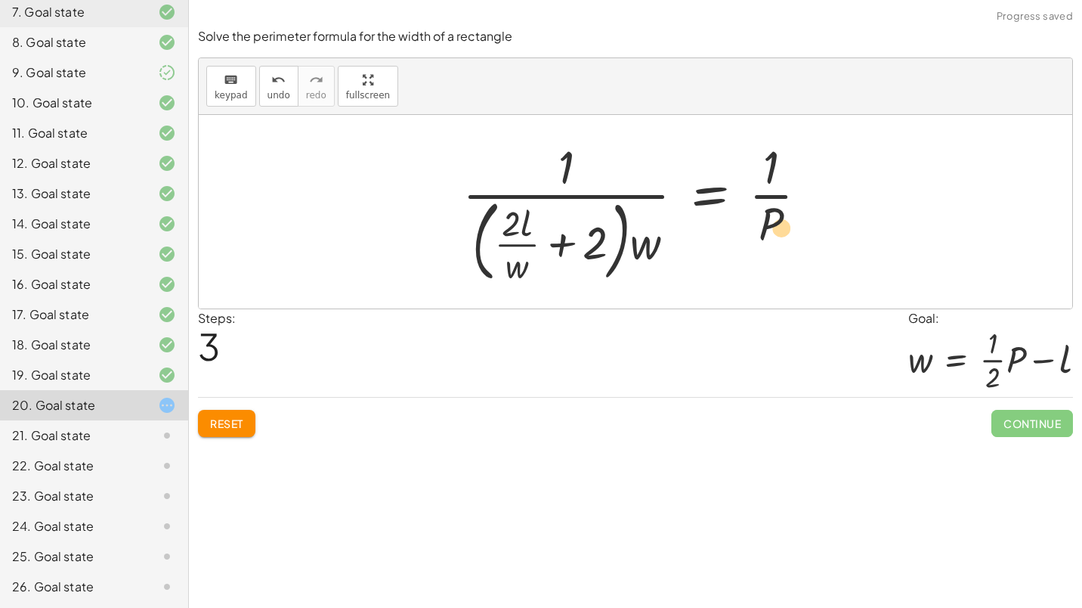
drag, startPoint x: 515, startPoint y: 231, endPoint x: 750, endPoint y: 219, distance: 235.3
click at [751, 219] on div at bounding box center [641, 211] width 373 height 153
click at [230, 429] on span "Reset" at bounding box center [226, 423] width 33 height 14
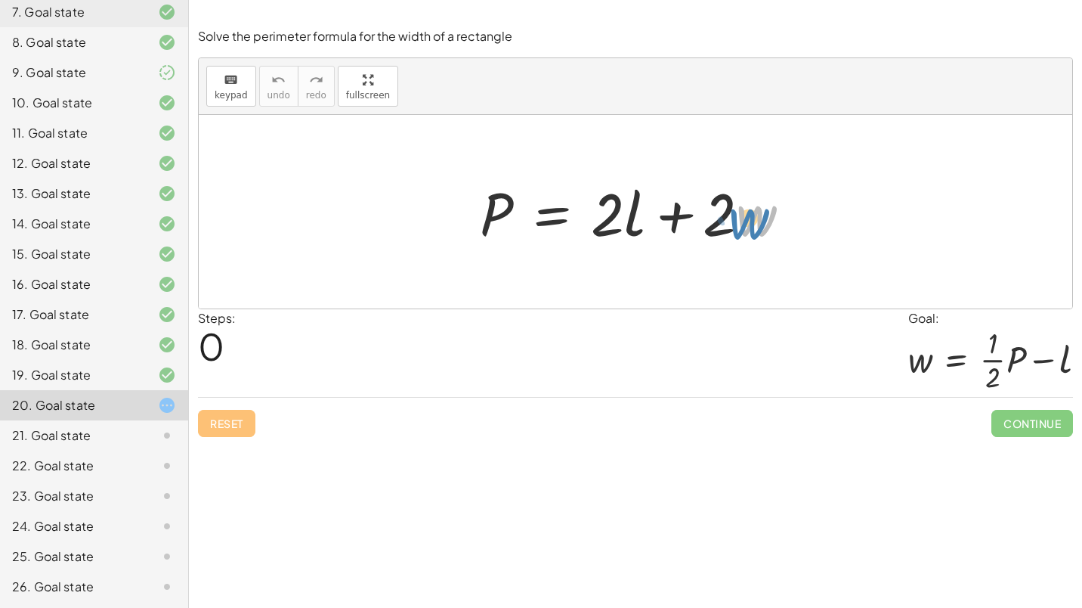
click at [752, 215] on div at bounding box center [641, 212] width 339 height 78
drag, startPoint x: 732, startPoint y: 204, endPoint x: 396, endPoint y: 189, distance: 336.6
click at [396, 189] on div "· 2 + · w P = + · 2 · l + · 2 · w" at bounding box center [635, 211] width 873 height 193
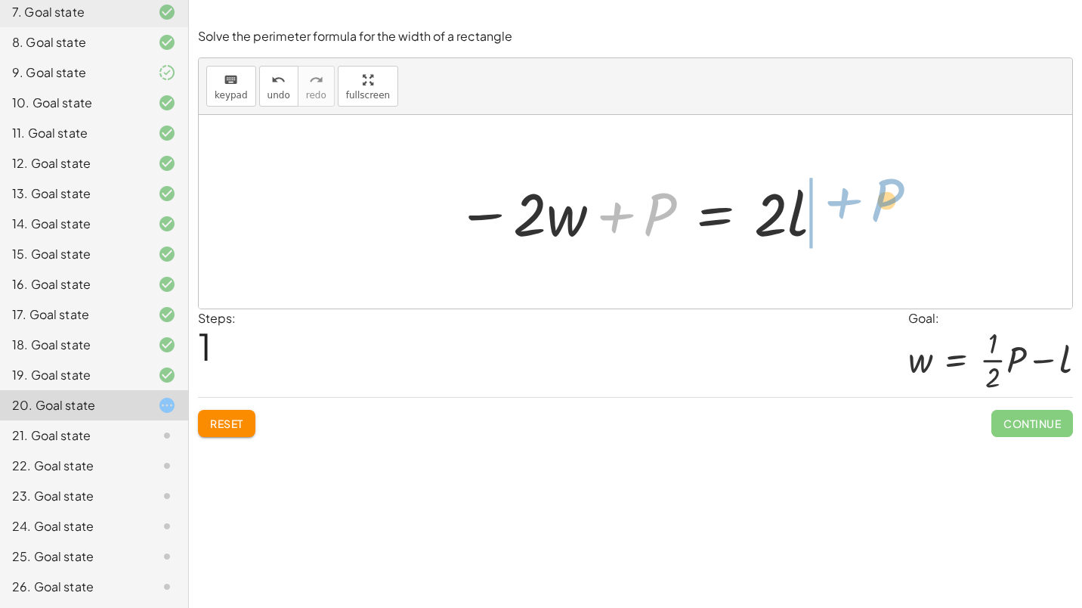
drag, startPoint x: 654, startPoint y: 210, endPoint x: 882, endPoint y: 196, distance: 227.9
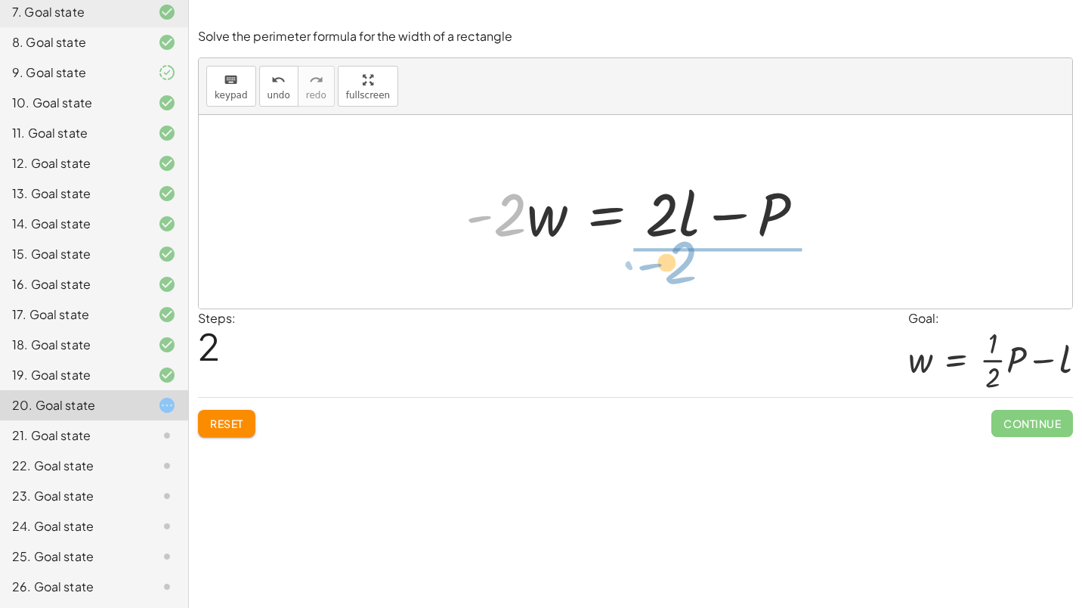
drag, startPoint x: 513, startPoint y: 209, endPoint x: 684, endPoint y: 257, distance: 177.3
click at [684, 257] on div "P = + · 2 · l + · 2 · w − · 2 · w + P = · 2 · l · - 2 P = · 2 · l · 2 · w - + −" at bounding box center [635, 211] width 873 height 193
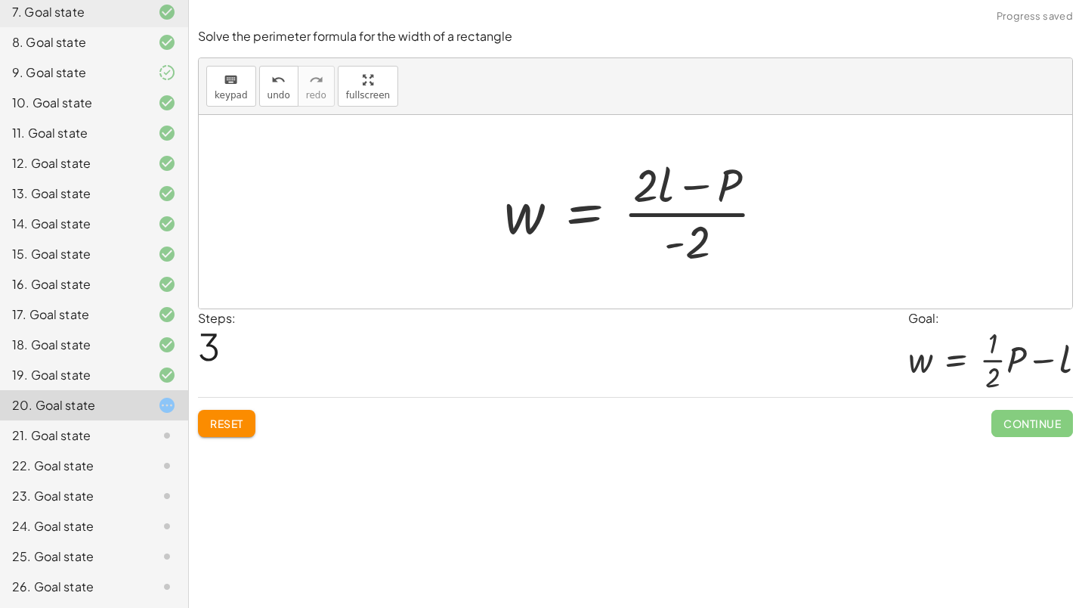
click at [688, 186] on div at bounding box center [640, 211] width 289 height 116
click at [690, 212] on div at bounding box center [640, 211] width 289 height 116
click at [587, 209] on div at bounding box center [640, 211] width 289 height 116
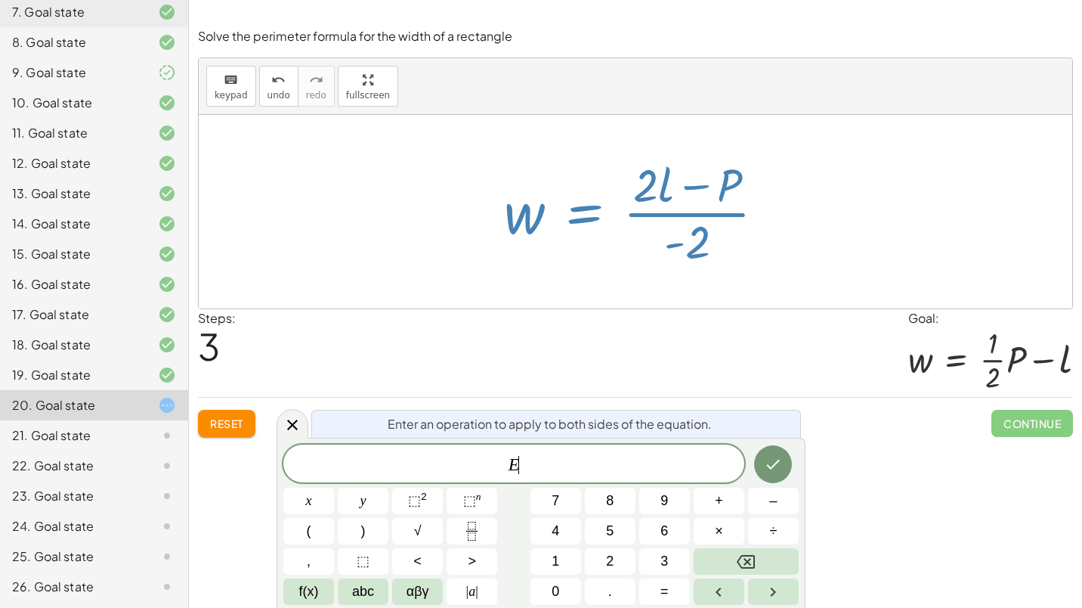
click at [587, 209] on div at bounding box center [640, 211] width 289 height 116
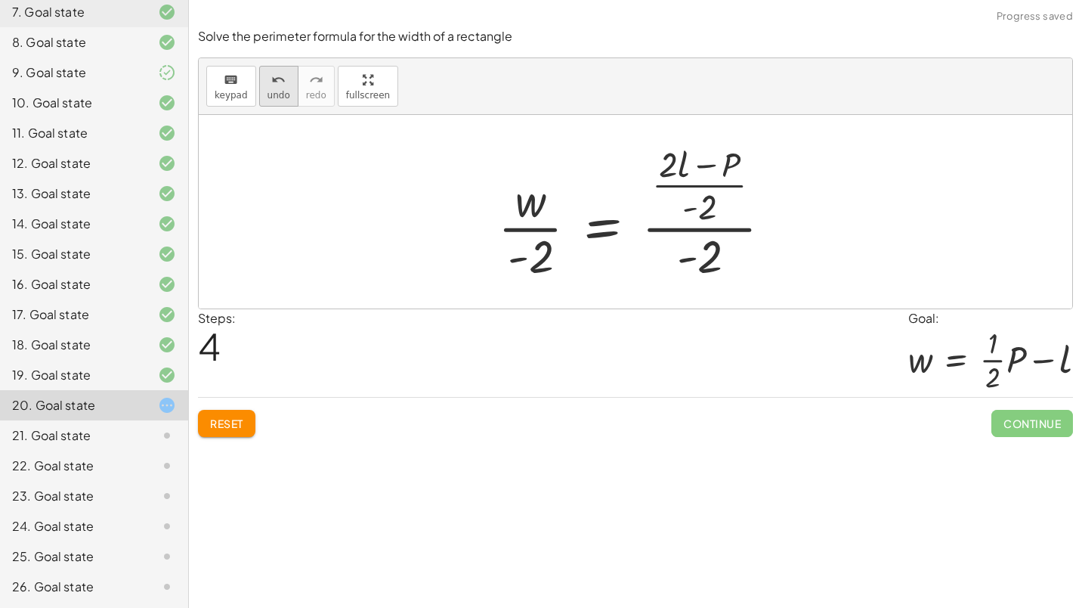
click at [271, 85] on icon "undo" at bounding box center [278, 80] width 14 height 18
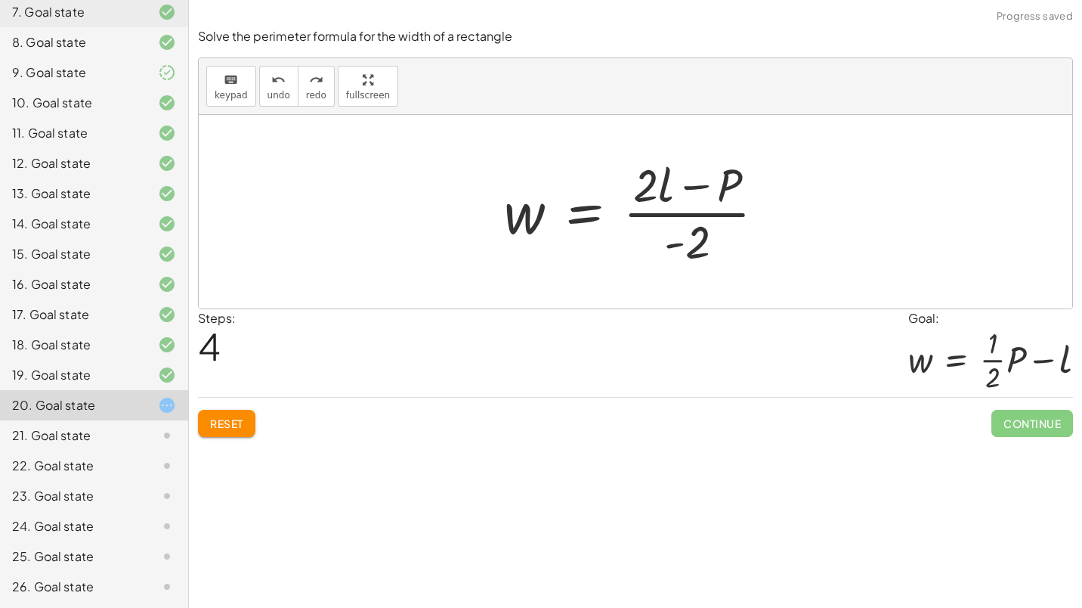
click at [710, 212] on div at bounding box center [640, 211] width 289 height 116
click at [593, 206] on div at bounding box center [640, 211] width 289 height 116
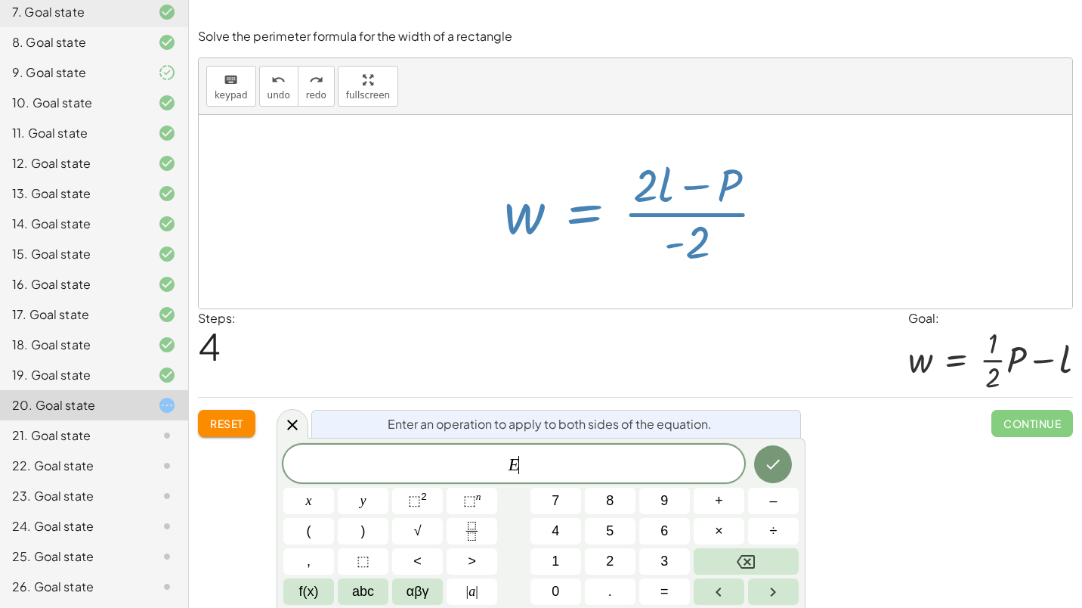
click at [593, 206] on div at bounding box center [640, 211] width 289 height 116
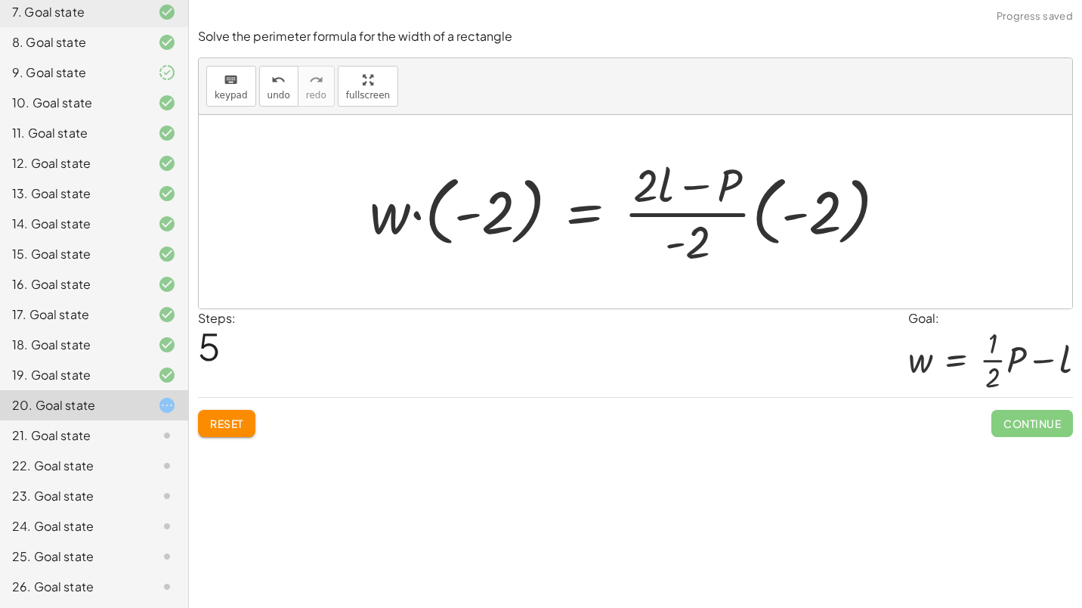
click at [586, 218] on div at bounding box center [634, 211] width 545 height 116
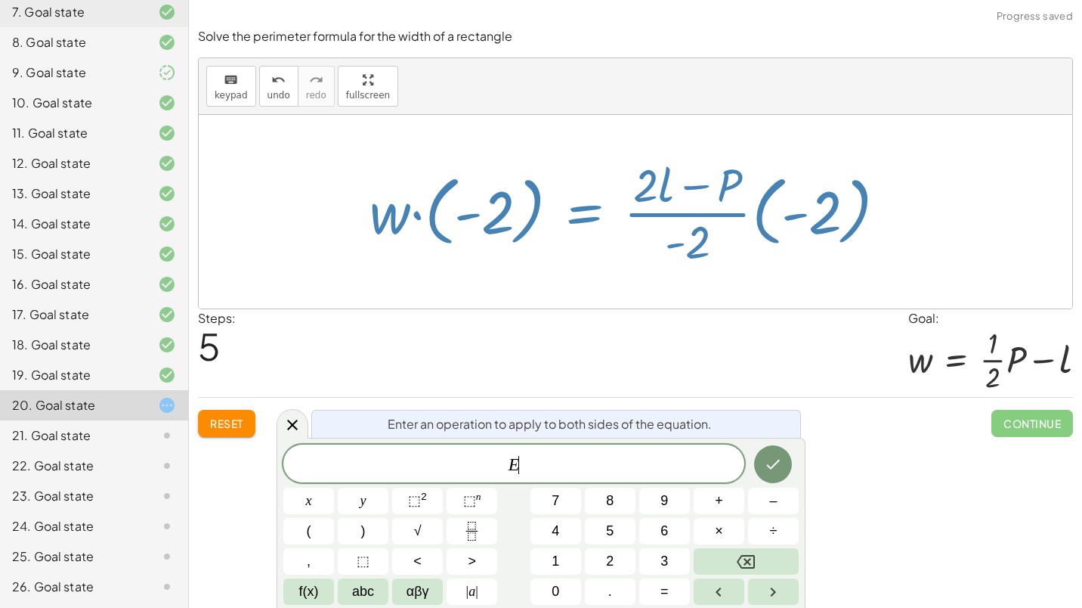
click at [586, 218] on div at bounding box center [634, 211] width 545 height 116
click at [484, 221] on div at bounding box center [634, 211] width 545 height 116
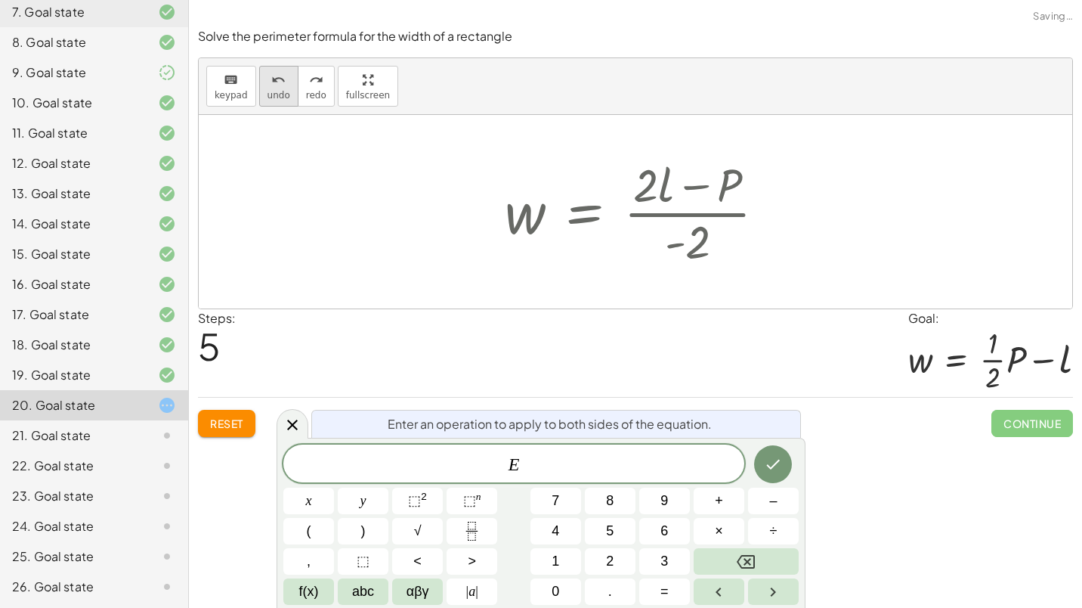
click at [275, 85] on icon "undo" at bounding box center [278, 80] width 14 height 18
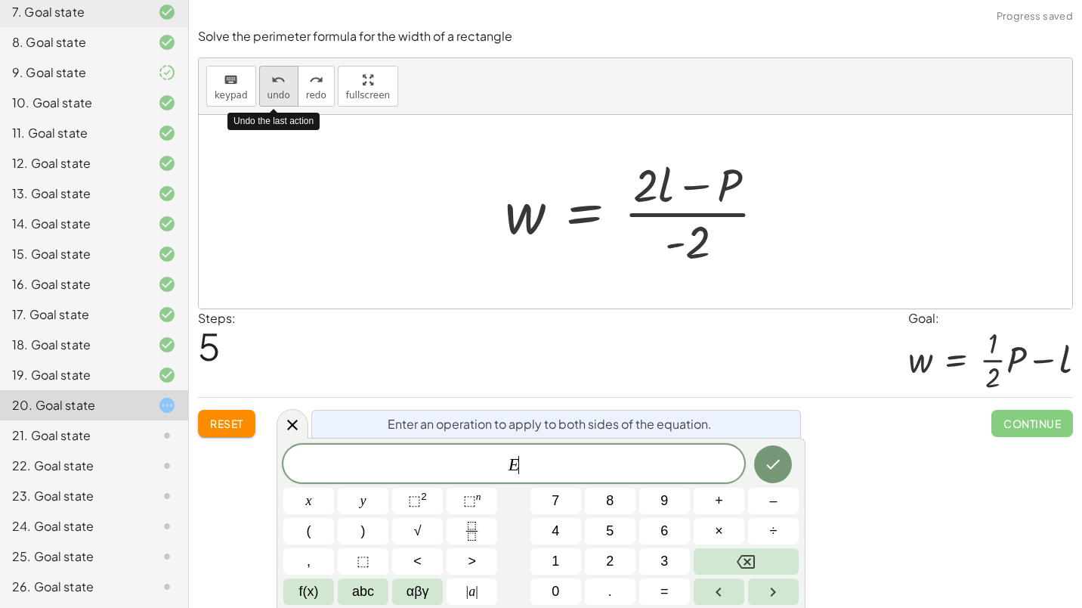
click at [275, 85] on icon "undo" at bounding box center [278, 80] width 14 height 18
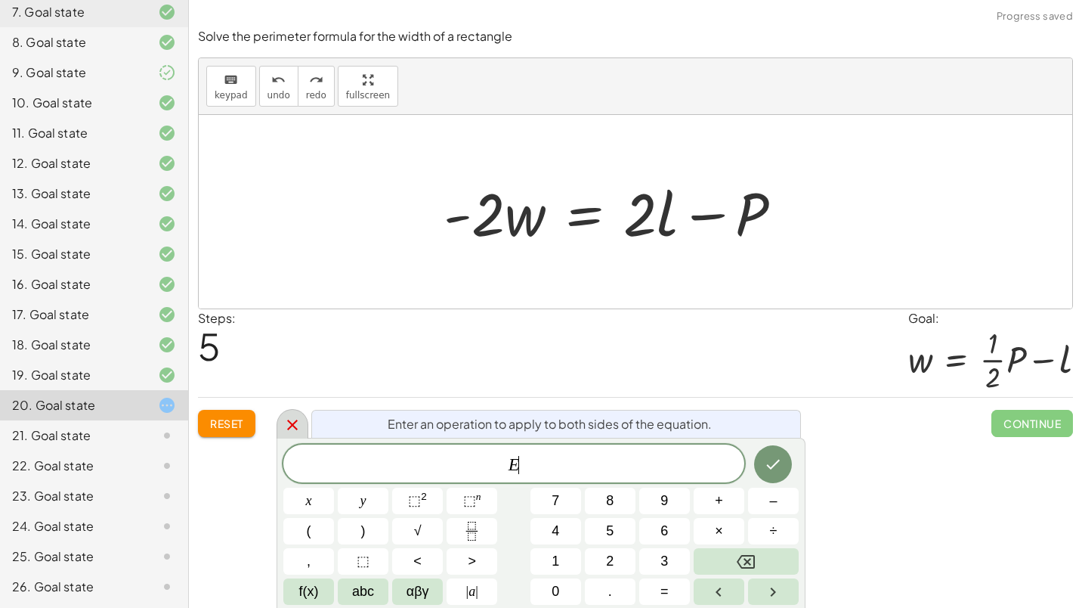
click at [292, 425] on icon at bounding box center [292, 424] width 11 height 11
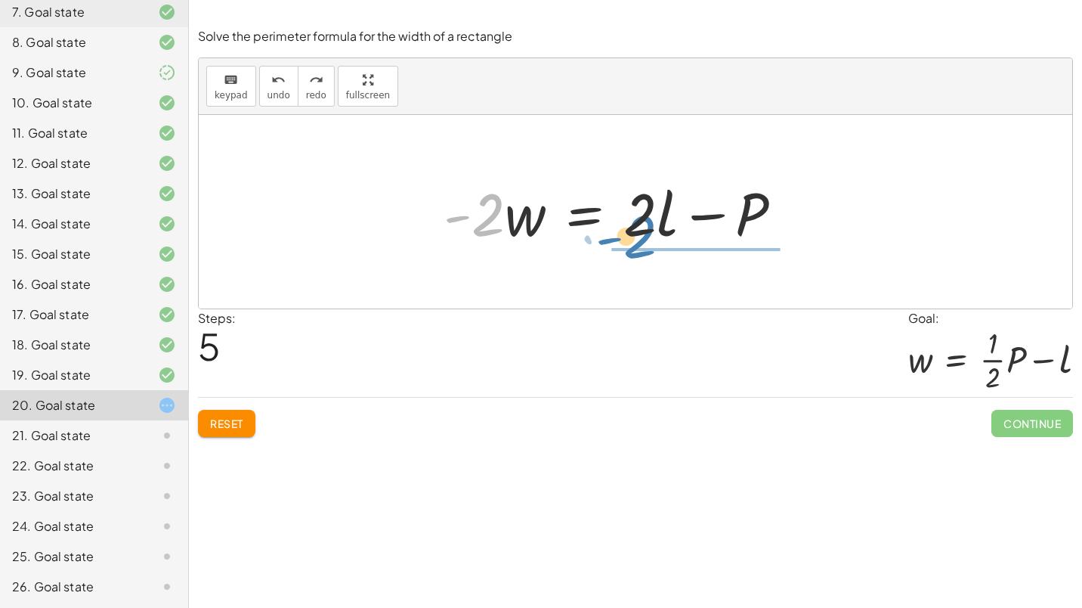
drag, startPoint x: 491, startPoint y: 217, endPoint x: 643, endPoint y: 239, distance: 153.5
click at [643, 239] on div at bounding box center [634, 211] width 545 height 78
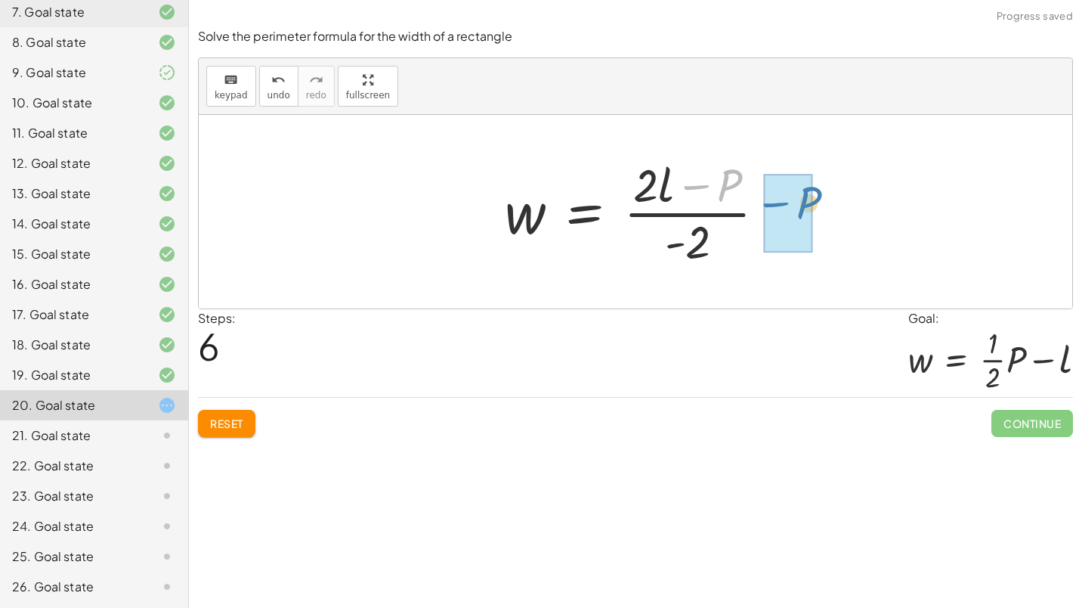
drag, startPoint x: 731, startPoint y: 183, endPoint x: 763, endPoint y: 190, distance: 33.4
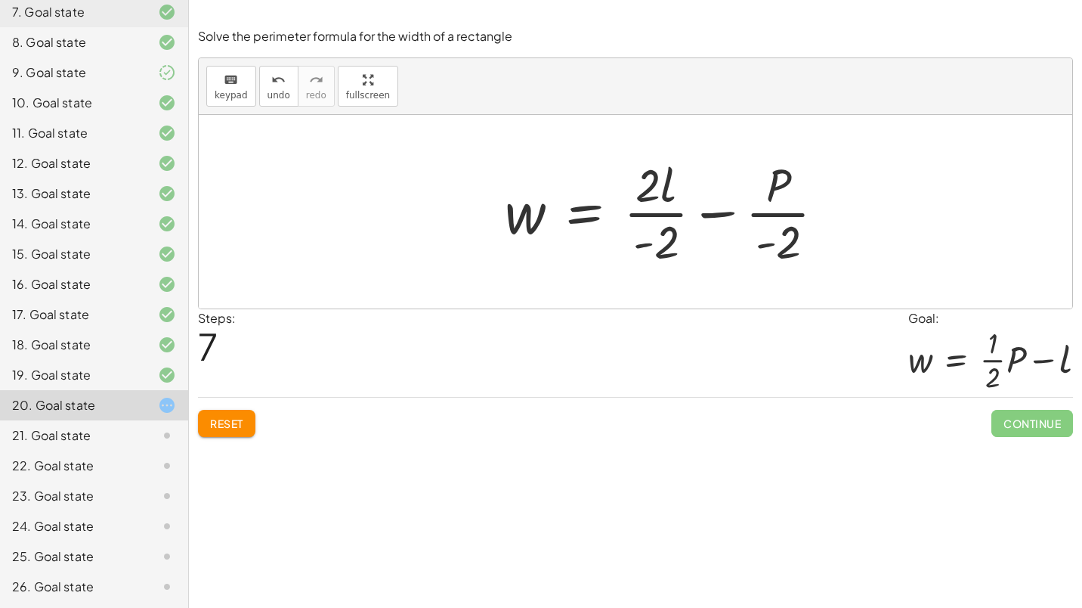
click at [651, 214] on div at bounding box center [634, 211] width 545 height 116
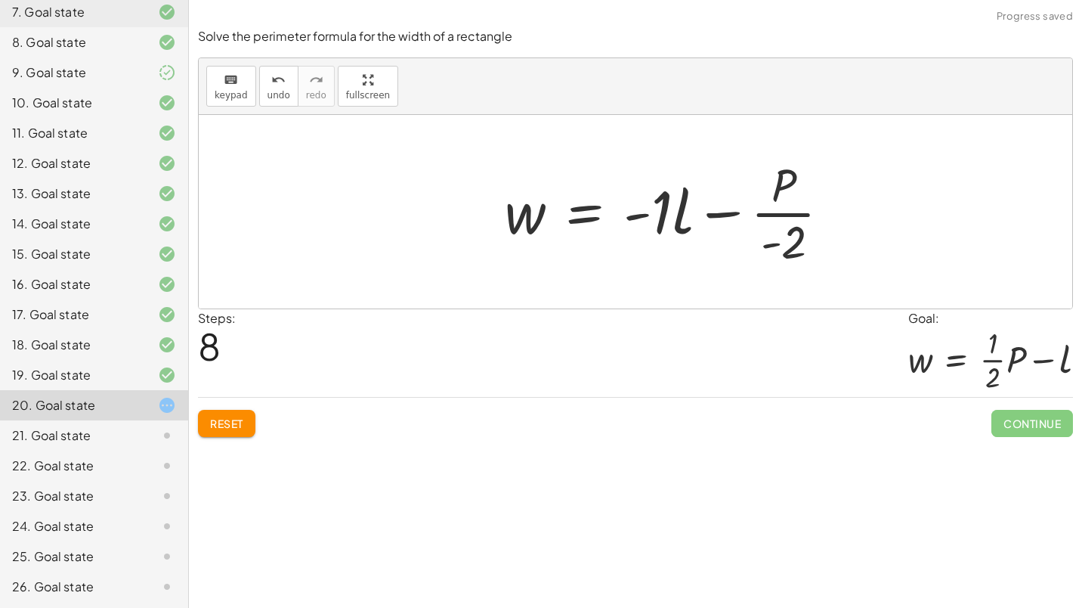
click at [788, 213] on div at bounding box center [634, 211] width 545 height 116
click at [758, 247] on div at bounding box center [634, 211] width 545 height 116
drag, startPoint x: 776, startPoint y: 250, endPoint x: 717, endPoint y: 258, distance: 59.5
click at [711, 260] on div at bounding box center [634, 211] width 545 height 116
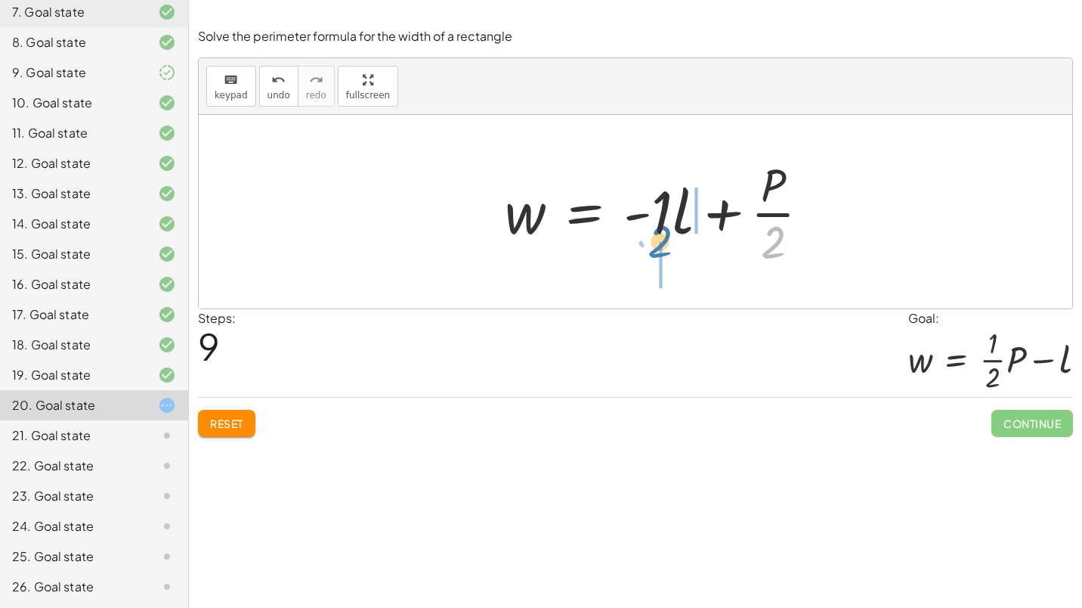
drag, startPoint x: 775, startPoint y: 241, endPoint x: 661, endPoint y: 241, distance: 113.3
click at [661, 241] on div at bounding box center [634, 211] width 545 height 116
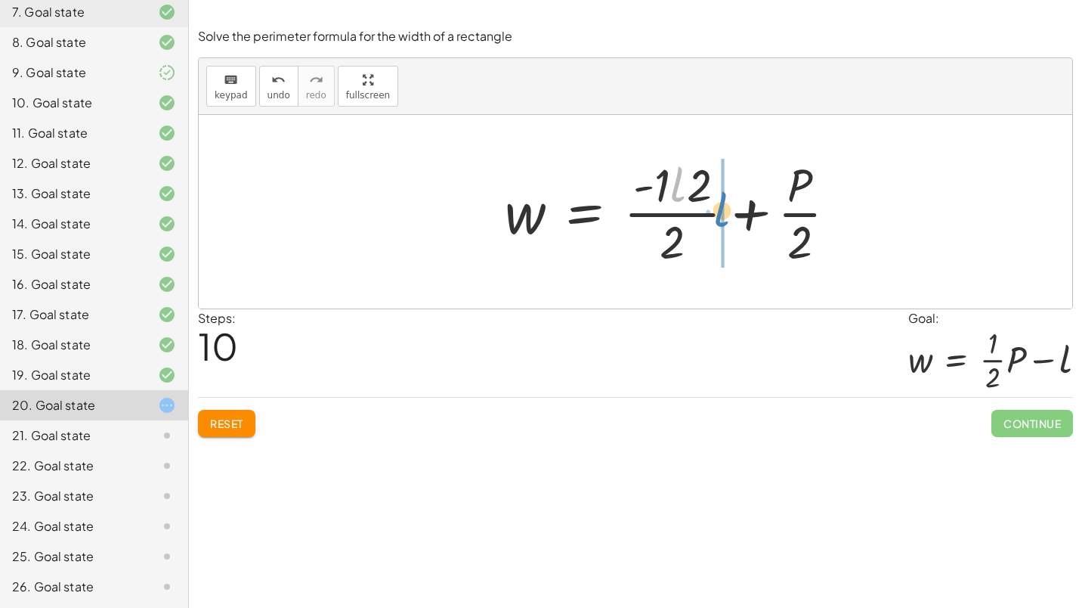
drag, startPoint x: 675, startPoint y: 189, endPoint x: 719, endPoint y: 214, distance: 50.4
click at [719, 214] on div at bounding box center [634, 211] width 545 height 116
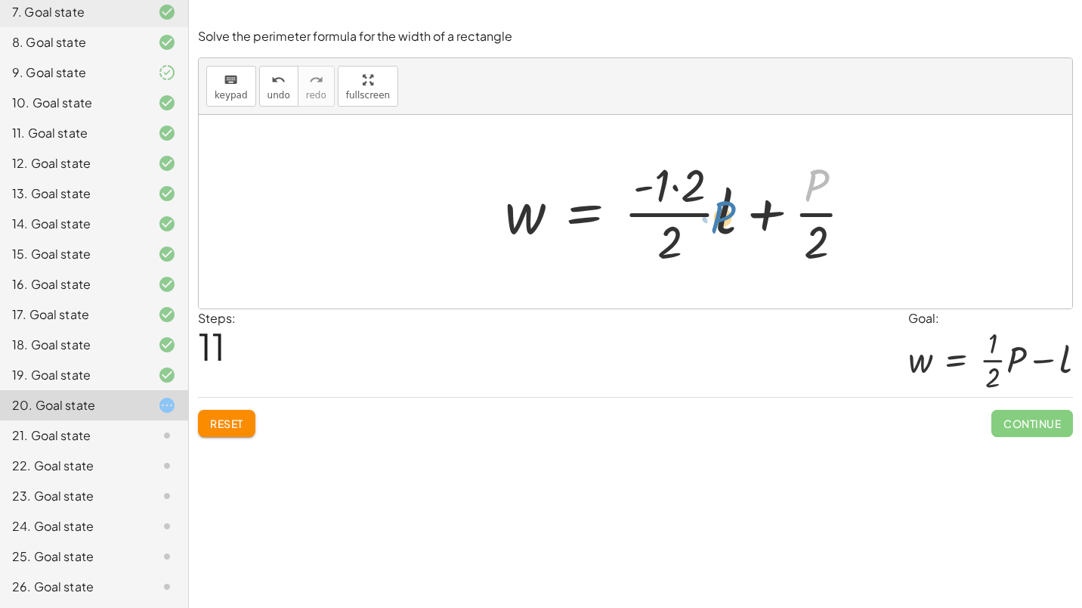
drag, startPoint x: 810, startPoint y: 191, endPoint x: 716, endPoint y: 223, distance: 98.9
click at [716, 223] on div at bounding box center [634, 211] width 545 height 116
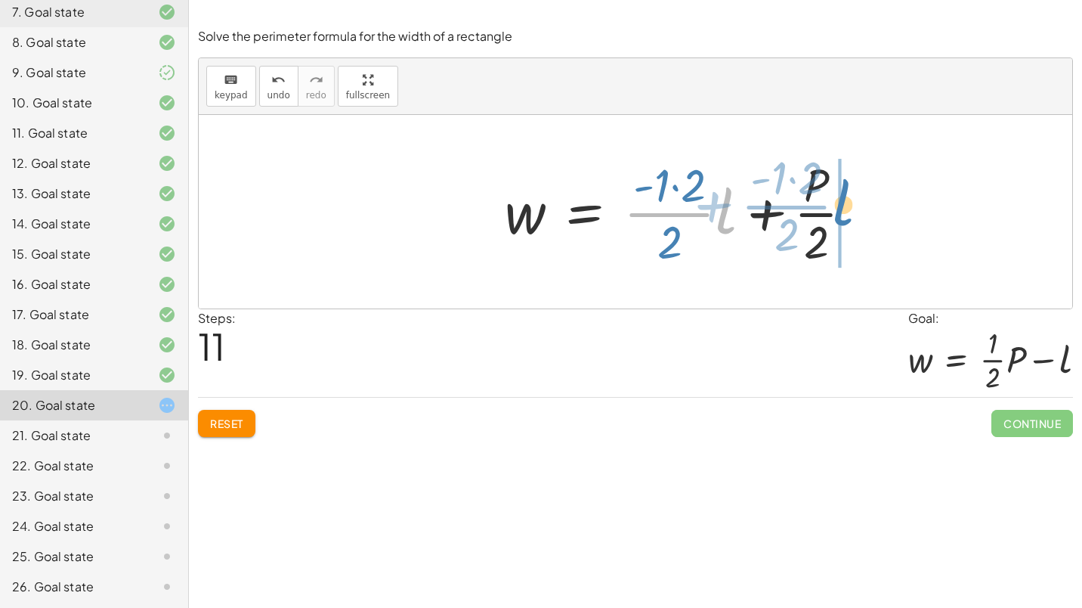
drag, startPoint x: 723, startPoint y: 214, endPoint x: 840, endPoint y: 206, distance: 117.4
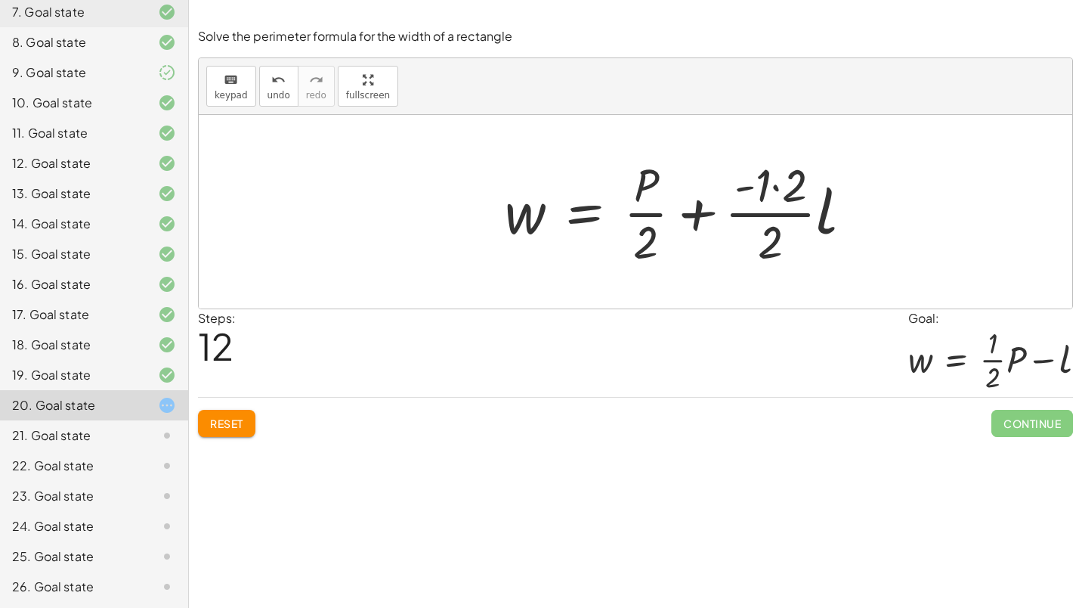
click at [773, 187] on div at bounding box center [634, 211] width 545 height 116
click at [759, 213] on div at bounding box center [634, 211] width 545 height 116
click at [704, 212] on div at bounding box center [634, 211] width 545 height 116
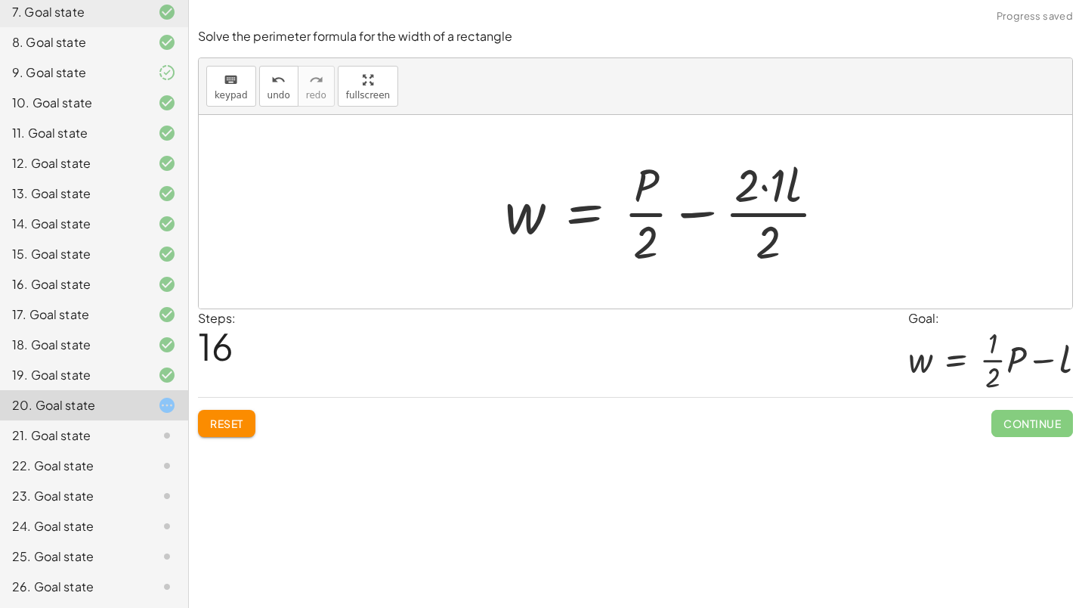
click at [768, 190] on div at bounding box center [634, 211] width 545 height 116
click at [750, 212] on div at bounding box center [634, 211] width 545 height 116
click at [240, 419] on span "Reset" at bounding box center [226, 423] width 33 height 14
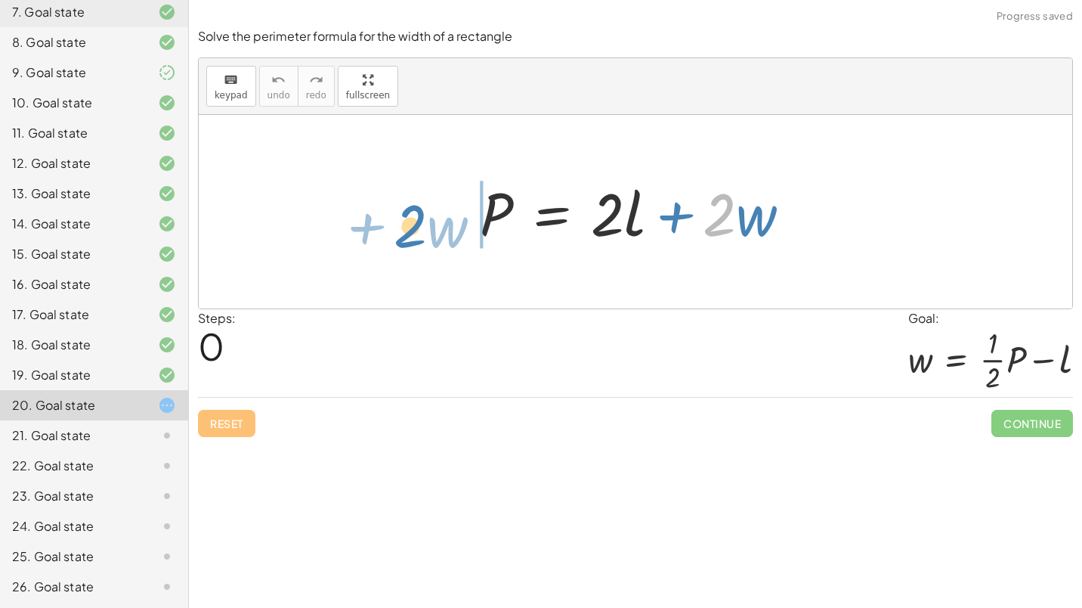
drag, startPoint x: 728, startPoint y: 211, endPoint x: 419, endPoint y: 222, distance: 309.3
click at [419, 222] on div "· 2 + · w P = + · 2 · l + · 2 · w" at bounding box center [635, 211] width 873 height 193
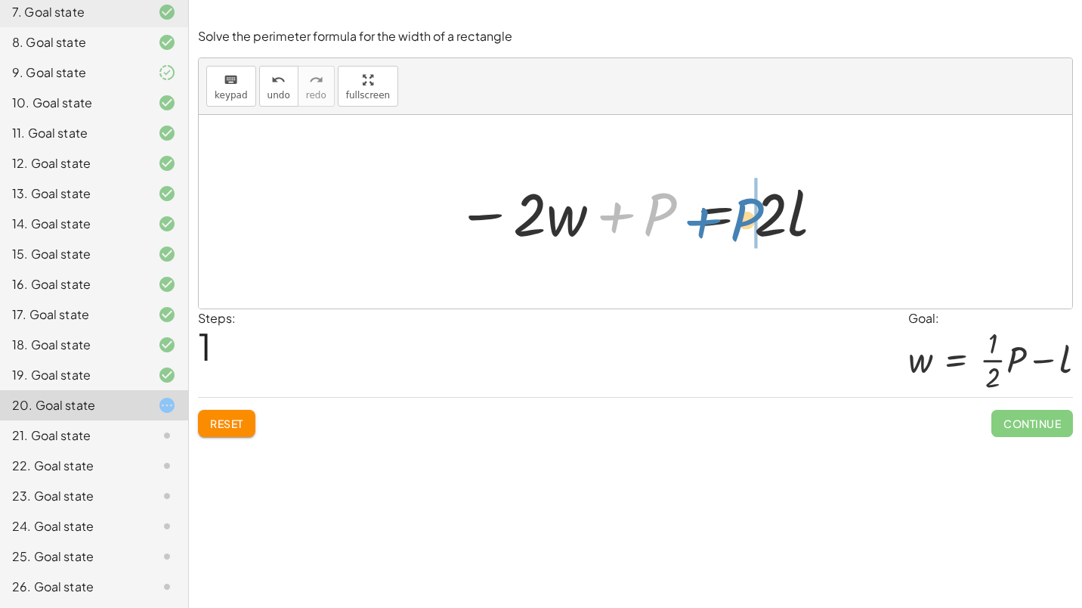
drag, startPoint x: 651, startPoint y: 211, endPoint x: 737, endPoint y: 216, distance: 87.1
click at [737, 216] on div at bounding box center [641, 212] width 385 height 78
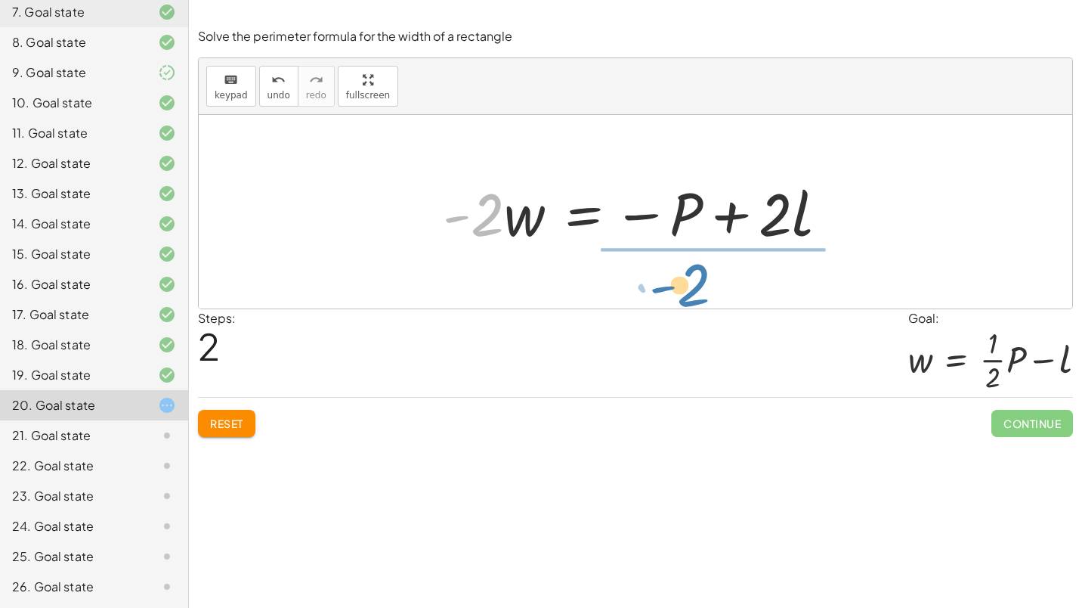
drag, startPoint x: 494, startPoint y: 210, endPoint x: 700, endPoint y: 280, distance: 217.9
click at [700, 280] on div "P = + · 2 · l + · 2 · w − · 2 · w + P = · 2 · l · - 2 P = · 2 · l · 2 · w - − +" at bounding box center [635, 211] width 873 height 193
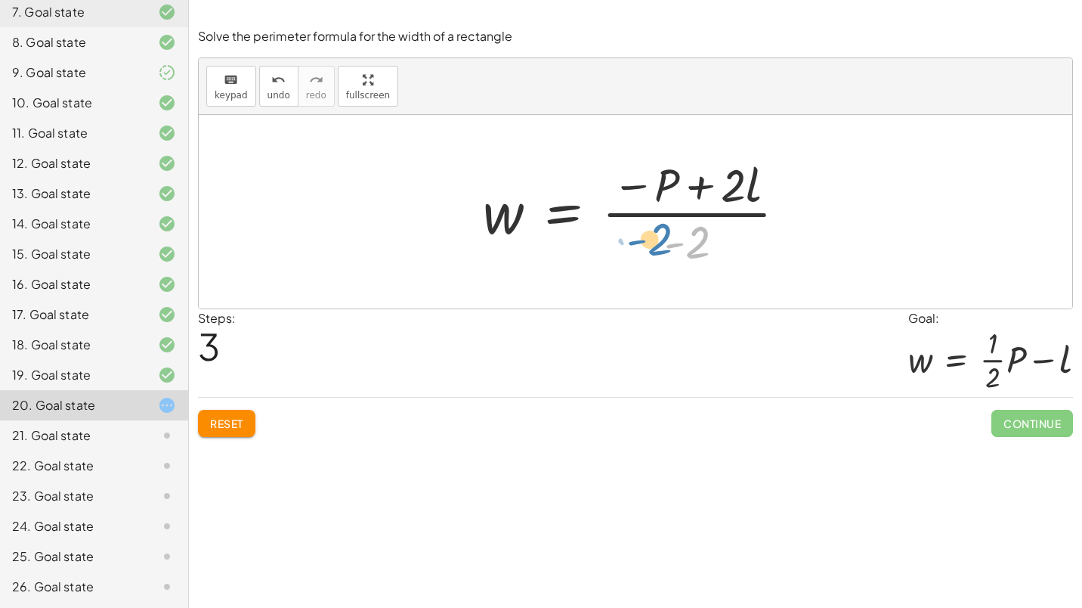
drag, startPoint x: 699, startPoint y: 240, endPoint x: 661, endPoint y: 237, distance: 37.9
click at [661, 237] on div at bounding box center [640, 211] width 331 height 116
click at [680, 214] on div at bounding box center [640, 211] width 331 height 116
click at [701, 185] on div at bounding box center [640, 211] width 331 height 116
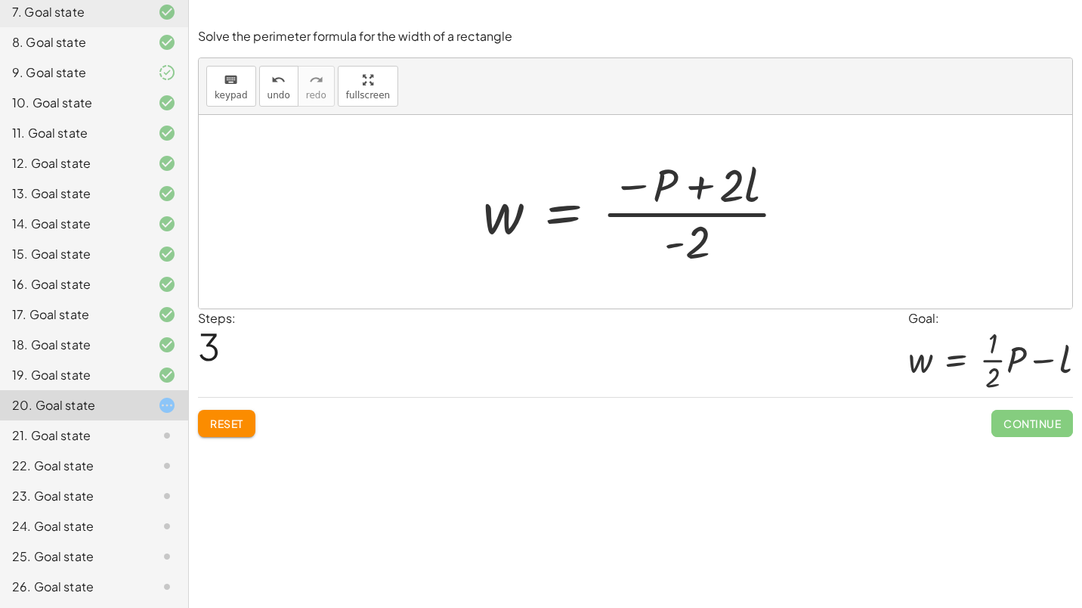
click at [701, 185] on div at bounding box center [640, 211] width 331 height 116
drag, startPoint x: 695, startPoint y: 233, endPoint x: 660, endPoint y: 177, distance: 66.5
click at [660, 177] on div at bounding box center [640, 211] width 331 height 116
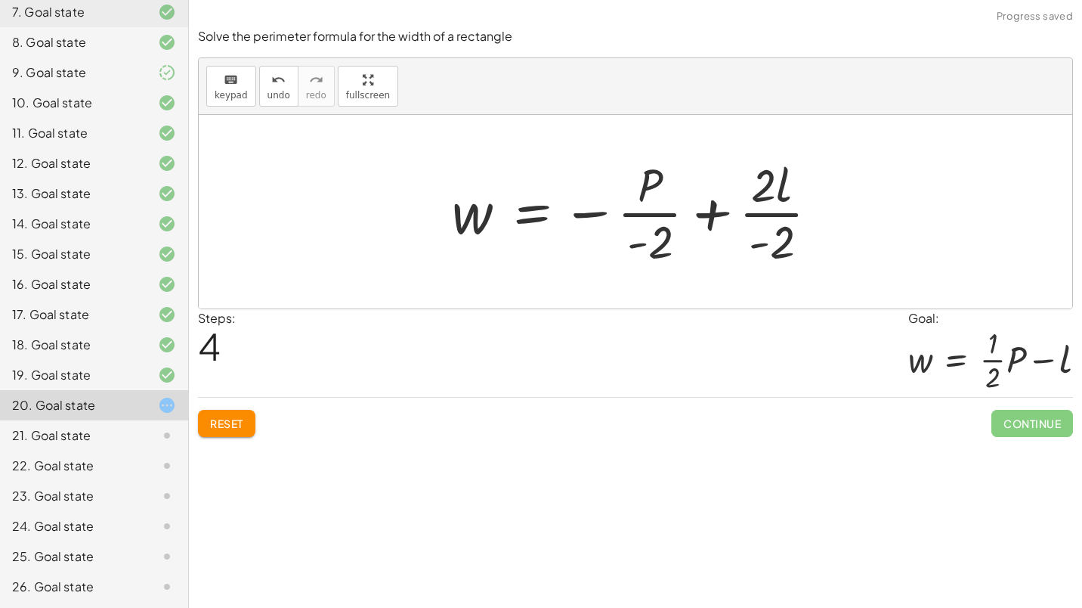
click at [604, 214] on div at bounding box center [641, 211] width 394 height 116
click at [641, 214] on div at bounding box center [641, 211] width 394 height 116
click at [631, 213] on div at bounding box center [641, 211] width 394 height 116
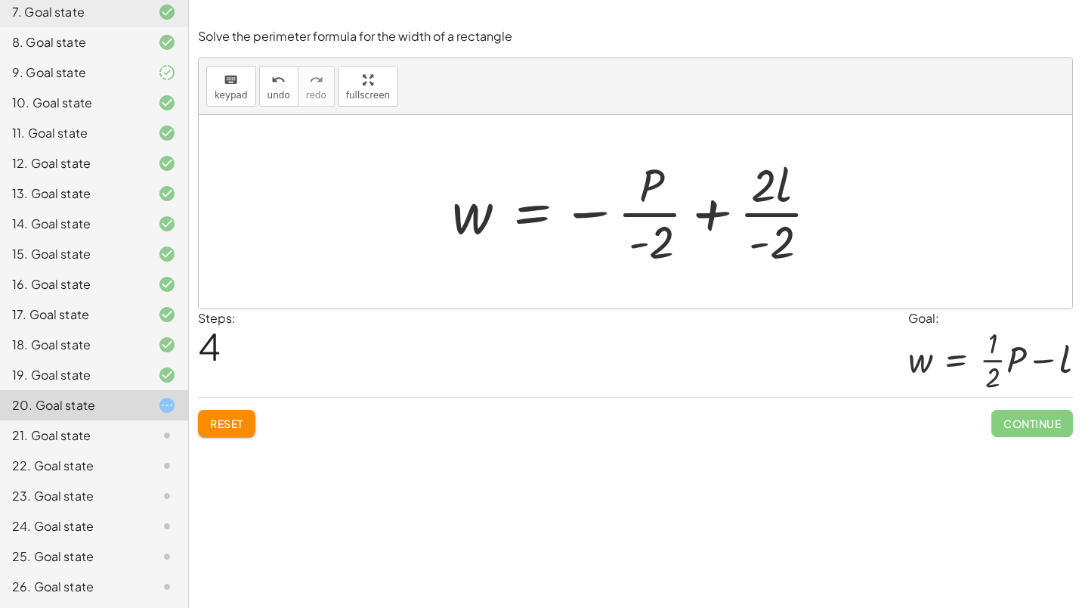
click at [631, 213] on div at bounding box center [641, 211] width 394 height 116
click at [601, 212] on div at bounding box center [641, 211] width 394 height 116
drag, startPoint x: 632, startPoint y: 244, endPoint x: 607, endPoint y: 230, distance: 28.4
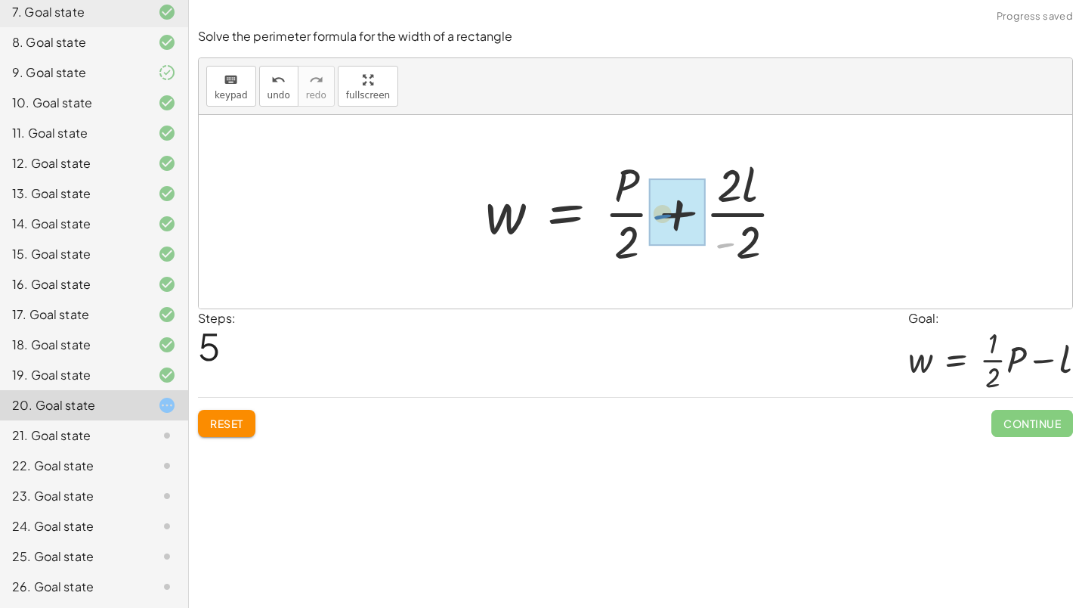
drag, startPoint x: 728, startPoint y: 244, endPoint x: 664, endPoint y: 215, distance: 69.7
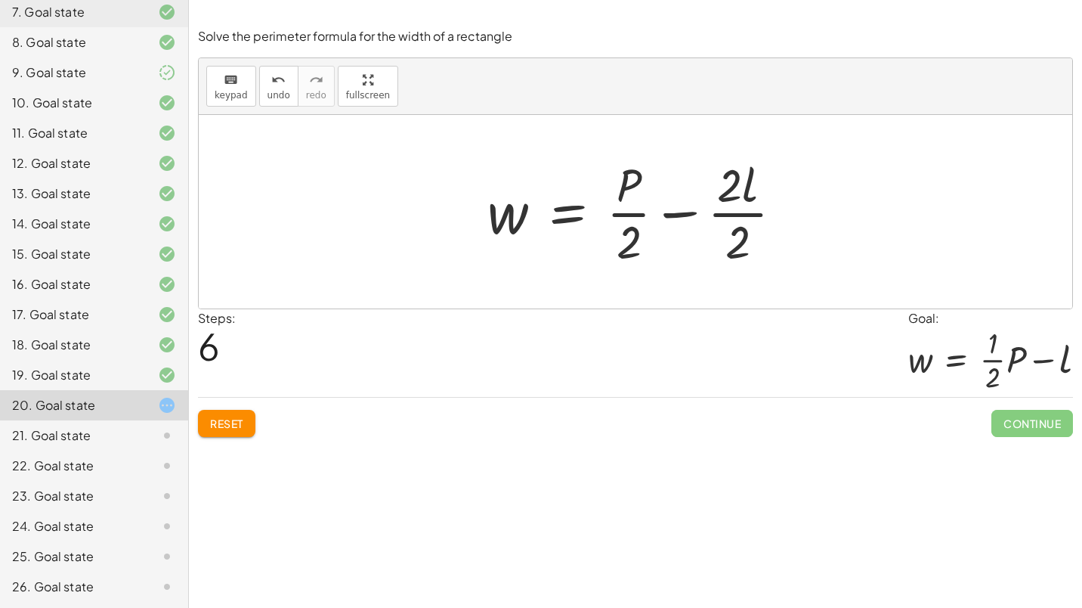
click at [733, 213] on div at bounding box center [641, 211] width 323 height 116
drag, startPoint x: 628, startPoint y: 231, endPoint x: 602, endPoint y: 224, distance: 26.6
click at [602, 224] on div at bounding box center [641, 211] width 323 height 116
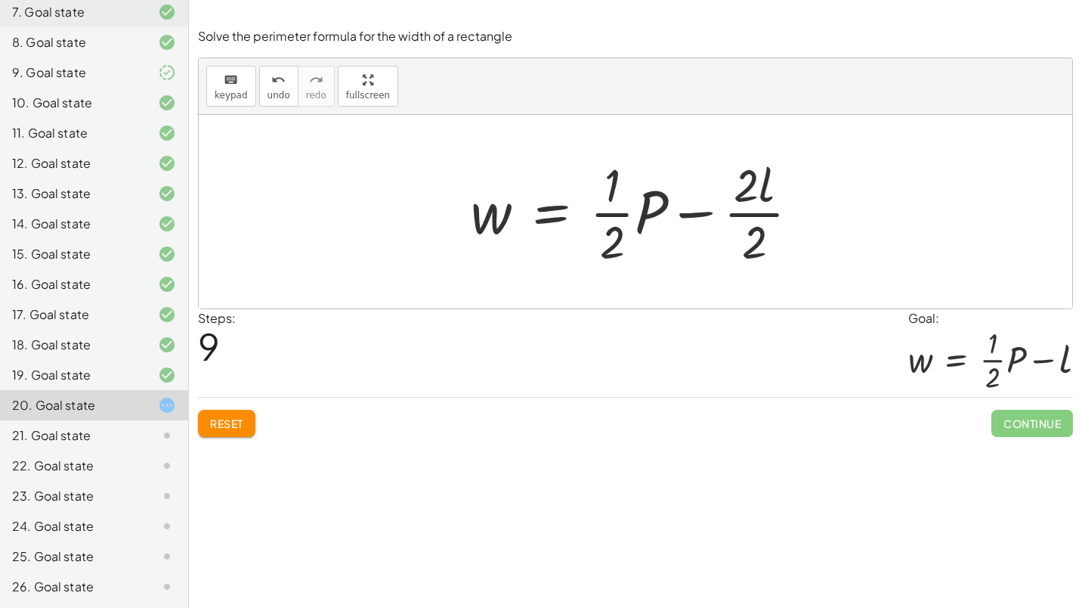
click at [753, 223] on div at bounding box center [641, 211] width 356 height 116
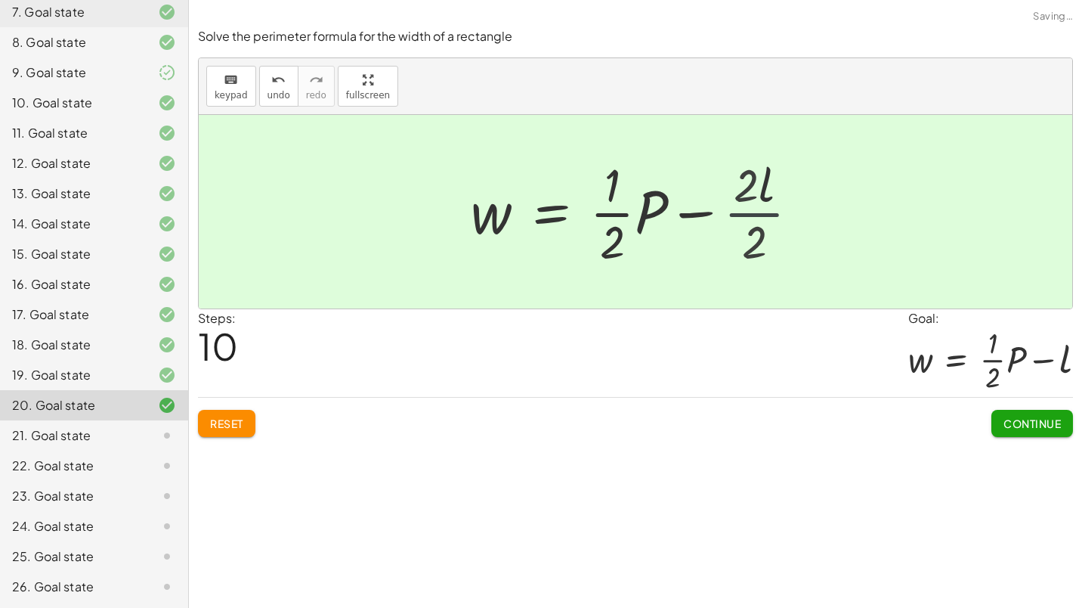
click at [754, 223] on div at bounding box center [621, 211] width 317 height 116
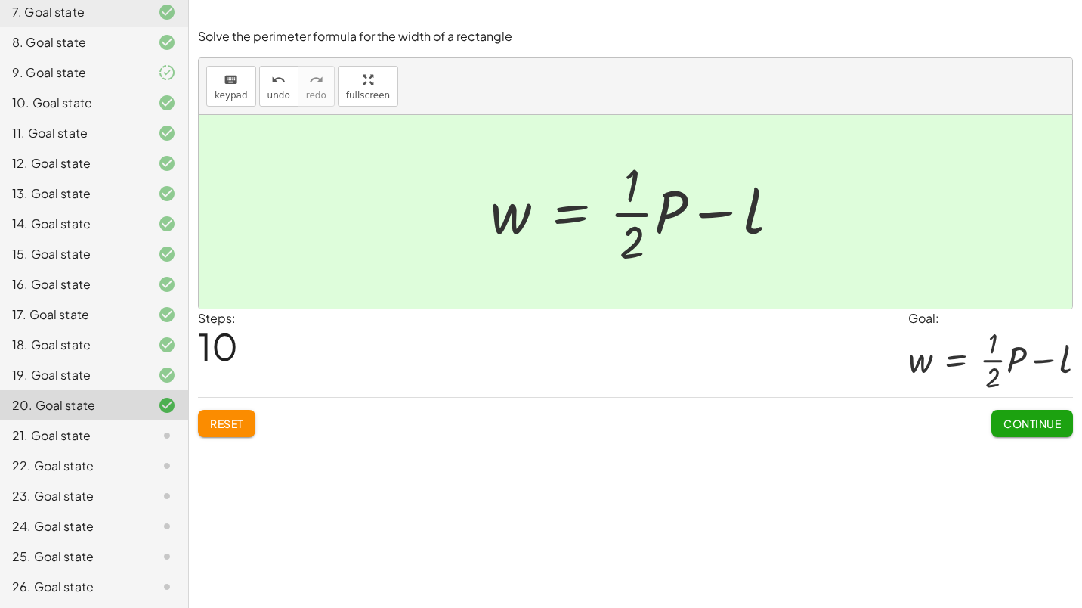
click at [0, 0] on div "Solve the perimeter formula for the width of a rectangle keyboard keypad undo u…" at bounding box center [0, 0] width 0 height 0
click at [1037, 418] on span "Continue" at bounding box center [1031, 423] width 57 height 14
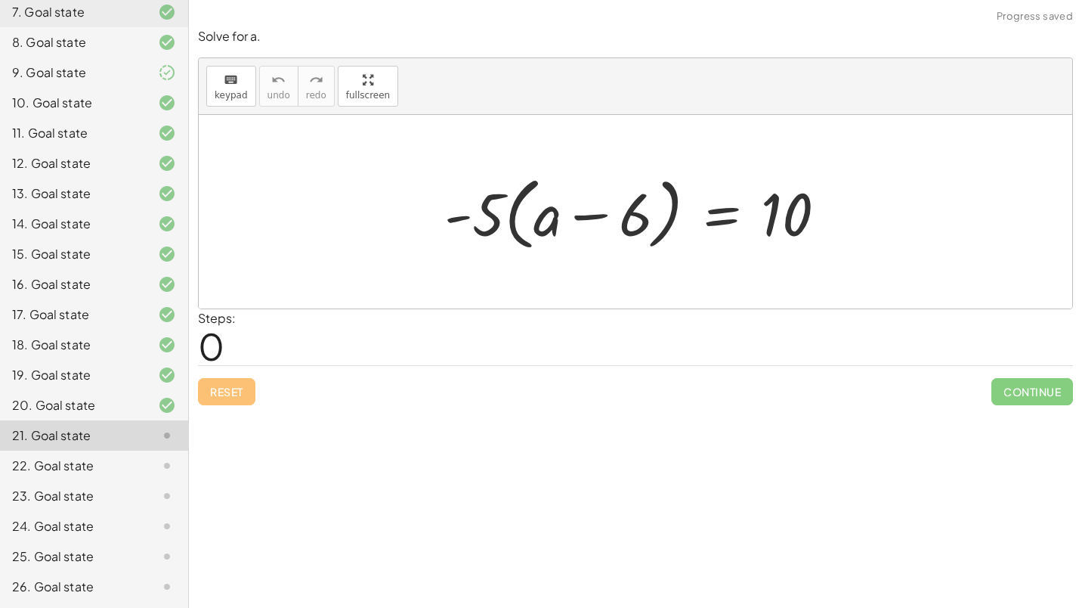
click at [513, 221] on div at bounding box center [642, 212] width 410 height 87
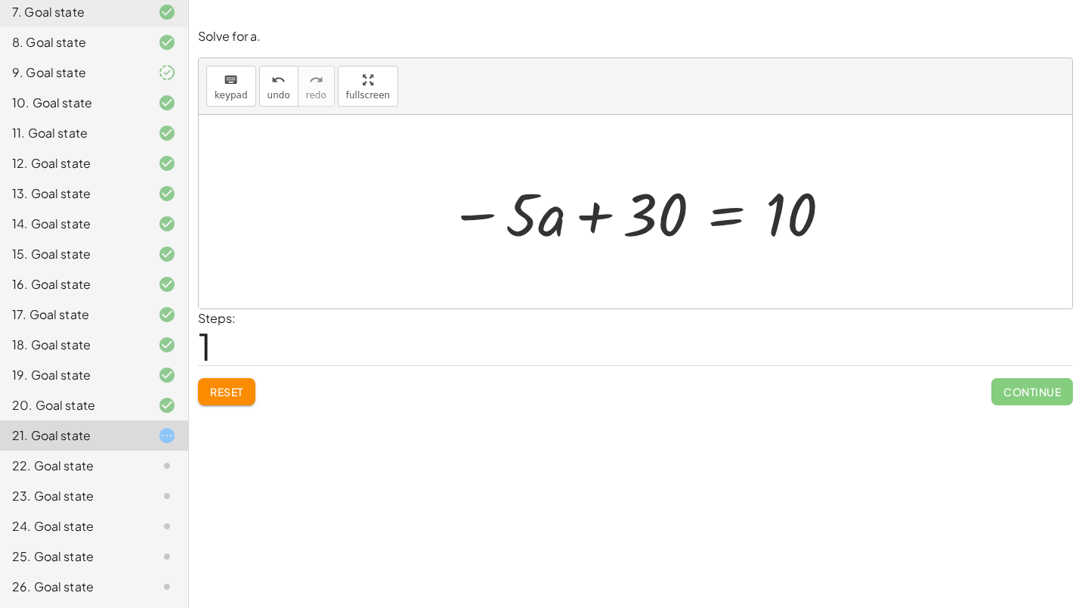
click at [712, 233] on div at bounding box center [641, 212] width 400 height 78
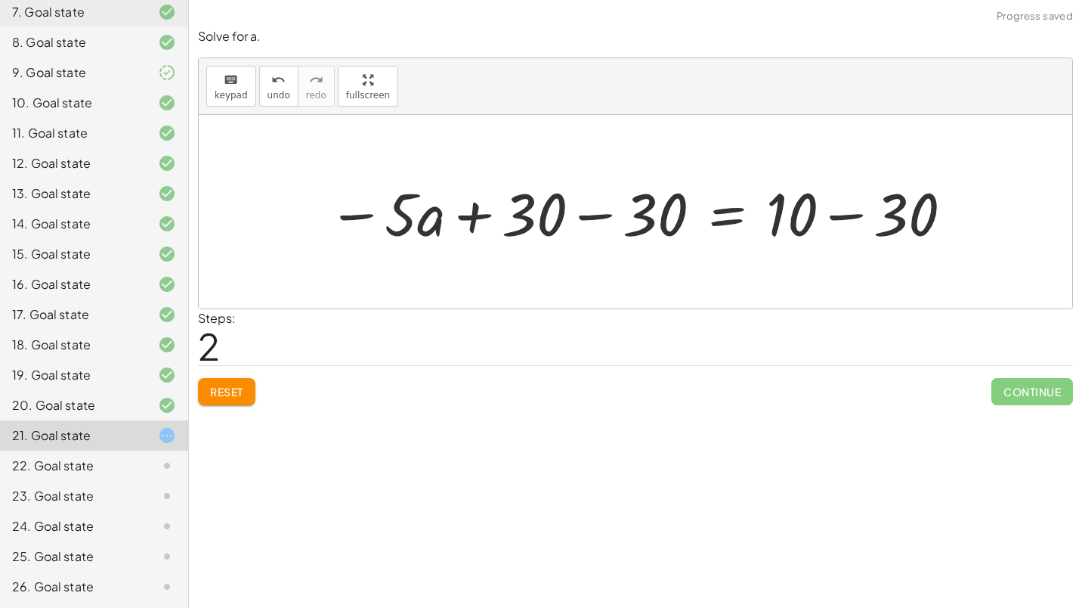
click at [541, 249] on div at bounding box center [641, 212] width 642 height 78
click at [603, 228] on div at bounding box center [641, 212] width 642 height 78
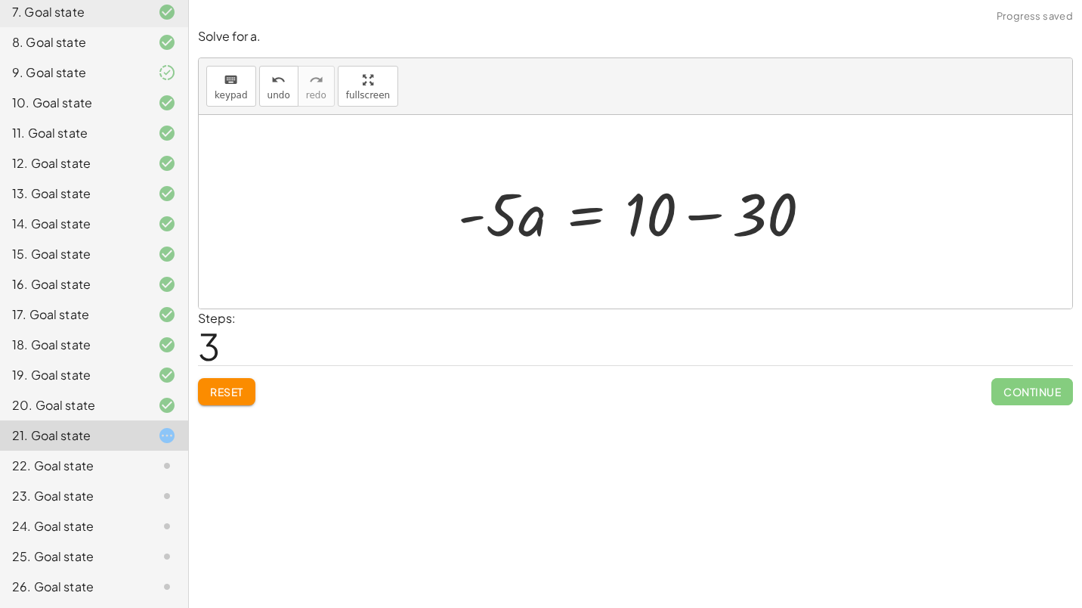
click at [706, 184] on div at bounding box center [640, 212] width 381 height 78
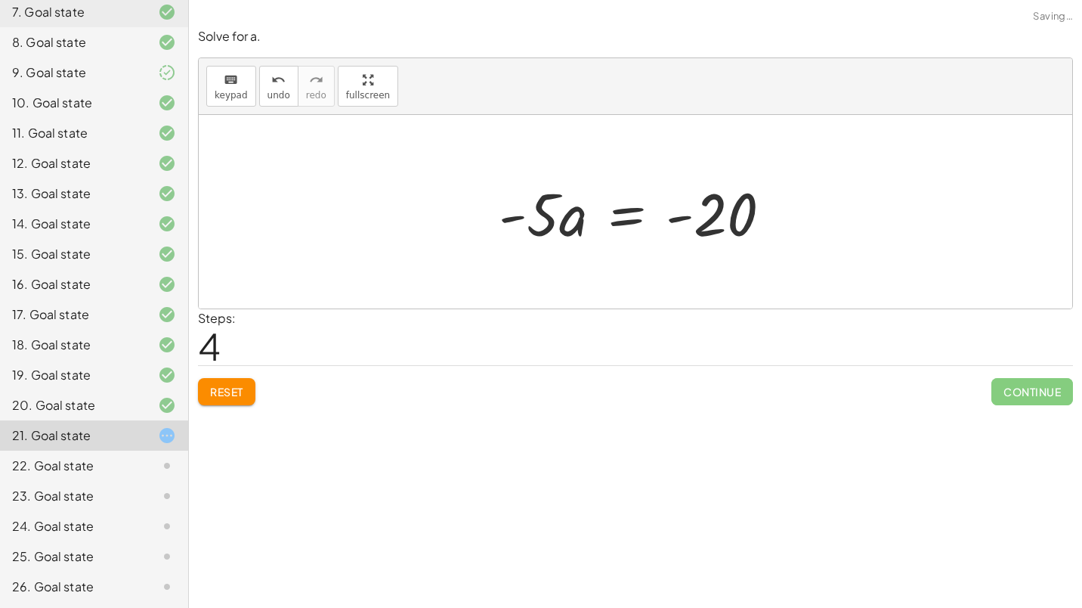
click at [617, 222] on div at bounding box center [641, 212] width 300 height 78
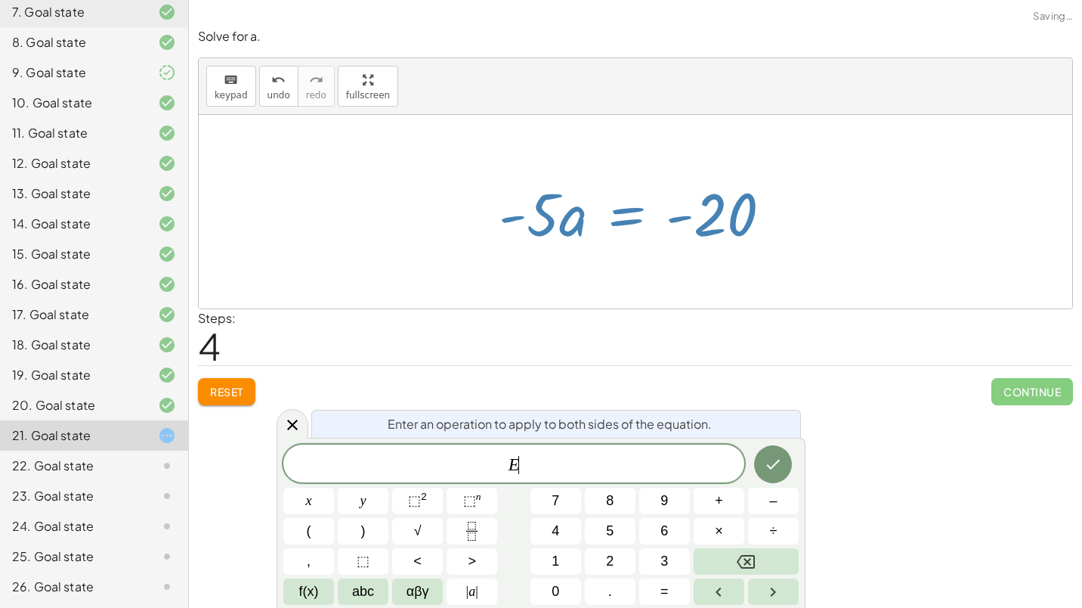
click at [617, 222] on div at bounding box center [641, 212] width 300 height 78
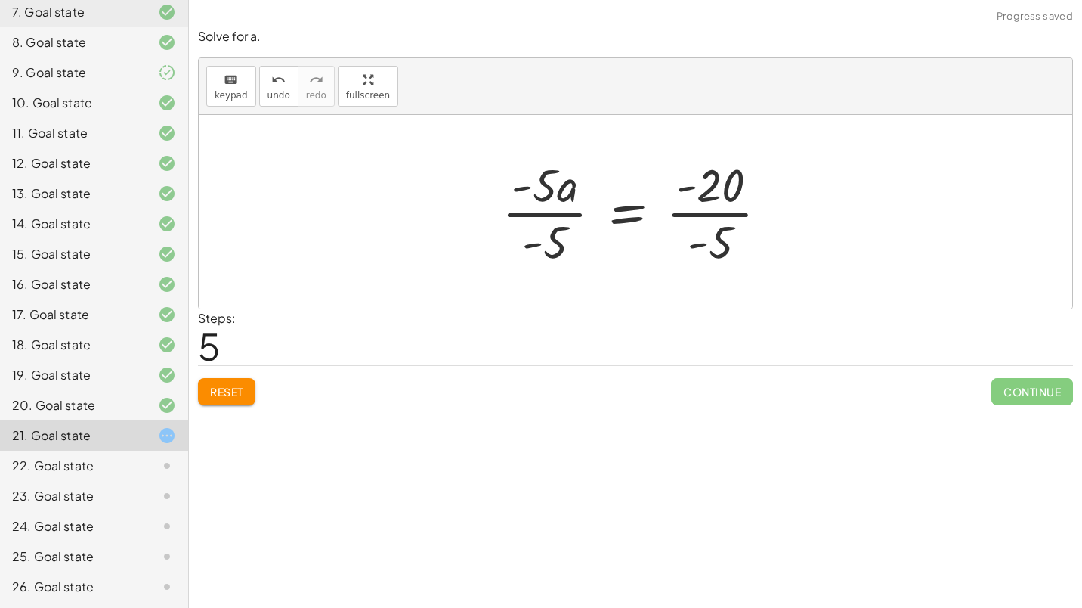
click at [537, 210] on div at bounding box center [641, 211] width 294 height 116
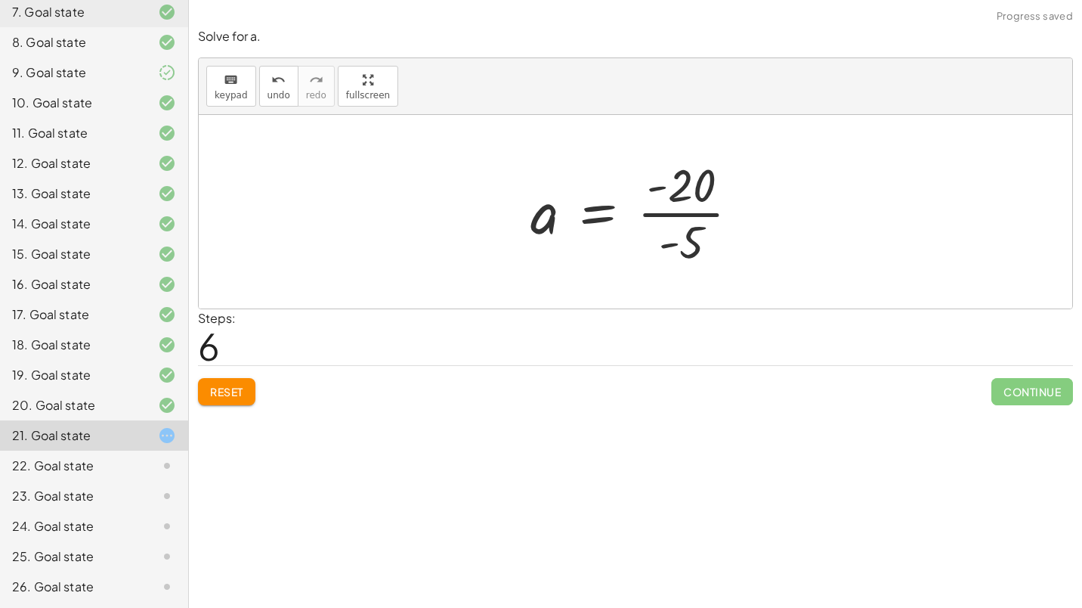
click at [678, 203] on div at bounding box center [641, 211] width 237 height 116
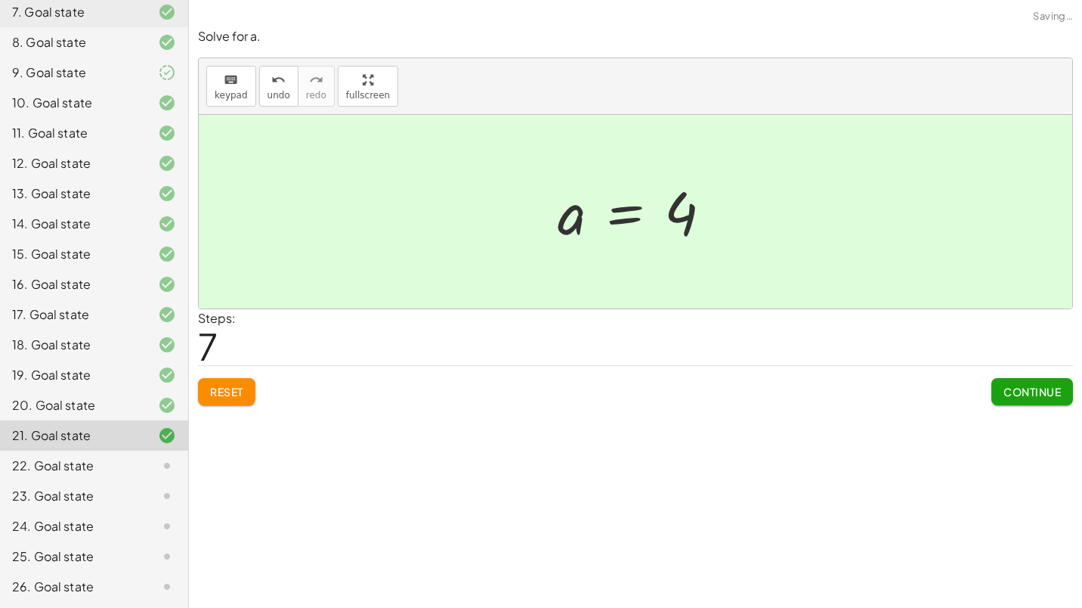
click at [1037, 391] on span "Continue" at bounding box center [1031, 392] width 57 height 14
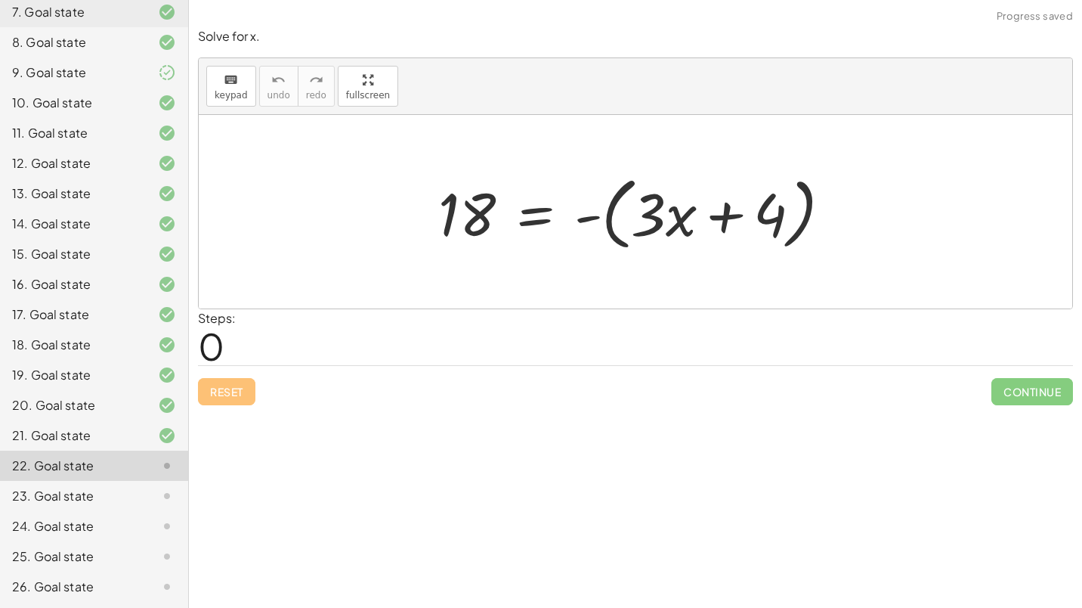
click at [629, 230] on div at bounding box center [641, 212] width 420 height 87
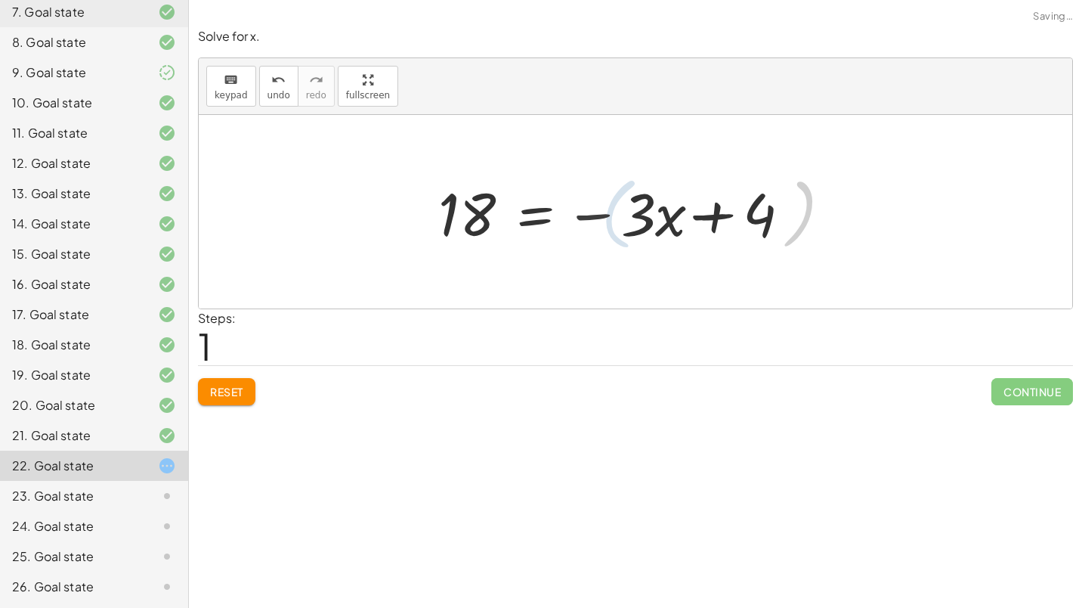
click at [714, 219] on div at bounding box center [620, 212] width 379 height 78
click at [567, 202] on div at bounding box center [620, 212] width 379 height 78
click at [529, 208] on div at bounding box center [620, 212] width 379 height 78
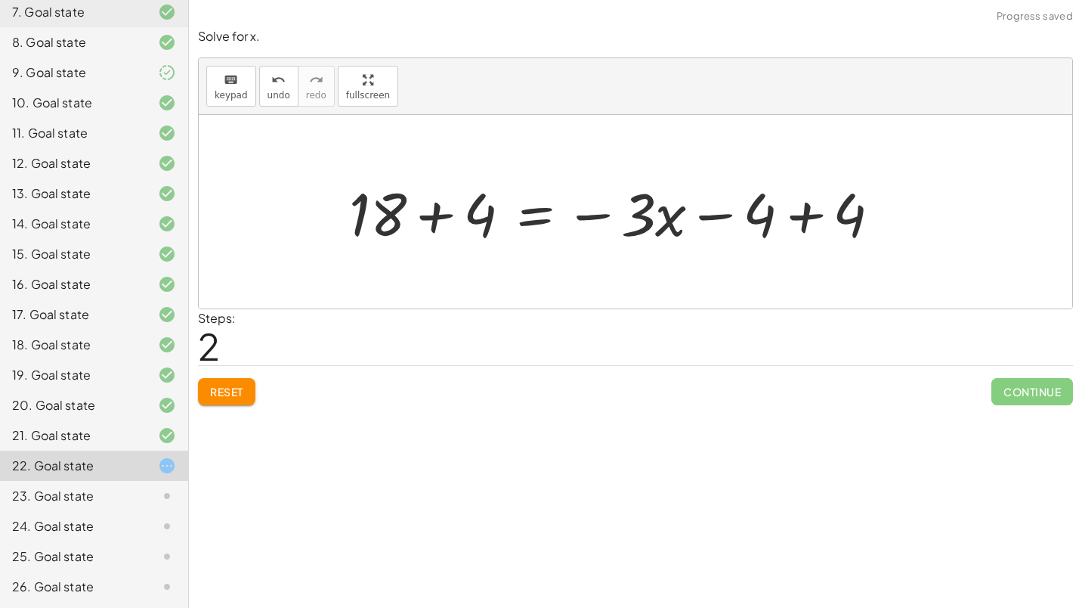
click at [386, 224] on div at bounding box center [621, 212] width 558 height 78
click at [427, 221] on div at bounding box center [621, 212] width 558 height 78
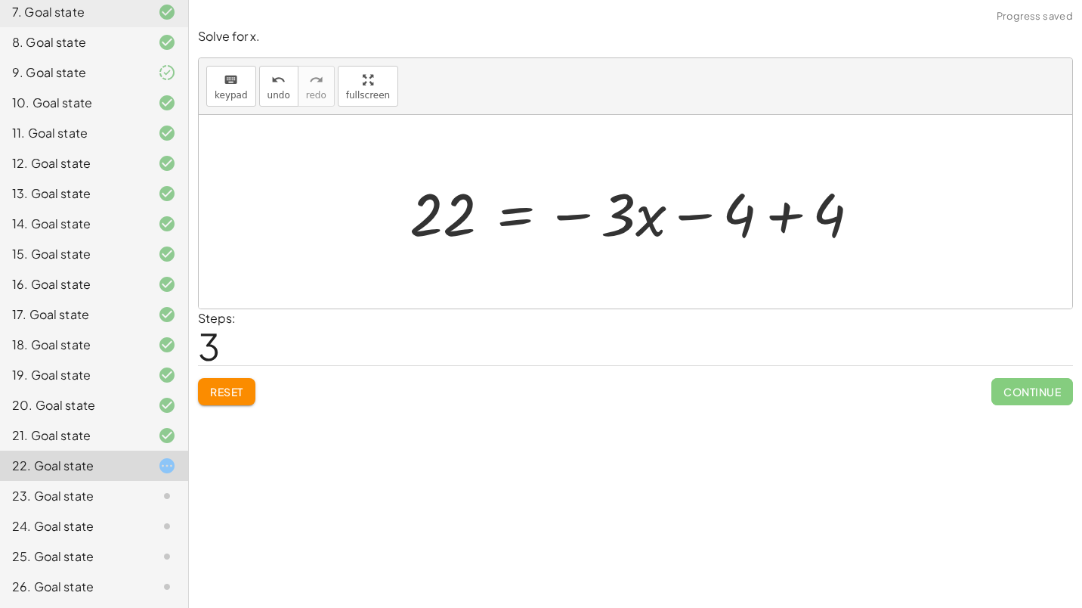
click at [723, 220] on div at bounding box center [641, 212] width 478 height 78
click at [800, 221] on div at bounding box center [641, 212] width 478 height 78
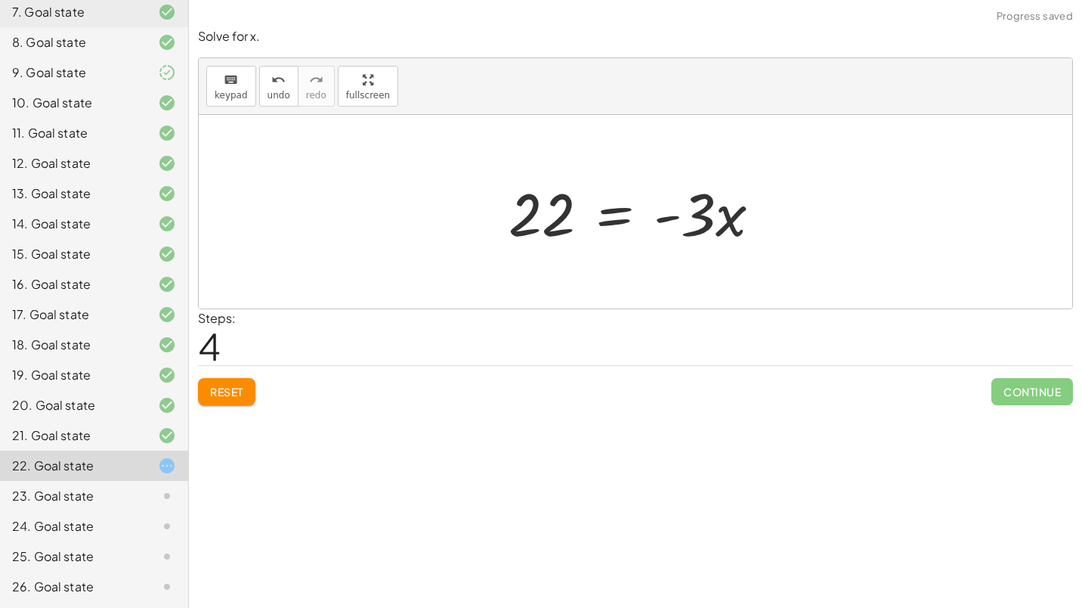
click at [593, 201] on div at bounding box center [641, 212] width 280 height 78
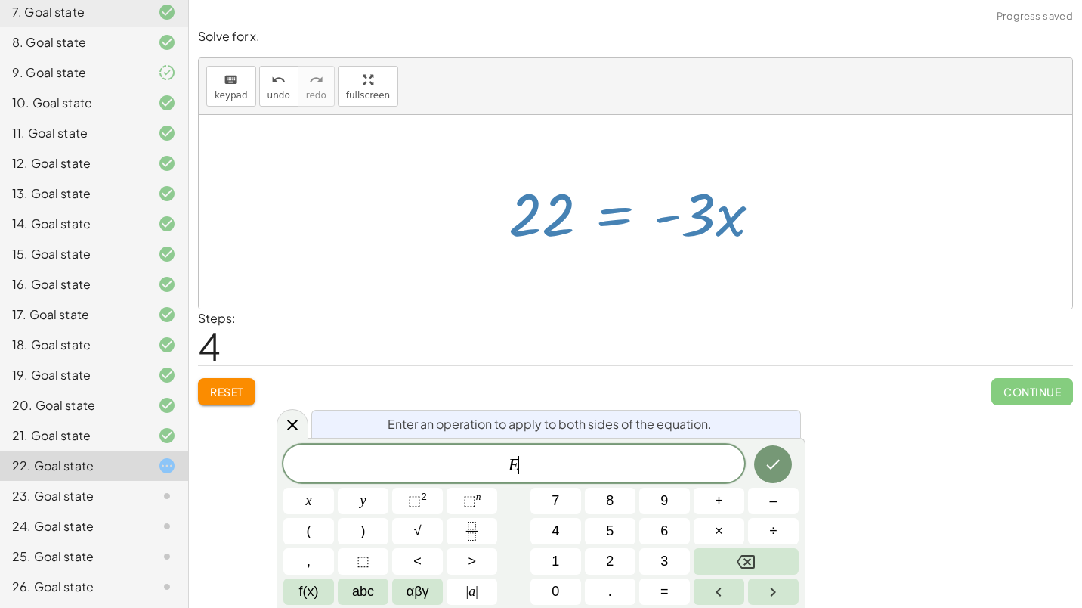
click at [593, 201] on div at bounding box center [641, 212] width 280 height 78
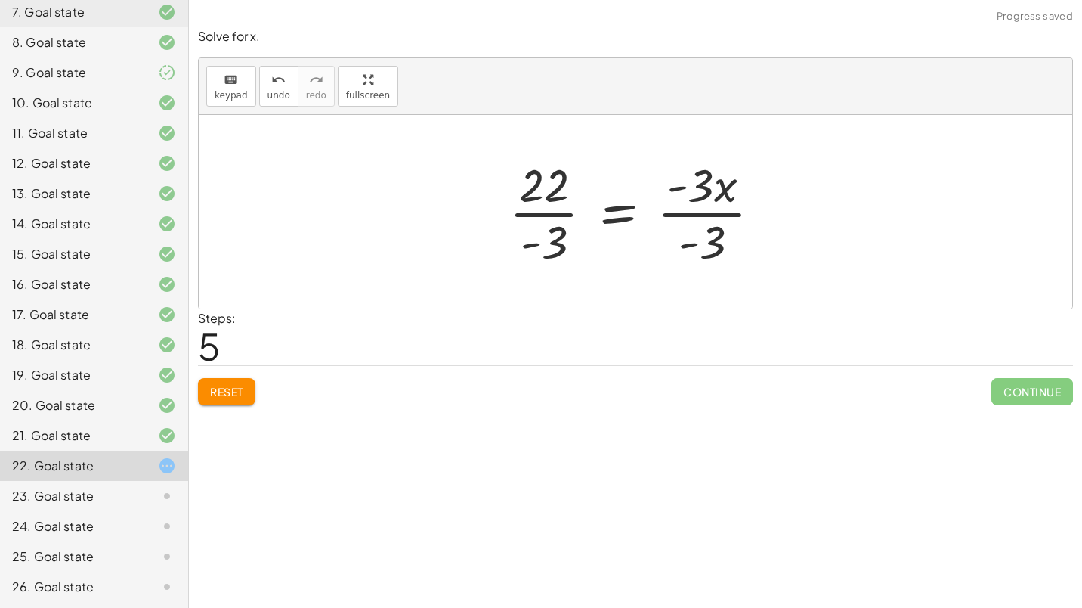
click at [565, 209] on div at bounding box center [641, 211] width 279 height 116
click at [674, 209] on div at bounding box center [641, 211] width 279 height 116
click at [701, 212] on div at bounding box center [641, 211] width 279 height 116
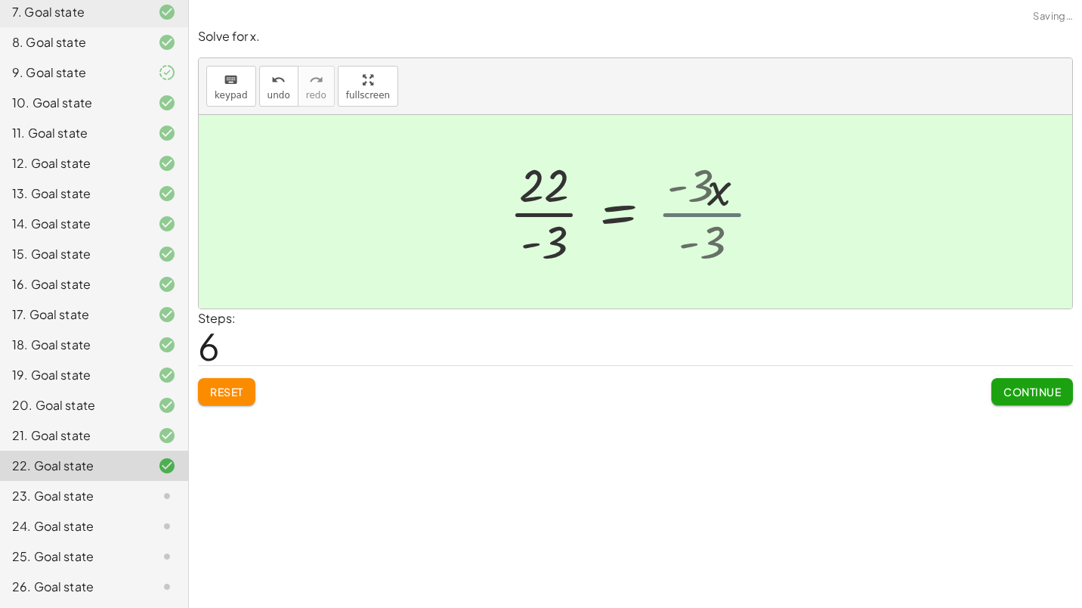
click at [701, 212] on div at bounding box center [612, 211] width 221 height 116
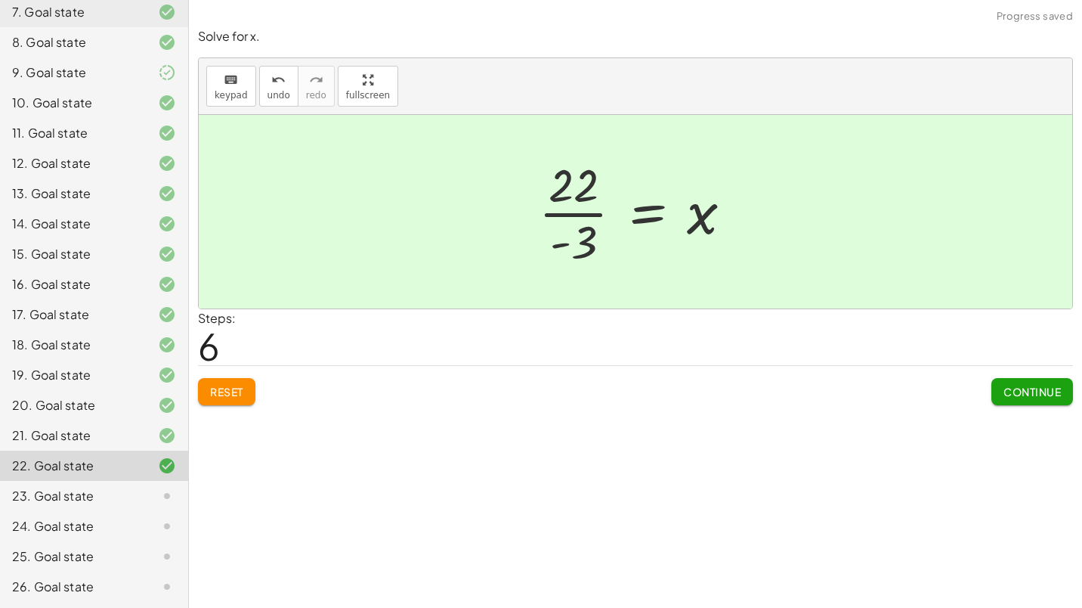
click at [1067, 388] on button "Continue" at bounding box center [1032, 391] width 82 height 27
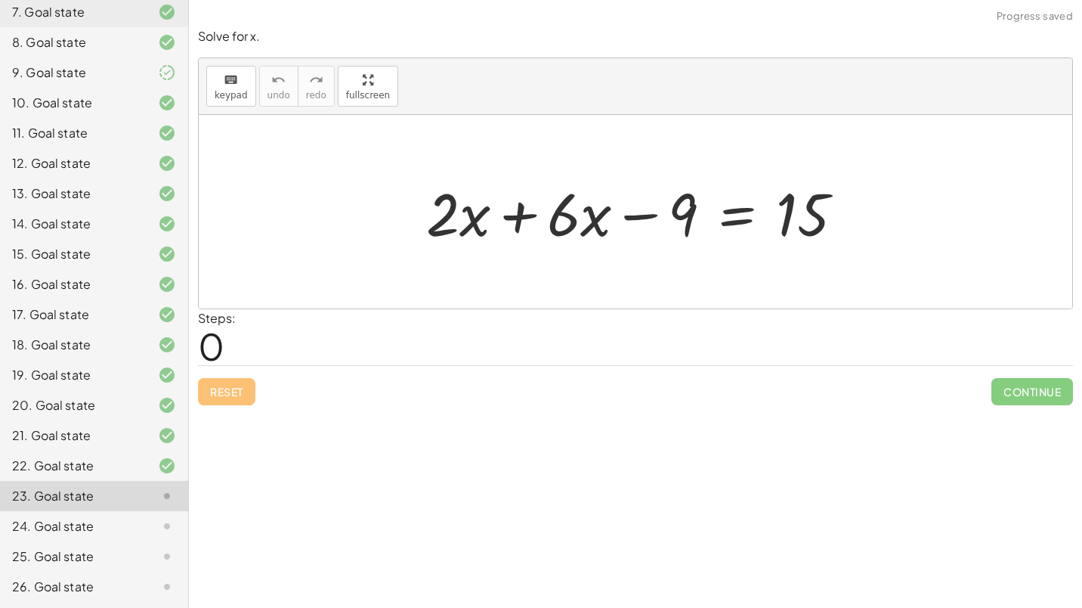
click at [484, 216] on div at bounding box center [641, 212] width 444 height 78
click at [556, 221] on div at bounding box center [641, 212] width 444 height 78
click at [469, 220] on div at bounding box center [641, 212] width 444 height 78
click at [599, 221] on div at bounding box center [641, 212] width 444 height 78
click at [524, 221] on div at bounding box center [641, 212] width 444 height 78
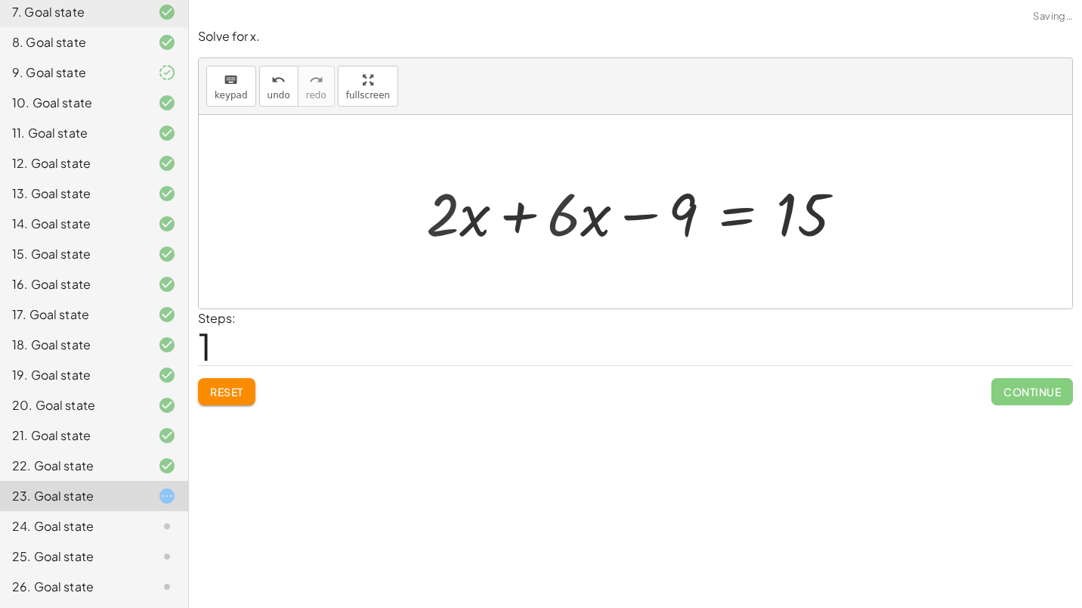
click at [524, 221] on div "+ · 2 · x + · 6 · x − 9 = 15 · 8 + · 2 · x + · 6 · x − 9 = 15" at bounding box center [693, 211] width 345 height 85
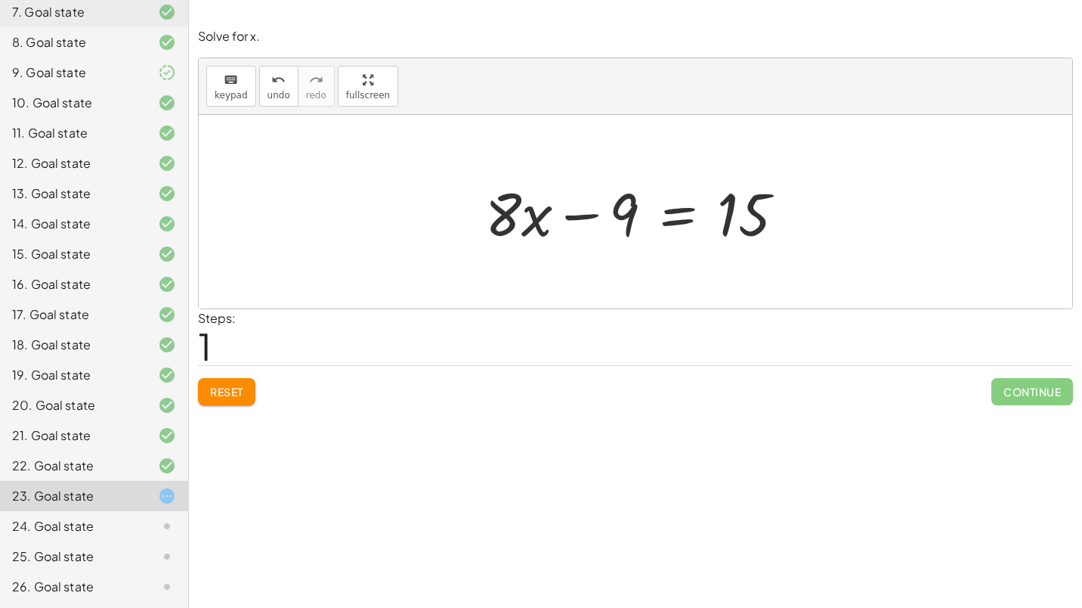
click at [653, 212] on div at bounding box center [641, 212] width 326 height 78
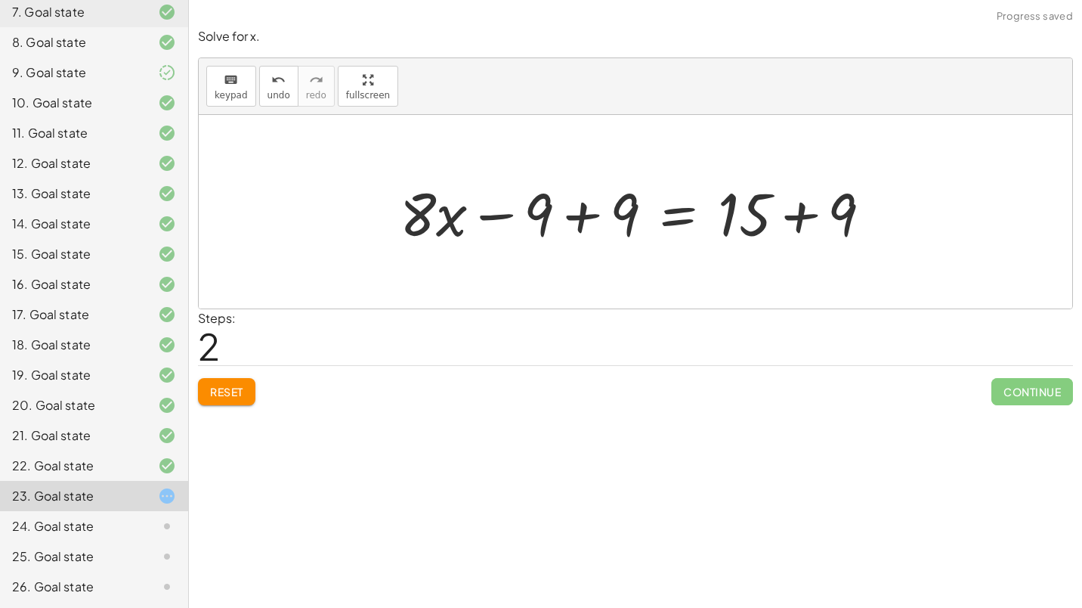
click at [582, 232] on div at bounding box center [641, 212] width 499 height 78
click at [784, 204] on div at bounding box center [727, 212] width 326 height 78
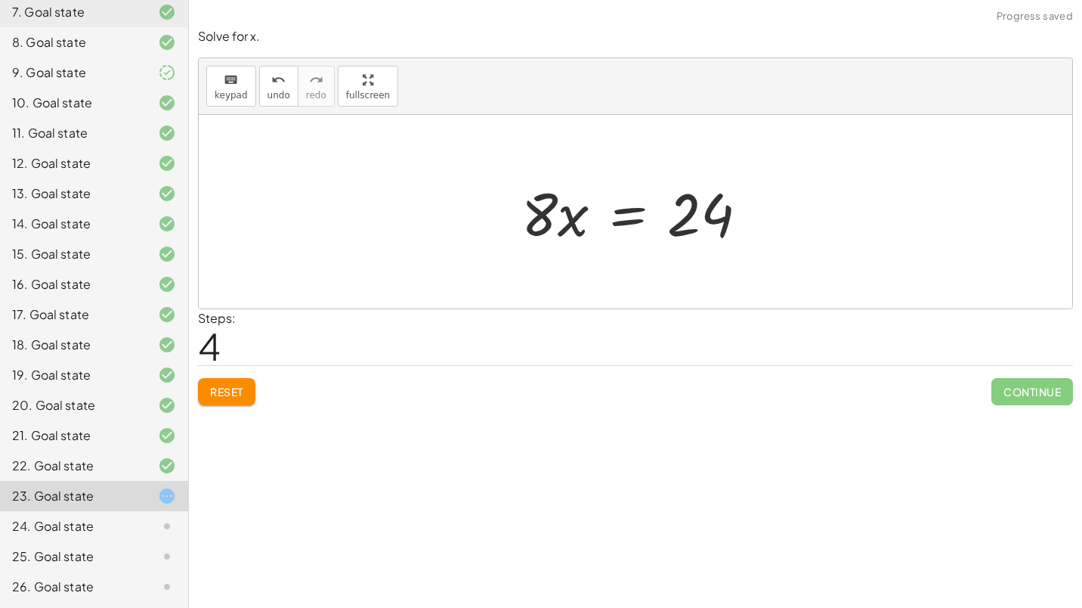
click at [614, 204] on div at bounding box center [641, 212] width 254 height 78
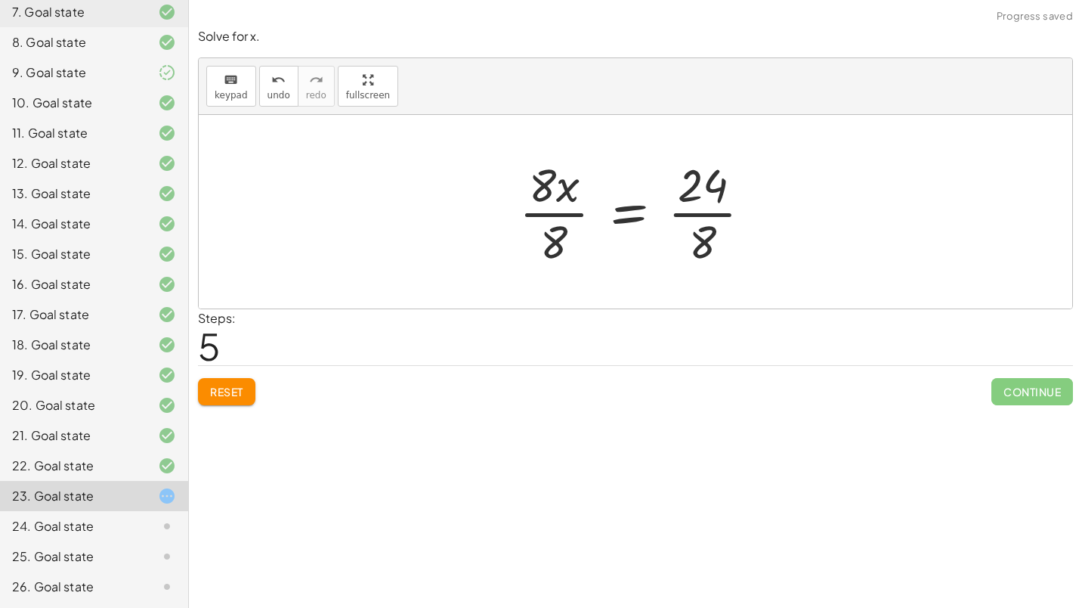
click at [547, 204] on div at bounding box center [642, 211] width 260 height 116
click at [694, 204] on div at bounding box center [660, 211] width 221 height 116
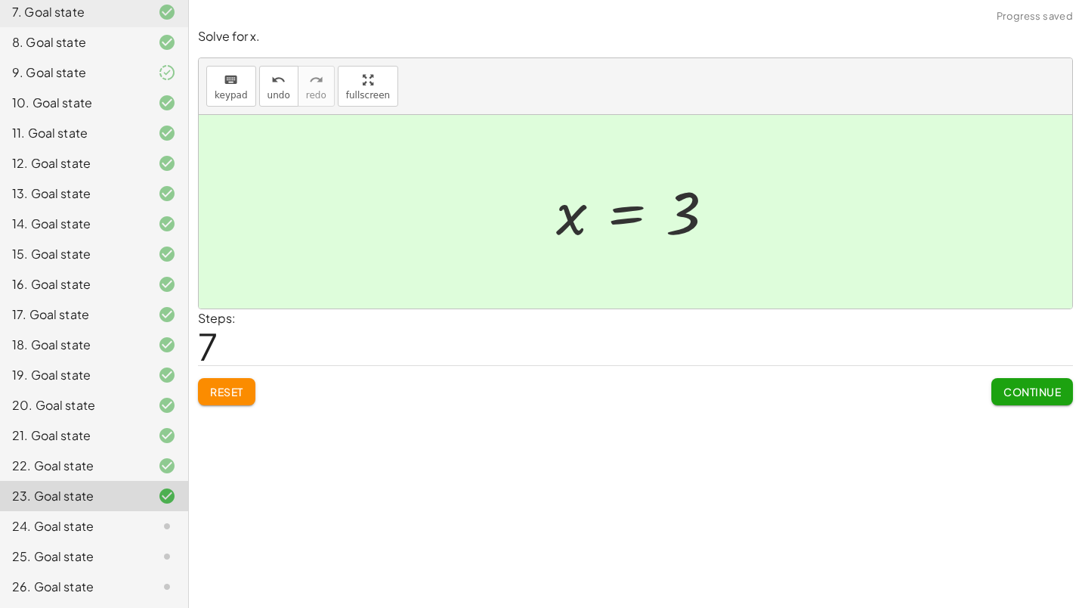
click at [1005, 387] on span "Continue" at bounding box center [1031, 392] width 57 height 14
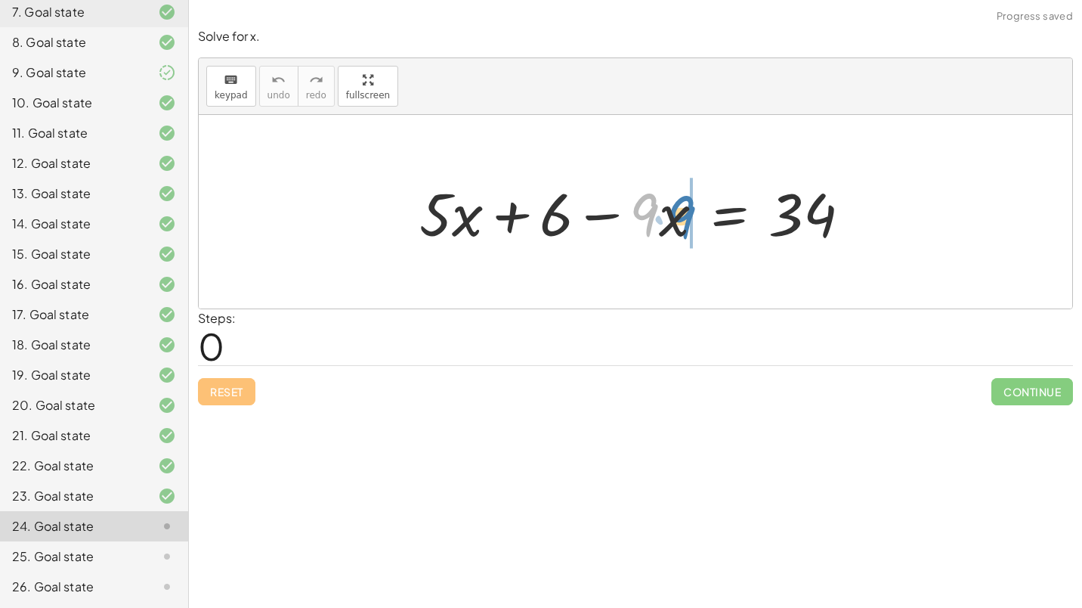
drag, startPoint x: 653, startPoint y: 223, endPoint x: 688, endPoint y: 226, distance: 35.6
drag, startPoint x: 682, startPoint y: 224, endPoint x: 647, endPoint y: 234, distance: 36.8
click at [647, 234] on div at bounding box center [641, 212] width 459 height 78
drag, startPoint x: 239, startPoint y: 392, endPoint x: 248, endPoint y: 388, distance: 10.1
click at [239, 393] on span "Reset" at bounding box center [226, 392] width 33 height 14
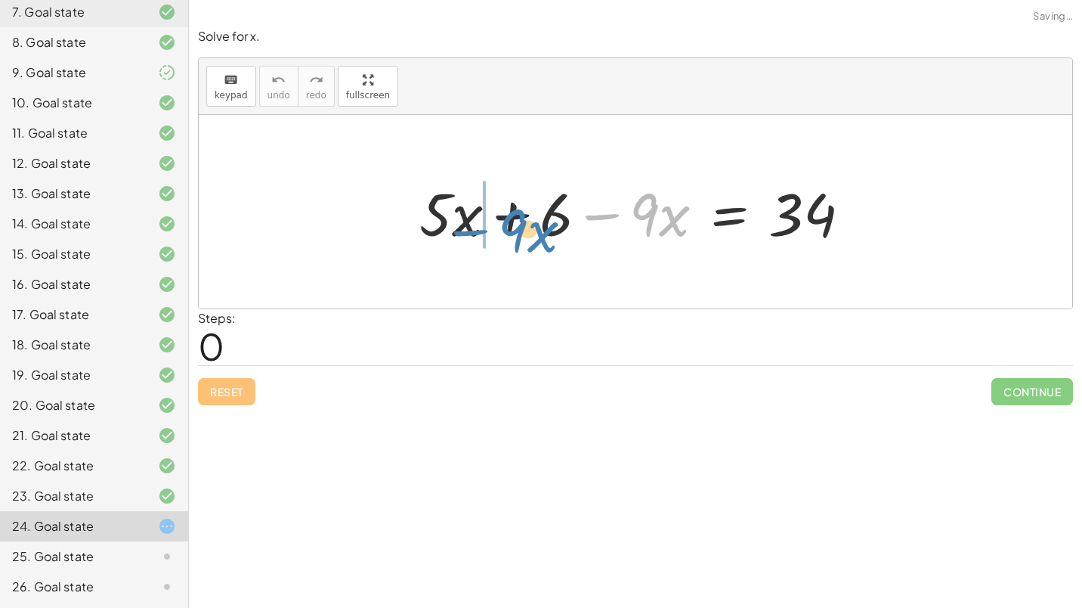
drag, startPoint x: 598, startPoint y: 212, endPoint x: 466, endPoint y: 227, distance: 133.1
click at [466, 227] on div at bounding box center [641, 212] width 459 height 78
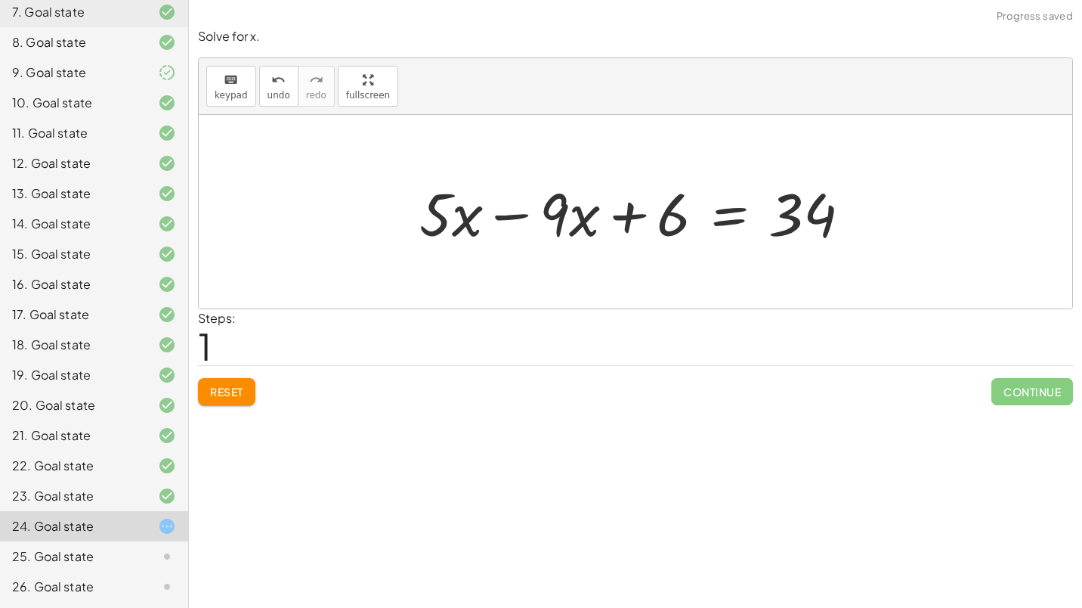
click at [526, 209] on div at bounding box center [641, 212] width 459 height 78
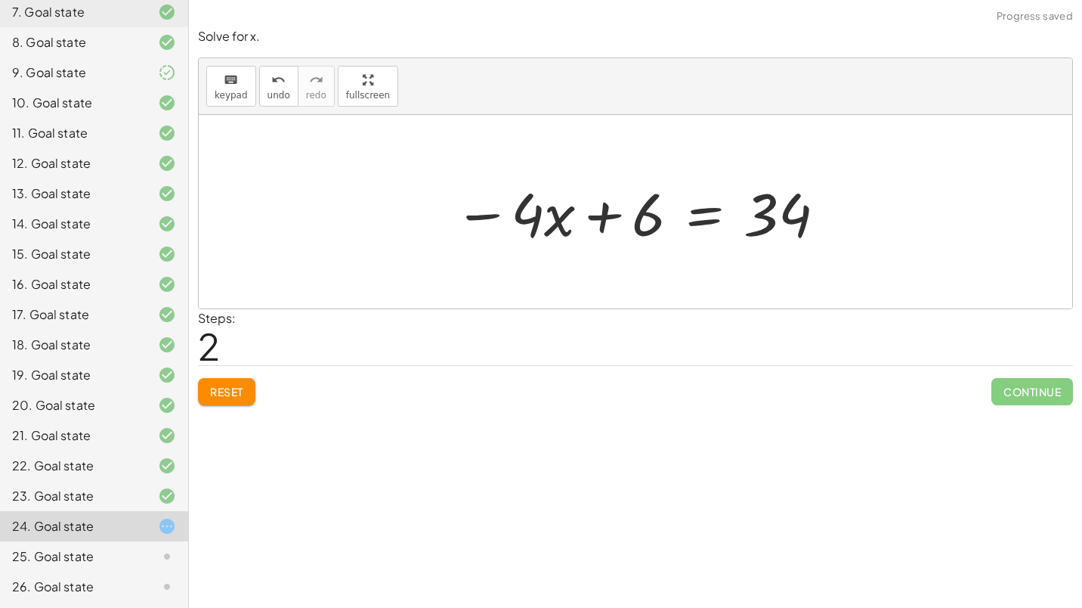
click at [675, 209] on div at bounding box center [641, 212] width 388 height 78
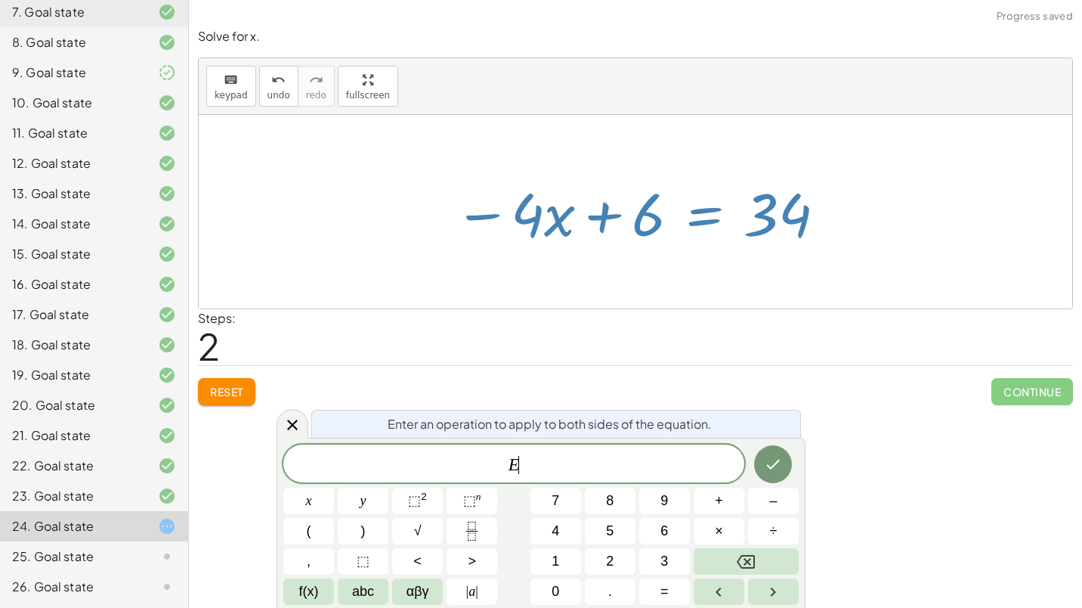
click at [675, 209] on div at bounding box center [641, 212] width 388 height 78
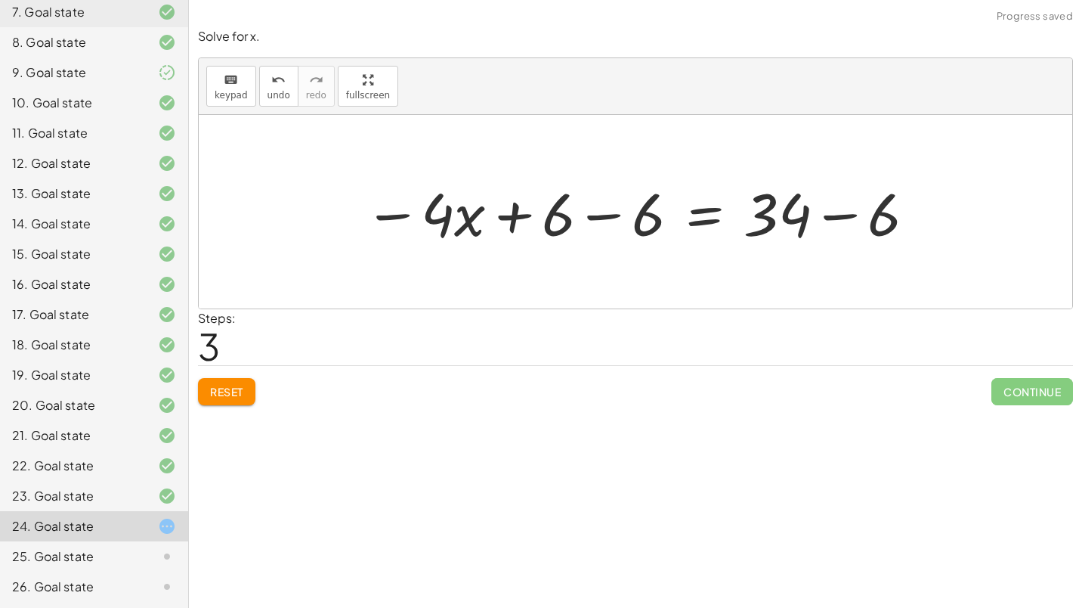
click at [623, 203] on div at bounding box center [641, 212] width 569 height 78
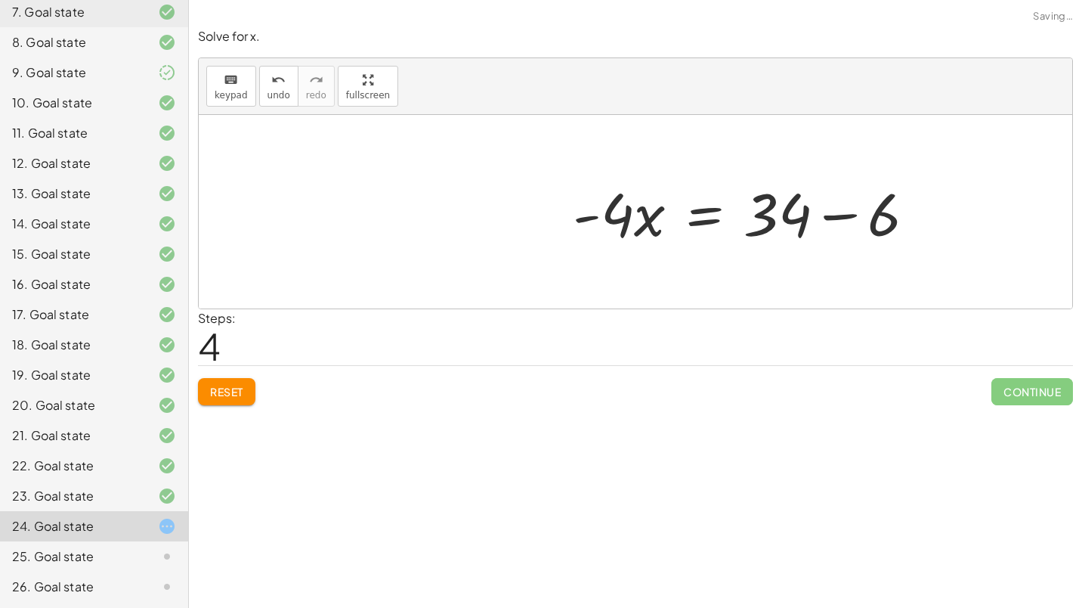
click at [843, 217] on div "+ · 5 · x + 6 − · 9 · x = 34 + · 5 · x − · 9 · x + 6 = 34 − · 4 · x + 6 = 34 − …" at bounding box center [635, 211] width 873 height 193
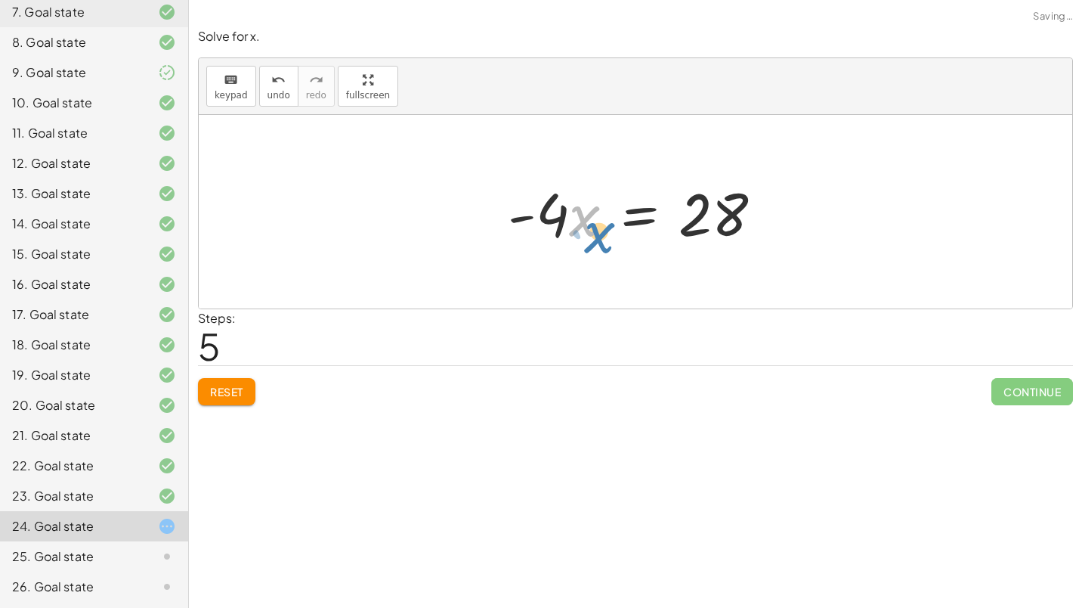
click at [577, 212] on div at bounding box center [641, 212] width 282 height 78
drag, startPoint x: 552, startPoint y: 212, endPoint x: 735, endPoint y: 265, distance: 191.1
click at [735, 265] on div "+ · 5 · x + 6 − · 9 · x = 34 + · 5 · x − · 9 · x + 6 = 34 − · 4 · x + 6 = 34 − …" at bounding box center [635, 211] width 873 height 193
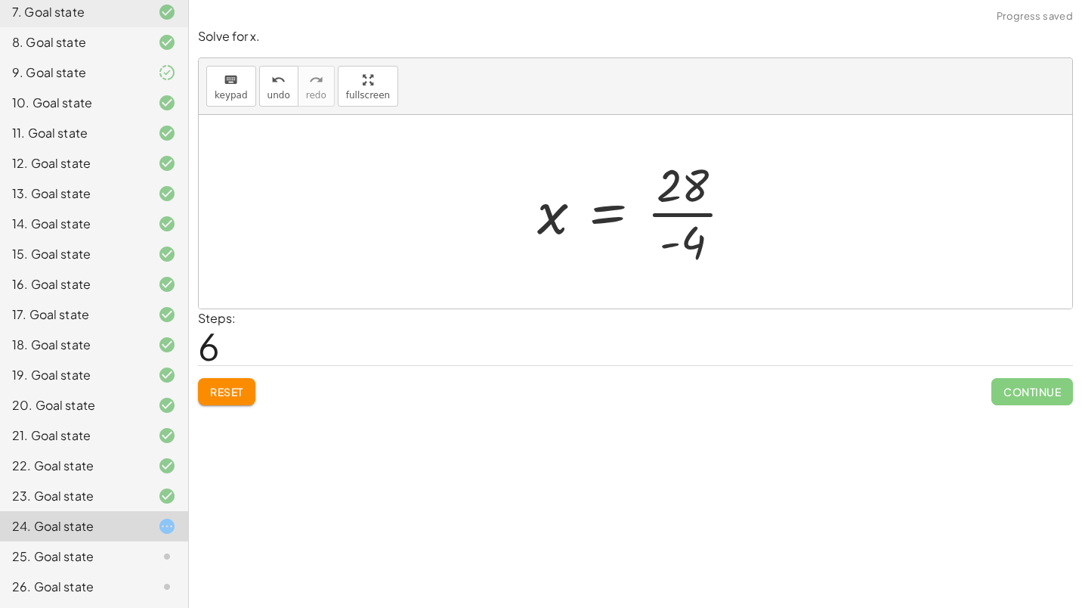
click at [682, 216] on div at bounding box center [641, 211] width 223 height 116
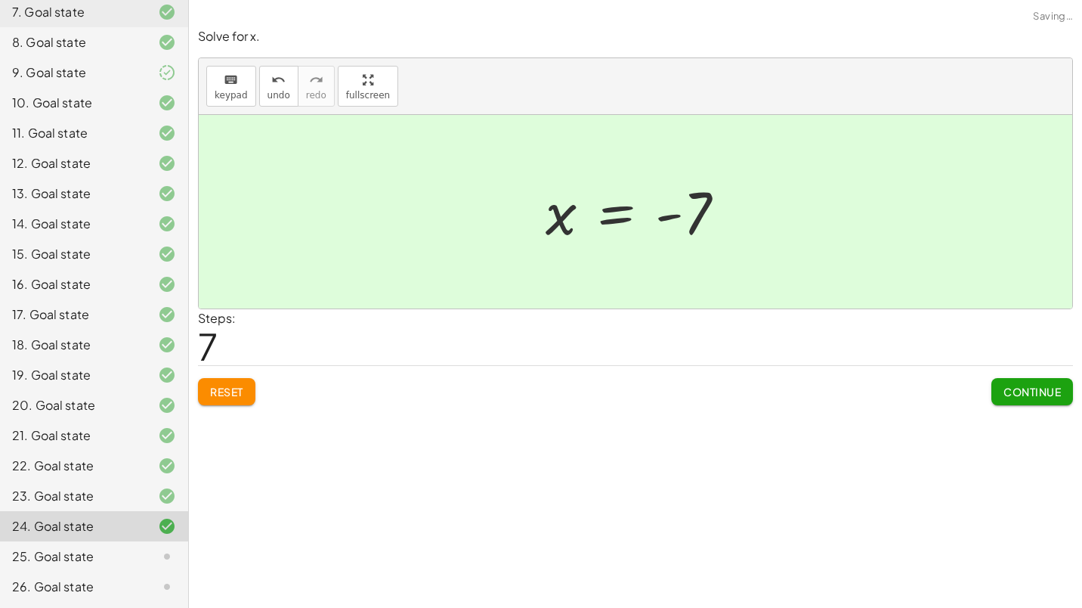
click at [1001, 385] on button "Continue" at bounding box center [1032, 391] width 82 height 27
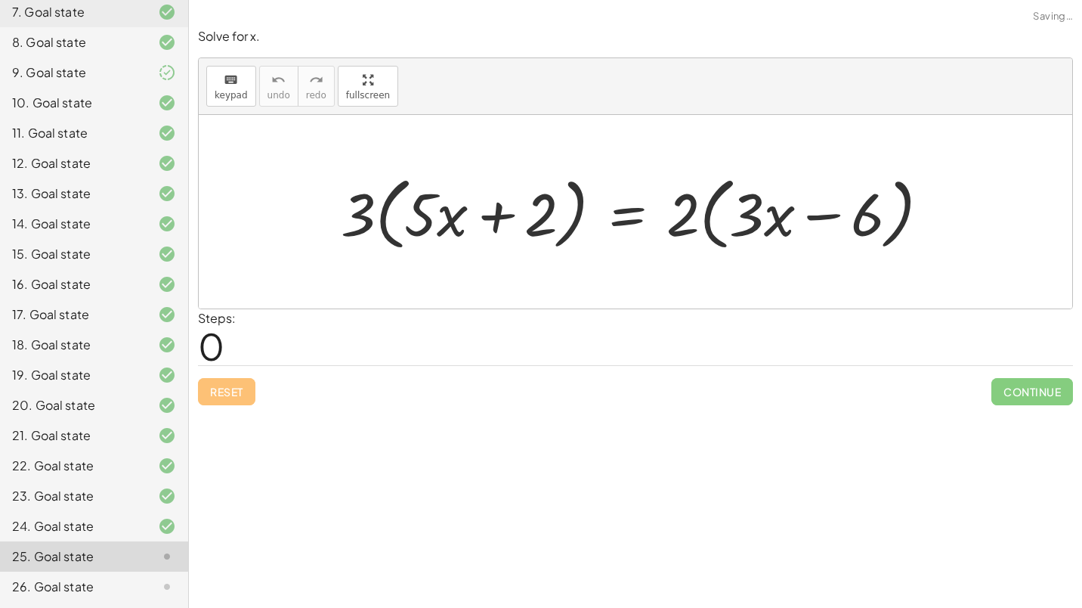
click at [413, 230] on div at bounding box center [641, 212] width 616 height 87
click at [388, 230] on div at bounding box center [641, 212] width 616 height 87
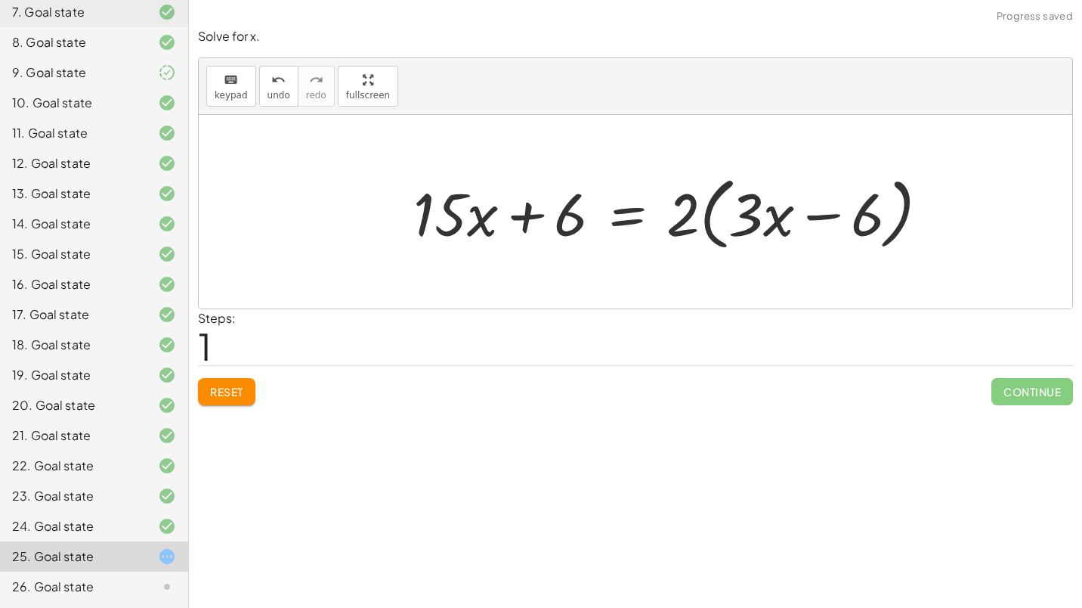
click at [730, 218] on div at bounding box center [677, 212] width 543 height 87
click at [706, 218] on div at bounding box center [677, 212] width 543 height 87
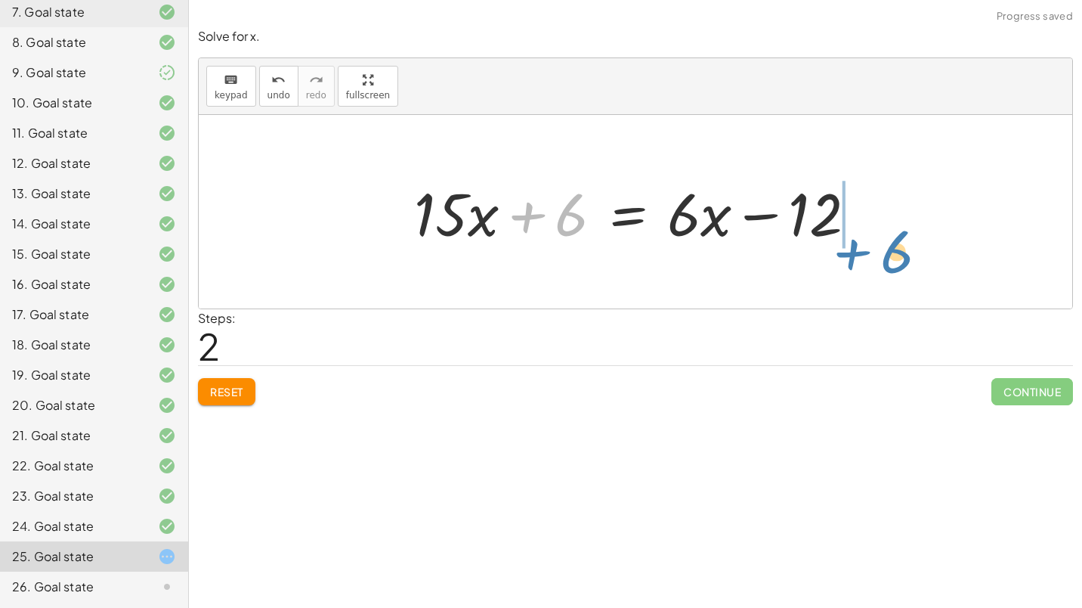
drag, startPoint x: 535, startPoint y: 221, endPoint x: 862, endPoint y: 255, distance: 328.9
click at [862, 255] on div "· 3 · ( + · 5 · x + 2 ) = · 2 · ( + · 3 · x − 6 ) + · 15 · x + 6 = · 2 · ( + · …" at bounding box center [635, 211] width 873 height 193
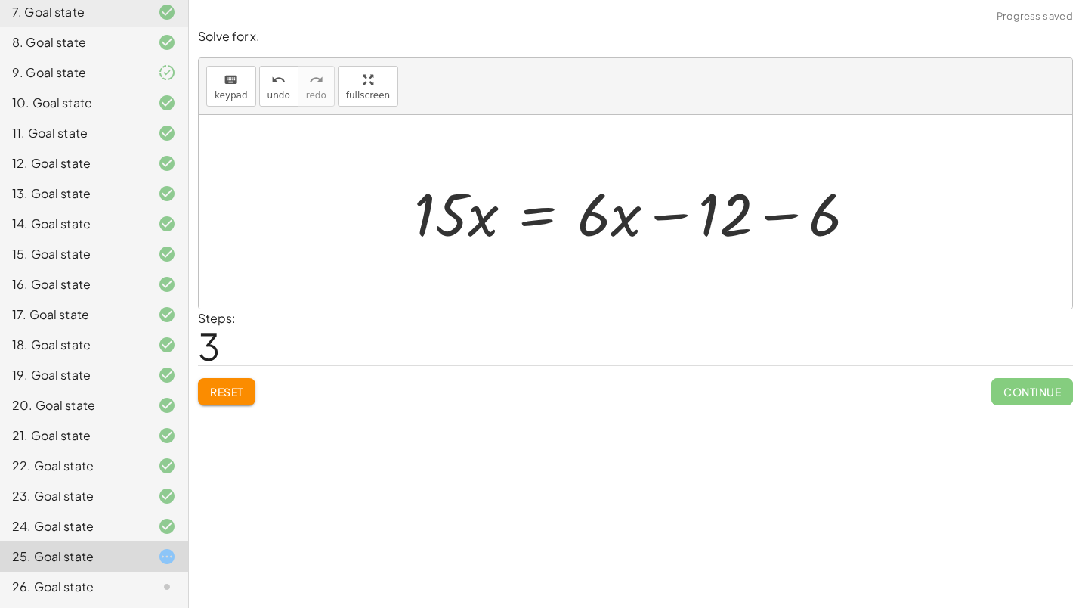
click at [743, 225] on div at bounding box center [642, 212] width 470 height 78
click at [784, 221] on div at bounding box center [642, 212] width 470 height 78
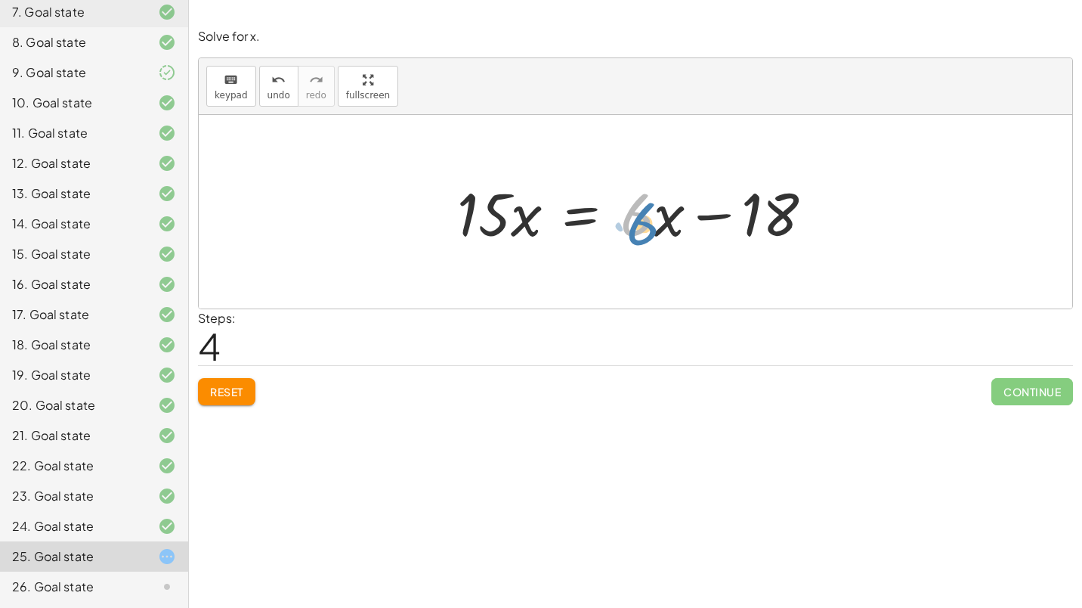
drag, startPoint x: 640, startPoint y: 224, endPoint x: 654, endPoint y: 228, distance: 15.1
click at [645, 233] on div at bounding box center [641, 212] width 383 height 78
drag, startPoint x: 665, startPoint y: 224, endPoint x: 651, endPoint y: 229, distance: 14.6
click at [651, 229] on div at bounding box center [641, 212] width 383 height 78
click at [653, 225] on div at bounding box center [641, 212] width 383 height 78
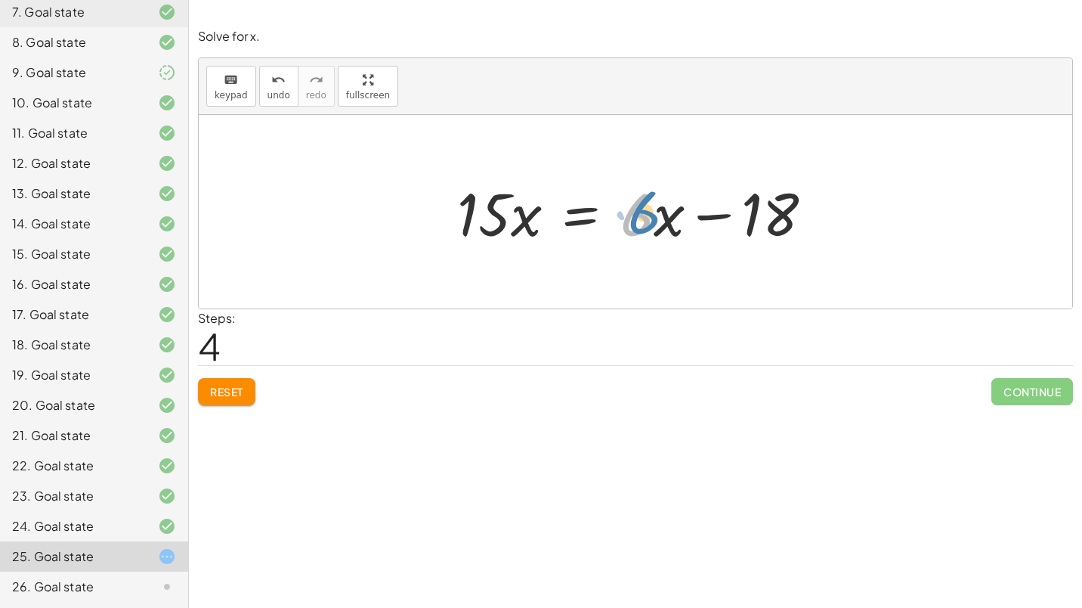
drag, startPoint x: 645, startPoint y: 225, endPoint x: 652, endPoint y: 223, distance: 7.9
click at [652, 223] on div at bounding box center [641, 212] width 383 height 78
click at [661, 221] on div at bounding box center [641, 212] width 383 height 78
click at [668, 220] on div at bounding box center [641, 212] width 383 height 78
click at [595, 212] on div at bounding box center [641, 212] width 383 height 78
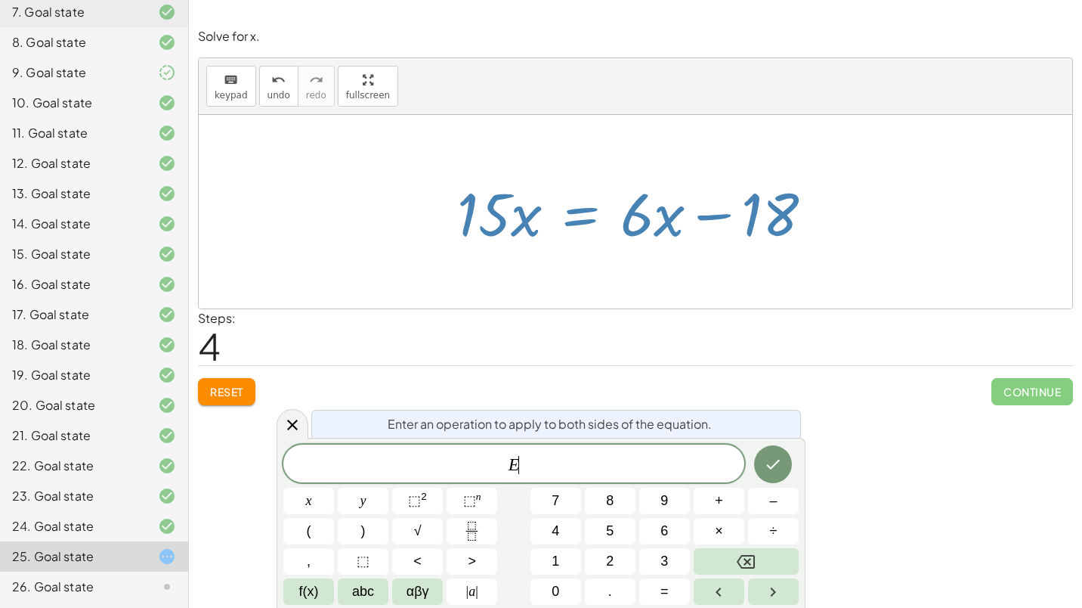
click at [595, 212] on div at bounding box center [641, 212] width 383 height 78
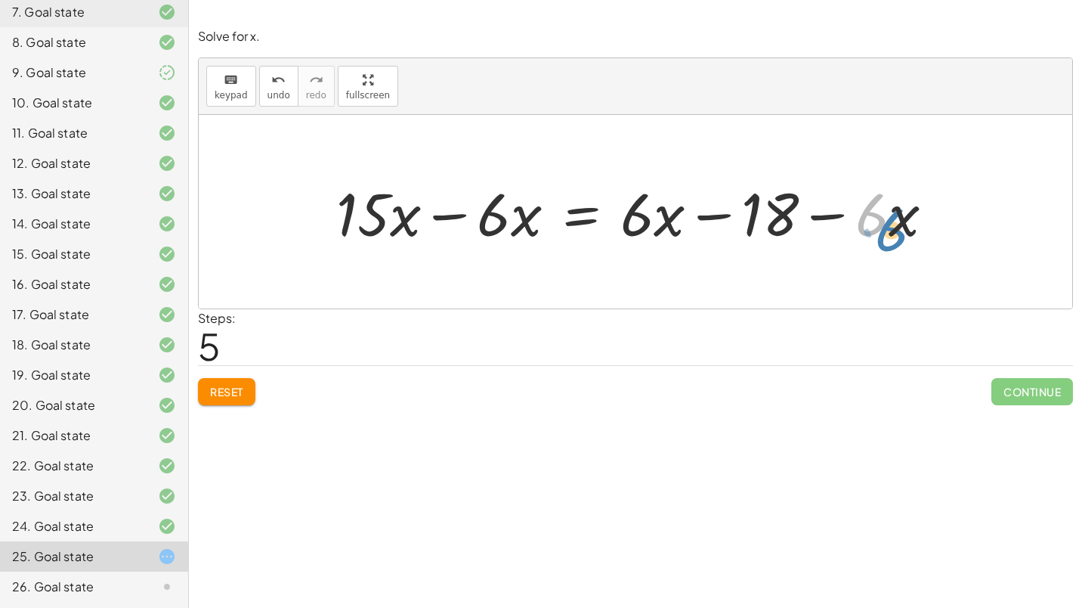
drag, startPoint x: 875, startPoint y: 211, endPoint x: 864, endPoint y: 213, distance: 10.8
click at [897, 220] on div at bounding box center [641, 212] width 625 height 78
drag, startPoint x: 838, startPoint y: 215, endPoint x: 688, endPoint y: 233, distance: 150.6
click at [688, 233] on div at bounding box center [641, 212] width 625 height 78
click at [674, 214] on div at bounding box center [641, 212] width 625 height 78
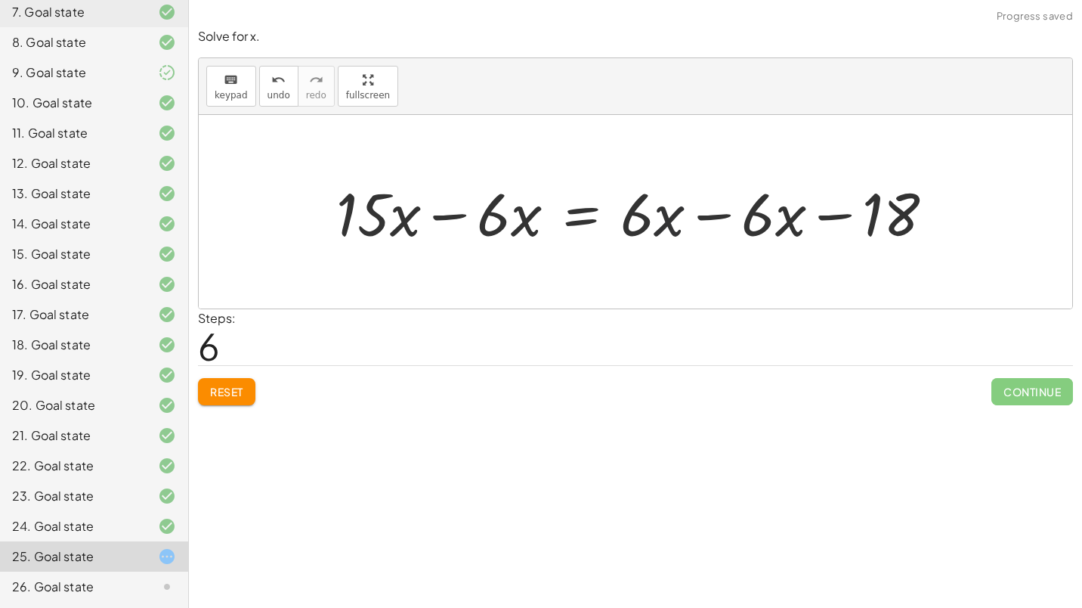
click at [699, 215] on div at bounding box center [641, 212] width 625 height 78
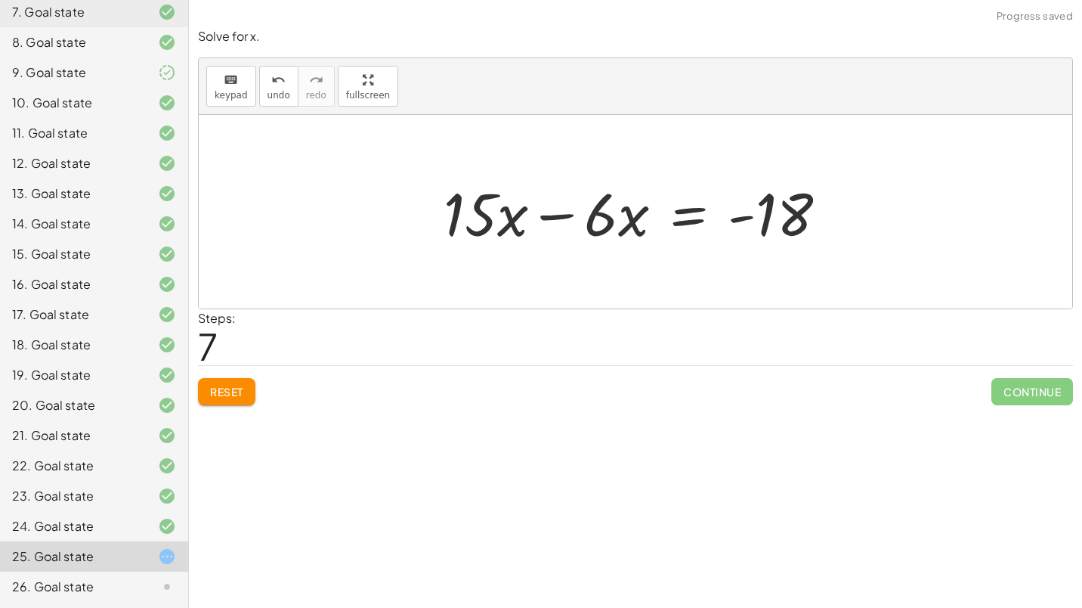
click at [569, 222] on div at bounding box center [641, 212] width 410 height 78
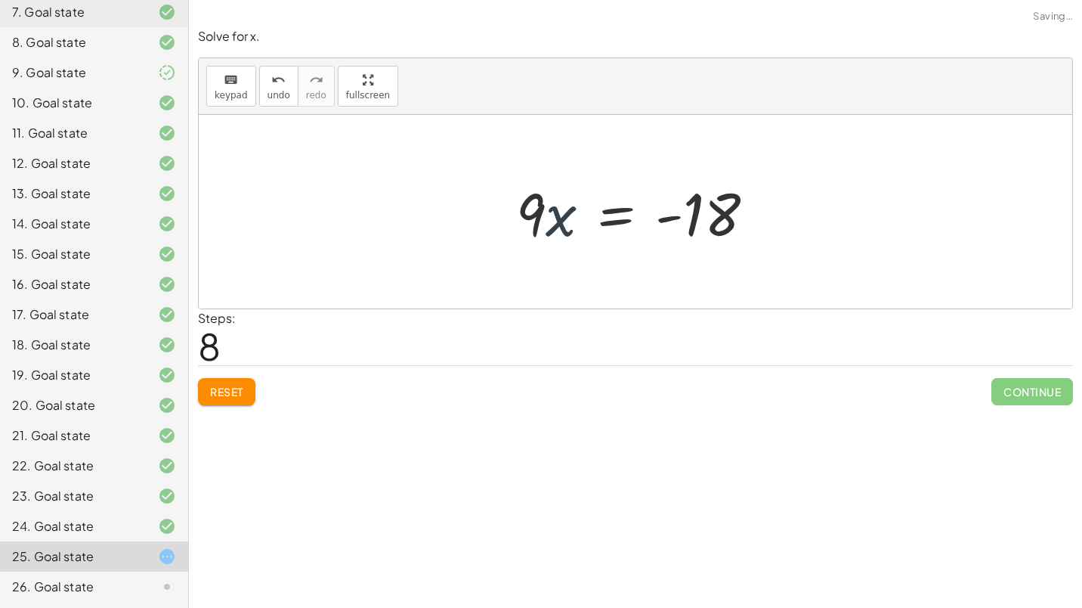
drag, startPoint x: 558, startPoint y: 216, endPoint x: 567, endPoint y: 230, distance: 16.6
click at [567, 230] on div at bounding box center [642, 212] width 266 height 78
click at [528, 221] on div at bounding box center [642, 212] width 266 height 78
drag, startPoint x: 538, startPoint y: 209, endPoint x: 744, endPoint y: 269, distance: 214.0
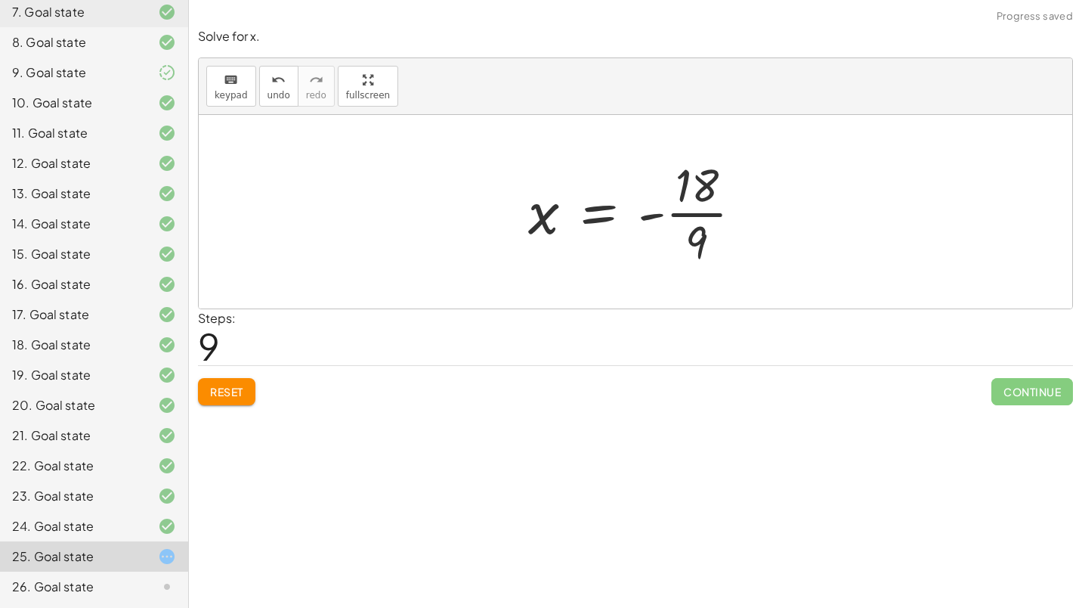
click at [728, 205] on div at bounding box center [642, 211] width 242 height 116
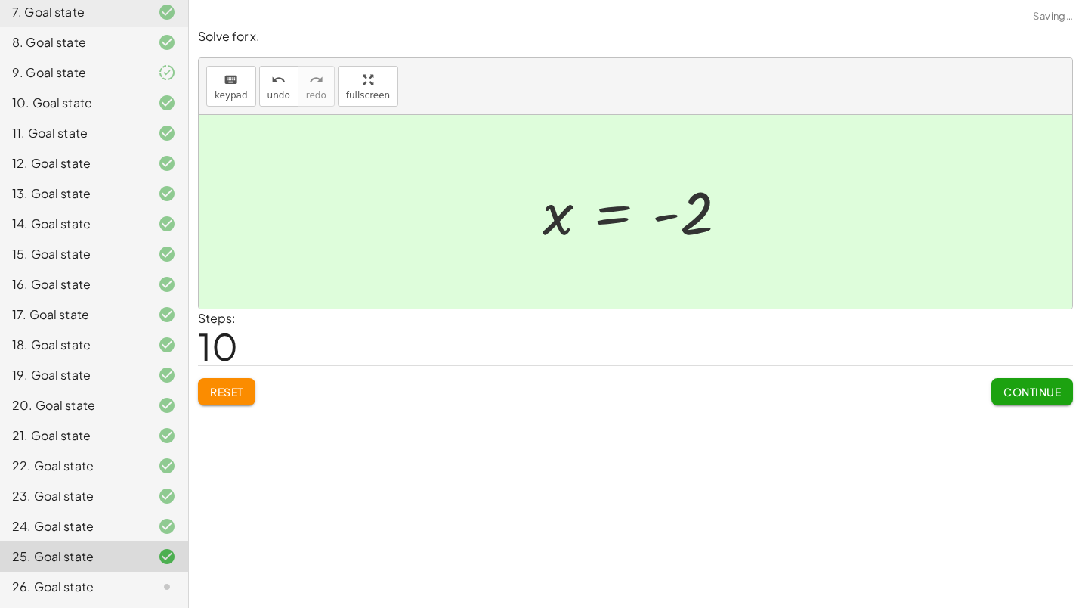
click at [1027, 394] on span "Continue" at bounding box center [1031, 392] width 57 height 14
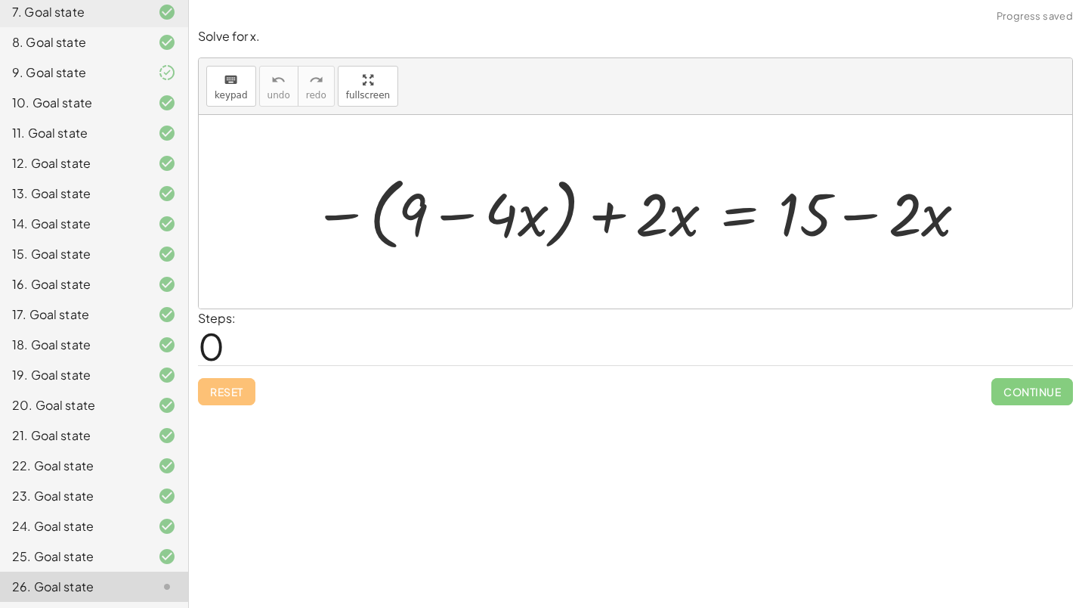
click at [397, 213] on div at bounding box center [640, 212] width 671 height 87
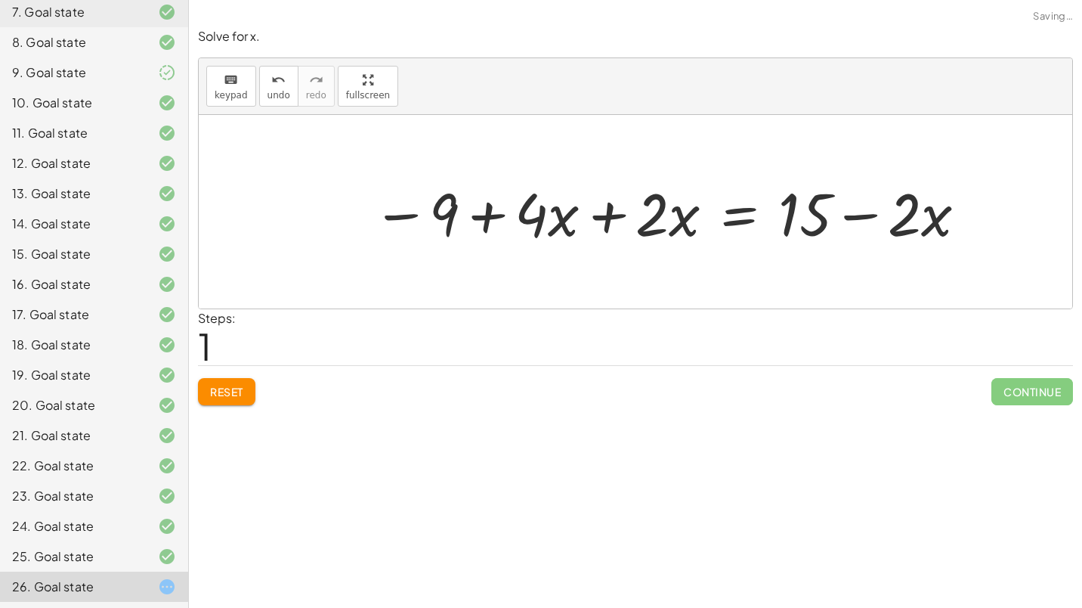
click at [620, 218] on div at bounding box center [670, 212] width 611 height 78
click at [620, 218] on div at bounding box center [731, 212] width 491 height 78
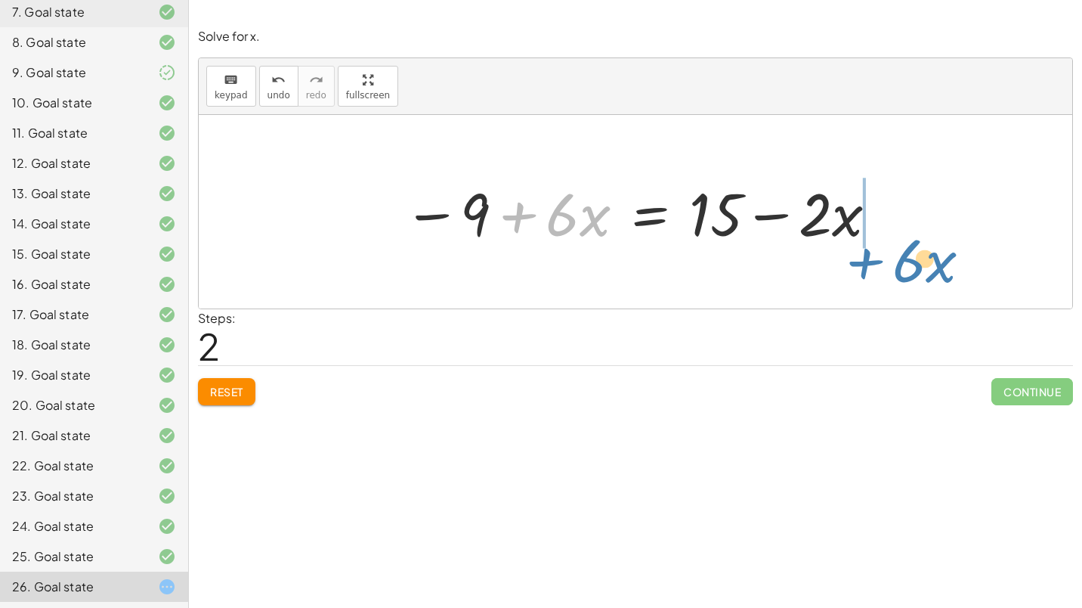
drag, startPoint x: 518, startPoint y: 221, endPoint x: 867, endPoint y: 266, distance: 352.7
click at [867, 266] on div "− ( + 9 − · 4 · x ) + · 2 · x = + 15 − · 2 · x − 9 + · 4 · x + · 2 · x = + 15 −…" at bounding box center [635, 211] width 873 height 193
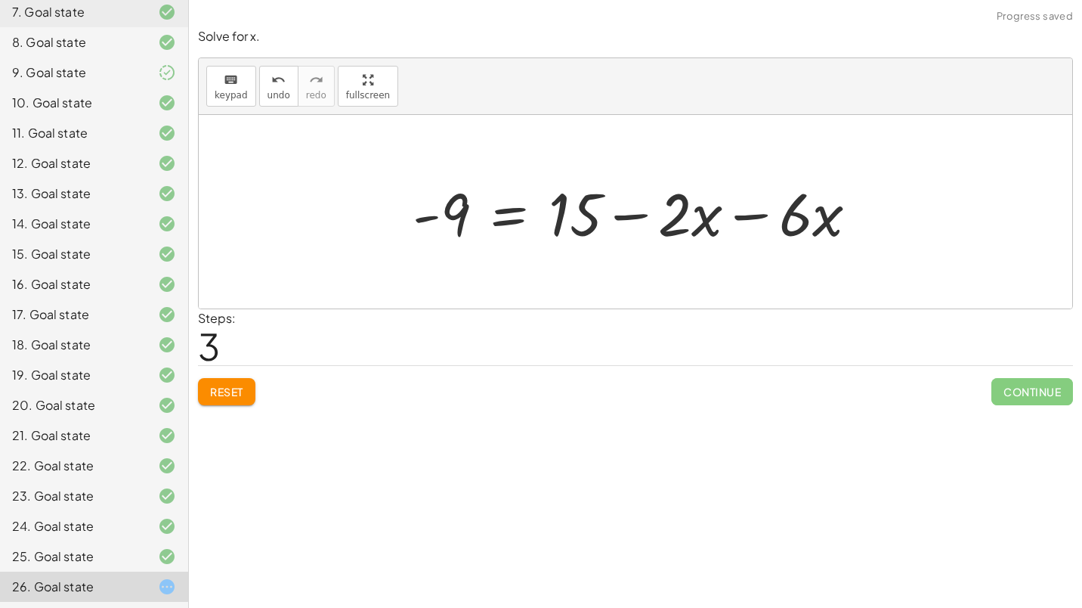
click at [702, 220] on div at bounding box center [641, 212] width 472 height 78
click at [768, 221] on div at bounding box center [641, 212] width 472 height 78
click at [768, 221] on div at bounding box center [635, 211] width 873 height 193
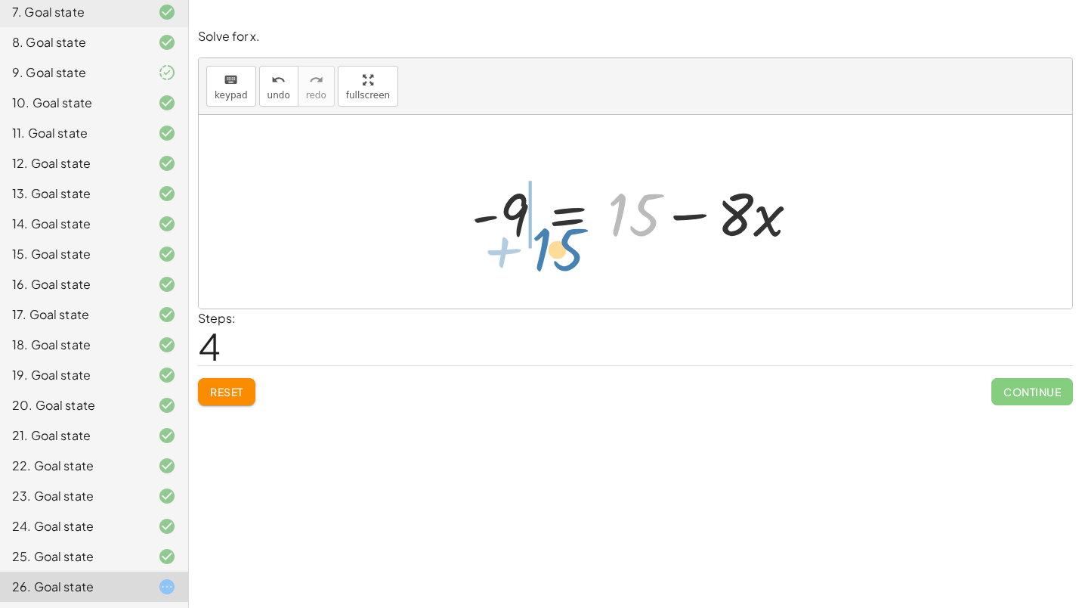
drag, startPoint x: 638, startPoint y: 217, endPoint x: 561, endPoint y: 252, distance: 83.9
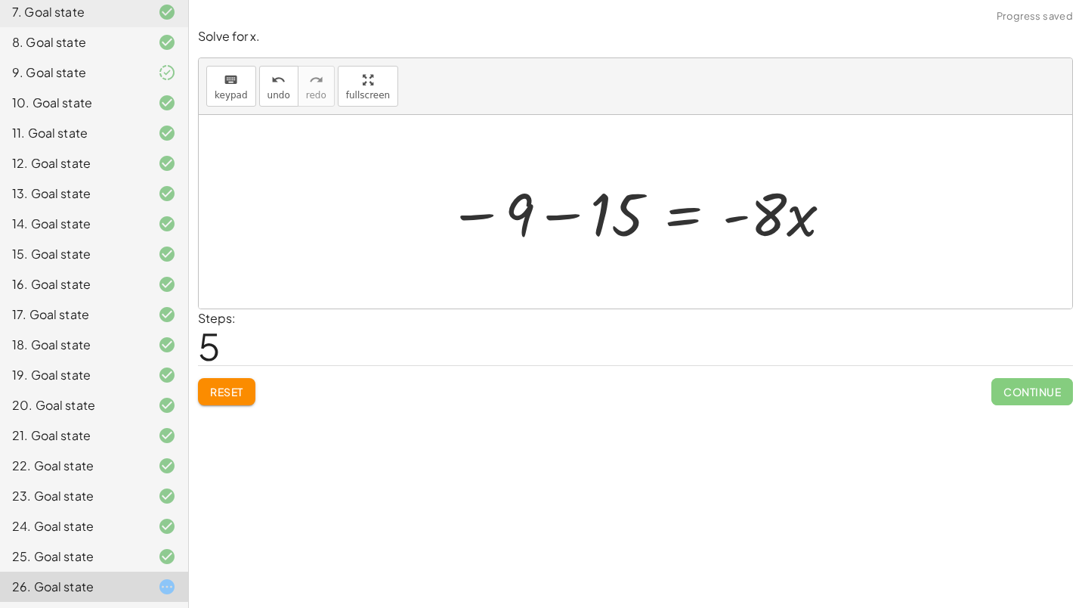
click at [527, 225] on div at bounding box center [641, 212] width 401 height 78
click at [614, 212] on div at bounding box center [641, 212] width 401 height 78
click at [614, 212] on div at bounding box center [698, 212] width 310 height 78
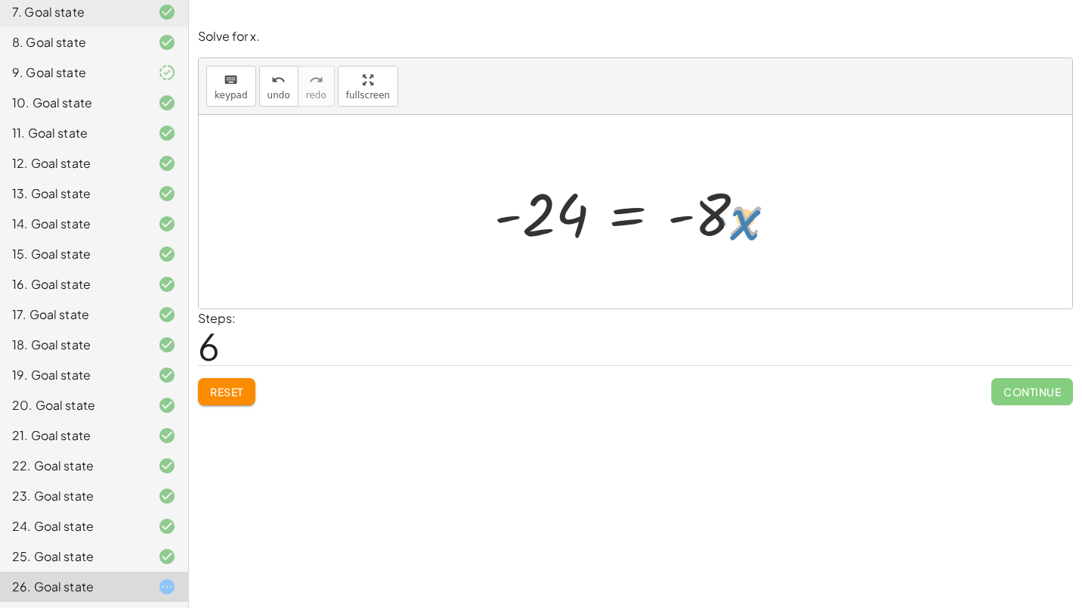
click at [733, 215] on div at bounding box center [642, 212] width 310 height 78
drag, startPoint x: 713, startPoint y: 214, endPoint x: 569, endPoint y: 250, distance: 148.8
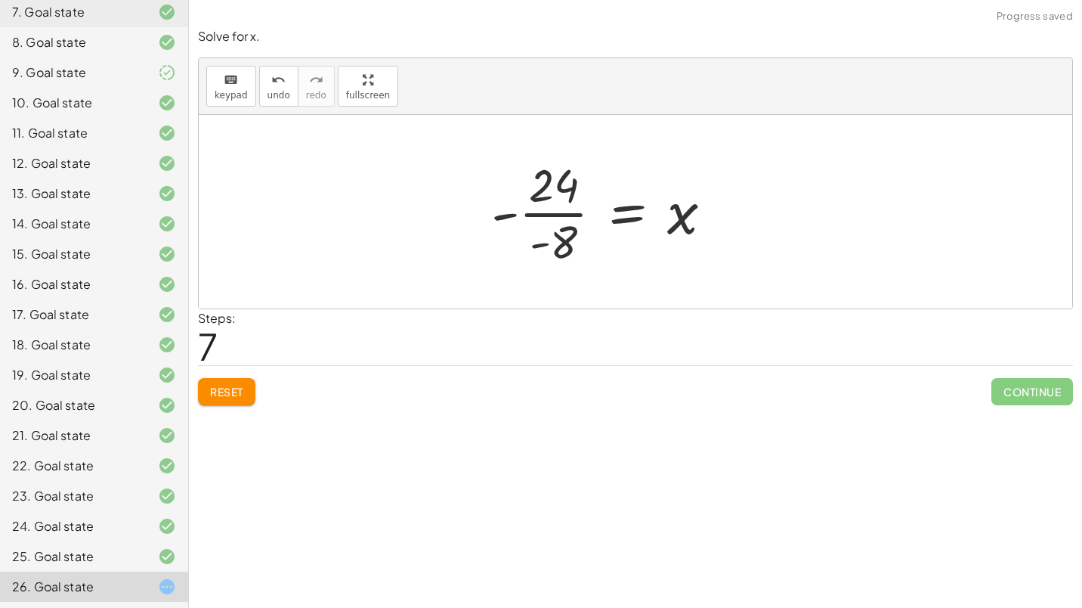
click at [570, 200] on div at bounding box center [608, 211] width 249 height 116
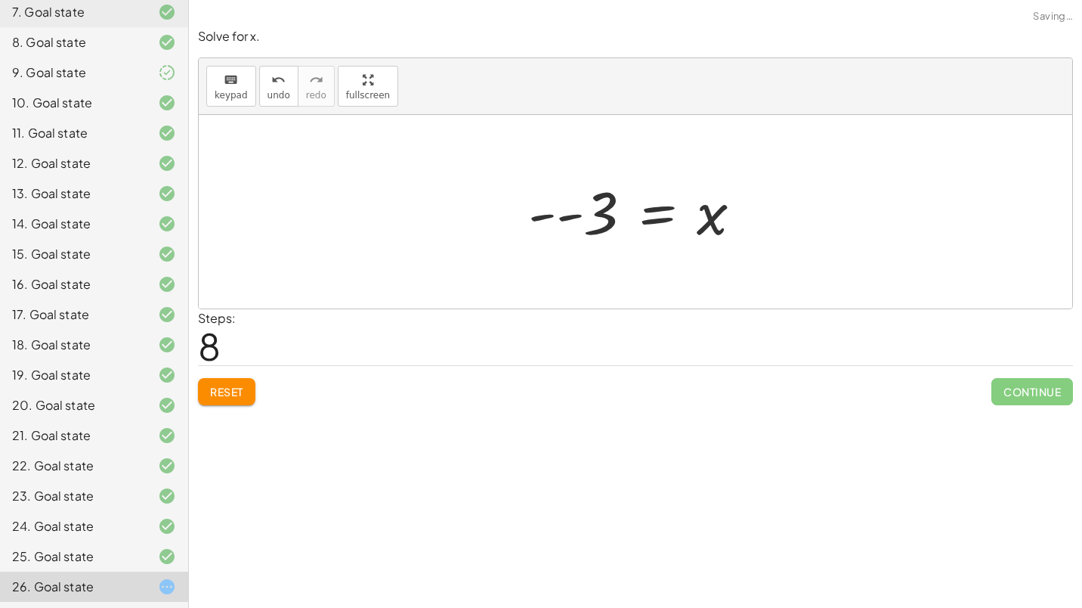
click at [592, 213] on div at bounding box center [641, 212] width 241 height 75
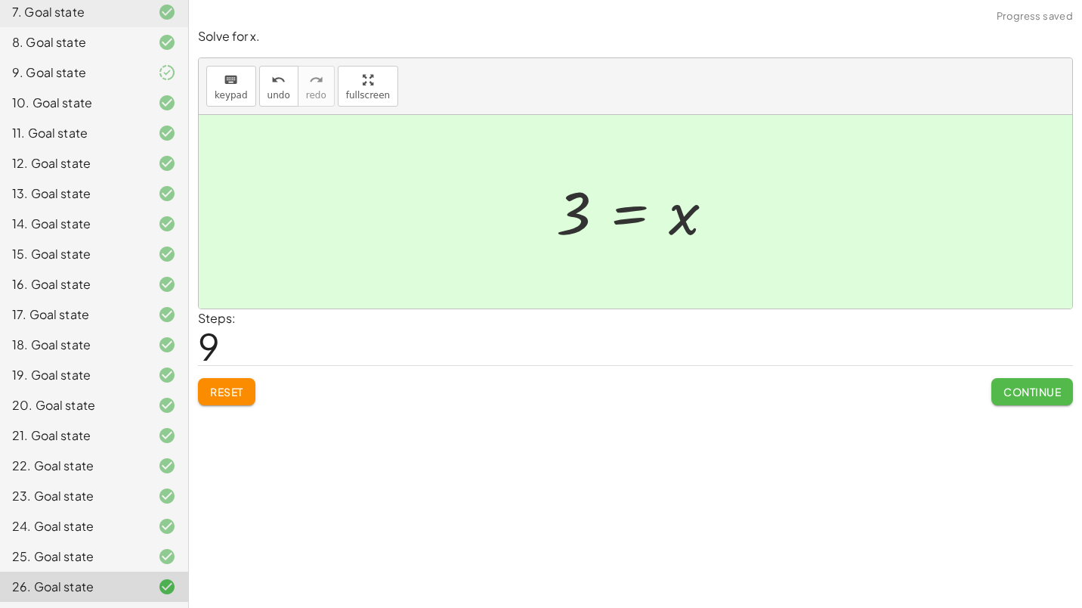
click at [1040, 388] on span "Continue" at bounding box center [1031, 392] width 57 height 14
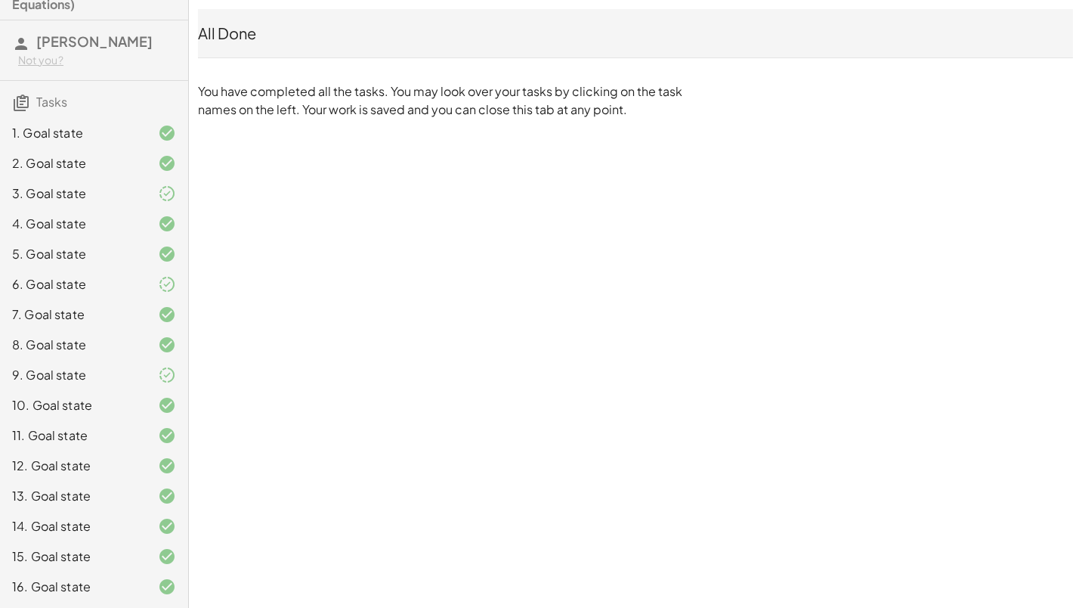
scroll to position [0, 0]
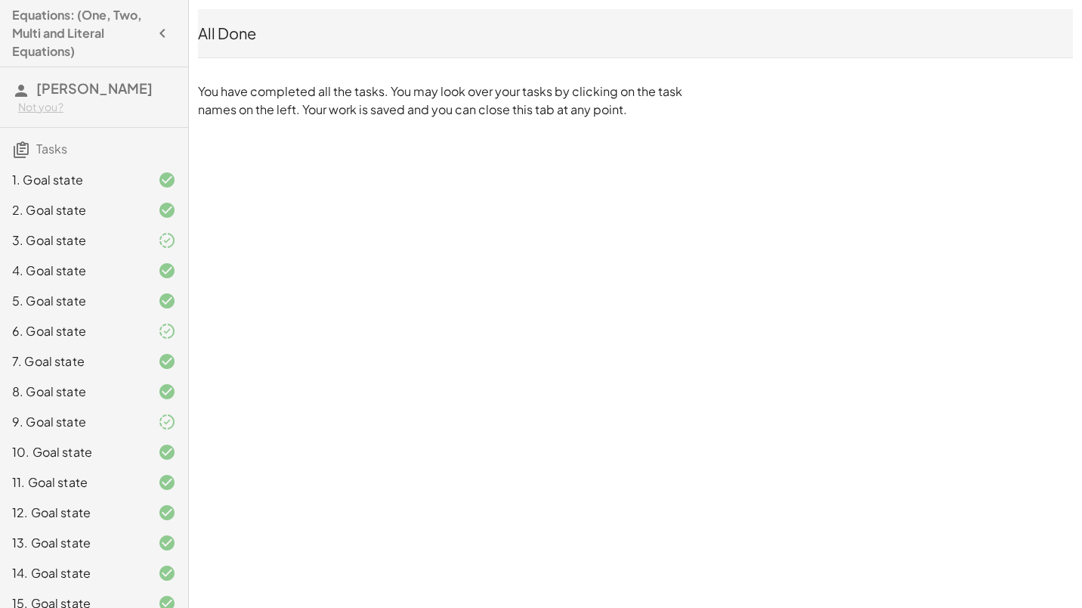
click at [66, 187] on div "1. Goal state" at bounding box center [73, 180] width 122 height 18
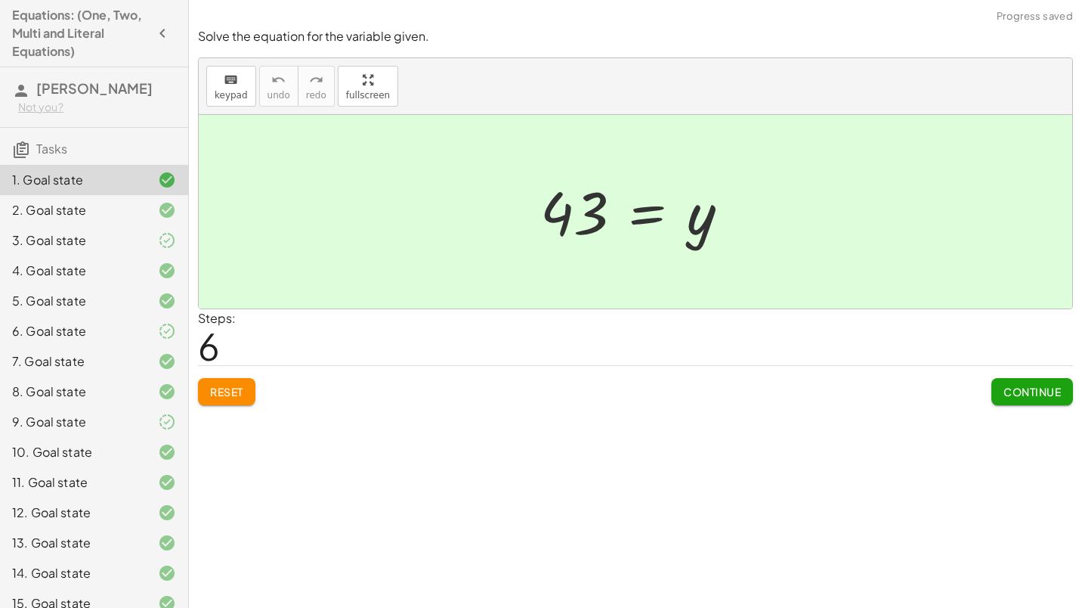
click at [642, 224] on div at bounding box center [641, 212] width 216 height 75
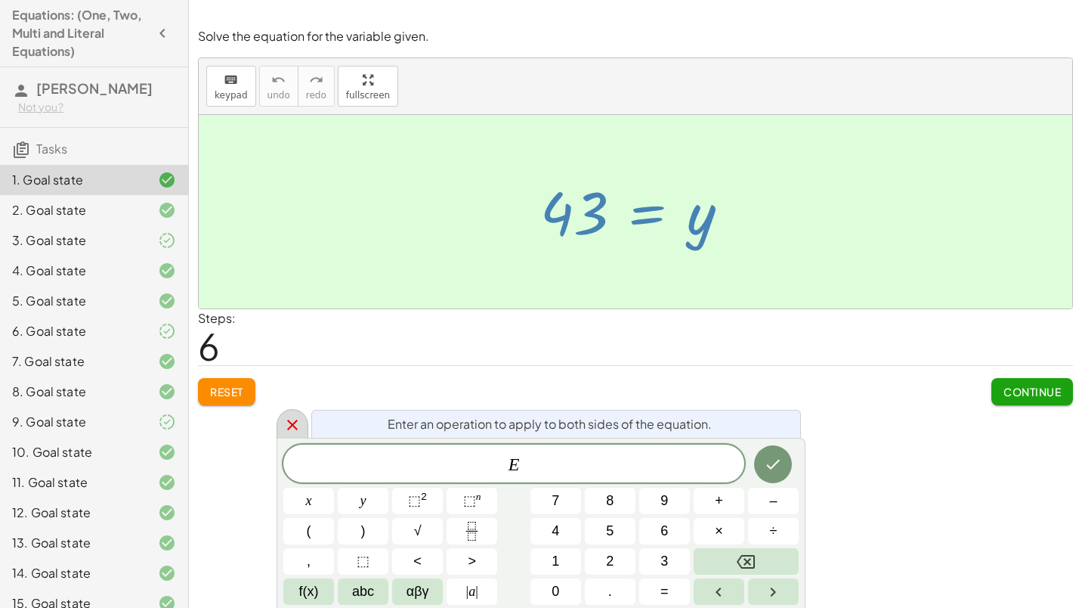
click at [292, 422] on icon at bounding box center [292, 425] width 18 height 18
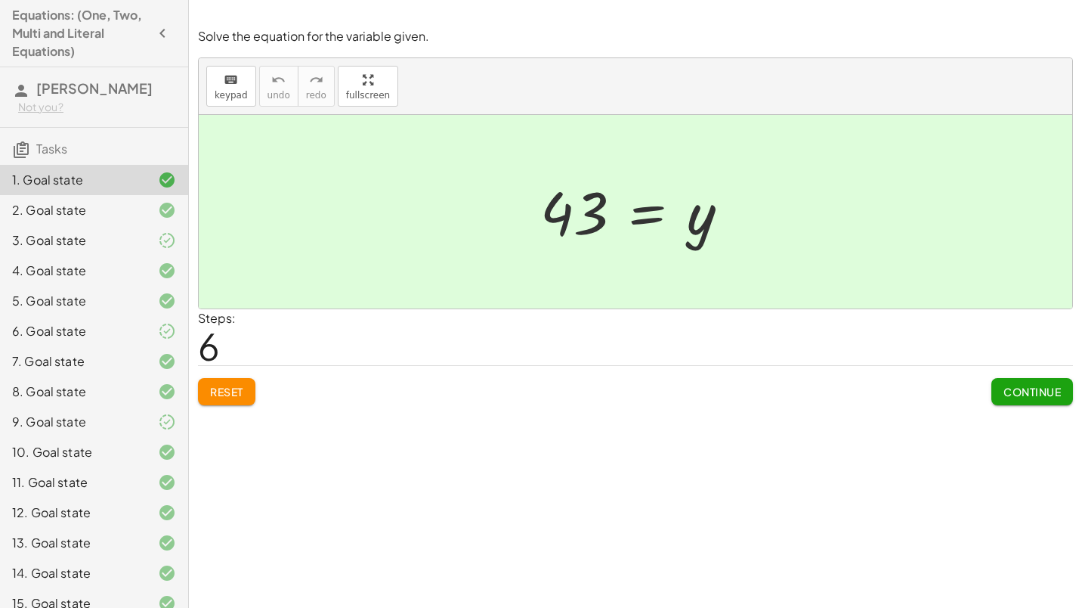
click at [744, 607] on html "Equations: (One, Two, Multi and Literal Equations) Anushka Ragi Not you? Tasks …" at bounding box center [541, 304] width 1082 height 608
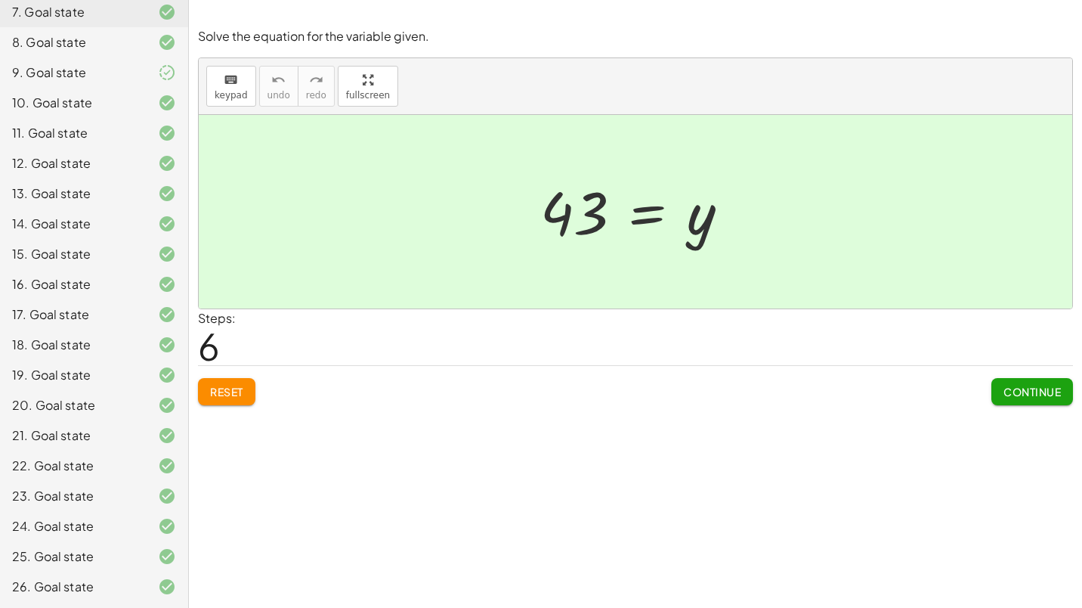
click at [76, 402] on div "20. Goal state" at bounding box center [73, 405] width 122 height 18
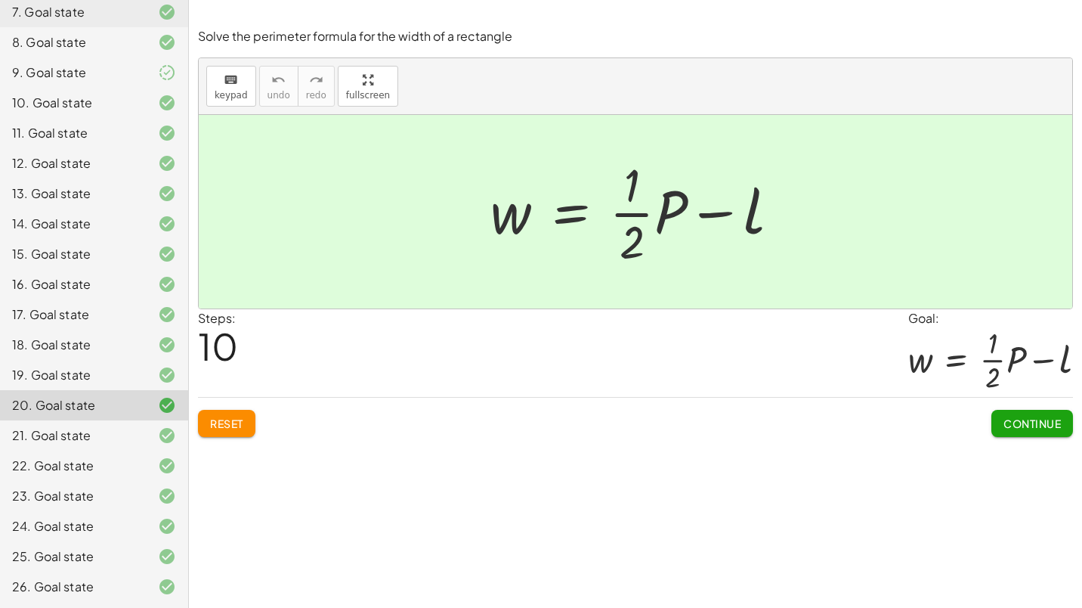
click at [63, 587] on div "26. Goal state" at bounding box center [73, 586] width 122 height 18
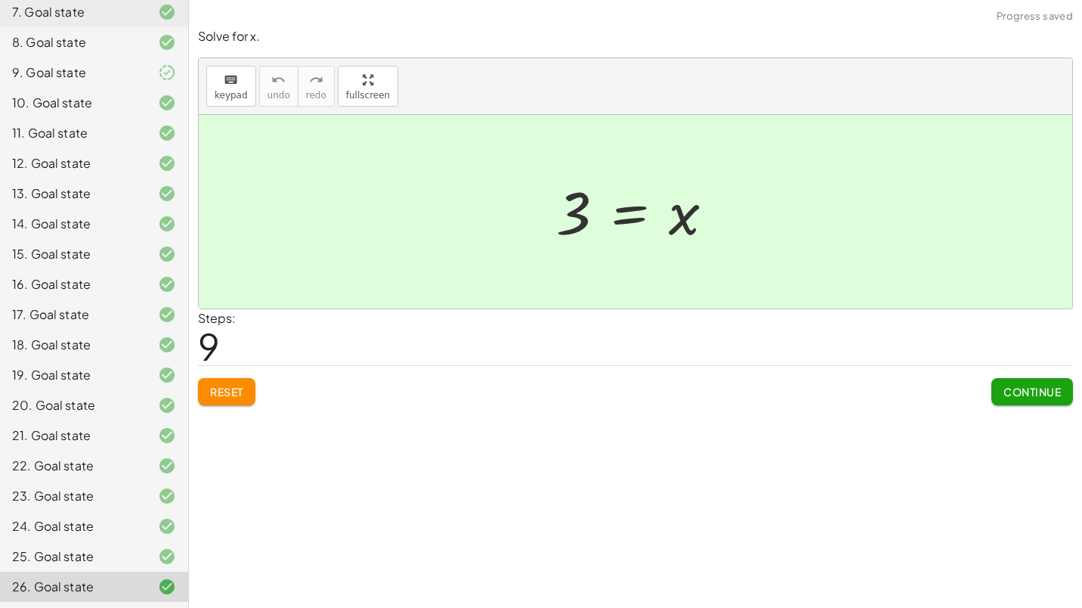
click at [69, 552] on div "25. Goal state" at bounding box center [73, 556] width 122 height 18
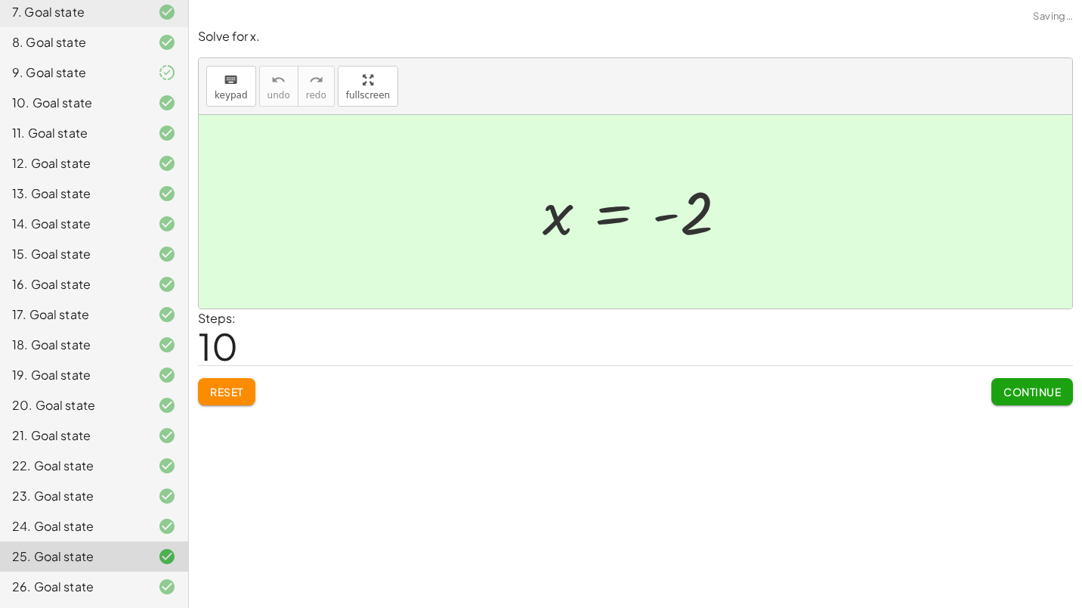
click at [73, 526] on div "24. Goal state" at bounding box center [73, 526] width 122 height 18
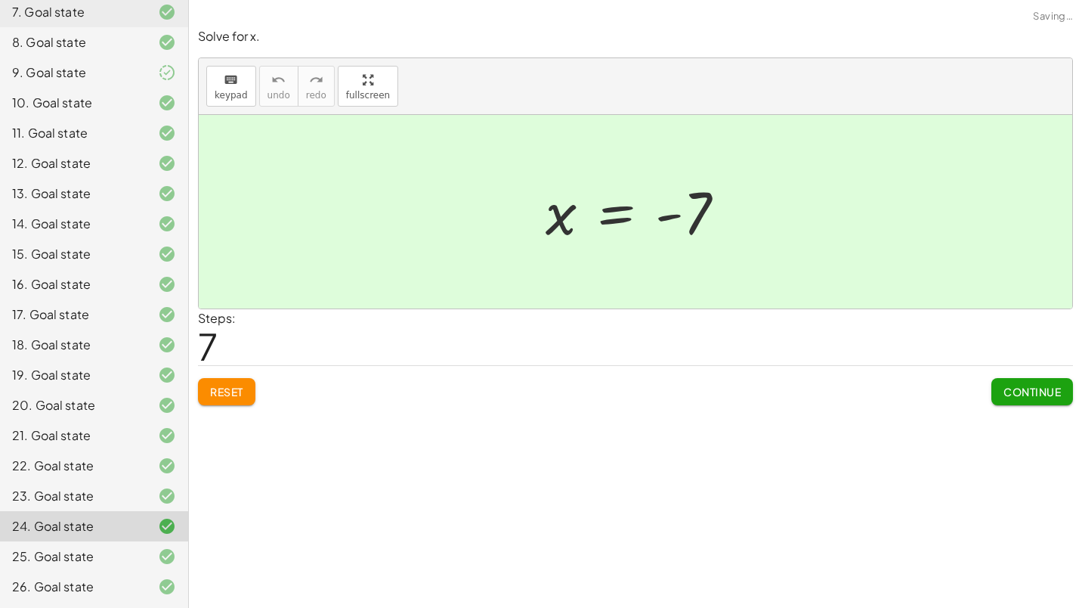
click at [79, 487] on div "23. Goal state" at bounding box center [73, 496] width 122 height 18
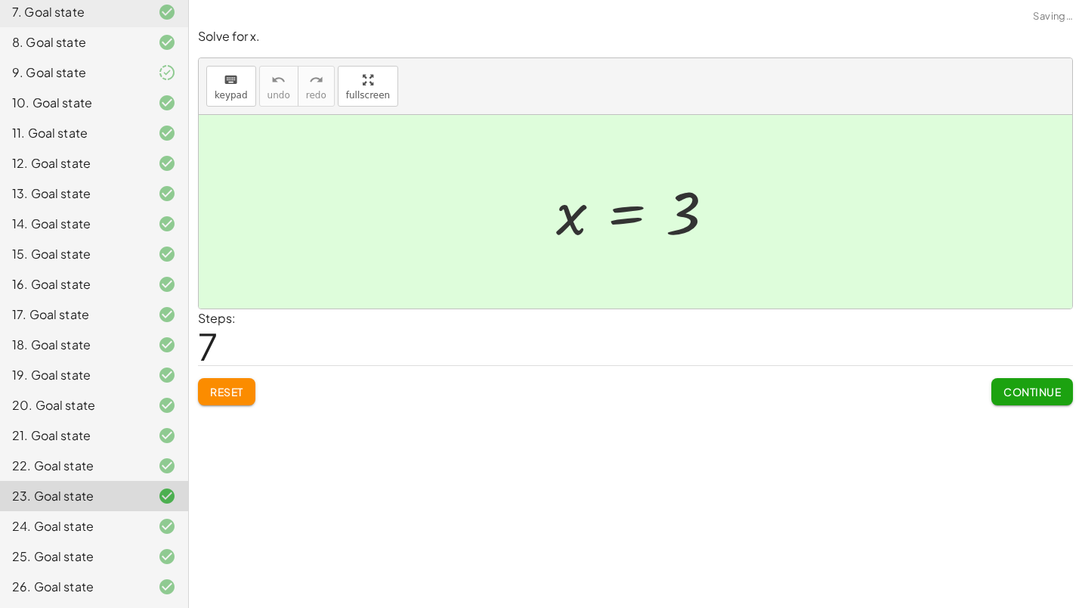
click at [82, 481] on div "21. Goal state" at bounding box center [94, 496] width 188 height 30
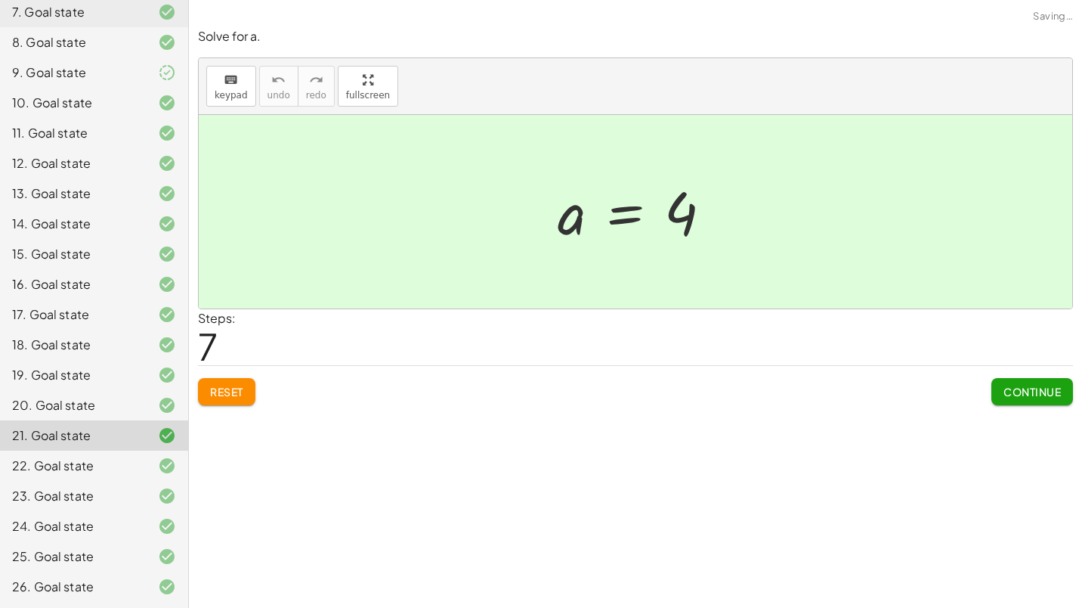
click at [82, 456] on div "22. Goal state" at bounding box center [73, 465] width 122 height 18
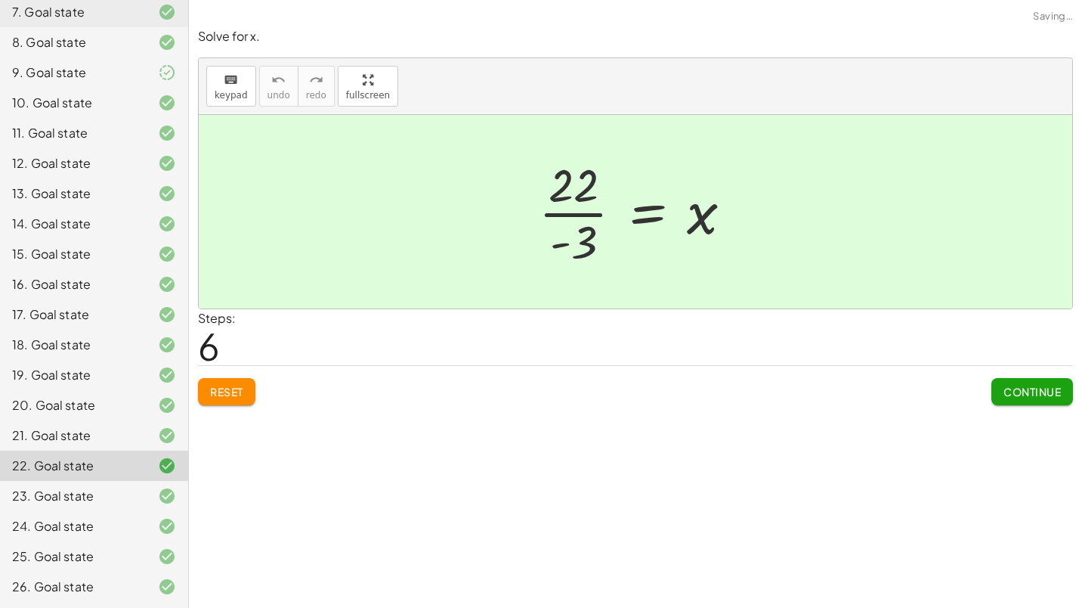
click at [82, 399] on div "20. Goal state" at bounding box center [73, 405] width 122 height 18
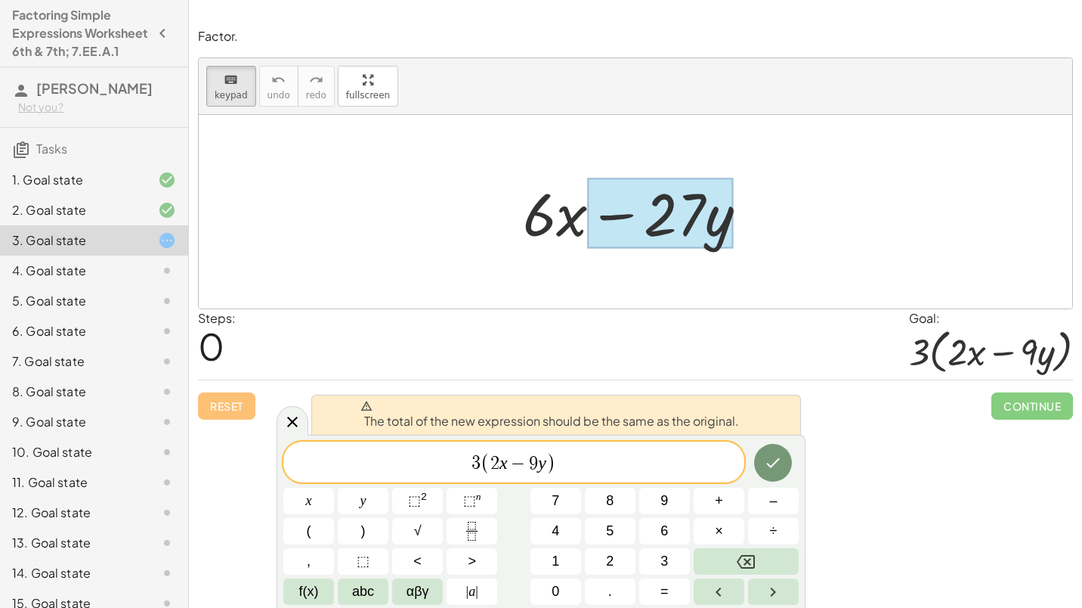
click at [240, 405] on div "Reset Continue" at bounding box center [635, 399] width 875 height 40
click at [288, 420] on icon at bounding box center [292, 422] width 18 height 18
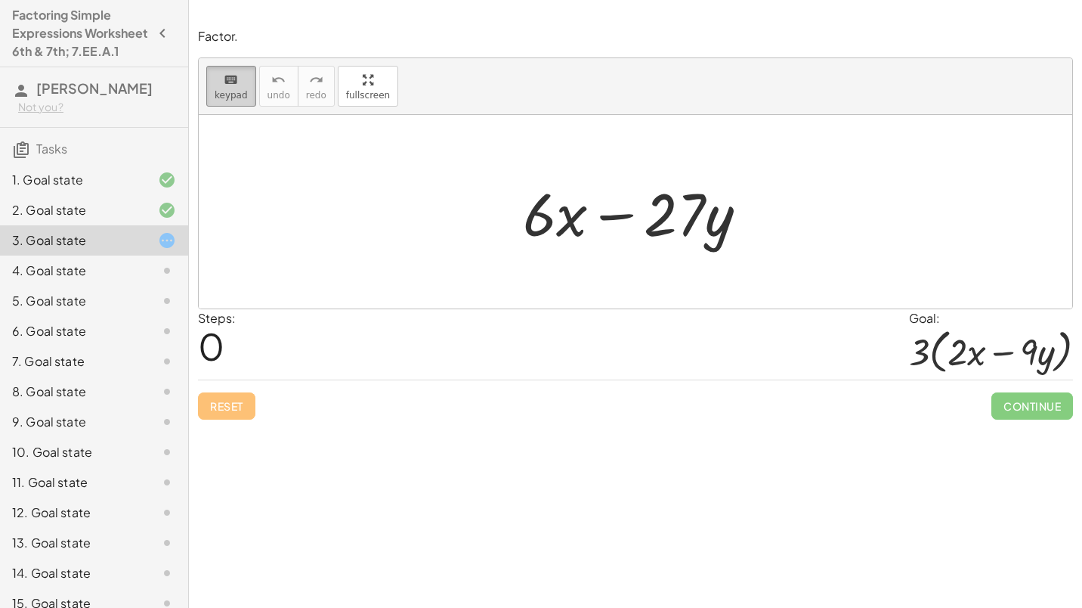
click at [224, 85] on icon "keyboard" at bounding box center [231, 80] width 14 height 18
click at [242, 103] on button "keyboard keypad" at bounding box center [231, 86] width 50 height 41
click at [617, 215] on div at bounding box center [641, 212] width 252 height 78
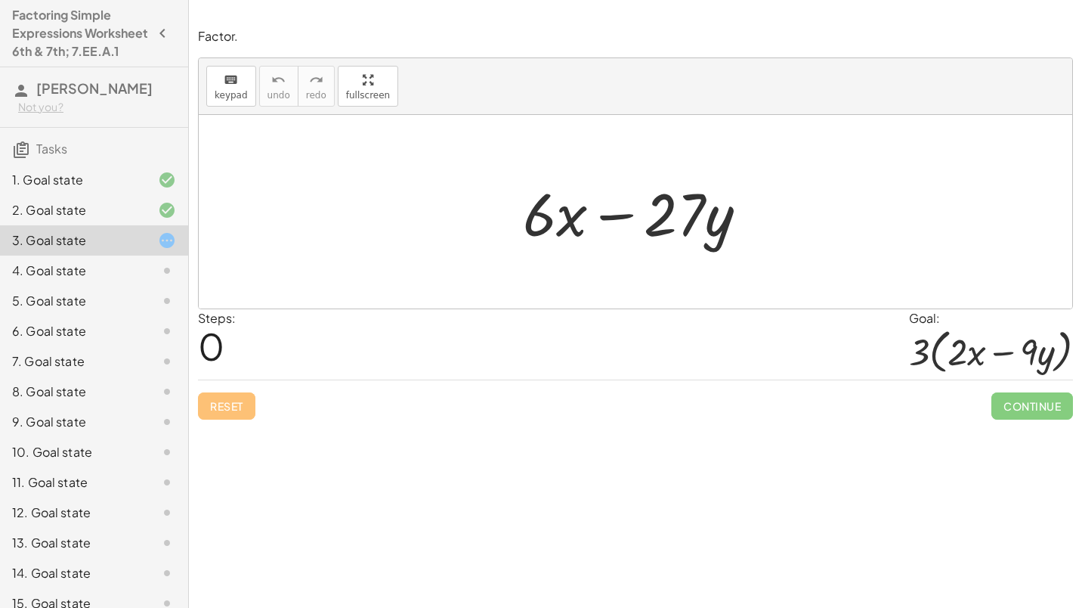
click at [617, 215] on div at bounding box center [641, 212] width 252 height 78
click at [561, 225] on div at bounding box center [641, 212] width 252 height 78
click at [620, 225] on div at bounding box center [641, 212] width 252 height 78
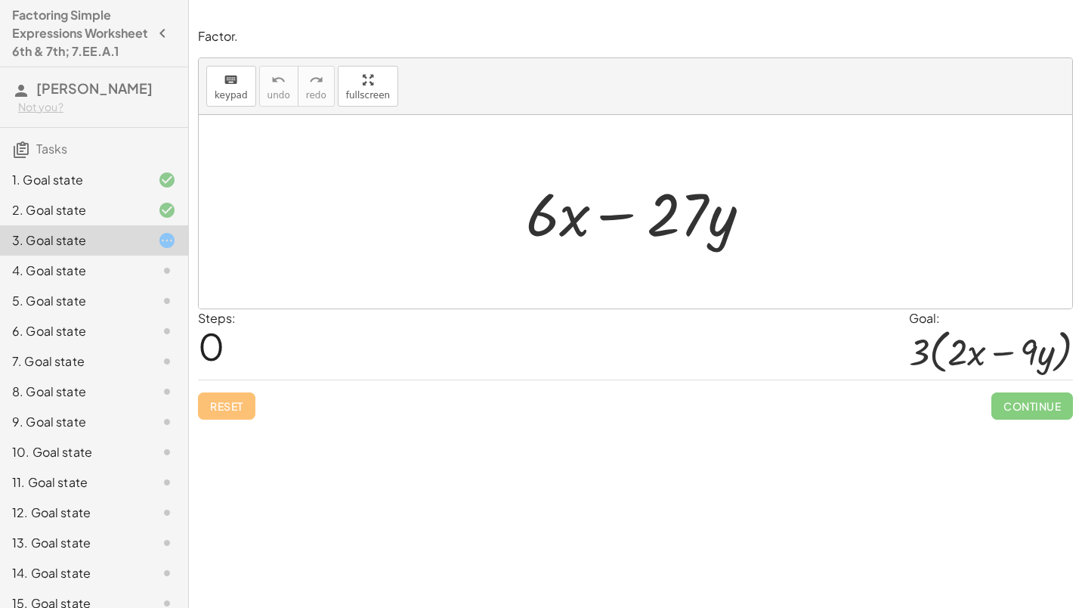
click at [620, 225] on div at bounding box center [641, 212] width 252 height 78
click at [542, 226] on div at bounding box center [641, 212] width 252 height 78
click at [571, 215] on div at bounding box center [641, 212] width 252 height 78
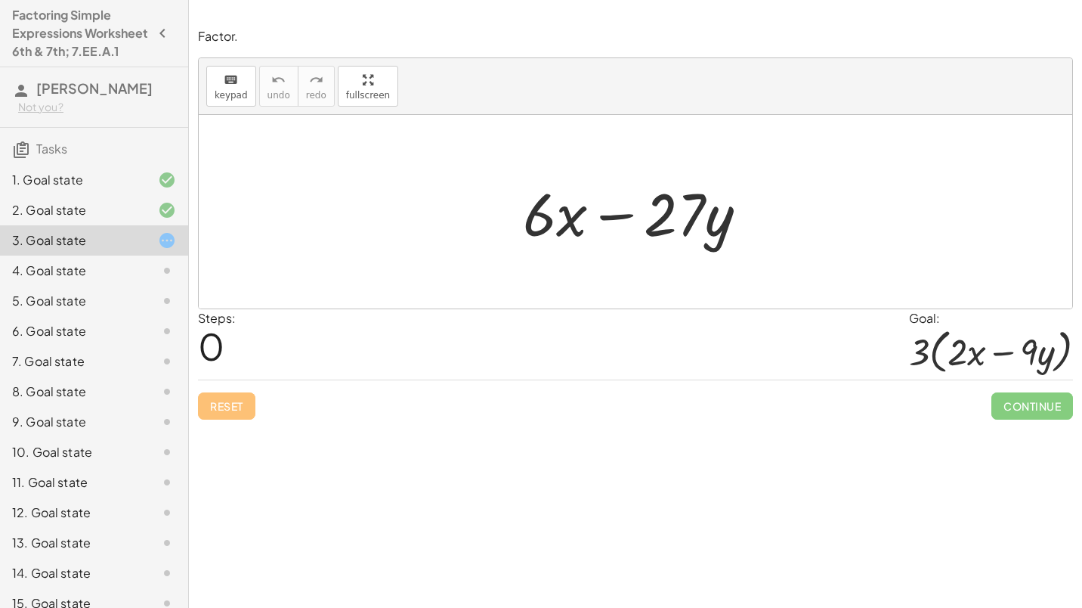
click at [536, 216] on div at bounding box center [641, 212] width 252 height 78
click at [218, 88] on button "keyboard keypad" at bounding box center [231, 86] width 50 height 41
click at [564, 223] on div at bounding box center [555, 213] width 65 height 70
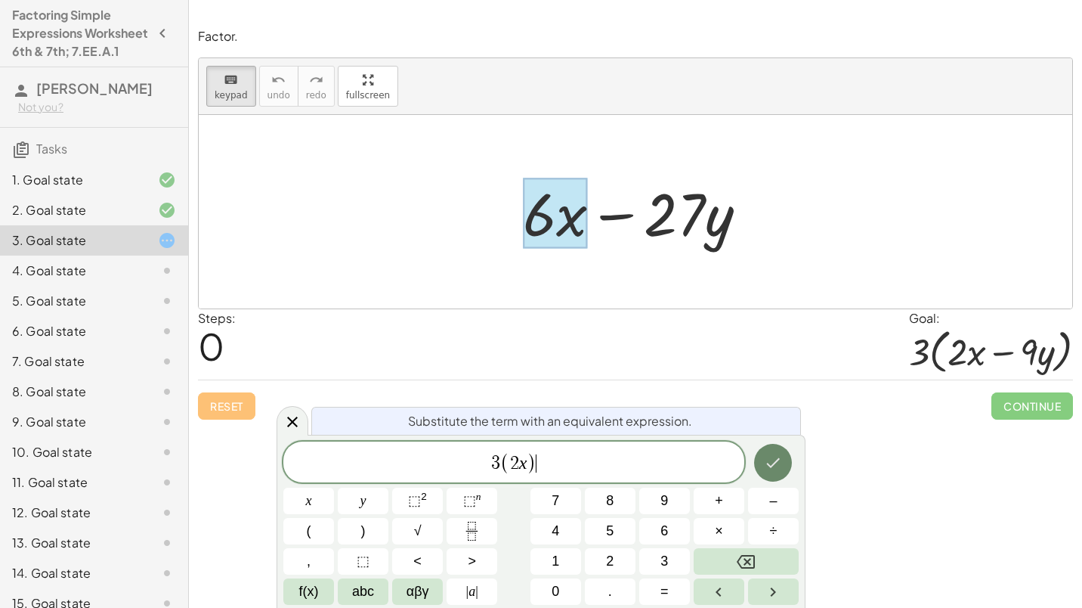
click at [768, 471] on icon "Done" at bounding box center [773, 462] width 18 height 18
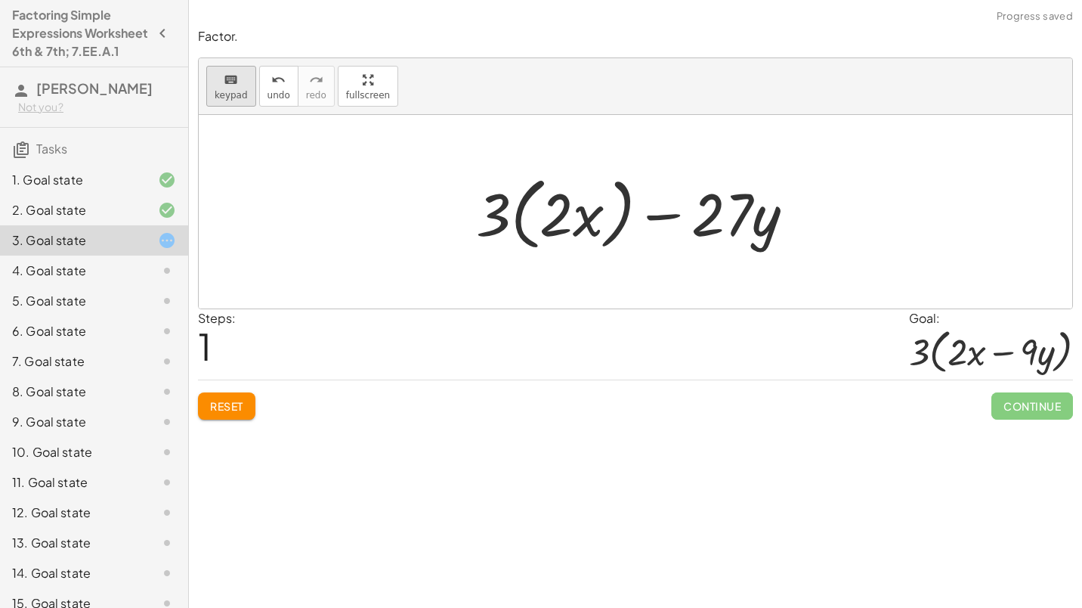
click at [247, 106] on button "keyboard keypad" at bounding box center [231, 86] width 50 height 41
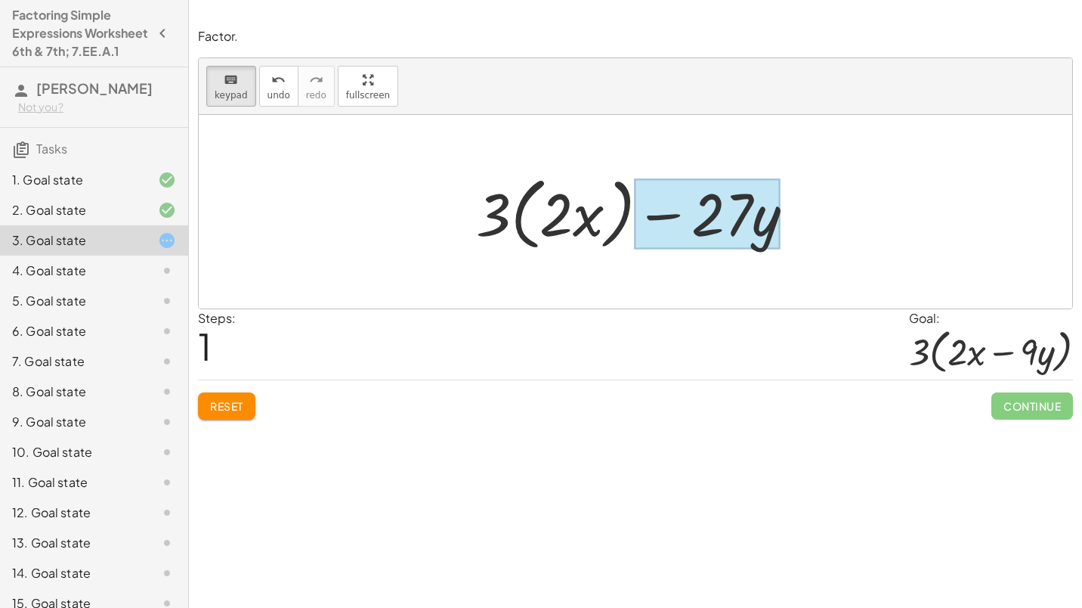
click at [772, 210] on div at bounding box center [708, 213] width 146 height 70
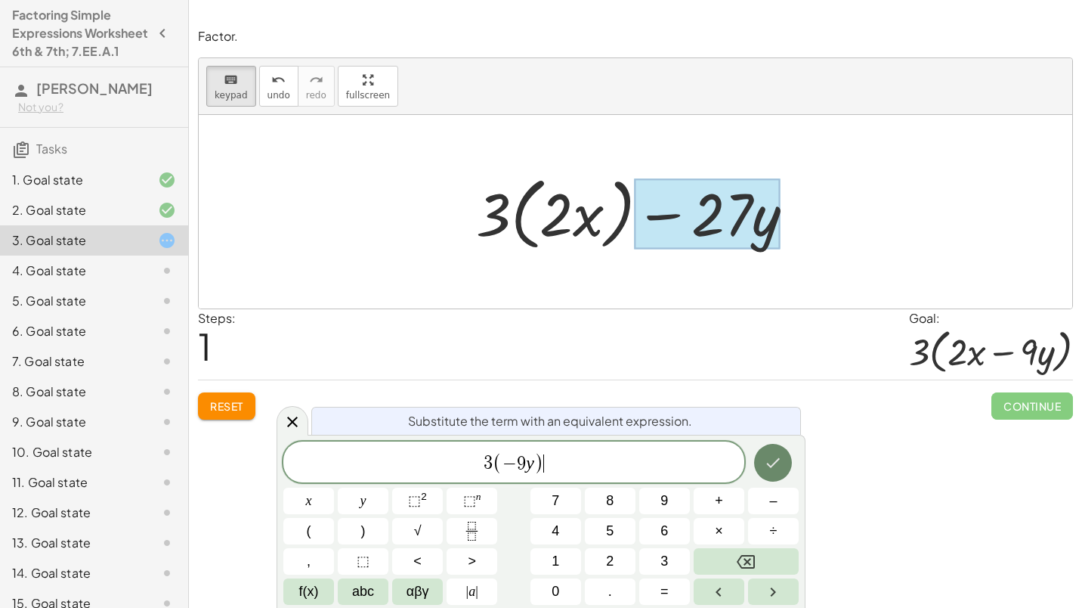
click at [777, 461] on icon "Done" at bounding box center [774, 463] width 14 height 10
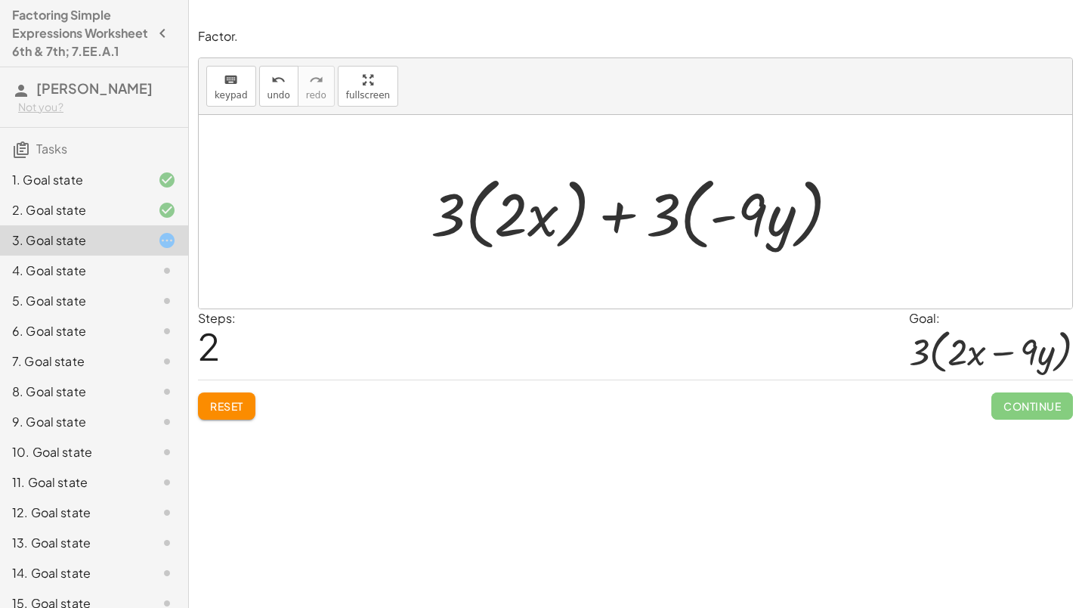
click at [470, 224] on div at bounding box center [641, 212] width 437 height 87
click at [470, 224] on div at bounding box center [641, 212] width 391 height 87
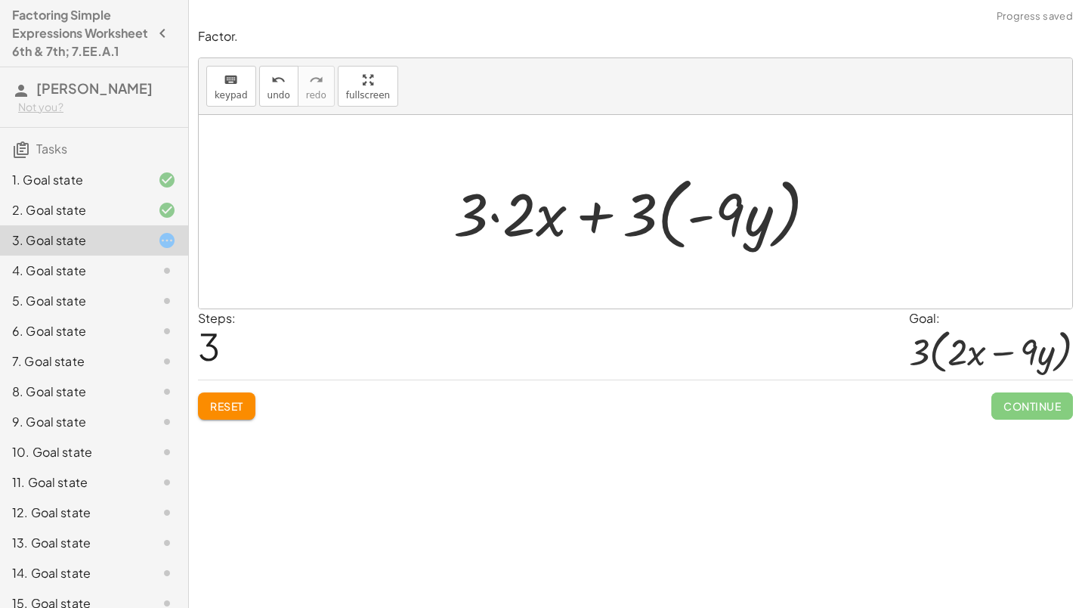
click at [662, 204] on div at bounding box center [641, 212] width 391 height 87
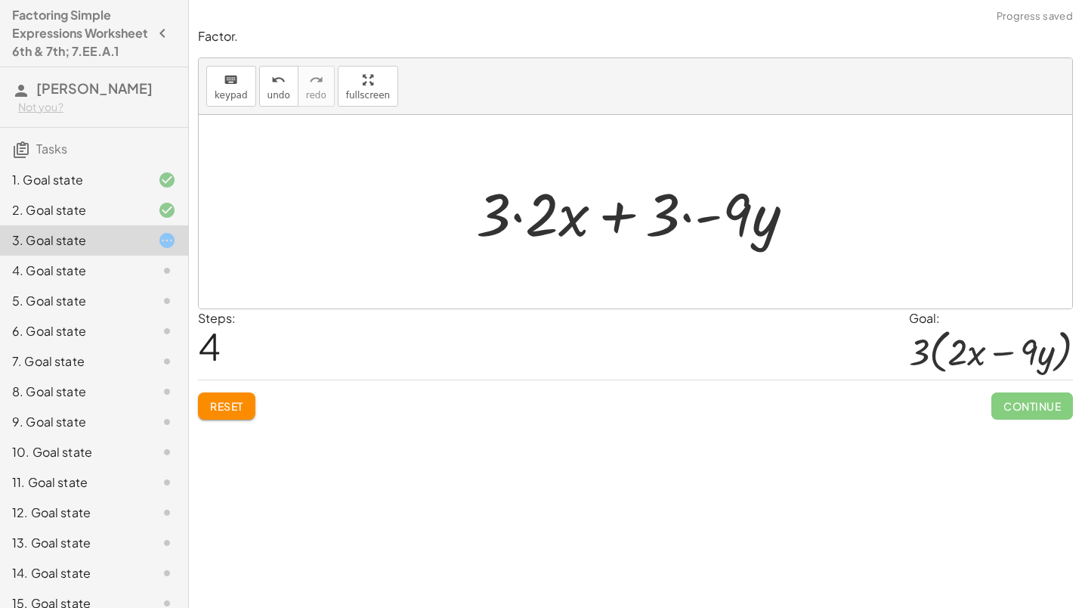
click at [508, 216] on div at bounding box center [640, 212] width 345 height 78
click at [653, 204] on div at bounding box center [640, 212] width 345 height 78
click at [726, 217] on div at bounding box center [640, 212] width 345 height 78
click at [726, 217] on div at bounding box center [641, 212] width 328 height 78
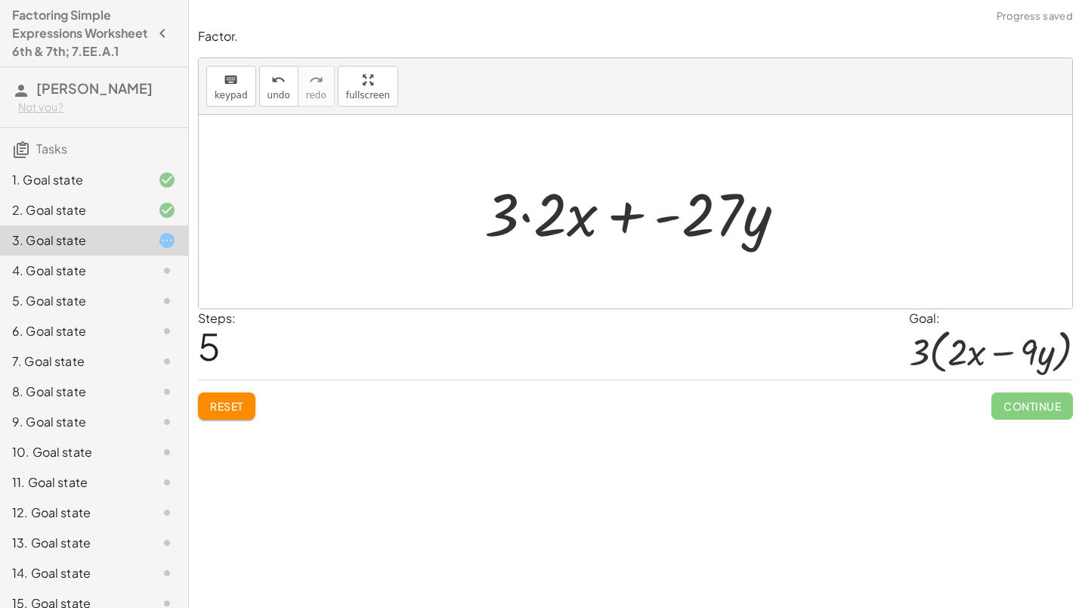
click at [509, 226] on div at bounding box center [641, 212] width 328 height 78
click at [552, 218] on div at bounding box center [641, 212] width 328 height 78
click at [552, 218] on div at bounding box center [641, 212] width 280 height 78
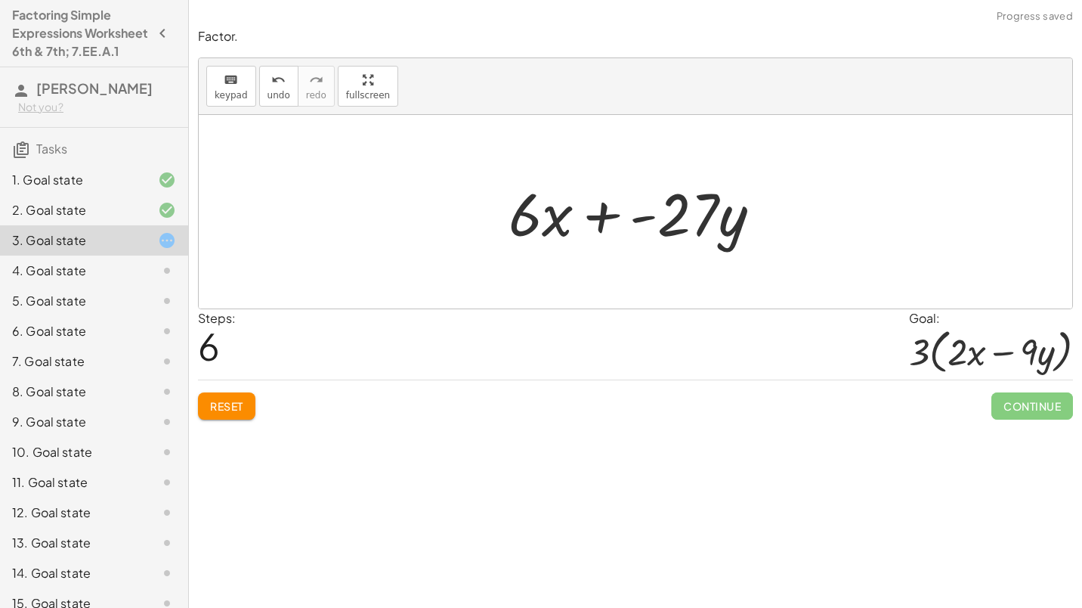
click at [243, 405] on span "Reset" at bounding box center [226, 406] width 33 height 14
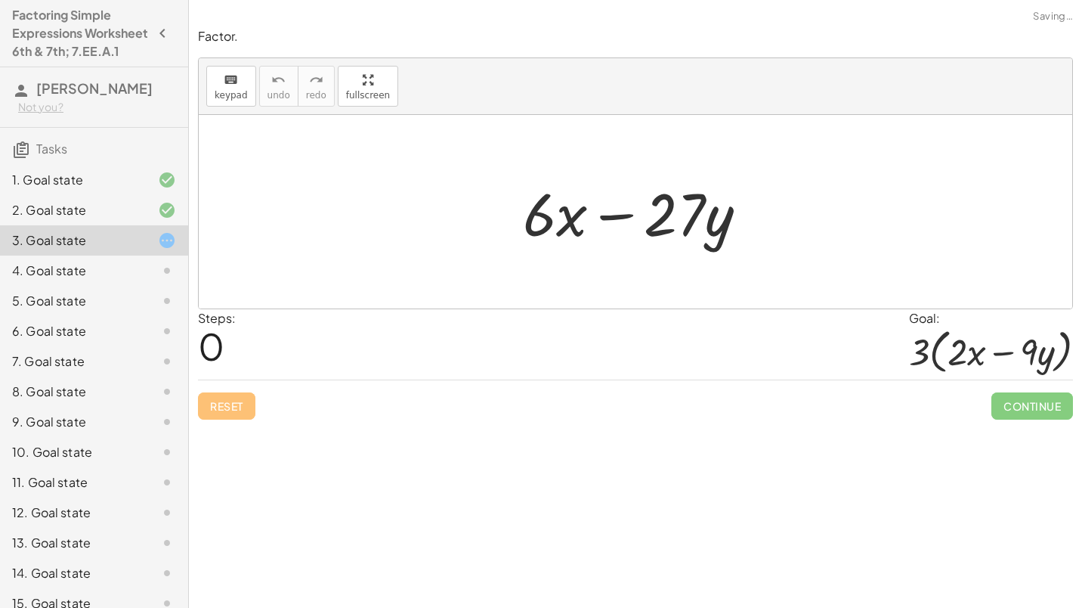
click at [65, 219] on div "2. Goal state" at bounding box center [73, 210] width 122 height 18
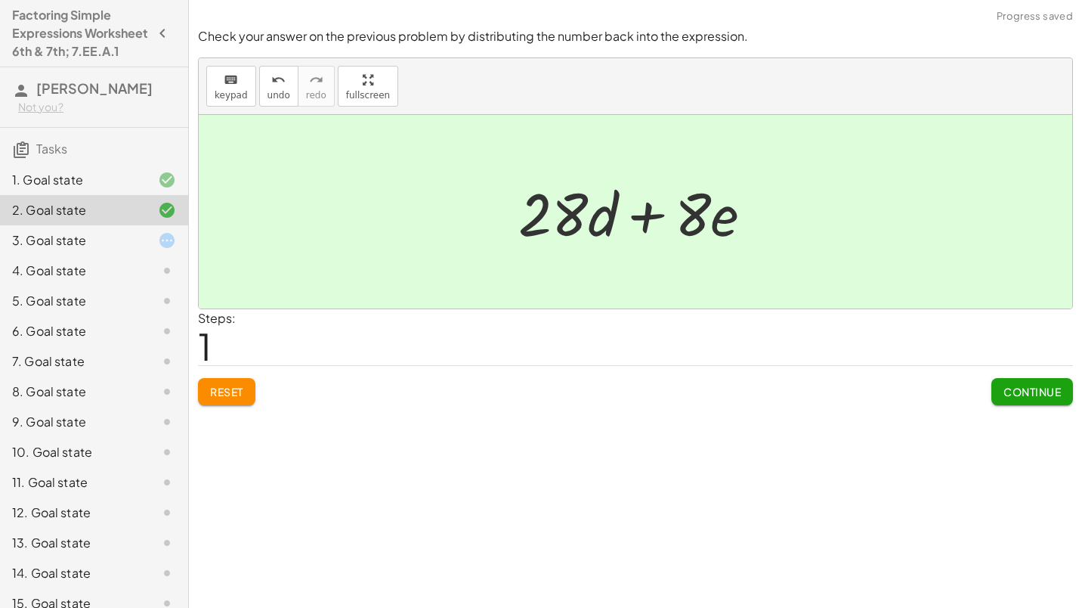
click at [85, 189] on div "1. Goal state" at bounding box center [73, 180] width 122 height 18
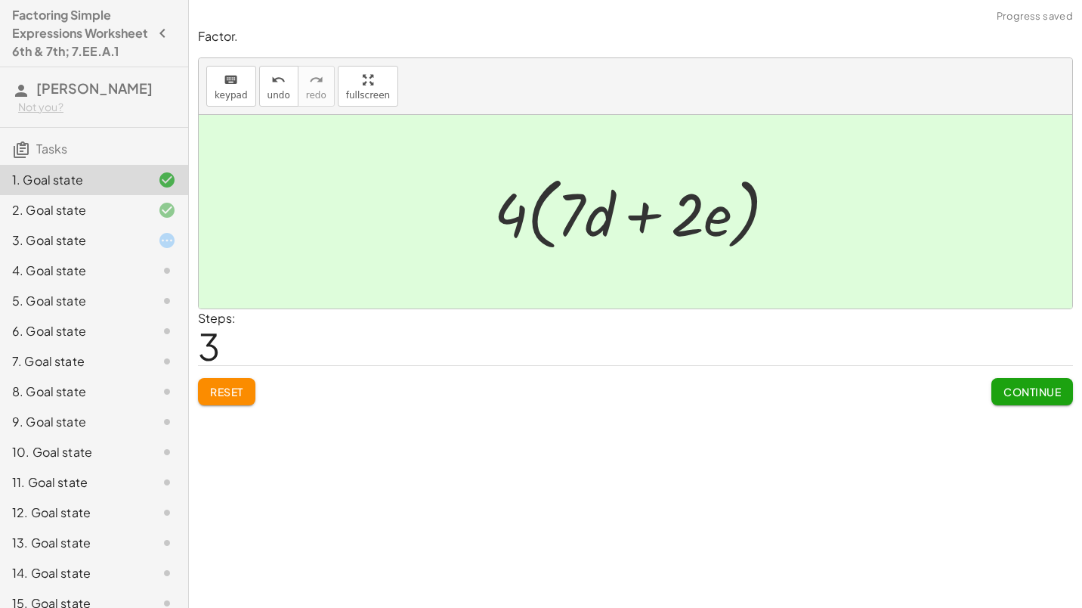
click at [89, 219] on div "2. Goal state" at bounding box center [73, 210] width 122 height 18
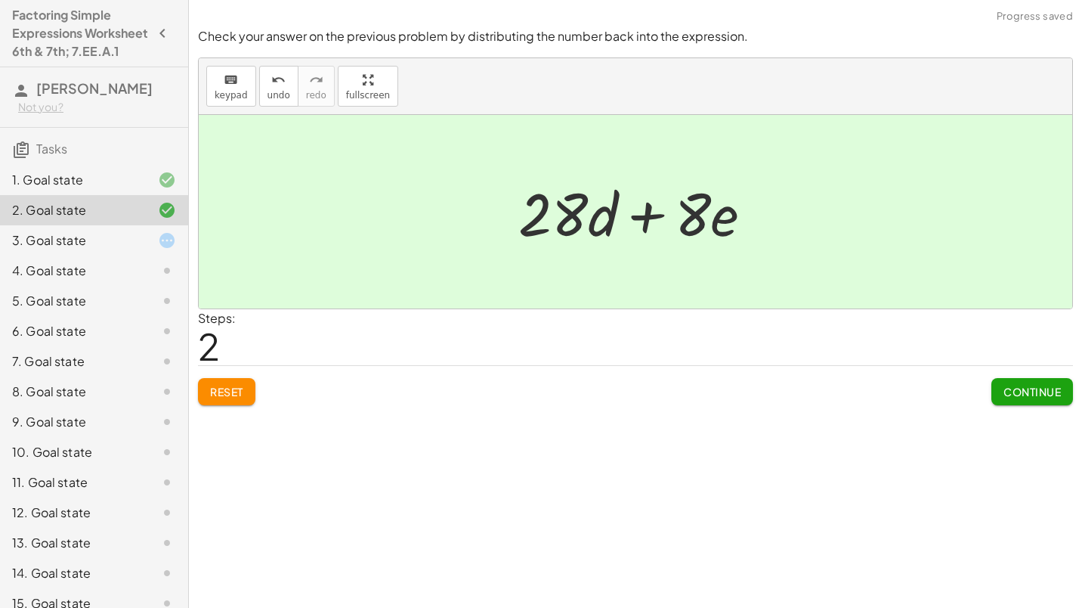
click at [114, 189] on div "1. Goal state" at bounding box center [73, 180] width 122 height 18
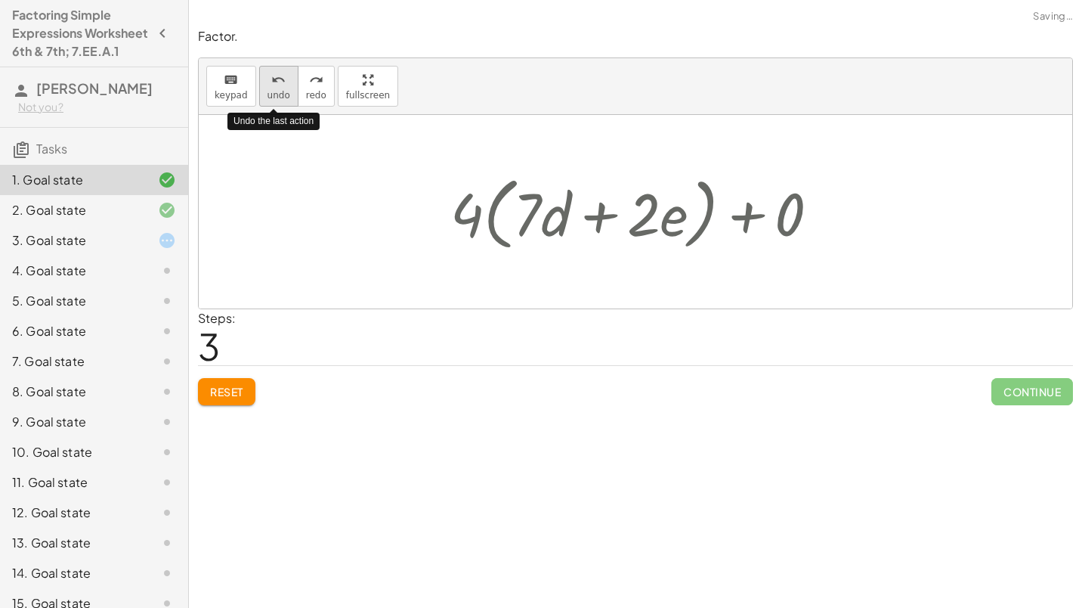
click at [271, 76] on icon "undo" at bounding box center [278, 80] width 14 height 18
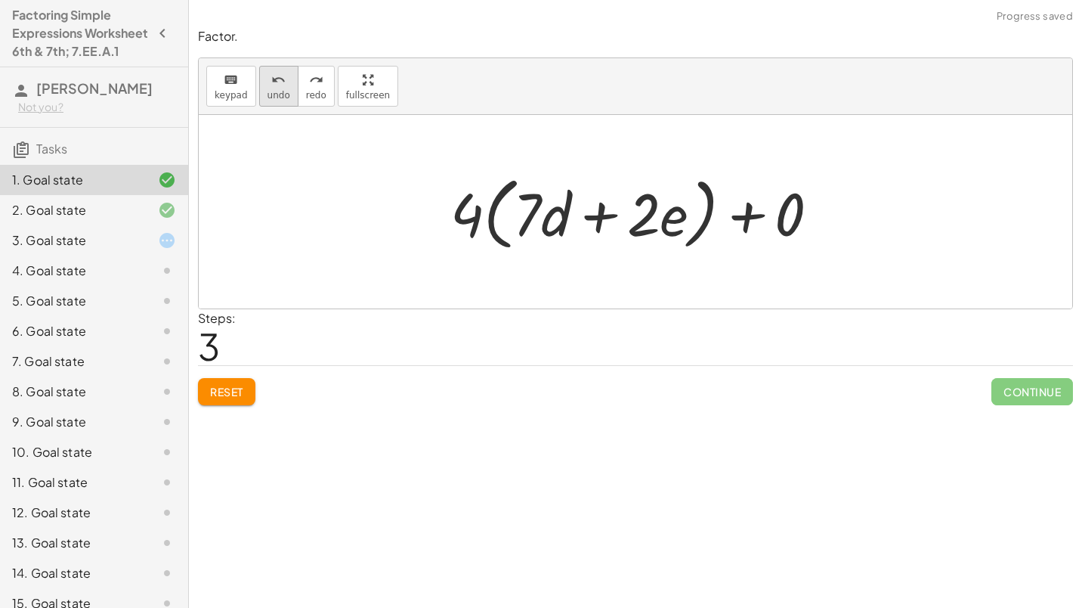
click at [271, 84] on icon "undo" at bounding box center [278, 80] width 14 height 18
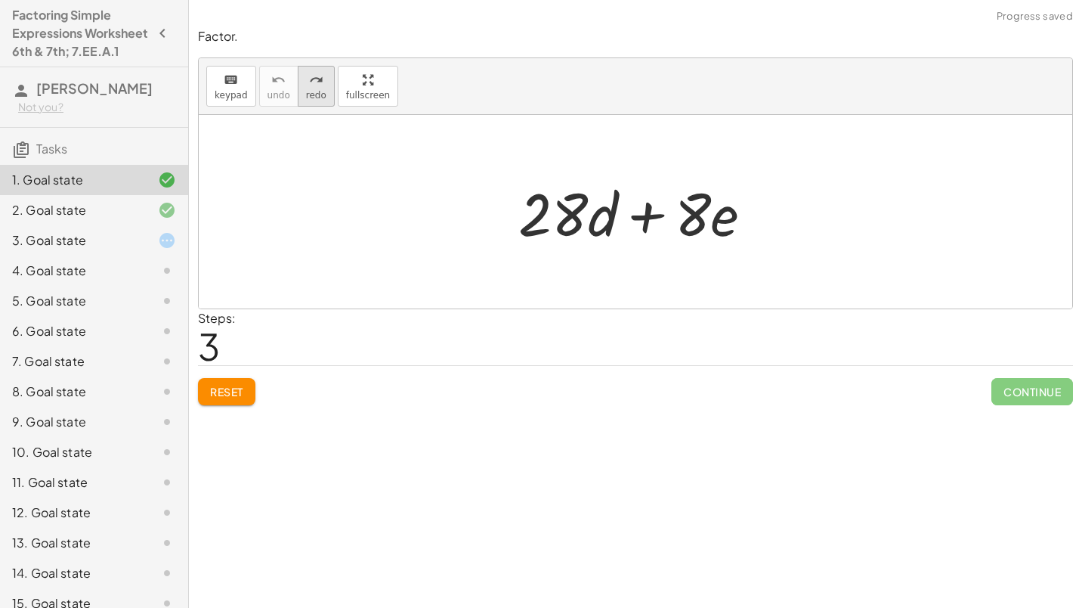
click at [306, 91] on span "redo" at bounding box center [316, 95] width 20 height 11
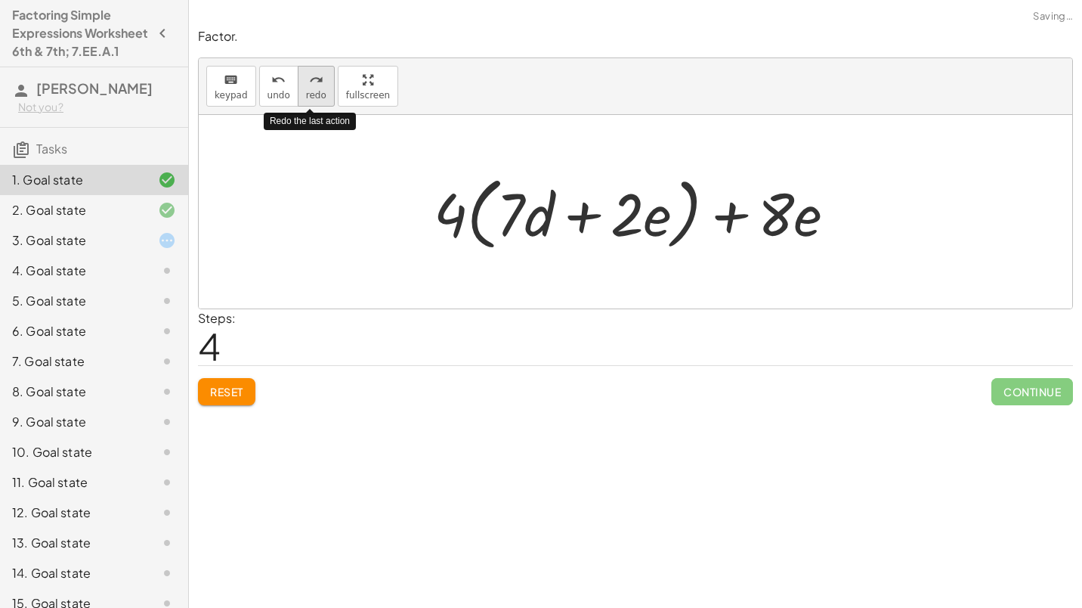
click at [306, 91] on span "redo" at bounding box center [316, 95] width 20 height 11
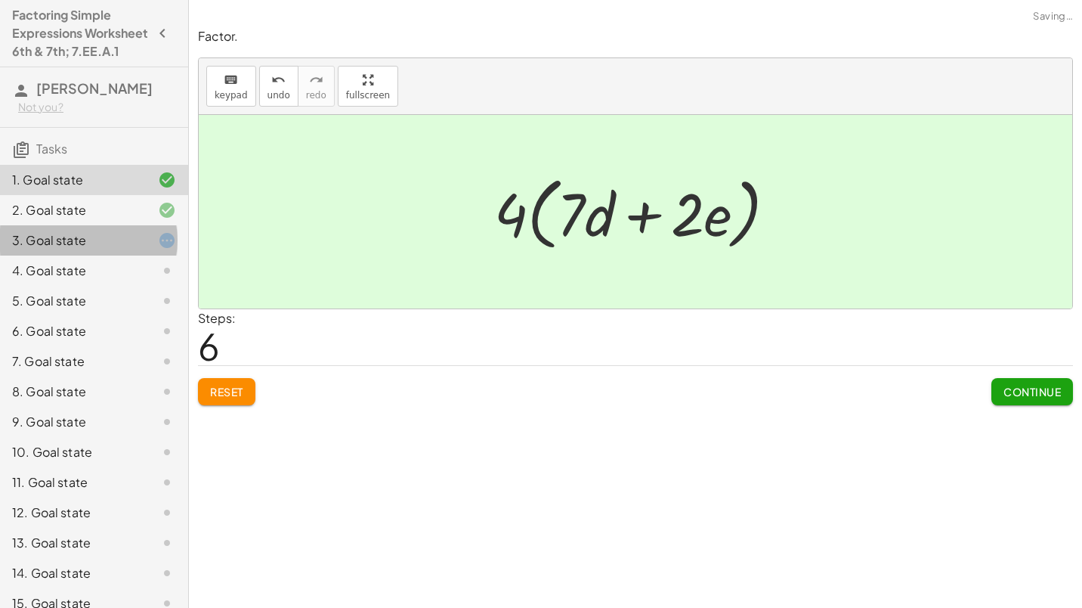
click at [119, 249] on div "3. Goal state" at bounding box center [73, 240] width 122 height 18
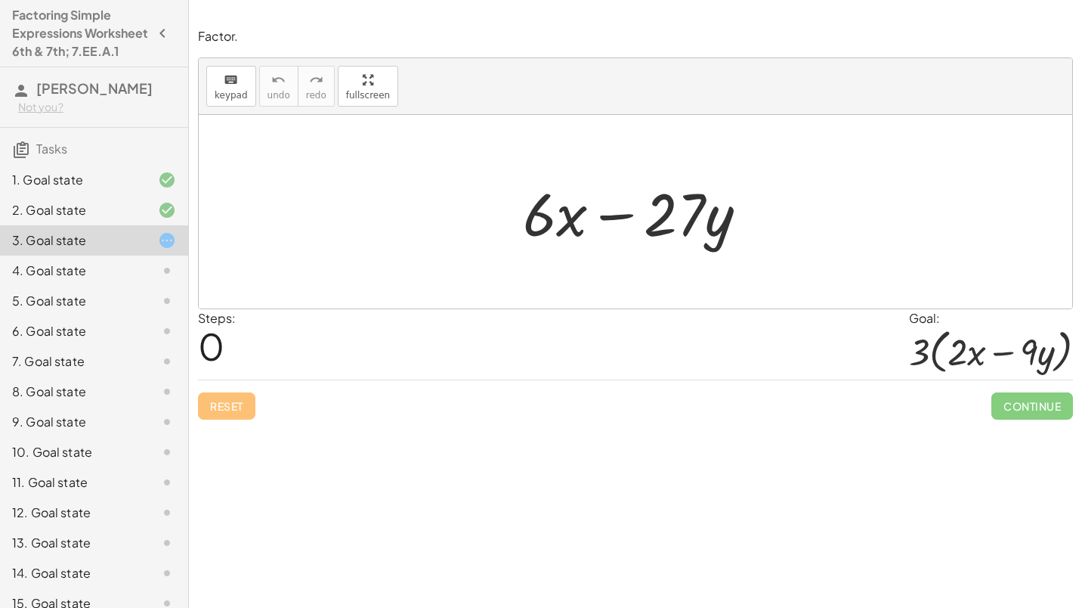
click at [527, 219] on div at bounding box center [641, 212] width 252 height 78
click at [626, 204] on div at bounding box center [641, 212] width 252 height 78
click at [689, 215] on div at bounding box center [641, 212] width 252 height 78
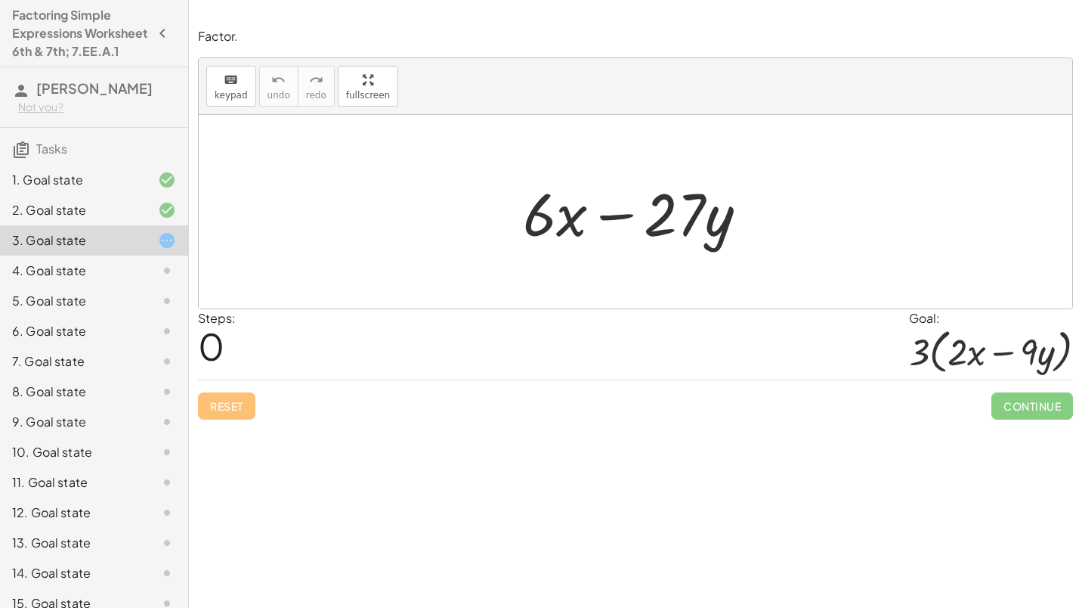
click at [689, 215] on div at bounding box center [641, 212] width 252 height 78
click at [243, 92] on span "keypad" at bounding box center [231, 95] width 33 height 11
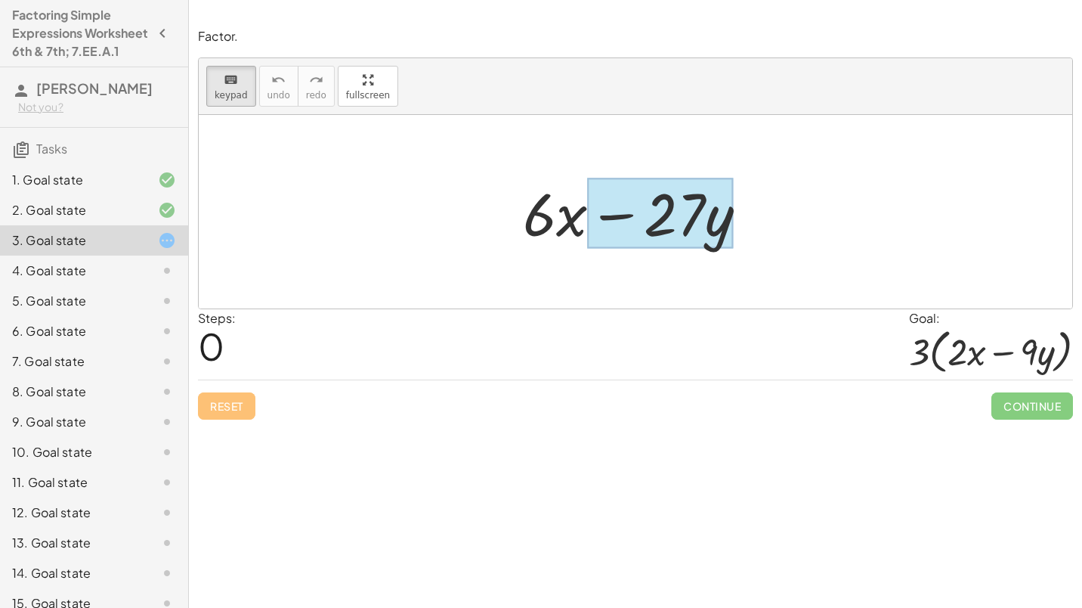
click at [731, 227] on div at bounding box center [661, 213] width 146 height 70
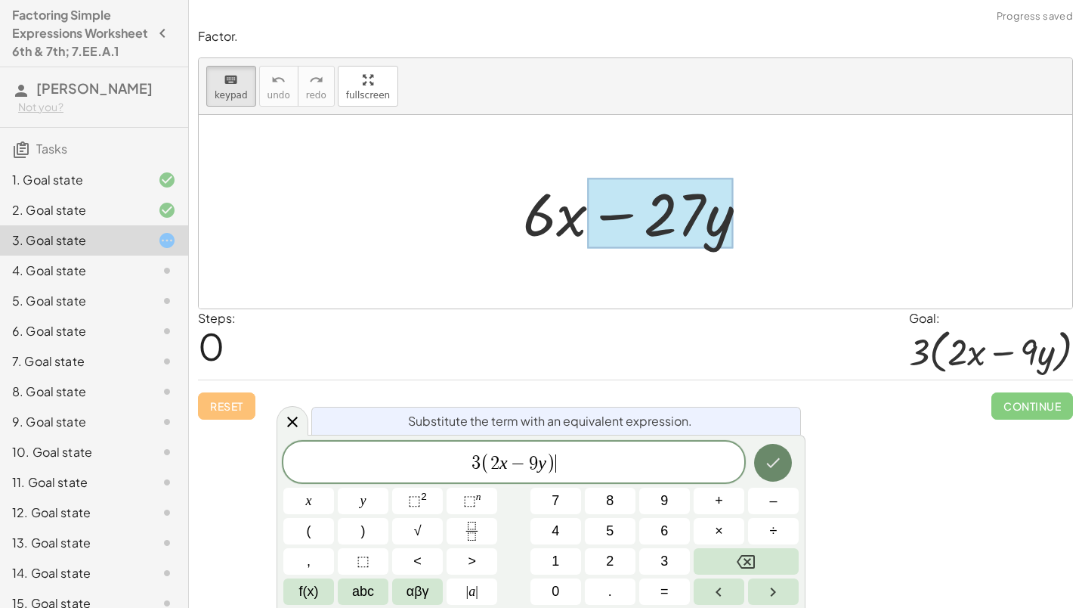
click at [780, 465] on icon "Done" at bounding box center [773, 462] width 18 height 18
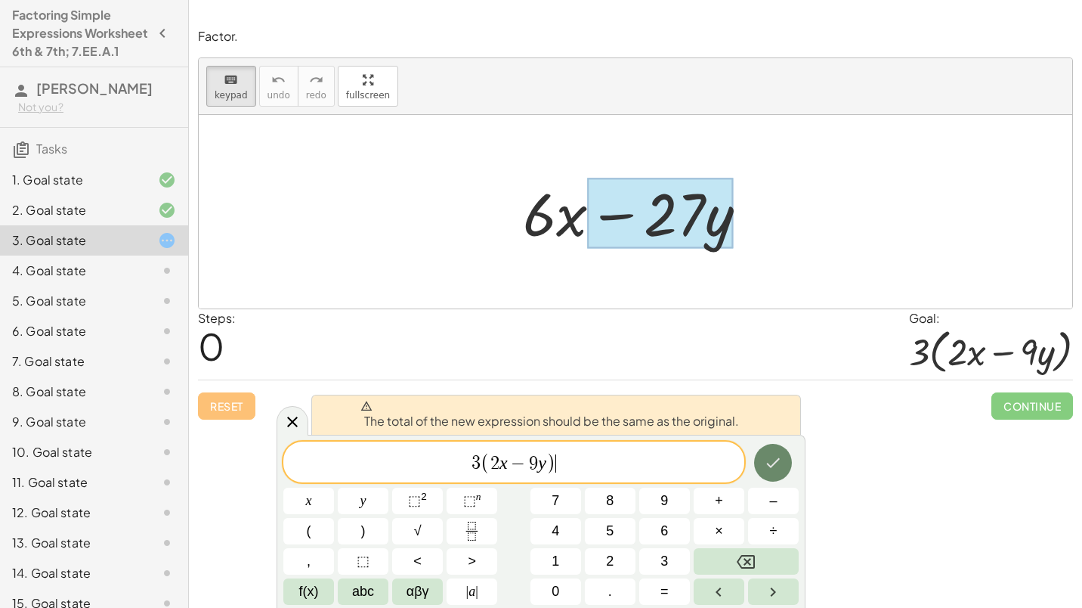
click at [765, 455] on icon "Done" at bounding box center [773, 462] width 18 height 18
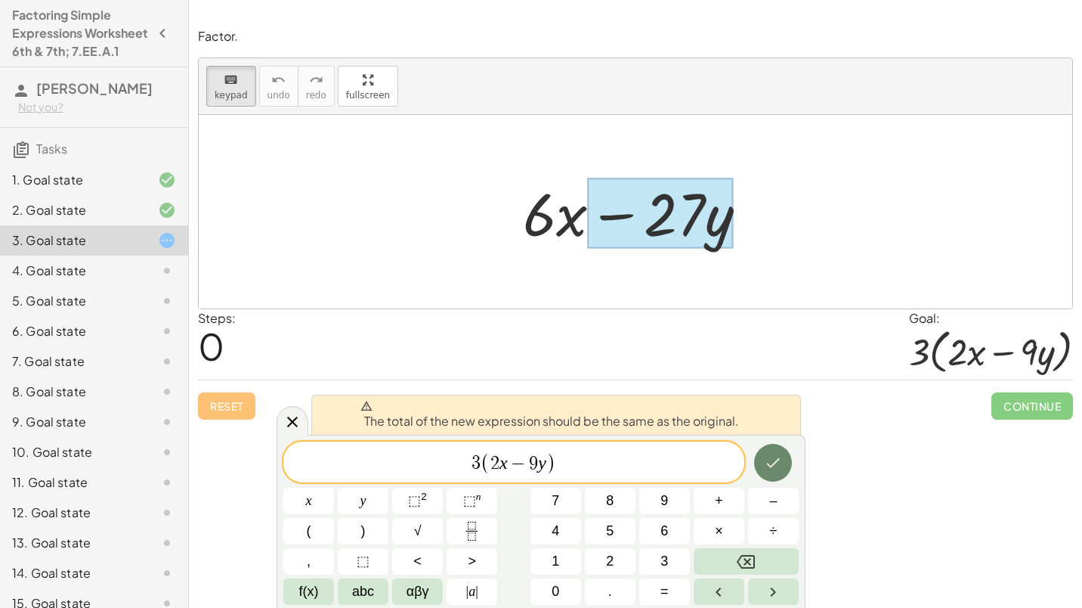
click at [765, 455] on icon "Done" at bounding box center [773, 462] width 18 height 18
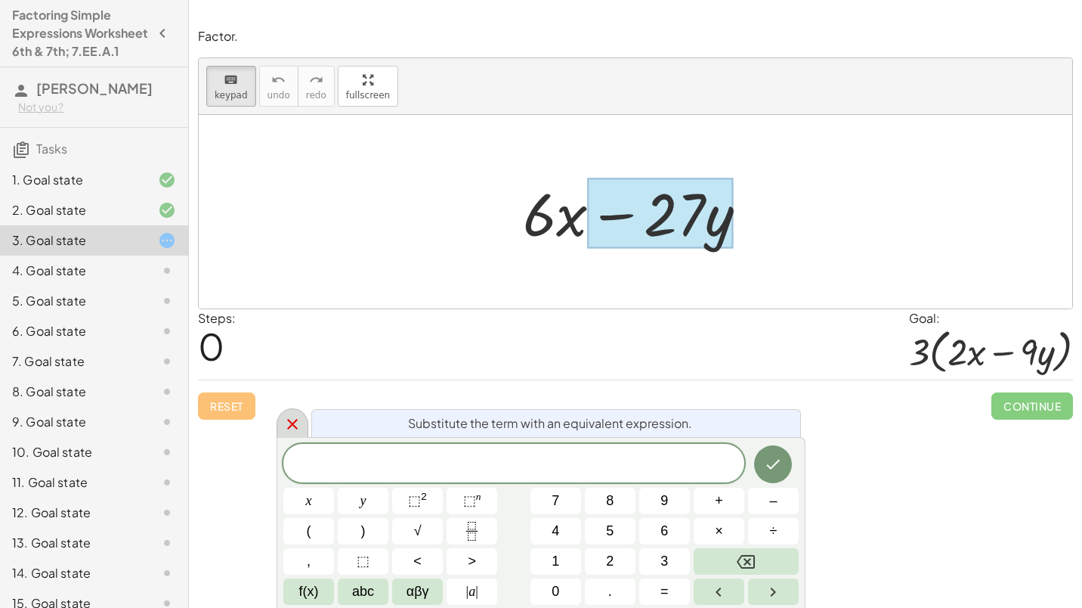
click at [294, 420] on icon at bounding box center [292, 424] width 18 height 18
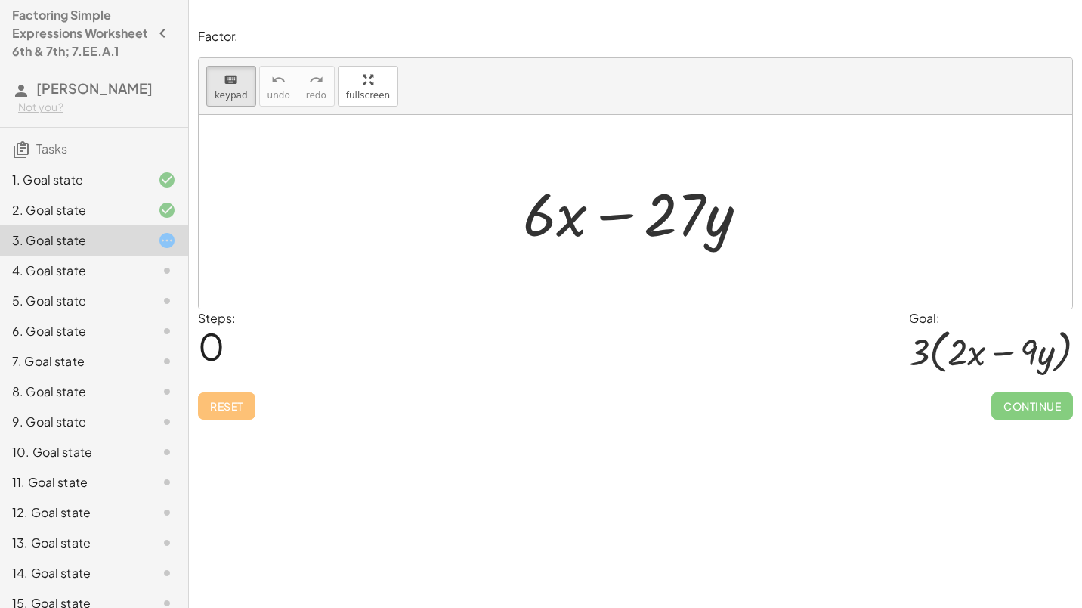
click at [121, 280] on div "4. Goal state" at bounding box center [73, 270] width 122 height 18
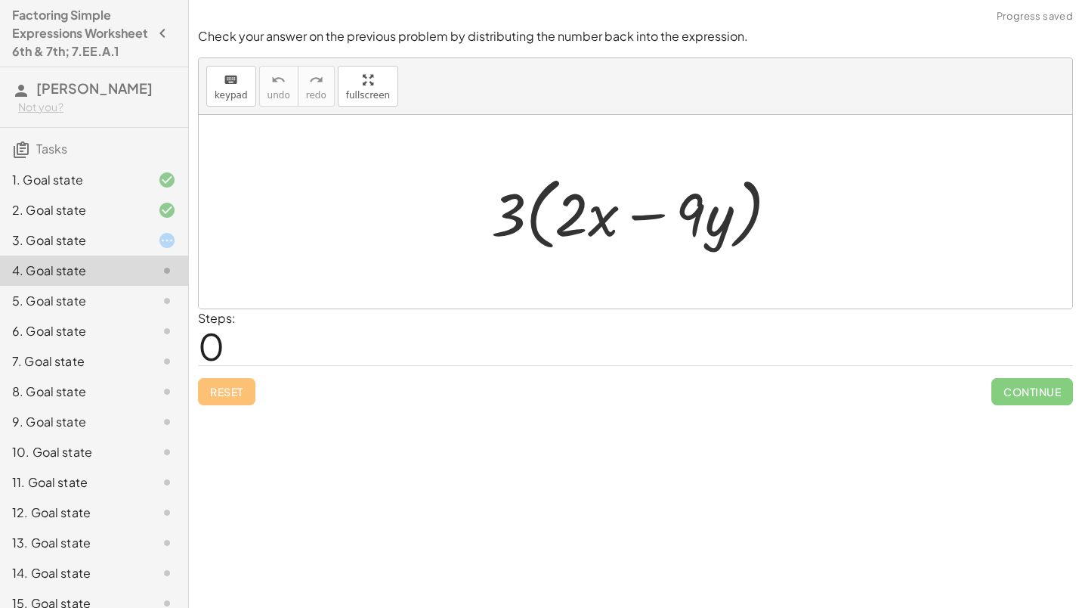
click at [524, 224] on div at bounding box center [641, 212] width 314 height 87
click at [622, 211] on div at bounding box center [641, 212] width 314 height 87
click at [537, 206] on div at bounding box center [641, 212] width 314 height 87
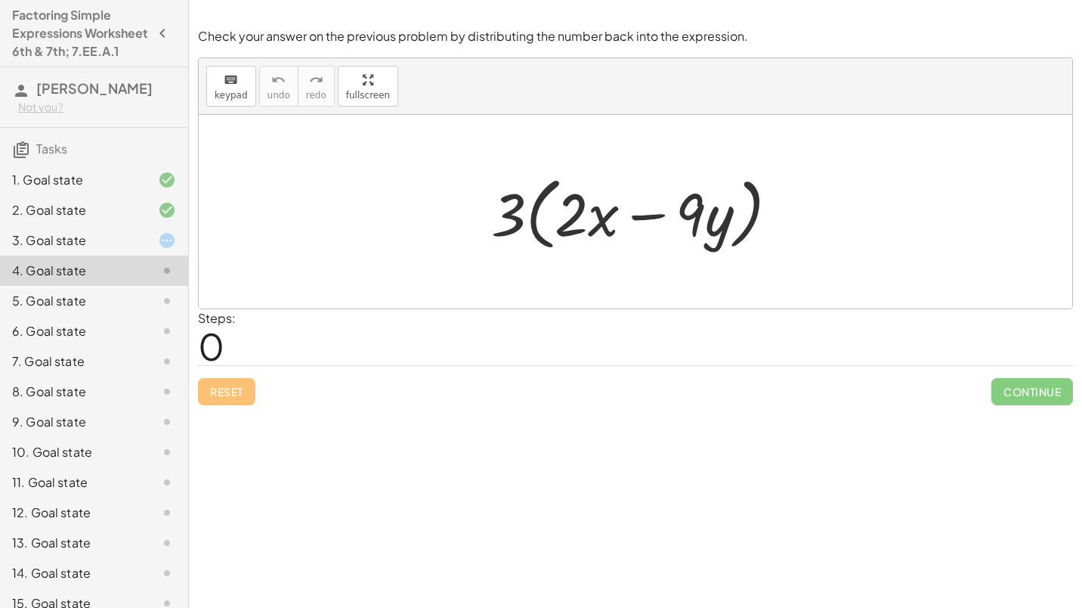
click at [537, 206] on div at bounding box center [641, 212] width 314 height 87
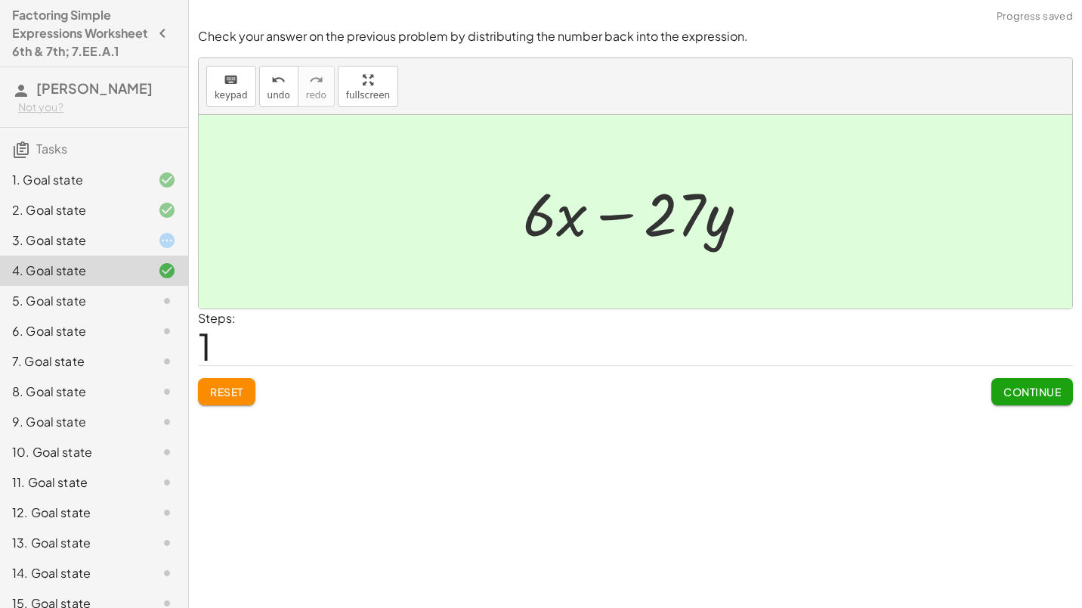
click at [691, 216] on div at bounding box center [641, 212] width 252 height 78
click at [81, 310] on div "5. Goal state" at bounding box center [73, 301] width 122 height 18
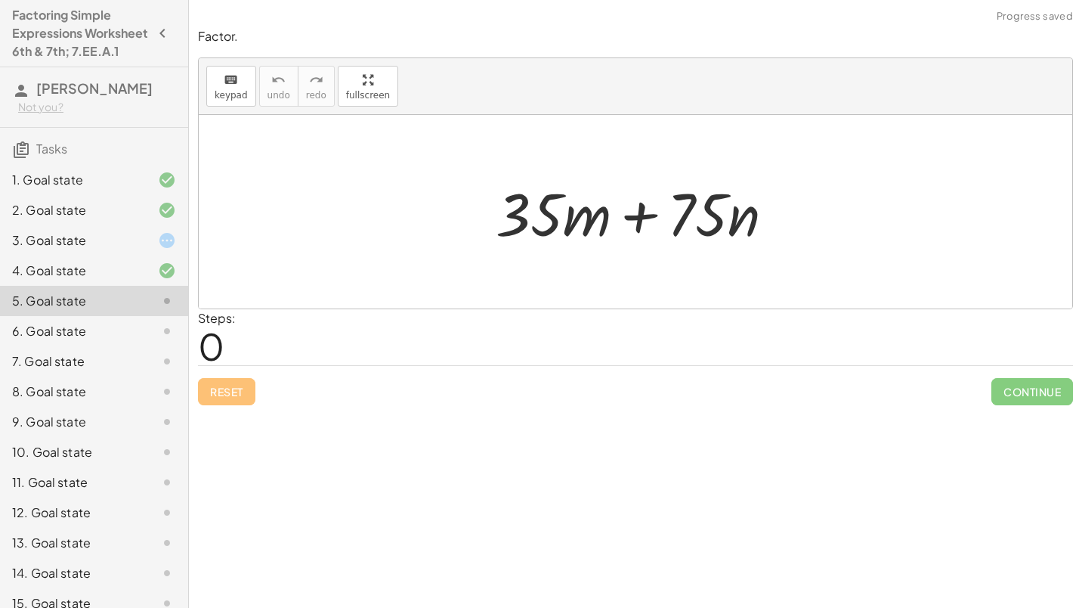
click at [72, 189] on div "1. Goal state" at bounding box center [73, 180] width 122 height 18
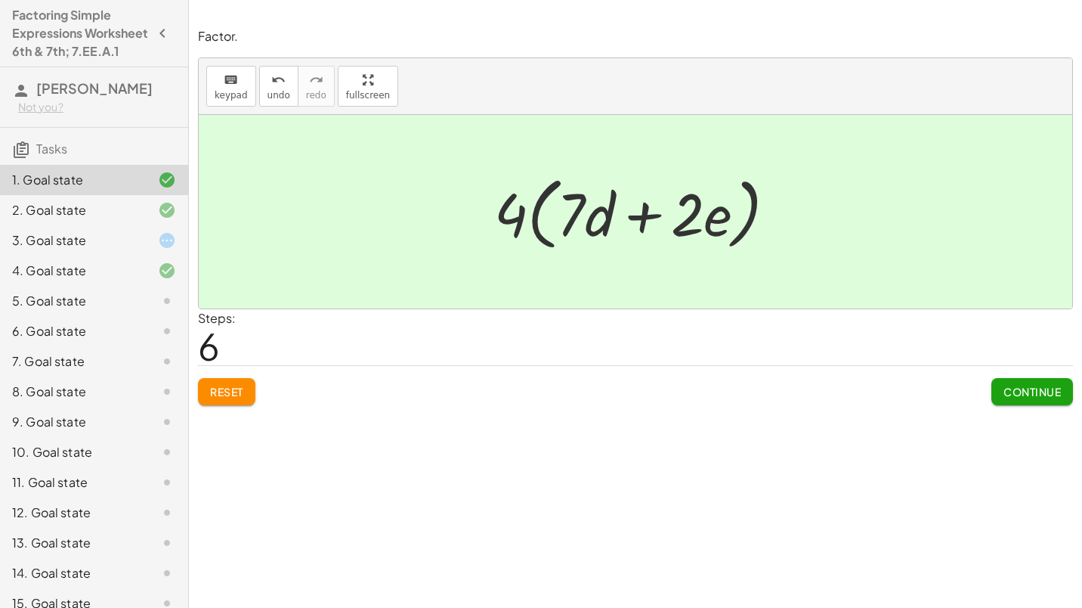
click at [100, 249] on div "3. Goal state" at bounding box center [73, 240] width 122 height 18
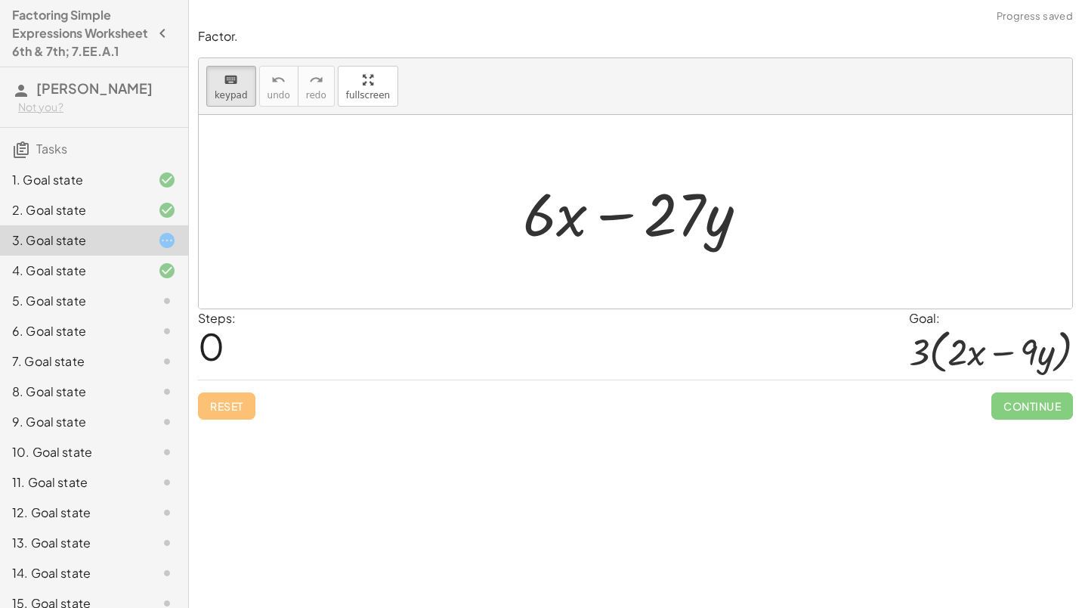
drag, startPoint x: 507, startPoint y: 384, endPoint x: 431, endPoint y: 452, distance: 102.2
click at [431, 452] on div "Factor. keyboard keypad undo undo redo redo fullscreen + · 28 · d + · 8 · e + ·…" at bounding box center [635, 304] width 893 height 608
drag, startPoint x: 431, startPoint y: 452, endPoint x: 363, endPoint y: 423, distance: 73.1
click at [0, 0] on div "Factor. keyboard keypad undo undo redo redo fullscreen + · 6 · x − · 27 · y × S…" at bounding box center [0, 0] width 0 height 0
click at [550, 237] on div at bounding box center [539, 213] width 33 height 70
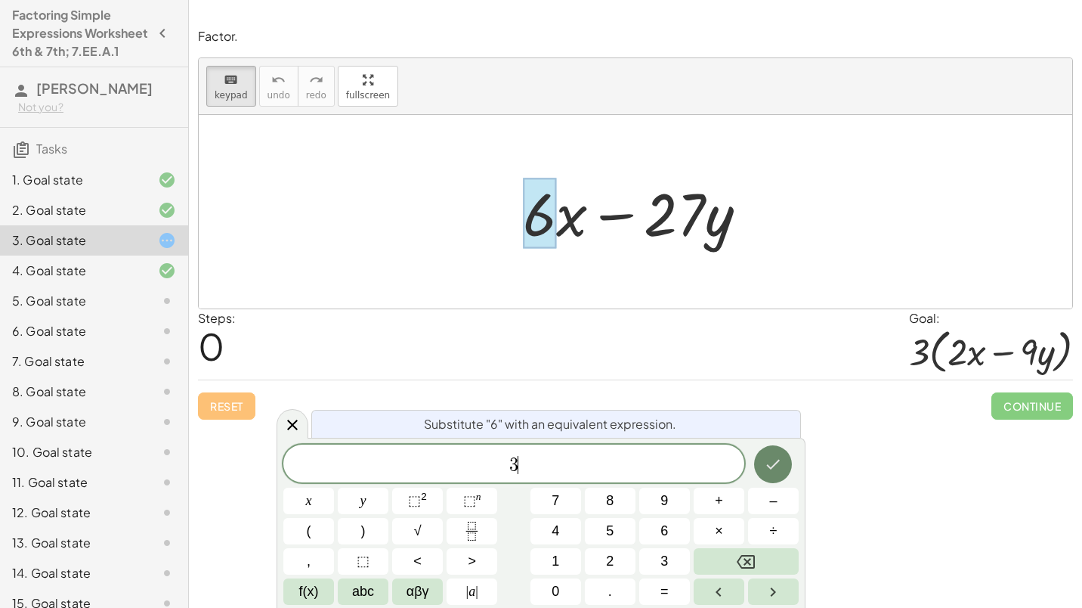
click at [784, 473] on button "Done" at bounding box center [773, 464] width 38 height 38
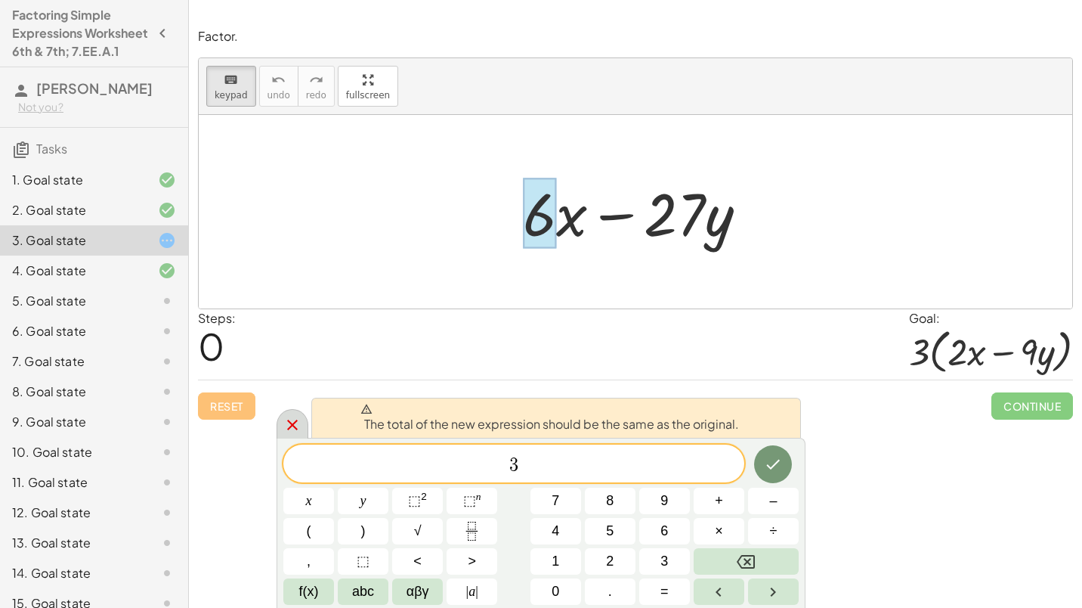
click at [298, 422] on icon at bounding box center [292, 425] width 18 height 18
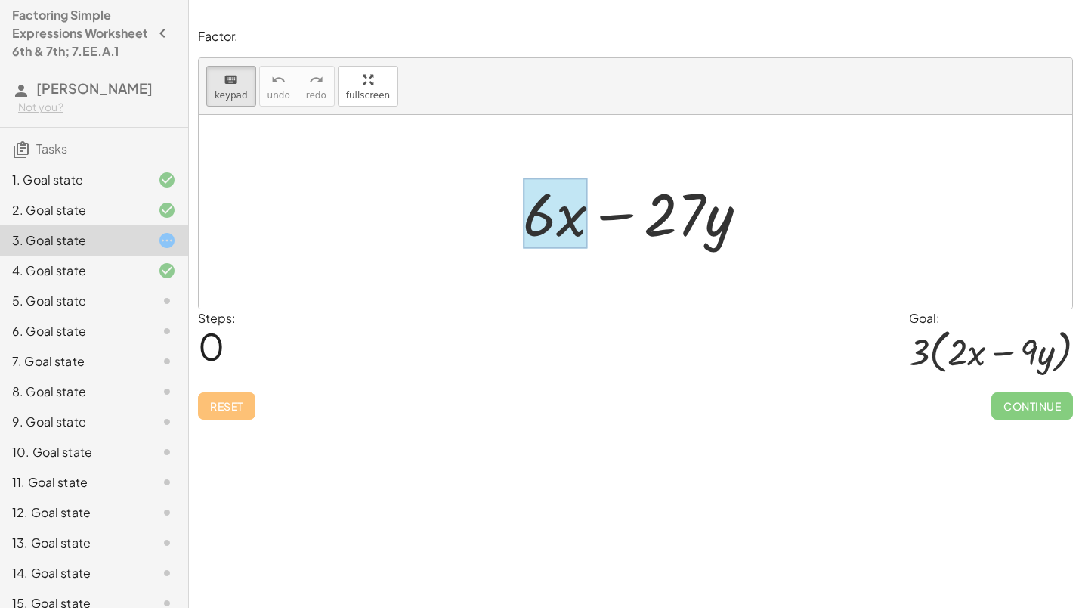
click at [578, 213] on div at bounding box center [555, 213] width 65 height 70
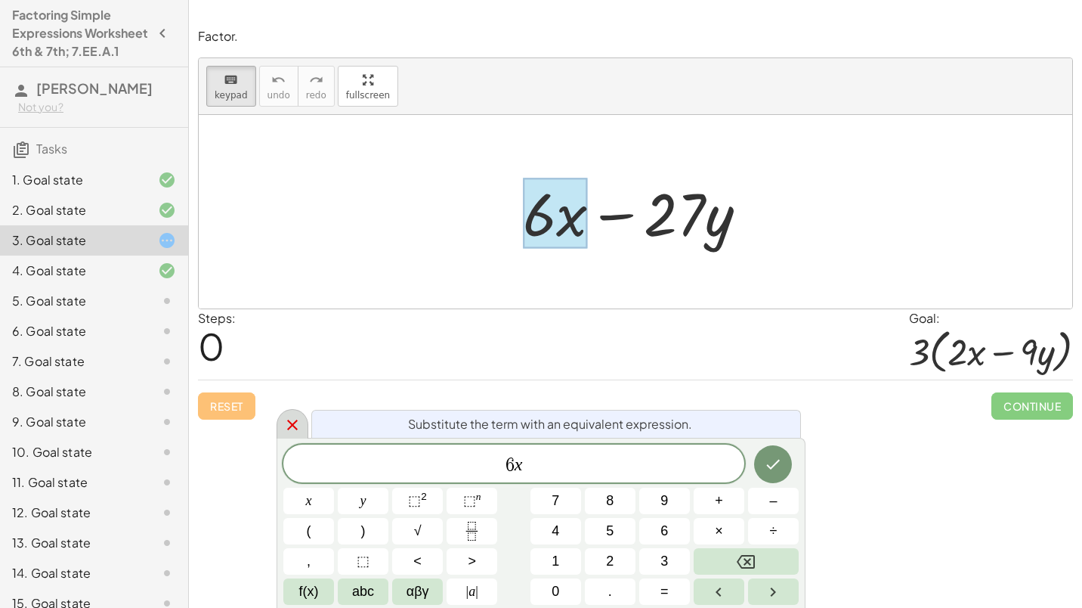
click at [288, 419] on icon at bounding box center [292, 425] width 18 height 18
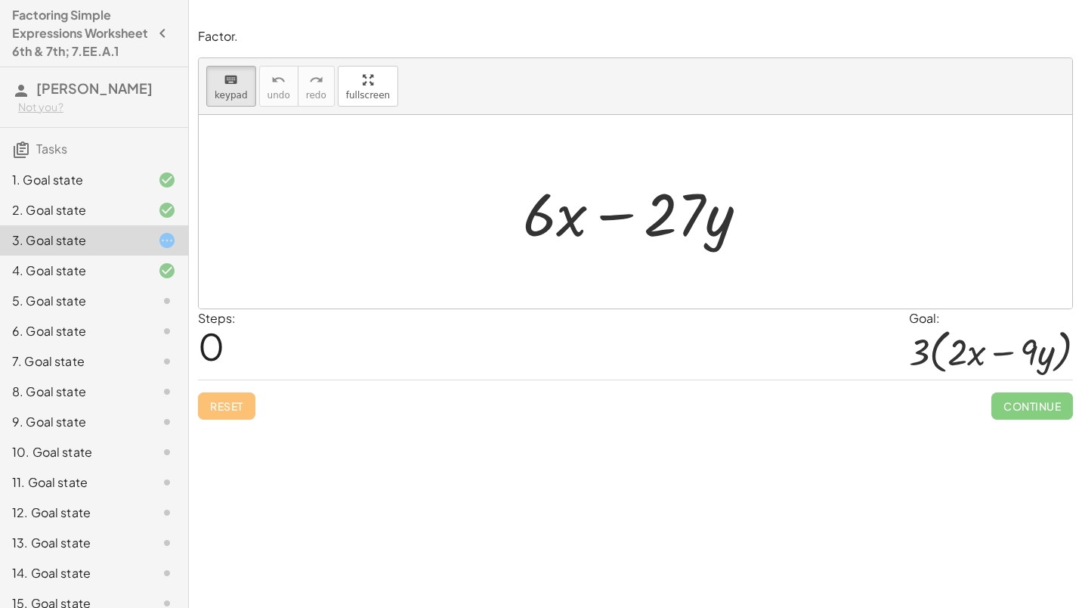
click at [46, 310] on div "5. Goal state" at bounding box center [73, 301] width 122 height 18
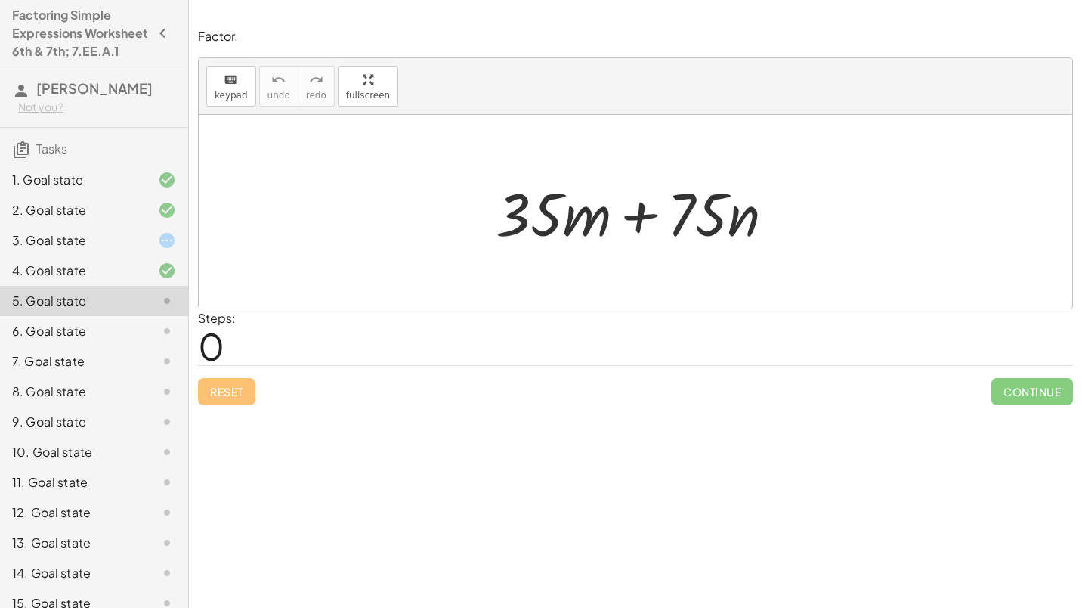
click at [496, 220] on div at bounding box center [640, 212] width 305 height 78
click at [620, 206] on div at bounding box center [640, 212] width 305 height 78
click at [239, 90] on span "keypad" at bounding box center [231, 95] width 33 height 11
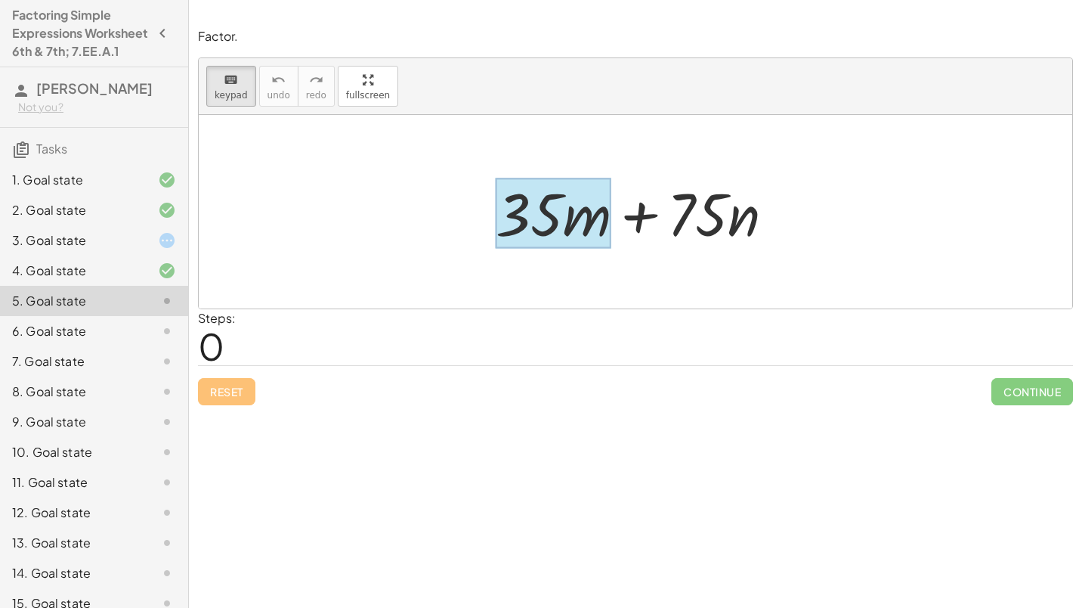
click at [605, 227] on div at bounding box center [553, 213] width 115 height 70
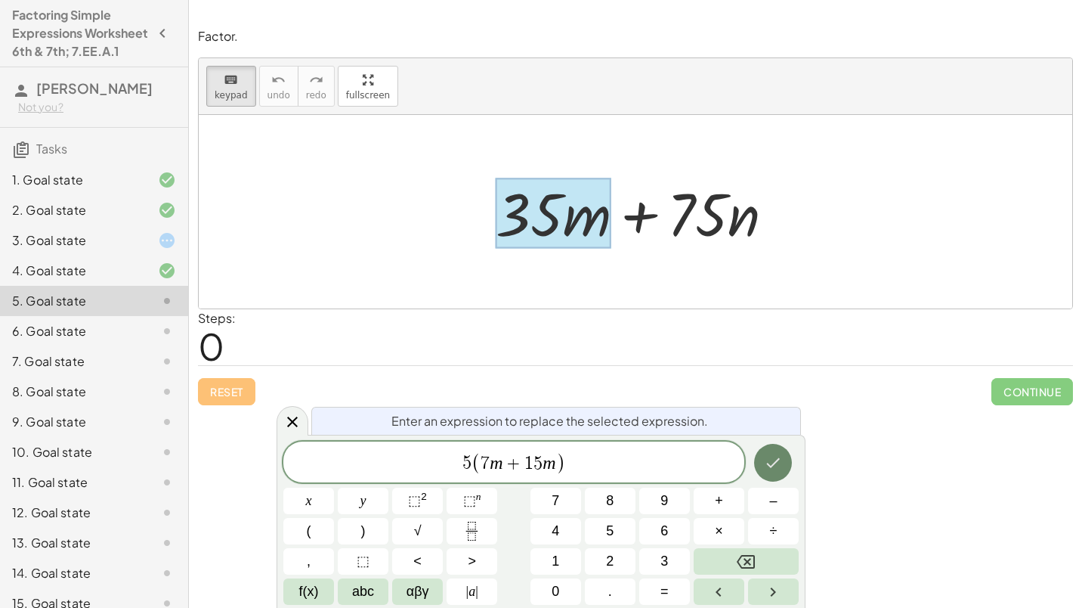
click at [775, 464] on icon "Done" at bounding box center [773, 462] width 18 height 18
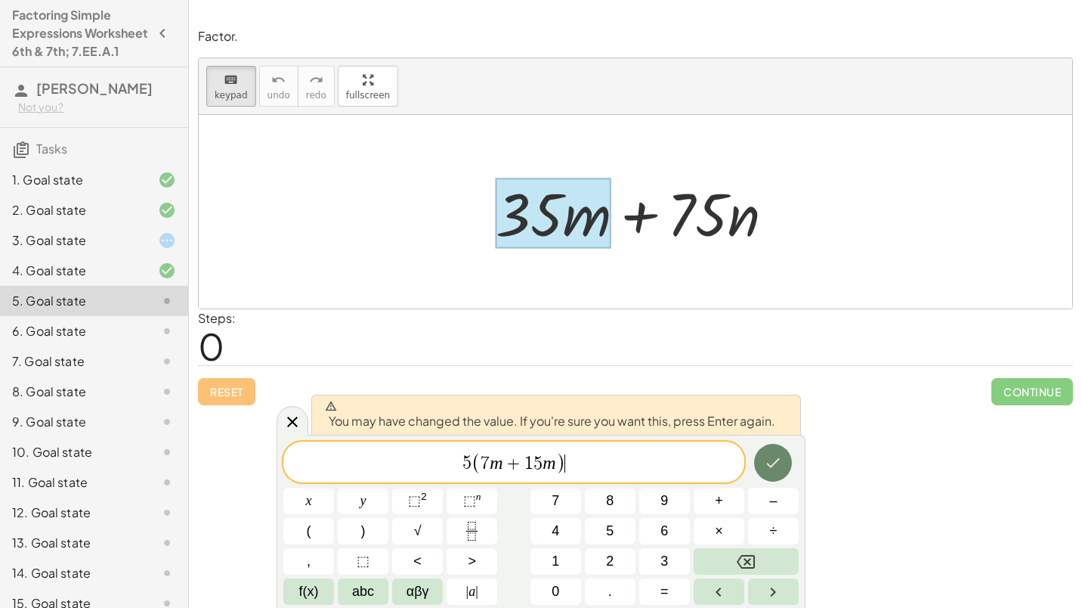
click at [775, 464] on icon "Done" at bounding box center [773, 462] width 18 height 18
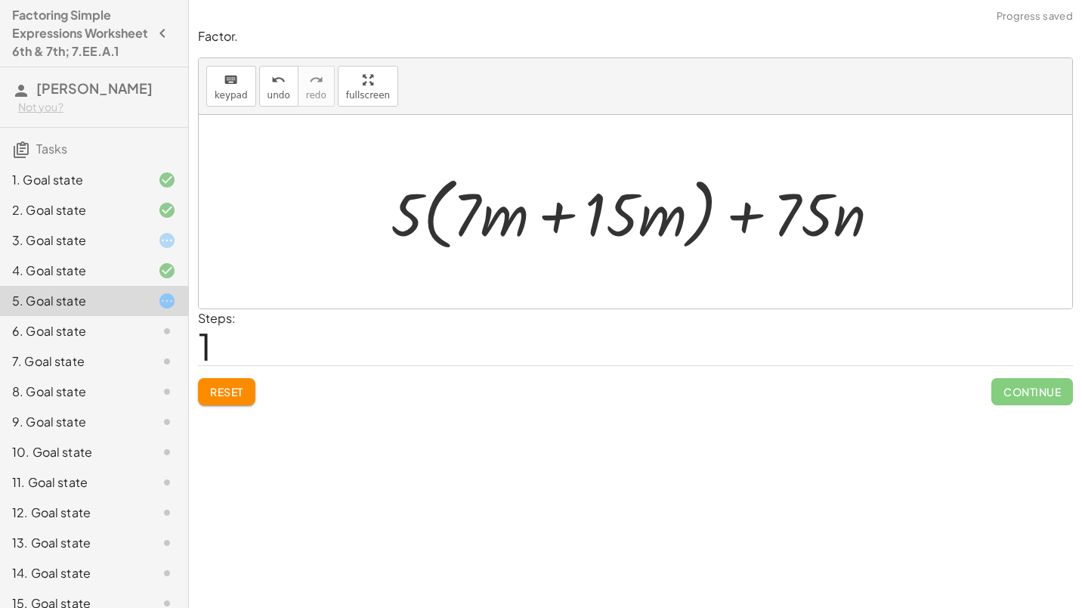
click at [849, 199] on div at bounding box center [641, 212] width 517 height 87
click at [244, 72] on button "keyboard keypad" at bounding box center [231, 86] width 50 height 41
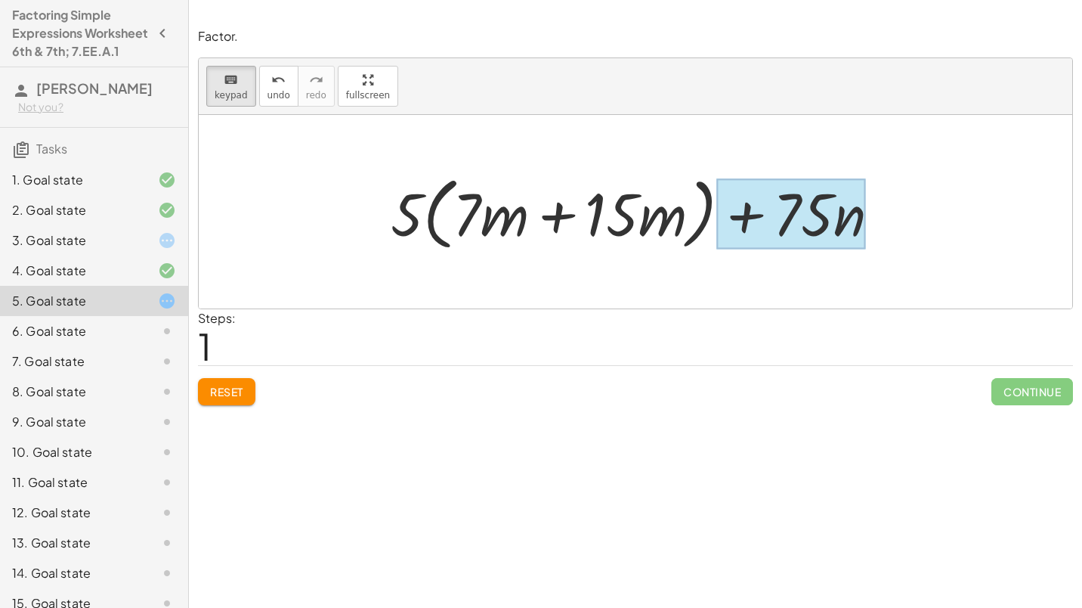
click at [852, 215] on div at bounding box center [791, 213] width 149 height 70
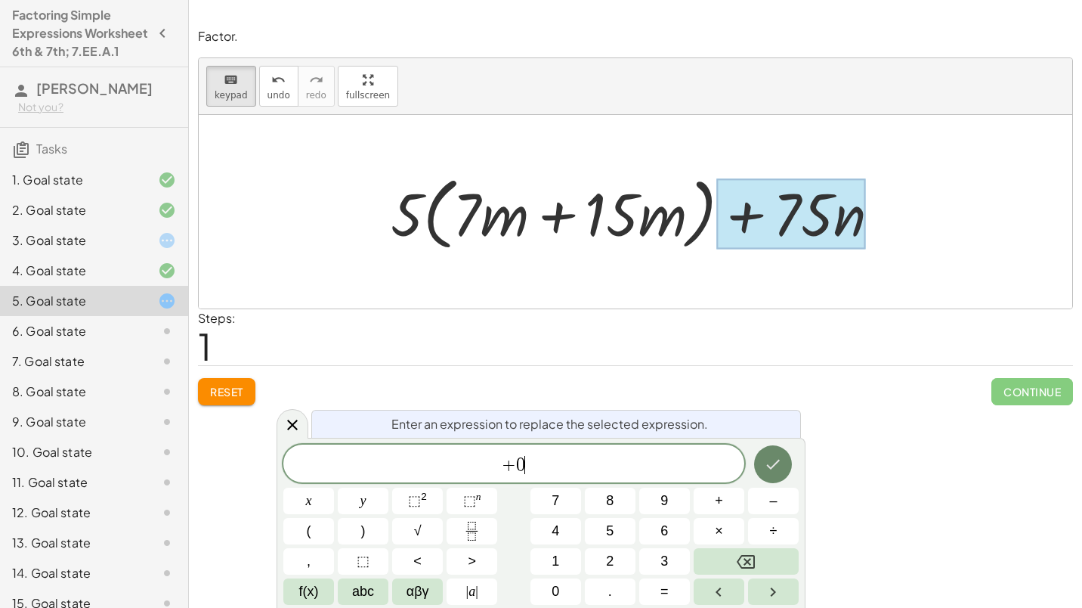
click at [769, 468] on icon "Done" at bounding box center [773, 464] width 18 height 18
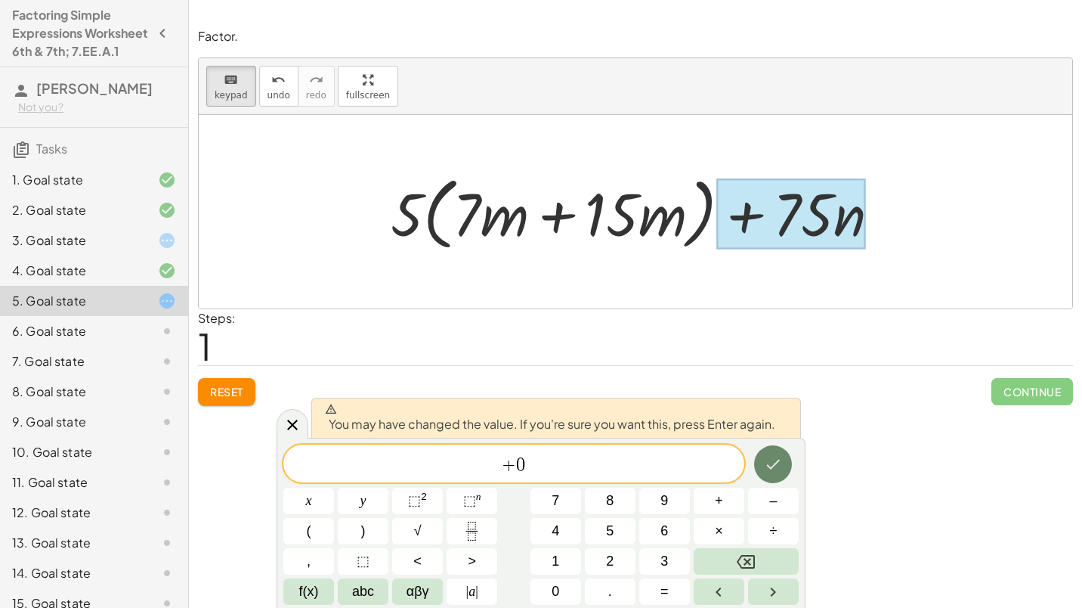
click at [778, 461] on icon "Done" at bounding box center [774, 464] width 14 height 10
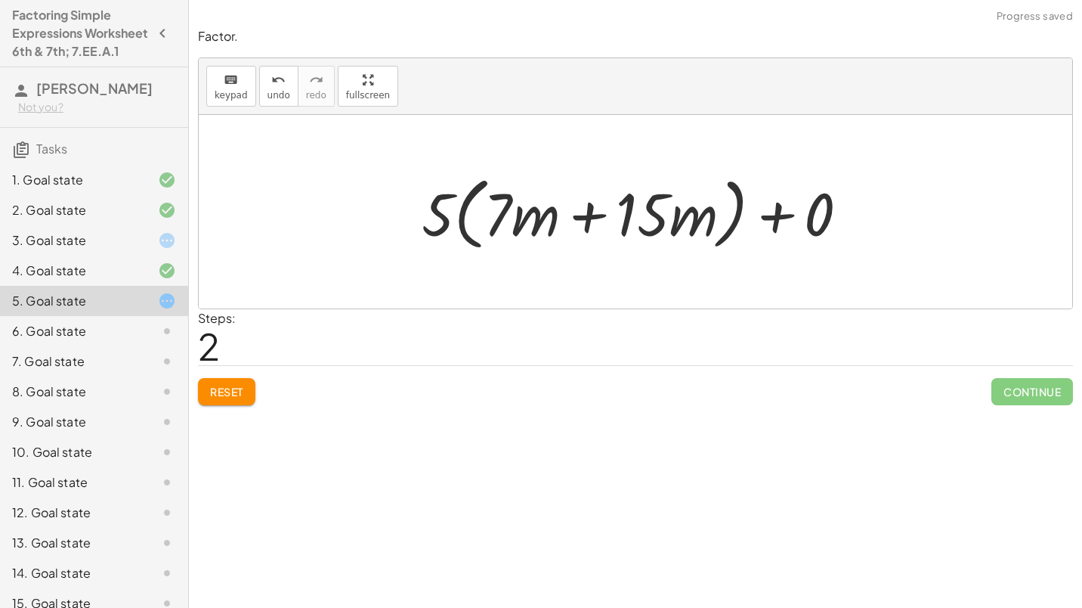
click at [753, 209] on div at bounding box center [641, 212] width 454 height 87
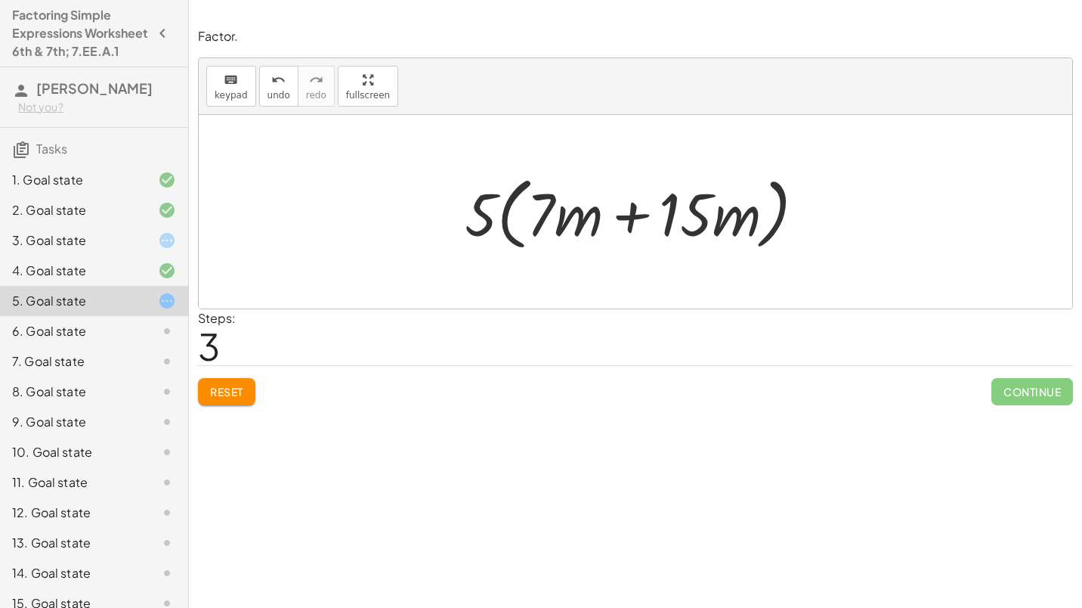
click at [144, 249] on div at bounding box center [155, 240] width 42 height 18
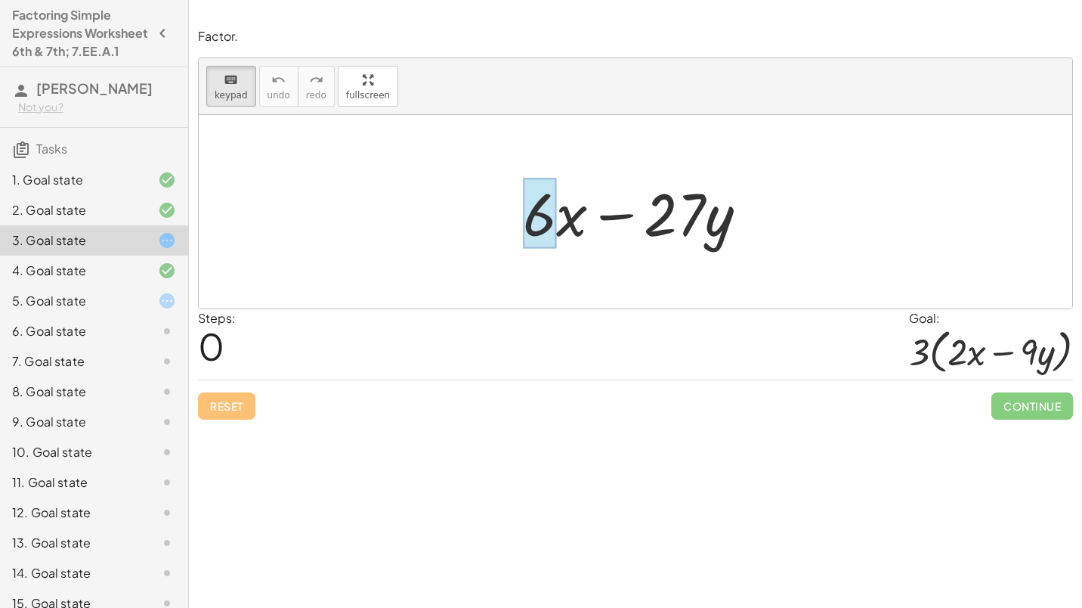
drag, startPoint x: 687, startPoint y: 220, endPoint x: 528, endPoint y: 240, distance: 159.9
click at [221, 81] on div "keyboard" at bounding box center [231, 79] width 33 height 18
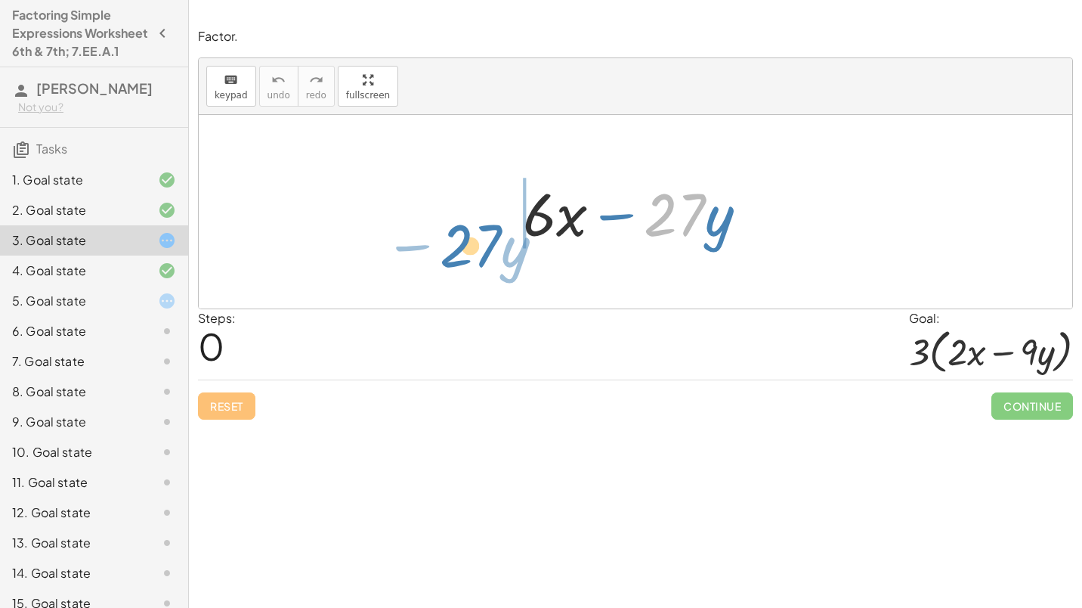
drag, startPoint x: 674, startPoint y: 209, endPoint x: 468, endPoint y: 240, distance: 208.5
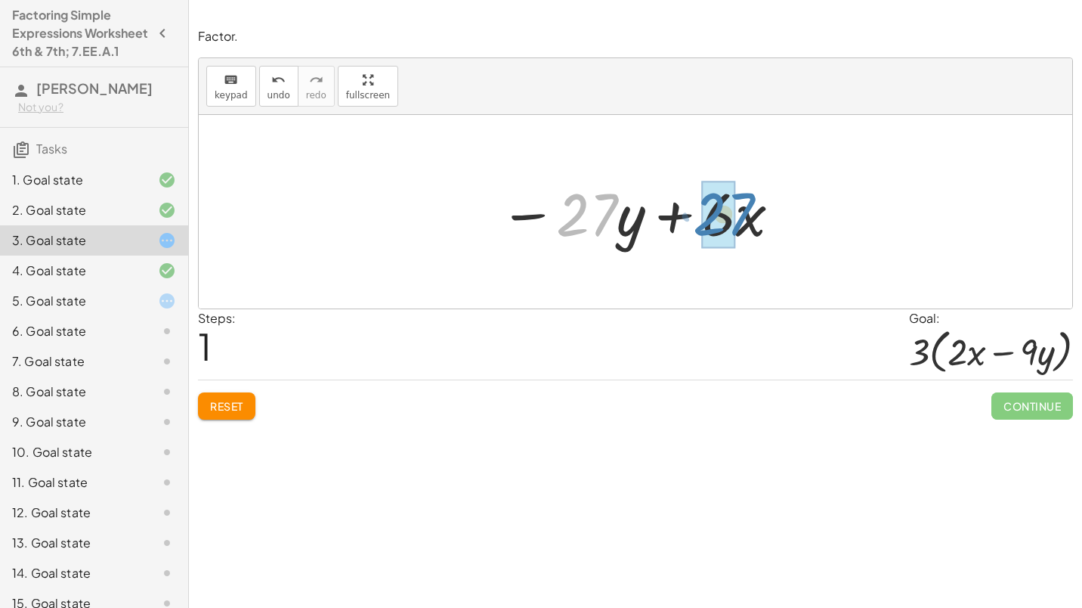
drag, startPoint x: 583, startPoint y: 218, endPoint x: 720, endPoint y: 218, distance: 136.8
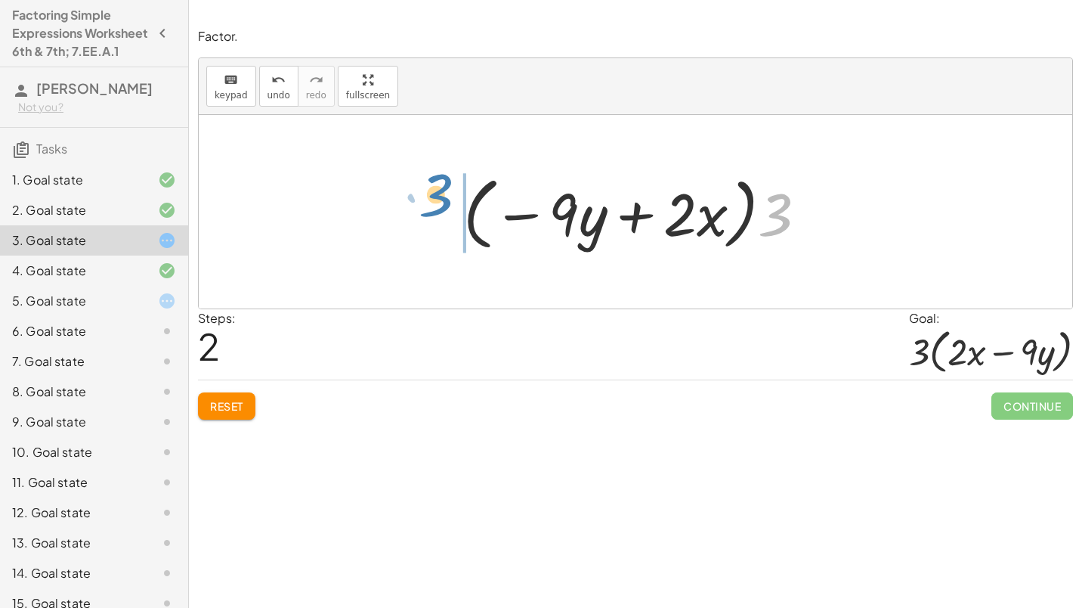
drag, startPoint x: 778, startPoint y: 216, endPoint x: 442, endPoint y: 199, distance: 335.9
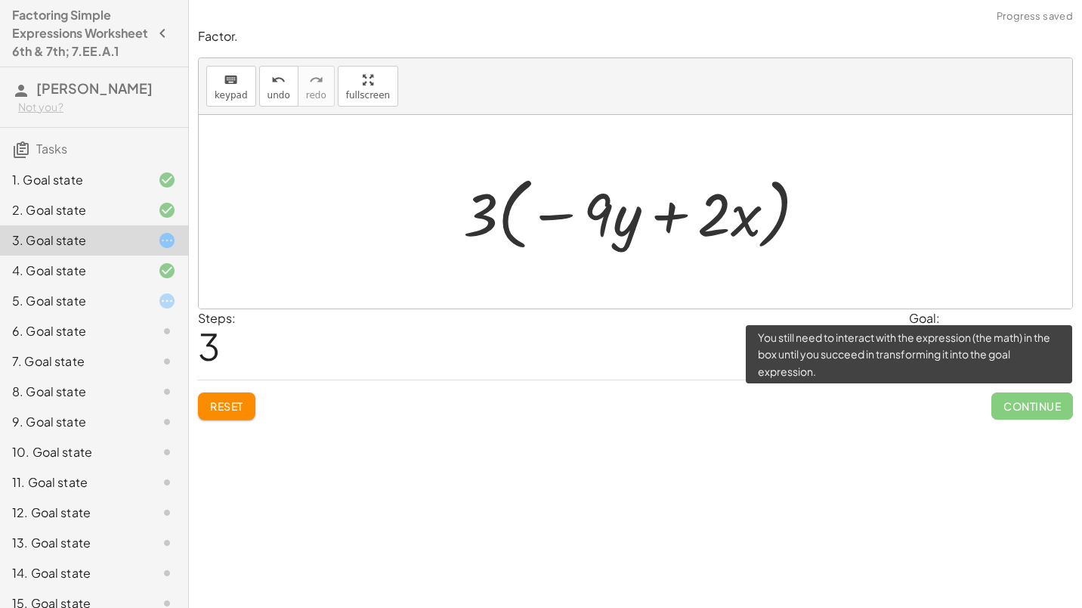
click at [1010, 401] on span "Continue" at bounding box center [1032, 405] width 82 height 27
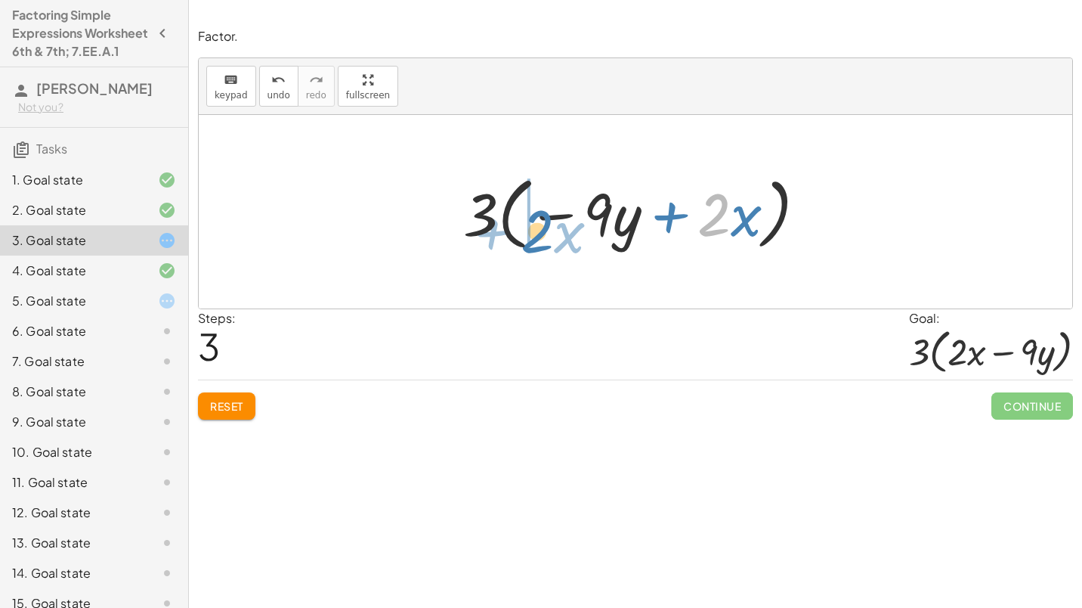
drag, startPoint x: 726, startPoint y: 207, endPoint x: 549, endPoint y: 223, distance: 178.3
click at [549, 223] on div at bounding box center [641, 212] width 371 height 87
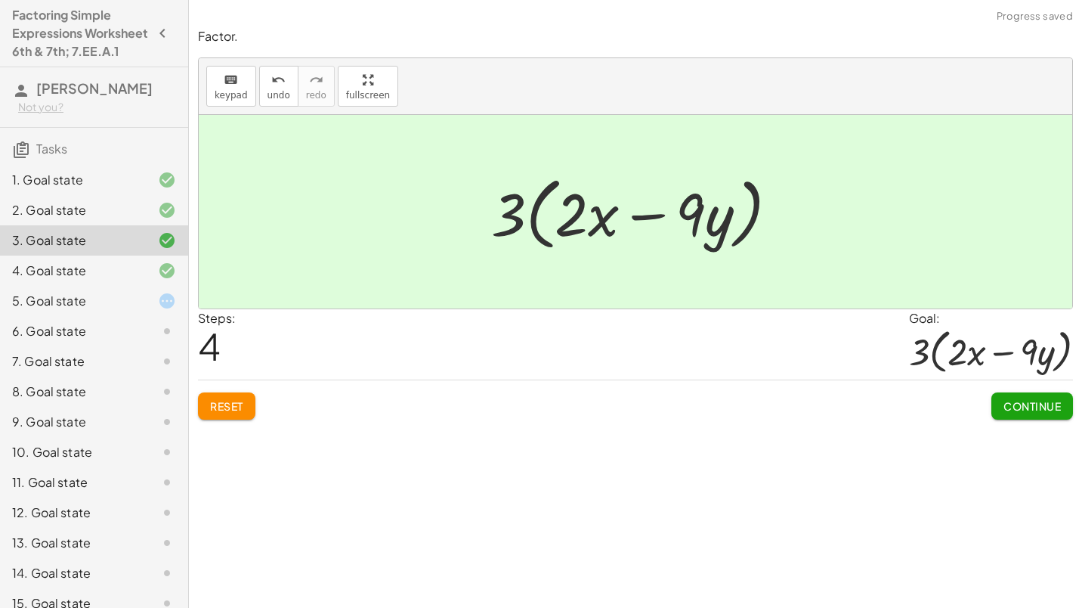
click at [79, 310] on div "5. Goal state" at bounding box center [73, 301] width 122 height 18
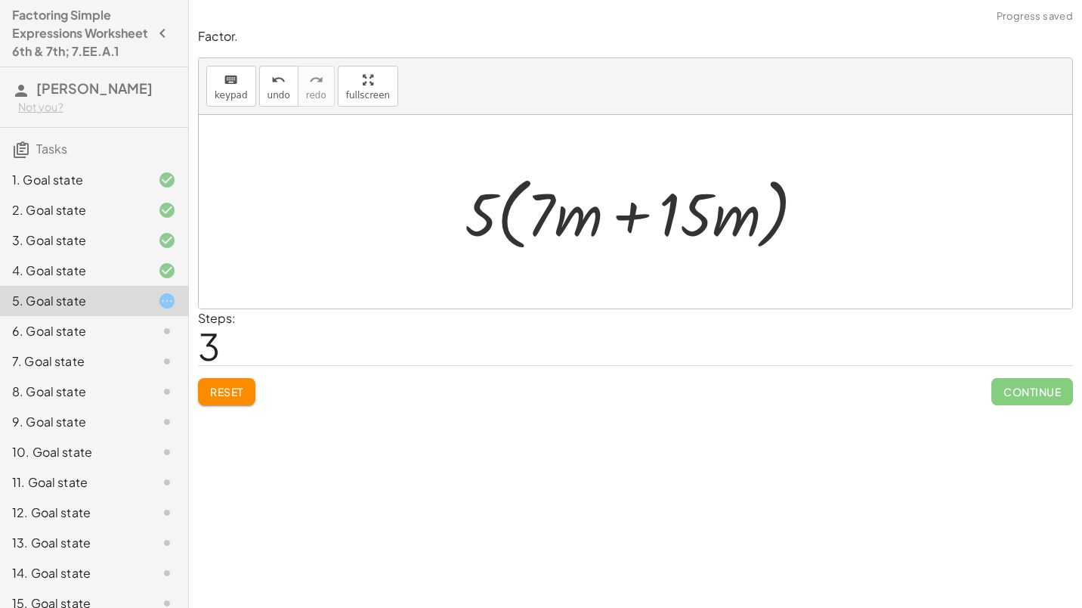
click at [245, 397] on button "Reset" at bounding box center [226, 391] width 57 height 27
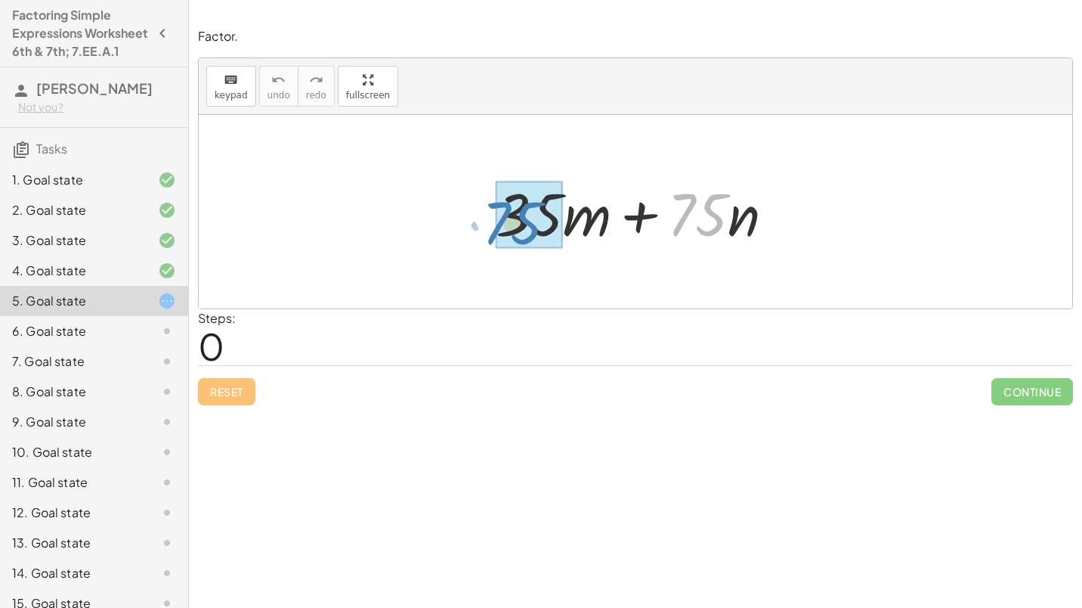
drag, startPoint x: 720, startPoint y: 220, endPoint x: 534, endPoint y: 228, distance: 186.1
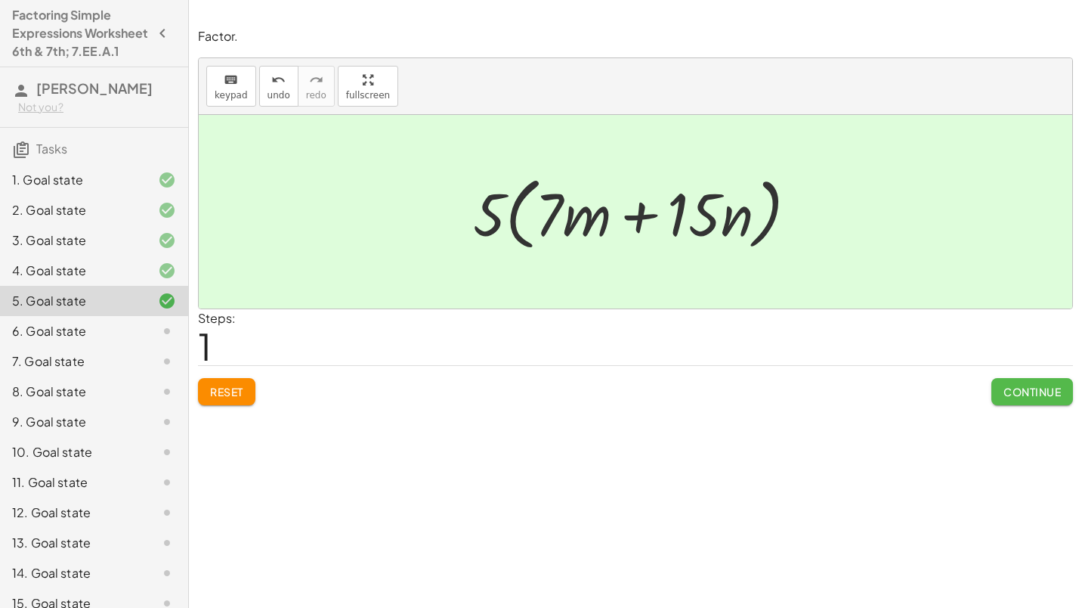
click at [1012, 388] on span "Continue" at bounding box center [1031, 392] width 57 height 14
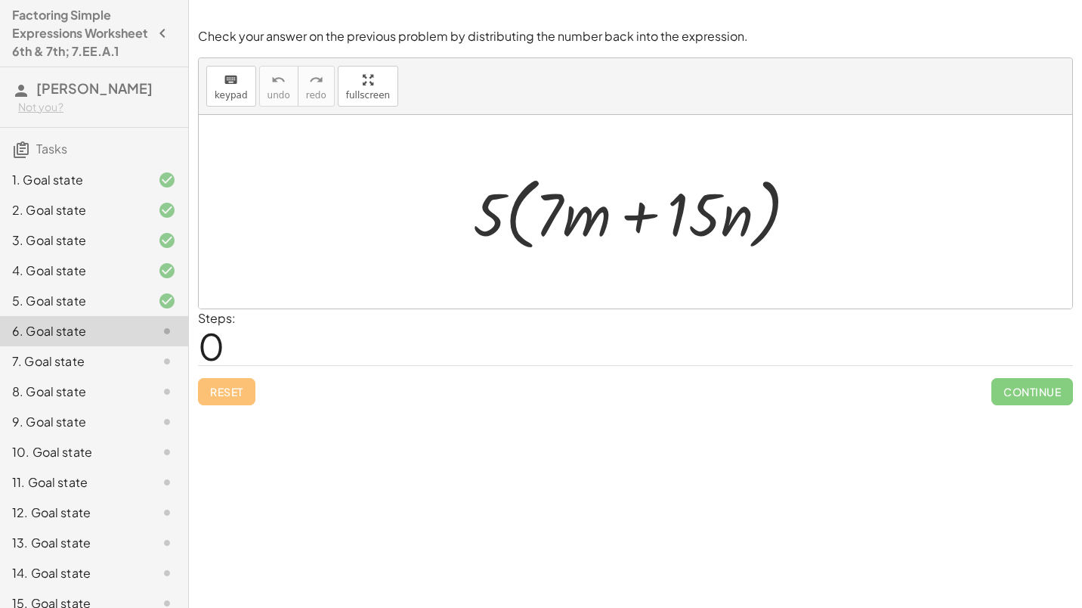
click at [518, 223] on div at bounding box center [641, 212] width 352 height 87
click at [556, 212] on div at bounding box center [641, 212] width 352 height 87
click at [504, 209] on div at bounding box center [641, 212] width 352 height 87
click at [577, 212] on div at bounding box center [641, 212] width 352 height 87
click at [504, 214] on div at bounding box center [641, 212] width 352 height 87
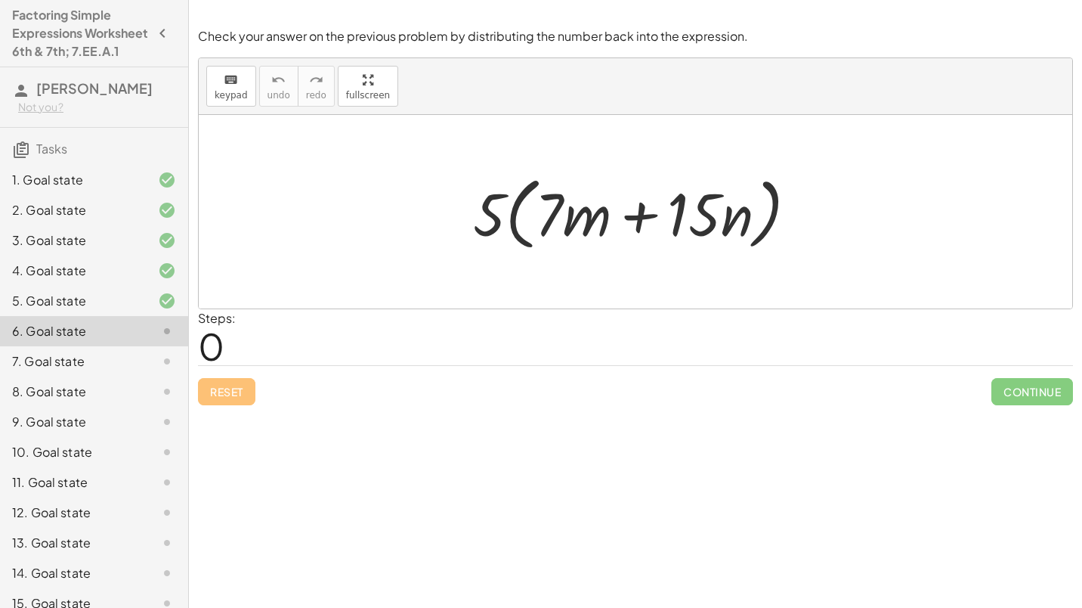
click at [504, 212] on div at bounding box center [641, 212] width 352 height 87
click at [512, 215] on div at bounding box center [641, 212] width 352 height 87
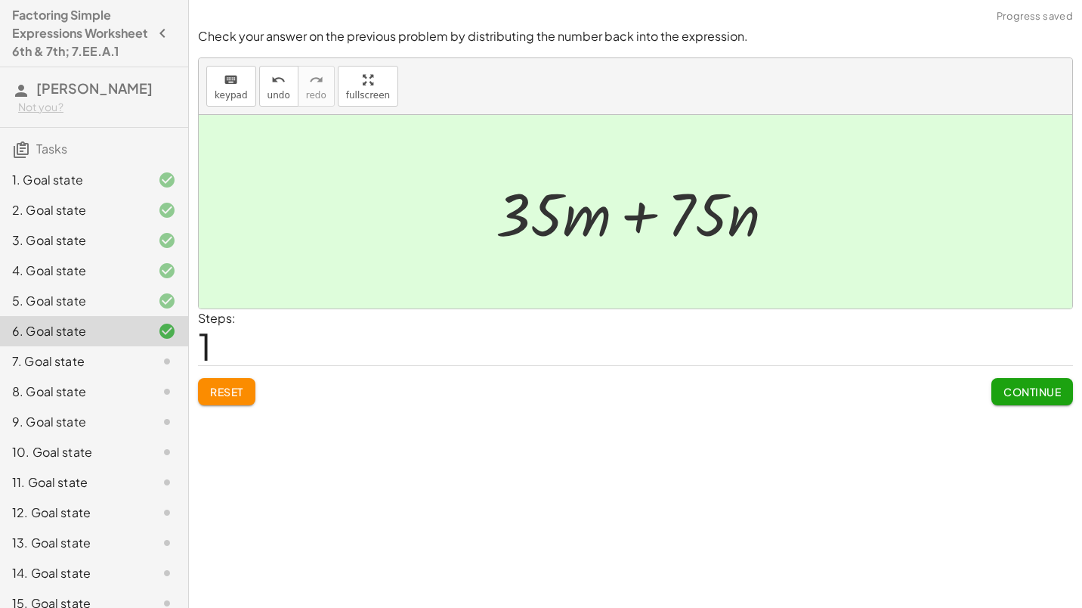
click at [1018, 395] on span "Continue" at bounding box center [1031, 392] width 57 height 14
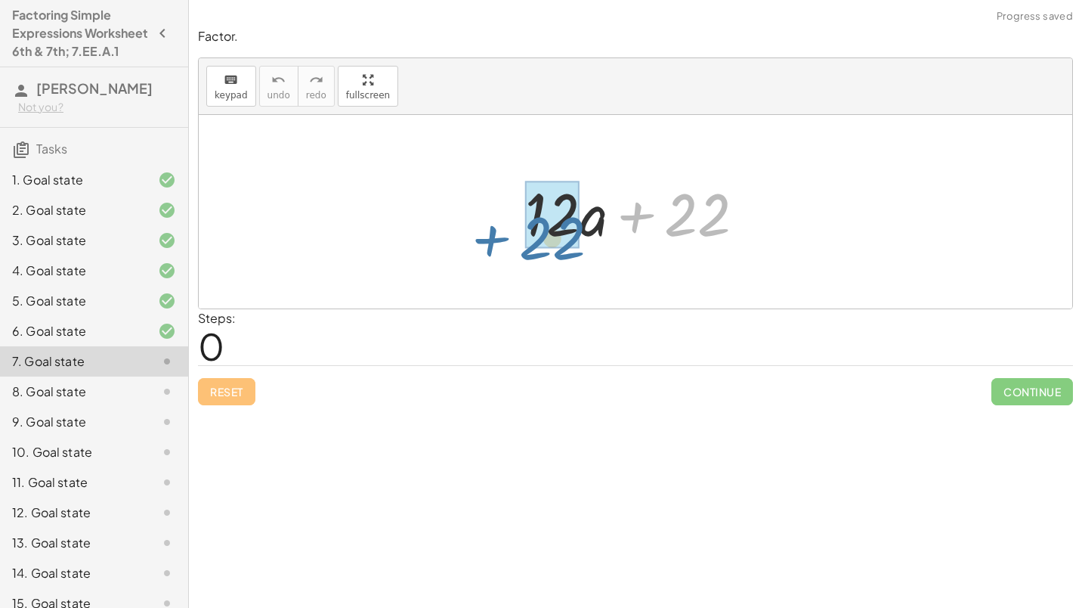
drag, startPoint x: 698, startPoint y: 218, endPoint x: 553, endPoint y: 240, distance: 146.8
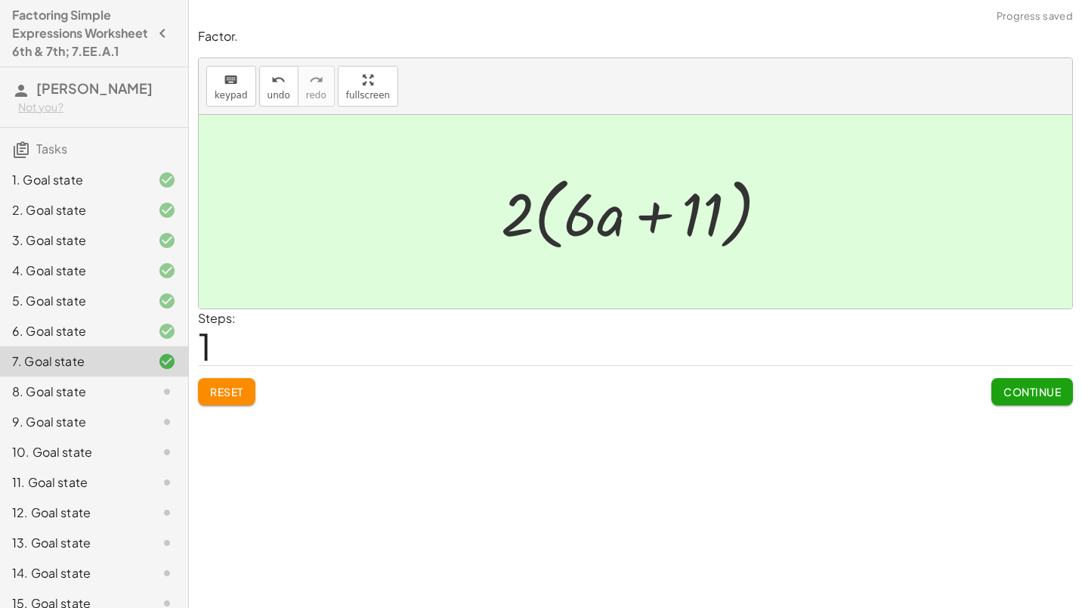
click at [1041, 388] on span "Continue" at bounding box center [1031, 392] width 57 height 14
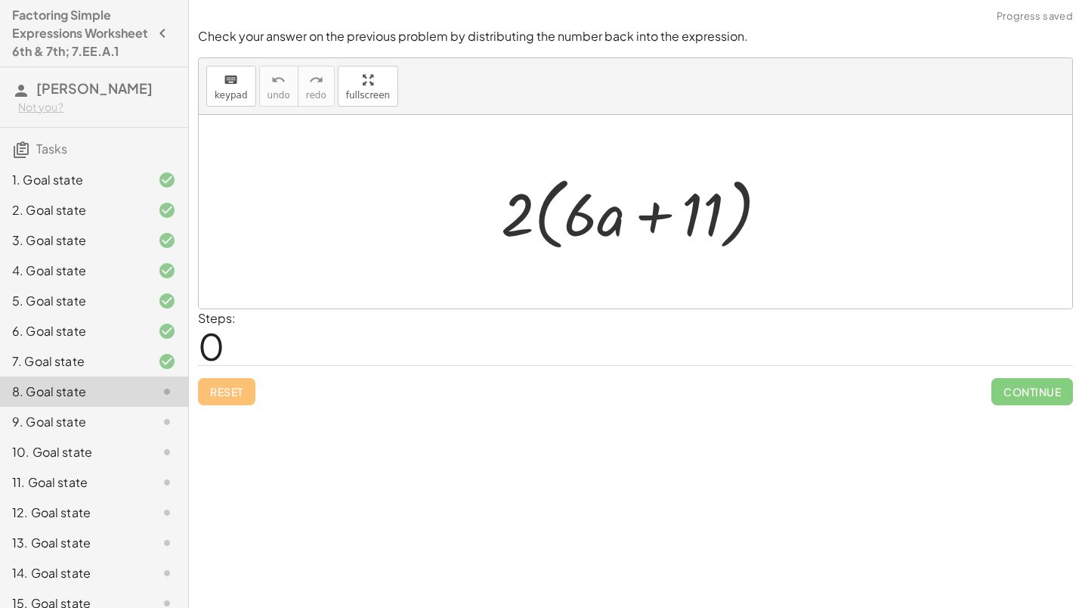
click at [532, 203] on div at bounding box center [640, 212] width 295 height 87
click at [585, 210] on div at bounding box center [640, 212] width 295 height 87
click at [499, 220] on div at bounding box center [640, 212] width 295 height 87
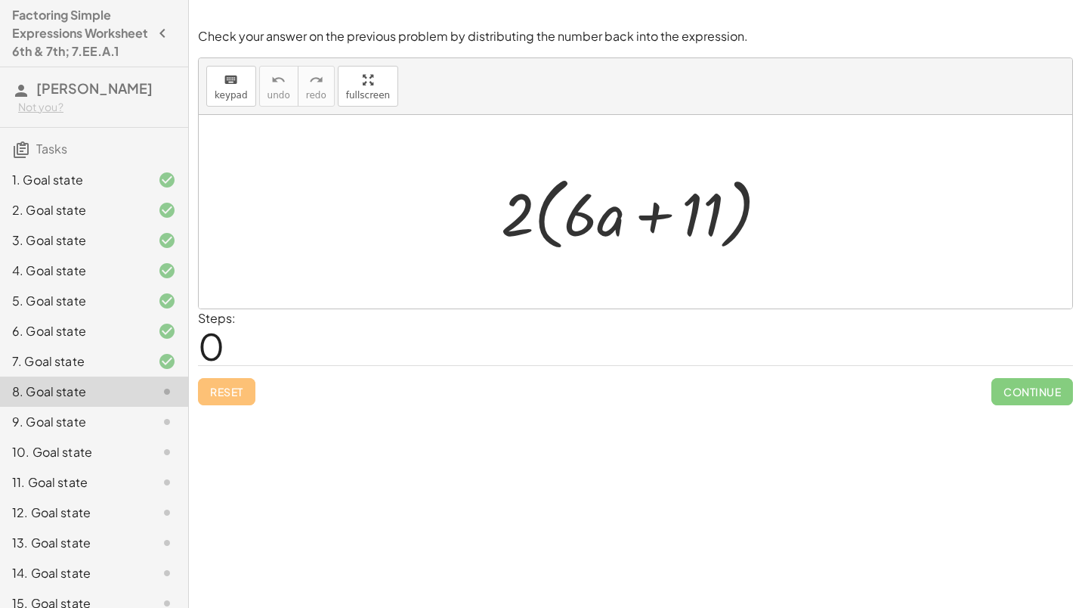
click at [499, 220] on div at bounding box center [640, 212] width 295 height 87
click at [555, 221] on div at bounding box center [640, 212] width 295 height 87
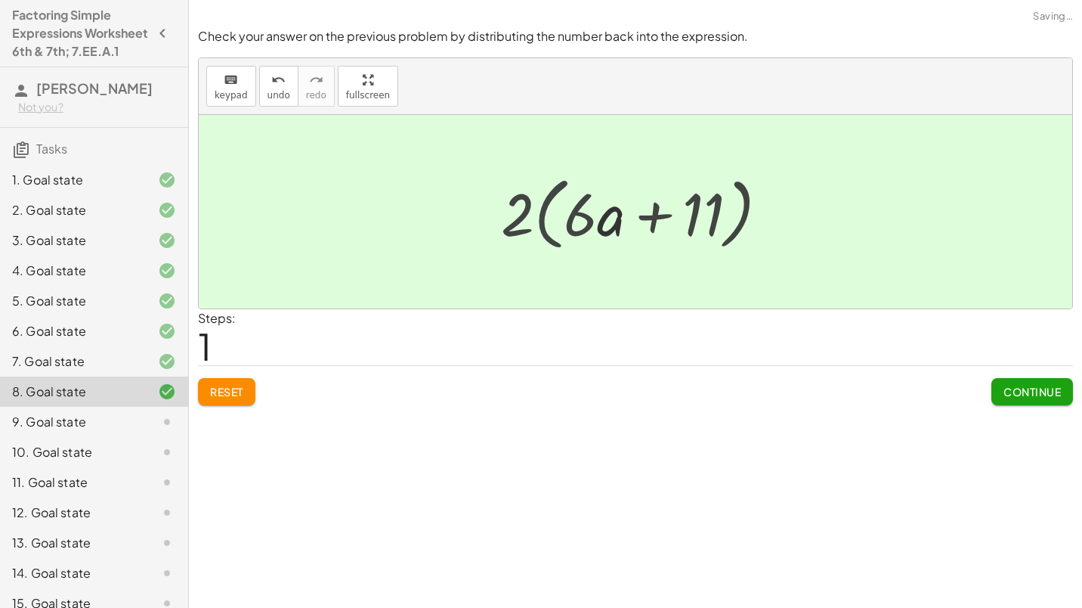
click at [555, 221] on div at bounding box center [641, 212] width 247 height 78
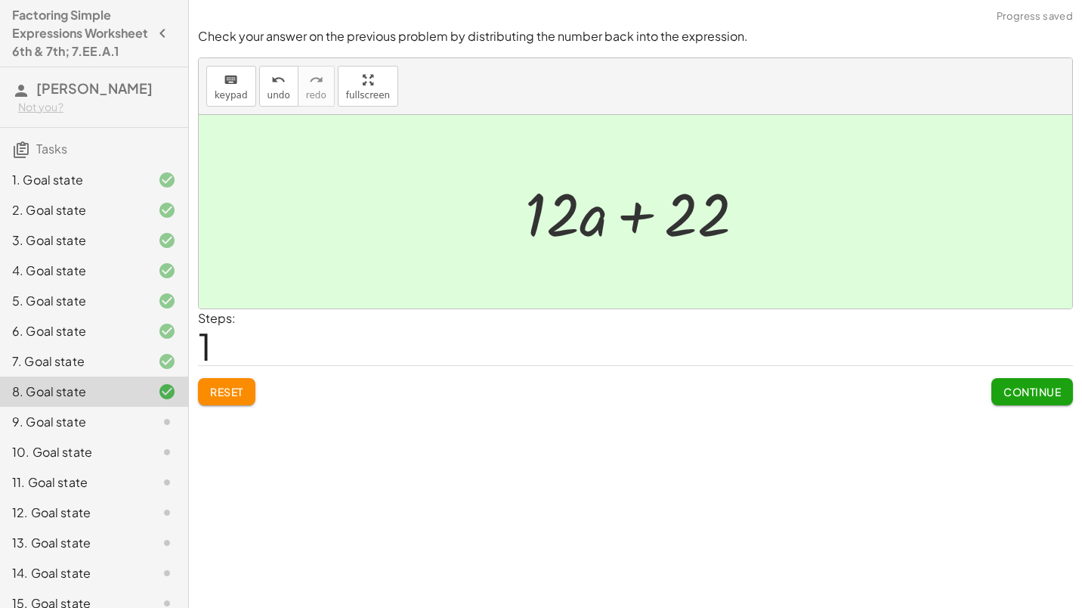
click at [1016, 402] on button "Continue" at bounding box center [1032, 391] width 82 height 27
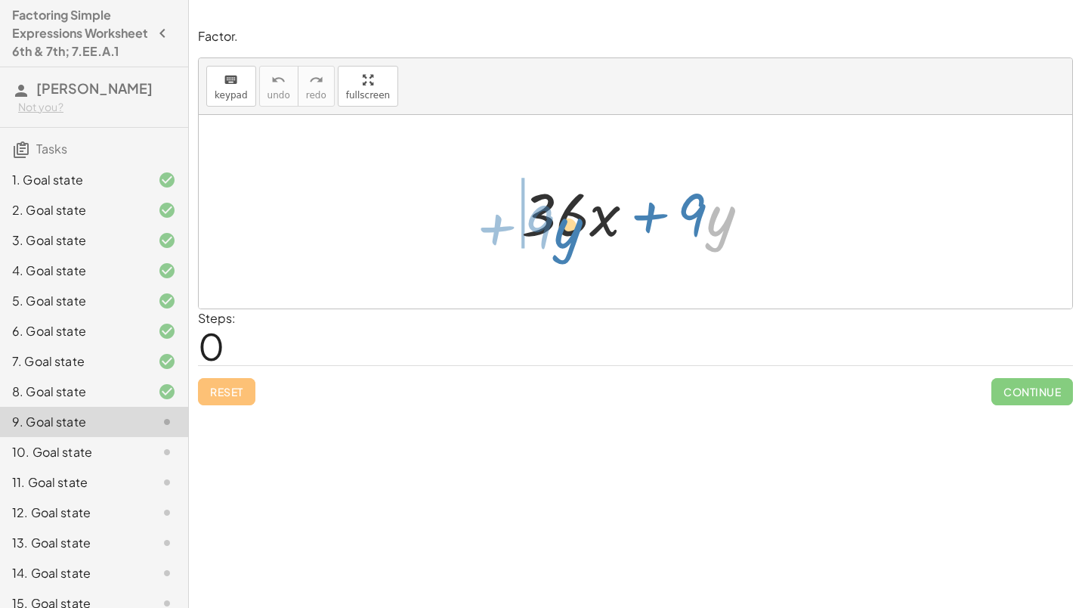
drag, startPoint x: 709, startPoint y: 203, endPoint x: 556, endPoint y: 215, distance: 153.1
click at [556, 215] on div at bounding box center [641, 212] width 255 height 78
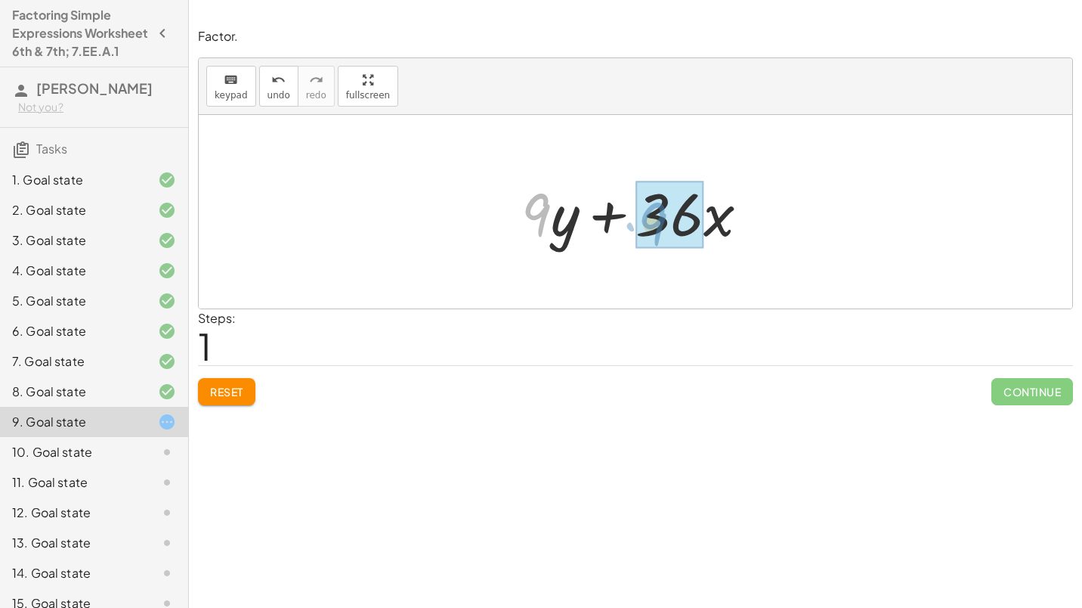
drag, startPoint x: 543, startPoint y: 212, endPoint x: 660, endPoint y: 221, distance: 117.5
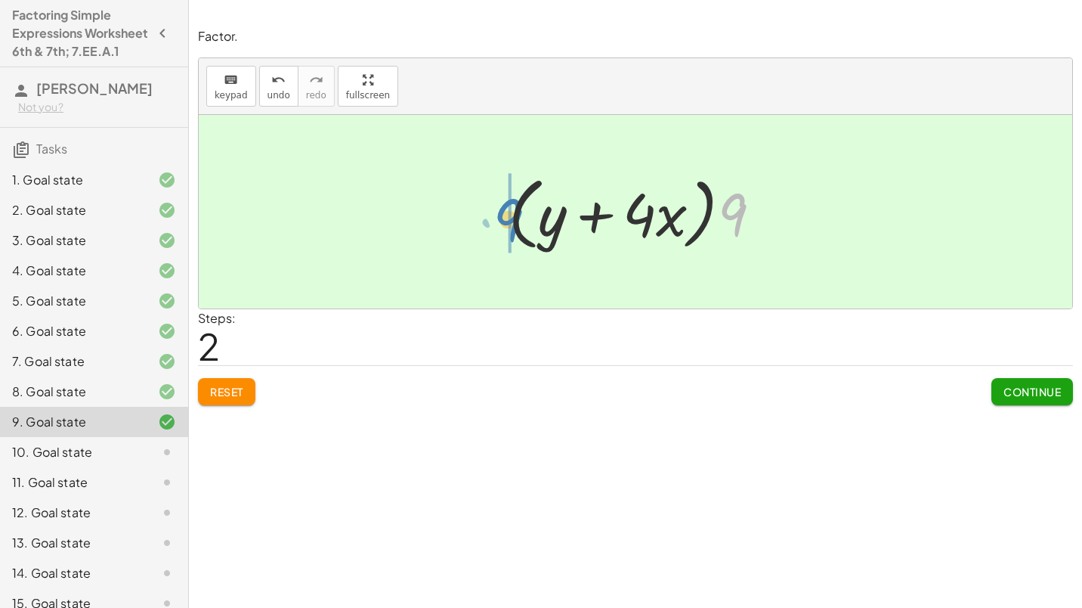
drag, startPoint x: 740, startPoint y: 216, endPoint x: 512, endPoint y: 220, distance: 228.2
click at [512, 220] on div at bounding box center [641, 212] width 280 height 87
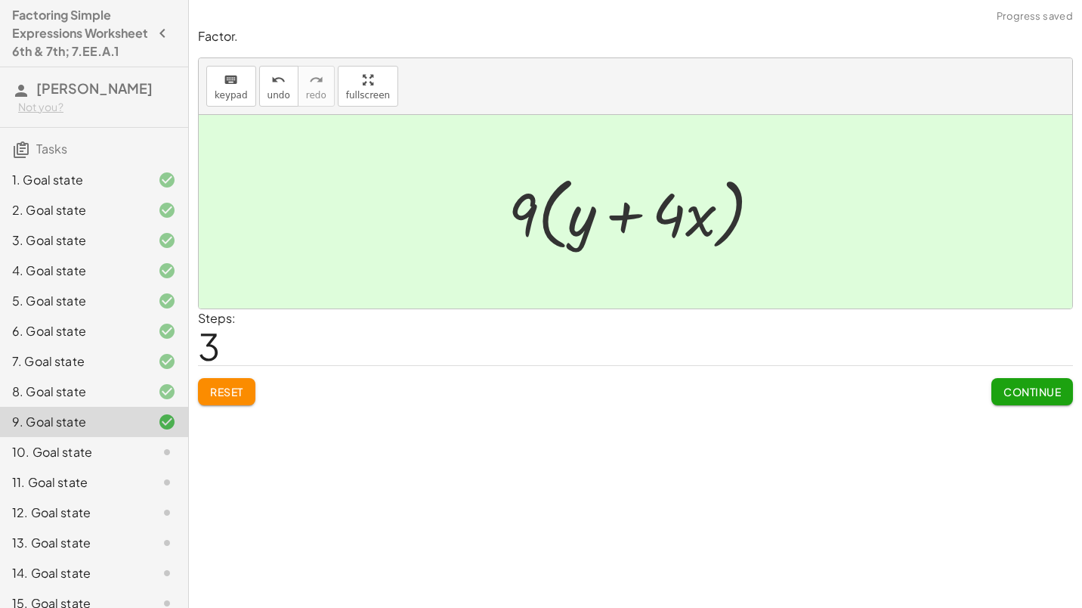
click at [1008, 382] on button "Continue" at bounding box center [1032, 391] width 82 height 27
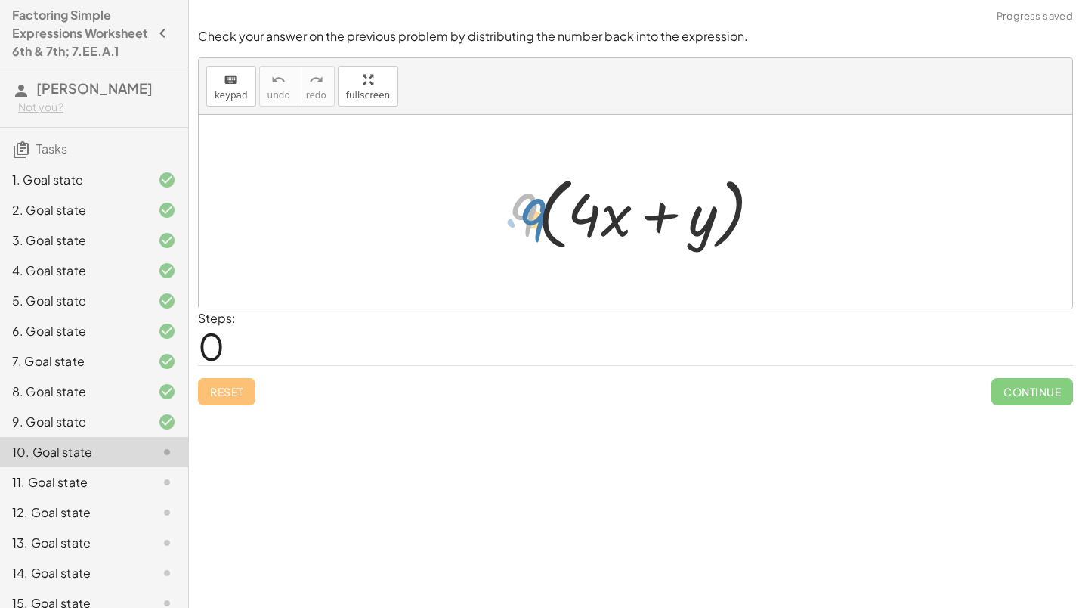
drag, startPoint x: 525, startPoint y: 215, endPoint x: 533, endPoint y: 219, distance: 9.5
click at [533, 219] on div at bounding box center [641, 212] width 280 height 87
click at [549, 206] on div at bounding box center [641, 212] width 280 height 87
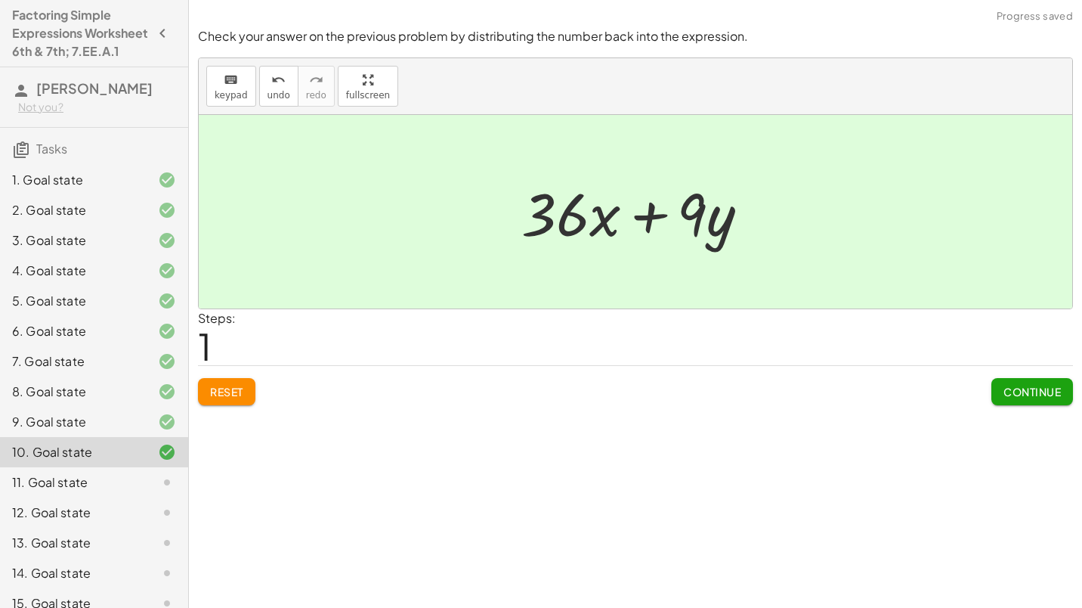
click at [1037, 397] on span "Continue" at bounding box center [1031, 392] width 57 height 14
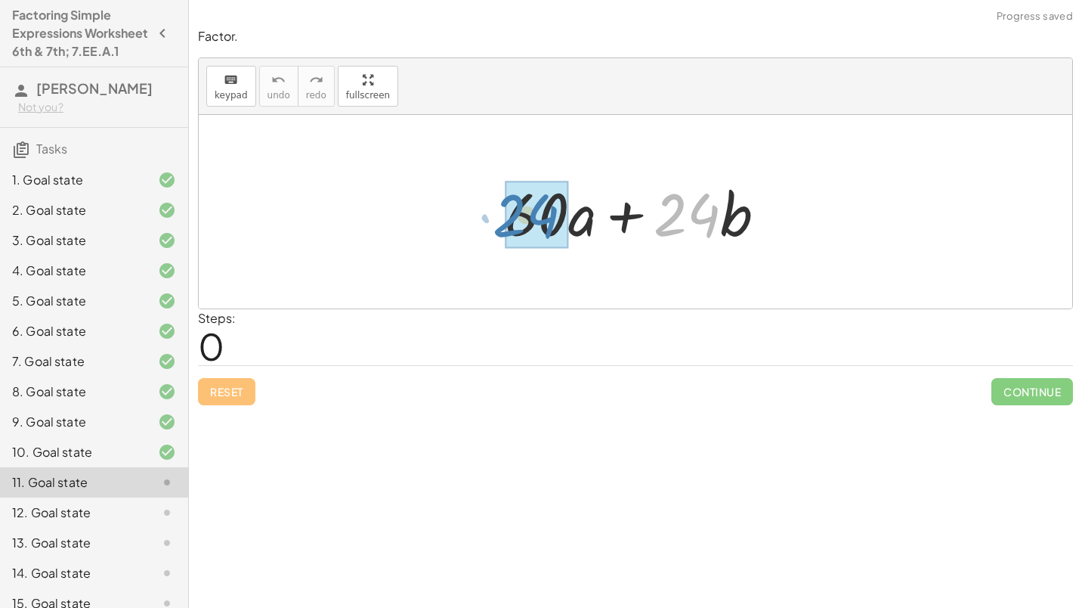
drag, startPoint x: 692, startPoint y: 213, endPoint x: 532, endPoint y: 213, distance: 160.2
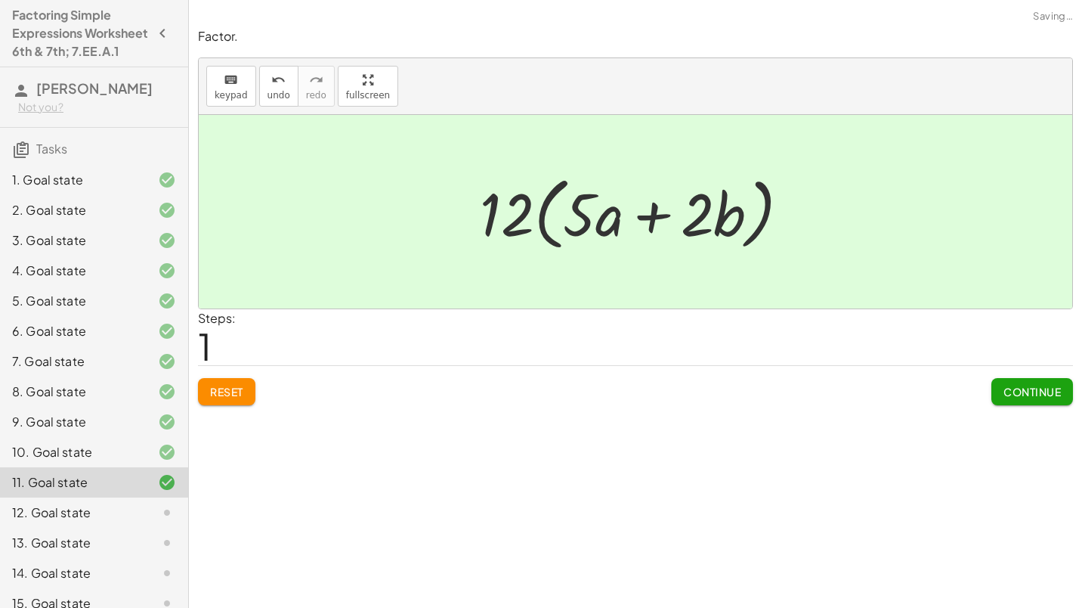
click at [1037, 387] on span "Continue" at bounding box center [1031, 392] width 57 height 14
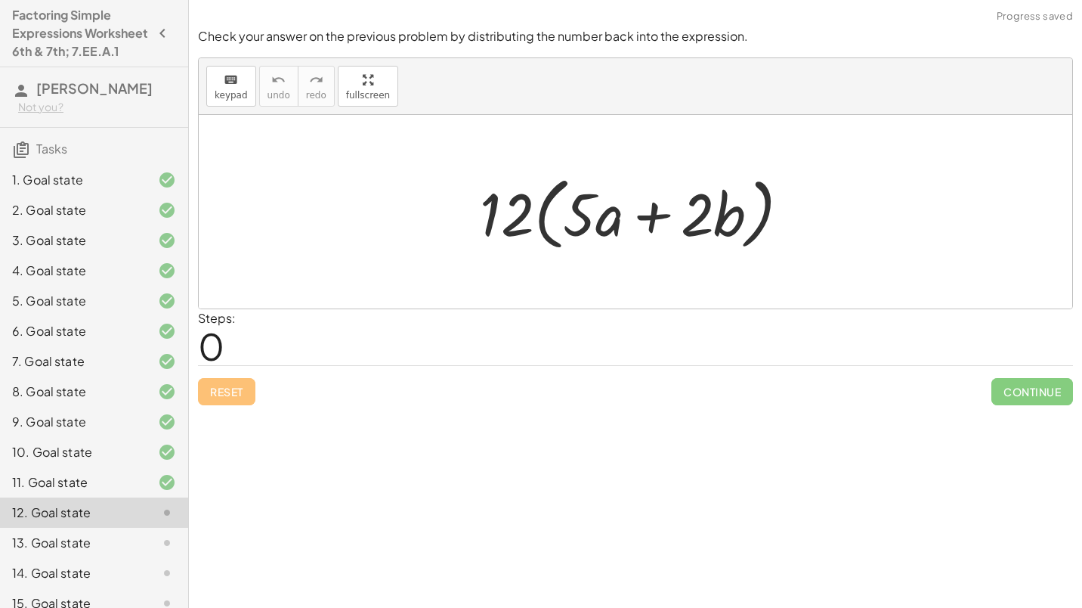
click at [540, 211] on div at bounding box center [641, 212] width 338 height 87
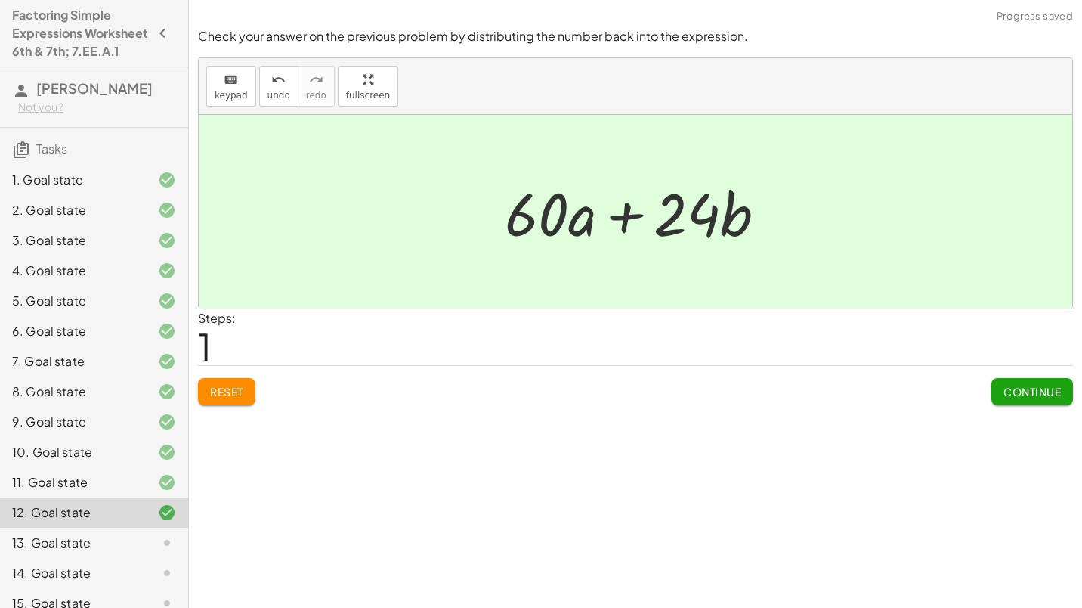
click at [1030, 392] on span "Continue" at bounding box center [1031, 392] width 57 height 14
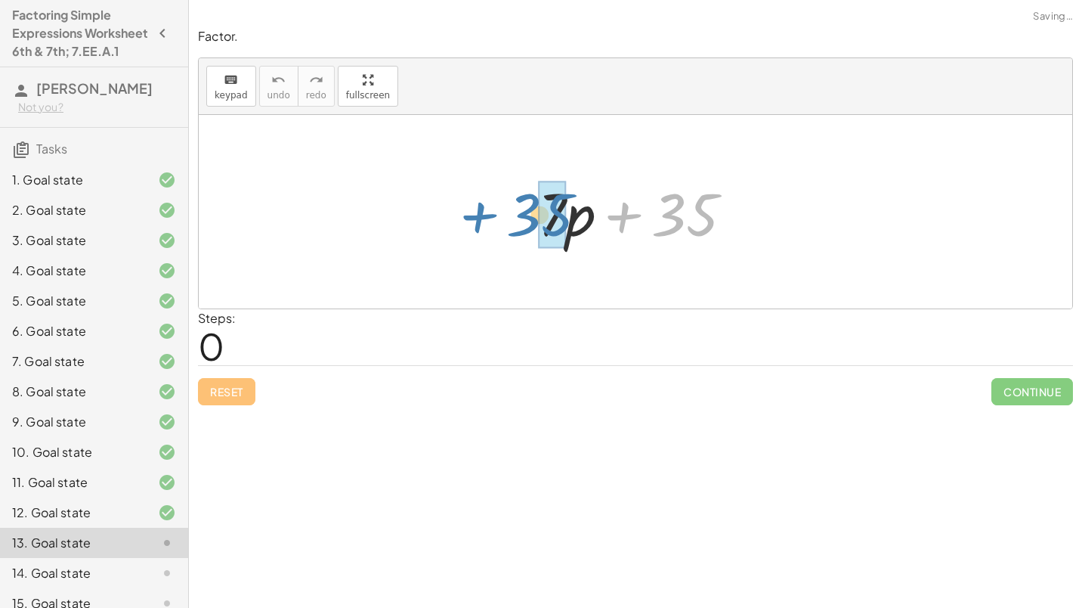
drag, startPoint x: 674, startPoint y: 215, endPoint x: 529, endPoint y: 215, distance: 145.1
click at [529, 215] on div "+ 35 + · 7 · p + 35" at bounding box center [635, 211] width 240 height 85
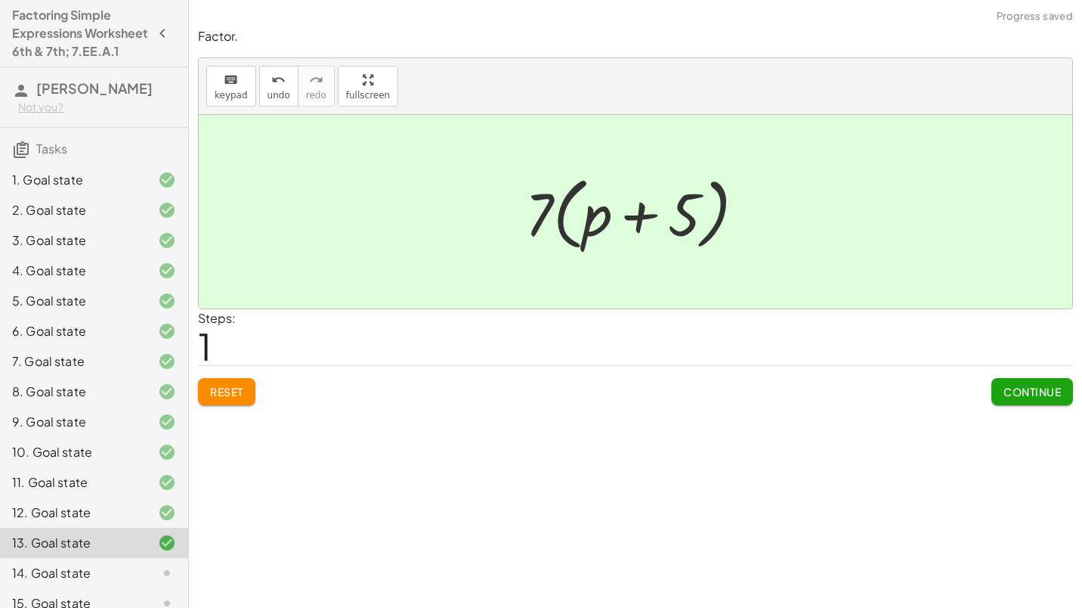
click at [1036, 392] on span "Continue" at bounding box center [1031, 392] width 57 height 14
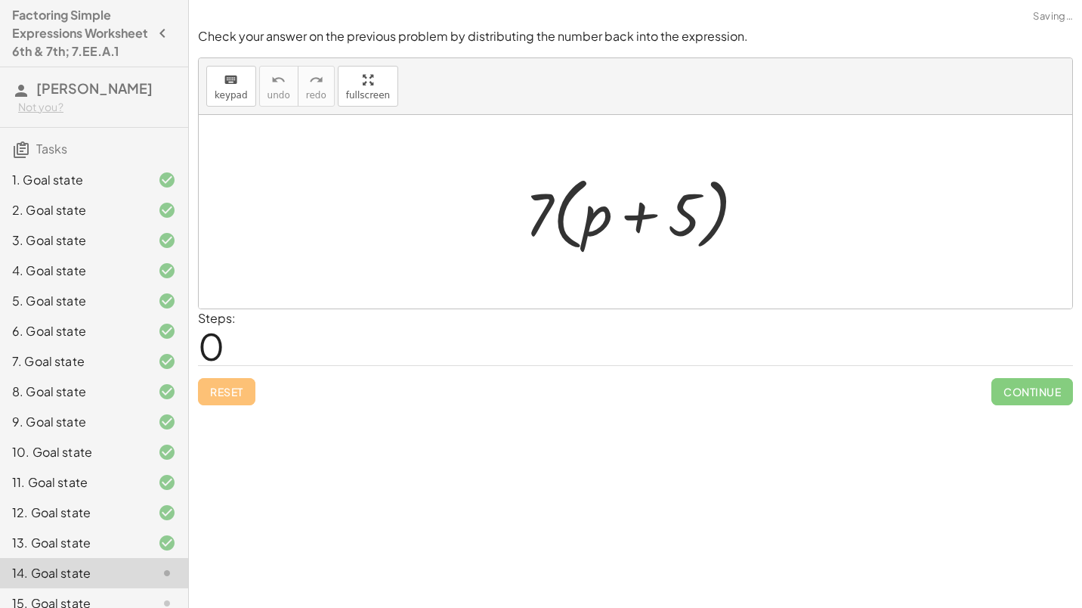
click at [574, 227] on div at bounding box center [641, 212] width 247 height 87
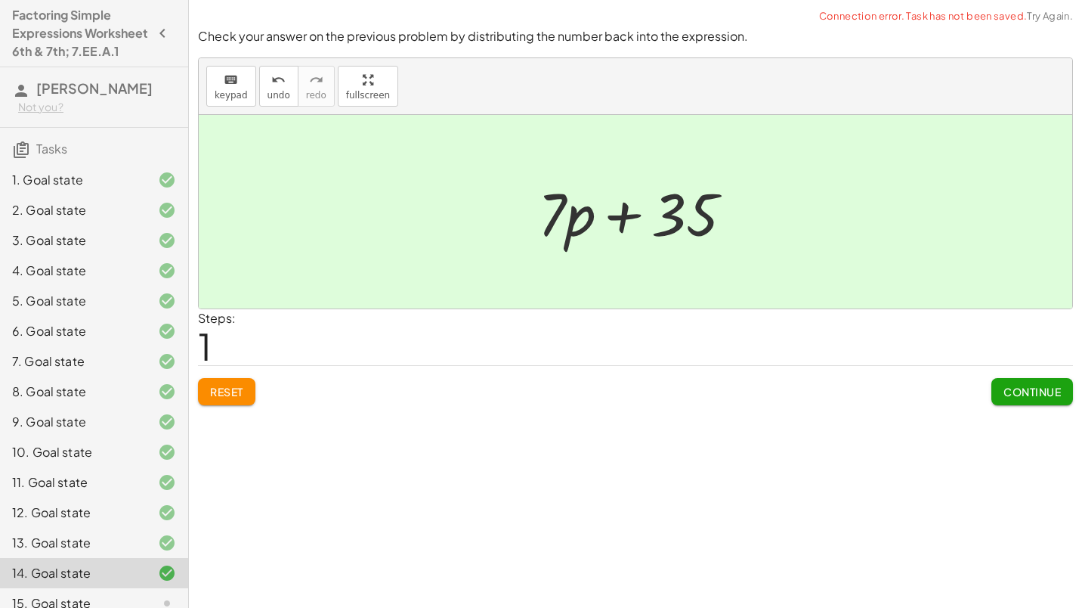
click at [1054, 393] on span "Continue" at bounding box center [1031, 392] width 57 height 14
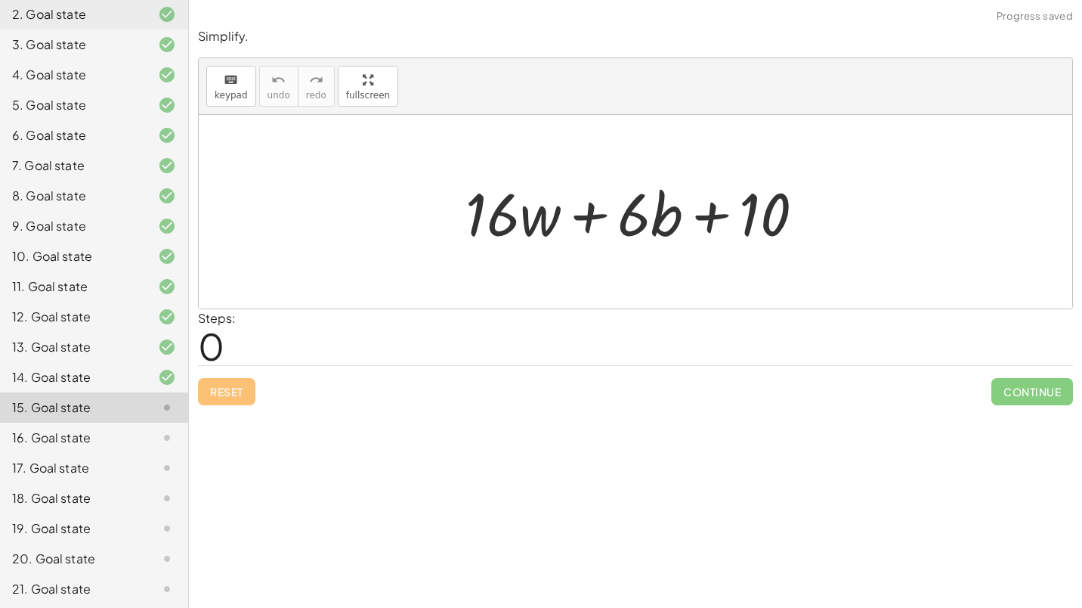
scroll to position [246, 0]
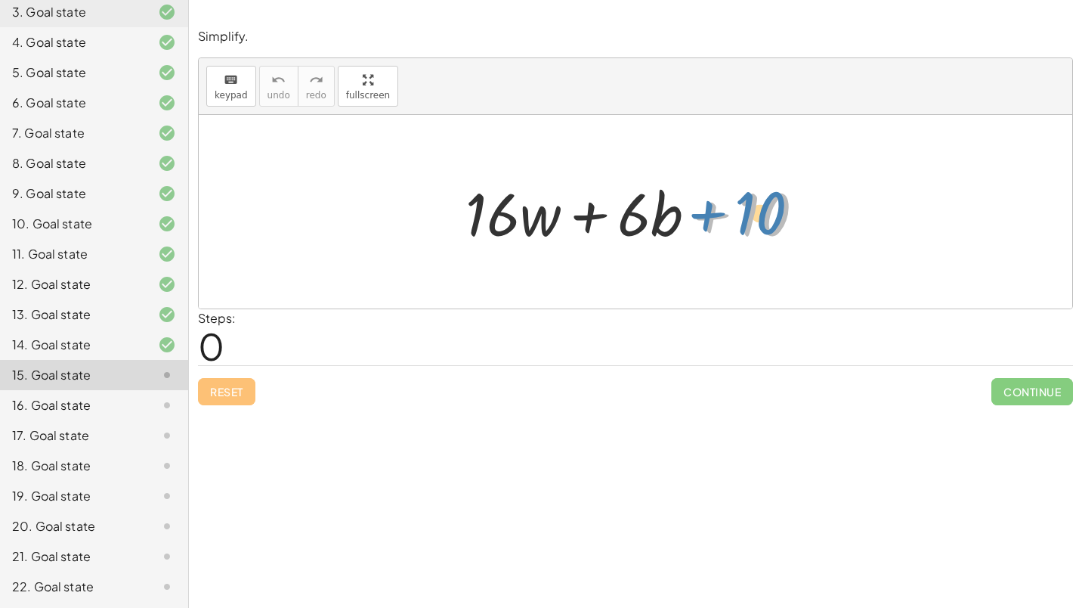
click at [765, 209] on div at bounding box center [641, 212] width 366 height 78
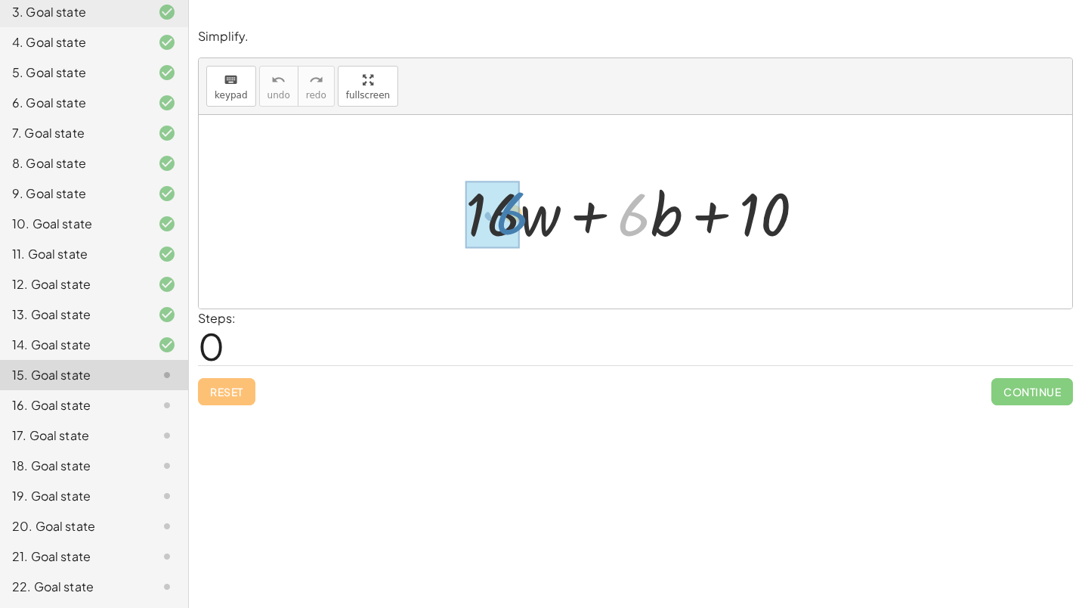
drag, startPoint x: 645, startPoint y: 207, endPoint x: 521, endPoint y: 202, distance: 124.8
click at [521, 202] on div at bounding box center [641, 212] width 366 height 78
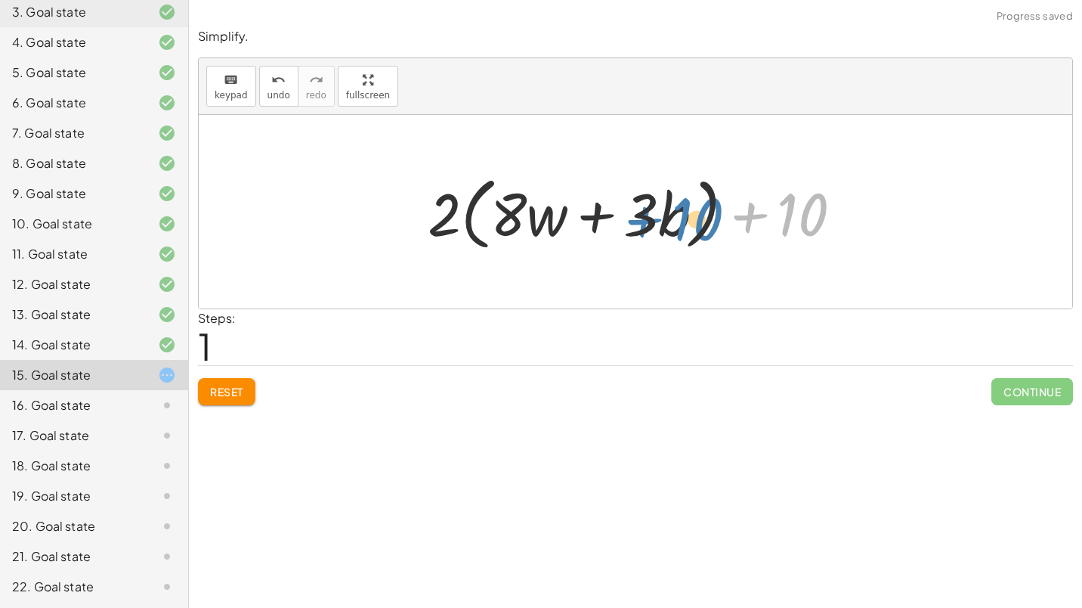
drag, startPoint x: 810, startPoint y: 208, endPoint x: 703, endPoint y: 208, distance: 107.3
click at [703, 208] on div at bounding box center [641, 212] width 442 height 87
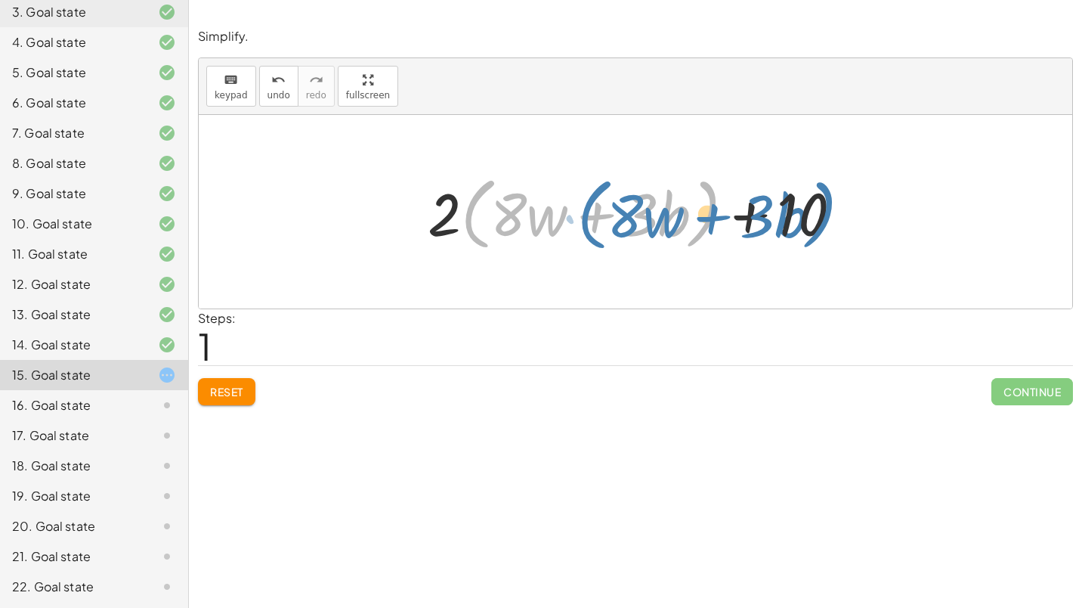
drag, startPoint x: 702, startPoint y: 218, endPoint x: 818, endPoint y: 219, distance: 116.4
click at [818, 219] on div at bounding box center [641, 212] width 442 height 87
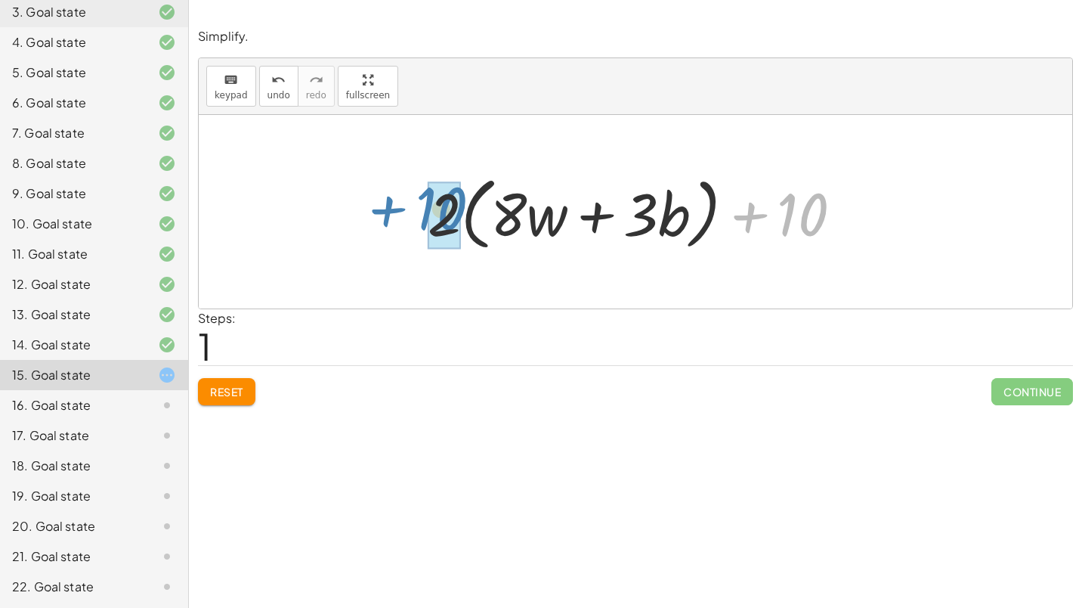
drag, startPoint x: 815, startPoint y: 218, endPoint x: 455, endPoint y: 213, distance: 359.7
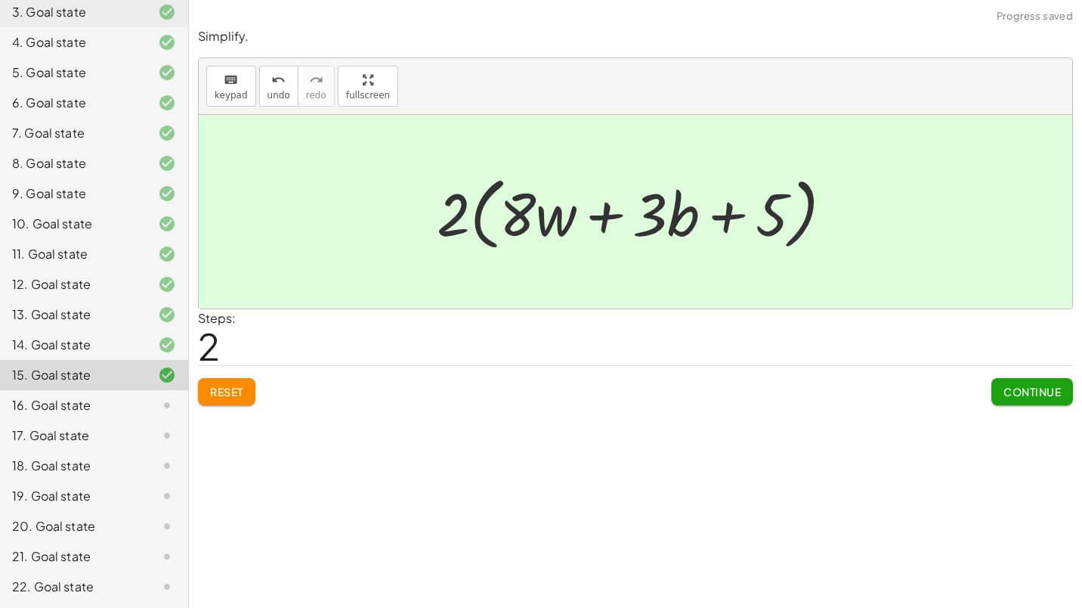
click at [1059, 387] on span "Continue" at bounding box center [1031, 392] width 57 height 14
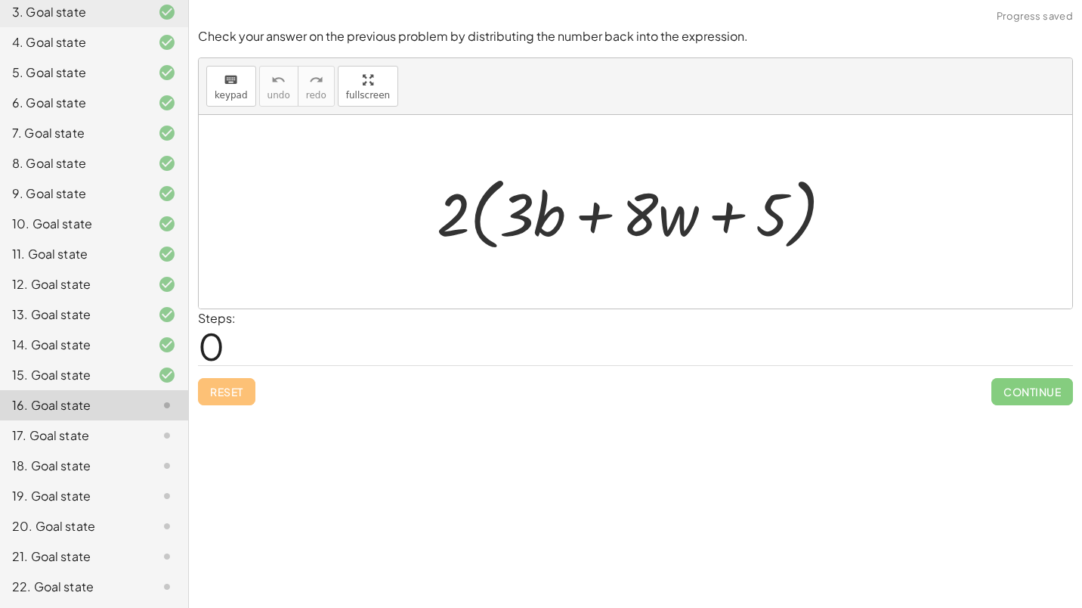
click at [509, 209] on div at bounding box center [640, 212] width 423 height 87
click at [472, 208] on div at bounding box center [640, 212] width 423 height 87
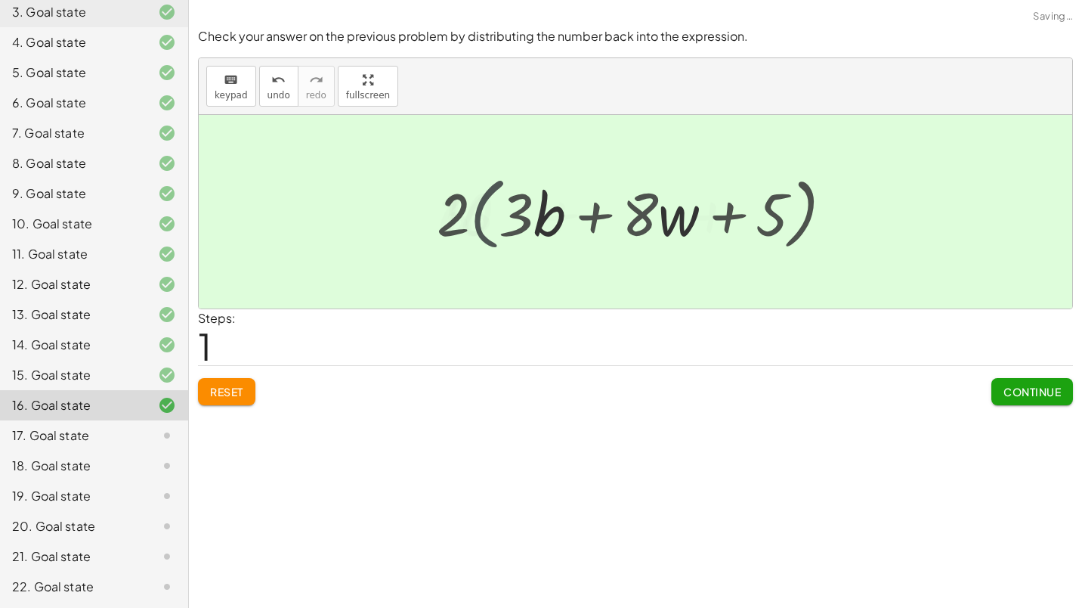
click at [472, 208] on div at bounding box center [641, 212] width 366 height 78
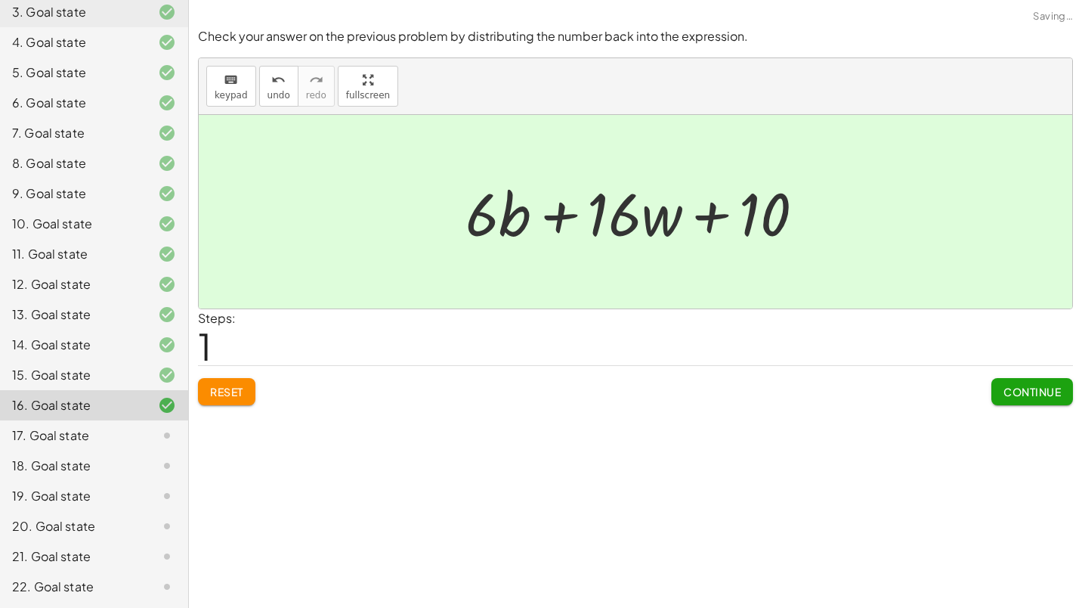
click at [1054, 394] on span "Continue" at bounding box center [1031, 392] width 57 height 14
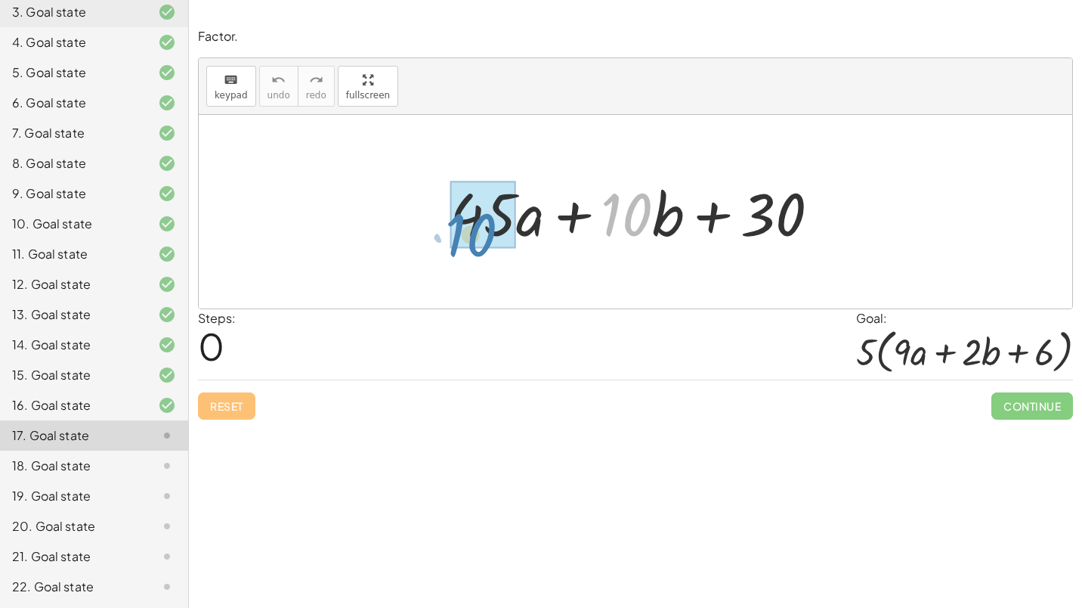
drag, startPoint x: 647, startPoint y: 215, endPoint x: 492, endPoint y: 230, distance: 155.6
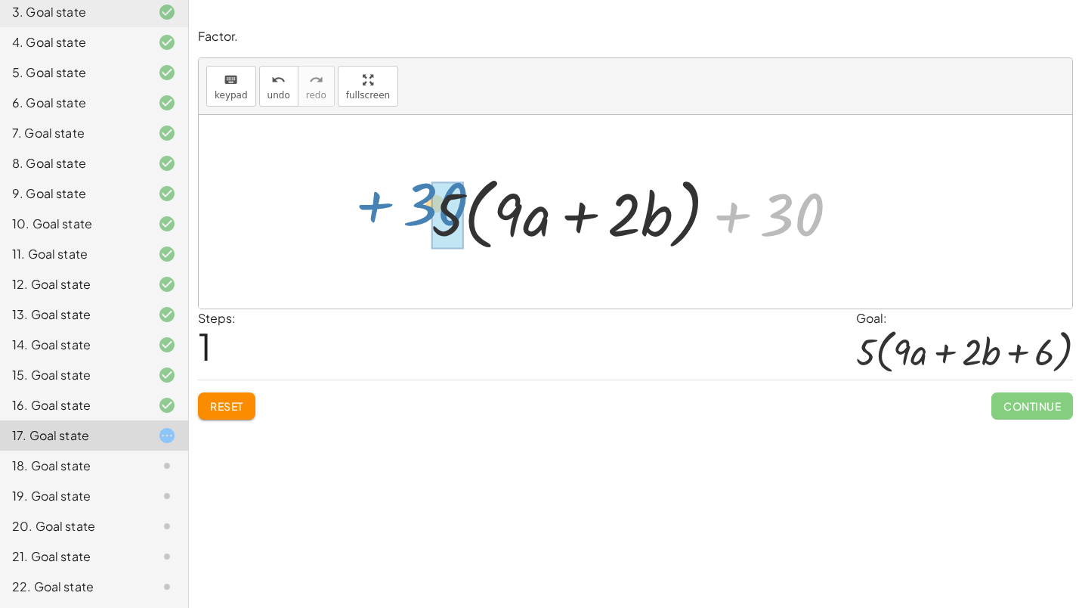
drag, startPoint x: 786, startPoint y: 197, endPoint x: 428, endPoint y: 186, distance: 357.6
click at [428, 186] on div at bounding box center [641, 212] width 434 height 87
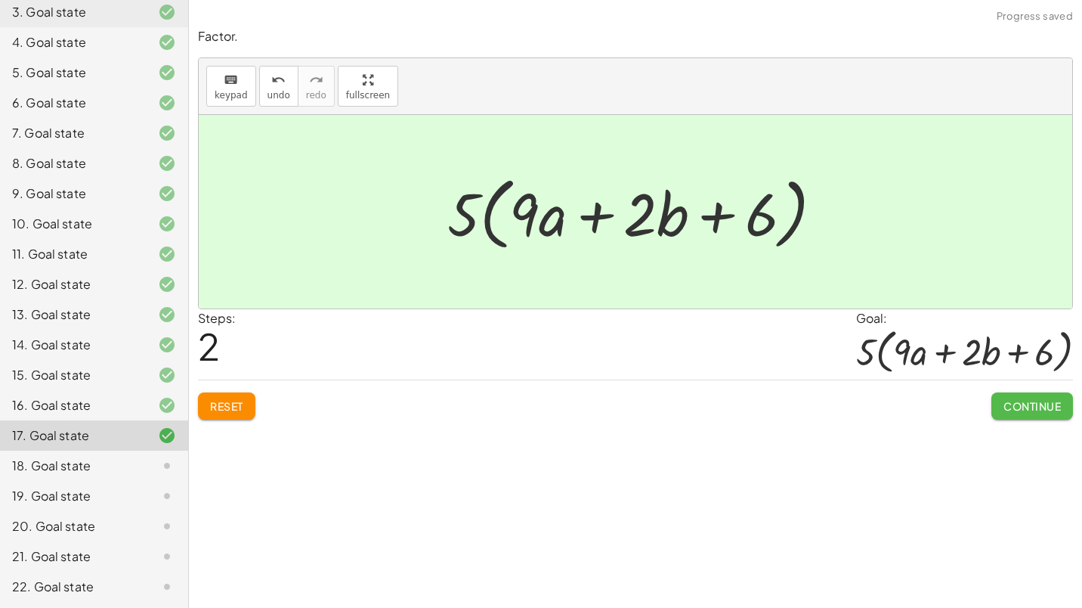
click at [1022, 405] on span "Continue" at bounding box center [1031, 406] width 57 height 14
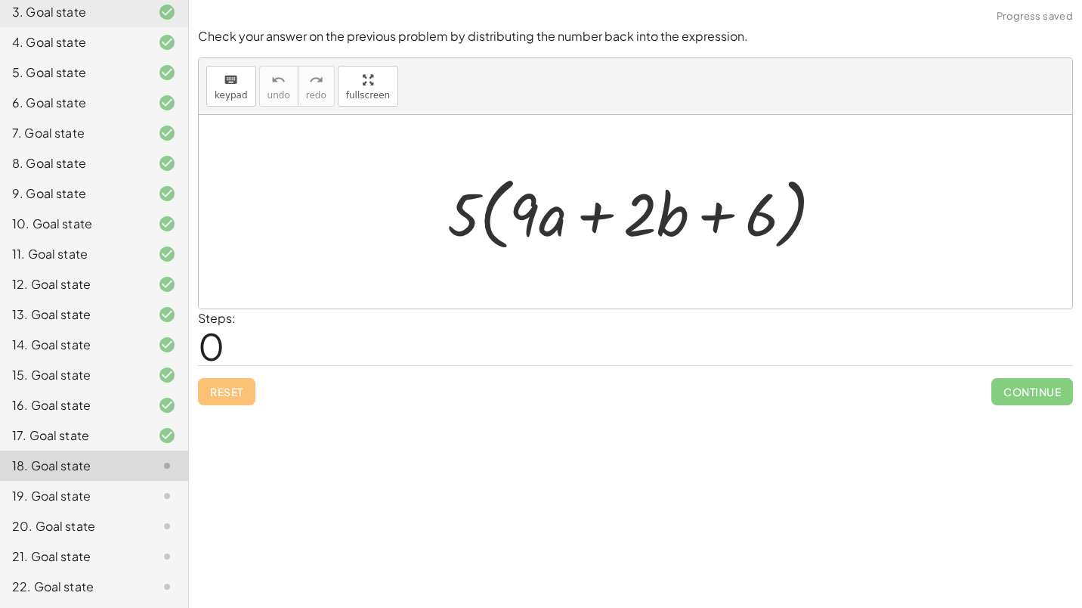
click at [481, 218] on div at bounding box center [641, 212] width 403 height 87
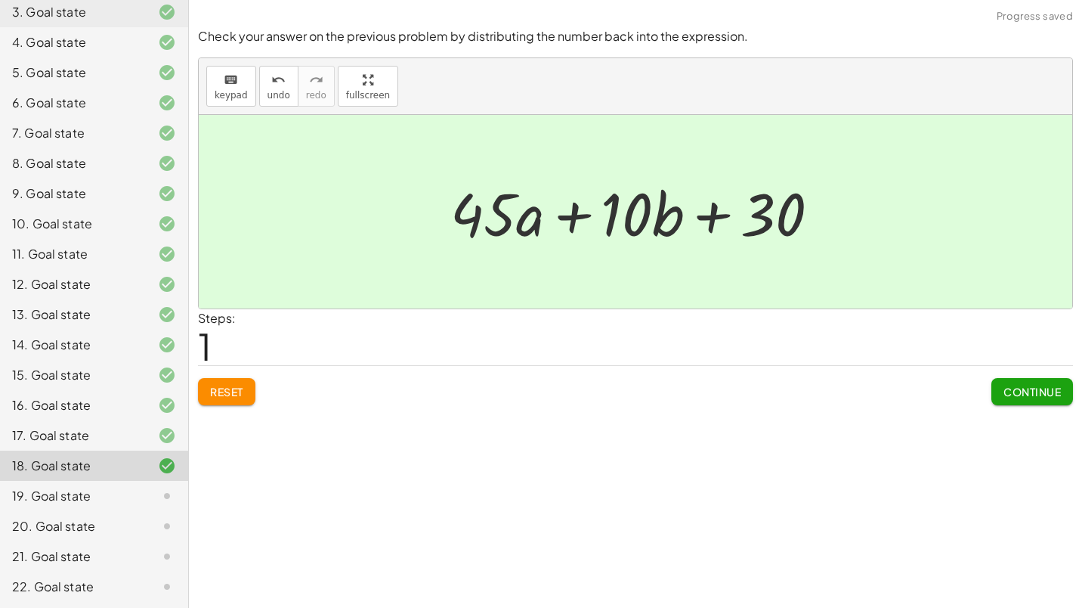
click at [1041, 391] on span "Continue" at bounding box center [1031, 392] width 57 height 14
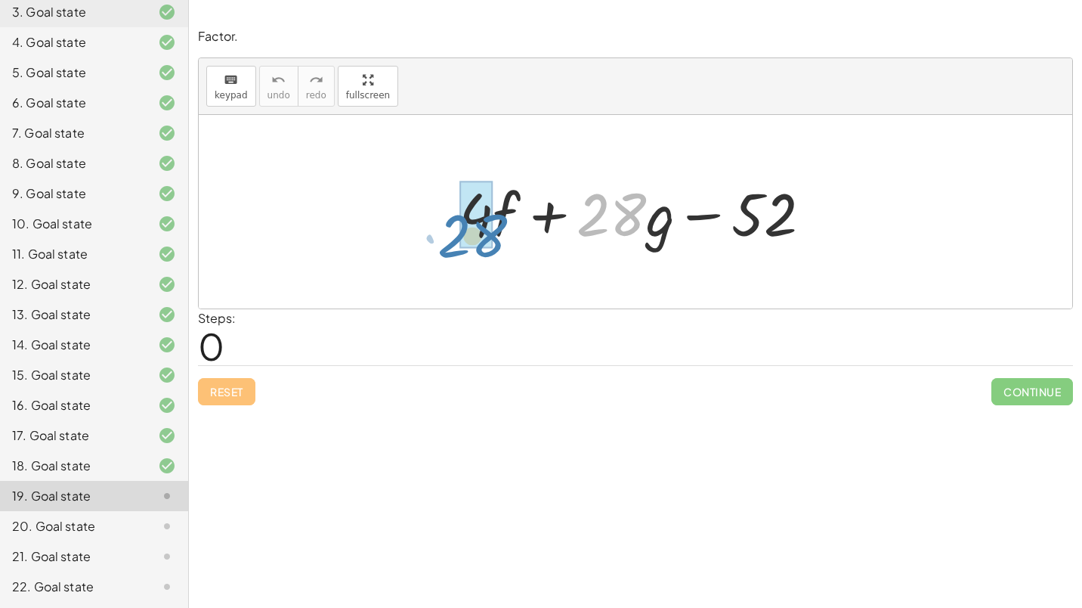
drag, startPoint x: 626, startPoint y: 209, endPoint x: 488, endPoint y: 226, distance: 138.6
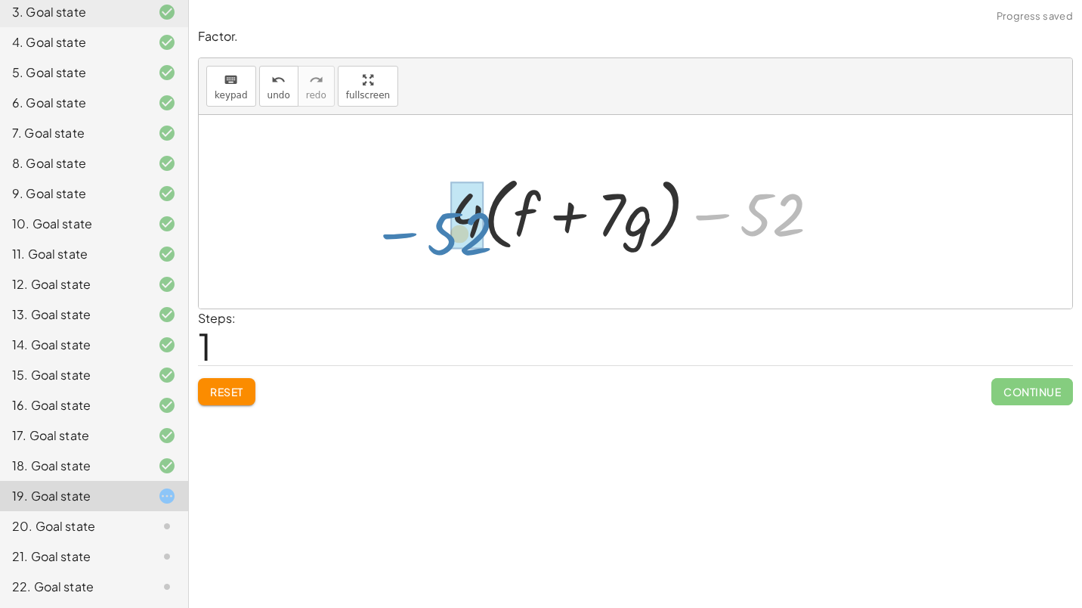
drag, startPoint x: 771, startPoint y: 207, endPoint x: 458, endPoint y: 225, distance: 314.1
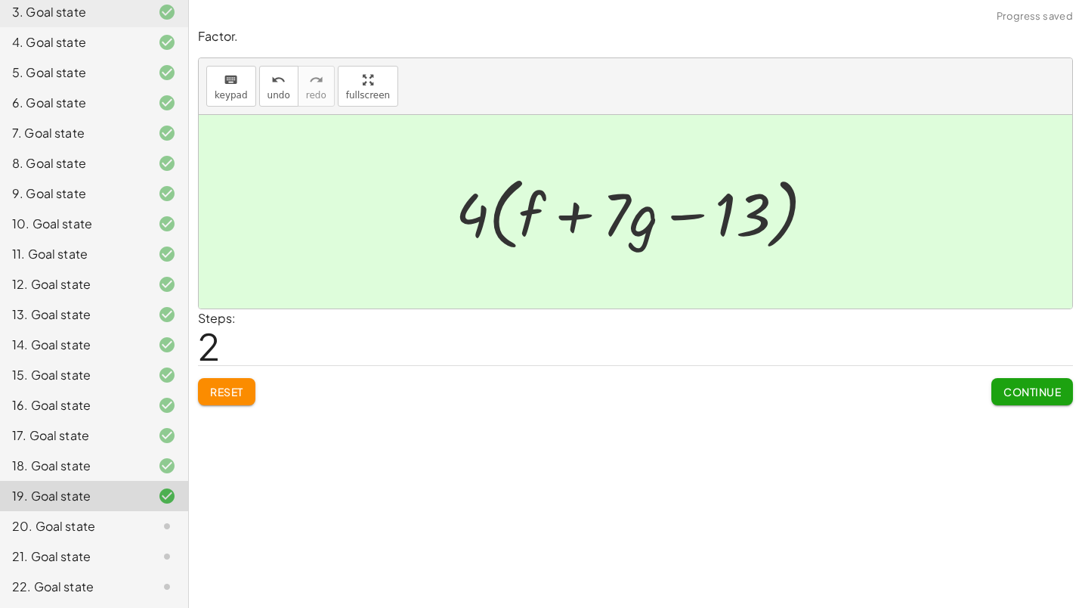
click at [1026, 391] on span "Continue" at bounding box center [1031, 392] width 57 height 14
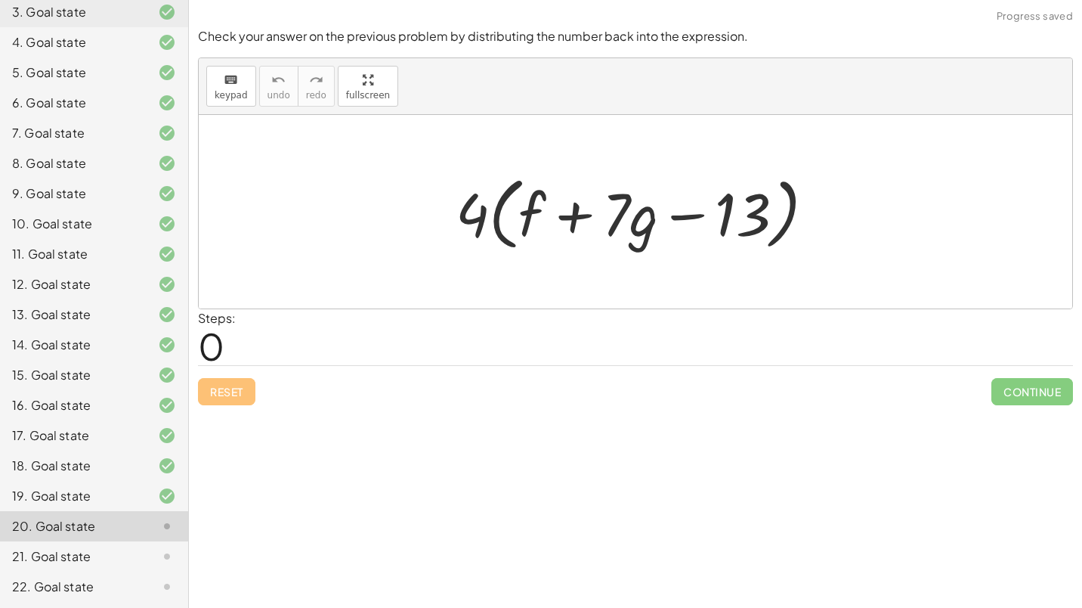
click at [477, 215] on div at bounding box center [641, 212] width 387 height 87
click at [499, 217] on div at bounding box center [641, 212] width 387 height 87
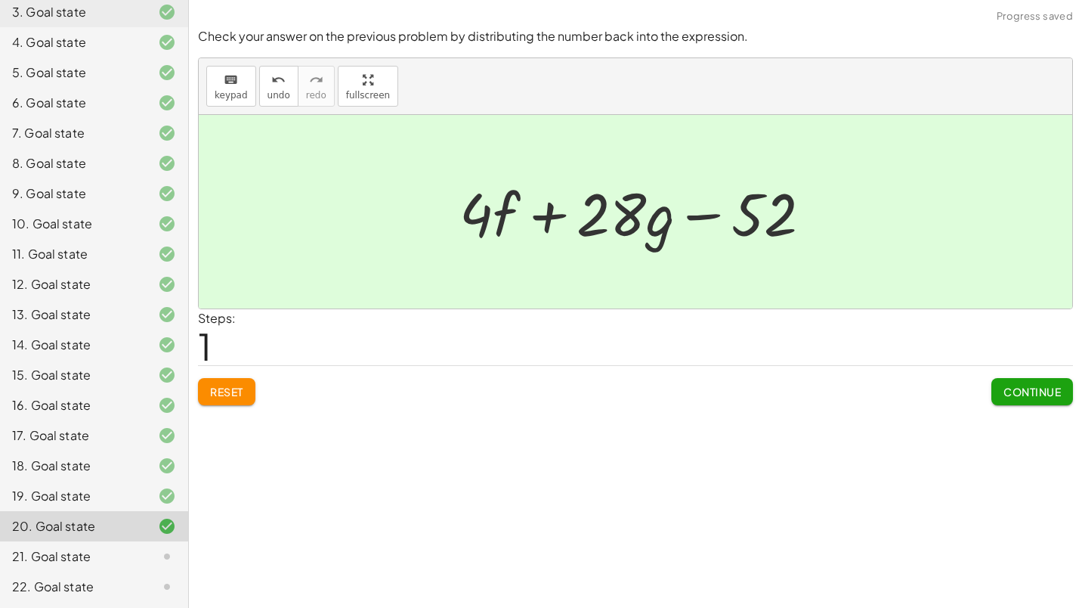
click at [1024, 387] on span "Continue" at bounding box center [1031, 392] width 57 height 14
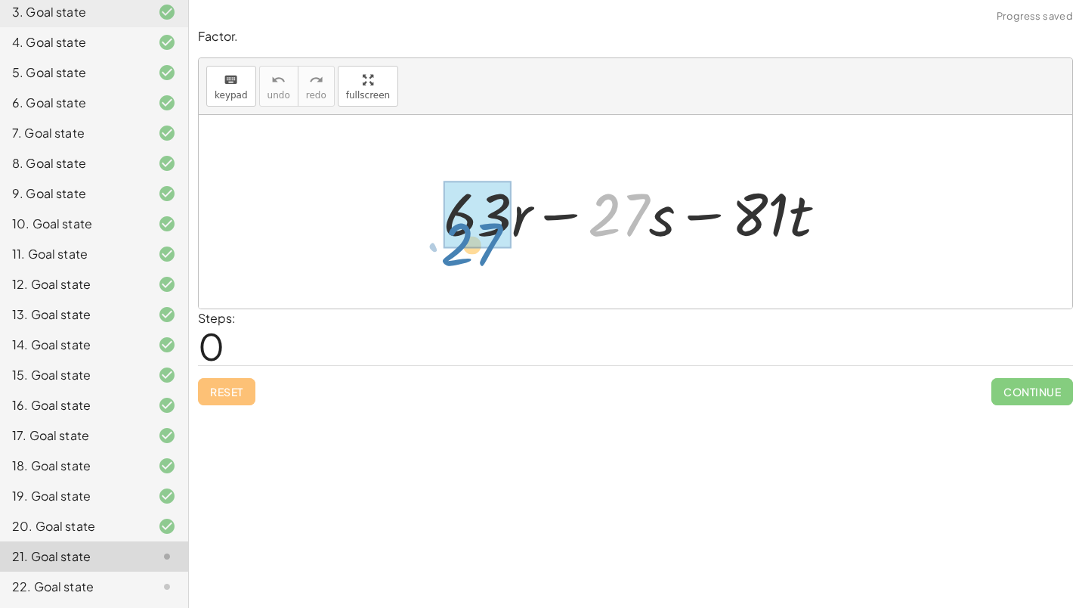
drag, startPoint x: 640, startPoint y: 212, endPoint x: 490, endPoint y: 224, distance: 150.0
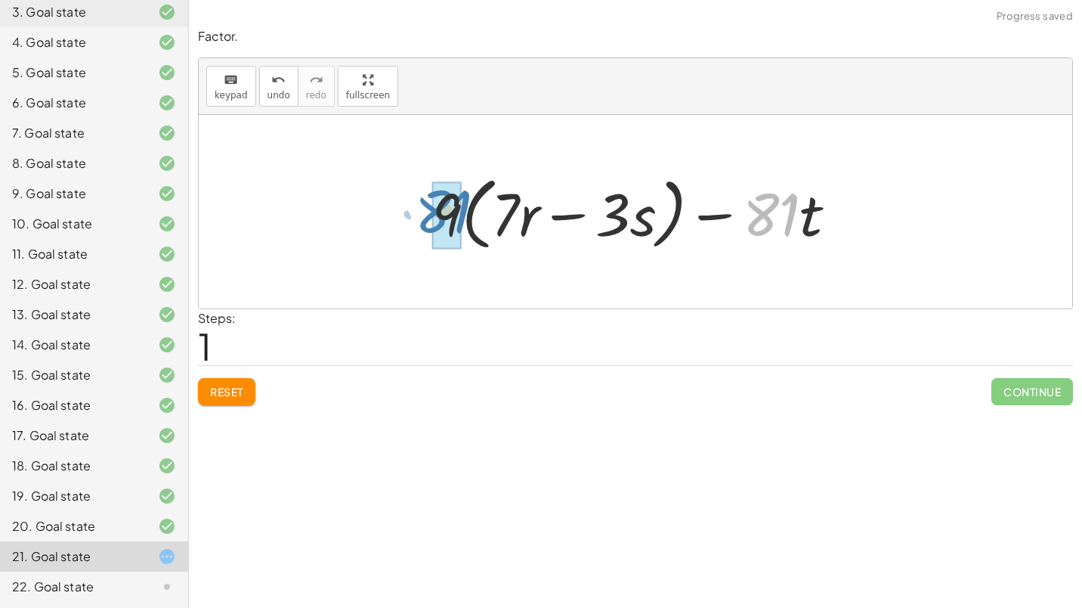
drag, startPoint x: 796, startPoint y: 198, endPoint x: 468, endPoint y: 195, distance: 328.0
click at [468, 195] on div at bounding box center [641, 212] width 432 height 87
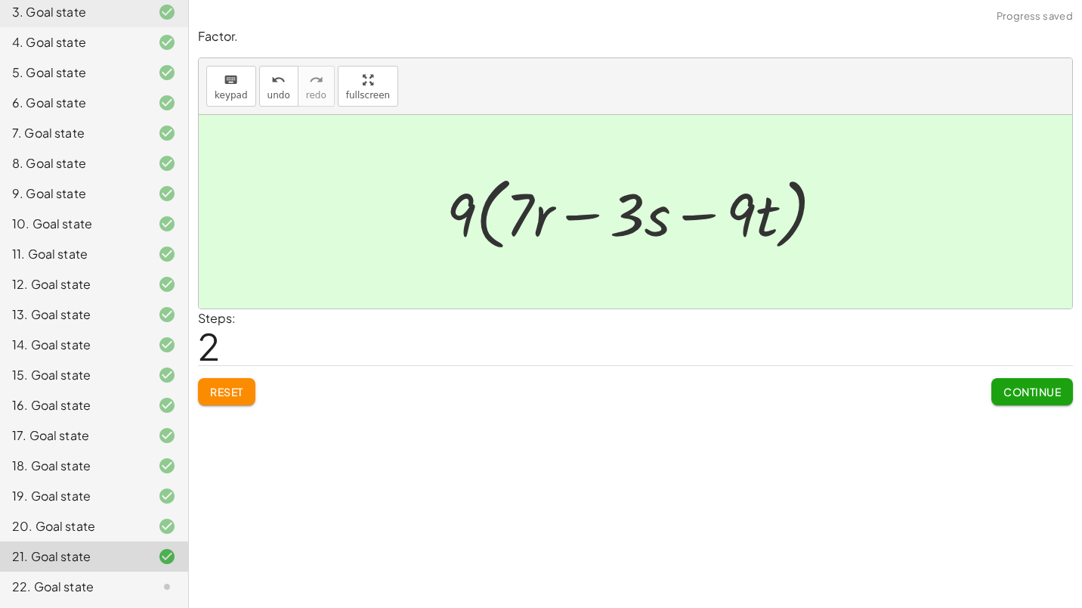
click at [1045, 385] on span "Continue" at bounding box center [1031, 392] width 57 height 14
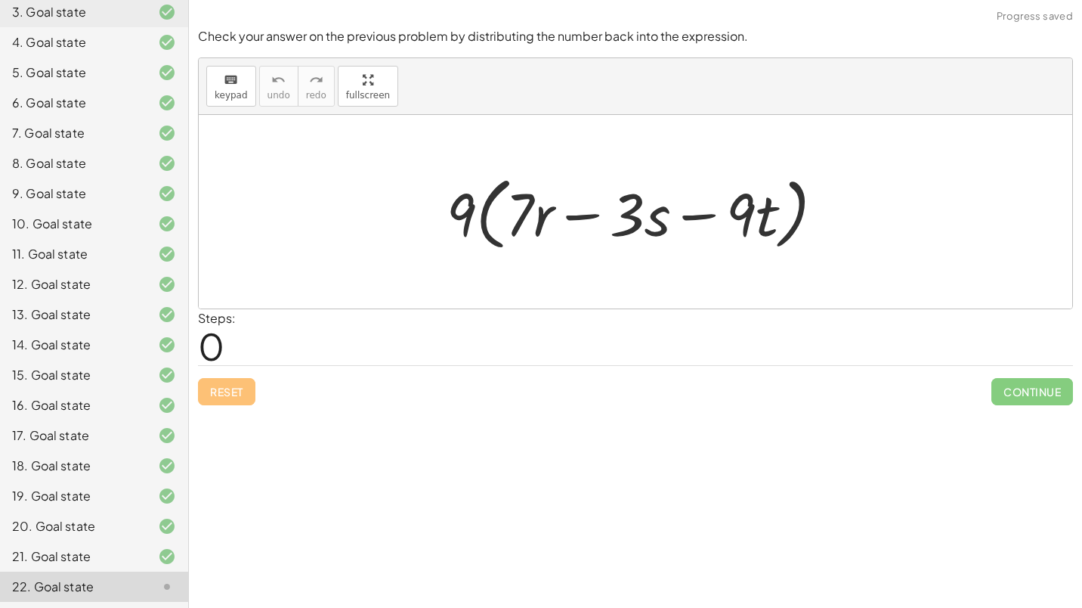
click at [487, 207] on div at bounding box center [641, 212] width 405 height 87
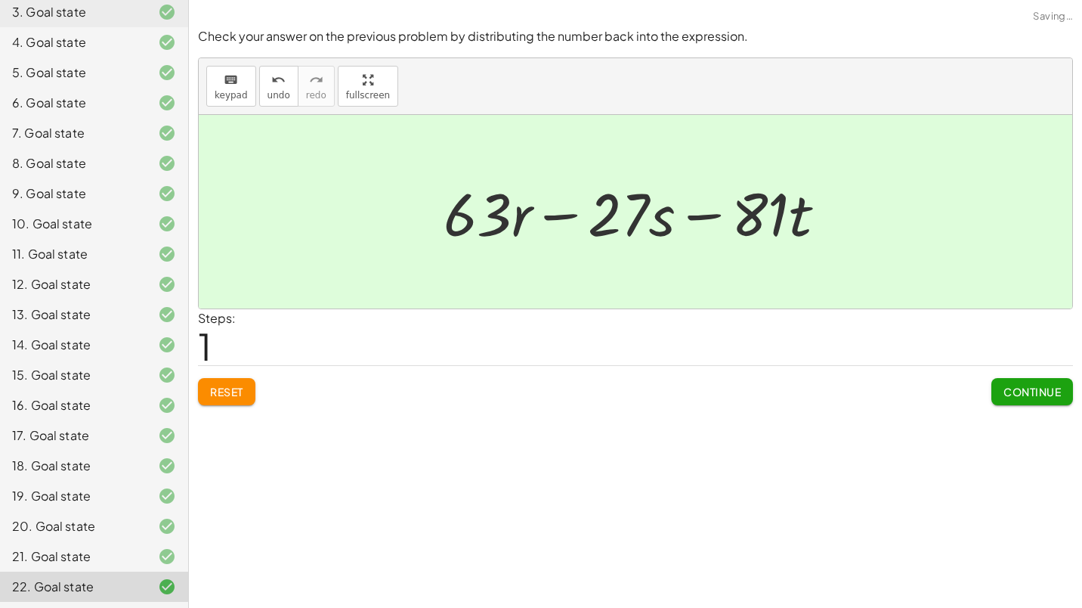
click at [1035, 394] on span "Continue" at bounding box center [1031, 392] width 57 height 14
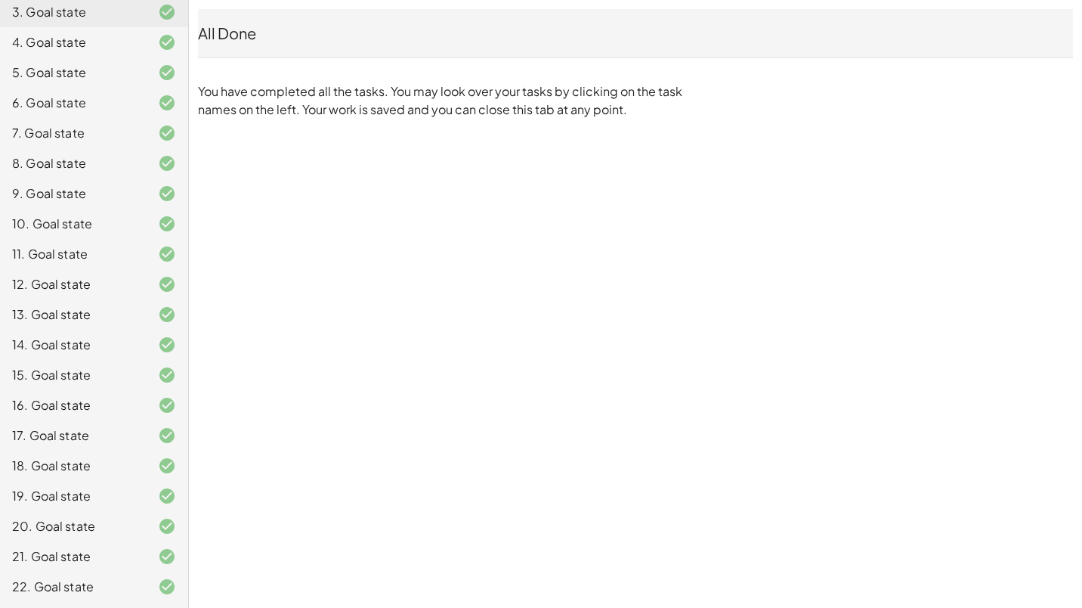
click at [57, 530] on div "20. Goal state" at bounding box center [73, 526] width 122 height 18
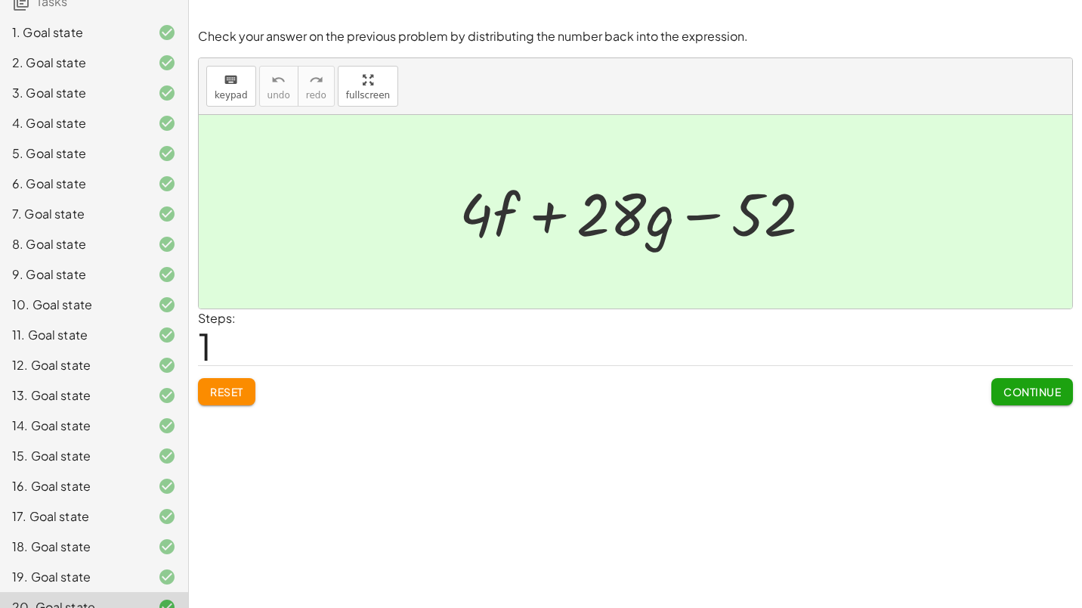
scroll to position [148, 0]
click at [70, 464] on div "15. Goal state" at bounding box center [73, 455] width 122 height 18
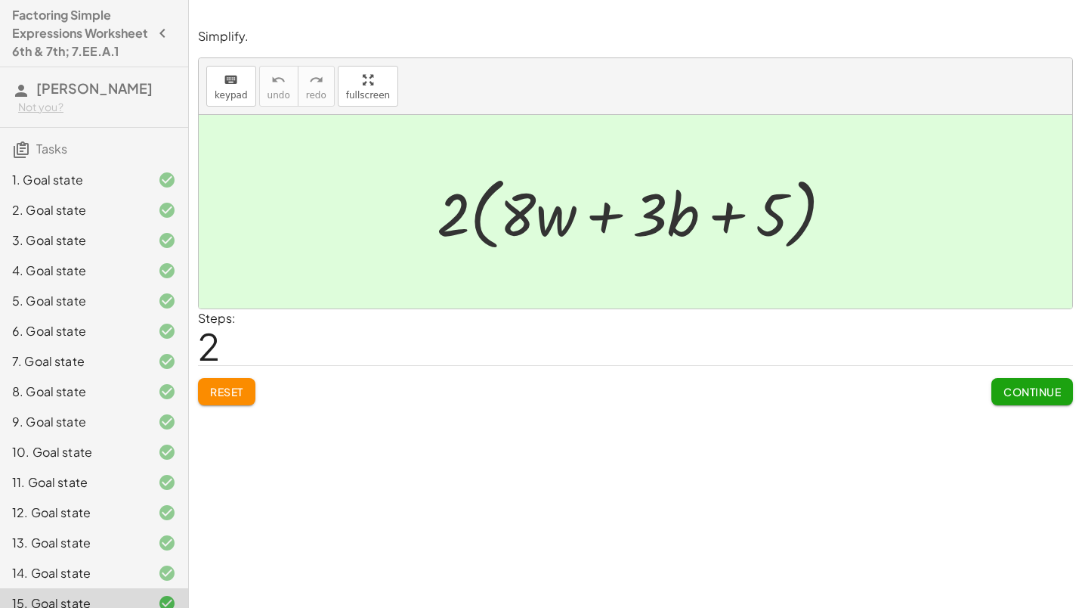
scroll to position [246, 0]
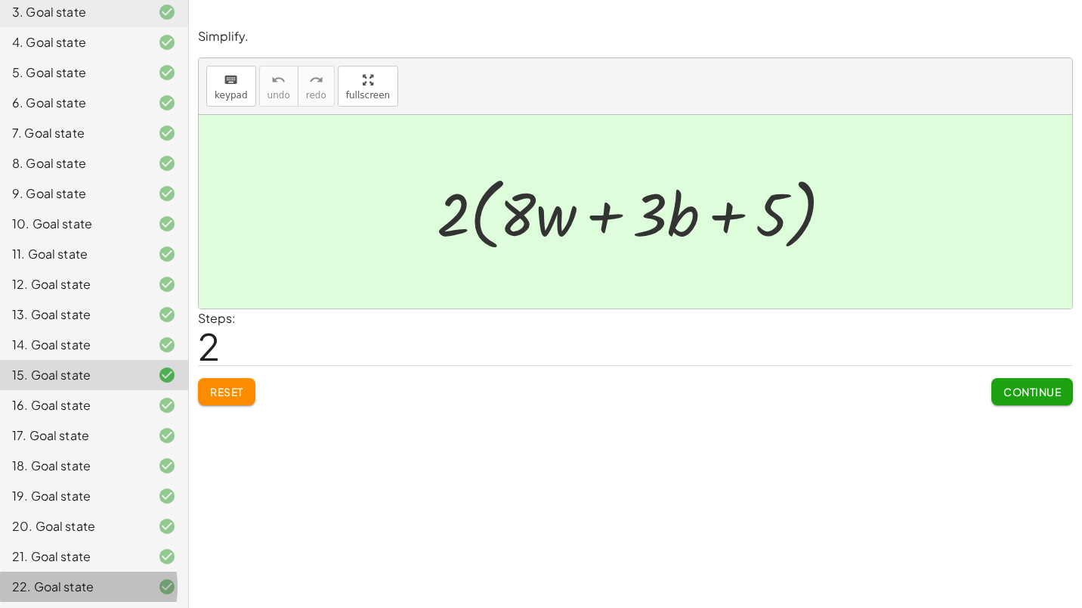
click at [68, 589] on div "22. Goal state" at bounding box center [73, 586] width 122 height 18
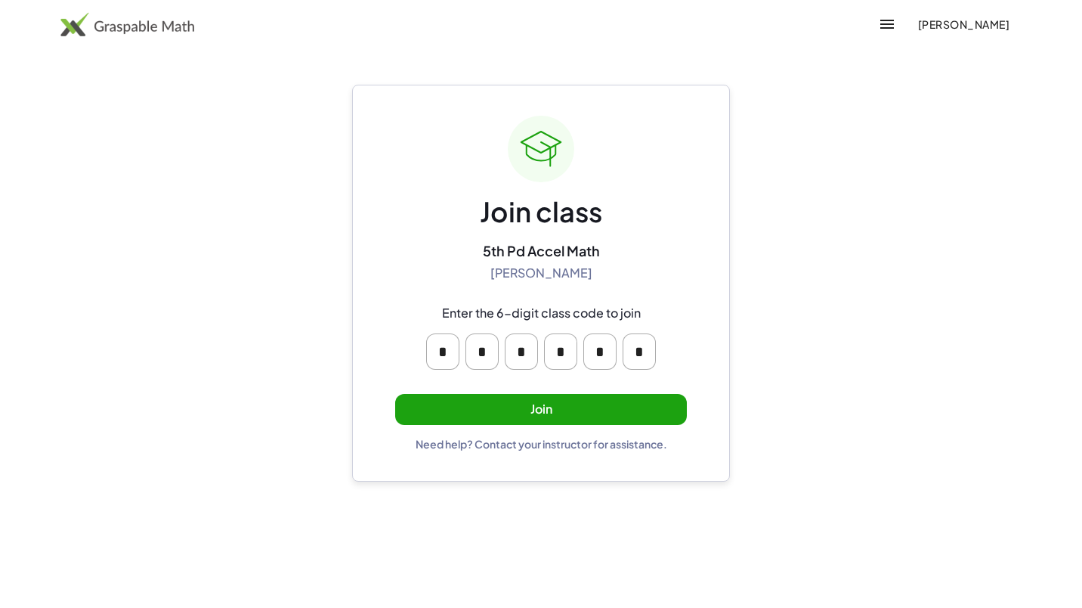
click at [587, 407] on button "Join" at bounding box center [541, 409] width 292 height 31
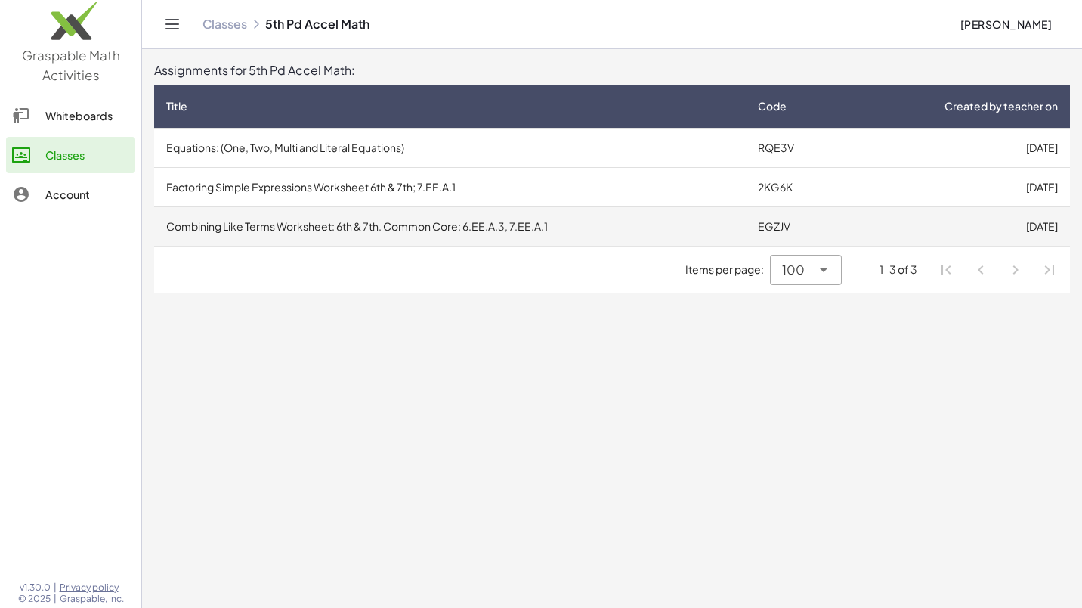
click at [513, 222] on td "Combining Like Terms Worksheet: 6th & 7th. Common Core: 6.EE.A.3, 7.EE.A.1" at bounding box center [450, 225] width 592 height 39
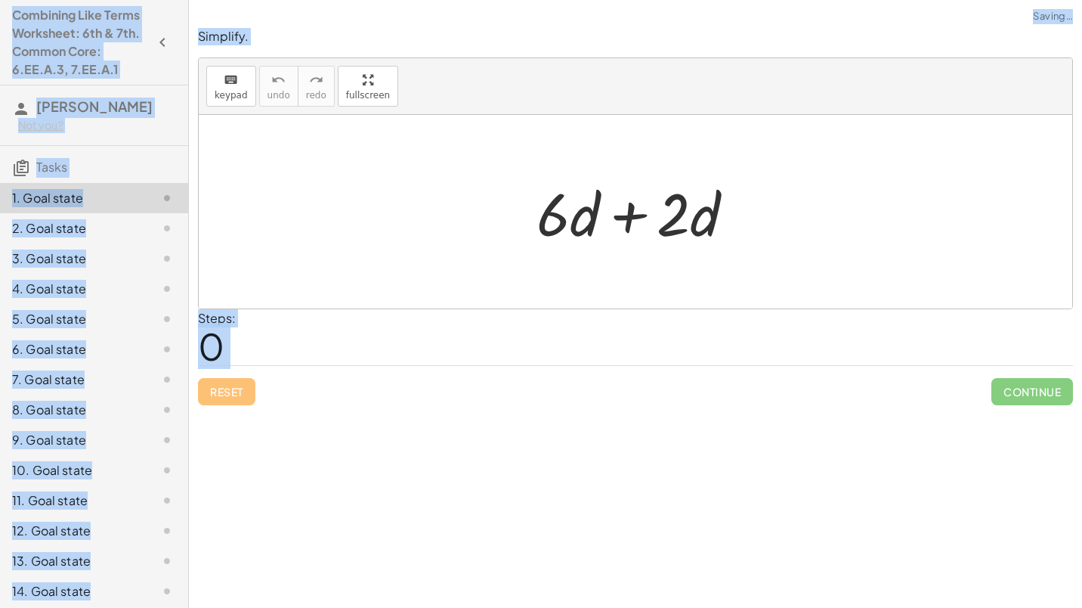
click at [566, 206] on div at bounding box center [641, 212] width 225 height 78
click at [605, 215] on div at bounding box center [641, 212] width 225 height 78
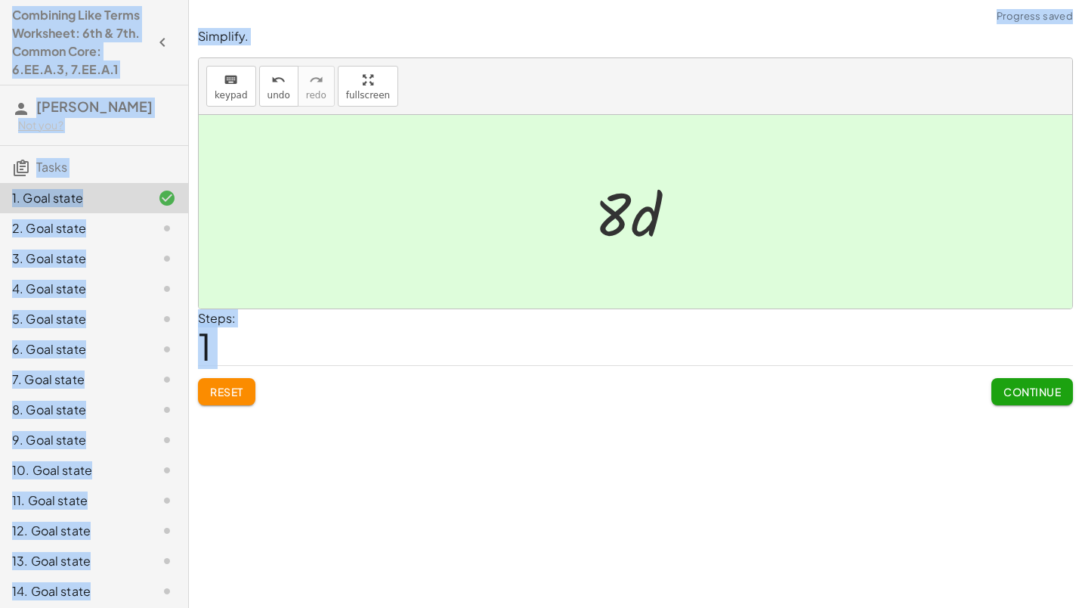
click at [1031, 399] on button "Continue" at bounding box center [1032, 391] width 82 height 27
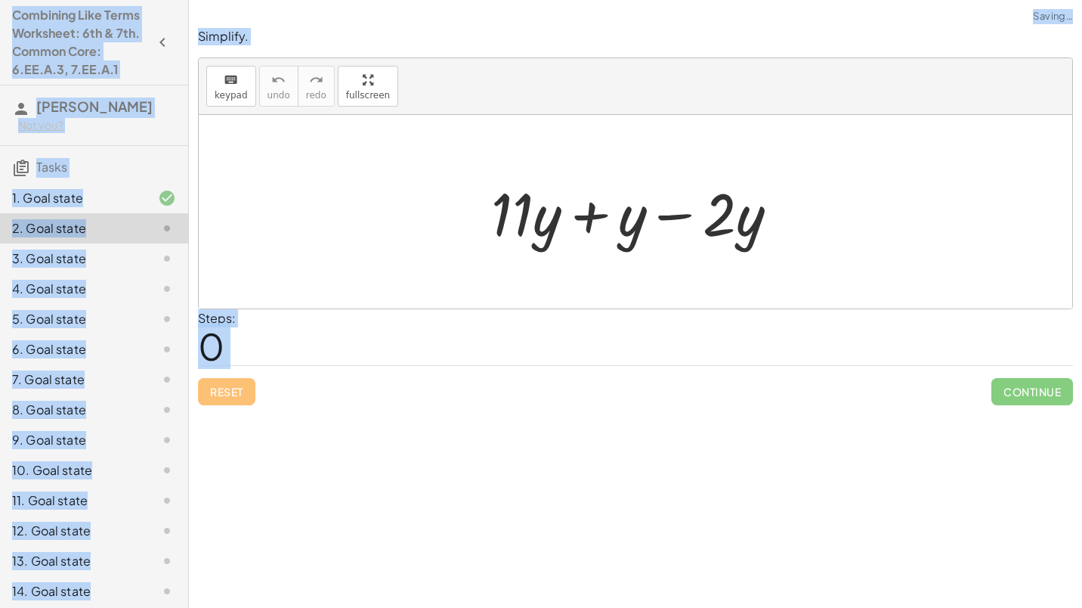
click at [578, 225] on div at bounding box center [641, 212] width 314 height 78
click at [578, 225] on div at bounding box center [641, 212] width 242 height 78
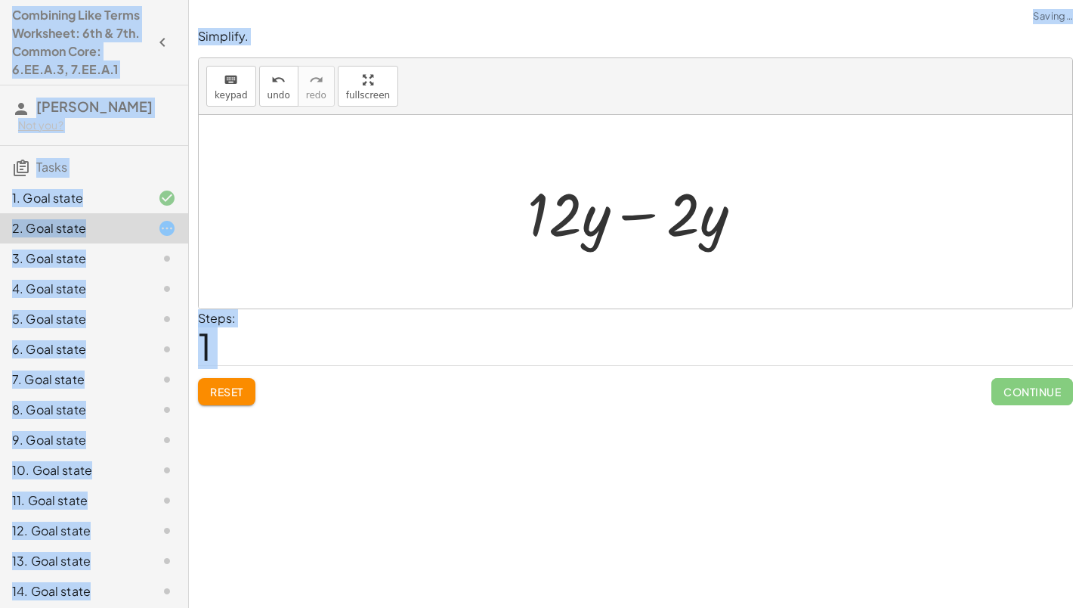
click at [673, 215] on div at bounding box center [641, 212] width 242 height 78
click at [629, 217] on div at bounding box center [641, 212] width 242 height 78
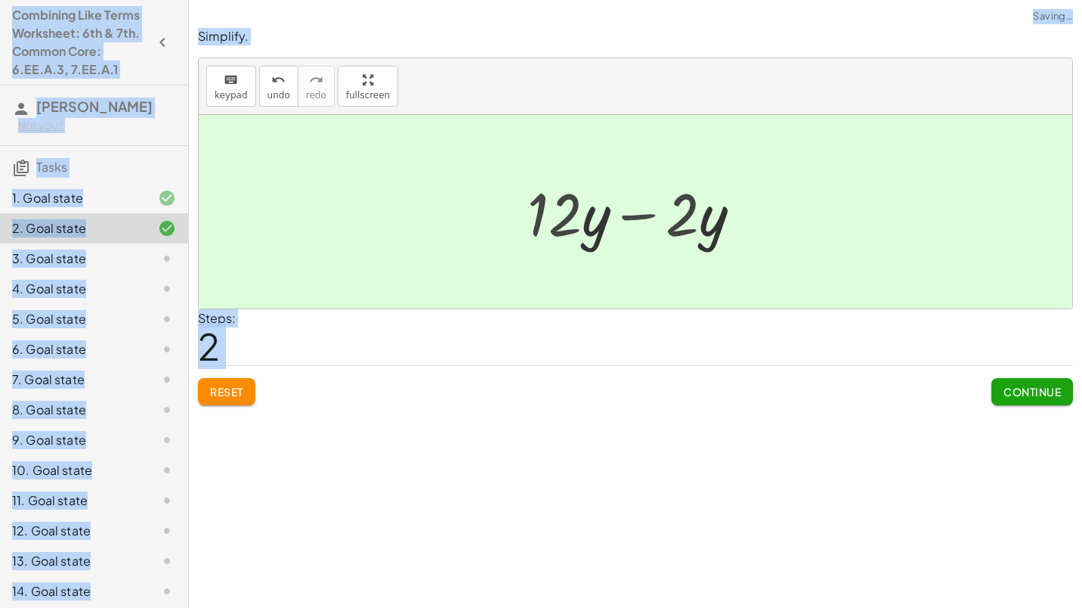
click at [629, 217] on div at bounding box center [640, 212] width 121 height 78
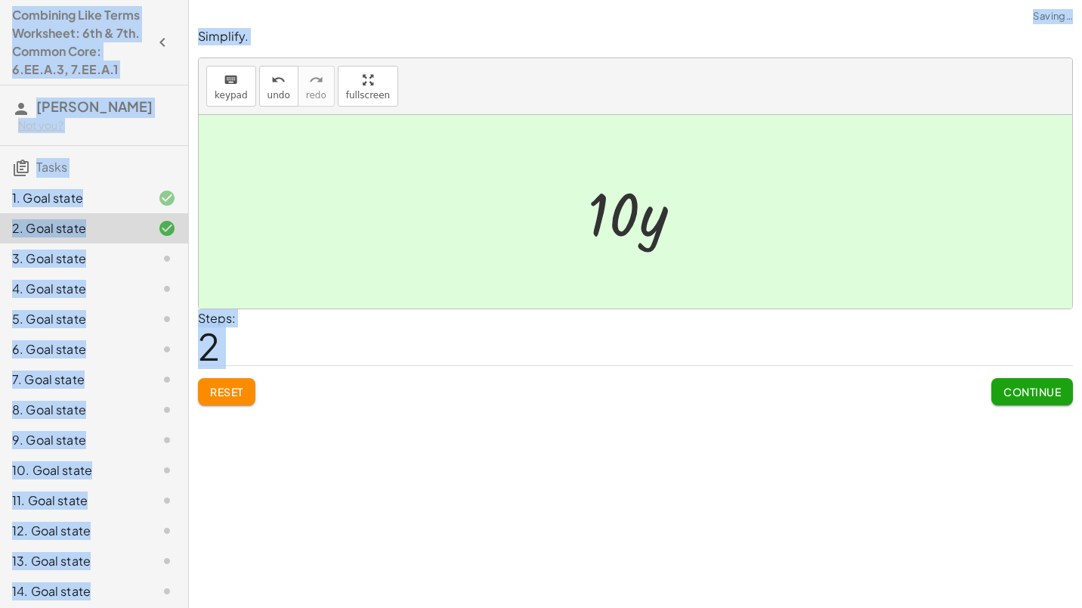
click at [1040, 404] on button "Continue" at bounding box center [1032, 391] width 82 height 27
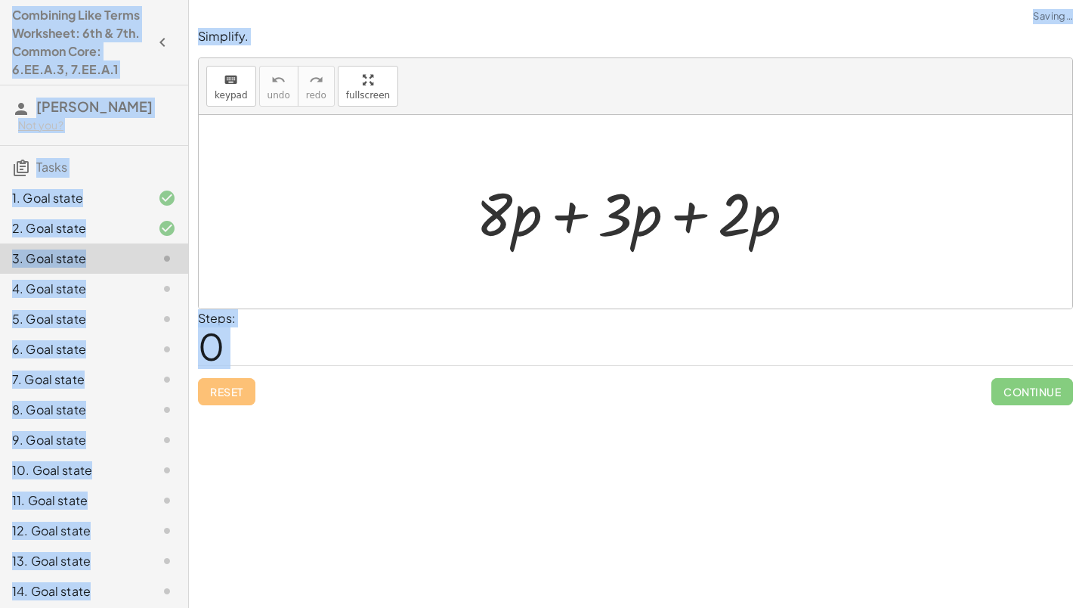
click at [569, 216] on div at bounding box center [640, 212] width 345 height 78
click at [569, 216] on div at bounding box center [641, 212] width 230 height 78
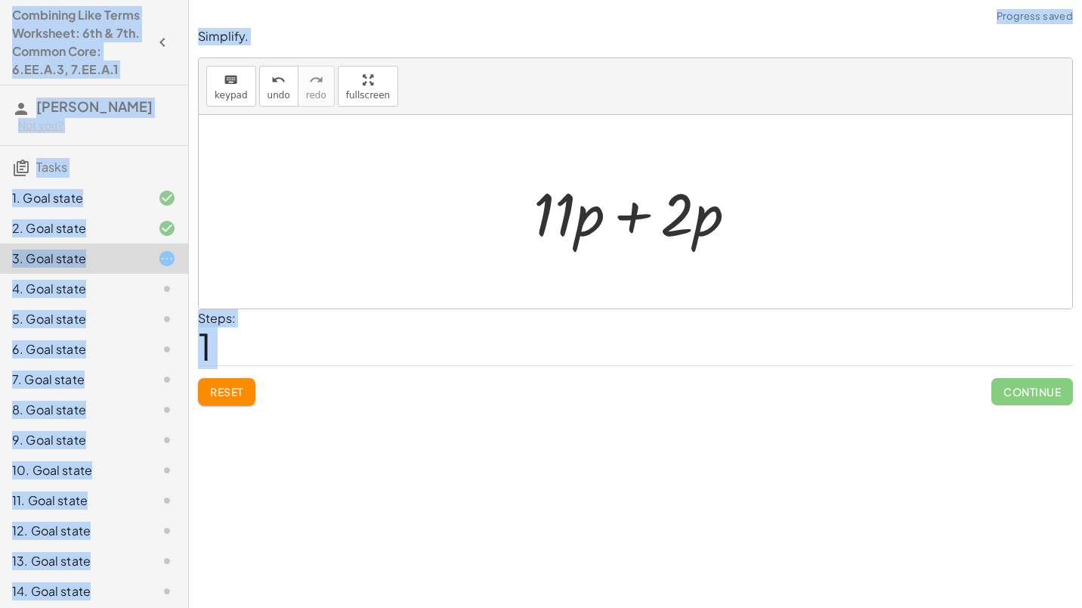
click at [642, 216] on div at bounding box center [641, 212] width 230 height 78
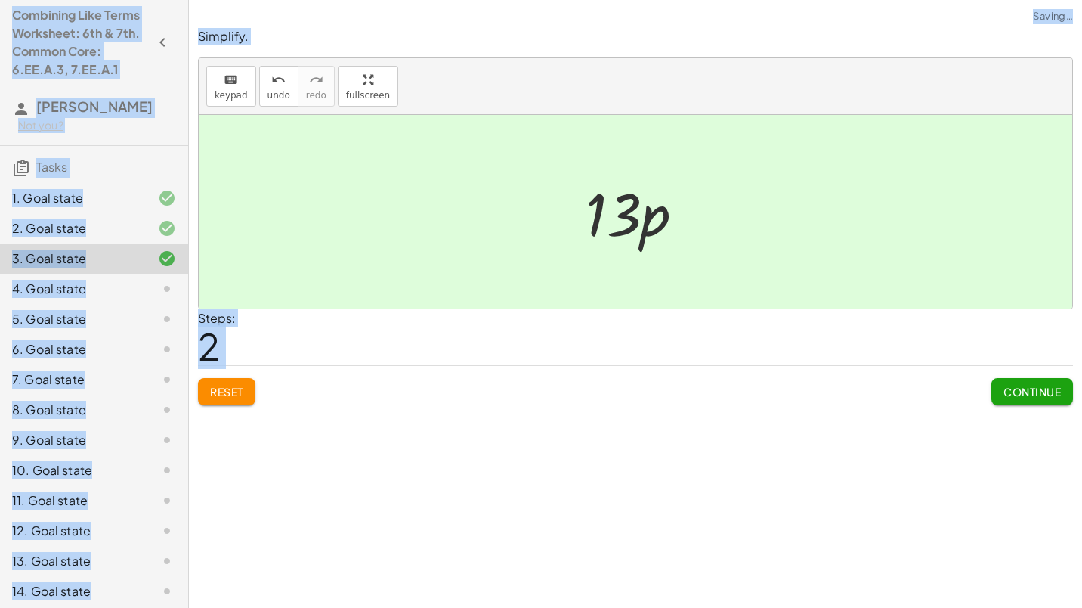
click at [0, 0] on div "Simplify. keyboard keypad undo undo redo redo fullscreen + · 8 · p + · 3 · p + …" at bounding box center [0, 0] width 0 height 0
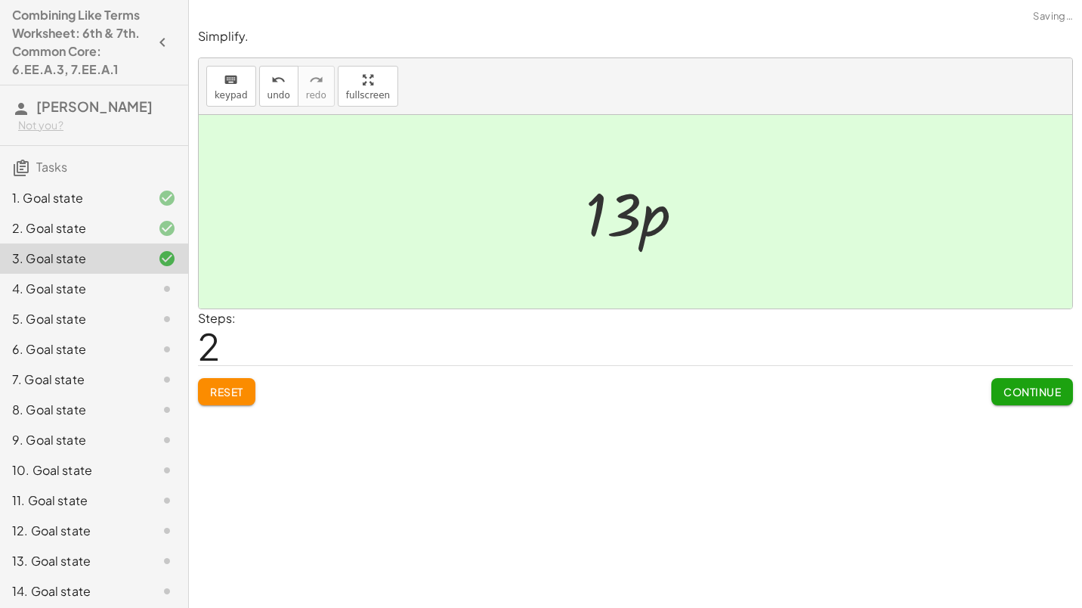
click at [1045, 399] on button "Continue" at bounding box center [1032, 391] width 82 height 27
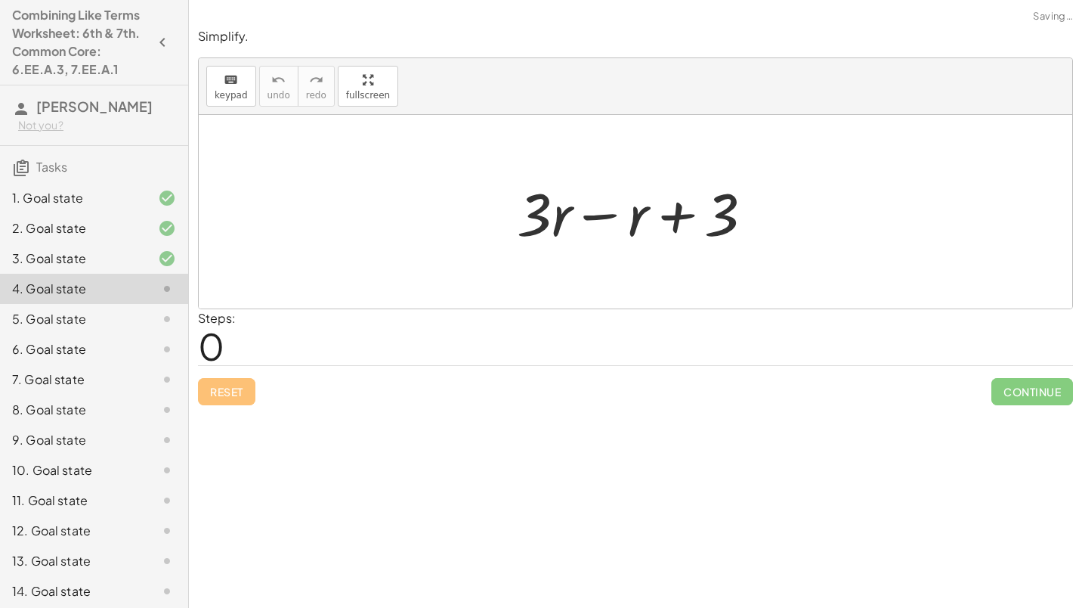
click at [586, 207] on div at bounding box center [641, 212] width 264 height 78
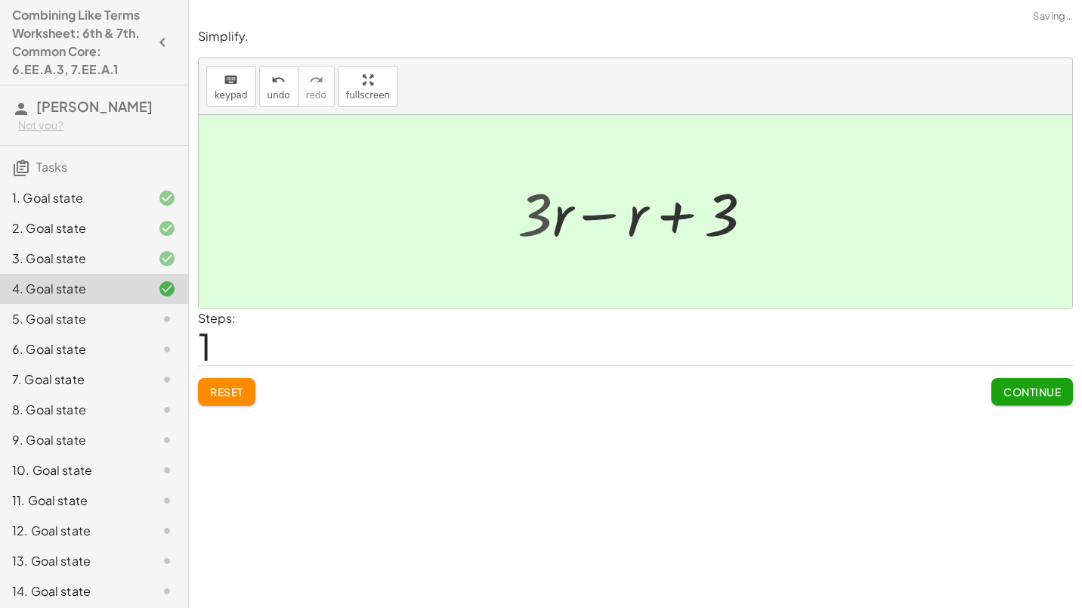
click at [586, 207] on div at bounding box center [642, 212] width 186 height 78
click at [625, 212] on div at bounding box center [642, 212] width 186 height 78
click at [632, 214] on div at bounding box center [642, 212] width 186 height 78
click at [642, 220] on div at bounding box center [642, 212] width 186 height 78
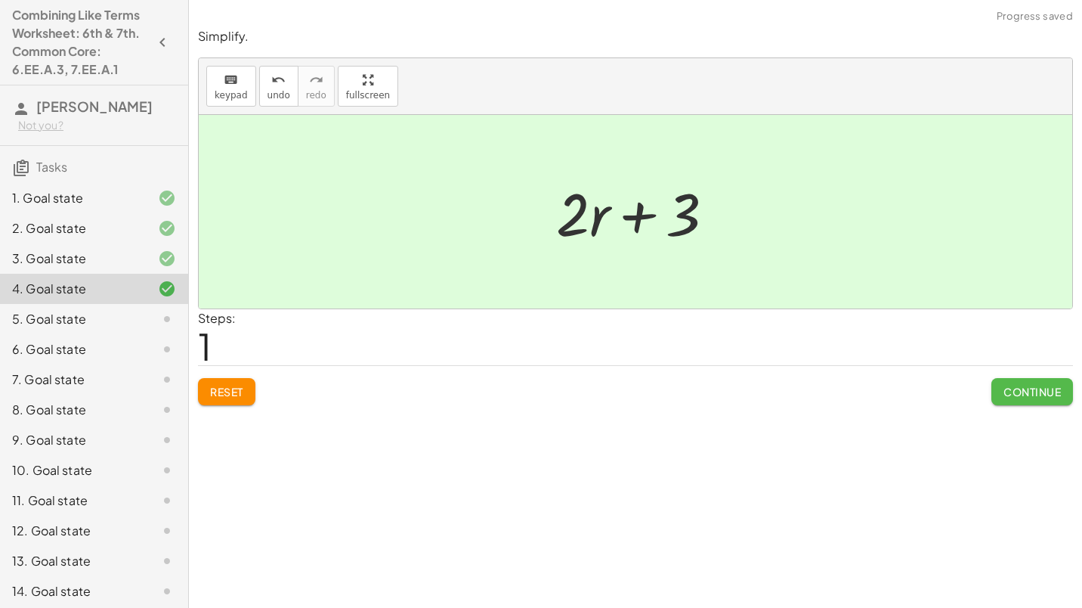
click at [1059, 387] on span "Continue" at bounding box center [1031, 392] width 57 height 14
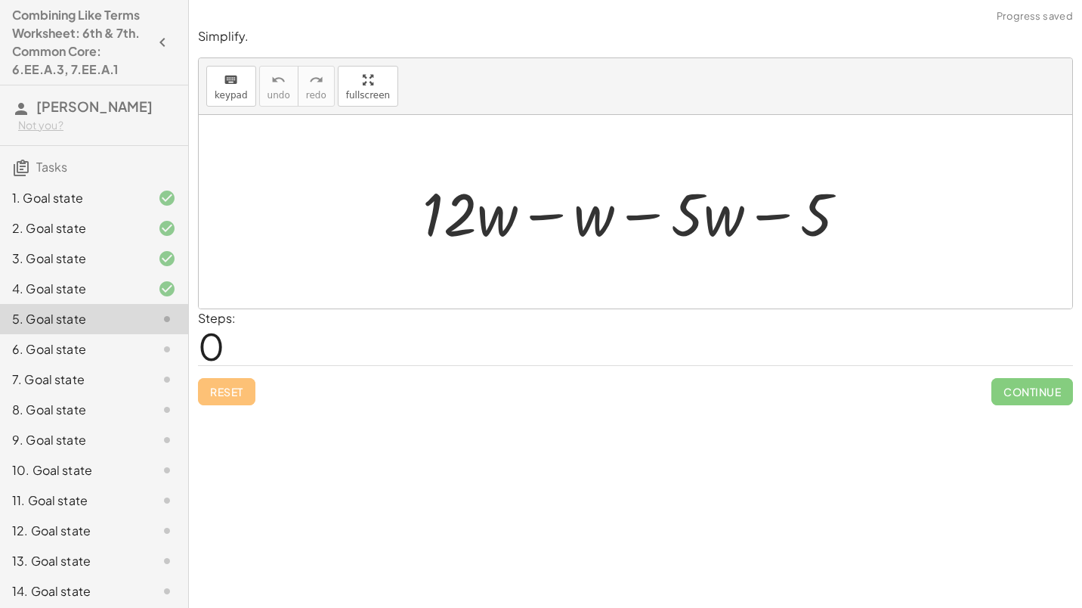
click at [533, 215] on div at bounding box center [641, 212] width 452 height 78
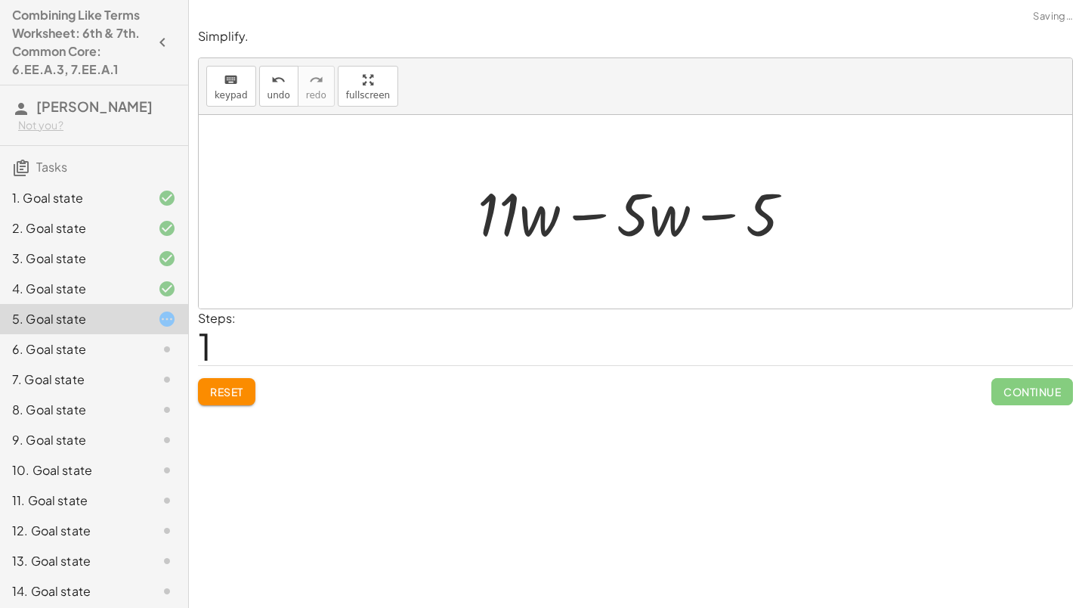
click at [574, 217] on div at bounding box center [641, 212] width 342 height 78
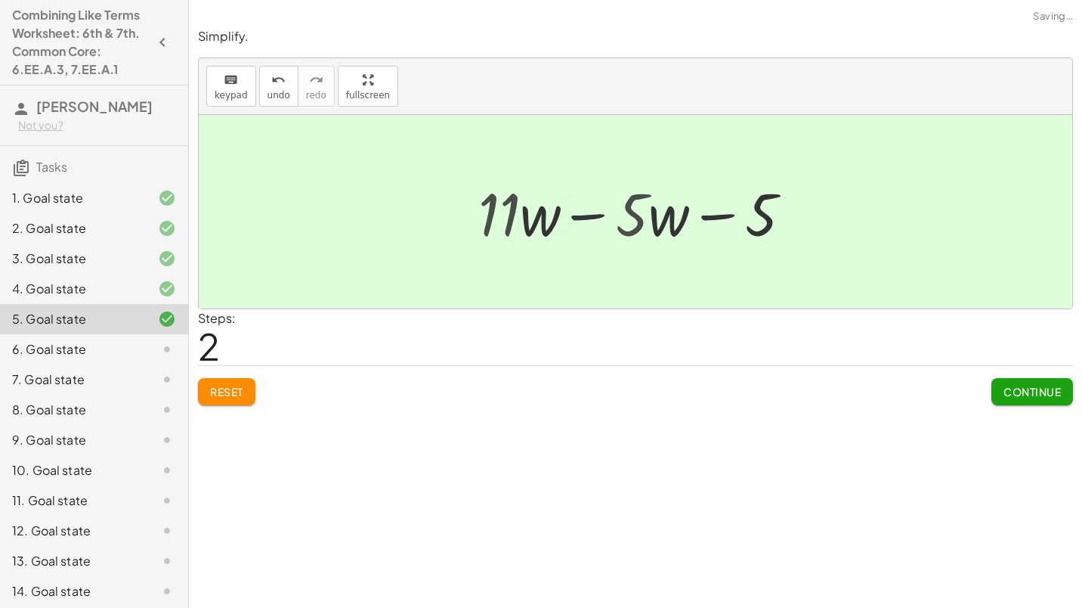
click at [574, 217] on div at bounding box center [641, 212] width 205 height 78
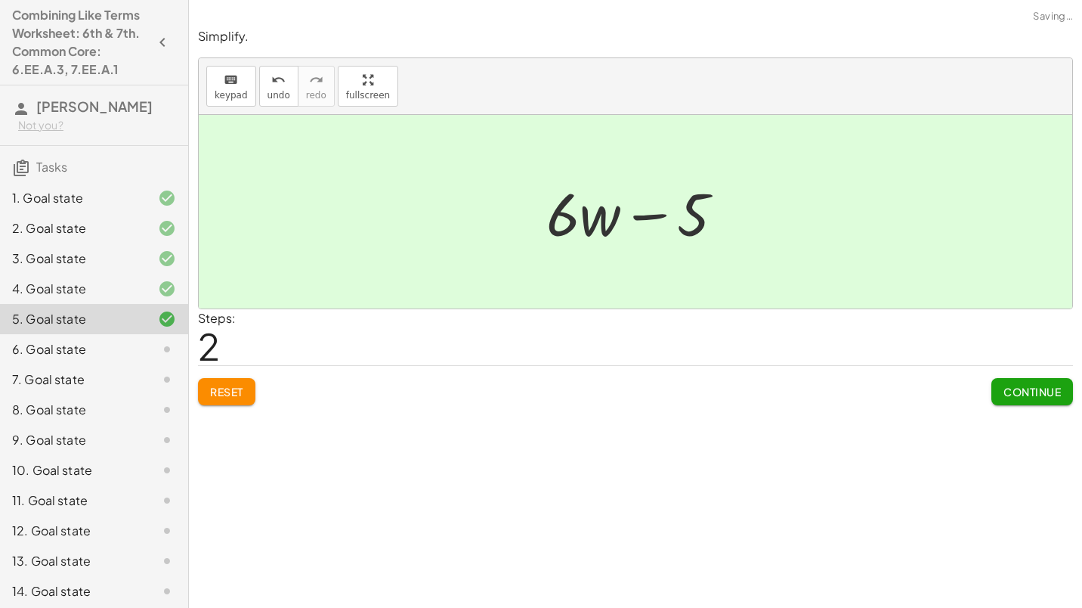
click at [1028, 391] on span "Continue" at bounding box center [1031, 392] width 57 height 14
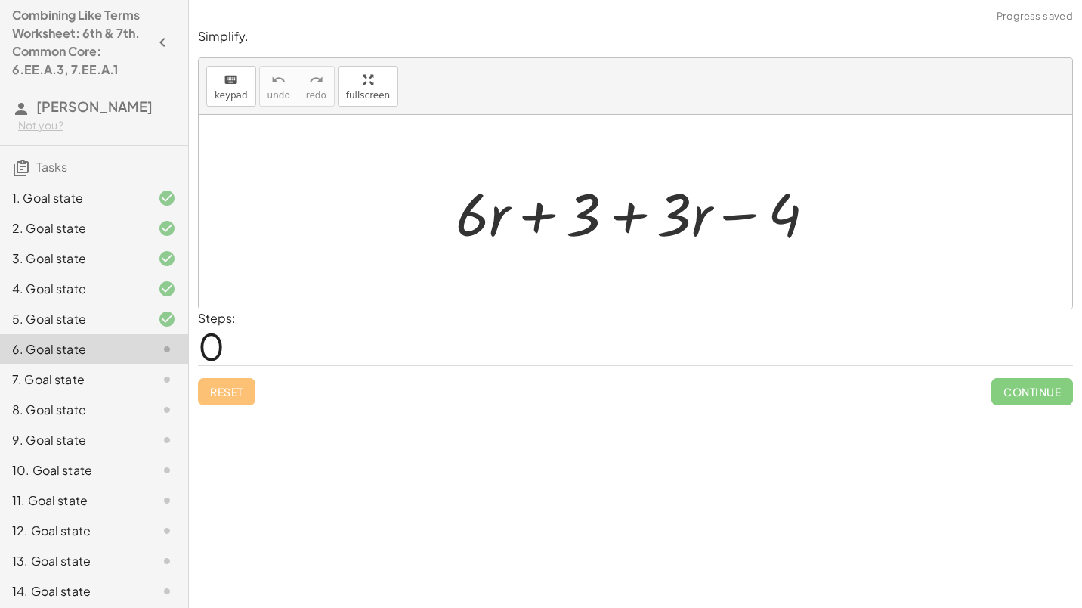
click at [527, 214] on div at bounding box center [641, 212] width 387 height 78
drag, startPoint x: 678, startPoint y: 214, endPoint x: 527, endPoint y: 227, distance: 151.7
click at [527, 227] on div at bounding box center [641, 212] width 387 height 78
click at [500, 210] on div at bounding box center [641, 212] width 387 height 78
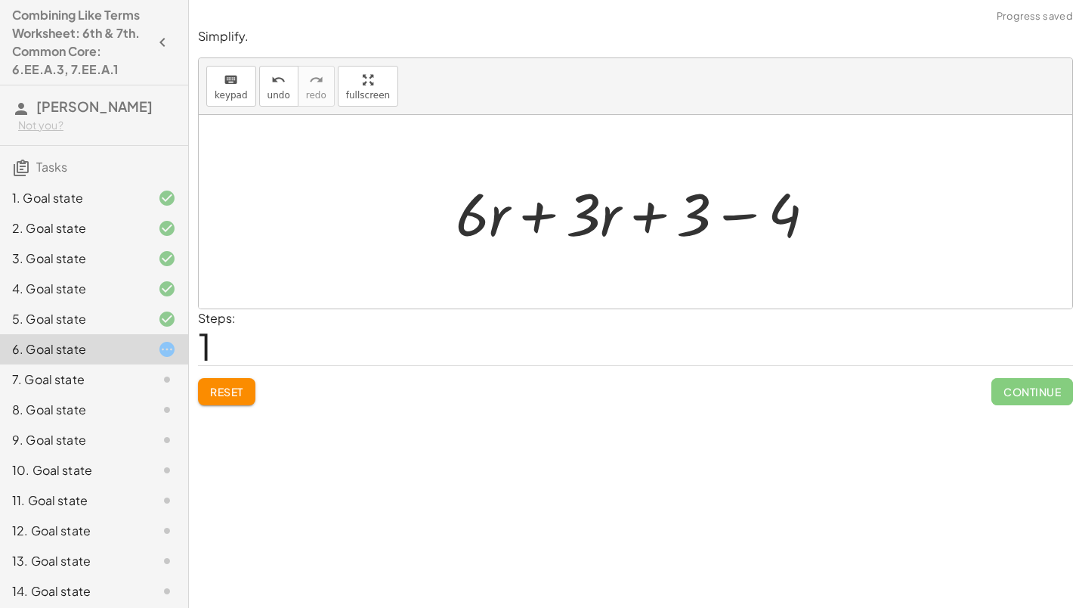
click at [500, 210] on div at bounding box center [641, 212] width 387 height 78
click at [541, 216] on div at bounding box center [641, 212] width 387 height 78
click at [541, 216] on div at bounding box center [642, 212] width 272 height 78
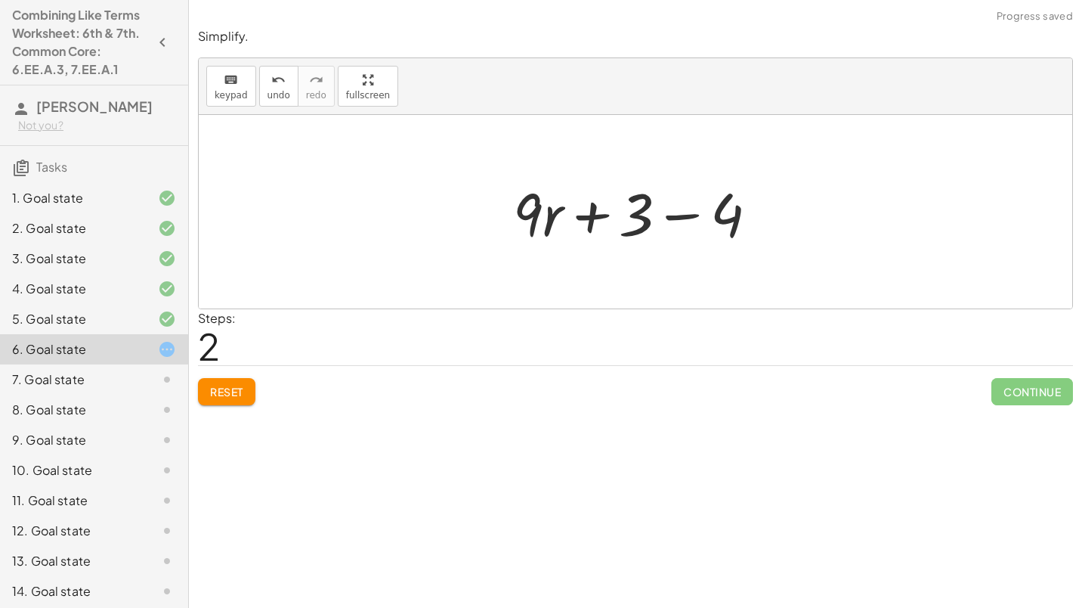
click at [673, 217] on div at bounding box center [642, 212] width 272 height 78
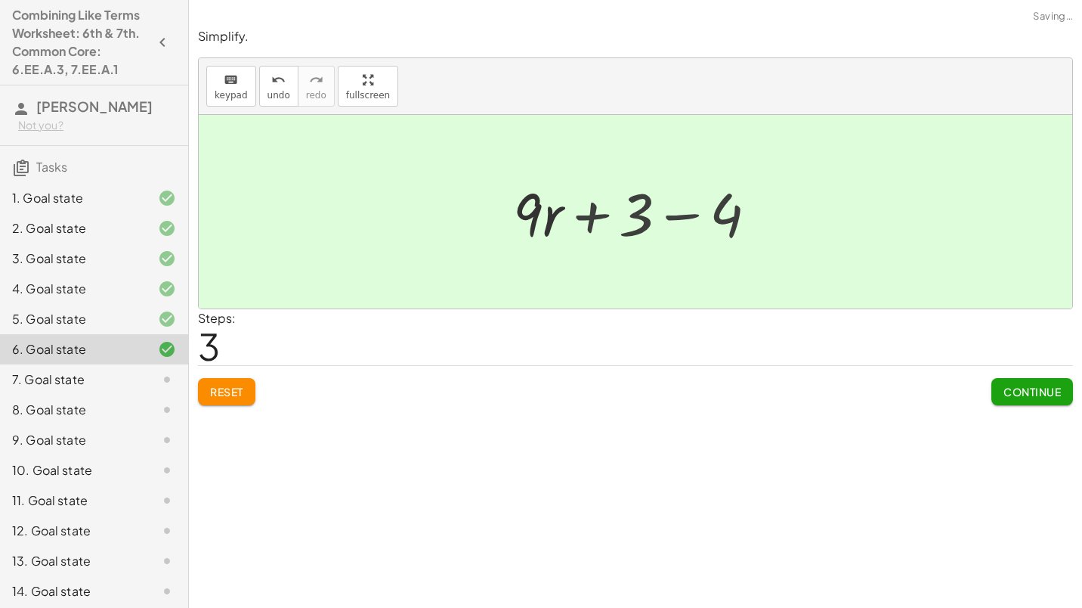
click at [673, 217] on div at bounding box center [641, 212] width 169 height 78
click at [1040, 393] on span "Continue" at bounding box center [1031, 392] width 57 height 14
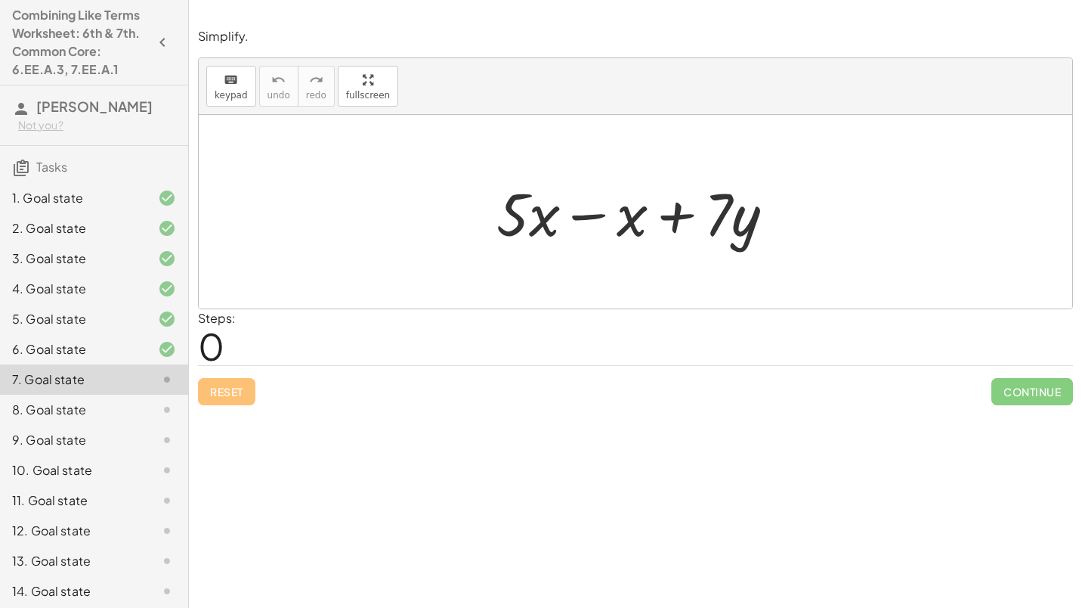
click at [589, 220] on div at bounding box center [641, 212] width 305 height 78
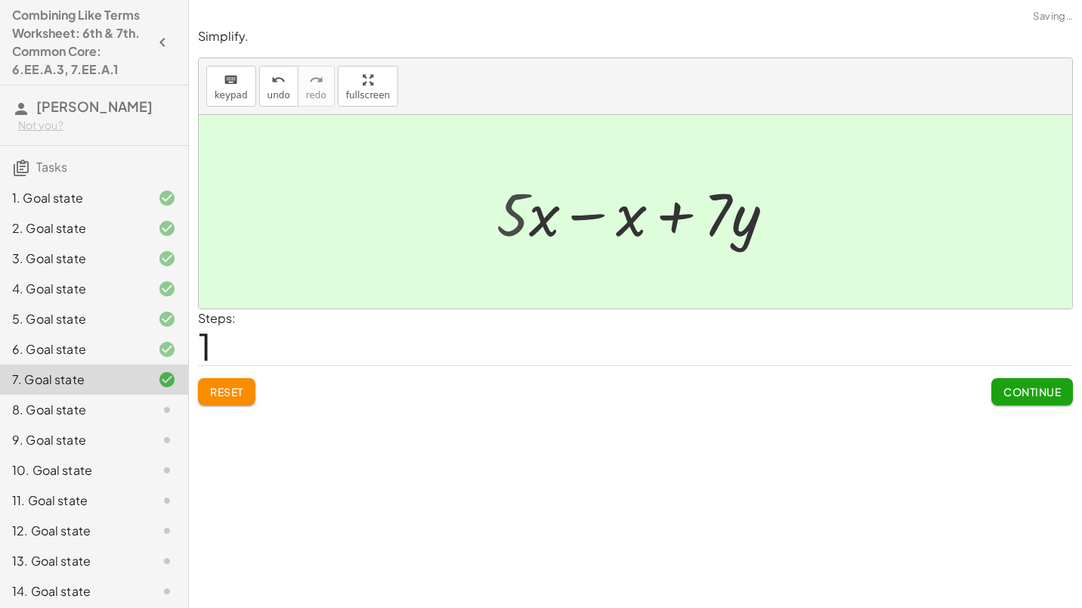
click at [589, 220] on div at bounding box center [641, 212] width 218 height 78
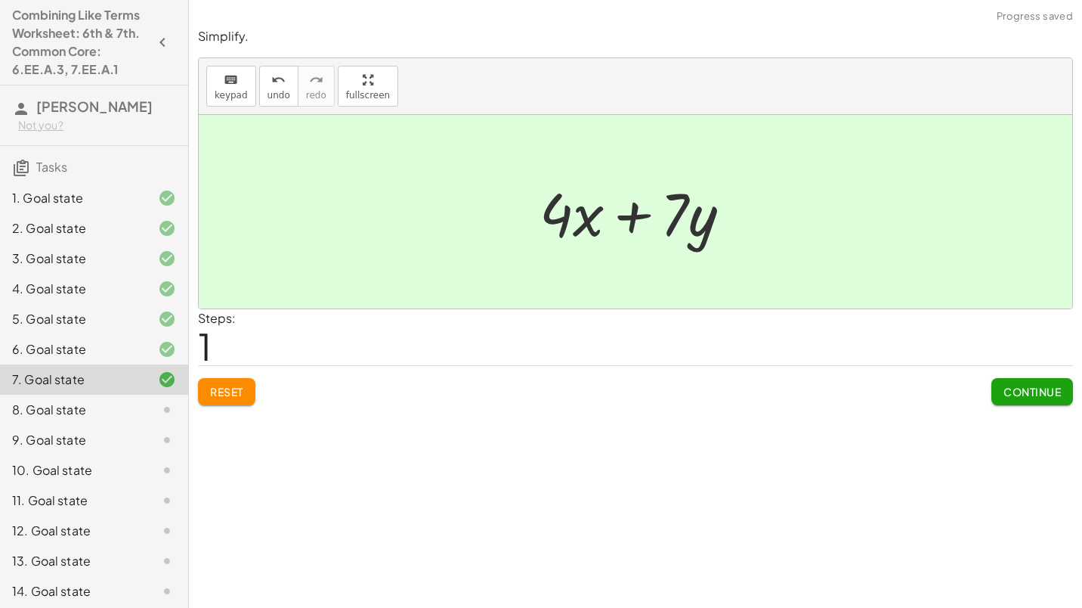
click at [1043, 378] on button "Continue" at bounding box center [1032, 391] width 82 height 27
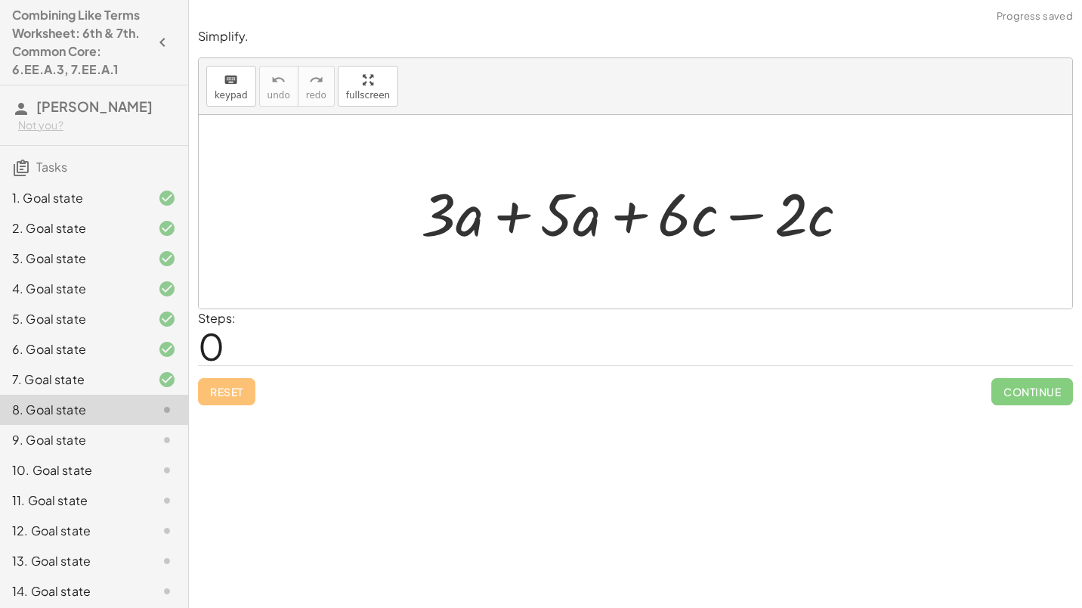
click at [527, 207] on div at bounding box center [640, 212] width 455 height 78
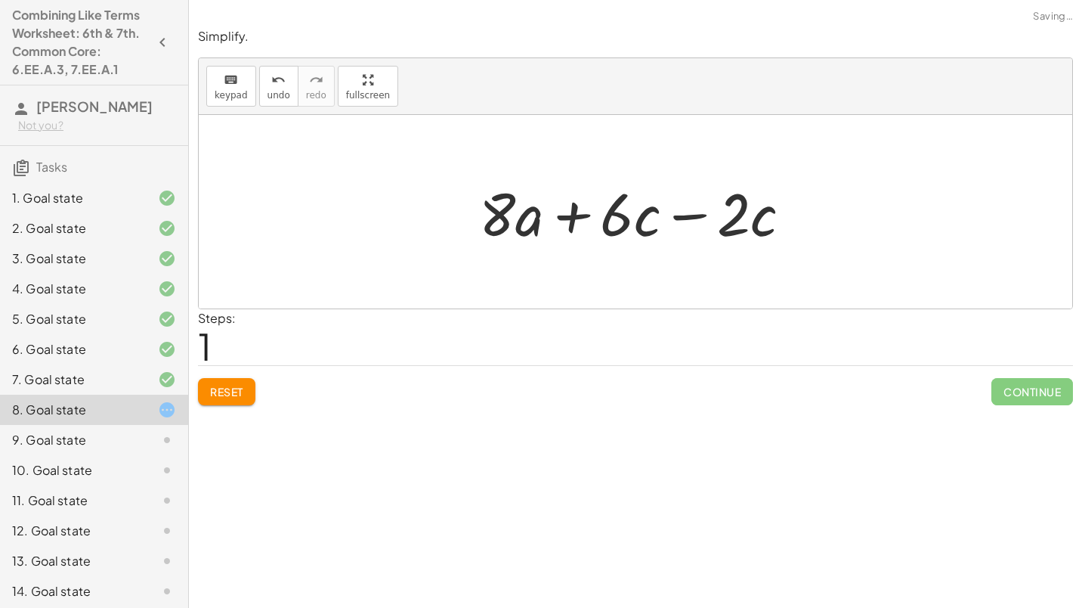
click at [659, 209] on div at bounding box center [642, 212] width 340 height 78
click at [691, 215] on div at bounding box center [642, 212] width 340 height 78
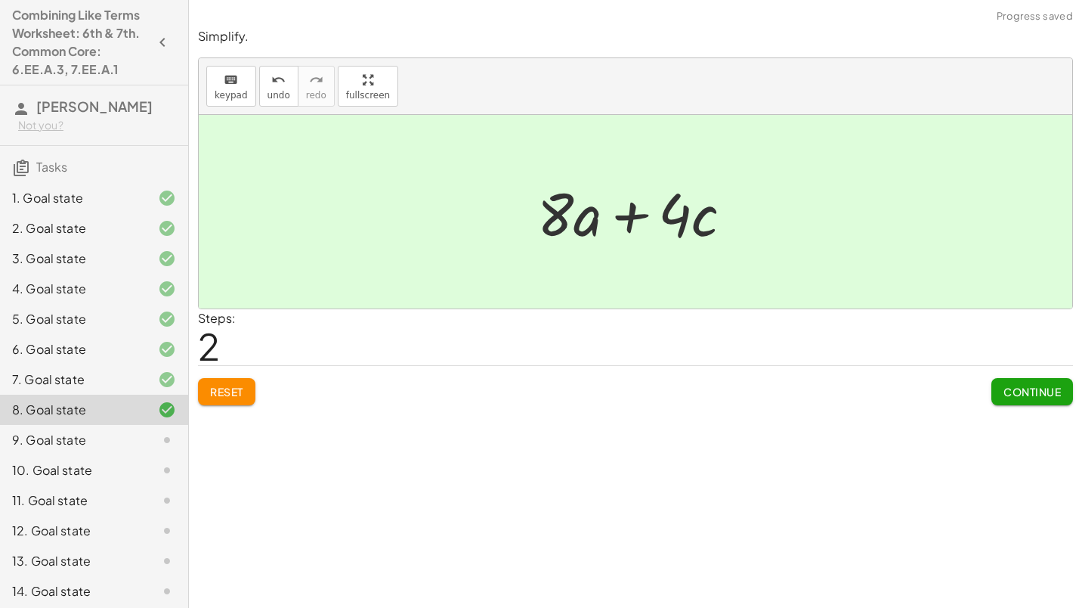
click at [1038, 384] on button "Continue" at bounding box center [1032, 391] width 82 height 27
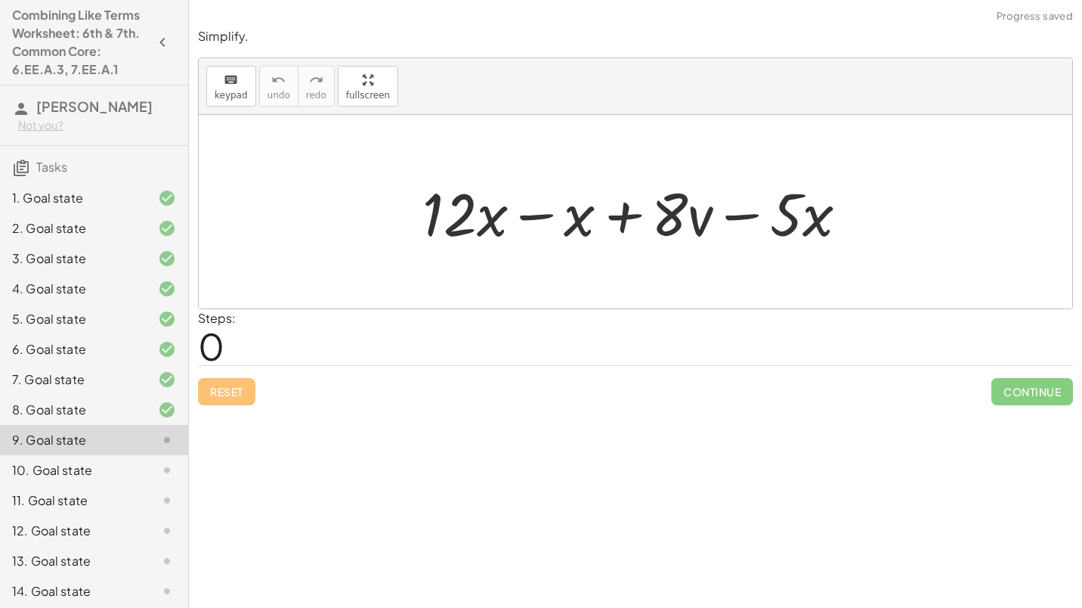
click at [528, 221] on div at bounding box center [641, 212] width 453 height 78
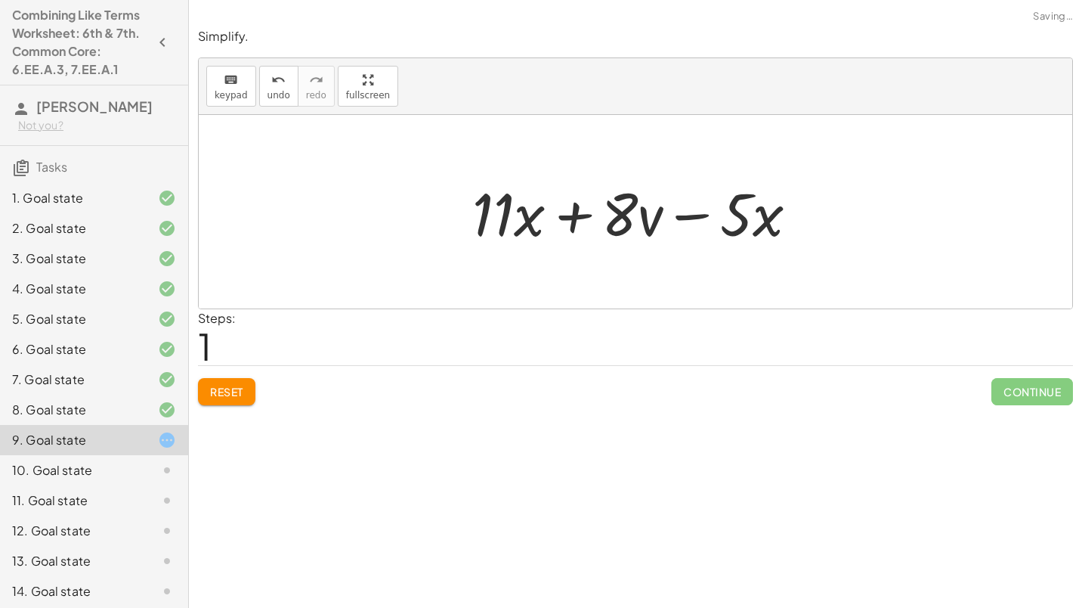
click at [714, 209] on div at bounding box center [641, 212] width 353 height 78
drag, startPoint x: 754, startPoint y: 197, endPoint x: 557, endPoint y: 208, distance: 197.5
click at [557, 208] on div at bounding box center [641, 212] width 353 height 78
click at [562, 210] on div at bounding box center [641, 212] width 353 height 78
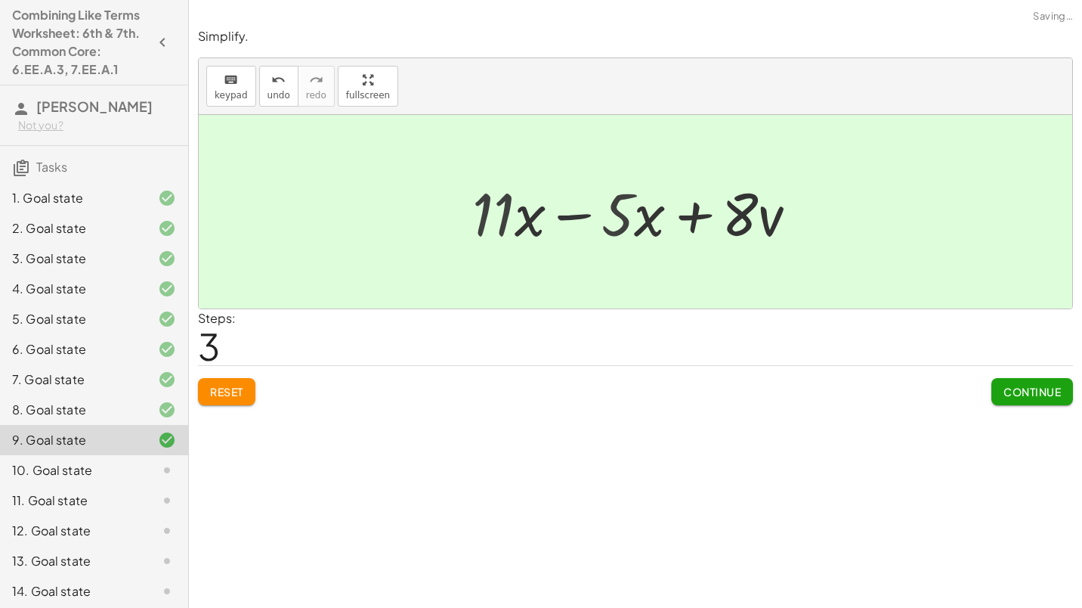
click at [562, 210] on div at bounding box center [641, 212] width 224 height 78
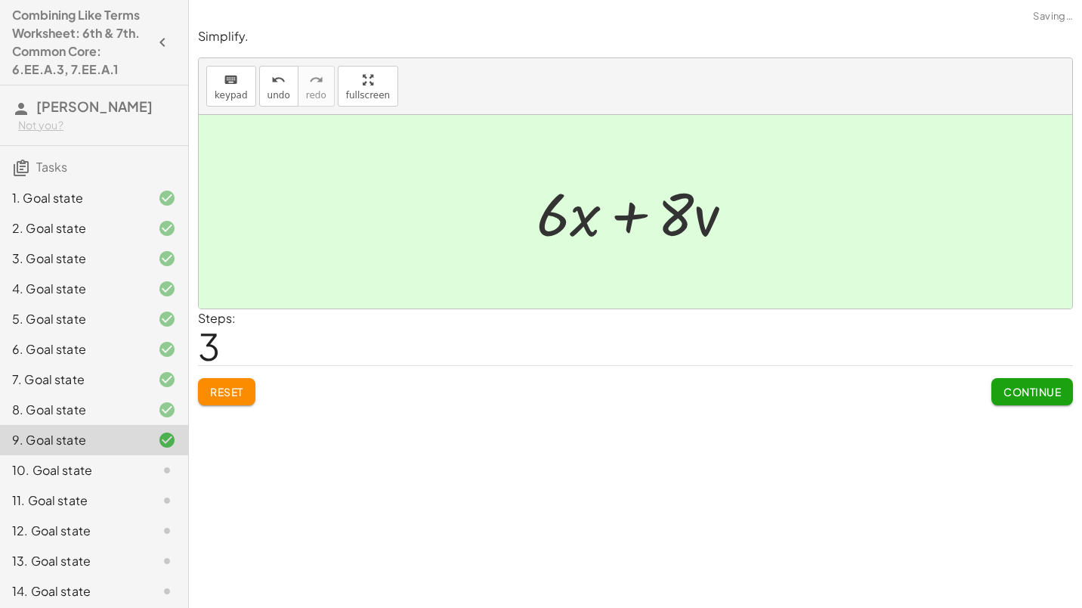
click at [1026, 394] on span "Continue" at bounding box center [1031, 392] width 57 height 14
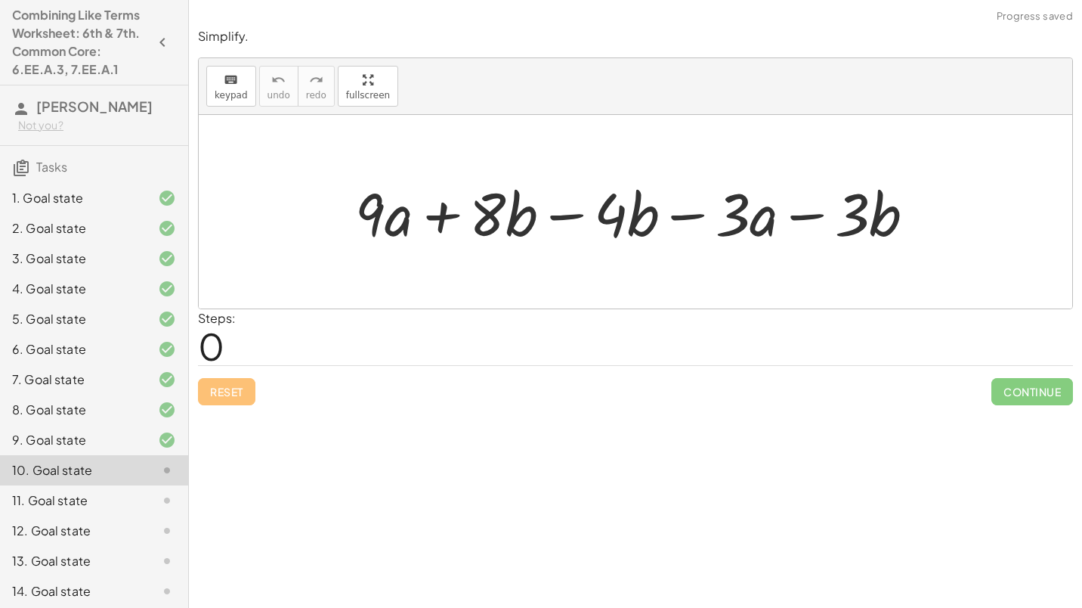
click at [533, 222] on div at bounding box center [641, 212] width 587 height 78
click at [572, 218] on div at bounding box center [641, 212] width 587 height 78
click at [572, 218] on div at bounding box center [641, 212] width 463 height 78
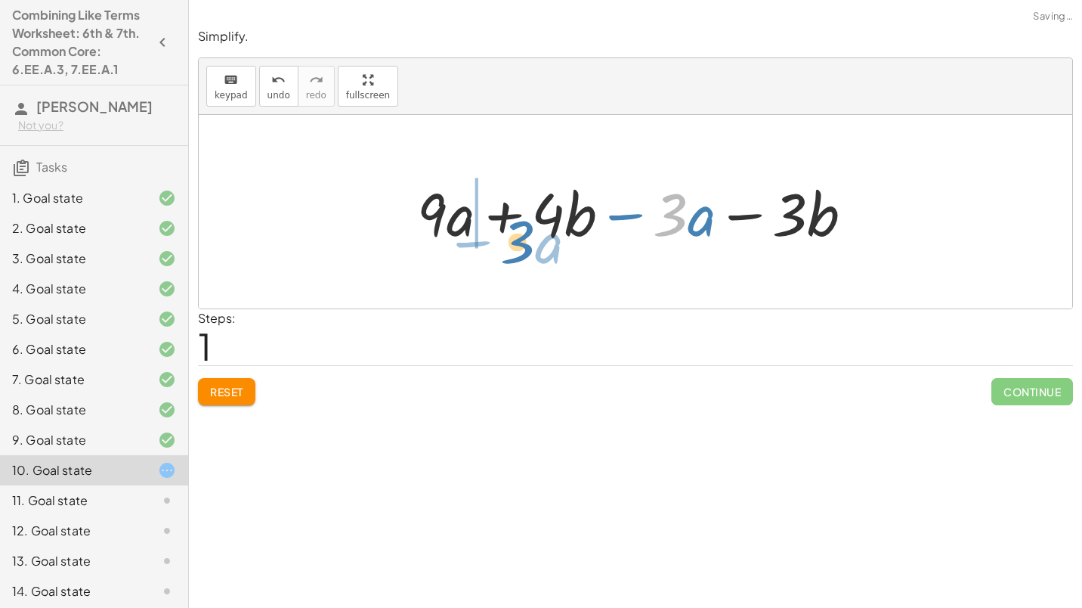
drag, startPoint x: 669, startPoint y: 218, endPoint x: 514, endPoint y: 240, distance: 156.6
click at [514, 240] on div at bounding box center [641, 212] width 463 height 78
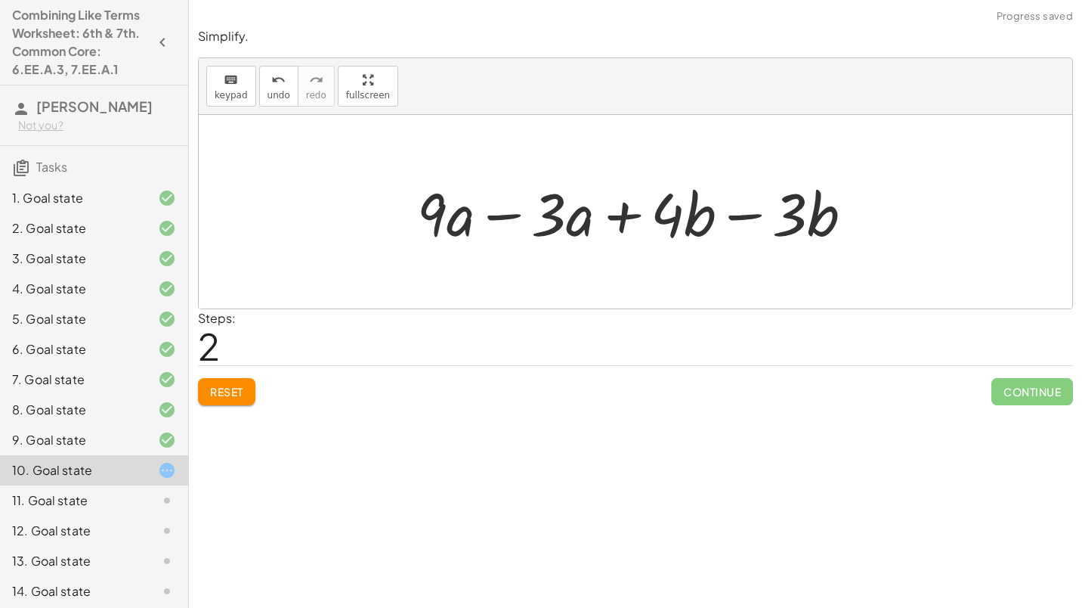
click at [501, 220] on div at bounding box center [641, 212] width 463 height 78
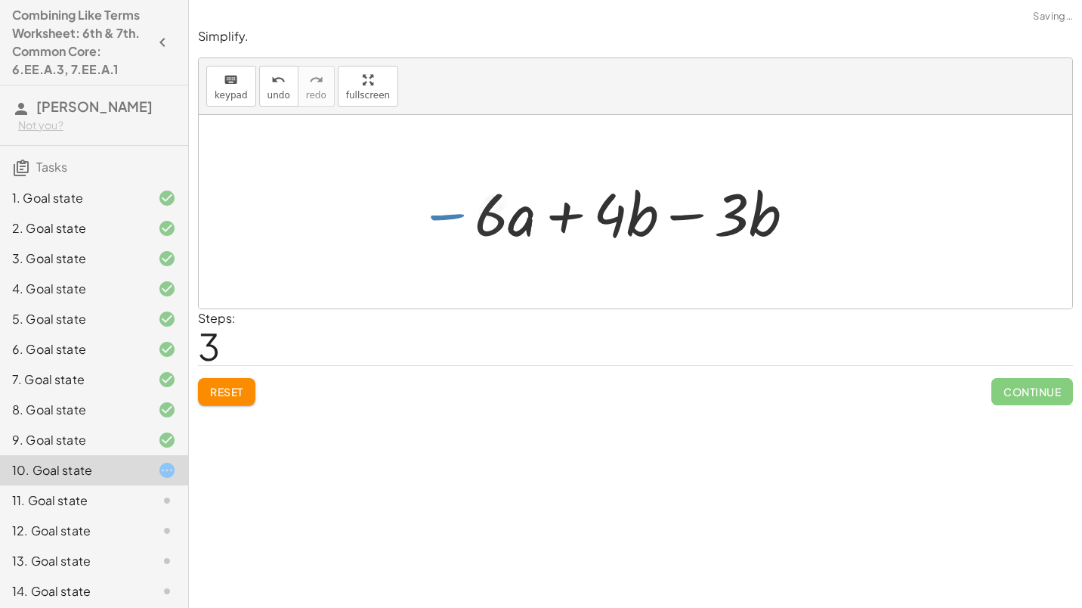
click at [697, 213] on div at bounding box center [641, 212] width 348 height 78
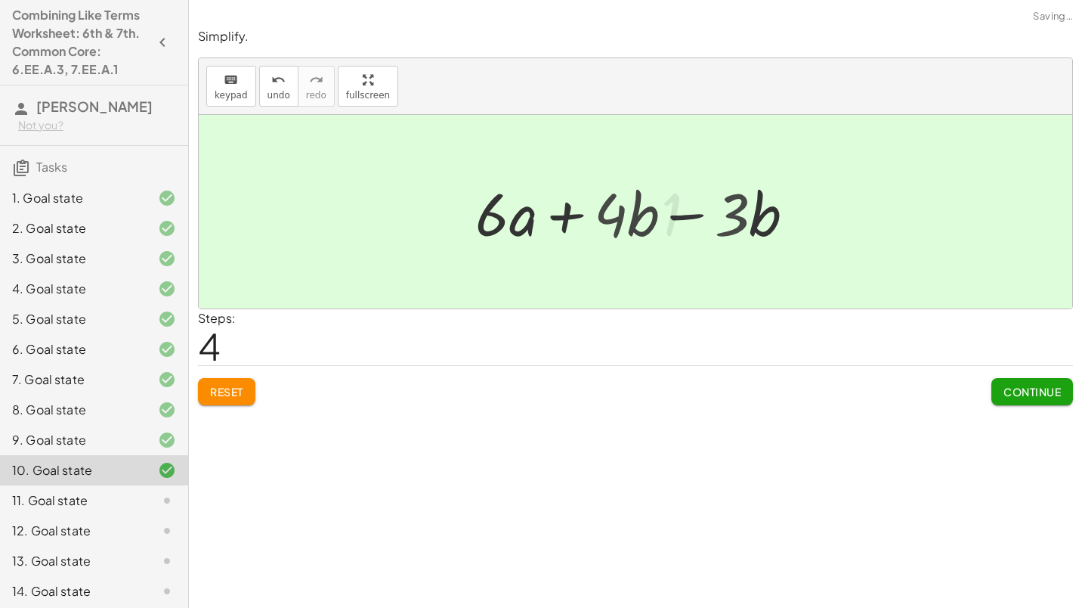
click at [697, 213] on div at bounding box center [642, 212] width 192 height 78
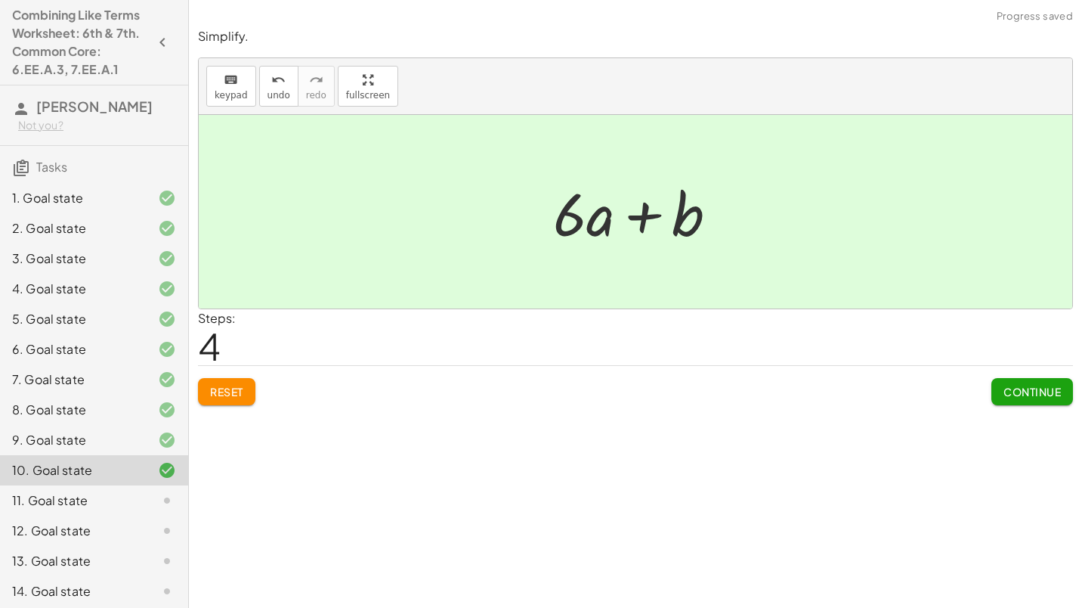
click at [1006, 389] on span "Continue" at bounding box center [1031, 392] width 57 height 14
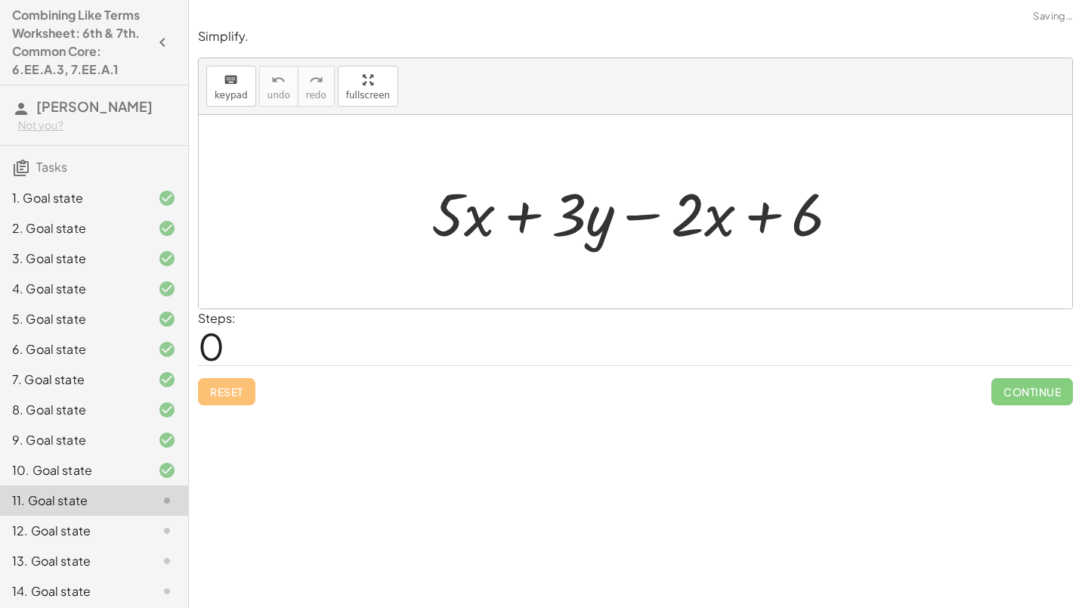
scroll to position [53, 0]
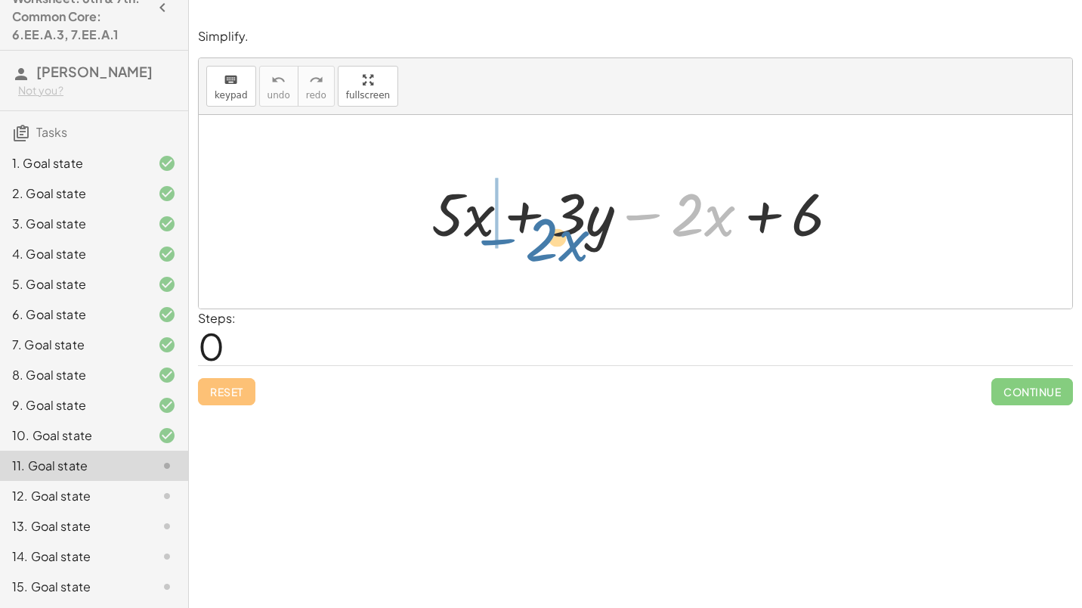
drag, startPoint x: 657, startPoint y: 216, endPoint x: 510, endPoint y: 232, distance: 148.2
click at [510, 232] on div at bounding box center [641, 212] width 435 height 78
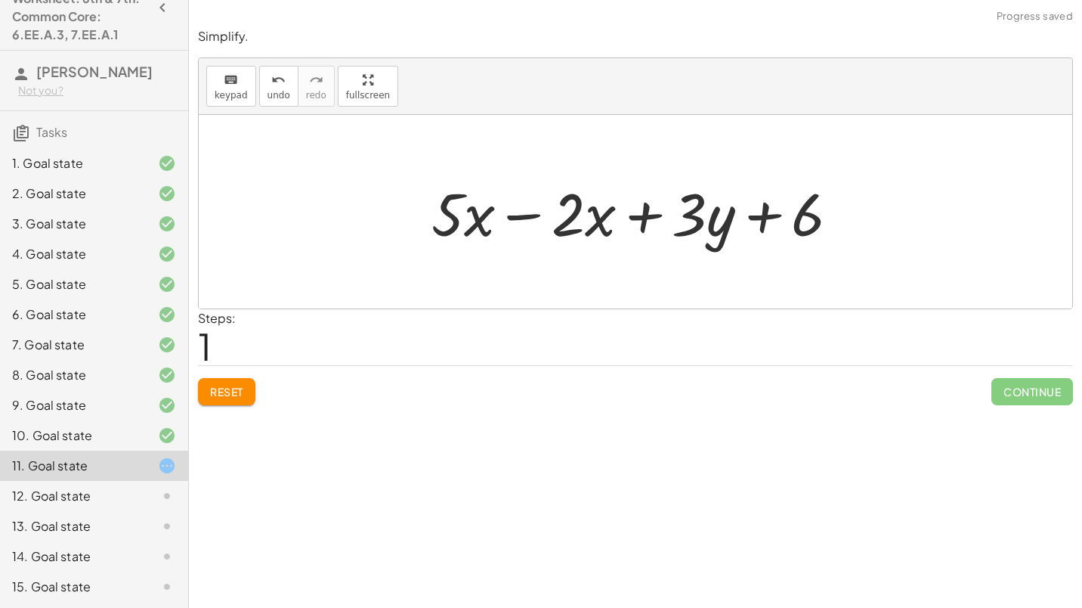
click at [519, 213] on div at bounding box center [641, 212] width 435 height 78
click at [519, 213] on div at bounding box center [641, 212] width 317 height 78
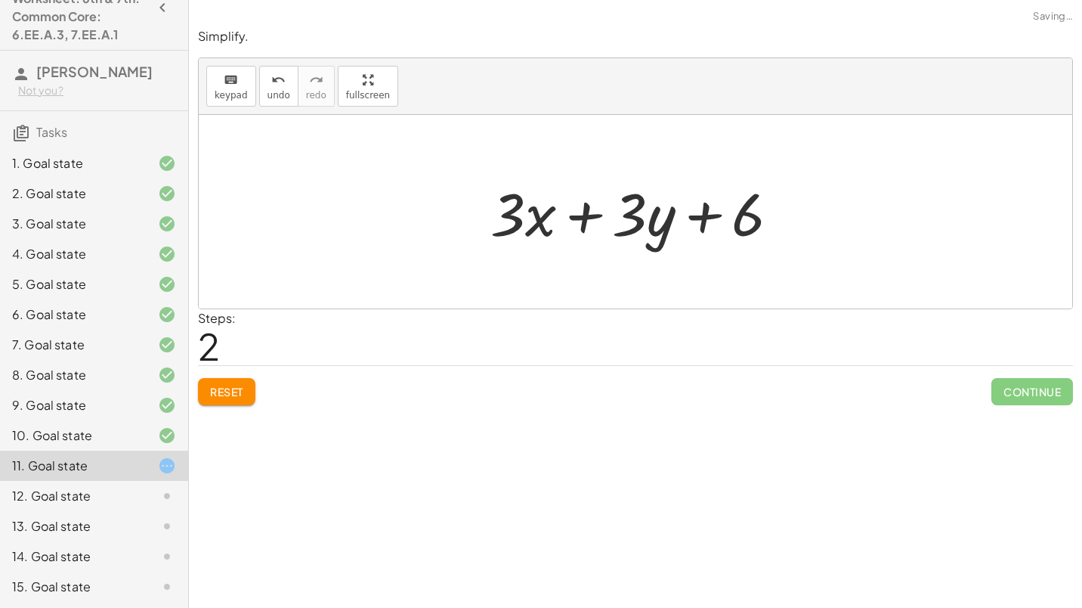
click at [713, 211] on div at bounding box center [641, 212] width 317 height 78
drag, startPoint x: 640, startPoint y: 218, endPoint x: 531, endPoint y: 233, distance: 109.8
click at [531, 233] on div at bounding box center [641, 212] width 317 height 78
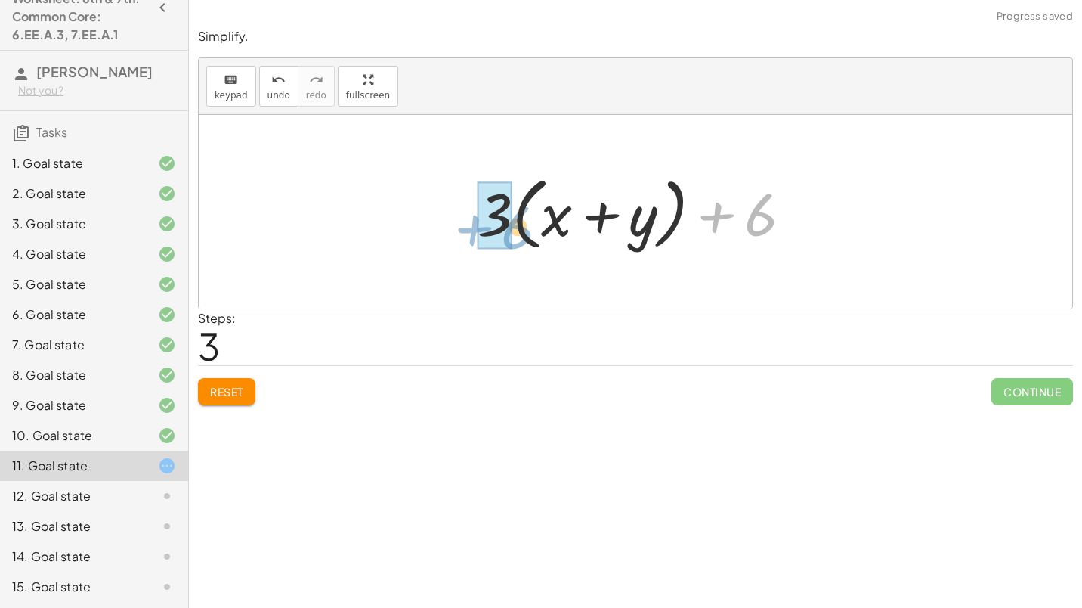
drag, startPoint x: 737, startPoint y: 210, endPoint x: 490, endPoint y: 220, distance: 247.3
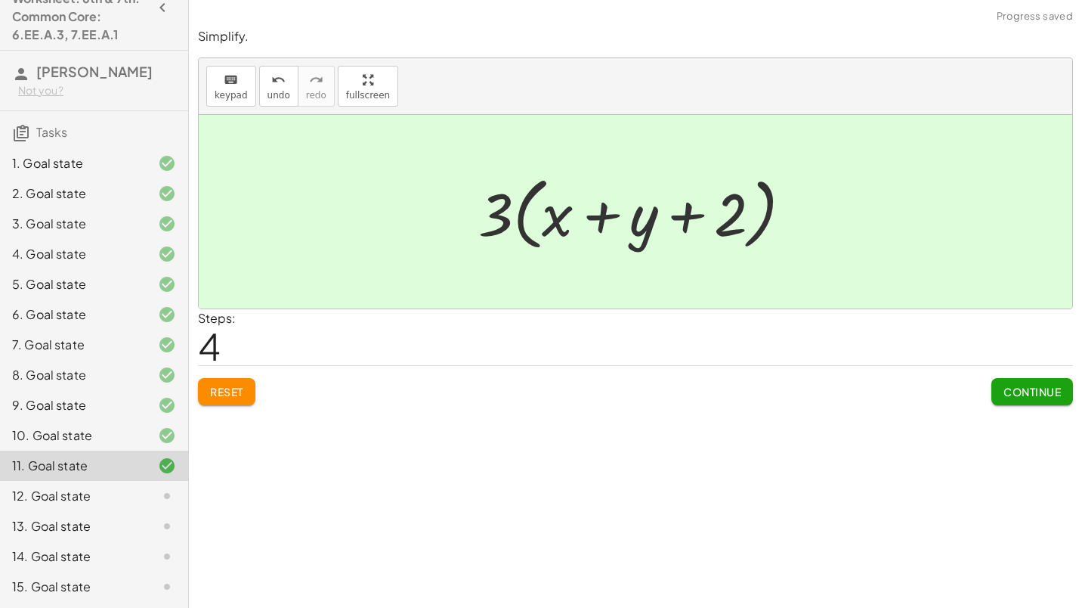
click at [1018, 388] on span "Continue" at bounding box center [1031, 392] width 57 height 14
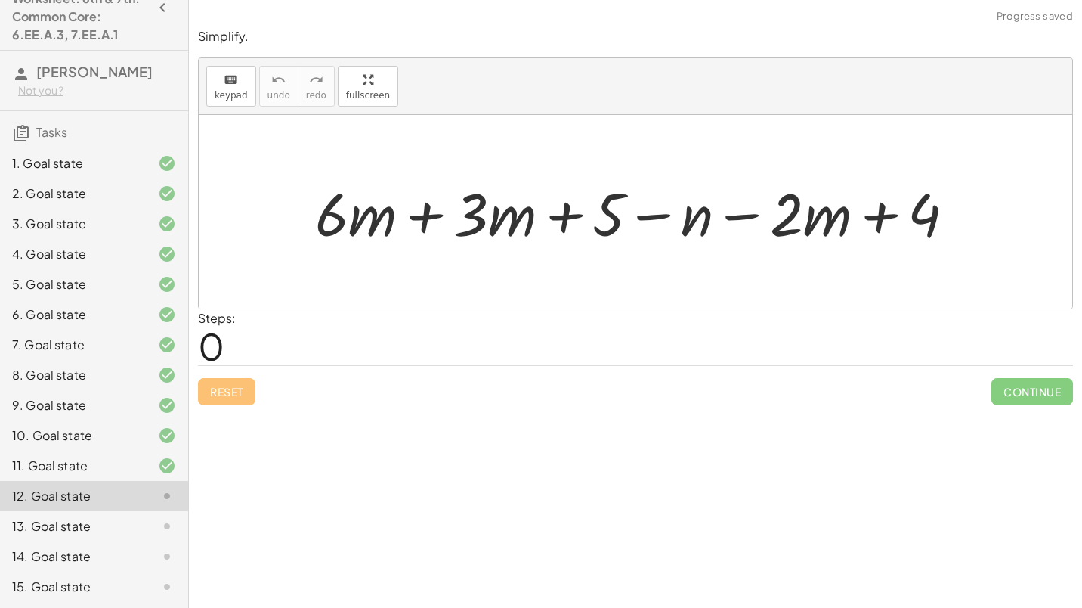
click at [426, 223] on div at bounding box center [641, 212] width 667 height 78
click at [426, 223] on div at bounding box center [641, 212] width 524 height 78
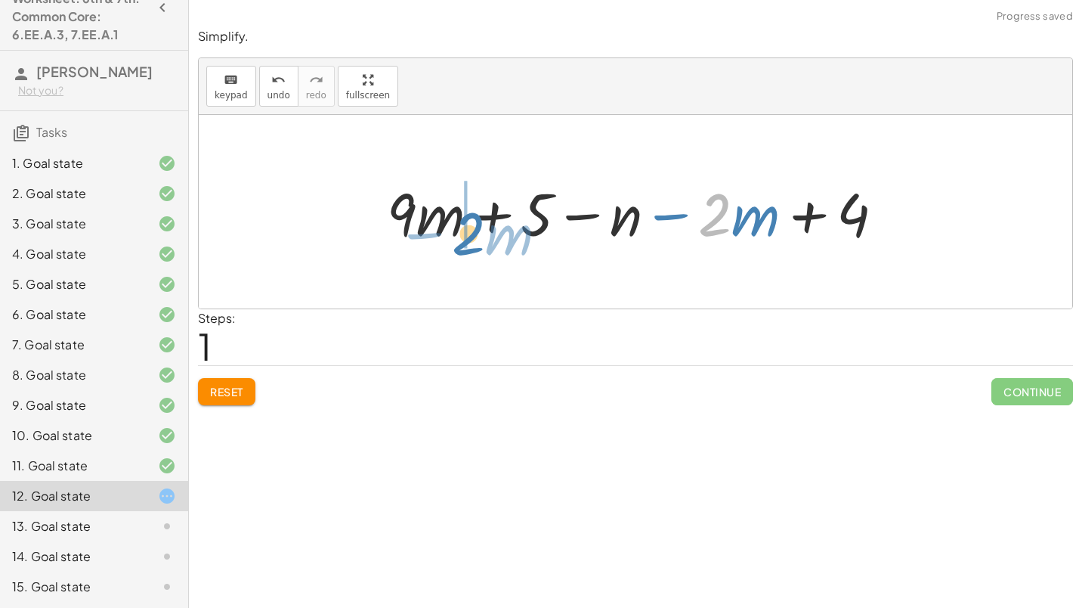
drag, startPoint x: 700, startPoint y: 212, endPoint x: 453, endPoint y: 231, distance: 247.1
click at [453, 231] on div at bounding box center [641, 212] width 524 height 78
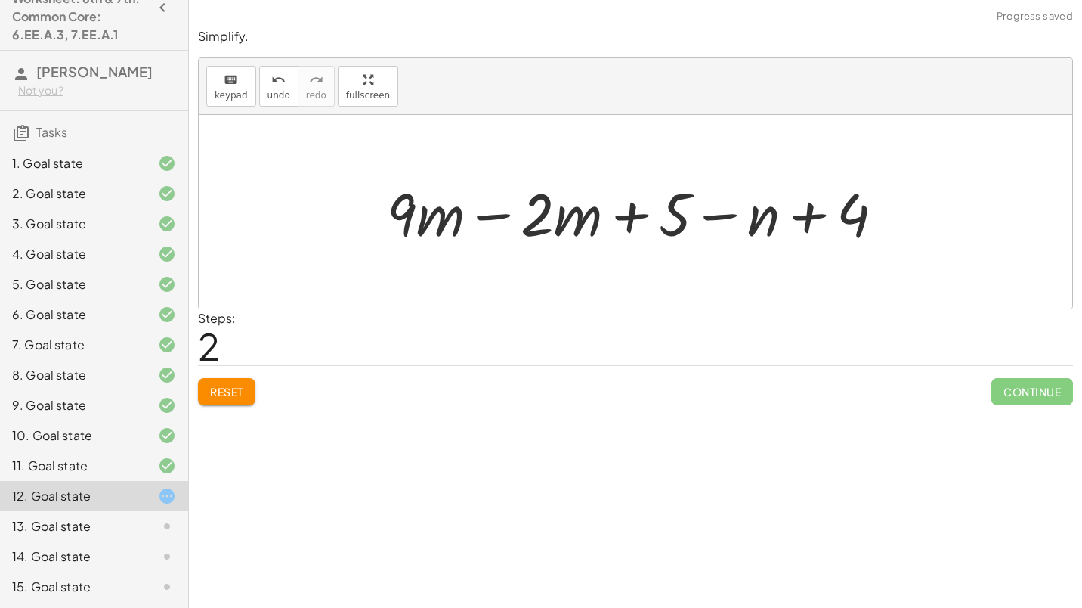
click at [480, 214] on div at bounding box center [641, 212] width 524 height 78
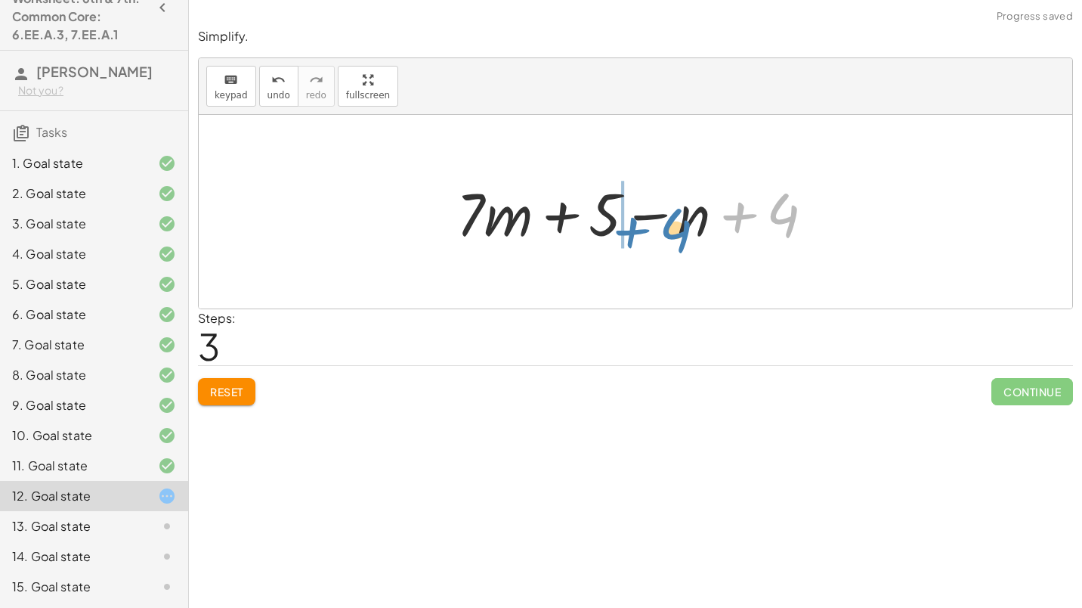
drag, startPoint x: 789, startPoint y: 216, endPoint x: 682, endPoint y: 231, distance: 108.4
click at [682, 231] on div at bounding box center [641, 212] width 385 height 78
click at [666, 209] on div at bounding box center [641, 212] width 385 height 78
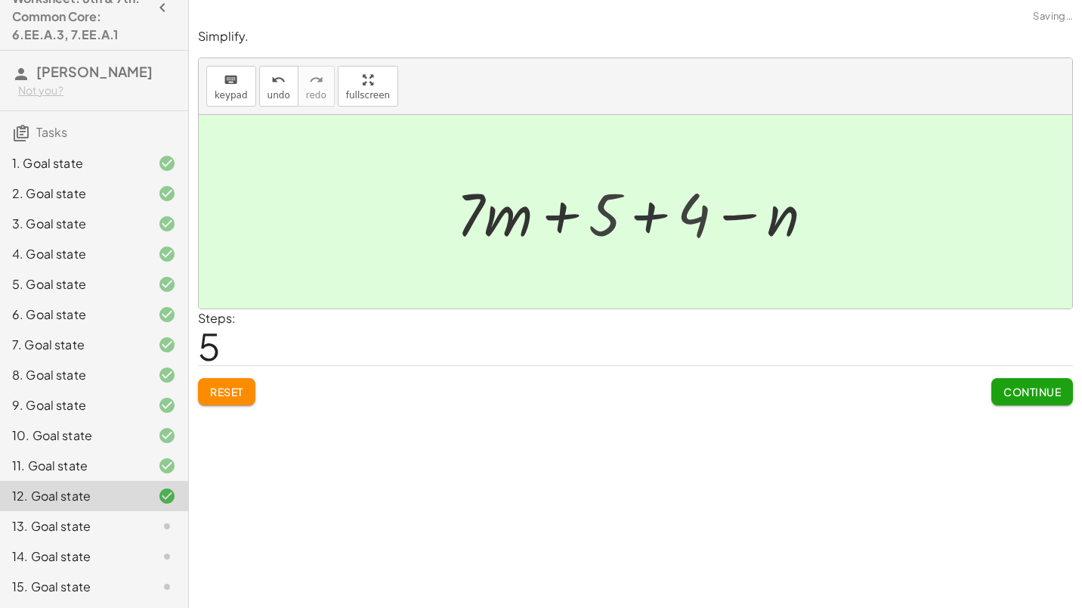
click at [666, 209] on div at bounding box center [641, 212] width 292 height 78
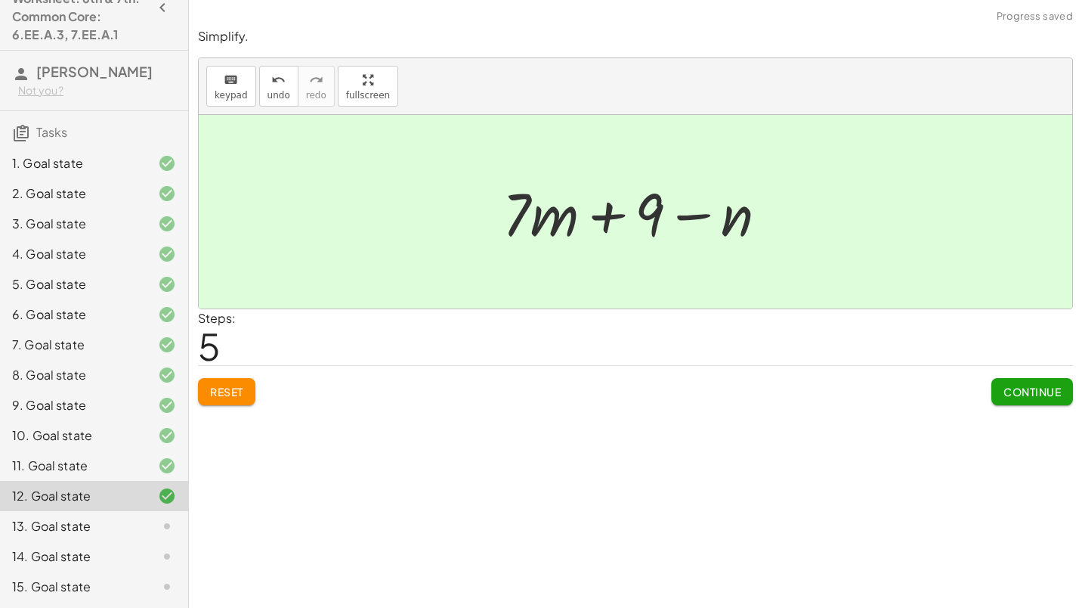
click at [1006, 386] on span "Continue" at bounding box center [1031, 392] width 57 height 14
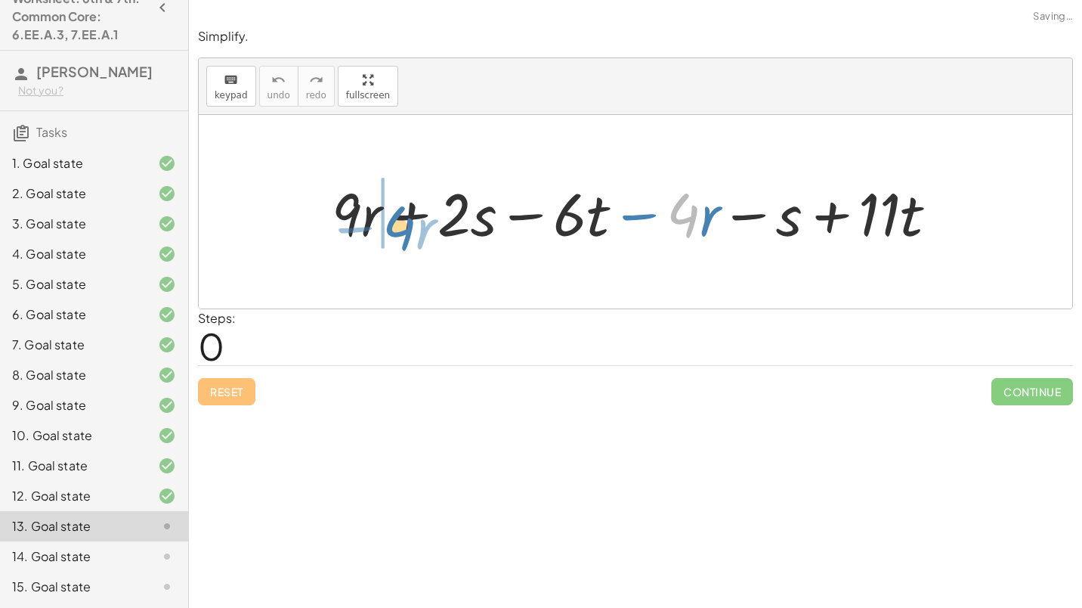
drag, startPoint x: 691, startPoint y: 217, endPoint x: 407, endPoint y: 229, distance: 284.4
click at [407, 229] on div at bounding box center [640, 212] width 633 height 78
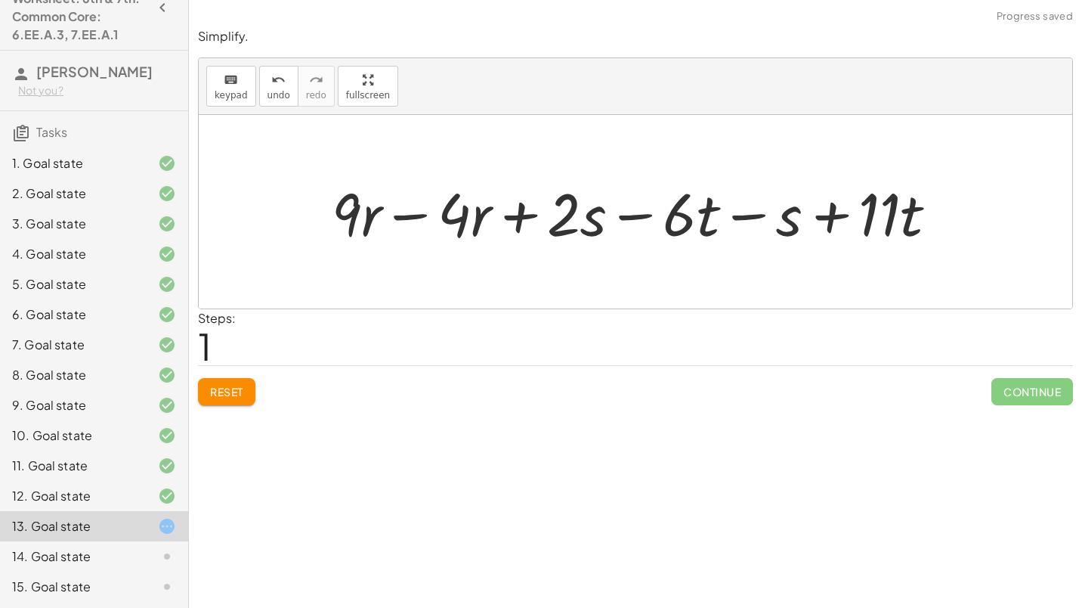
click at [398, 224] on div at bounding box center [640, 212] width 633 height 78
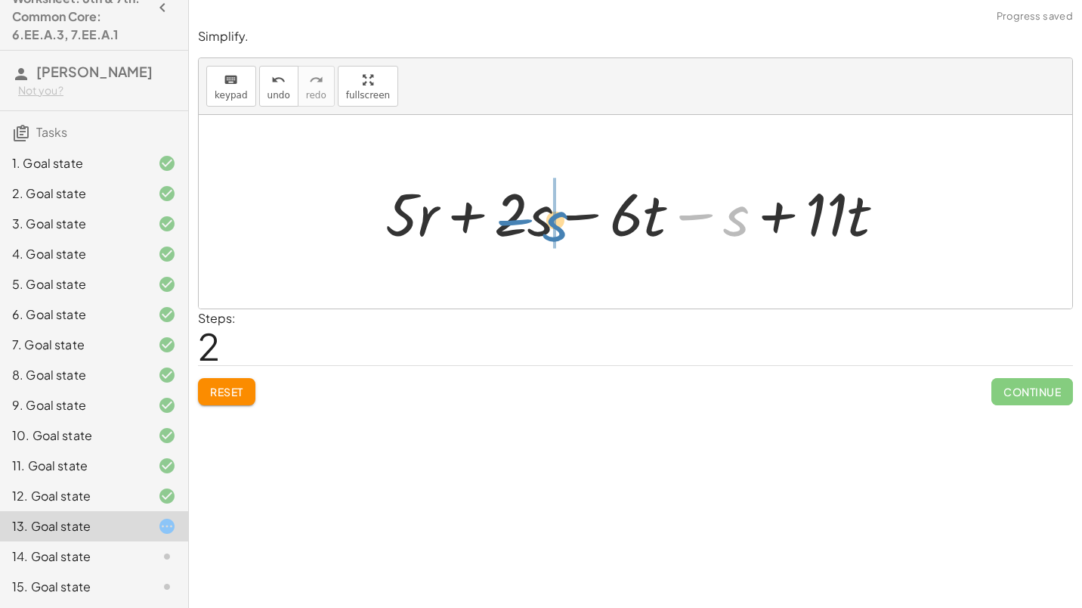
drag, startPoint x: 735, startPoint y: 224, endPoint x: 560, endPoint y: 230, distance: 175.4
click at [560, 230] on div at bounding box center [641, 212] width 527 height 78
click at [521, 224] on div at bounding box center [641, 212] width 527 height 78
click at [546, 221] on div at bounding box center [641, 212] width 527 height 78
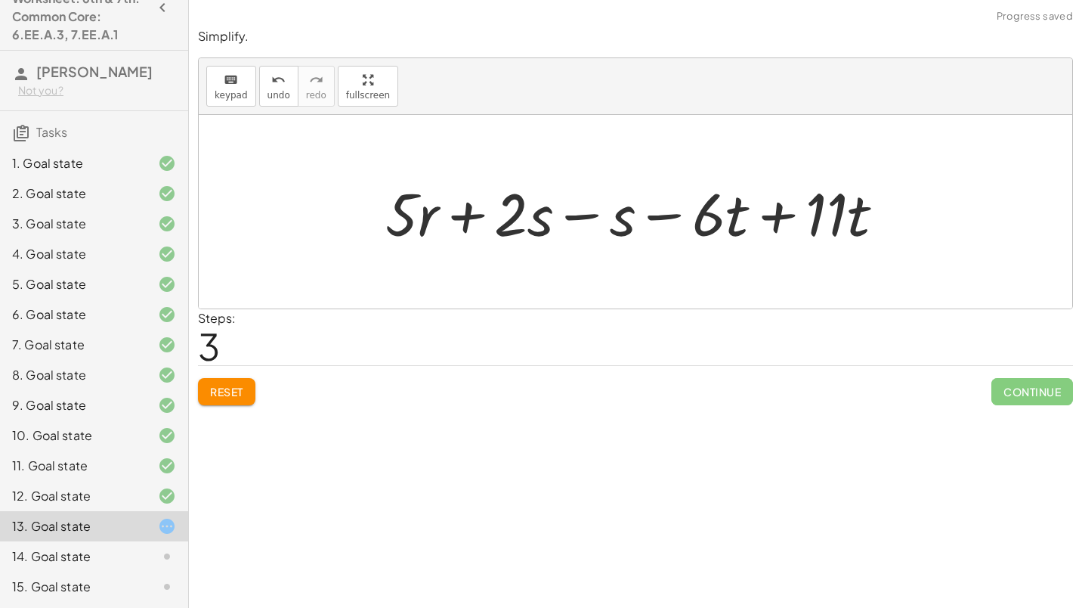
click at [546, 221] on div at bounding box center [641, 212] width 527 height 78
click at [575, 215] on div at bounding box center [641, 212] width 527 height 78
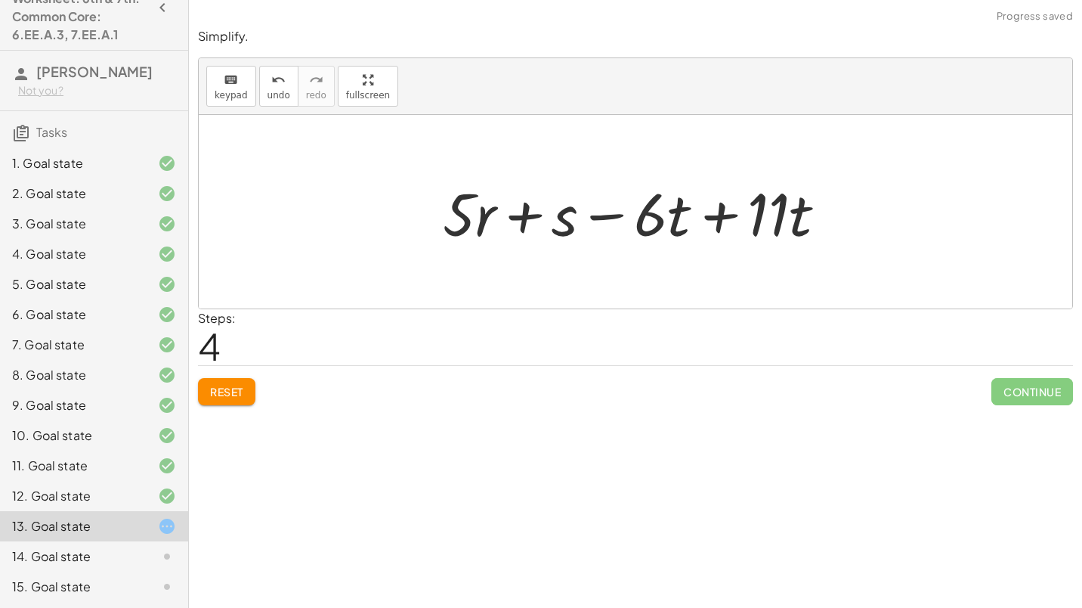
click at [719, 215] on div at bounding box center [640, 212] width 411 height 78
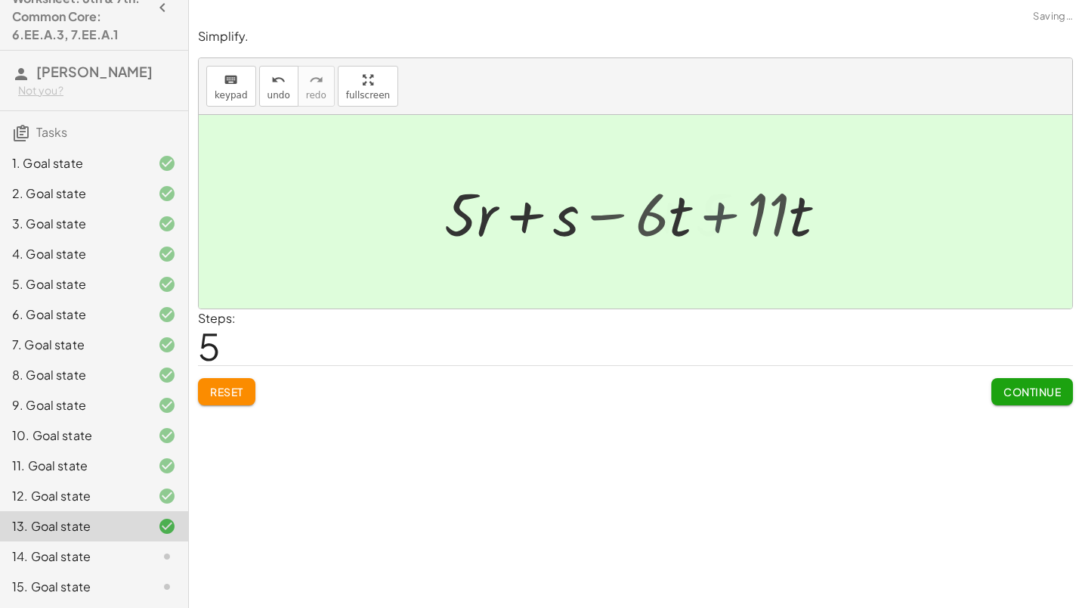
click at [719, 215] on div at bounding box center [641, 212] width 289 height 78
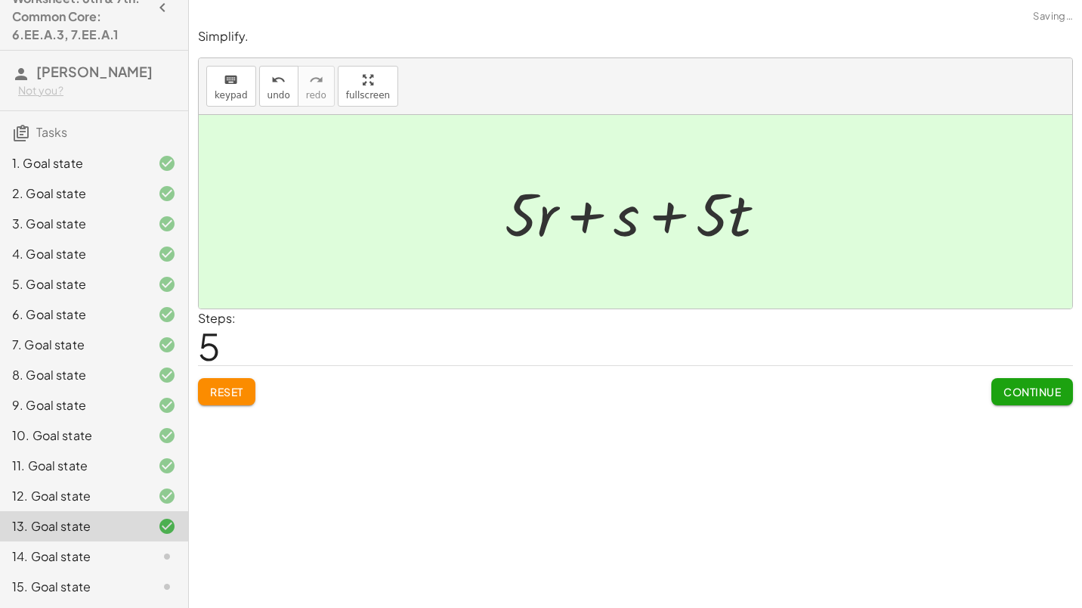
click at [1034, 401] on button "Continue" at bounding box center [1032, 391] width 82 height 27
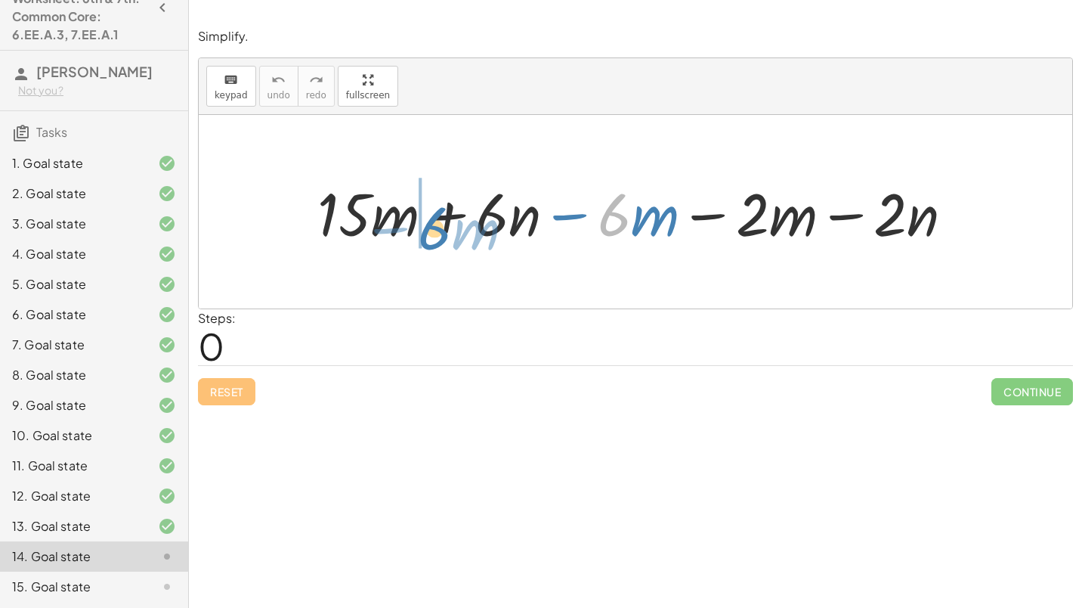
drag, startPoint x: 620, startPoint y: 217, endPoint x: 441, endPoint y: 229, distance: 179.5
click at [441, 229] on div at bounding box center [641, 212] width 663 height 78
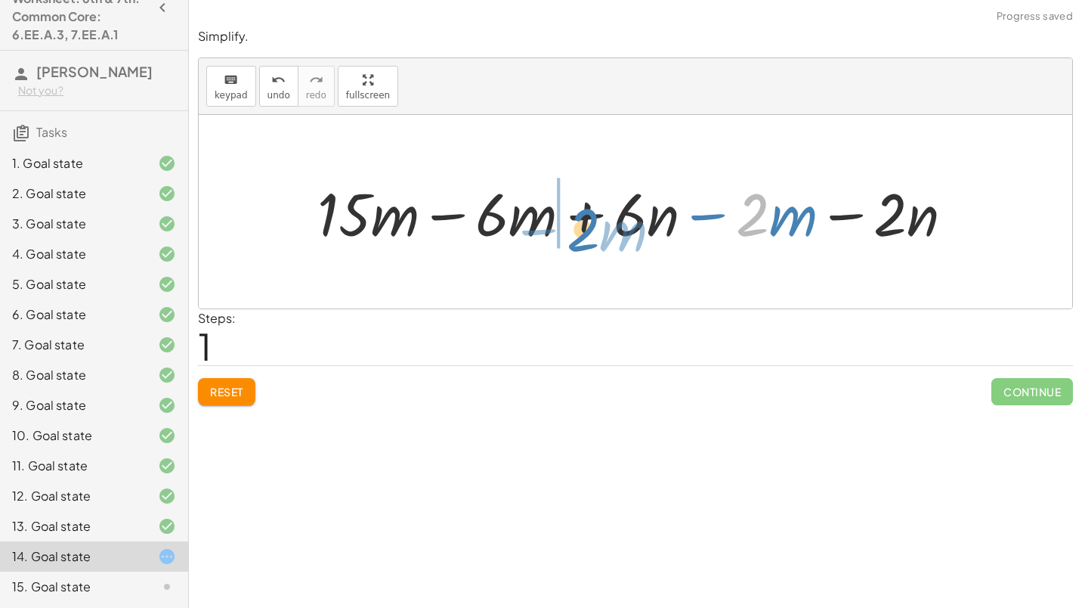
drag, startPoint x: 741, startPoint y: 205, endPoint x: 567, endPoint y: 213, distance: 173.2
click at [567, 213] on div at bounding box center [641, 212] width 663 height 78
